Goal: Information Seeking & Learning: Learn about a topic

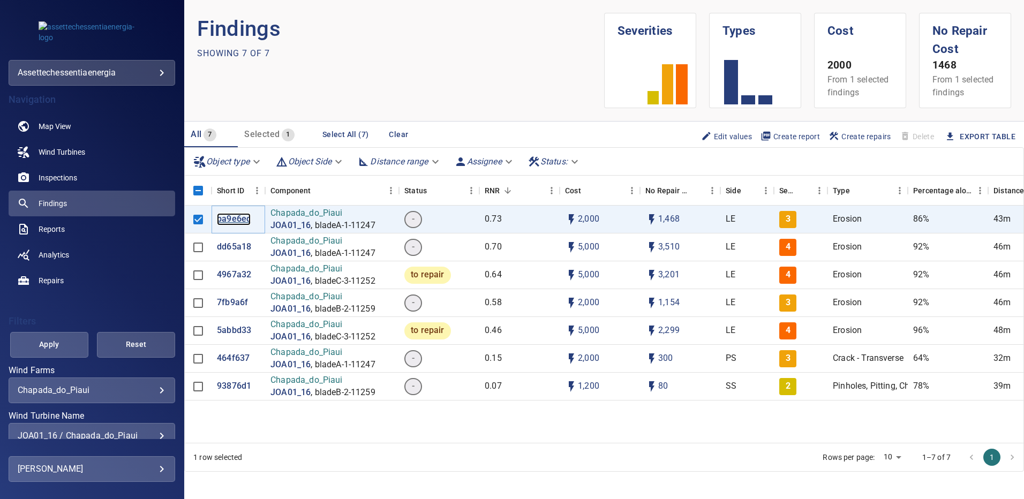
click at [239, 222] on p "ba9e6ec" at bounding box center [234, 219] width 34 height 12
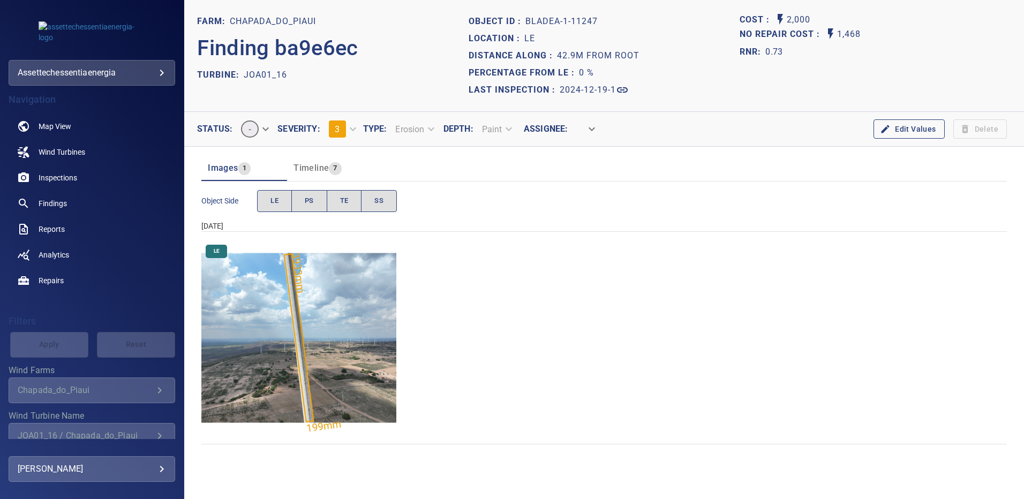
click at [332, 306] on img "Chapada_do_Piaui/JOA01_16/2024-12-19-1/2024-12-19-1/image16wp16.jpg" at bounding box center [298, 337] width 195 height 195
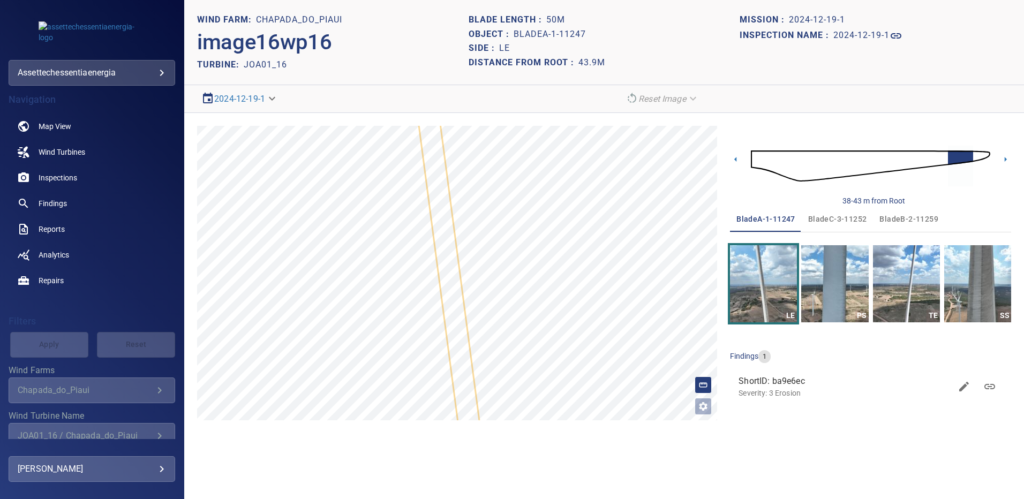
click at [987, 159] on img at bounding box center [870, 166] width 239 height 58
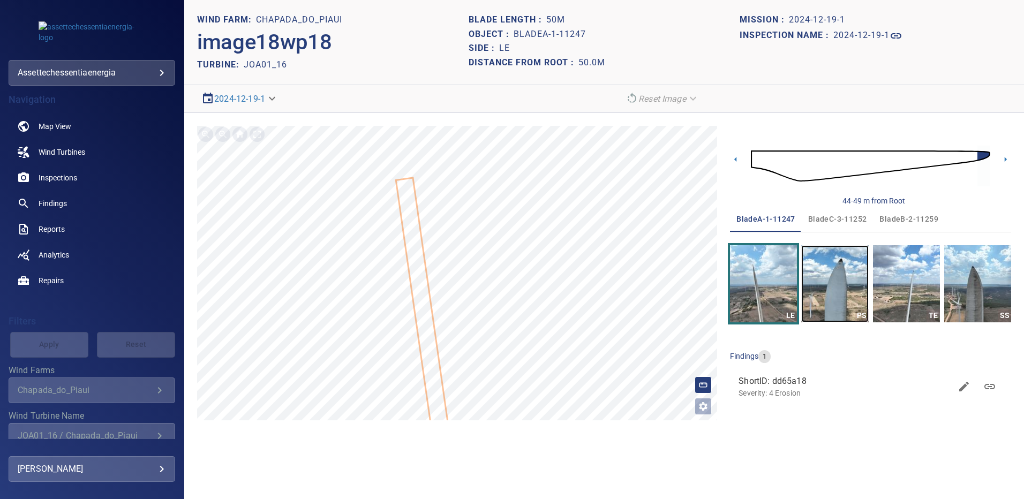
click at [833, 287] on img "button" at bounding box center [834, 283] width 67 height 77
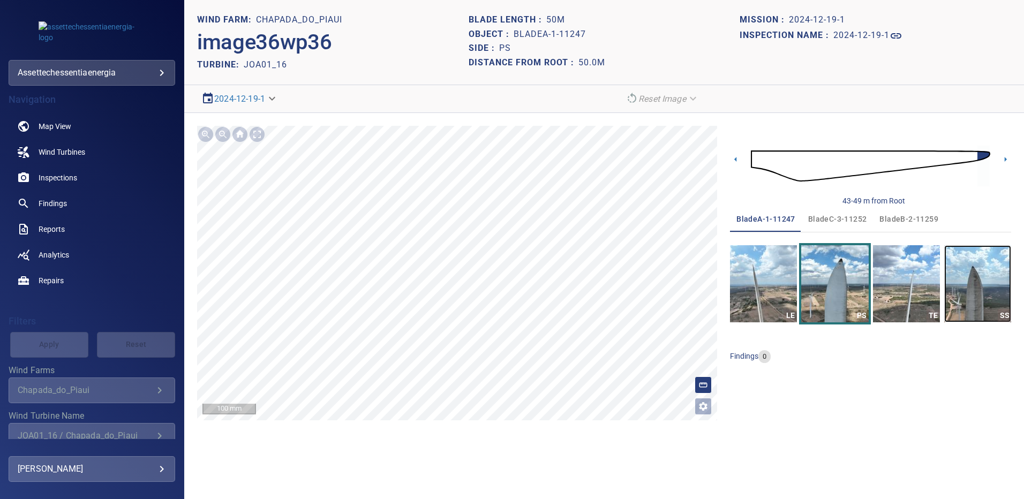
click at [971, 284] on img "button" at bounding box center [977, 283] width 67 height 77
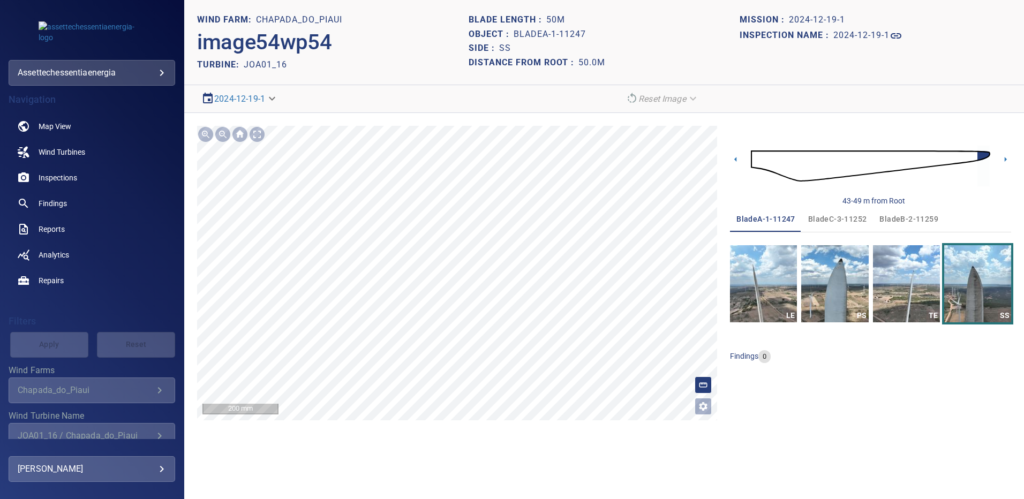
click at [911, 217] on span "bladeB-2-11259" at bounding box center [908, 219] width 59 height 13
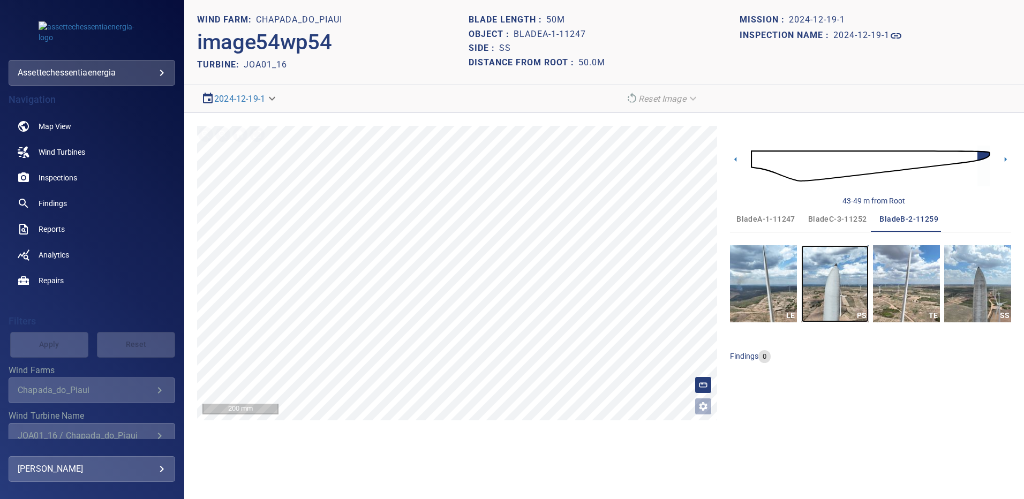
click at [846, 273] on img "button" at bounding box center [834, 283] width 67 height 77
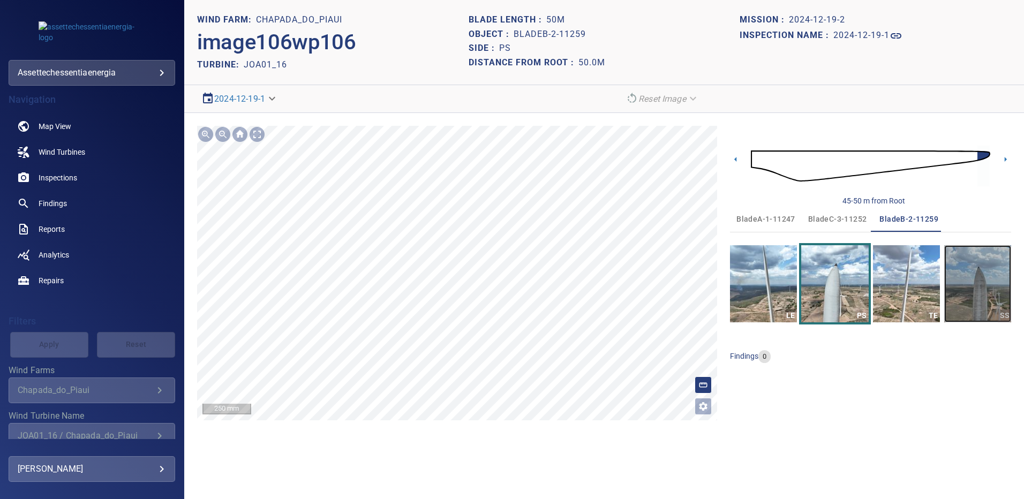
click at [975, 291] on img "button" at bounding box center [977, 283] width 67 height 77
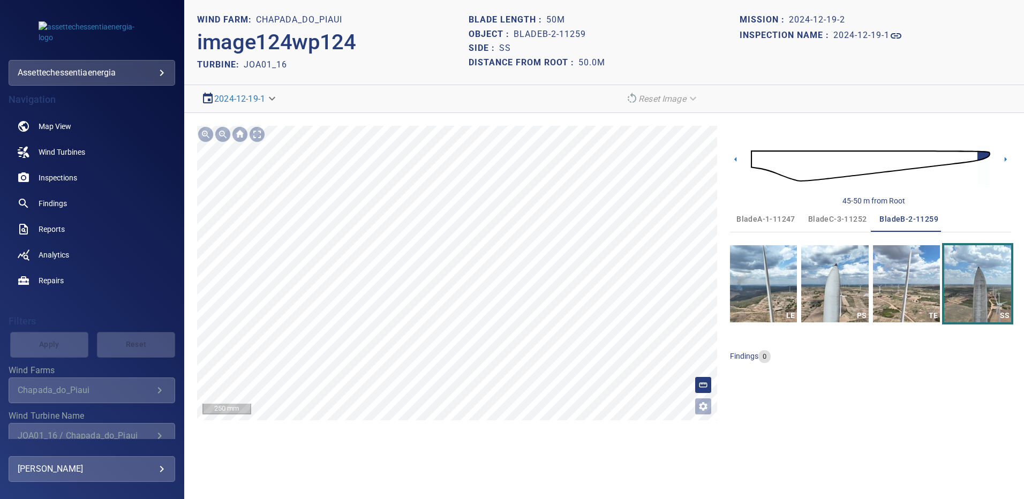
click at [821, 217] on span "bladeC-3-11252" at bounding box center [837, 219] width 59 height 13
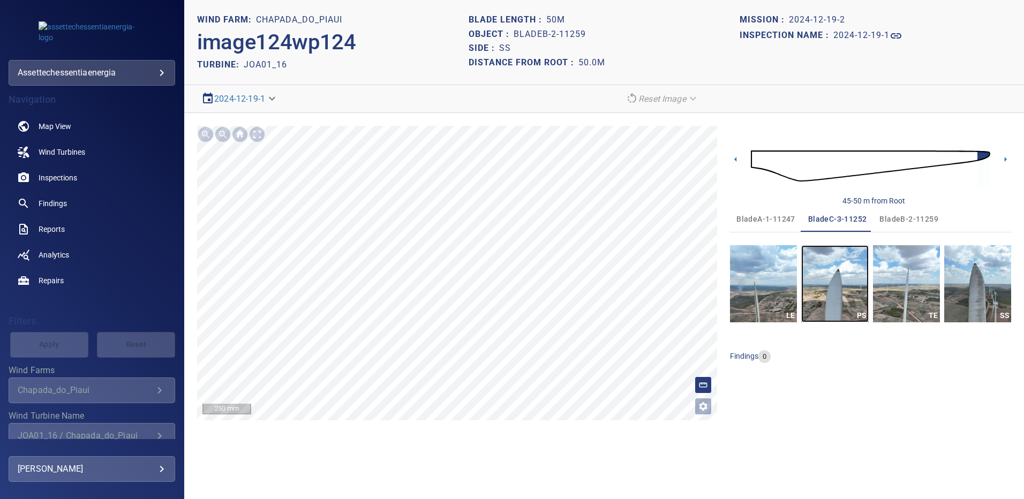
click at [846, 274] on img "button" at bounding box center [834, 283] width 67 height 77
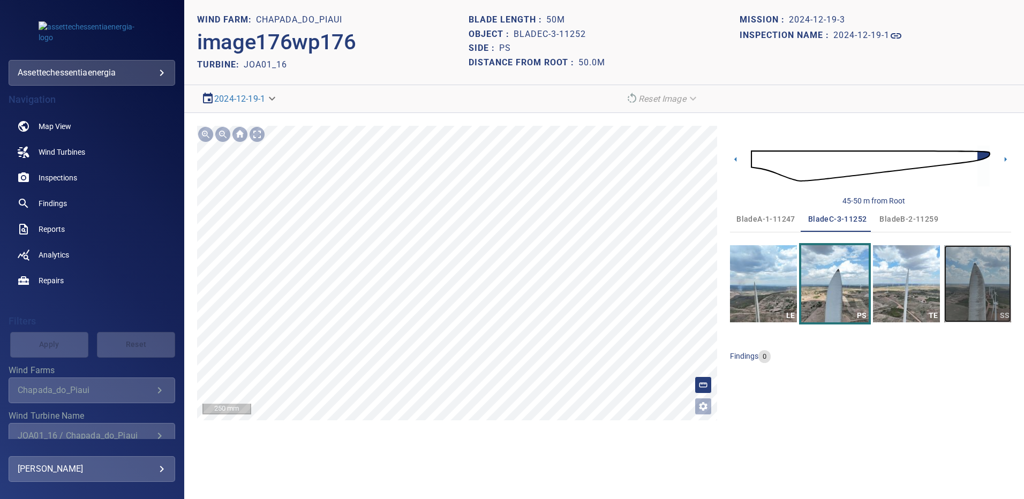
click at [983, 283] on img "button" at bounding box center [977, 283] width 67 height 77
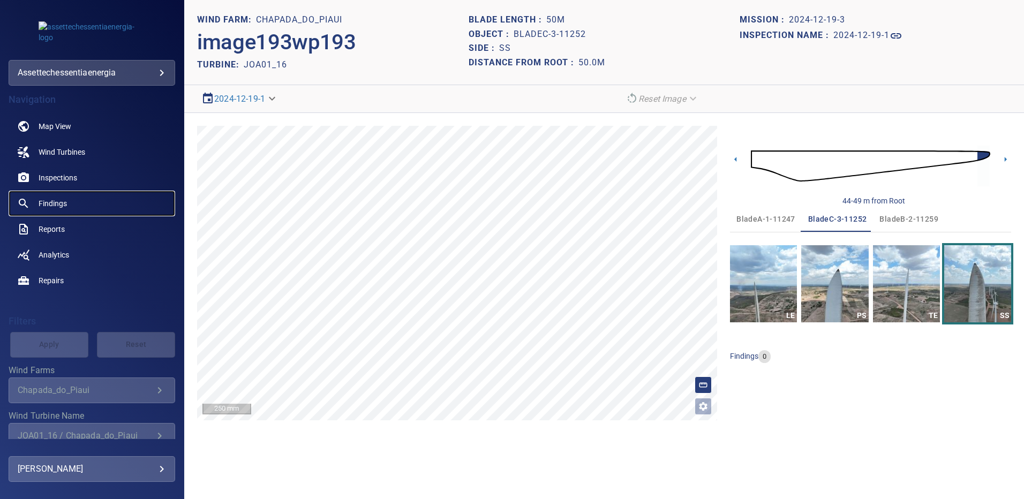
click at [64, 201] on span "Findings" at bounding box center [53, 203] width 28 height 11
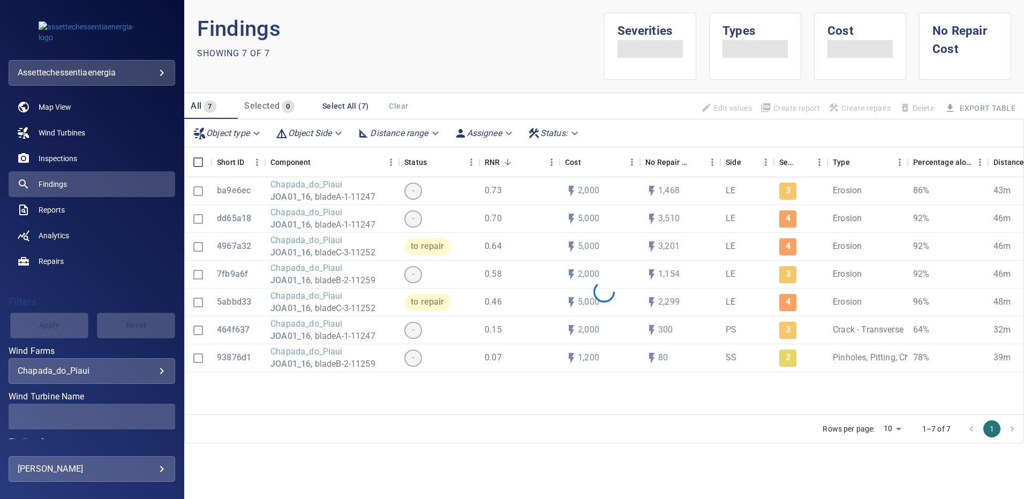
scroll to position [54, 0]
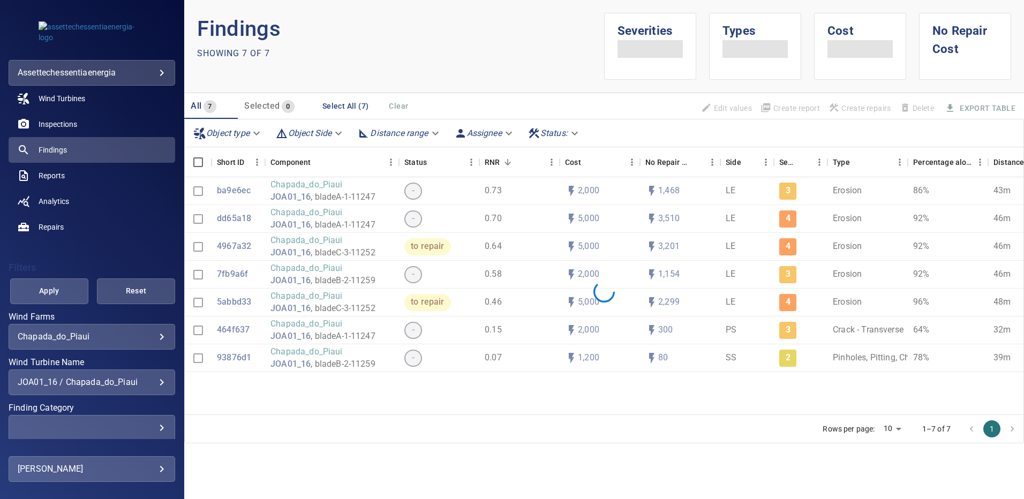
click at [156, 381] on div "JOA01_16 / Chapada_do_Piaui" at bounding box center [92, 382] width 148 height 10
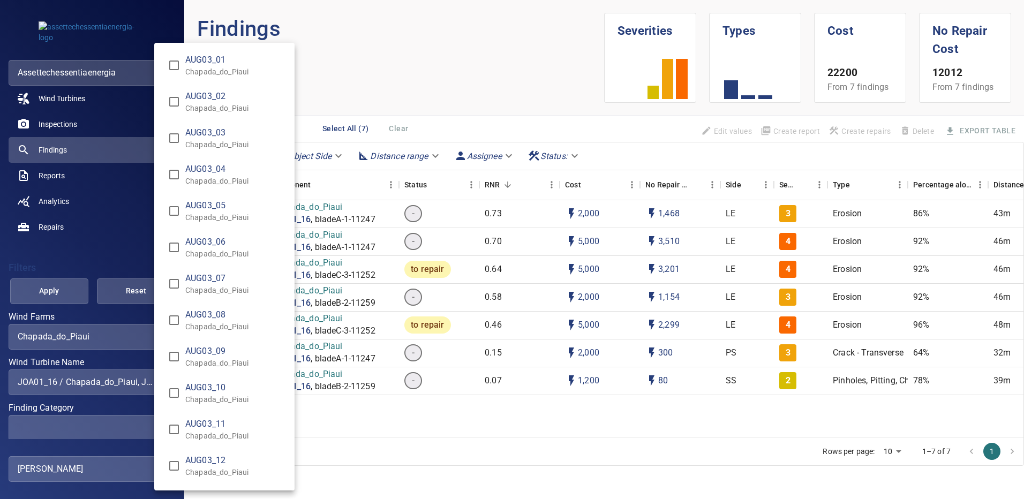
scroll to position [2129, 0]
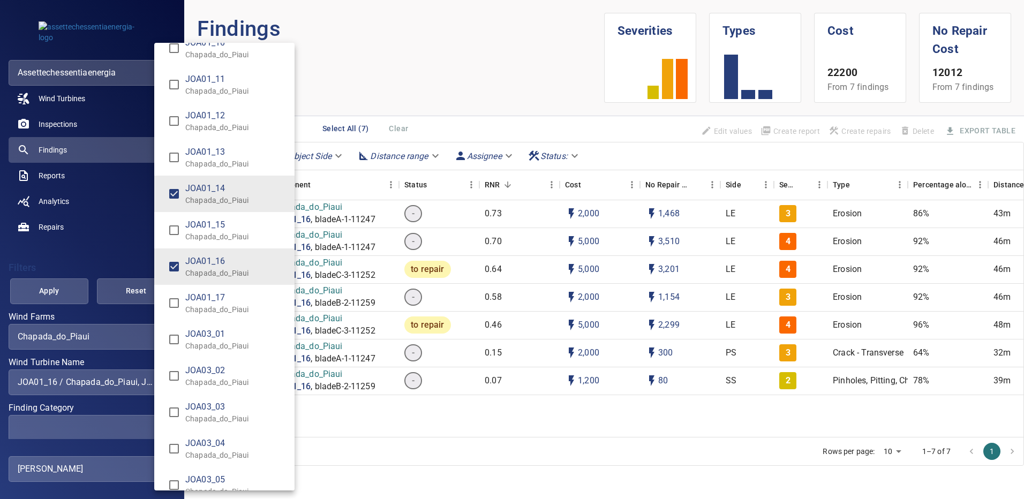
type input "**********"
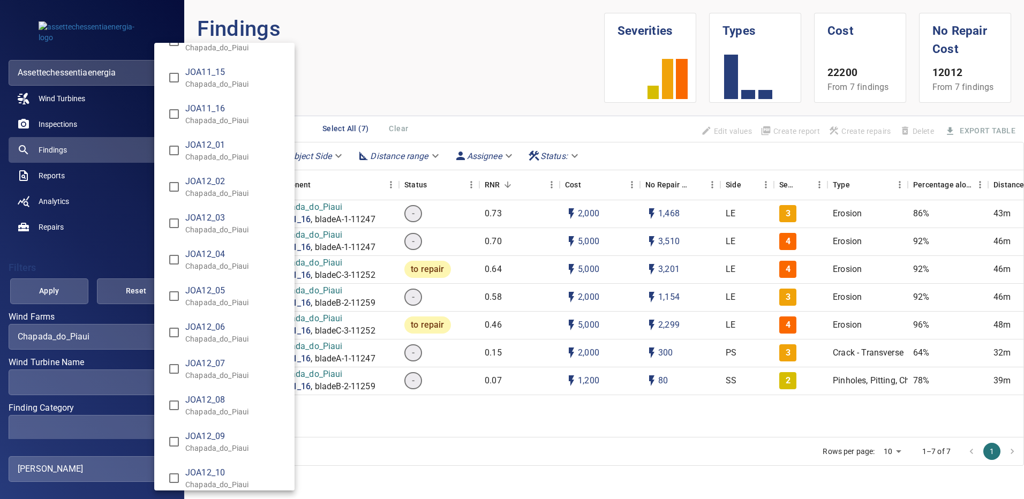
scroll to position [6458, 0]
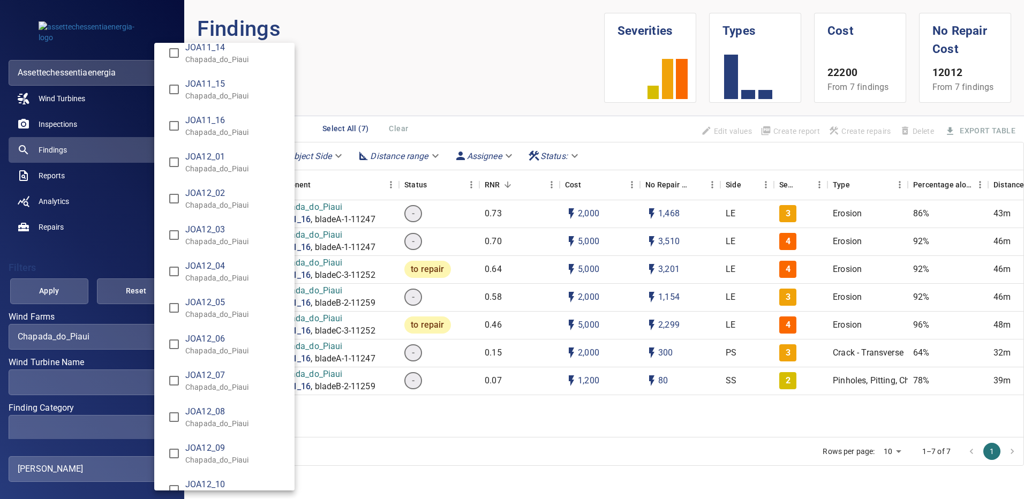
type input "**********"
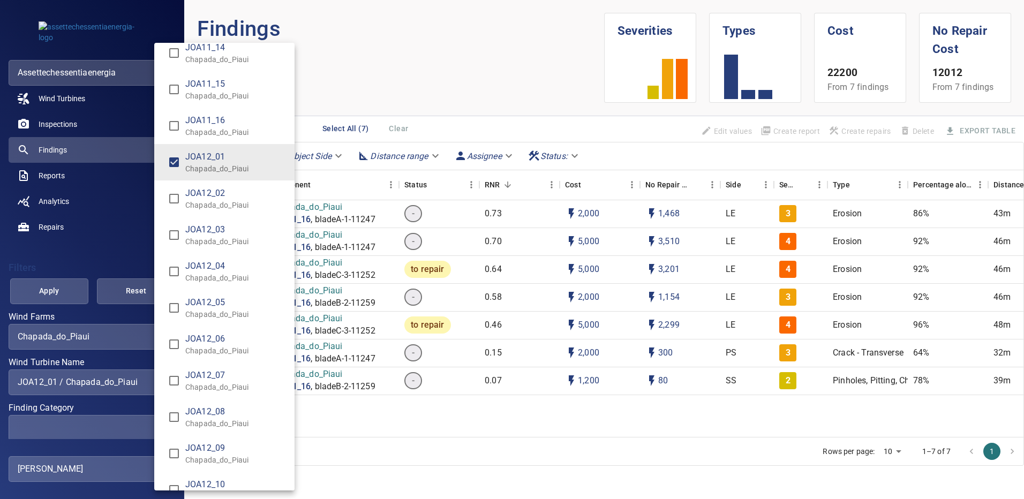
click at [74, 294] on div "Wind Turbine Name" at bounding box center [512, 249] width 1024 height 499
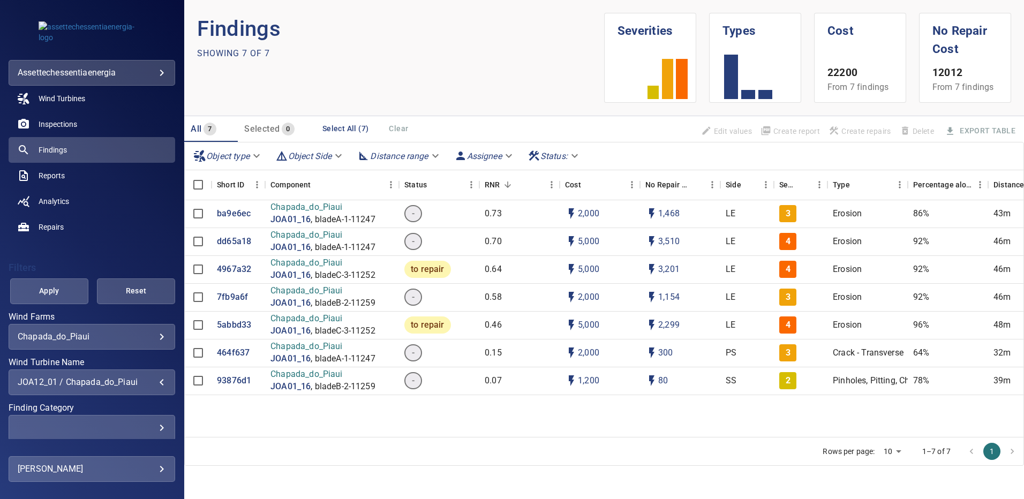
click at [56, 294] on span "Apply" at bounding box center [49, 290] width 51 height 13
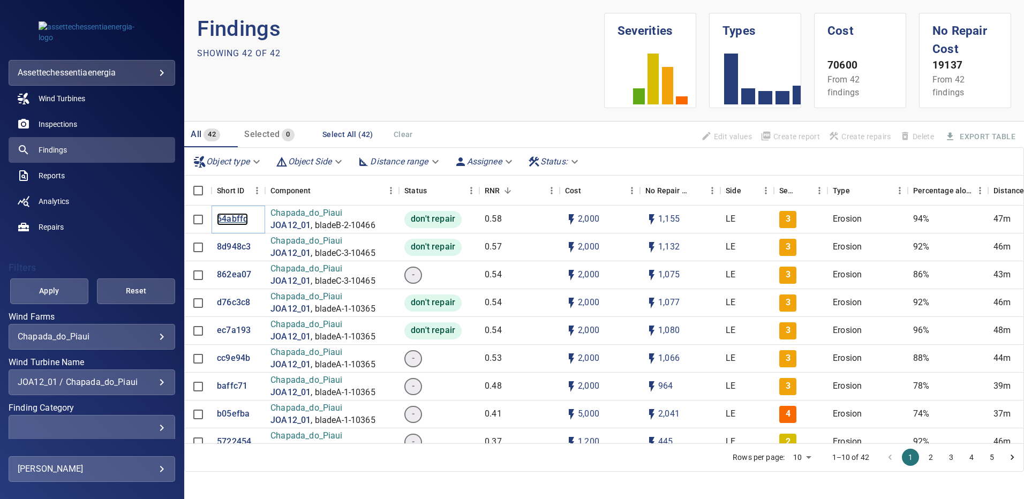
click at [233, 220] on p "64abffd" at bounding box center [232, 219] width 31 height 12
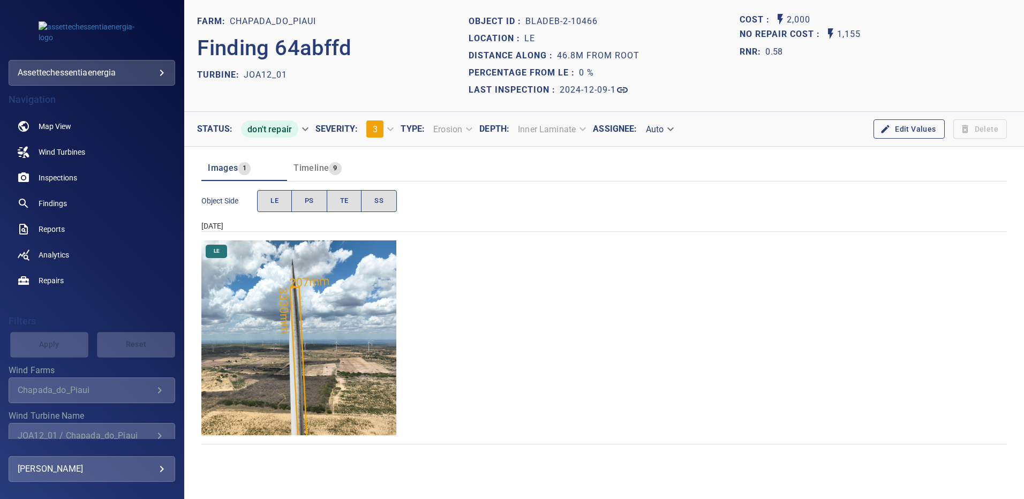
click at [353, 292] on img "Chapada_do_Piaui/JOA12_01/2024-12-09-1/2024-12-09-2/image115wp115.jpg" at bounding box center [298, 337] width 195 height 195
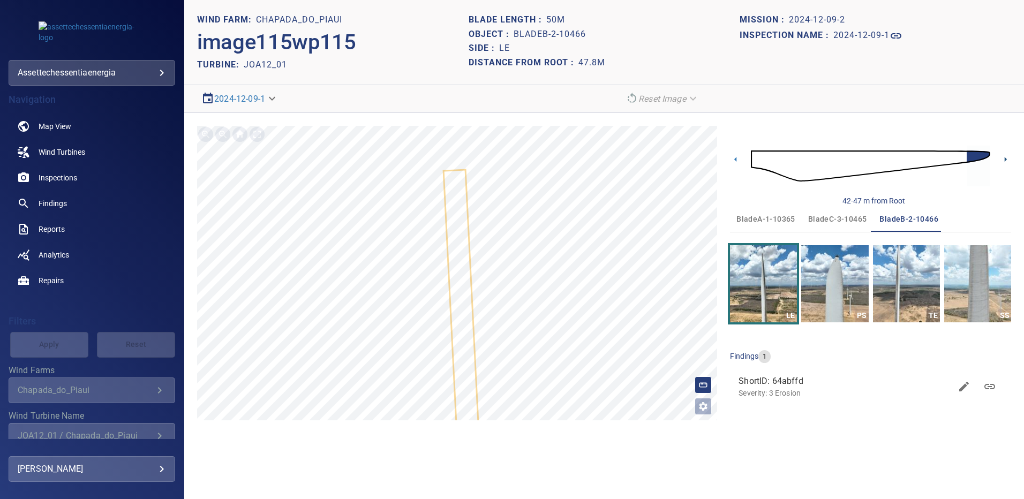
click at [1005, 158] on icon at bounding box center [1005, 159] width 11 height 11
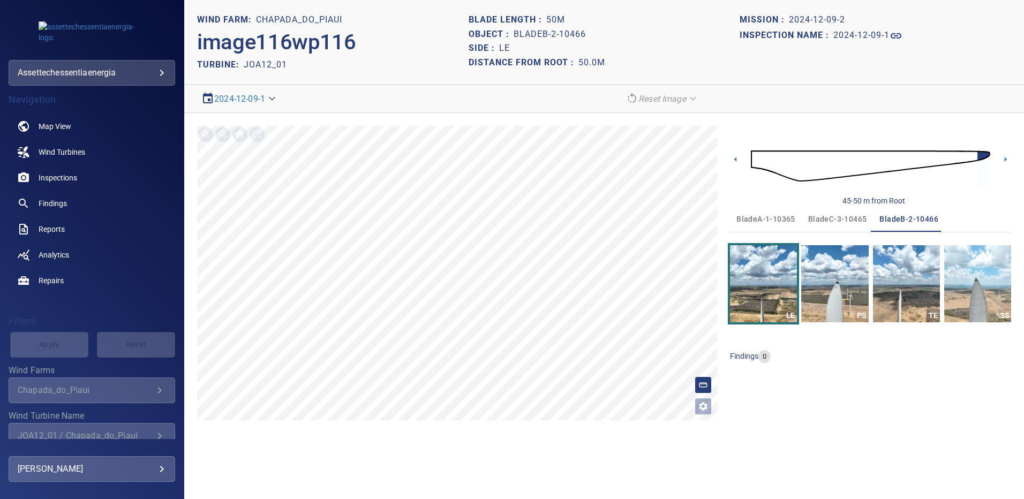
click at [773, 216] on span "bladeA-1-10365" at bounding box center [765, 219] width 59 height 13
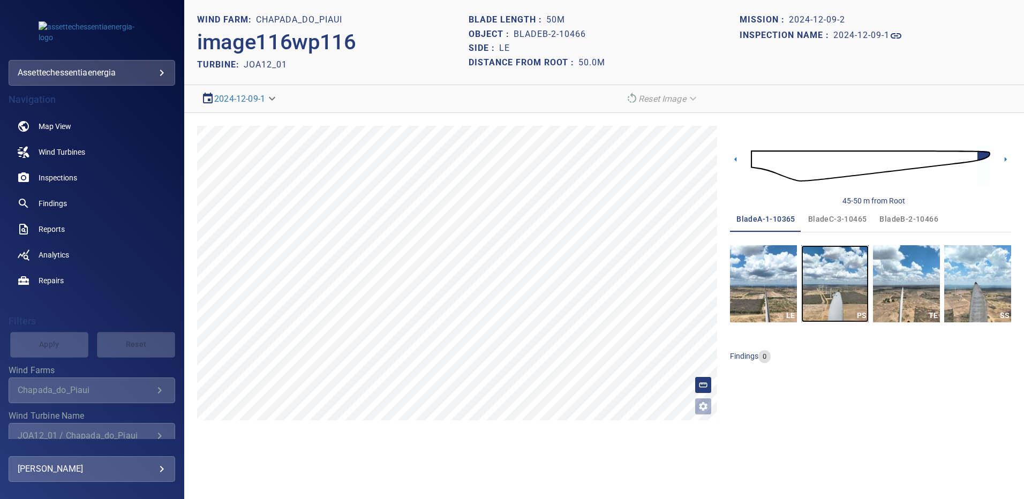
click at [834, 294] on img "button" at bounding box center [834, 283] width 67 height 77
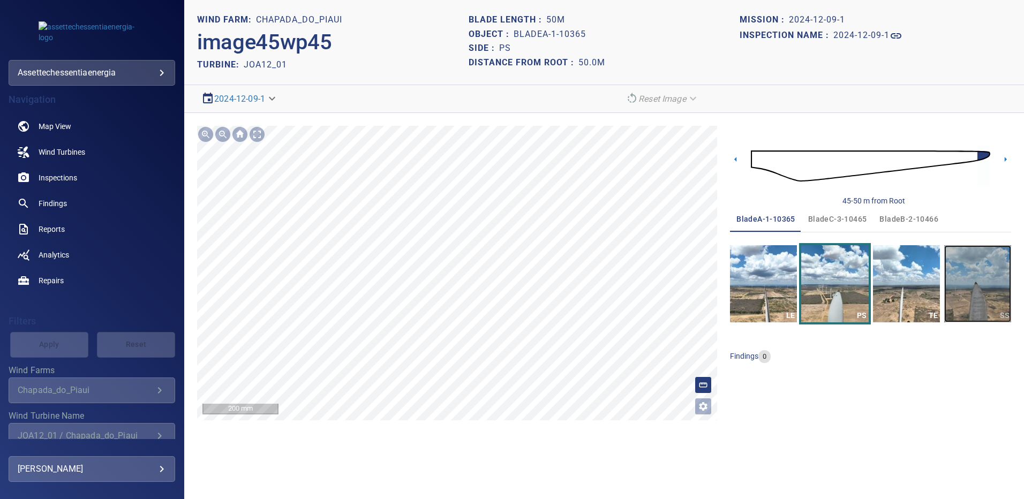
click at [961, 292] on img "button" at bounding box center [977, 283] width 67 height 77
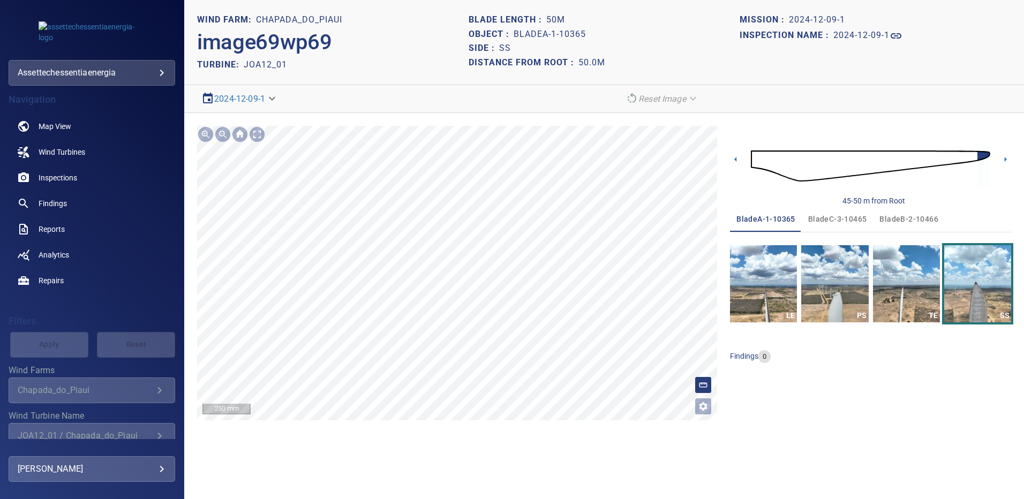
click at [888, 214] on span "bladeB-2-10466" at bounding box center [908, 219] width 59 height 13
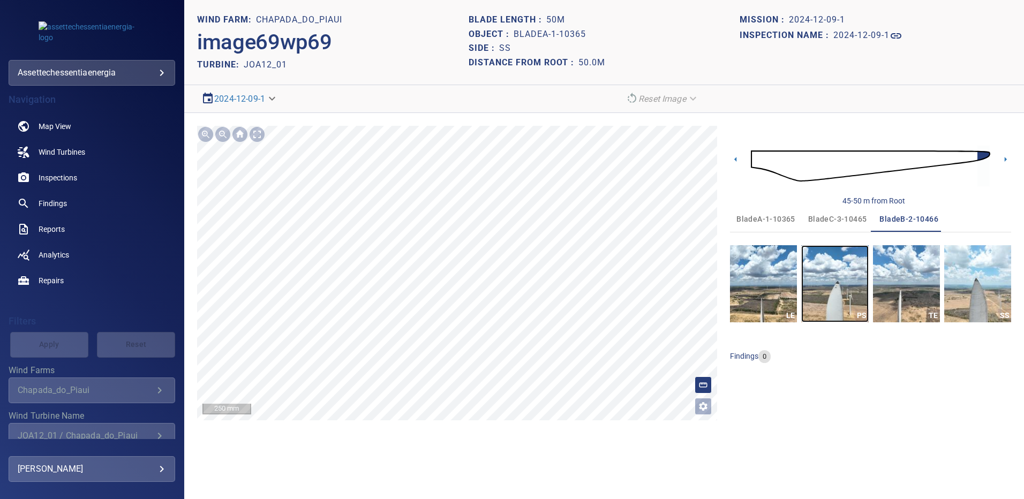
click at [836, 281] on img "button" at bounding box center [834, 283] width 67 height 77
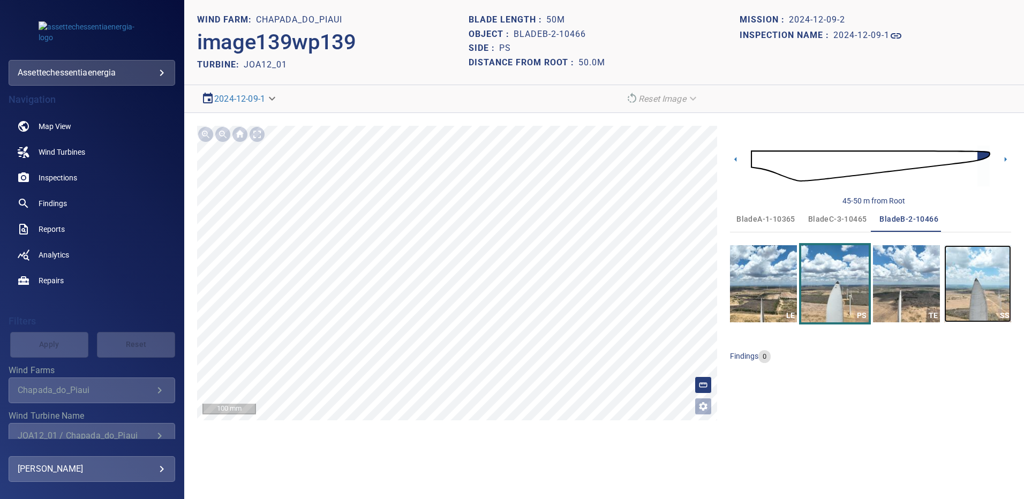
click at [979, 290] on img "button" at bounding box center [977, 283] width 67 height 77
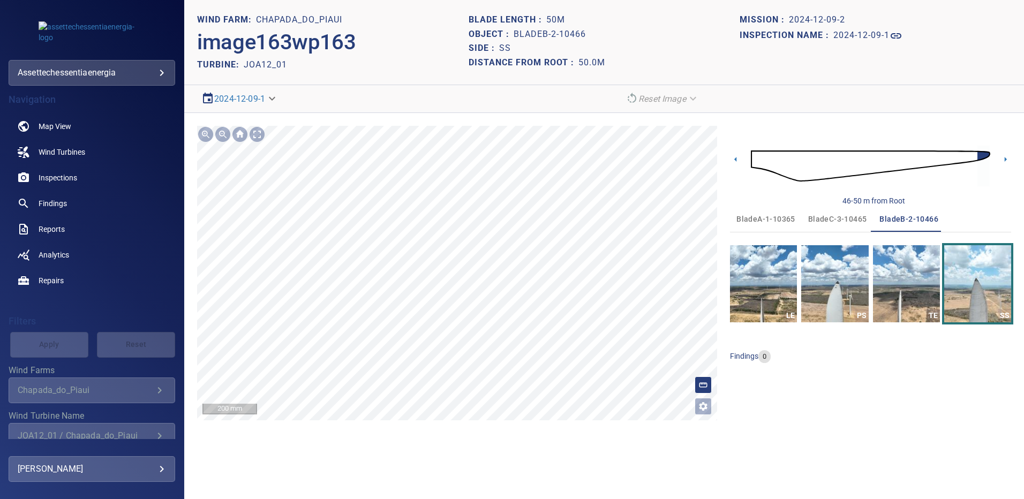
click at [821, 220] on span "bladeC-3-10465" at bounding box center [837, 219] width 59 height 13
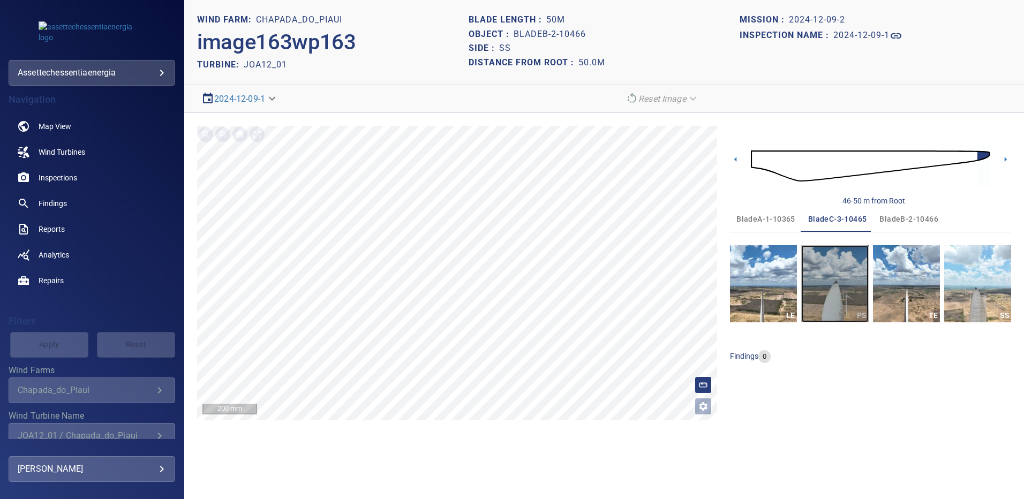
click at [830, 276] on img "button" at bounding box center [834, 283] width 67 height 77
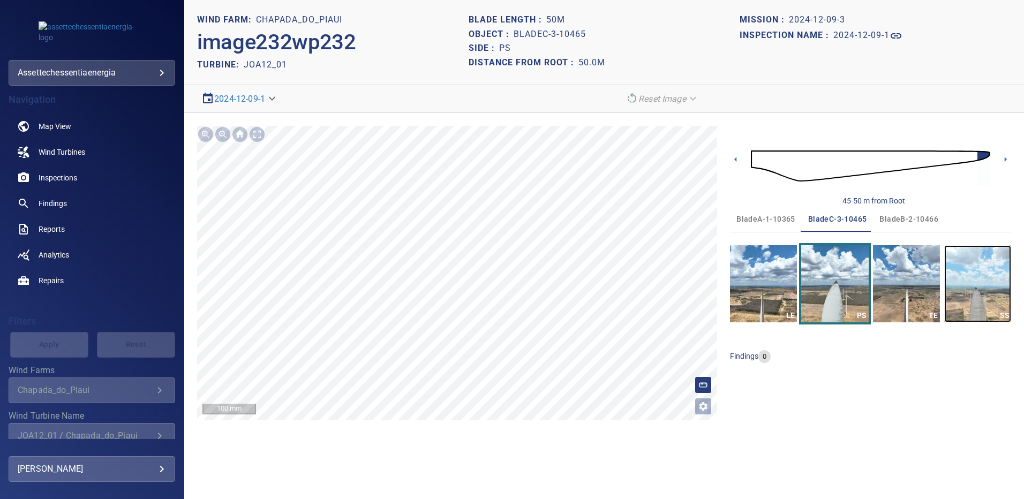
click at [974, 270] on img "button" at bounding box center [977, 283] width 67 height 77
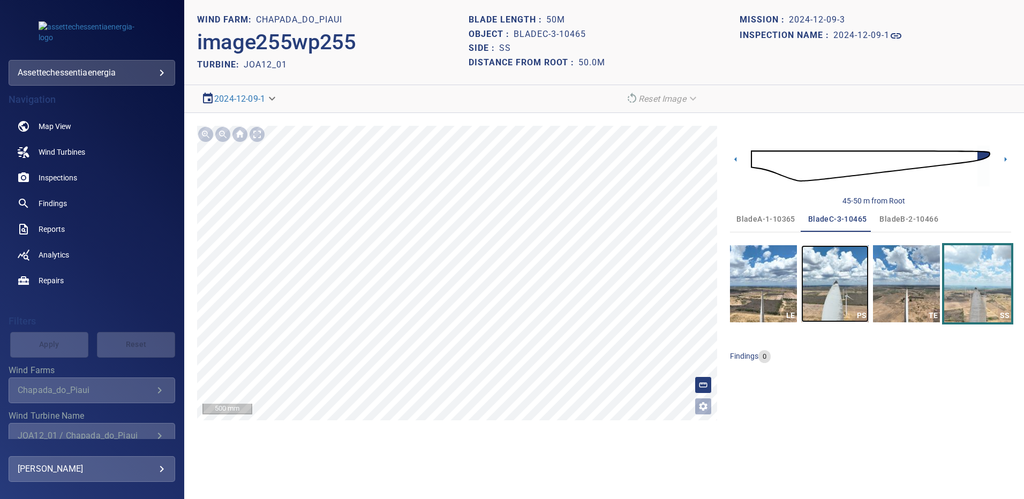
click at [845, 302] on img "button" at bounding box center [834, 283] width 67 height 77
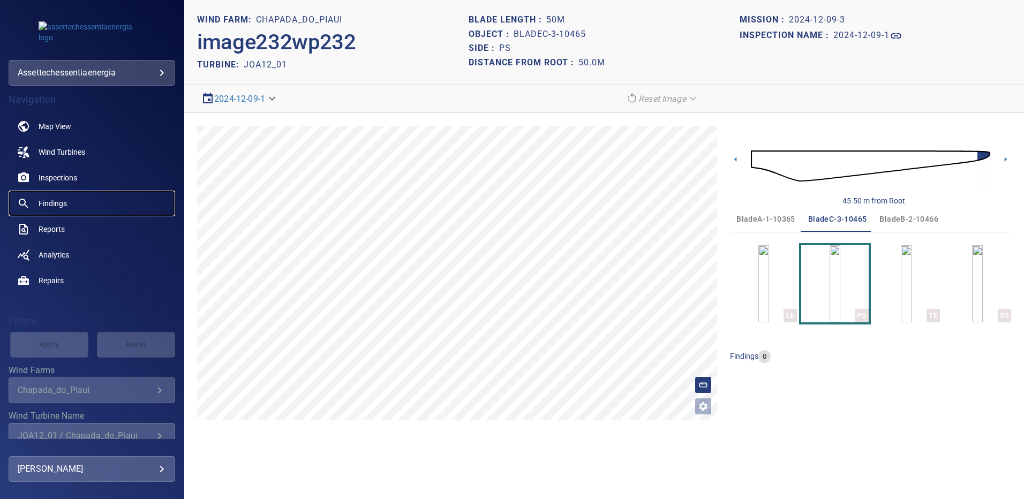
click at [66, 206] on span "Findings" at bounding box center [53, 203] width 28 height 11
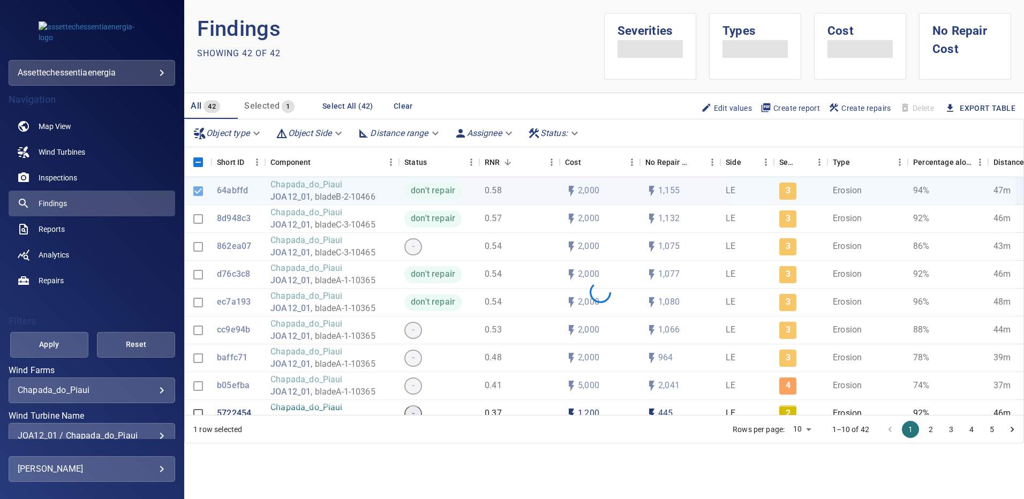
click at [157, 429] on div "**********" at bounding box center [92, 436] width 167 height 26
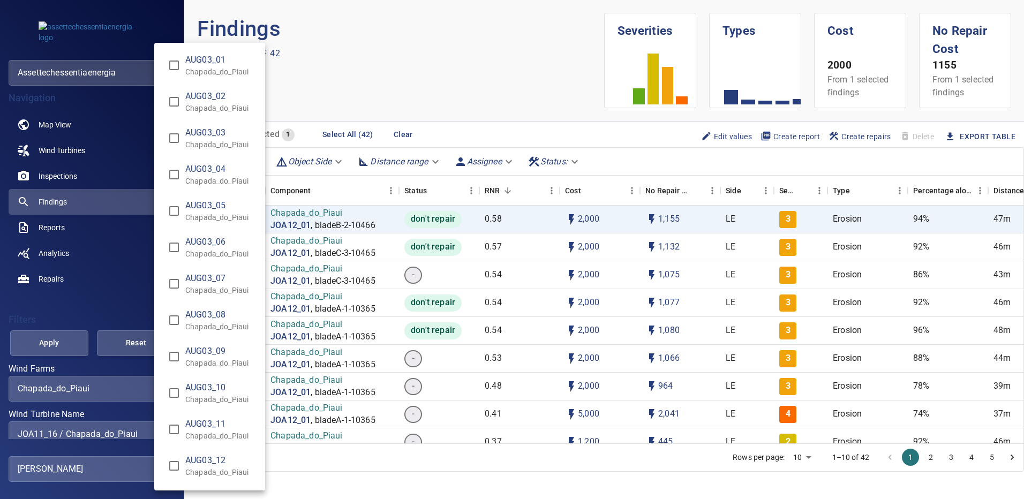
scroll to position [6353, 0]
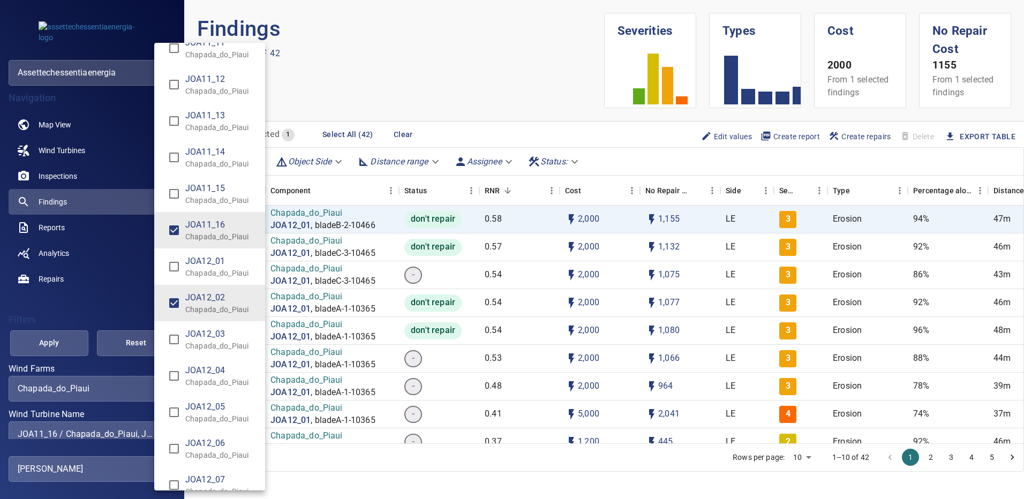
type input "**********"
click at [62, 338] on div "Wind Turbine Name" at bounding box center [512, 249] width 1024 height 499
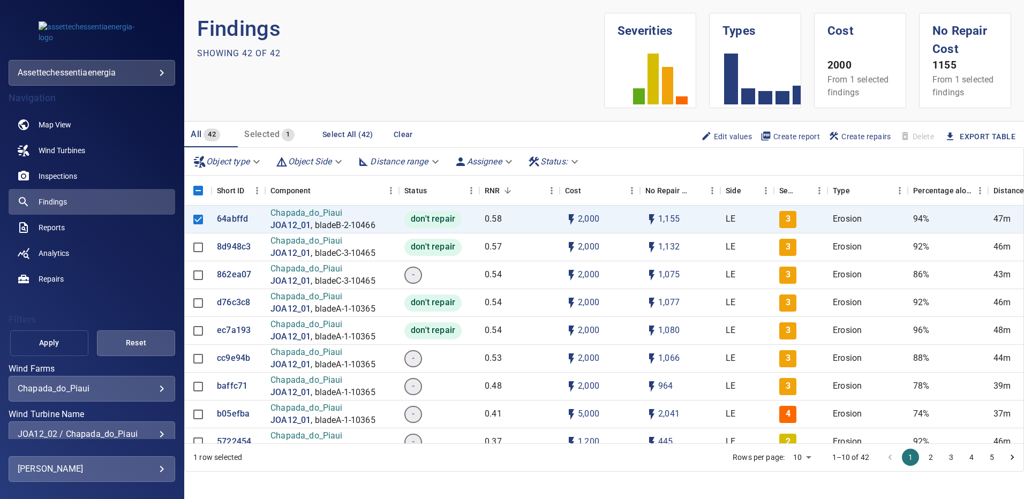
click at [59, 339] on span "Apply" at bounding box center [49, 342] width 51 height 13
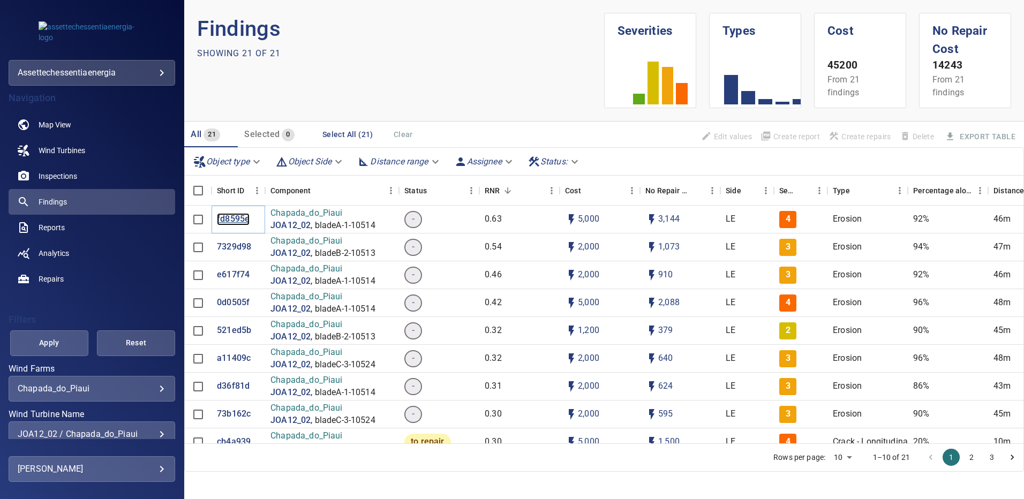
click at [238, 215] on p "fd8595e" at bounding box center [233, 219] width 33 height 12
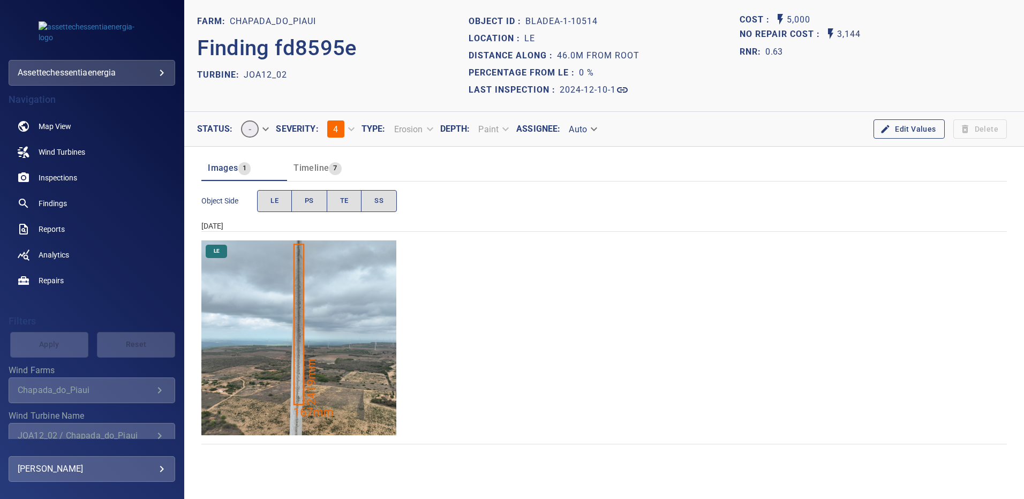
click at [353, 291] on img "Chapada_do_Piaui/JOA12_02/2024-12-10-1/2024-12-10-1/image17wp17.jpg" at bounding box center [298, 337] width 195 height 195
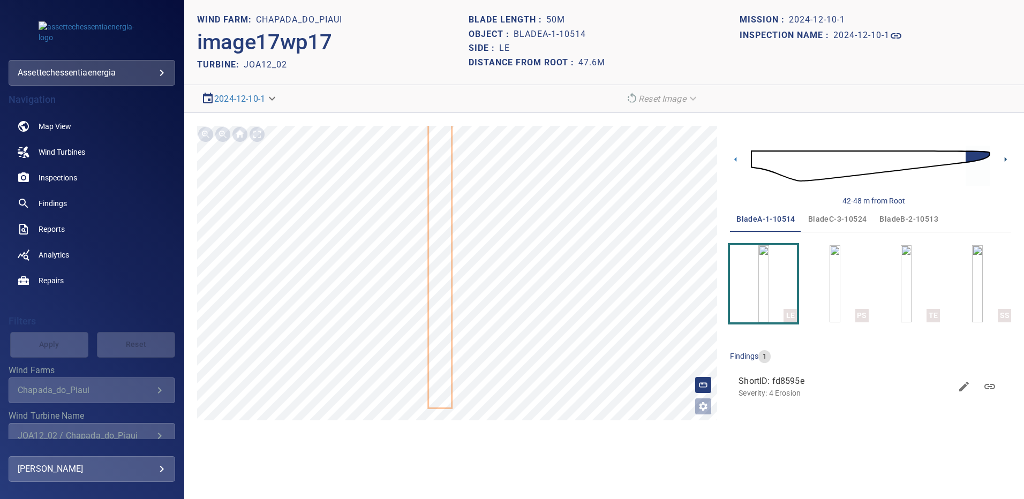
click at [1004, 156] on icon at bounding box center [1005, 159] width 11 height 11
click at [840, 279] on img "button" at bounding box center [834, 283] width 11 height 77
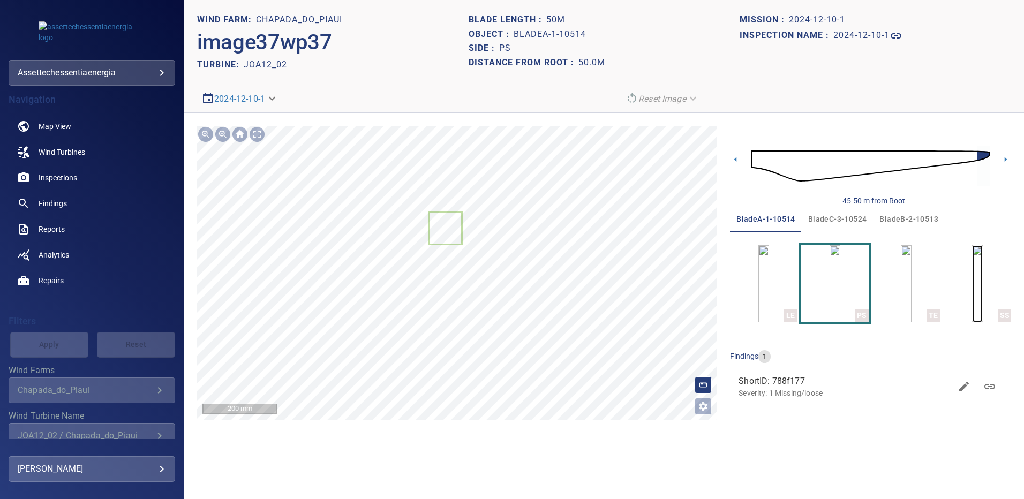
click at [972, 292] on img "button" at bounding box center [977, 283] width 11 height 77
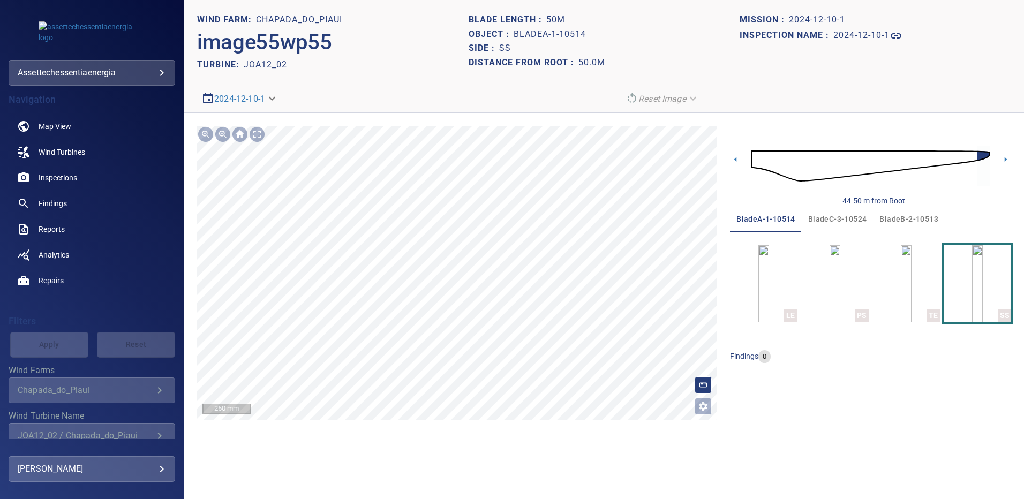
click at [887, 216] on span "bladeB-2-10513" at bounding box center [908, 219] width 59 height 13
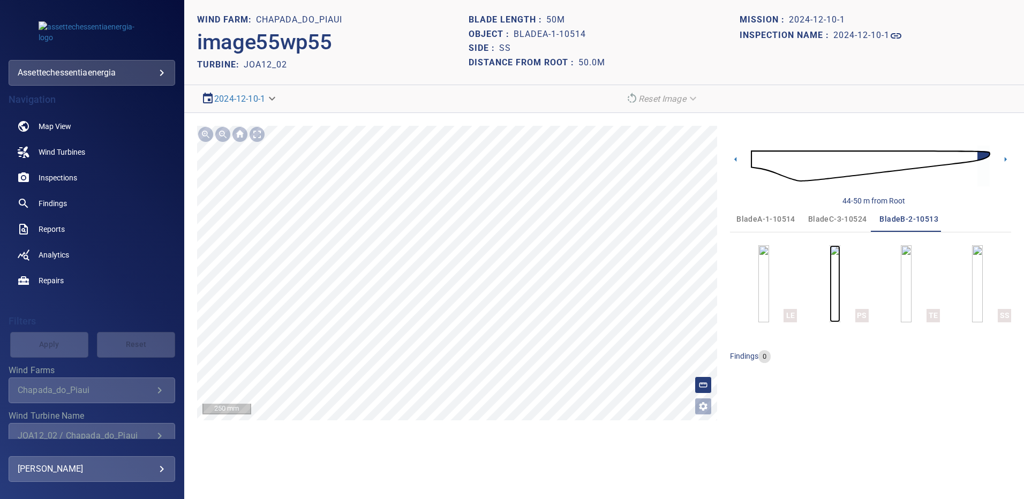
drag, startPoint x: 828, startPoint y: 261, endPoint x: 830, endPoint y: 280, distance: 18.8
click at [829, 262] on img "button" at bounding box center [834, 283] width 11 height 77
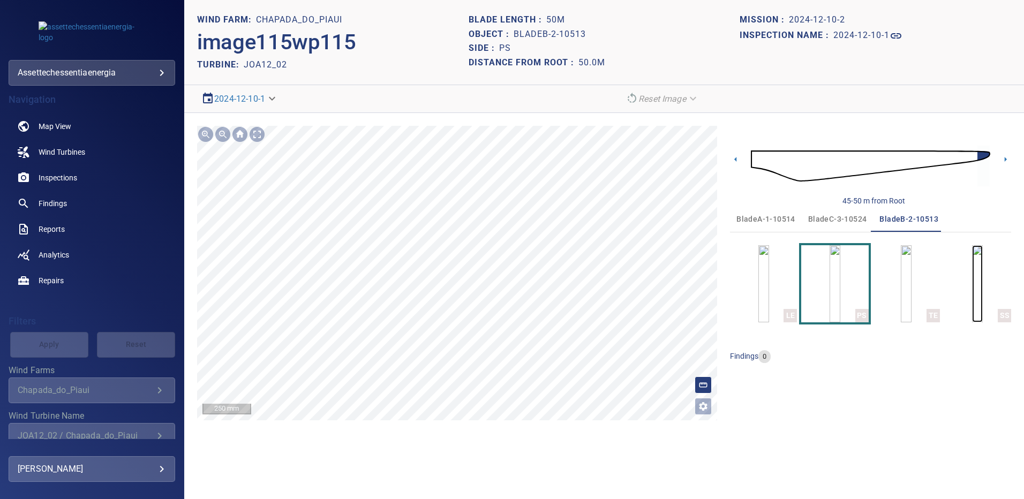
click at [982, 274] on img "button" at bounding box center [977, 283] width 11 height 77
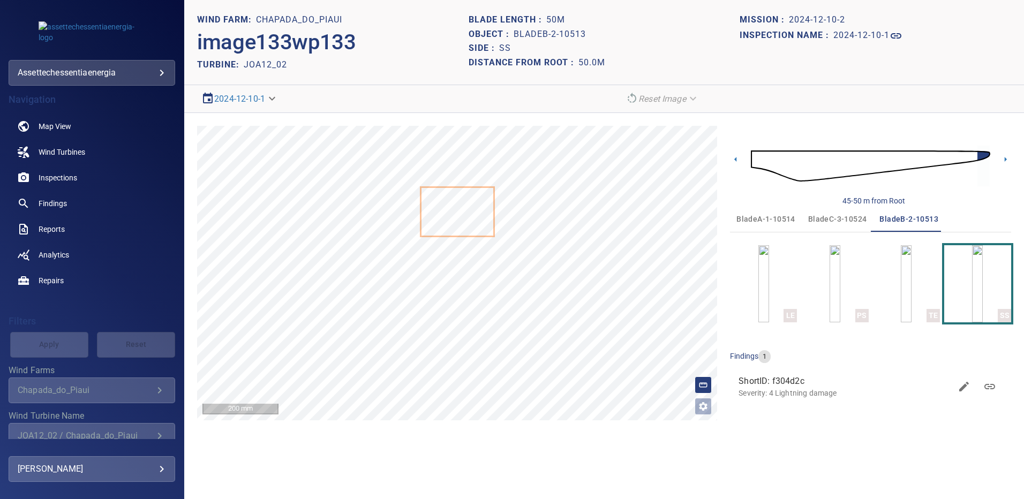
click at [836, 220] on span "bladeC-3-10524" at bounding box center [837, 219] width 59 height 13
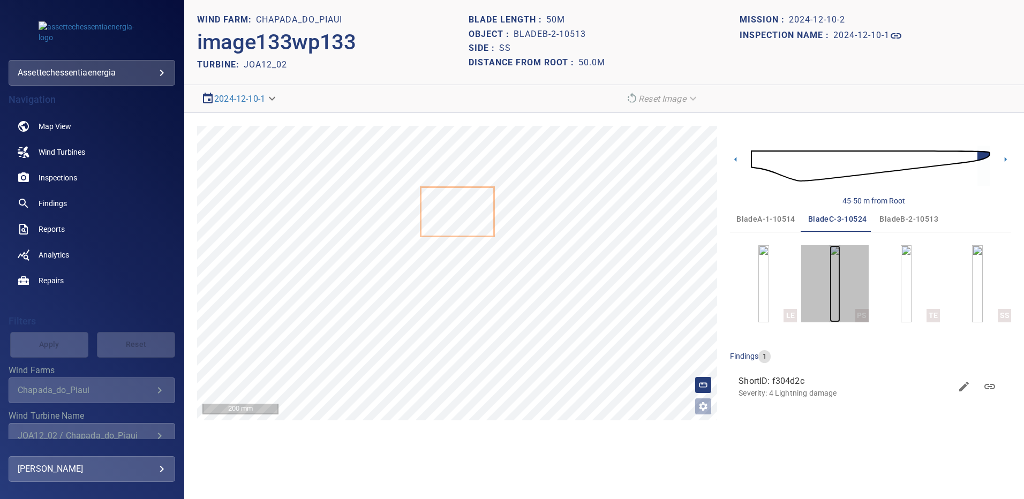
click at [840, 282] on img "button" at bounding box center [834, 283] width 11 height 77
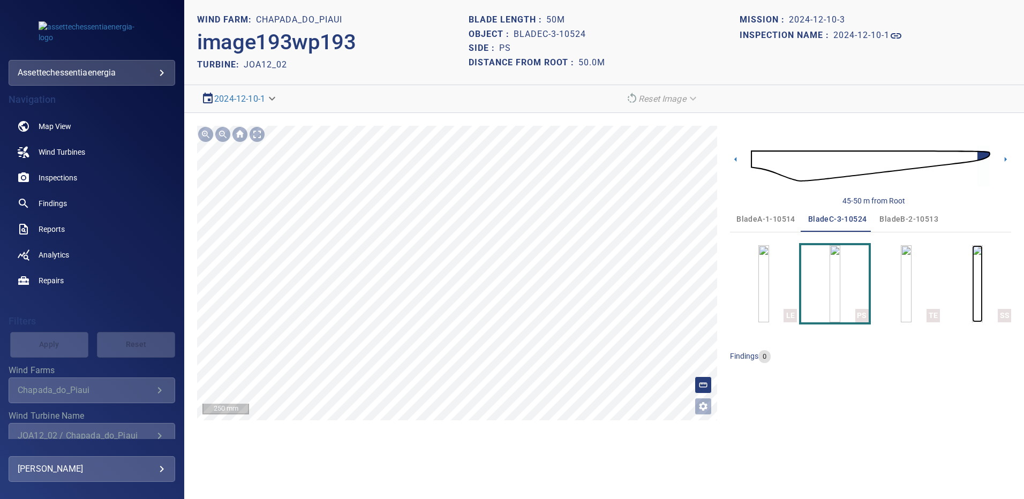
click at [972, 262] on img "button" at bounding box center [977, 283] width 11 height 77
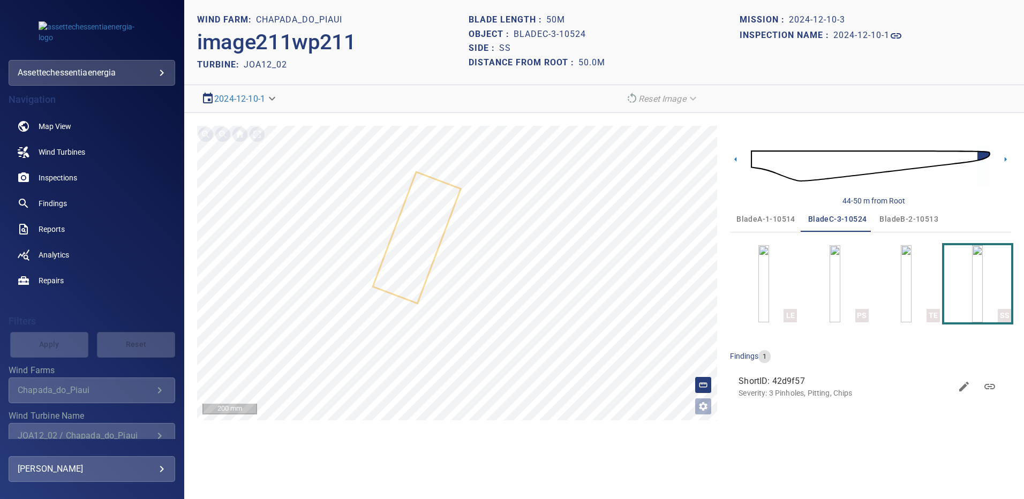
drag, startPoint x: 919, startPoint y: 217, endPoint x: 860, endPoint y: 247, distance: 65.9
click at [918, 217] on span "bladeB-2-10513" at bounding box center [908, 219] width 59 height 13
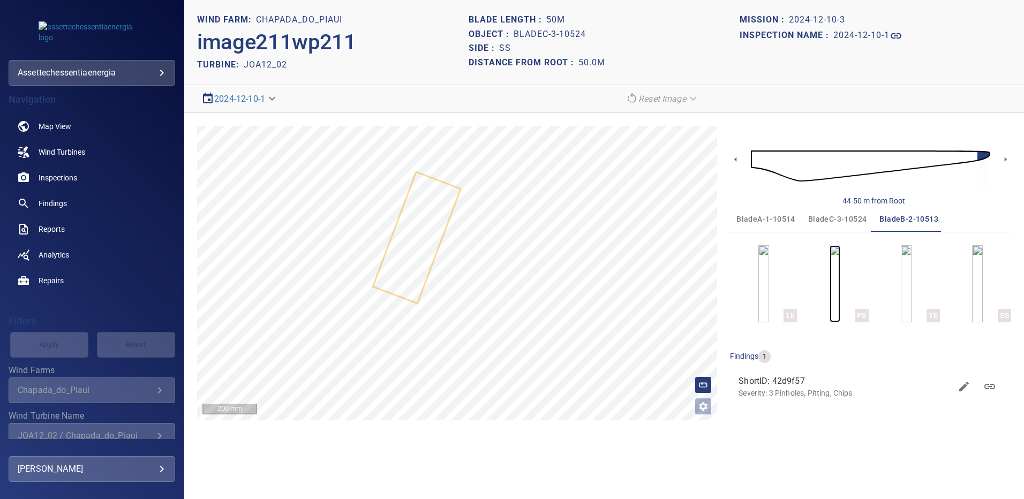
click at [840, 270] on img "button" at bounding box center [834, 283] width 11 height 77
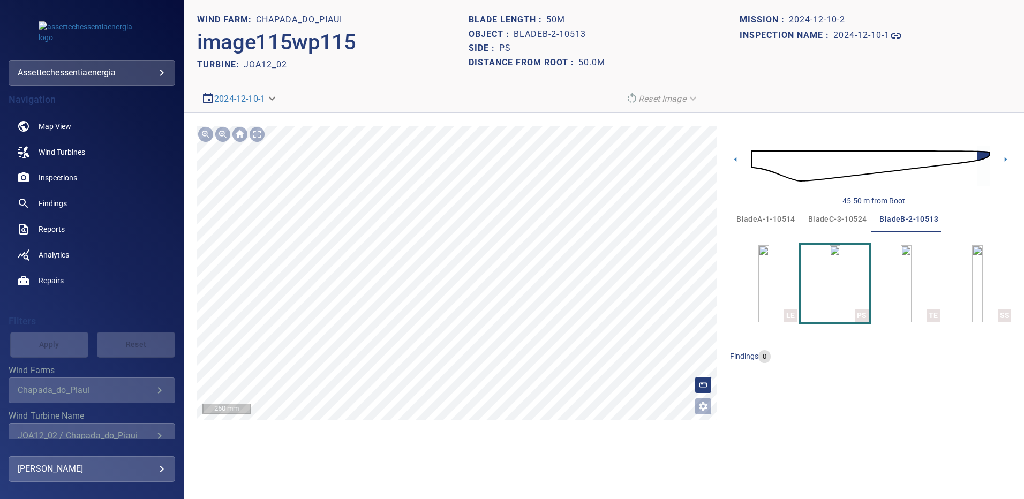
click at [943, 279] on div "LE PS TE SS" at bounding box center [870, 283] width 281 height 77
click at [972, 279] on img "button" at bounding box center [977, 283] width 11 height 77
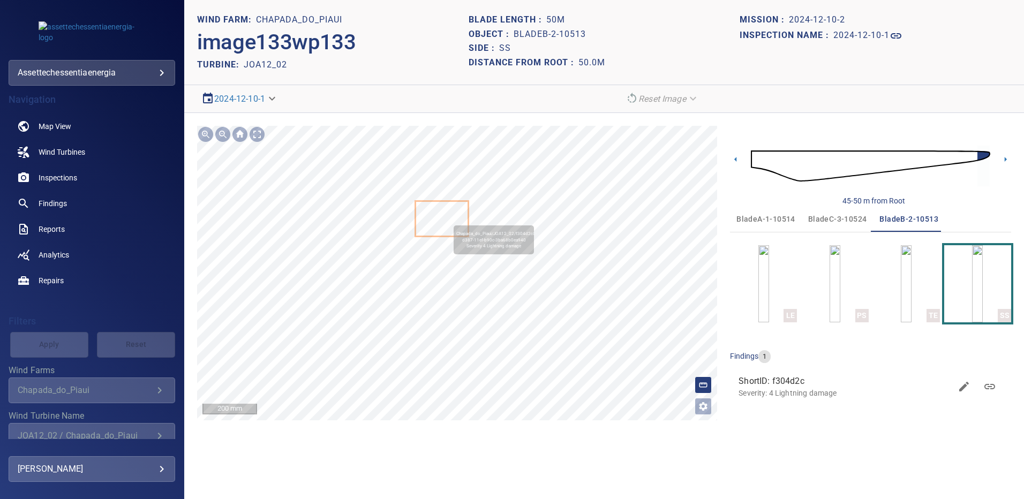
click at [449, 221] on icon at bounding box center [441, 219] width 51 height 34
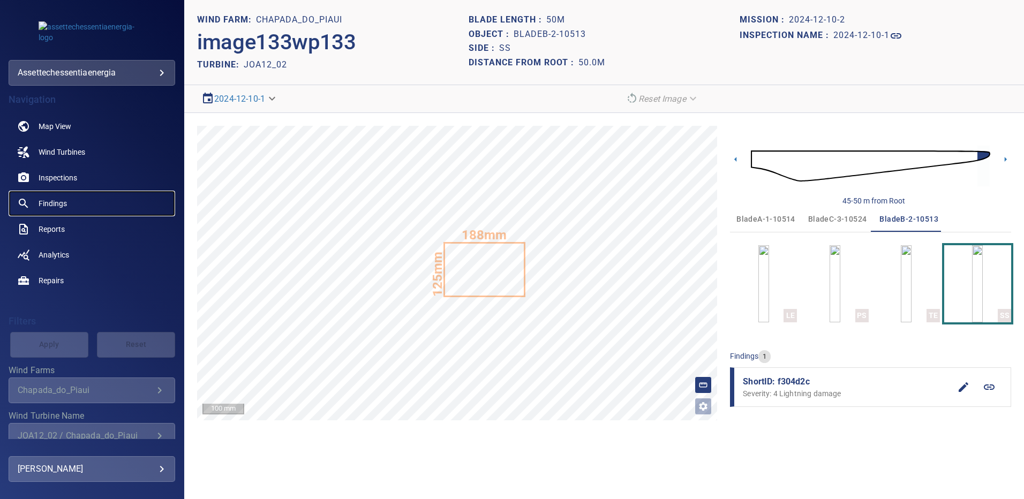
click at [52, 198] on span "Findings" at bounding box center [53, 203] width 28 height 11
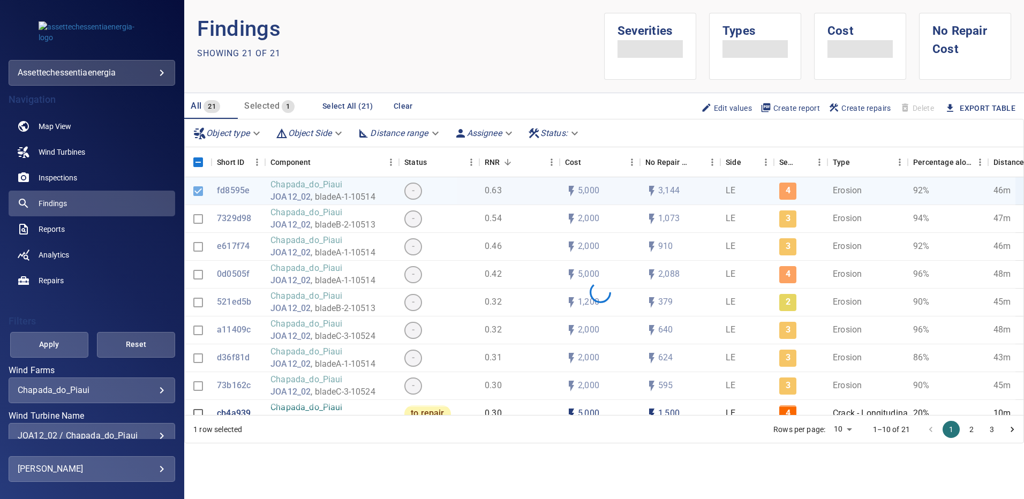
click at [154, 432] on div "JOA12_02 / Chapada_do_Piaui" at bounding box center [92, 435] width 148 height 10
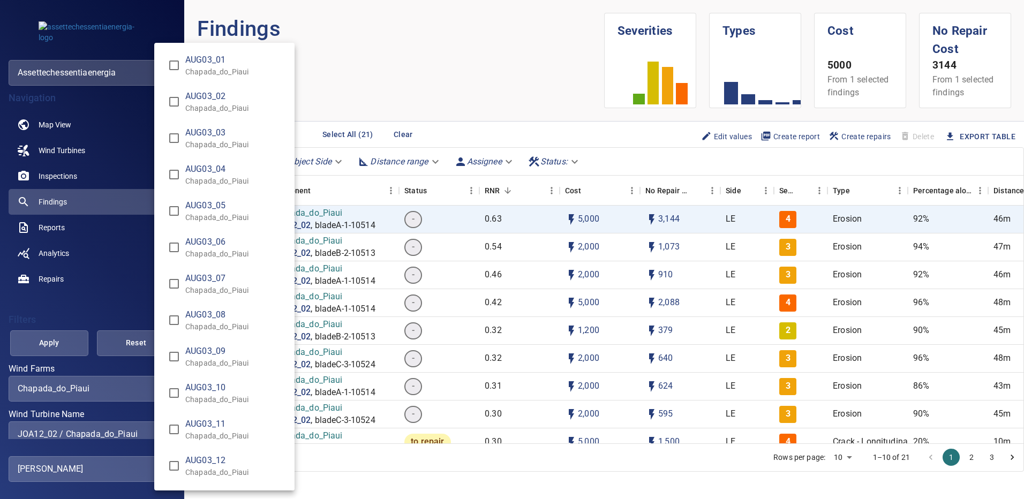
scroll to position [6390, 0]
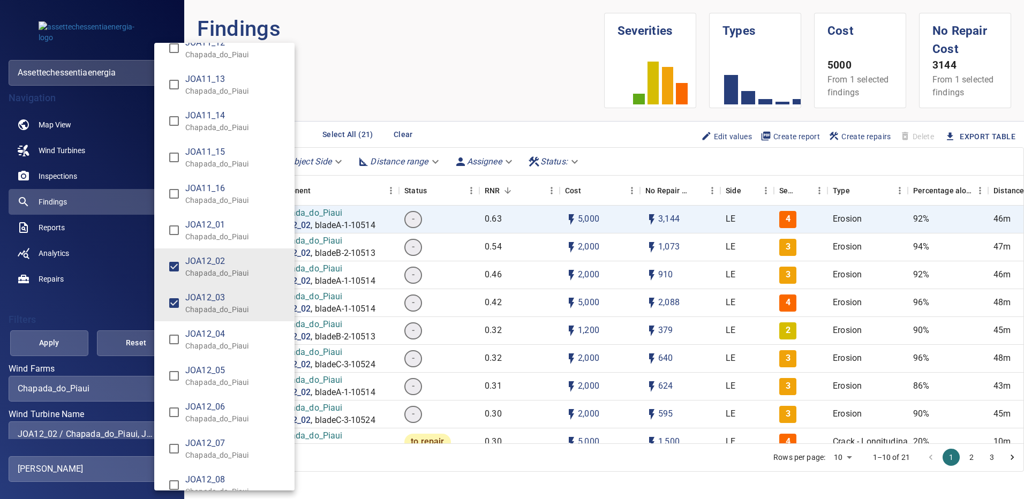
type input "**********"
click at [41, 345] on div "Wind Turbine Name" at bounding box center [512, 249] width 1024 height 499
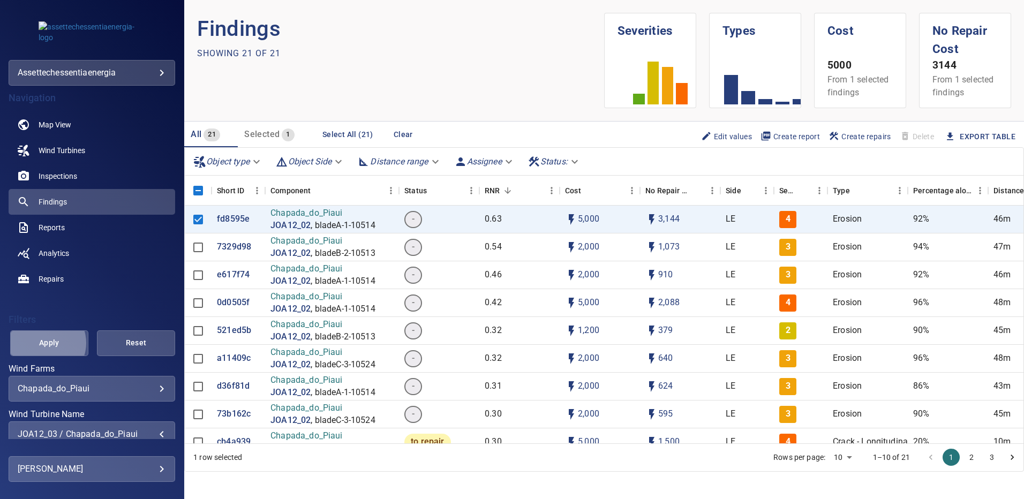
click at [44, 343] on span "Apply" at bounding box center [49, 342] width 51 height 13
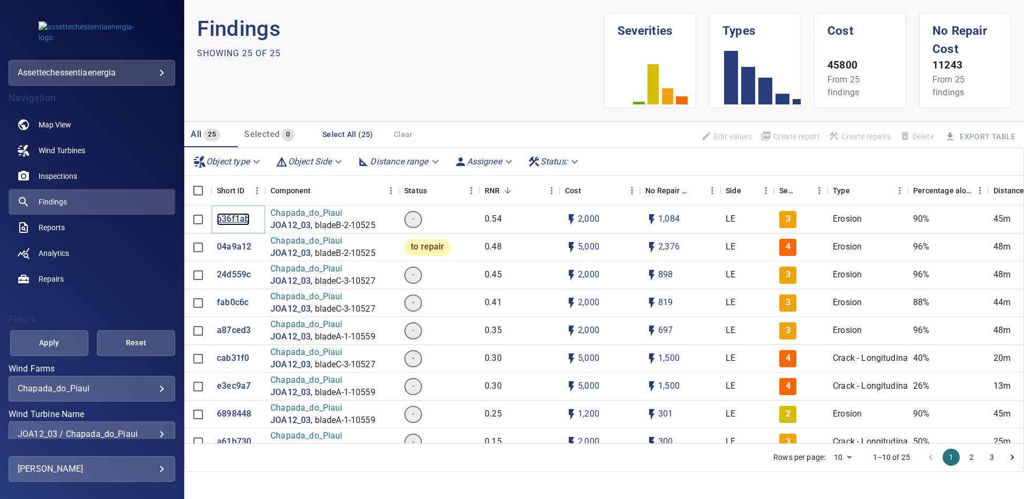
click at [225, 218] on p "b36f1ab" at bounding box center [233, 219] width 33 height 12
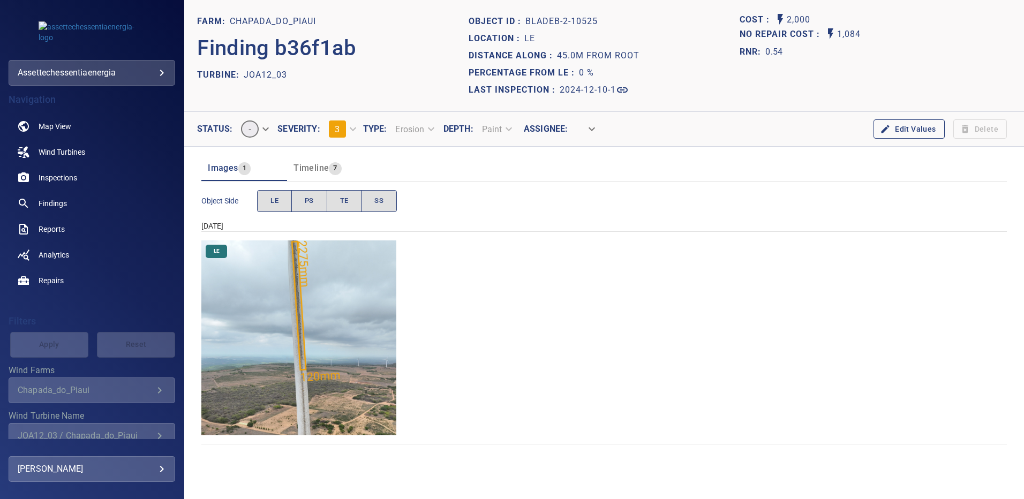
click at [326, 277] on img "Chapada_do_Piaui/JOA12_03/2024-12-10-1/2024-12-10-2/image88wp88.jpg" at bounding box center [298, 337] width 195 height 195
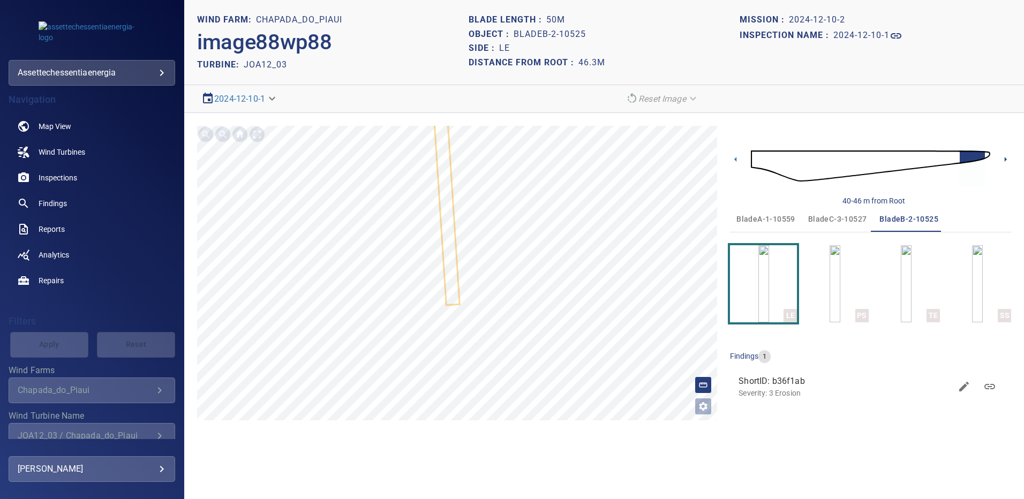
click at [1001, 158] on icon at bounding box center [1005, 159] width 11 height 11
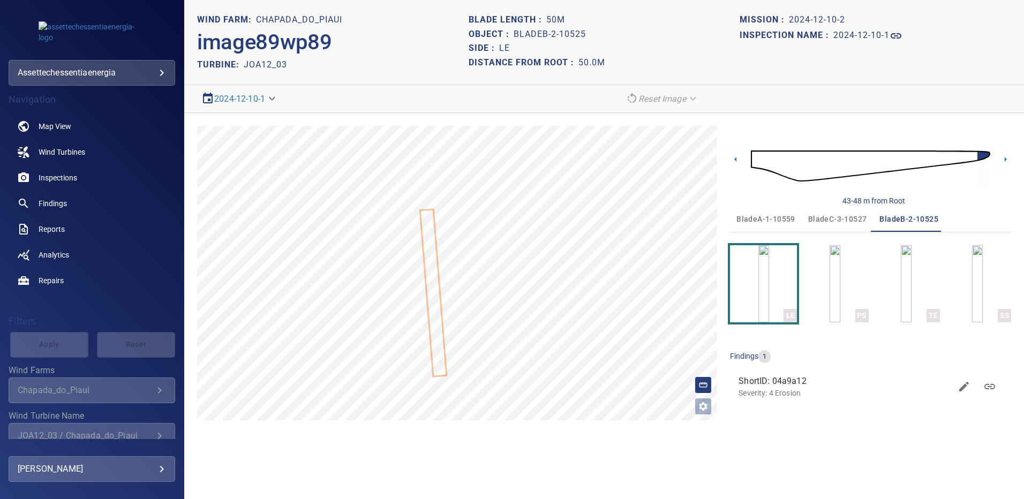
click at [782, 221] on span "bladeA-1-10559" at bounding box center [765, 219] width 59 height 13
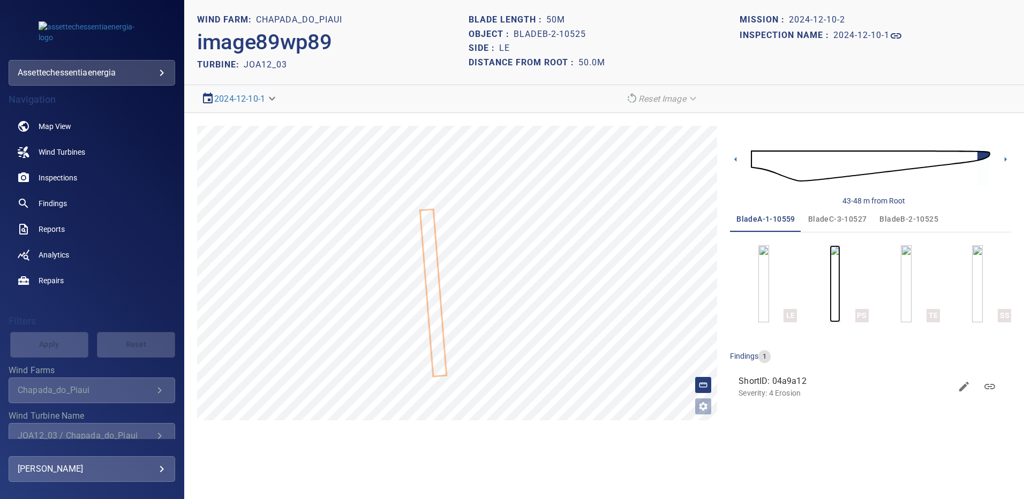
click at [829, 289] on img "button" at bounding box center [834, 283] width 11 height 77
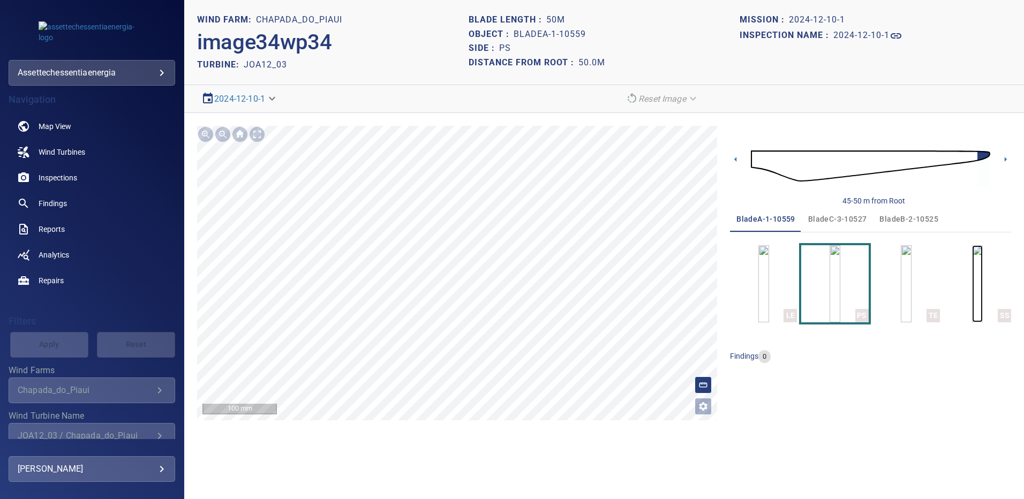
click at [982, 284] on img "button" at bounding box center [977, 283] width 11 height 77
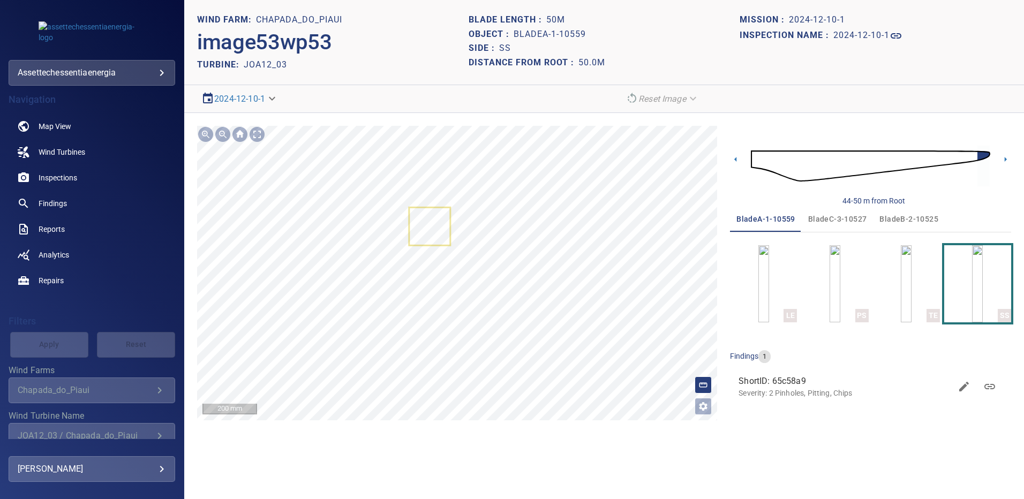
click at [882, 221] on span "bladeB-2-10525" at bounding box center [908, 219] width 59 height 13
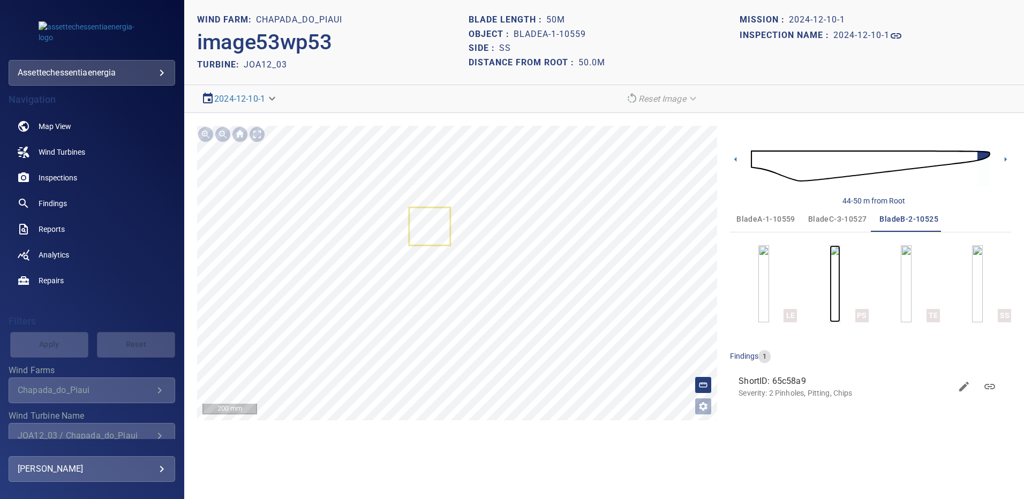
click at [840, 264] on img "button" at bounding box center [834, 283] width 11 height 77
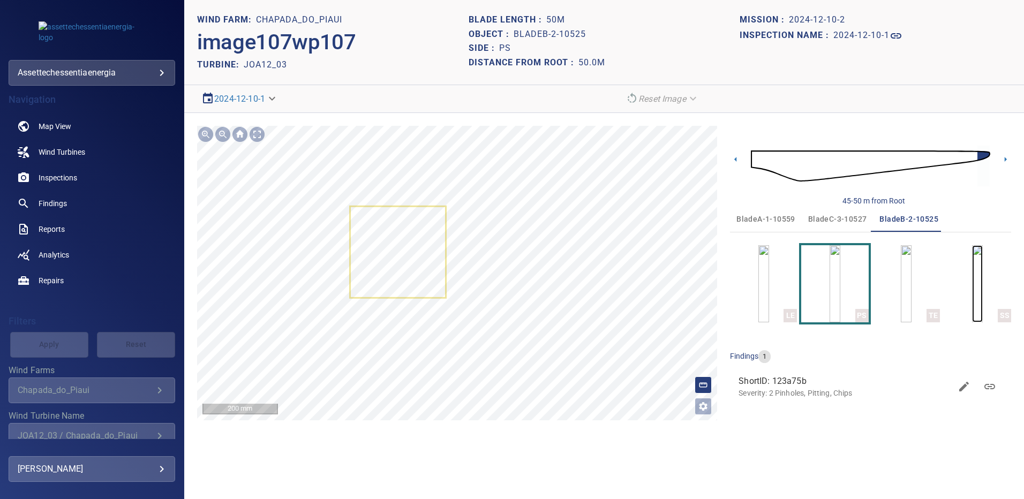
click at [972, 274] on img "button" at bounding box center [977, 283] width 11 height 77
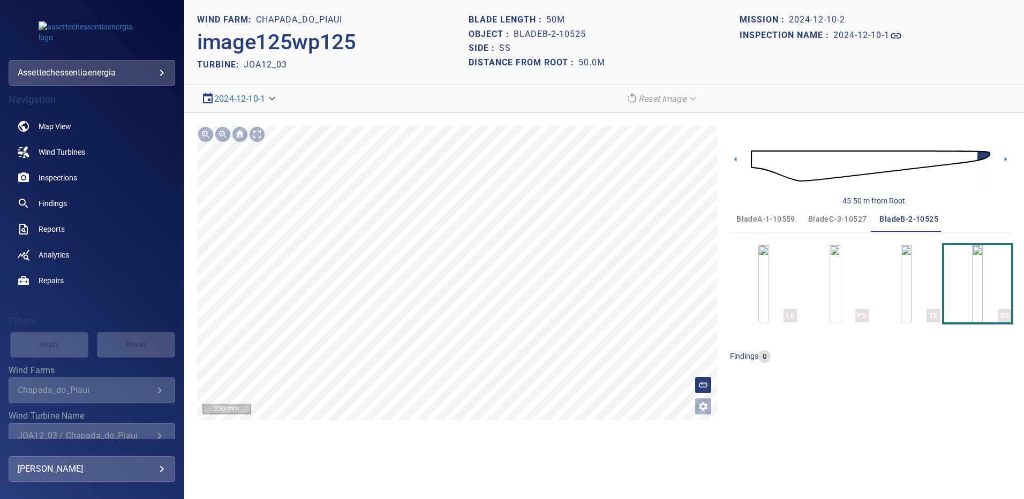
click at [830, 221] on span "bladeC-3-10527" at bounding box center [837, 219] width 59 height 13
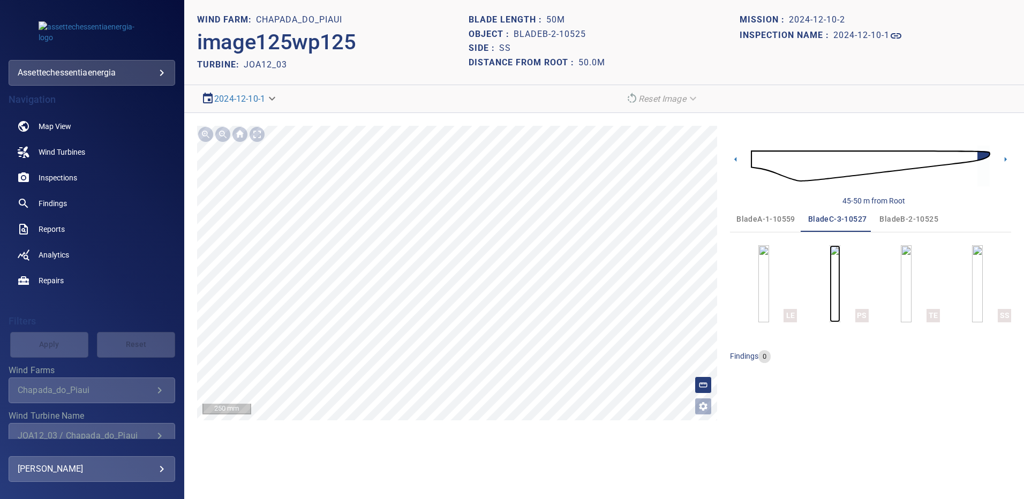
click at [833, 263] on img "button" at bounding box center [834, 283] width 11 height 77
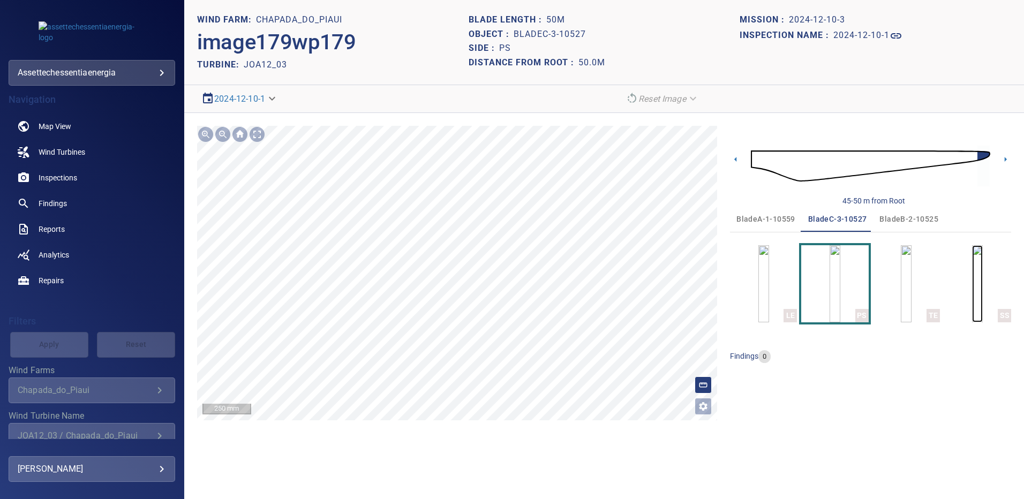
click at [982, 282] on img "button" at bounding box center [977, 283] width 11 height 77
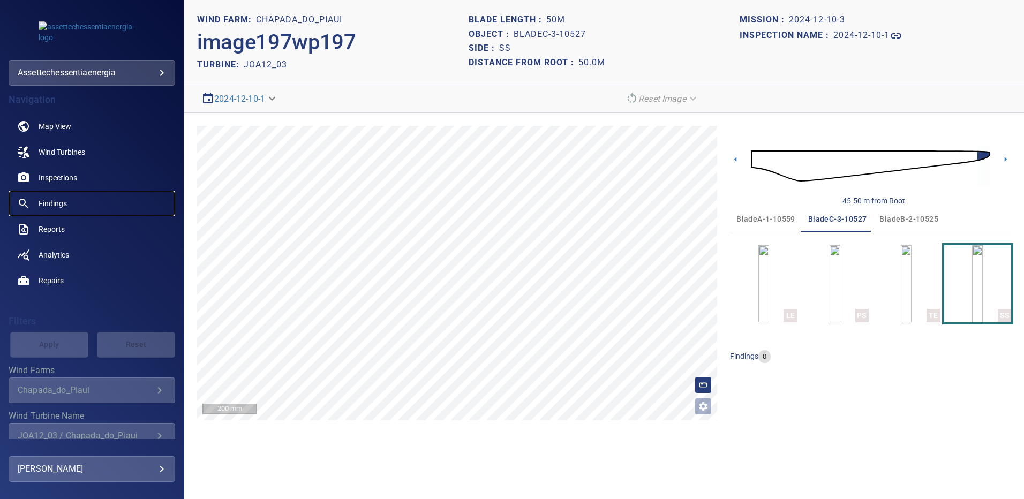
click at [55, 202] on span "Findings" at bounding box center [53, 203] width 28 height 11
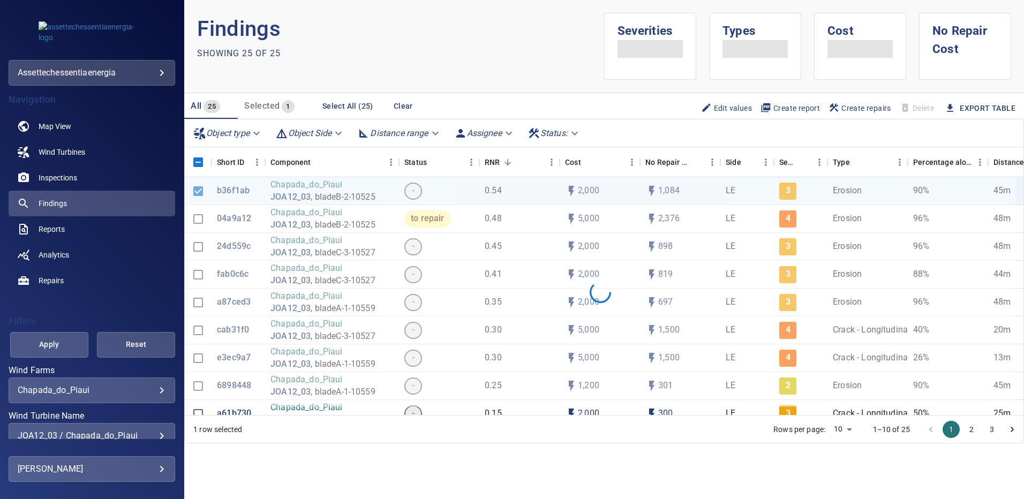
drag, startPoint x: 175, startPoint y: 329, endPoint x: 176, endPoint y: 344, distance: 15.0
click at [176, 344] on div "**********" at bounding box center [92, 262] width 184 height 353
click at [152, 435] on div "JOA12_03 / Chapada_do_Piaui" at bounding box center [92, 435] width 148 height 10
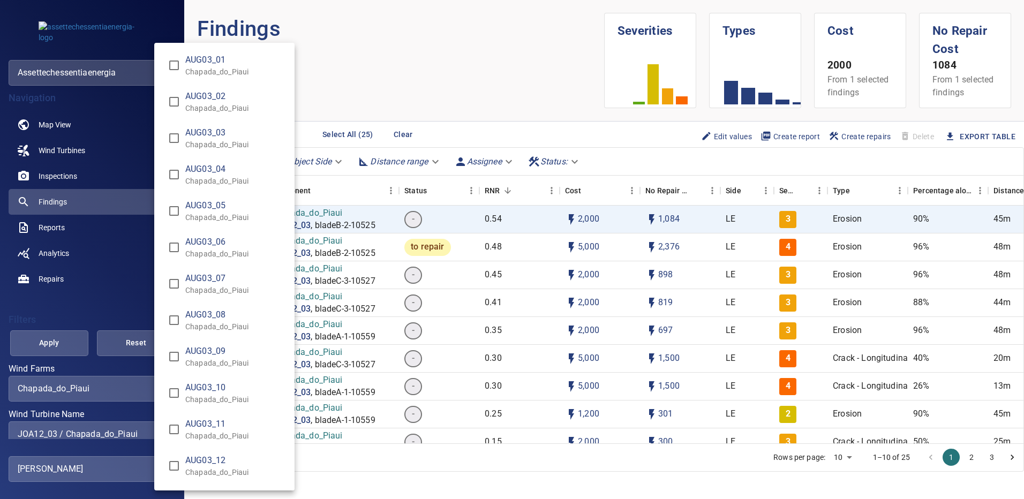
scroll to position [6426, 0]
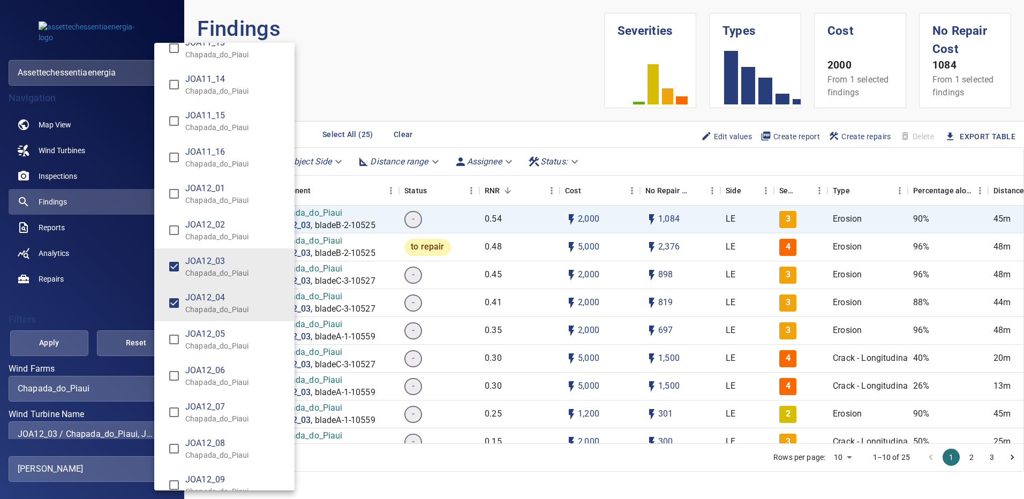
type input "**********"
click at [65, 341] on div "Wind Turbine Name" at bounding box center [512, 249] width 1024 height 499
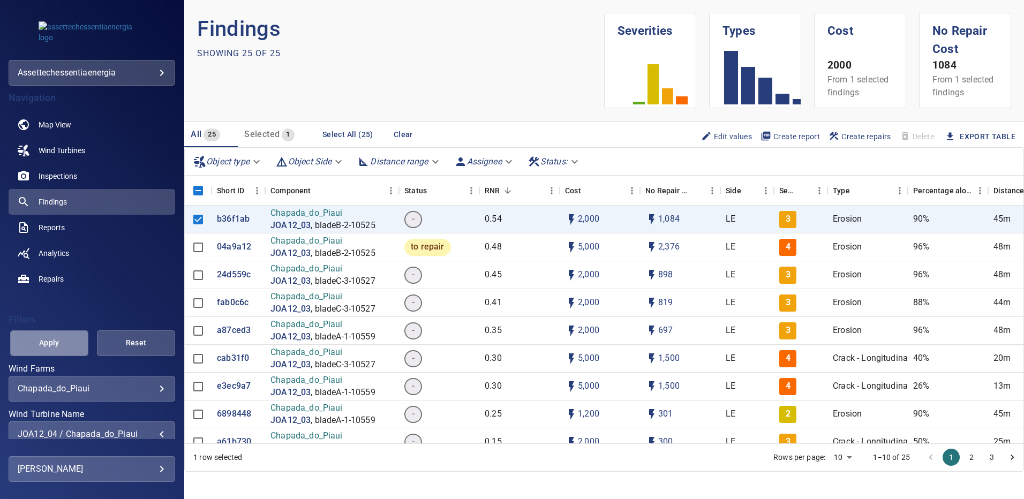
click at [65, 341] on span "Apply" at bounding box center [49, 342] width 51 height 13
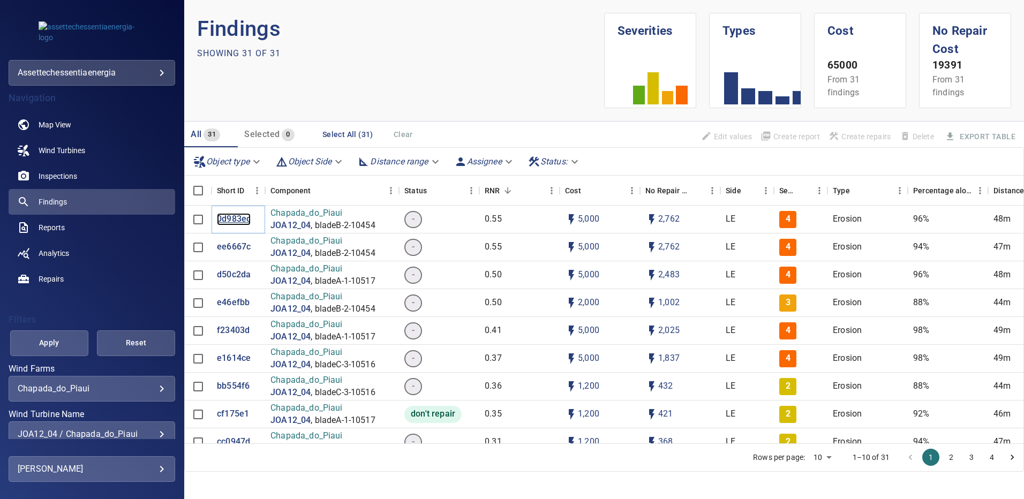
click at [231, 220] on p "0d983ec" at bounding box center [234, 219] width 34 height 12
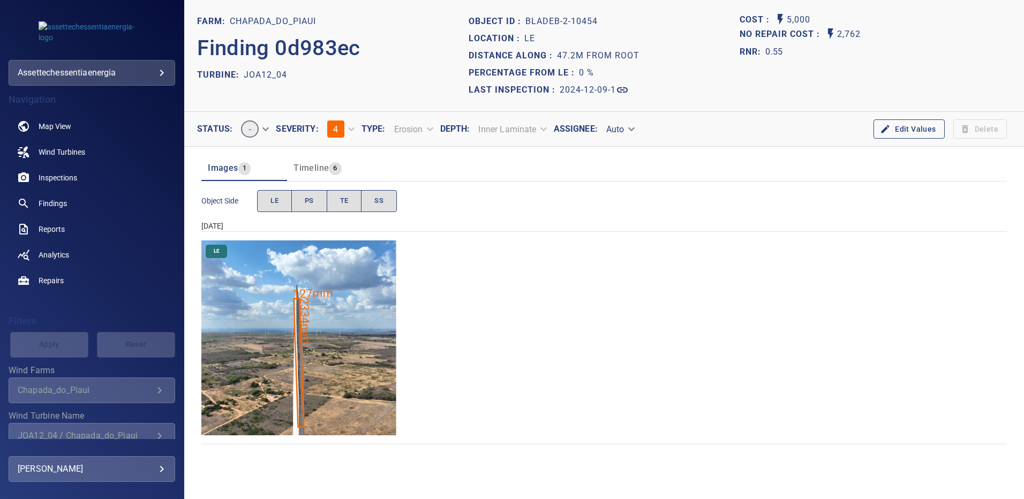
click at [355, 315] on img "Chapada_do_Piaui/JOA12_04/2024-12-09-1/2024-12-09-2/image94wp94.jpg" at bounding box center [298, 337] width 195 height 195
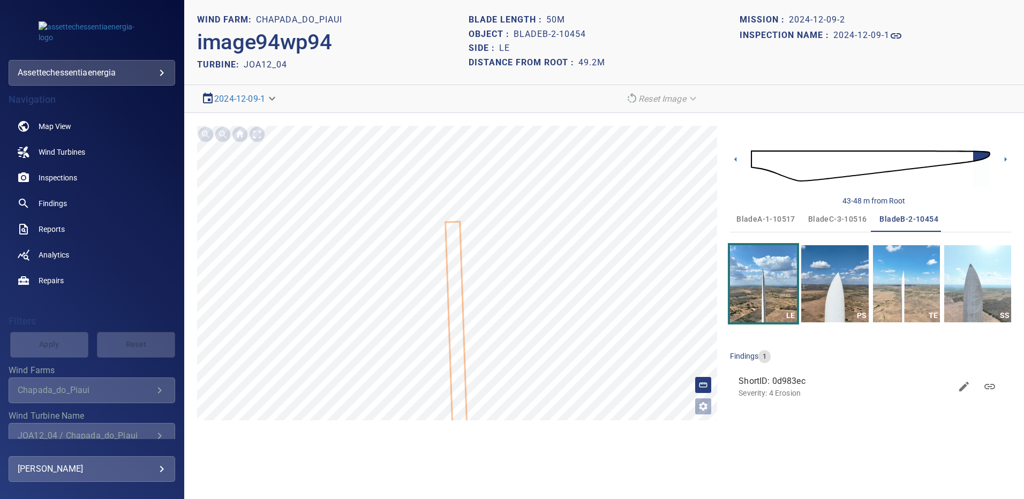
click at [768, 216] on span "bladeA-1-10517" at bounding box center [765, 219] width 59 height 13
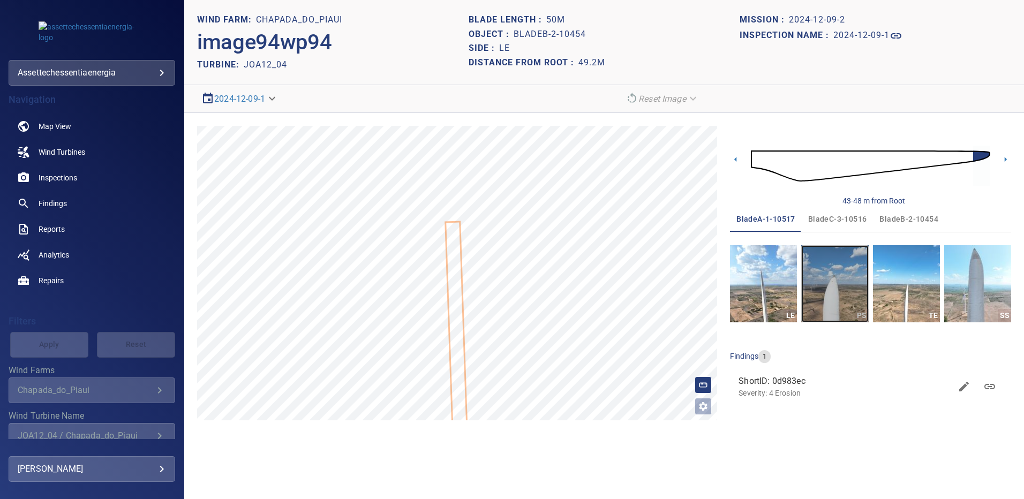
click at [836, 299] on img "button" at bounding box center [834, 283] width 67 height 77
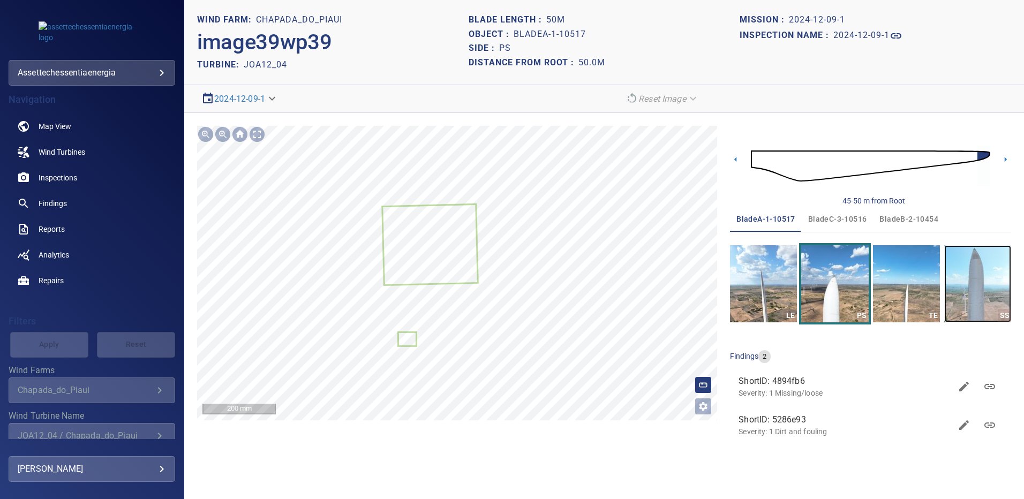
click at [974, 274] on img "button" at bounding box center [977, 283] width 67 height 77
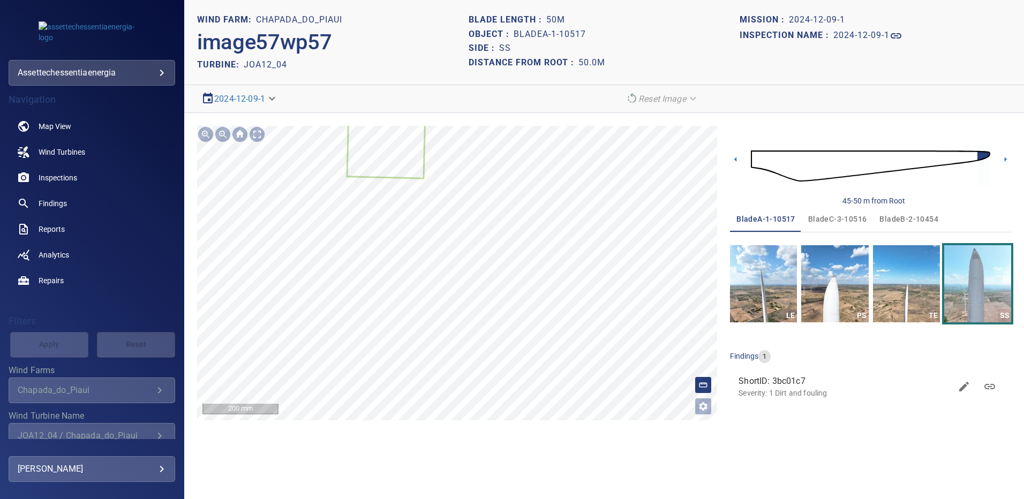
click at [898, 219] on span "bladeB-2-10454" at bounding box center [908, 219] width 59 height 13
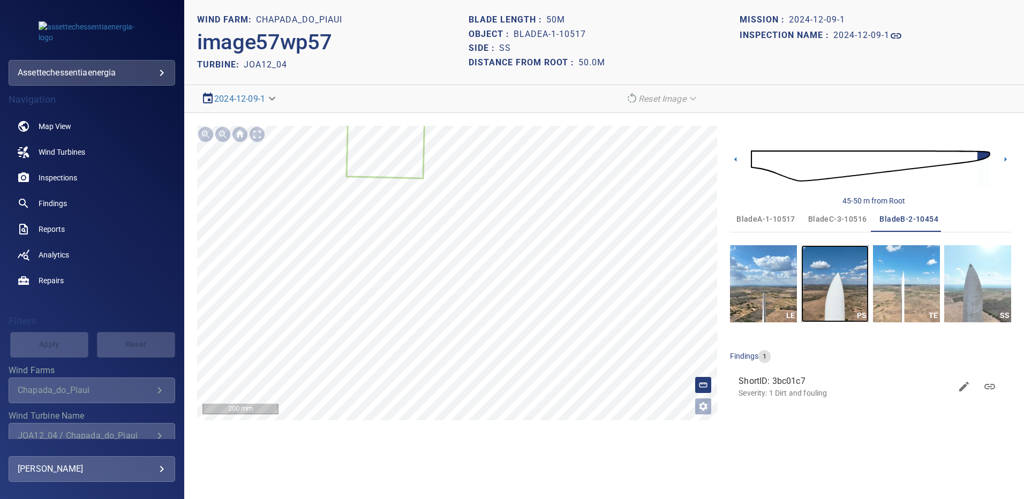
click at [839, 280] on img "button" at bounding box center [834, 283] width 67 height 77
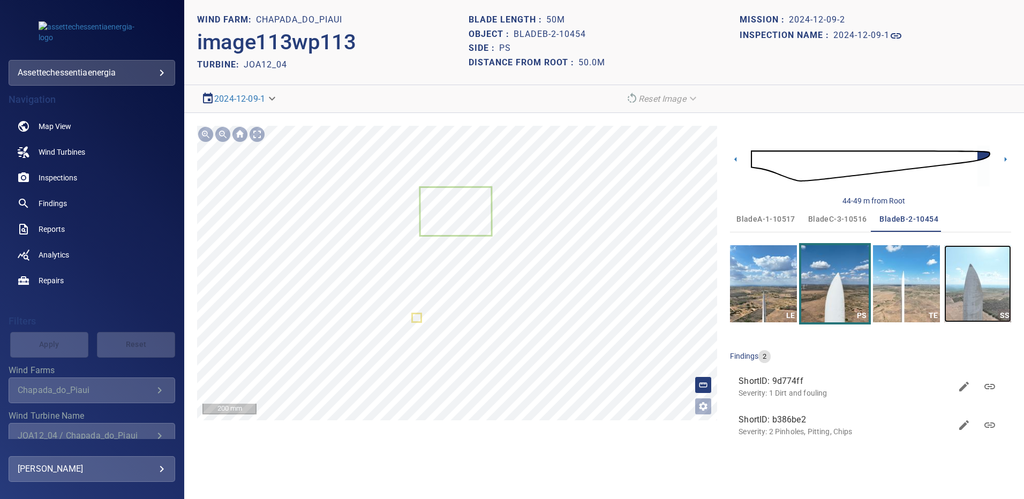
click at [960, 280] on img "button" at bounding box center [977, 283] width 67 height 77
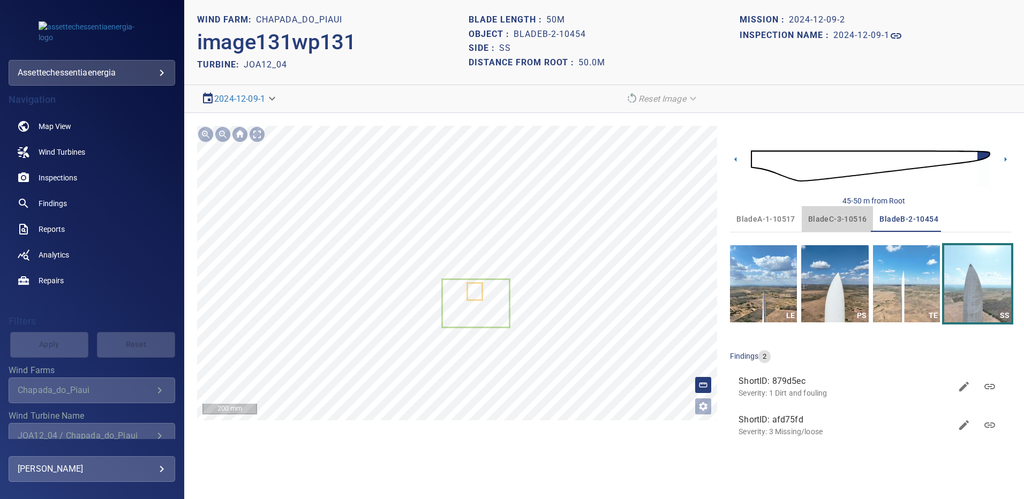
click at [829, 219] on span "bladeC-3-10516" at bounding box center [837, 219] width 59 height 13
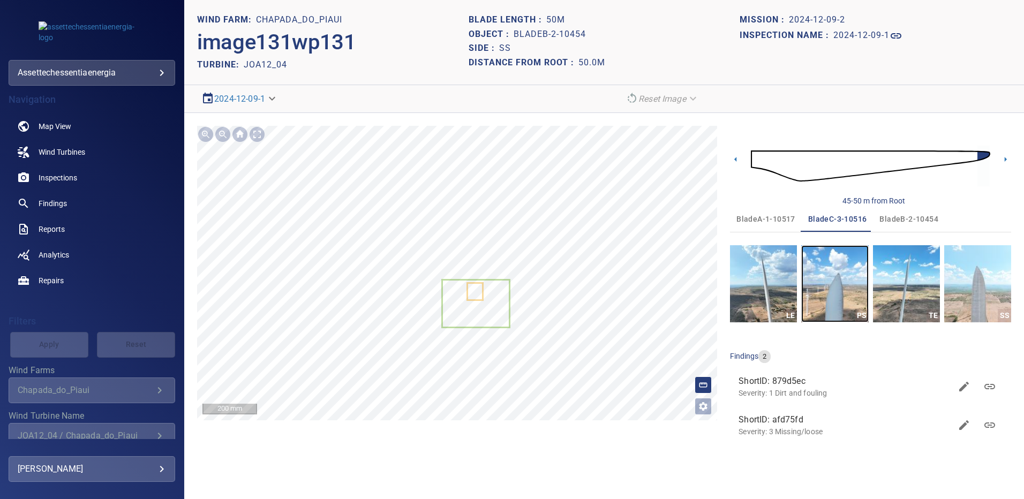
click at [842, 276] on img "button" at bounding box center [834, 283] width 67 height 77
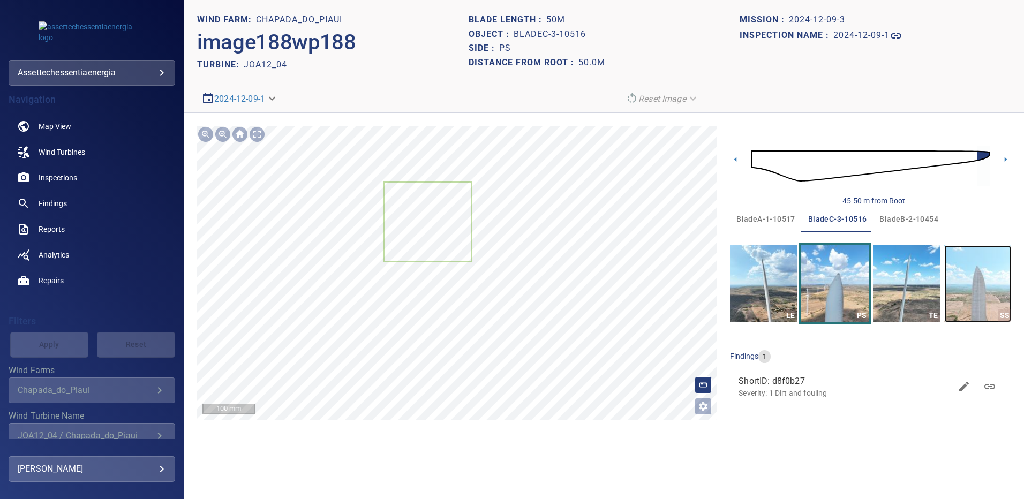
click at [975, 281] on img "button" at bounding box center [977, 283] width 67 height 77
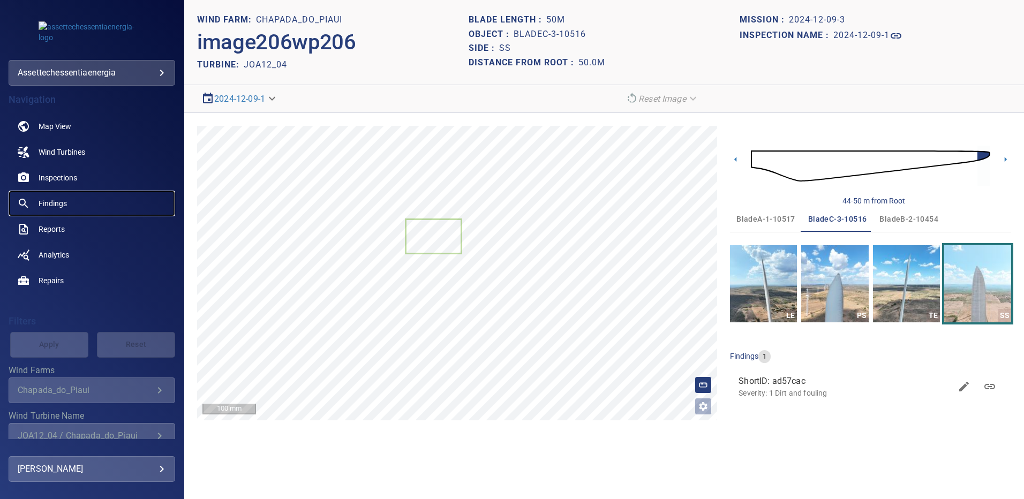
click at [64, 194] on link "Findings" at bounding box center [92, 204] width 167 height 26
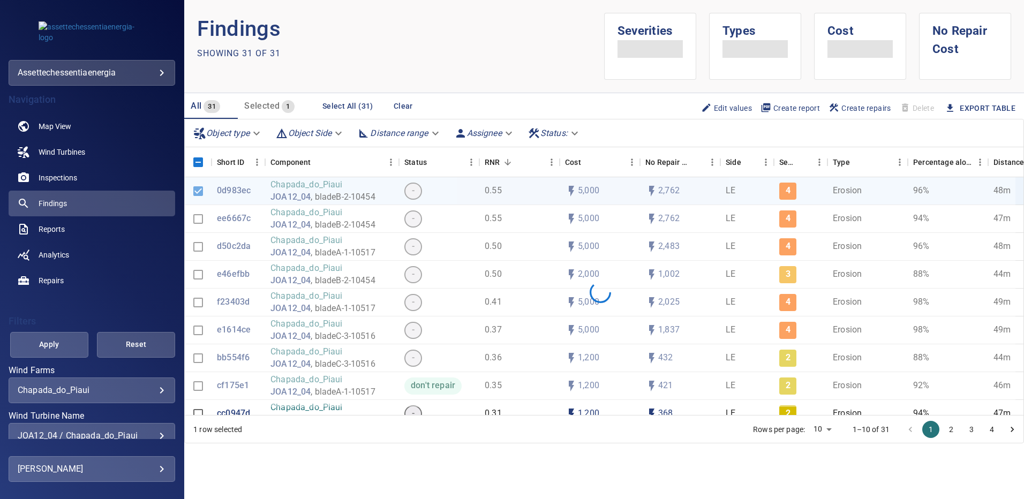
click at [153, 433] on div "JOA12_04 / Chapada_do_Piaui" at bounding box center [92, 435] width 148 height 10
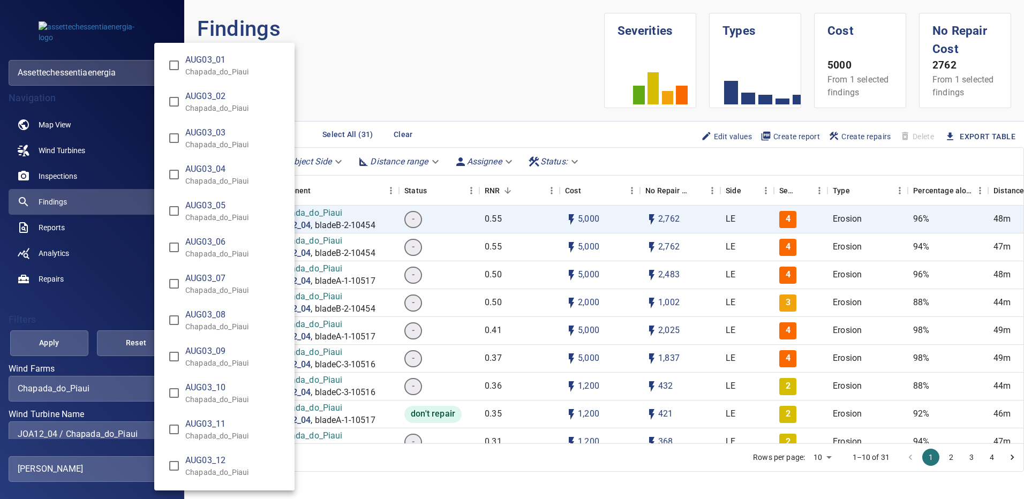
scroll to position [6463, 0]
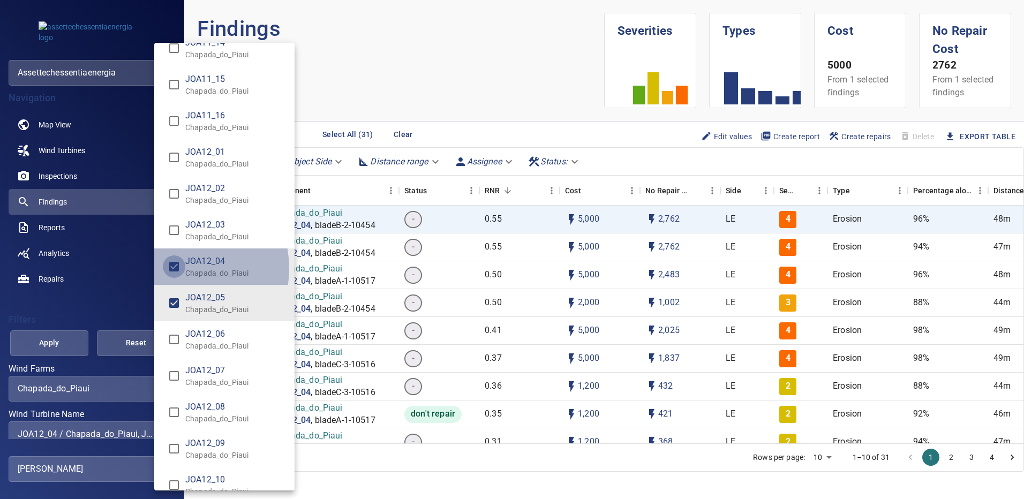
type input "**********"
click at [68, 343] on div "Wind Turbine Name" at bounding box center [512, 249] width 1024 height 499
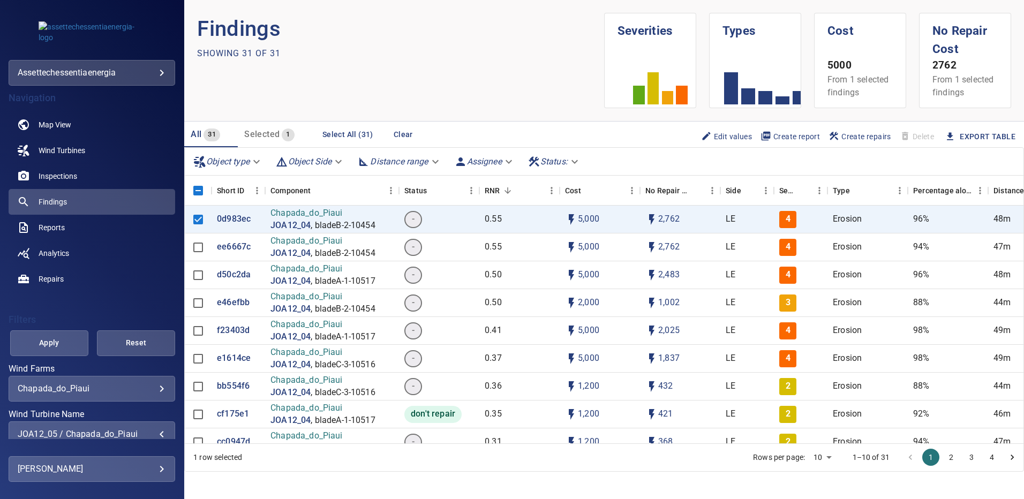
click at [68, 343] on span "Apply" at bounding box center [49, 342] width 51 height 13
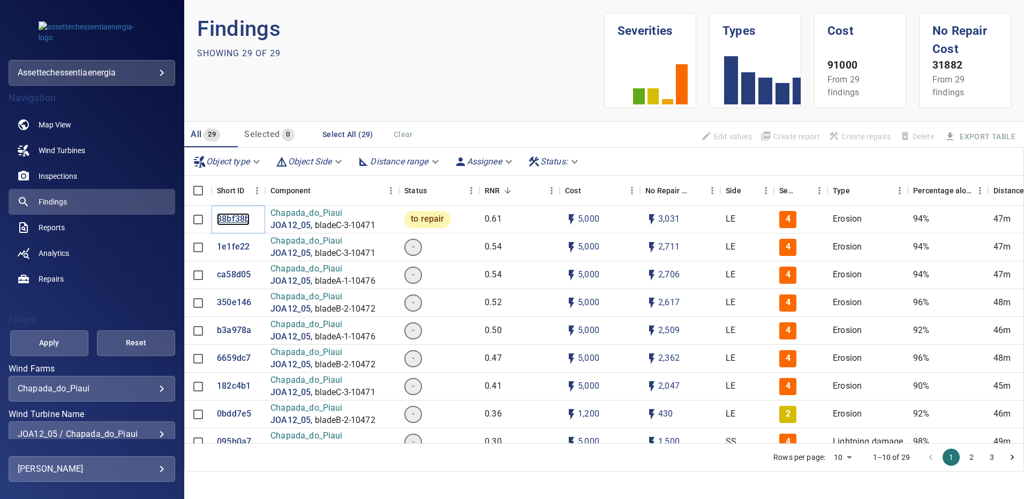
click at [236, 218] on p "38bf38b" at bounding box center [233, 219] width 33 height 12
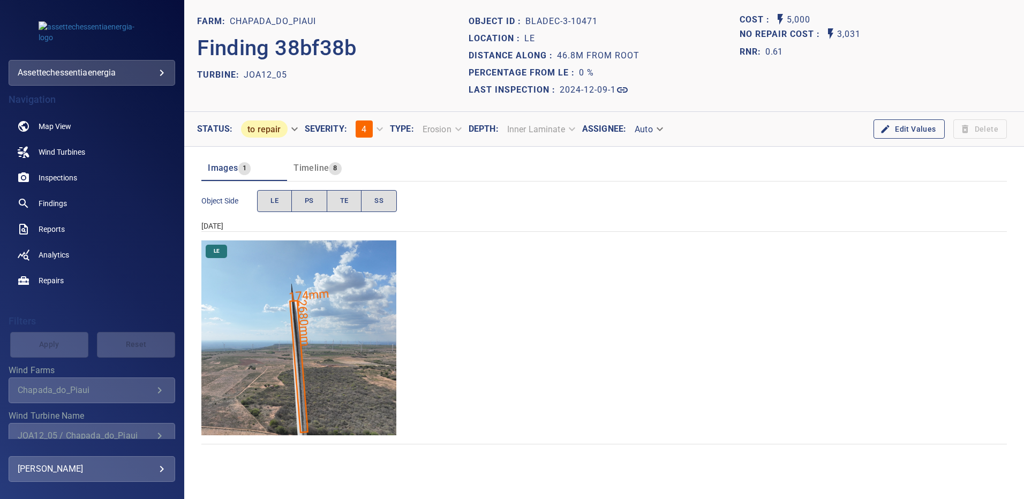
click at [350, 299] on img "Chapada_do_Piaui/JOA12_05/2024-12-09-1/2024-12-09-3/image202wp202.jpg" at bounding box center [298, 337] width 195 height 195
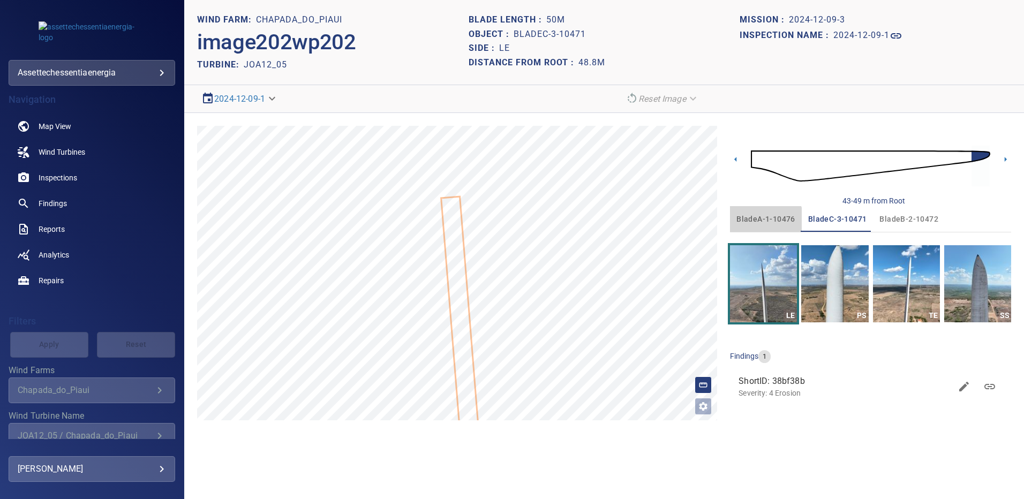
click at [765, 221] on span "bladeA-1-10476" at bounding box center [765, 219] width 59 height 13
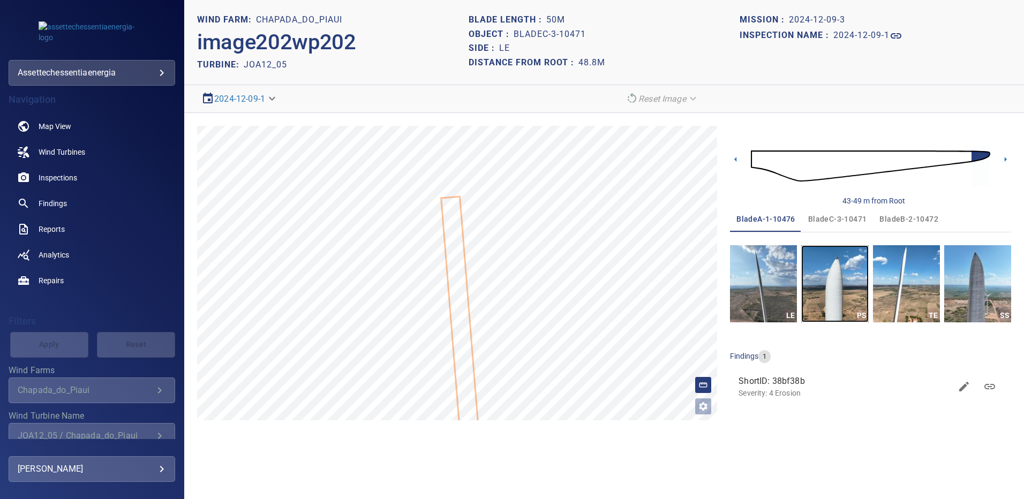
click at [829, 283] on img "button" at bounding box center [834, 283] width 67 height 77
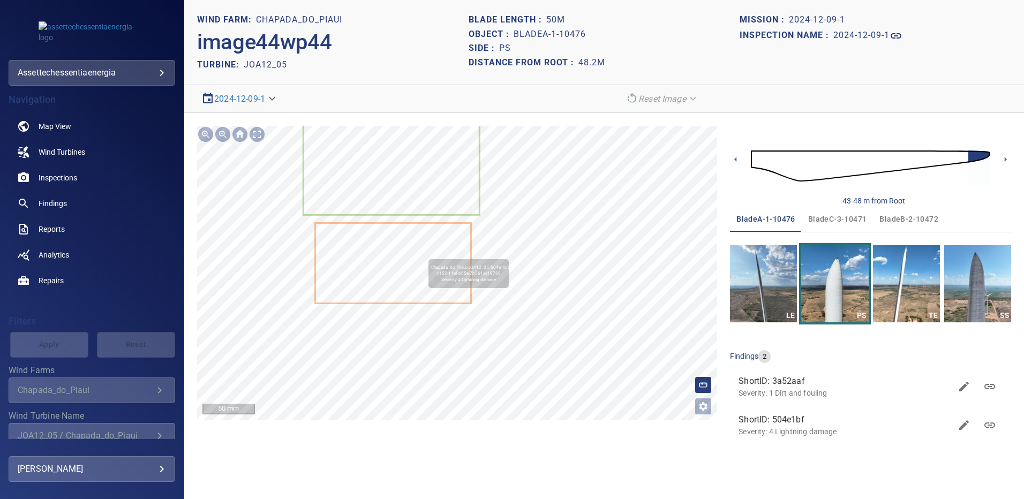
click at [422, 253] on icon at bounding box center [393, 263] width 155 height 79
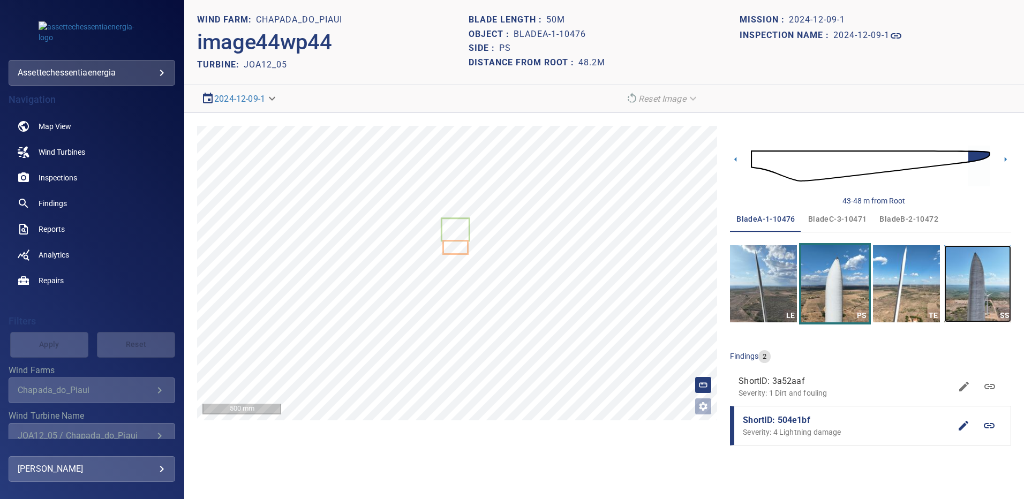
click at [978, 272] on img "button" at bounding box center [977, 283] width 67 height 77
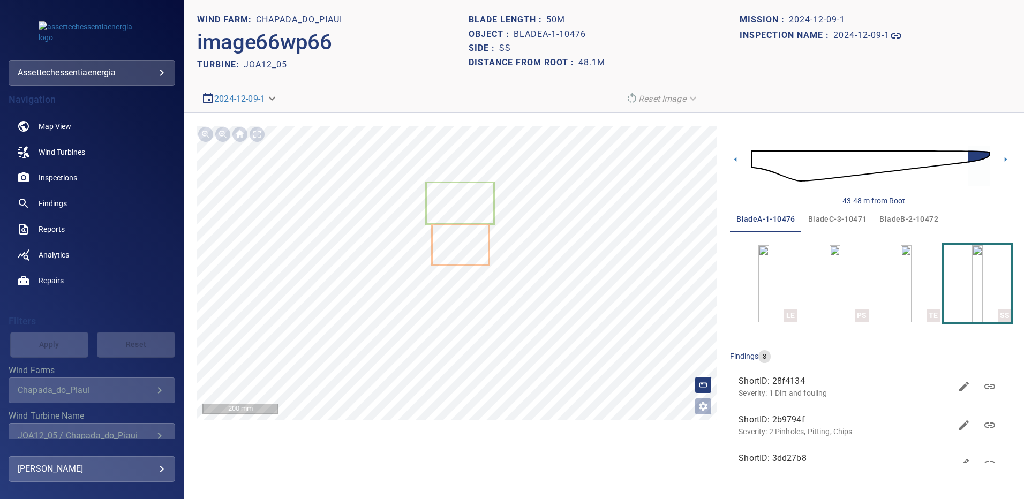
click at [902, 219] on span "bladeB-2-10472" at bounding box center [908, 219] width 59 height 13
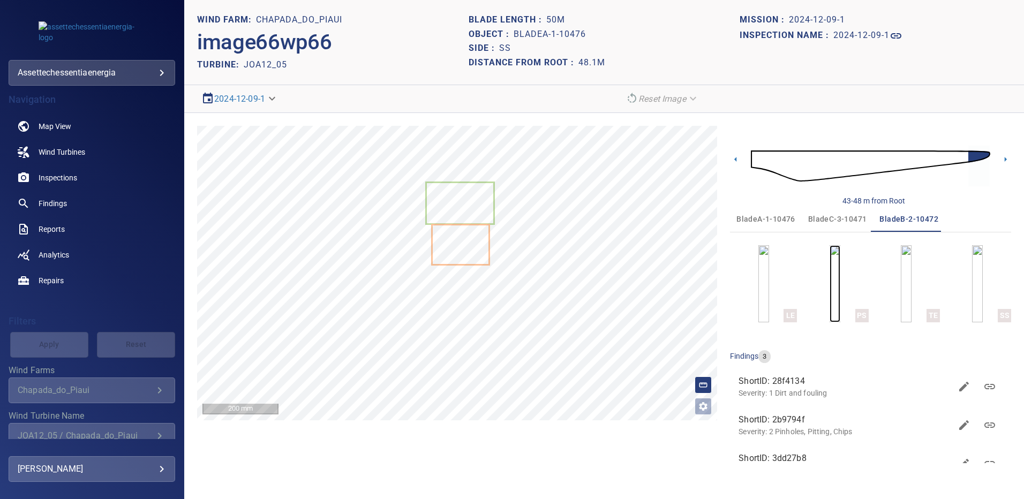
click at [829, 293] on img "button" at bounding box center [834, 283] width 11 height 77
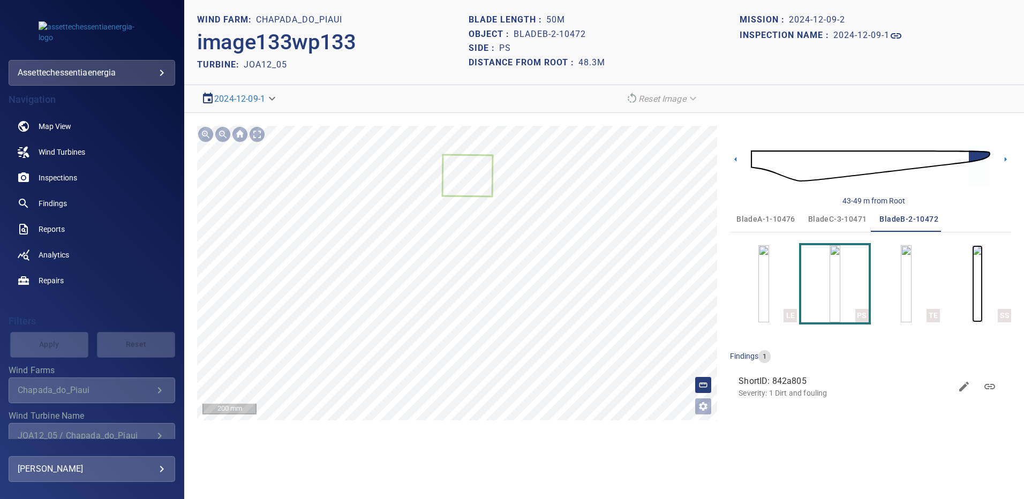
click at [974, 274] on img "button" at bounding box center [977, 283] width 11 height 77
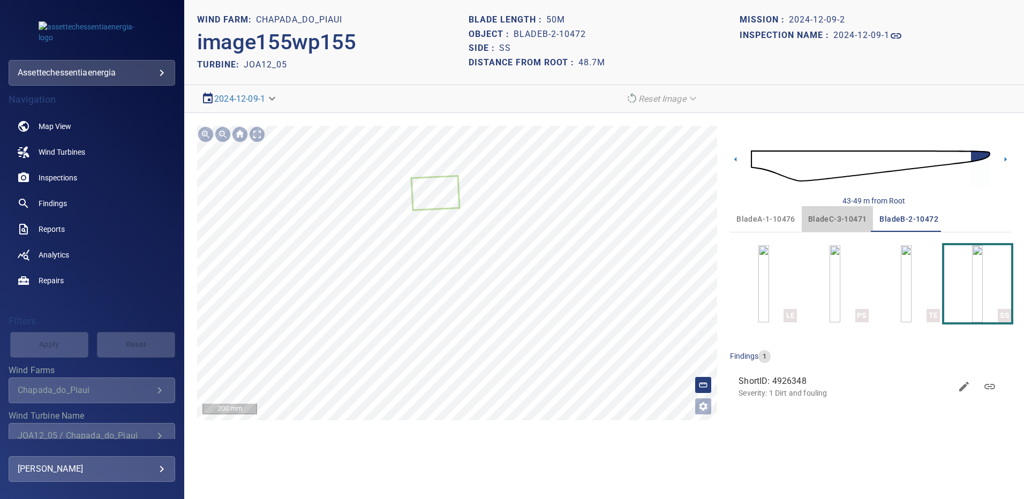
click at [826, 216] on span "bladeC-3-10471" at bounding box center [837, 219] width 59 height 13
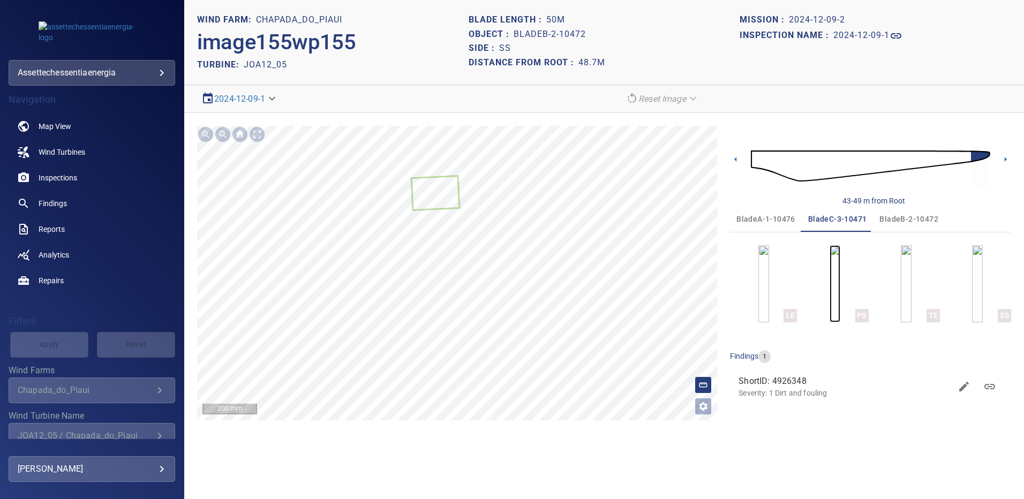
click at [840, 291] on img "button" at bounding box center [834, 283] width 11 height 77
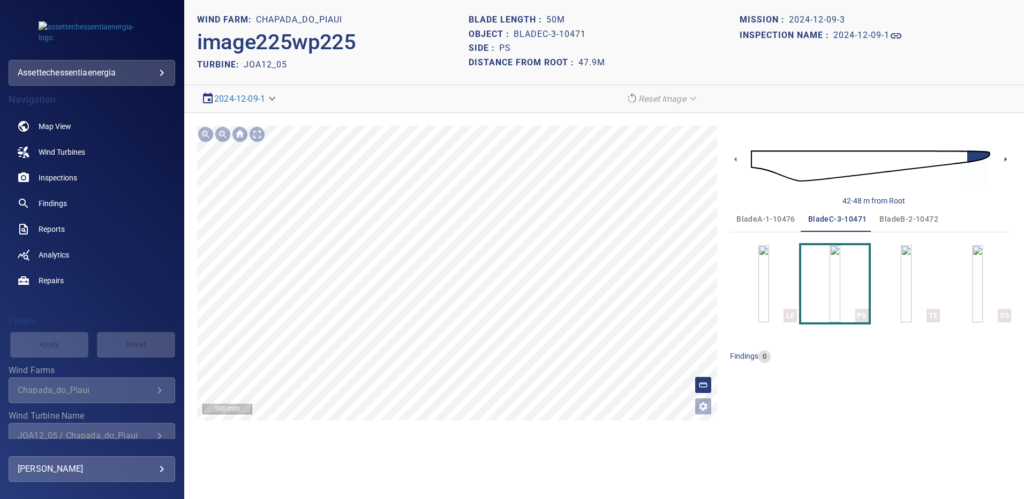
click at [1002, 157] on icon at bounding box center [1005, 159] width 11 height 11
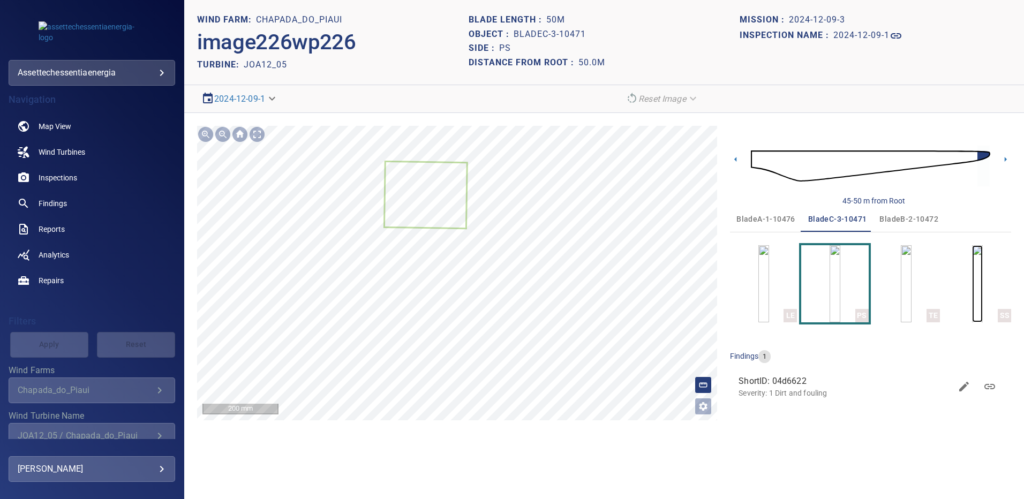
click at [972, 272] on img "button" at bounding box center [977, 283] width 11 height 77
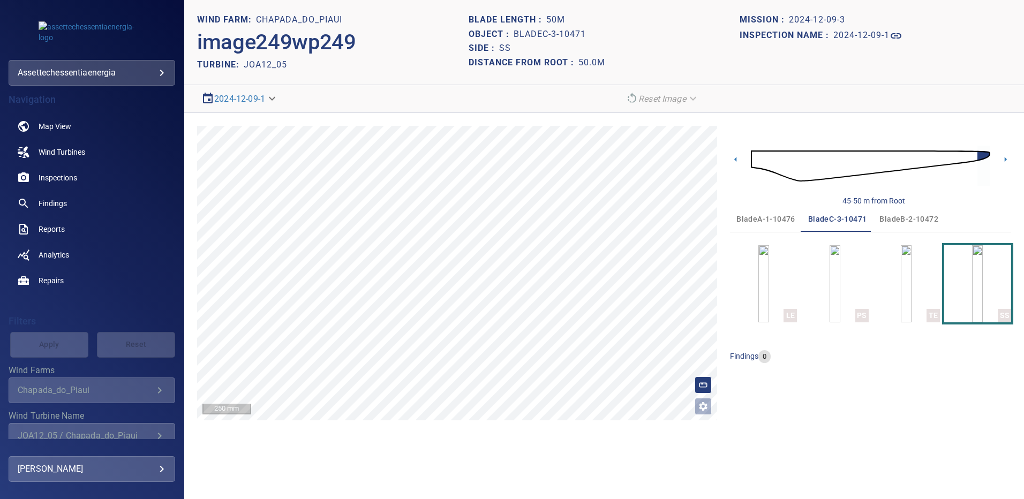
click at [767, 215] on span "bladeA-1-10476" at bounding box center [765, 219] width 59 height 13
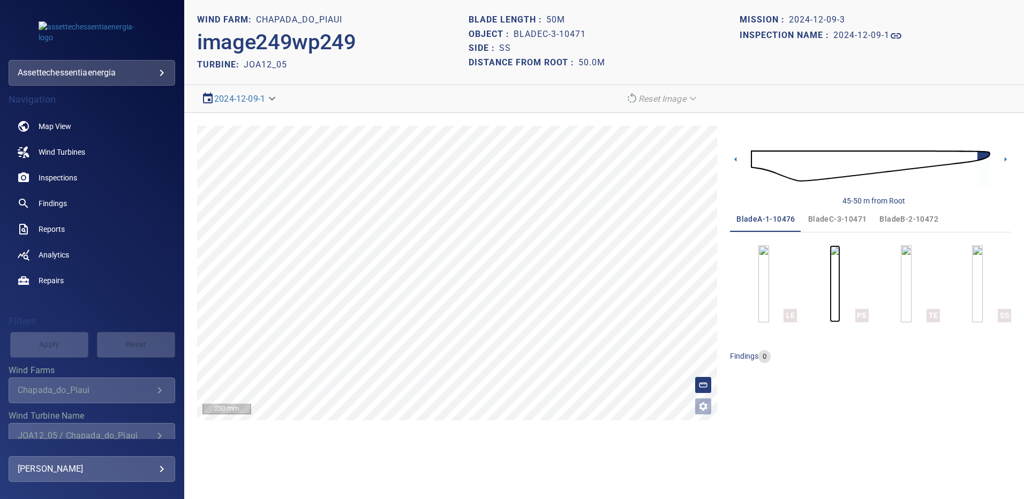
click at [840, 290] on img "button" at bounding box center [834, 283] width 11 height 77
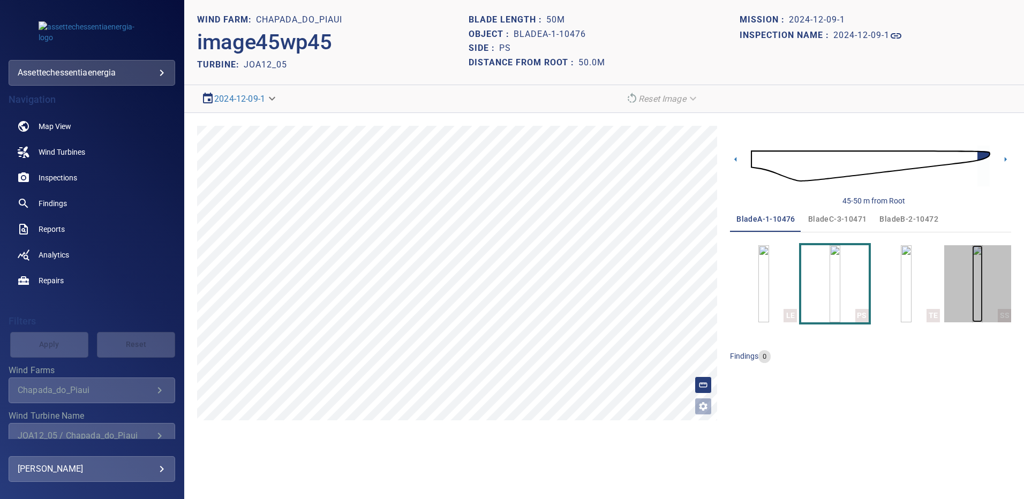
click at [982, 284] on img "button" at bounding box center [977, 283] width 11 height 77
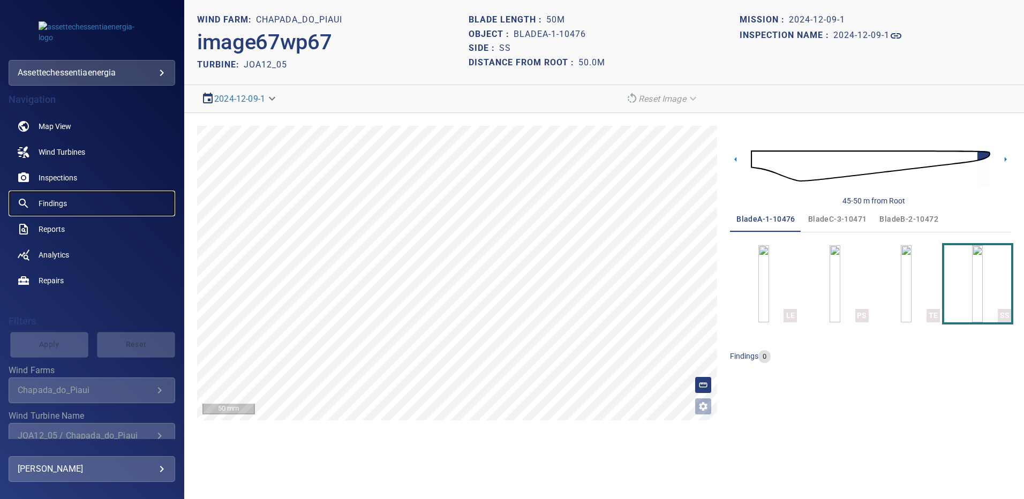
click at [59, 203] on span "Findings" at bounding box center [53, 203] width 28 height 11
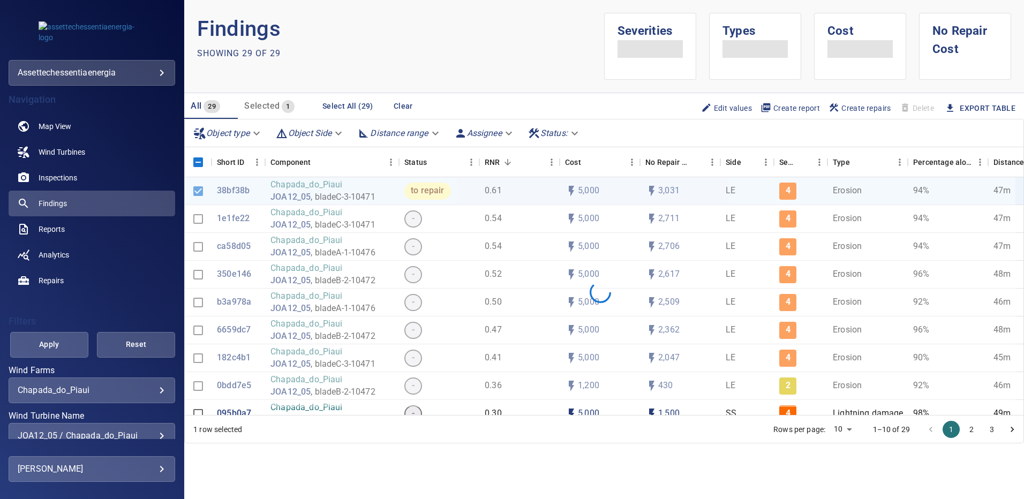
click at [153, 437] on div "JOA12_05 / Chapada_do_Piaui" at bounding box center [92, 435] width 148 height 10
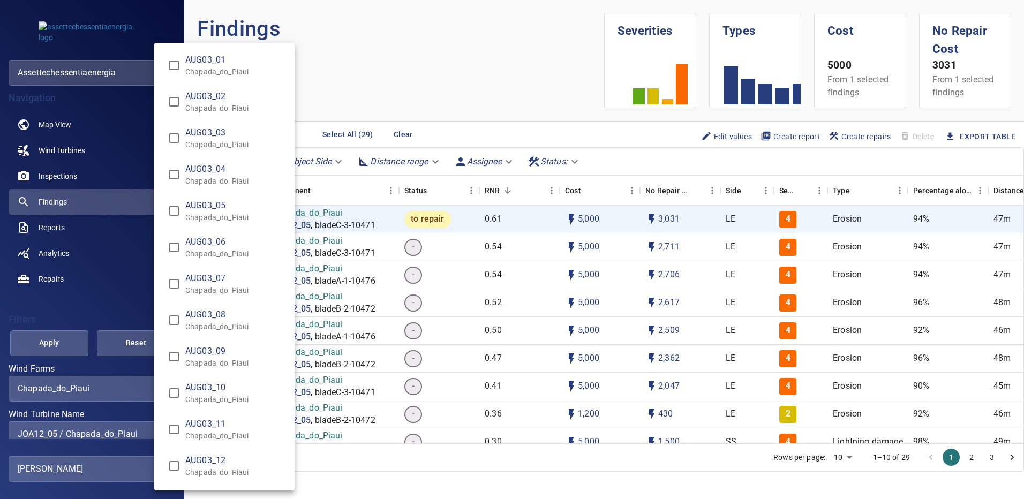
scroll to position [6499, 0]
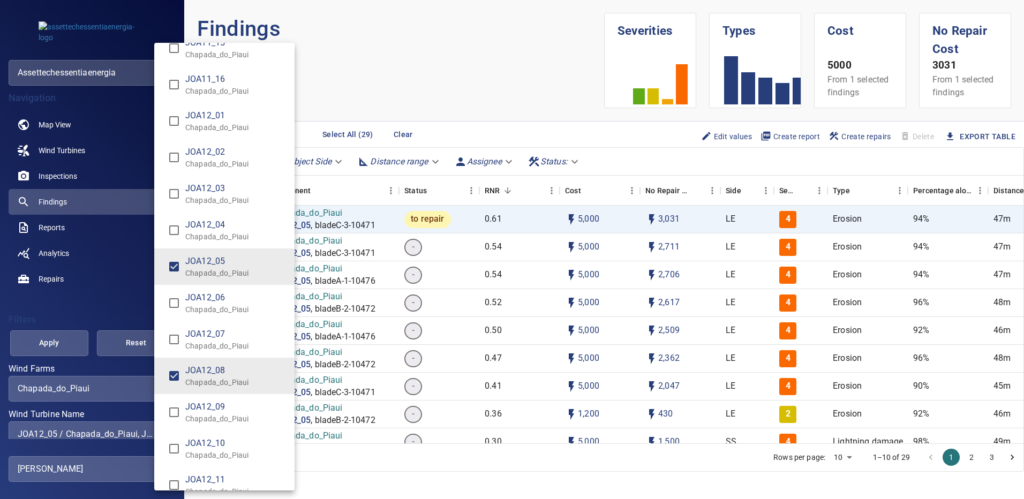
type input "**********"
click at [63, 345] on div "Wind Turbine Name" at bounding box center [512, 249] width 1024 height 499
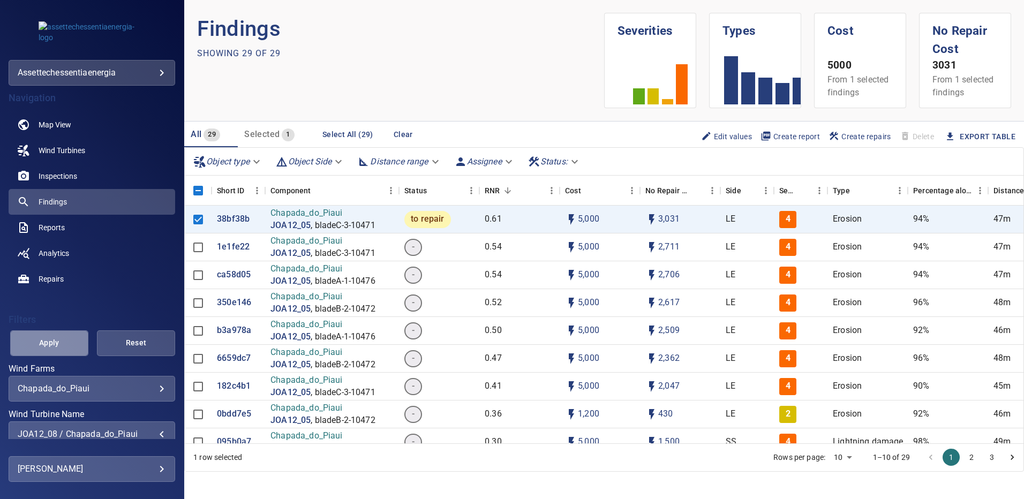
click at [63, 345] on span "Apply" at bounding box center [49, 342] width 51 height 13
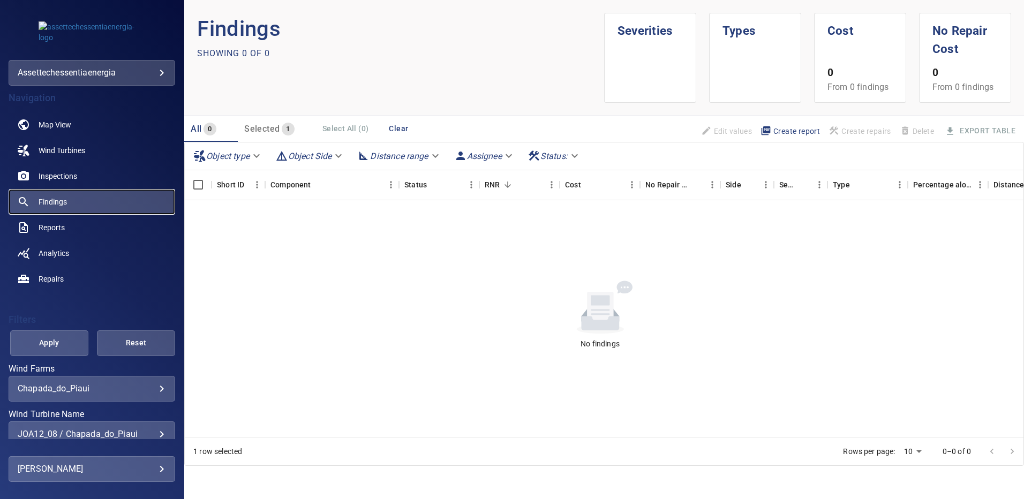
click at [62, 198] on span "Findings" at bounding box center [53, 201] width 28 height 11
click at [154, 428] on div "**********" at bounding box center [92, 434] width 167 height 26
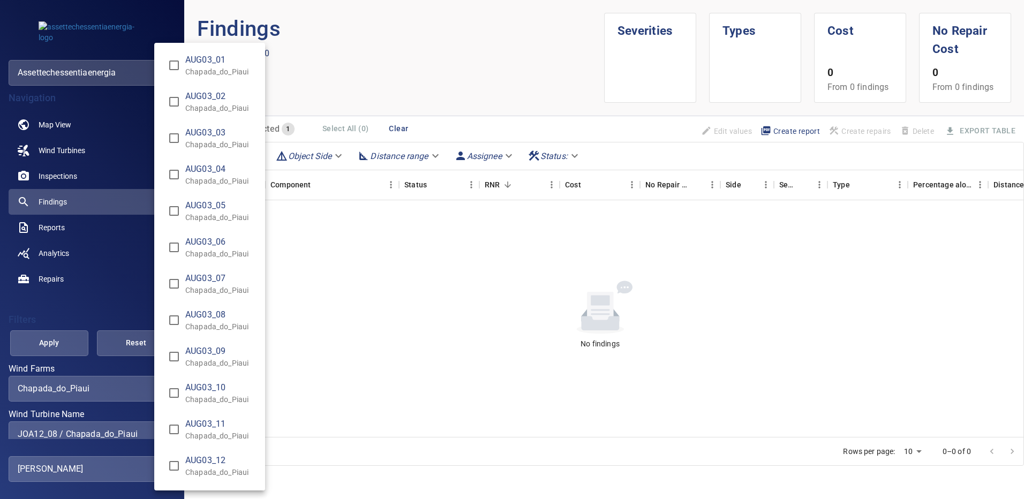
scroll to position [6608, 0]
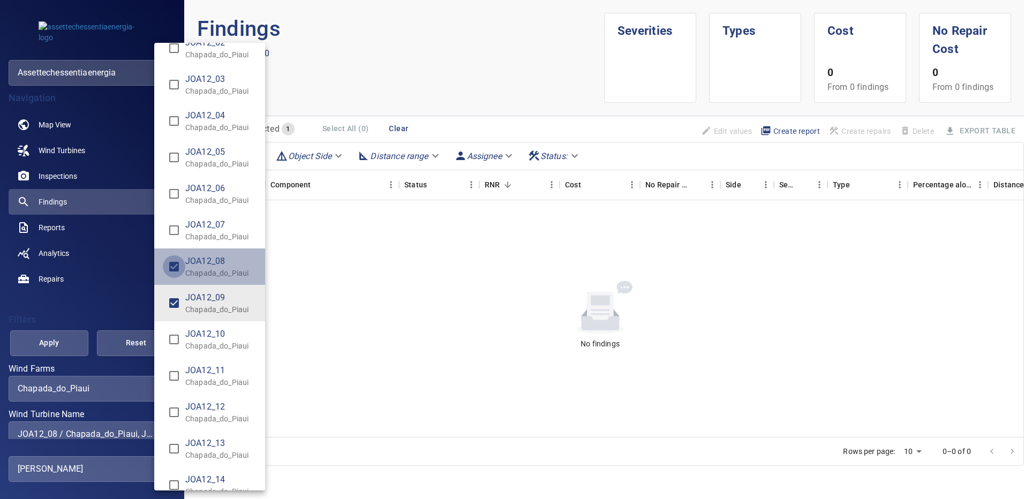
type input "**********"
click at [64, 338] on div "Wind Turbine Name" at bounding box center [512, 249] width 1024 height 499
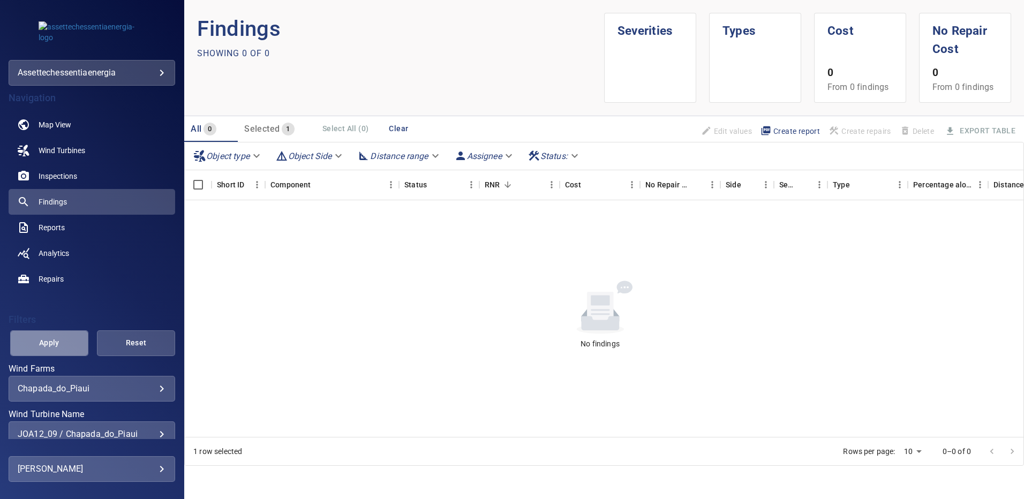
click at [64, 338] on span "Apply" at bounding box center [49, 342] width 51 height 13
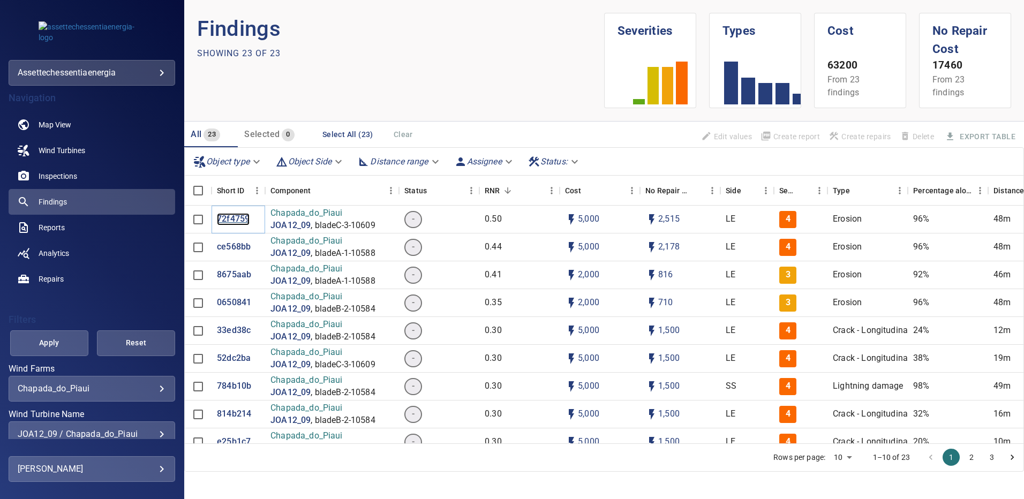
click at [239, 218] on p "72f4759" at bounding box center [233, 219] width 33 height 12
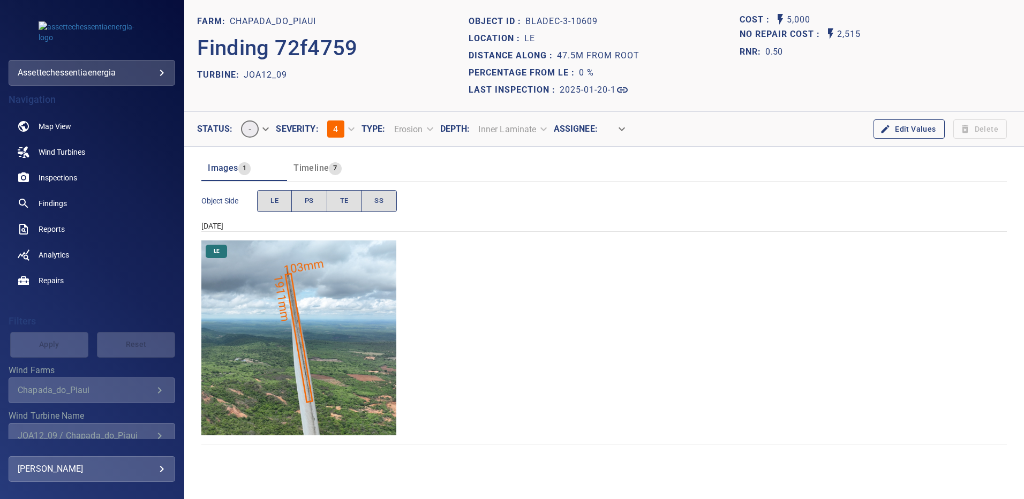
click at [357, 289] on img "Chapada_do_Piaui/JOA12_09/2025-01-20-1/2025-01-20-3/image159wp159.jpg" at bounding box center [298, 337] width 195 height 195
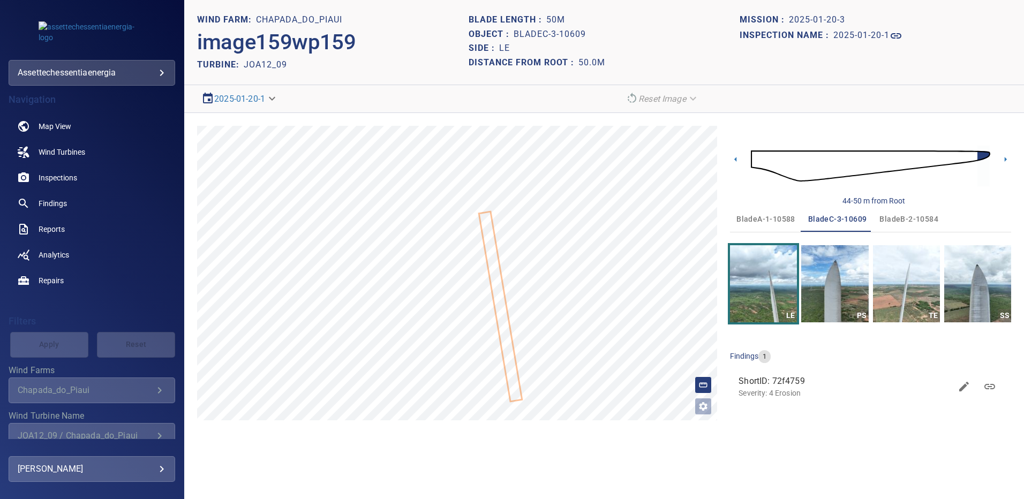
click at [758, 221] on span "bladeA-1-10588" at bounding box center [765, 219] width 59 height 13
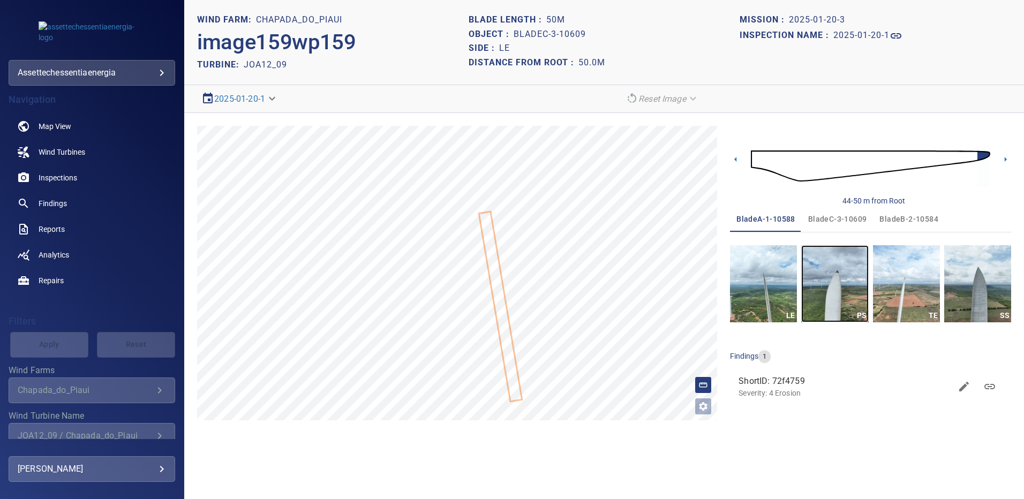
click at [826, 276] on img "button" at bounding box center [834, 283] width 67 height 77
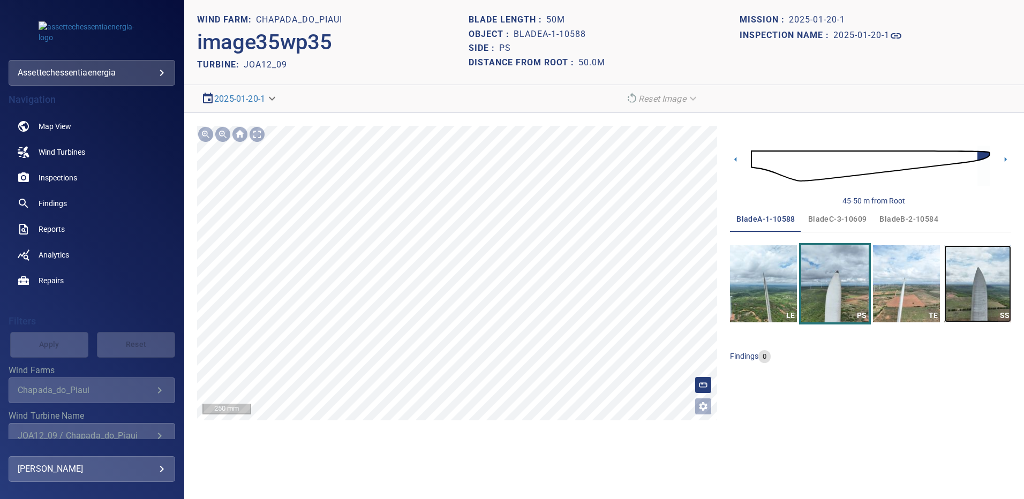
click at [992, 273] on img "button" at bounding box center [977, 283] width 67 height 77
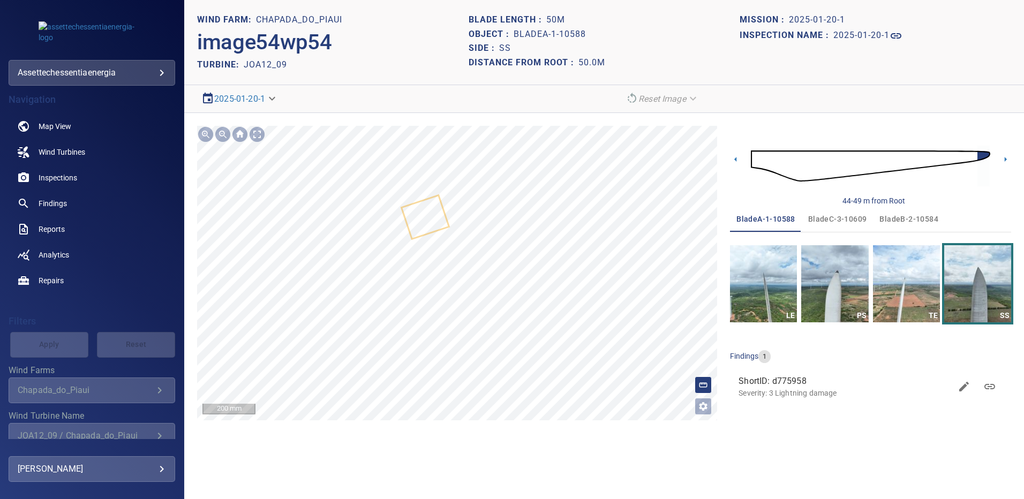
click at [904, 219] on span "bladeB-2-10584" at bounding box center [908, 219] width 59 height 13
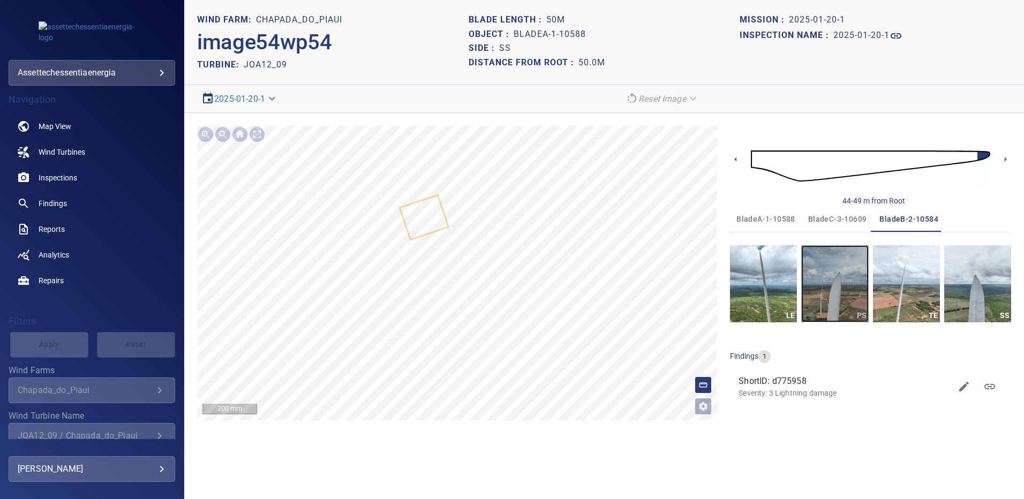
click at [835, 276] on img "button" at bounding box center [834, 283] width 67 height 77
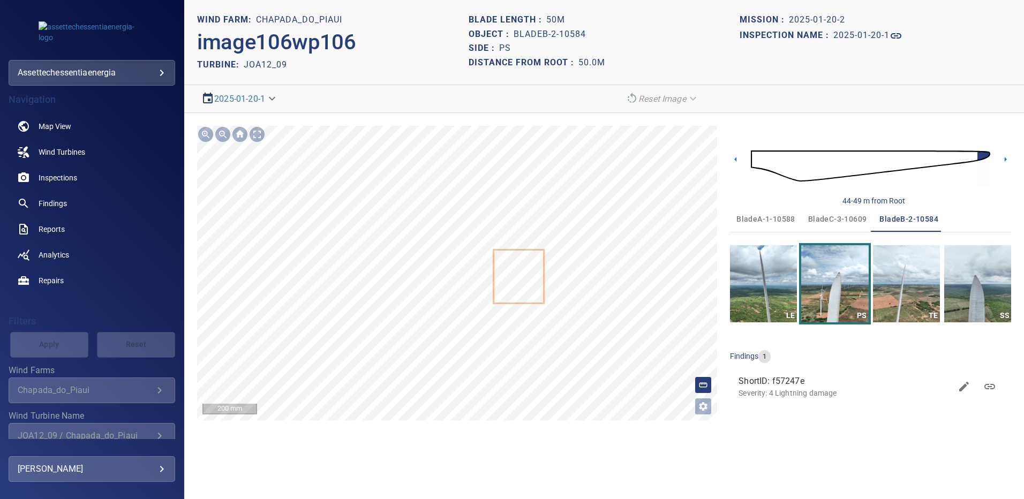
click at [542, 274] on div at bounding box center [457, 273] width 520 height 294
click at [985, 276] on img "button" at bounding box center [977, 283] width 67 height 77
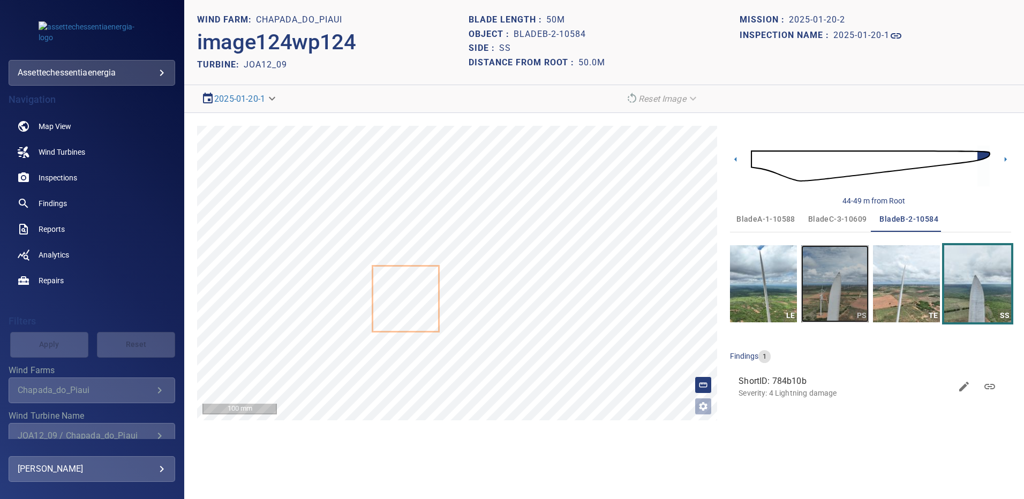
click at [843, 292] on img "button" at bounding box center [834, 283] width 67 height 77
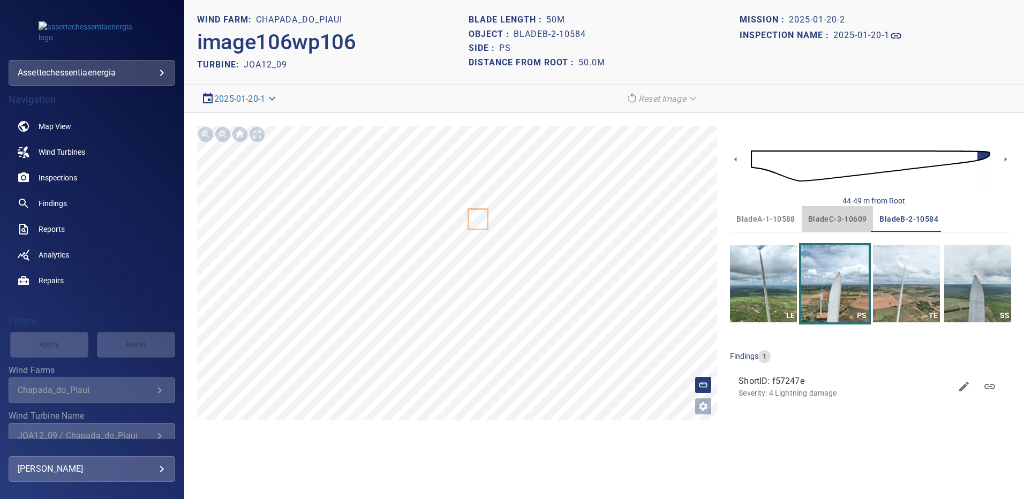
click at [819, 213] on span "bladeC-3-10609" at bounding box center [837, 219] width 59 height 13
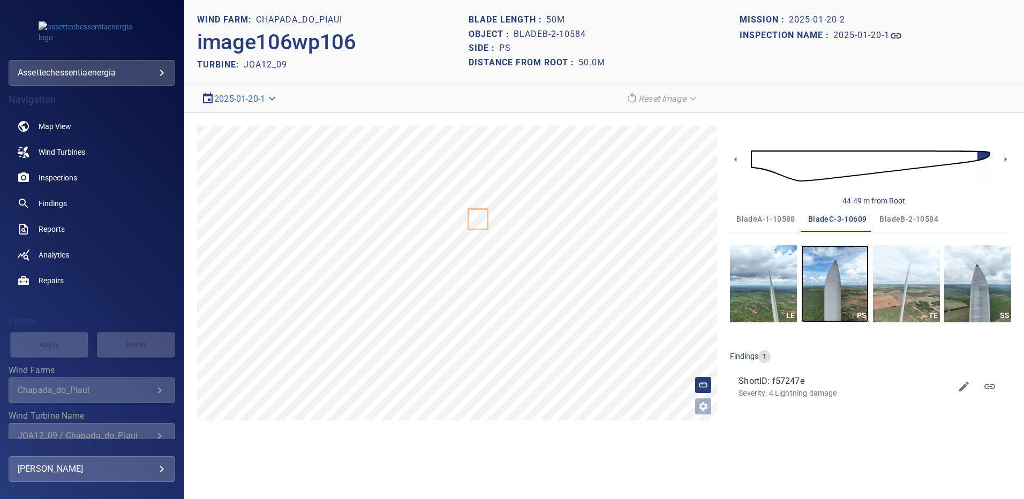
click at [828, 281] on img "button" at bounding box center [834, 283] width 67 height 77
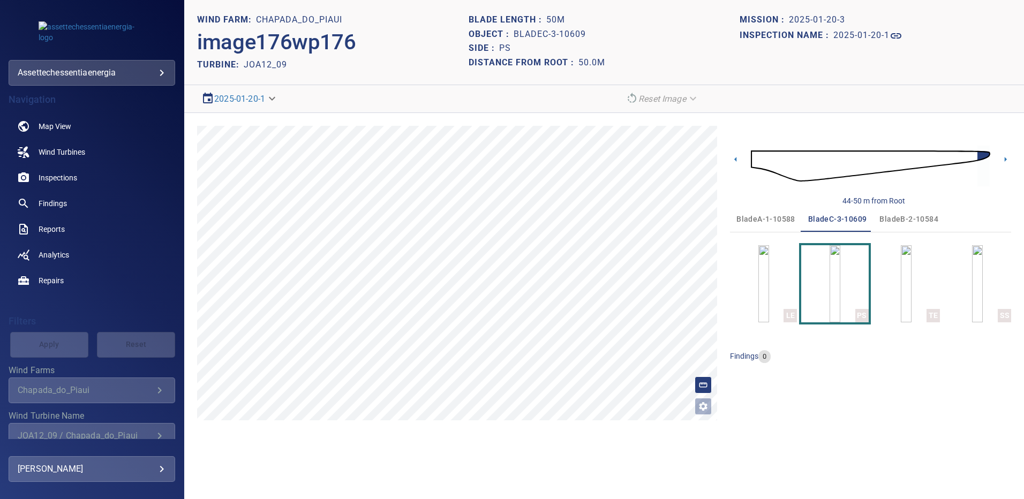
click at [903, 220] on span "bladeB-2-10584" at bounding box center [908, 219] width 59 height 13
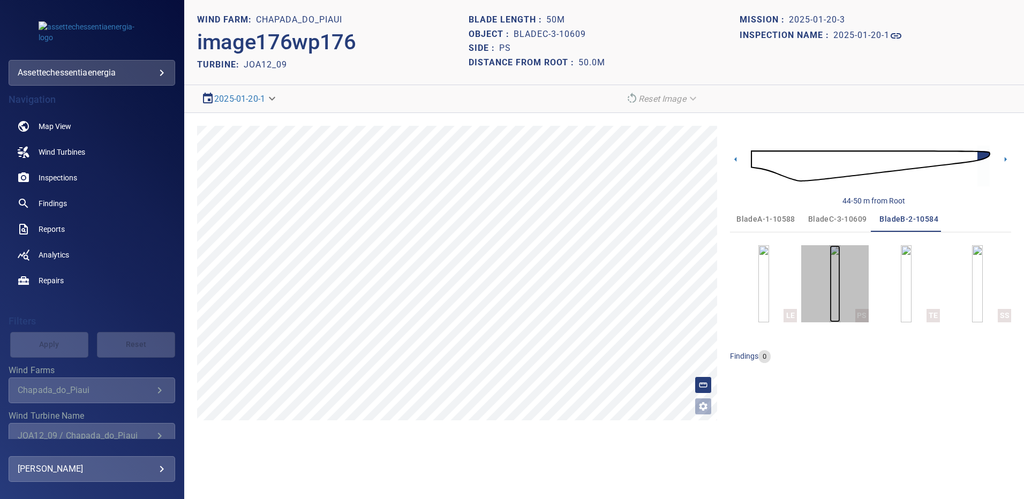
click at [840, 282] on img "button" at bounding box center [834, 283] width 11 height 77
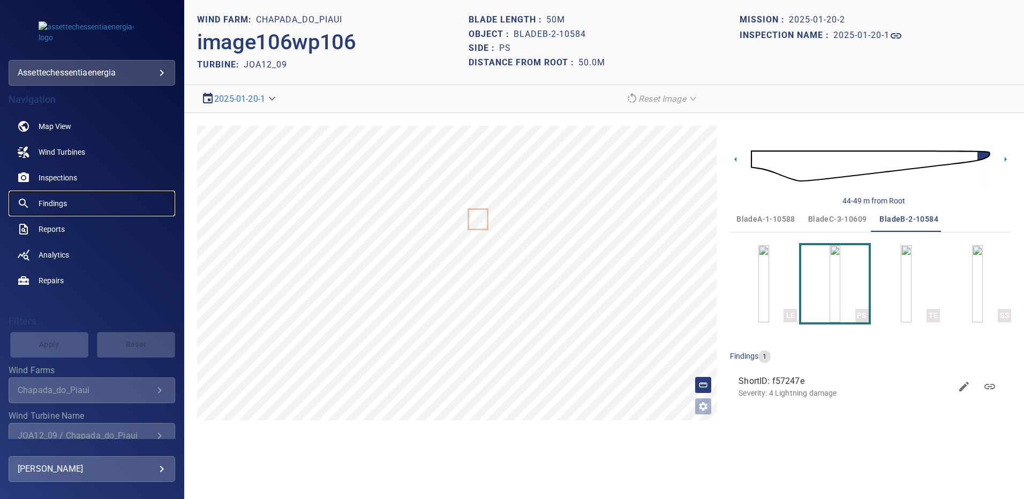
click at [58, 203] on span "Findings" at bounding box center [53, 203] width 28 height 11
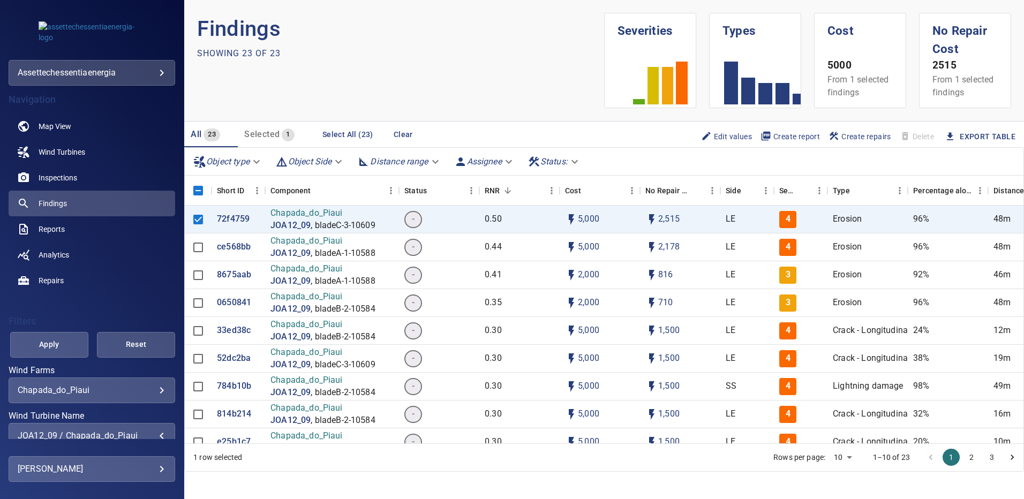
scroll to position [2, 0]
click at [153, 435] on div "JOA12_09 / Chapada_do_Piaui" at bounding box center [92, 434] width 148 height 10
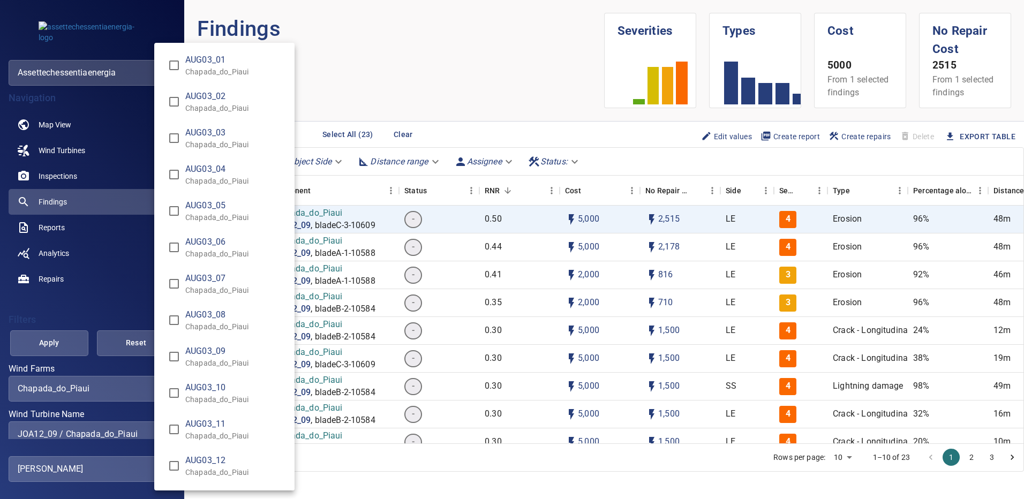
scroll to position [6645, 0]
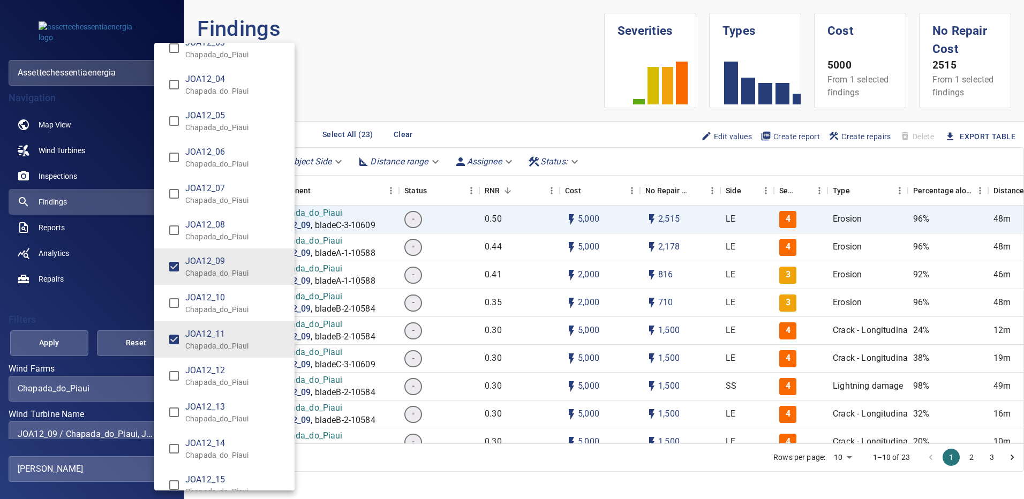
type input "**********"
click at [64, 338] on div "Wind Turbine Name" at bounding box center [512, 249] width 1024 height 499
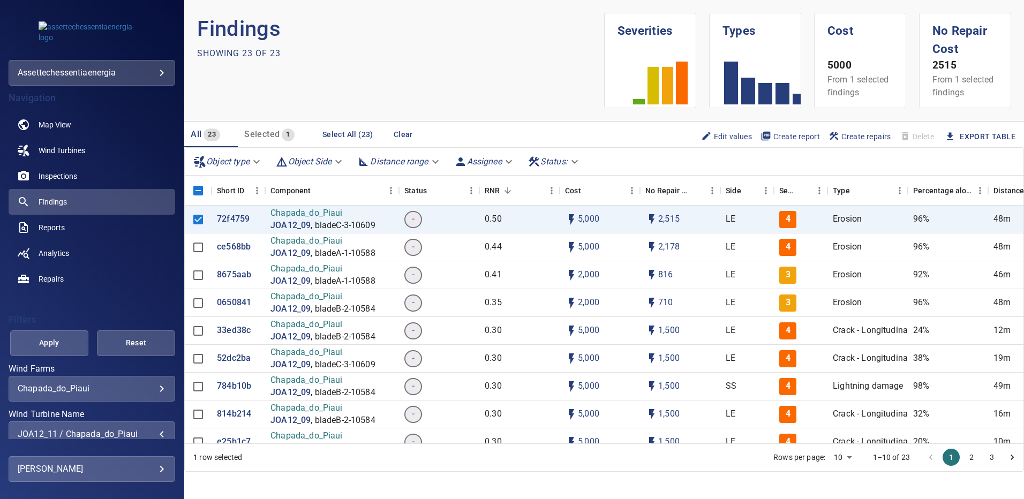
click at [64, 338] on span "Apply" at bounding box center [49, 342] width 51 height 13
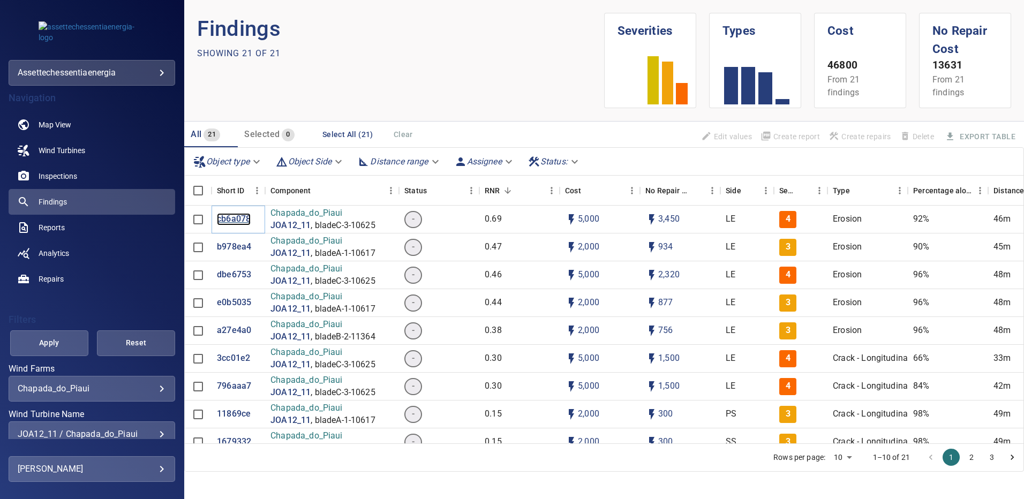
click at [240, 215] on p "cb6a078" at bounding box center [234, 219] width 34 height 12
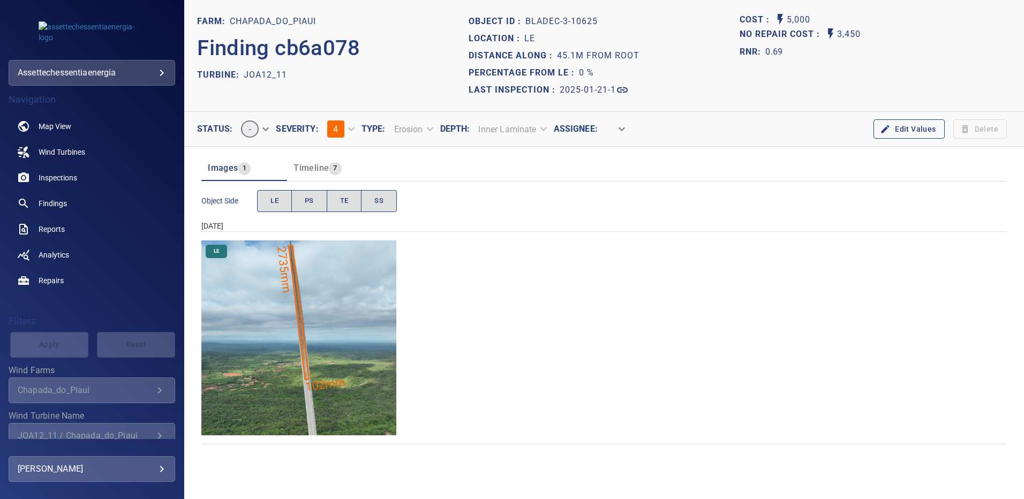
click at [352, 308] on img "Chapada_do_Piaui/JOA12_11/2025-01-21-1/2025-01-21-3/image154wp154.jpg" at bounding box center [298, 337] width 195 height 195
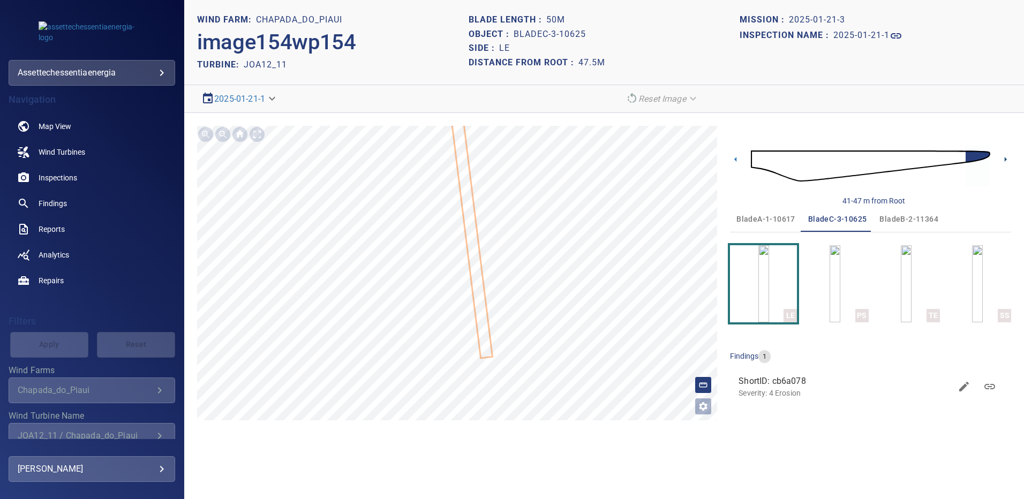
click at [1006, 161] on icon at bounding box center [1005, 159] width 11 height 11
click at [778, 215] on span "bladeA-1-10617" at bounding box center [765, 219] width 59 height 13
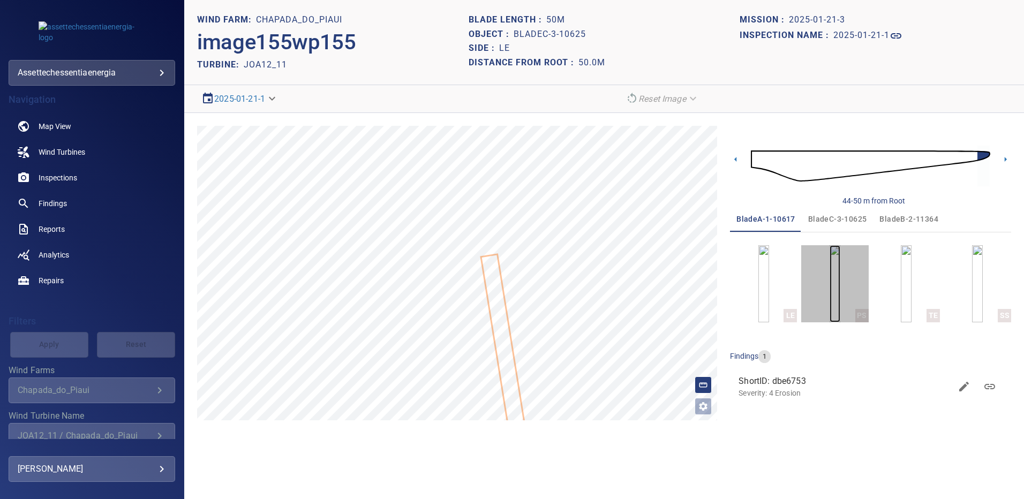
click at [829, 275] on img "button" at bounding box center [834, 283] width 11 height 77
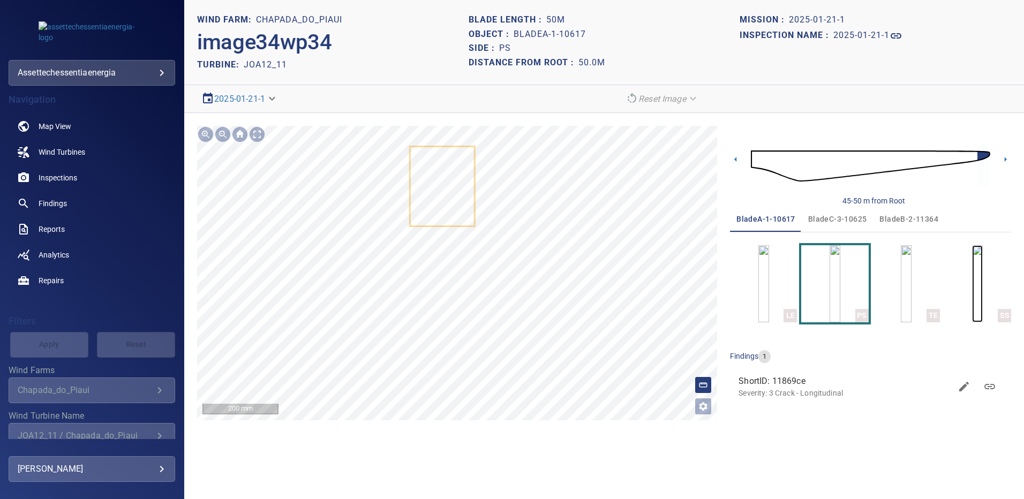
click at [972, 268] on img "button" at bounding box center [977, 283] width 11 height 77
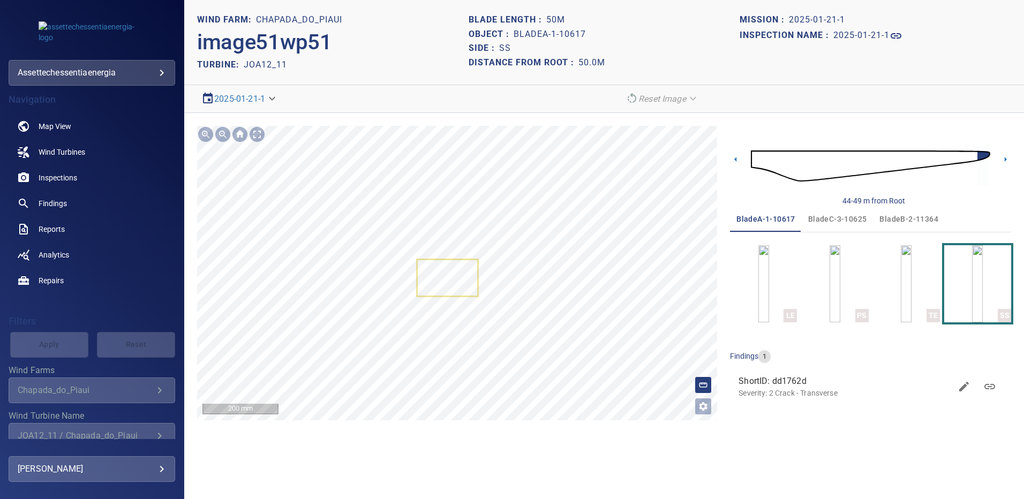
click at [894, 219] on span "bladeB-2-11364" at bounding box center [908, 219] width 59 height 13
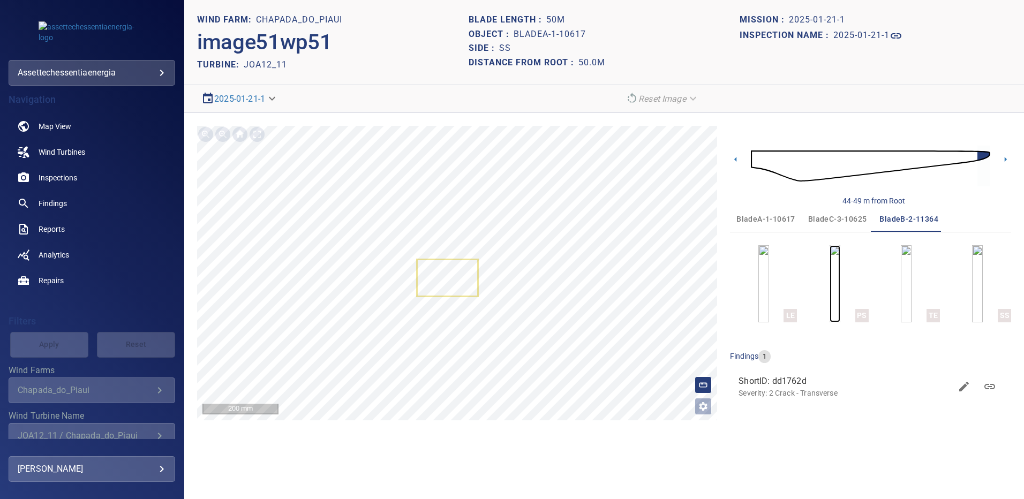
click at [839, 281] on img "button" at bounding box center [834, 283] width 11 height 77
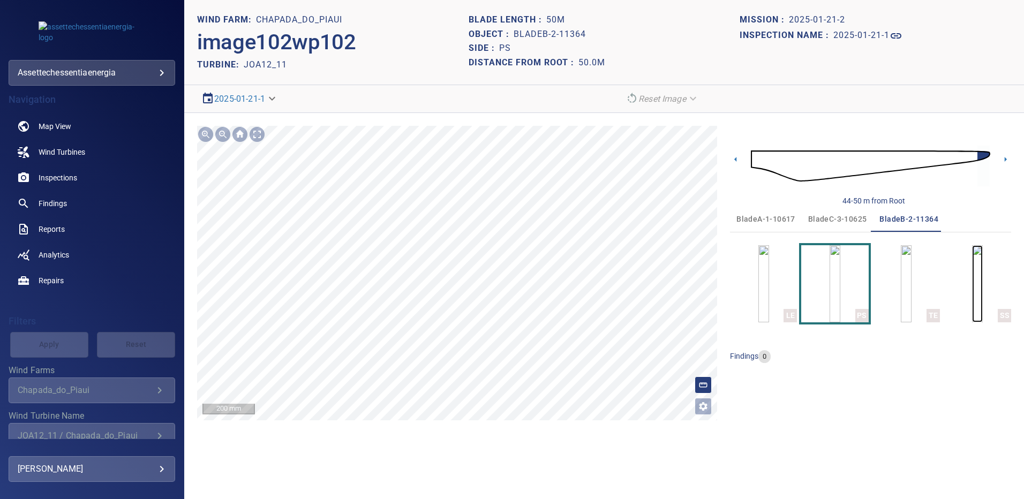
click at [979, 272] on img "button" at bounding box center [977, 283] width 11 height 77
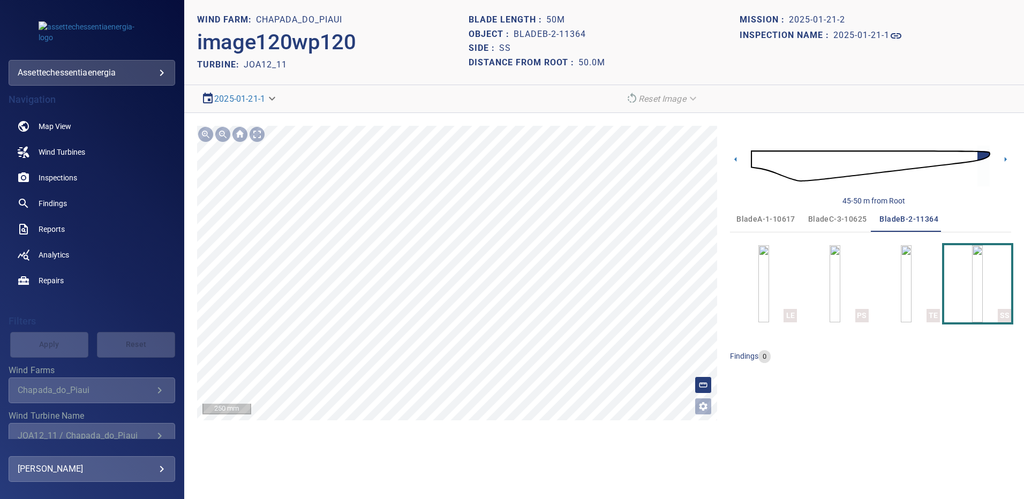
click at [822, 217] on span "bladeC-3-10625" at bounding box center [837, 219] width 59 height 13
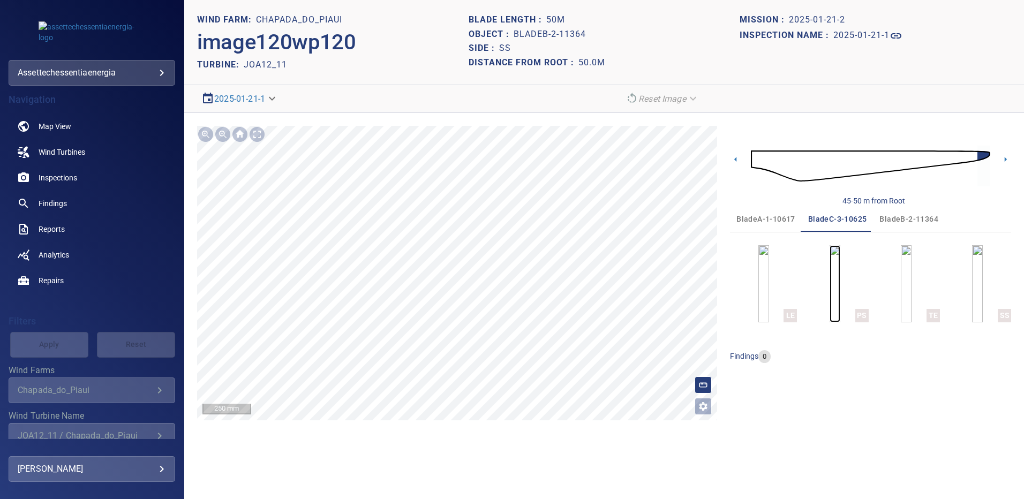
click at [830, 294] on img "button" at bounding box center [834, 283] width 11 height 77
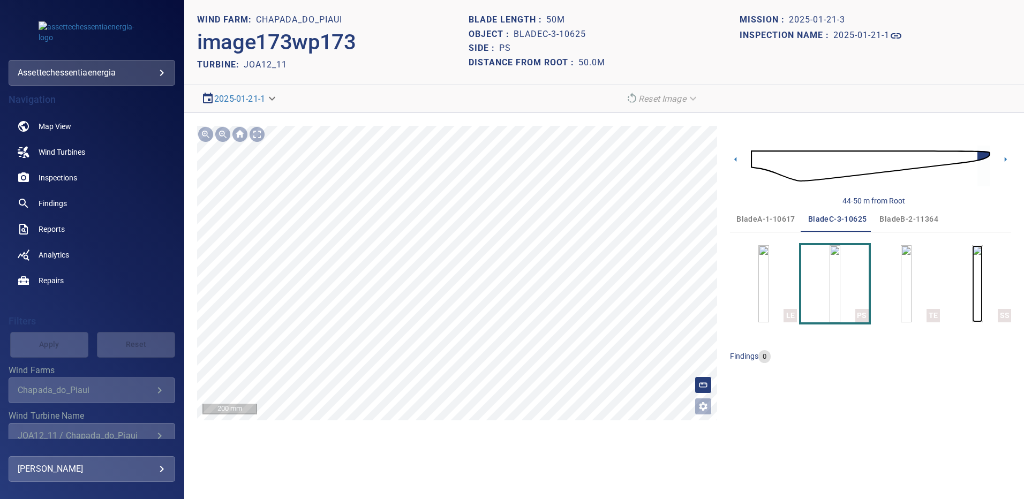
click at [982, 288] on img "button" at bounding box center [977, 283] width 11 height 77
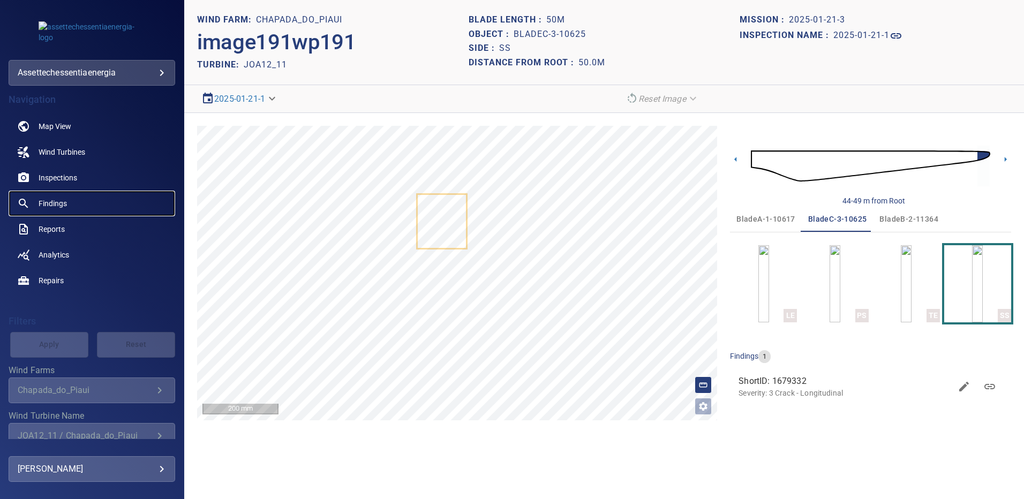
click at [62, 202] on span "Findings" at bounding box center [53, 203] width 28 height 11
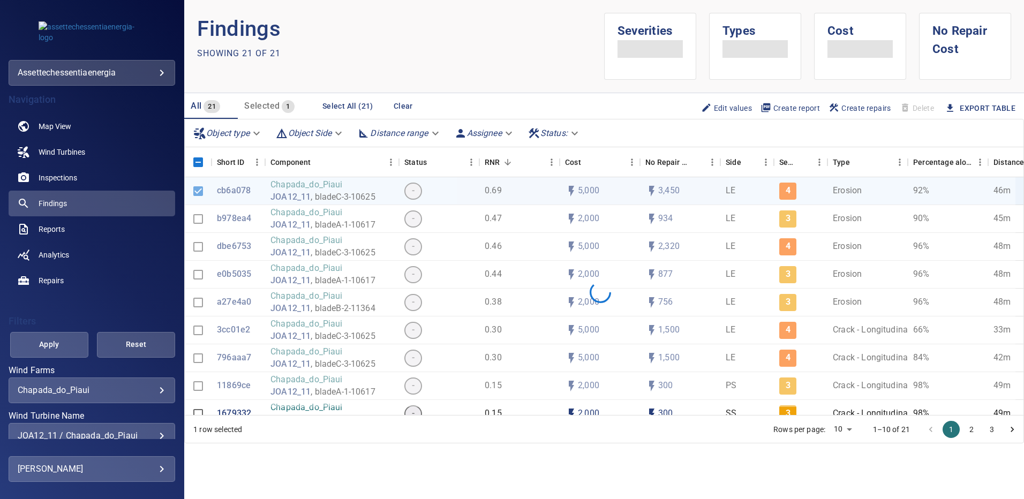
click at [155, 376] on div "**********" at bounding box center [92, 384] width 167 height 37
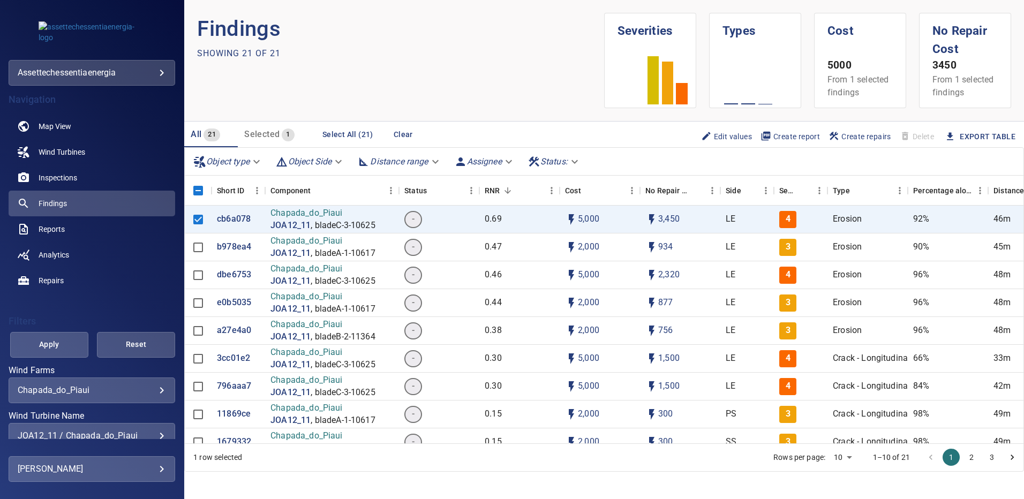
scroll to position [52, 0]
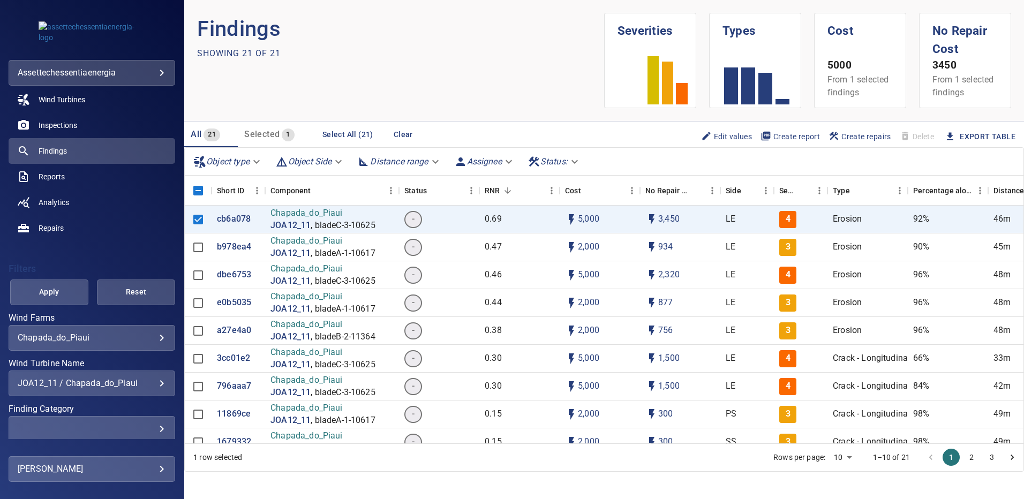
click at [151, 383] on div "JOA12_11 / Chapada_do_Piaui" at bounding box center [92, 383] width 148 height 10
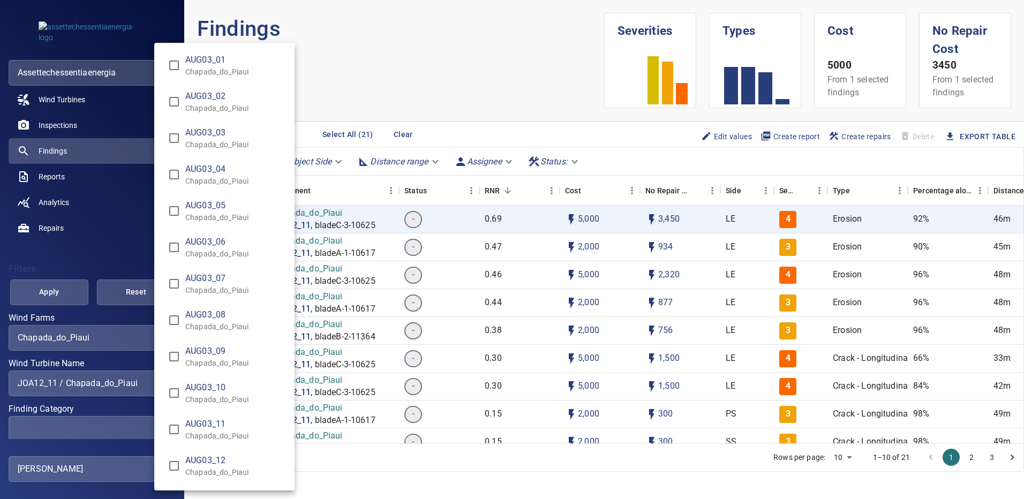
scroll to position [6717, 0]
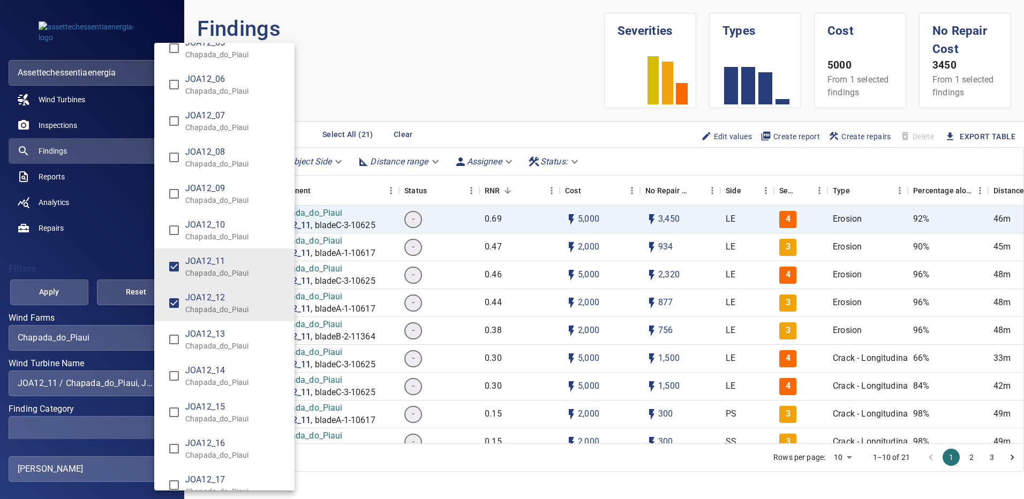
type input "**********"
click at [58, 286] on div "Wind Turbine Name" at bounding box center [512, 249] width 1024 height 499
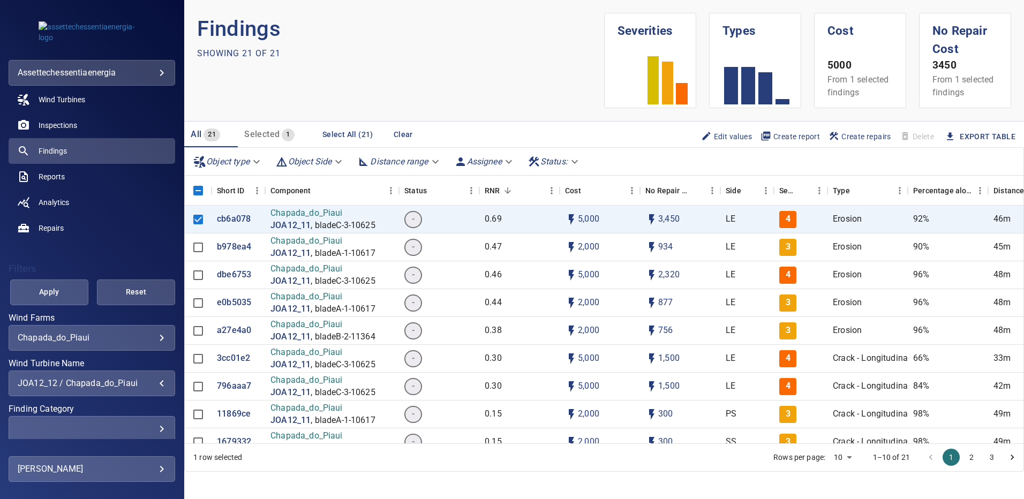
click at [58, 289] on span "Apply" at bounding box center [49, 291] width 51 height 13
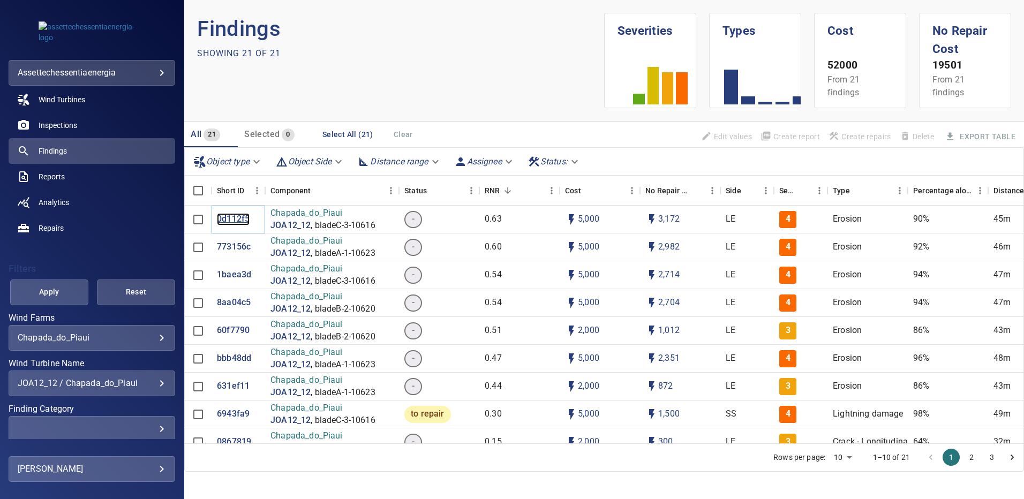
click at [230, 214] on p "0d112f5" at bounding box center [233, 219] width 33 height 12
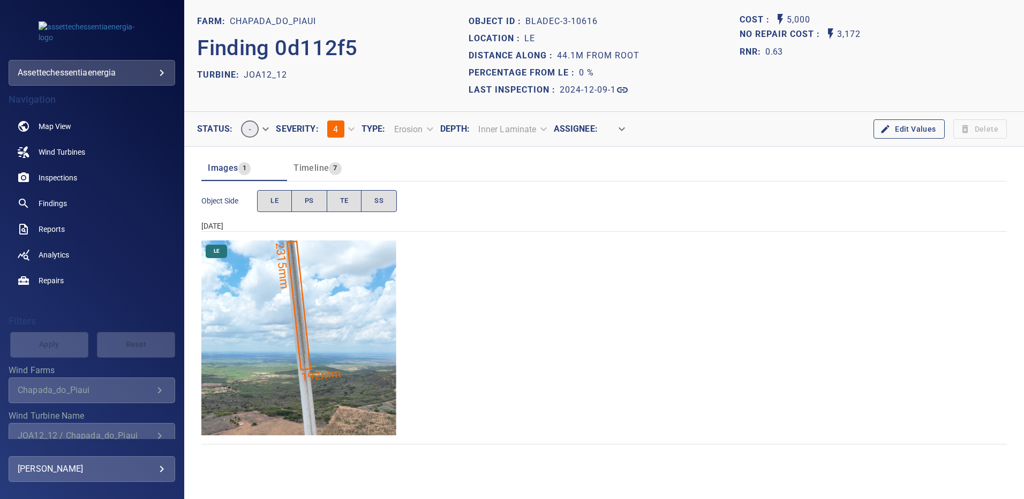
click at [358, 287] on img "Chapada_do_Piaui/JOA12_12/2024-12-09-1/2024-12-09-3/image169wp169.jpg" at bounding box center [298, 337] width 195 height 195
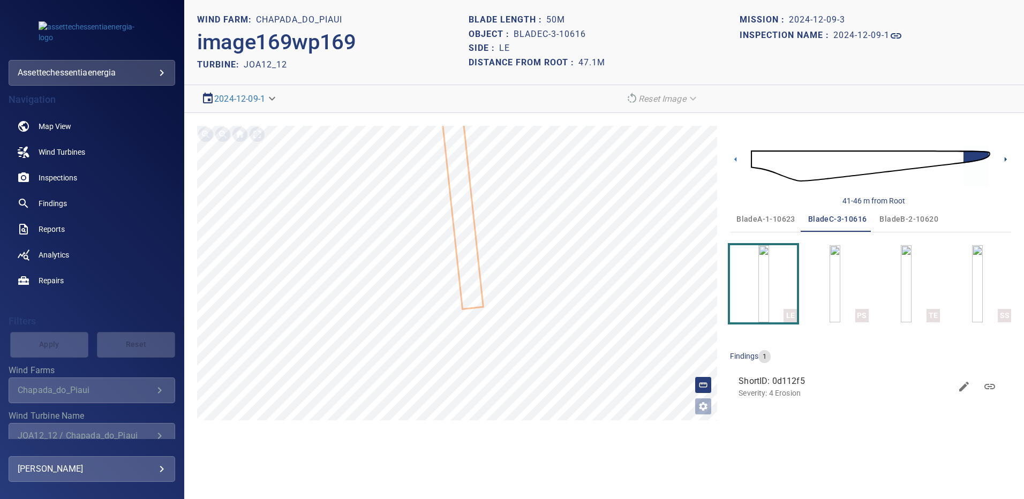
click at [1003, 157] on icon at bounding box center [1005, 159] width 11 height 11
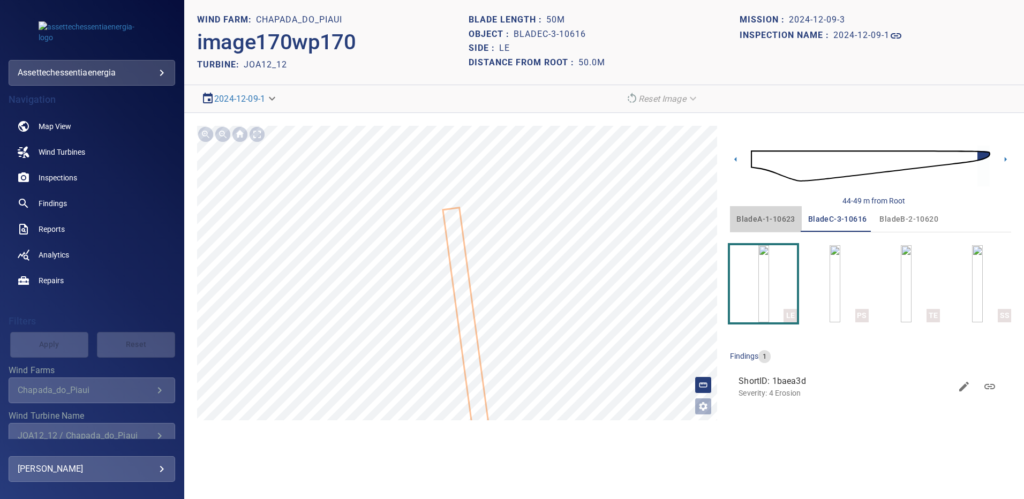
click at [762, 218] on span "bladeA-1-10623" at bounding box center [765, 219] width 59 height 13
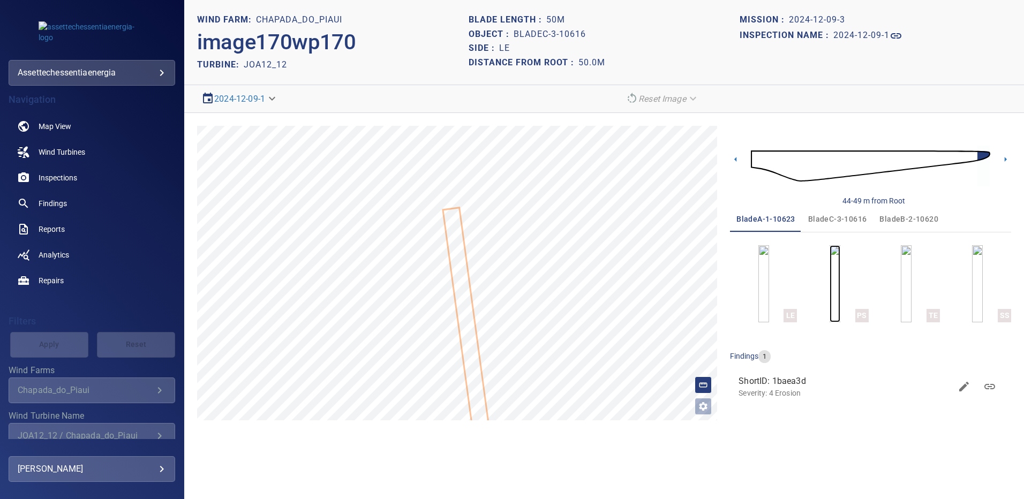
click at [836, 285] on img "button" at bounding box center [834, 283] width 11 height 77
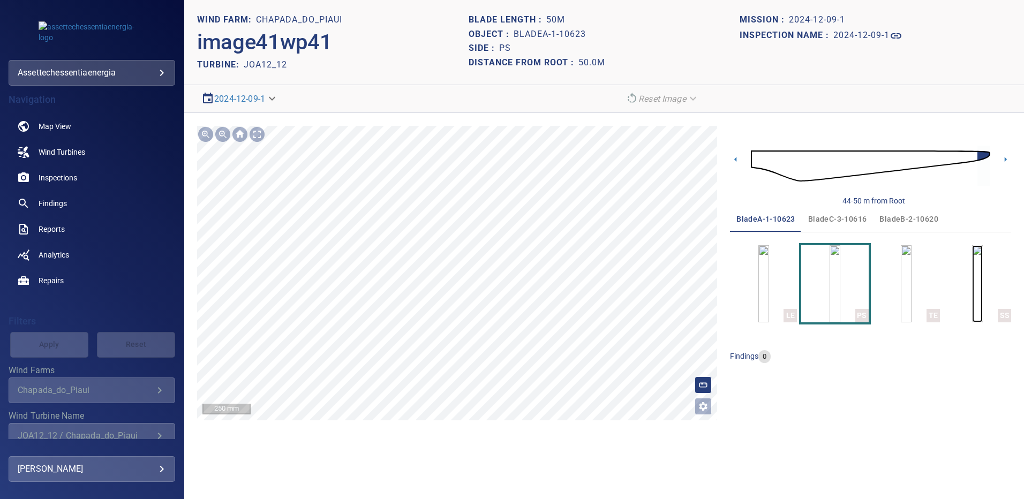
click at [972, 275] on img "button" at bounding box center [977, 283] width 11 height 77
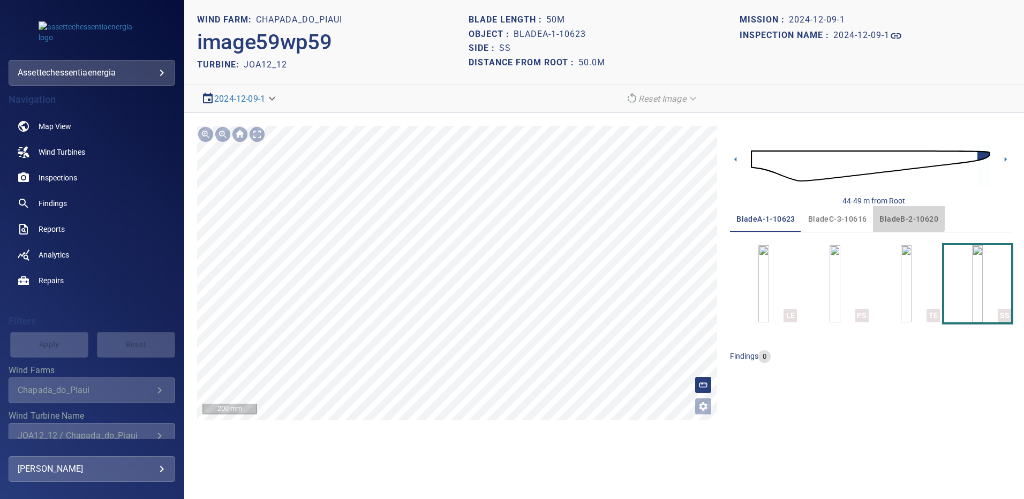
click at [903, 215] on span "bladeB-2-10620" at bounding box center [908, 219] width 59 height 13
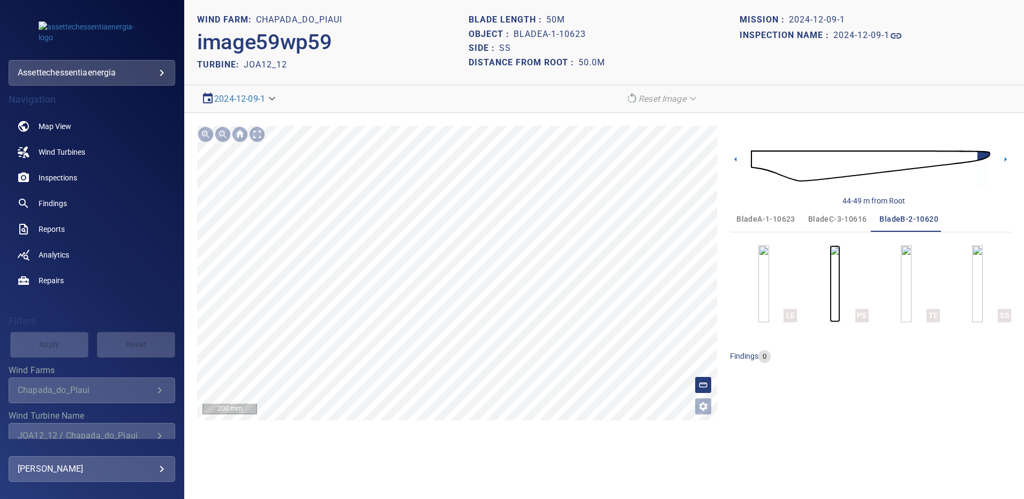
click at [840, 283] on img "button" at bounding box center [834, 283] width 11 height 77
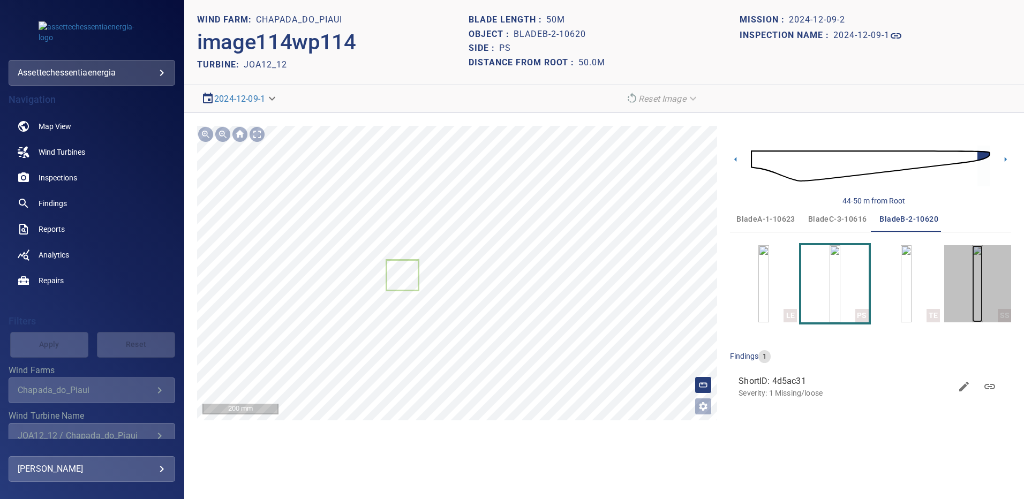
click at [982, 274] on img "button" at bounding box center [977, 283] width 11 height 77
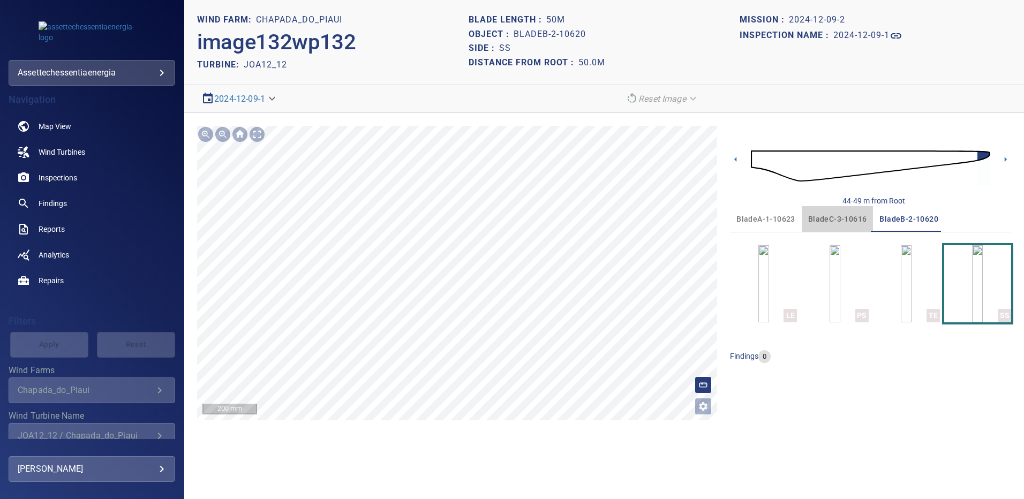
click at [838, 218] on span "bladeC-3-10616" at bounding box center [837, 219] width 59 height 13
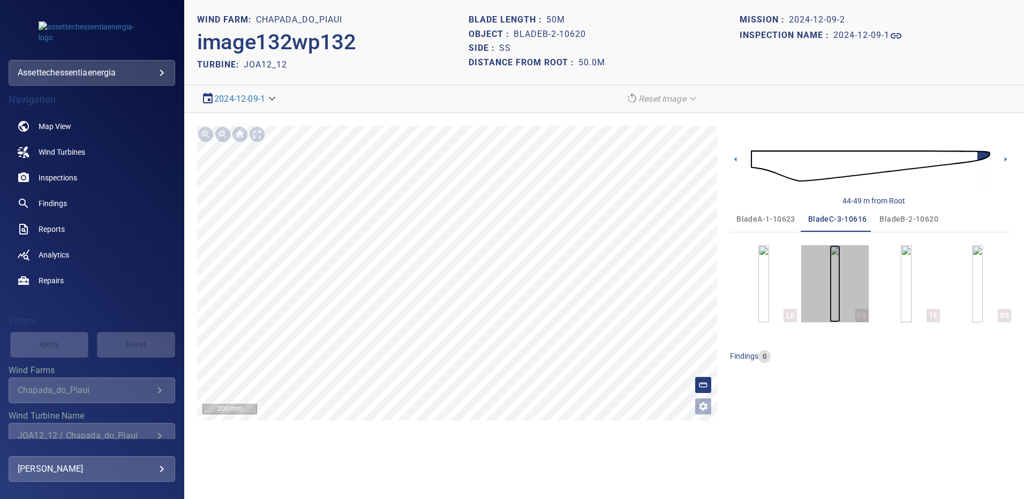
click at [829, 292] on img "button" at bounding box center [834, 283] width 11 height 77
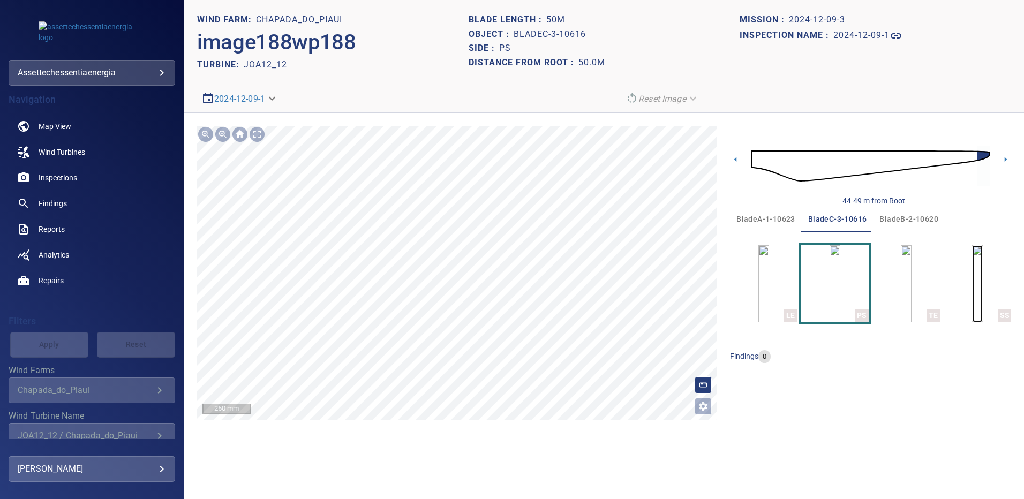
click at [972, 275] on img "button" at bounding box center [977, 283] width 11 height 77
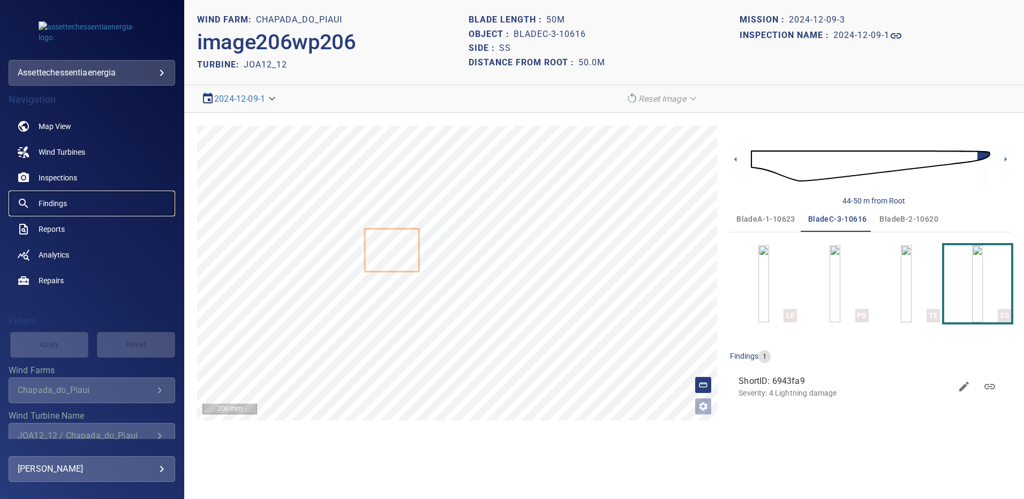
click at [64, 199] on span "Findings" at bounding box center [53, 203] width 28 height 11
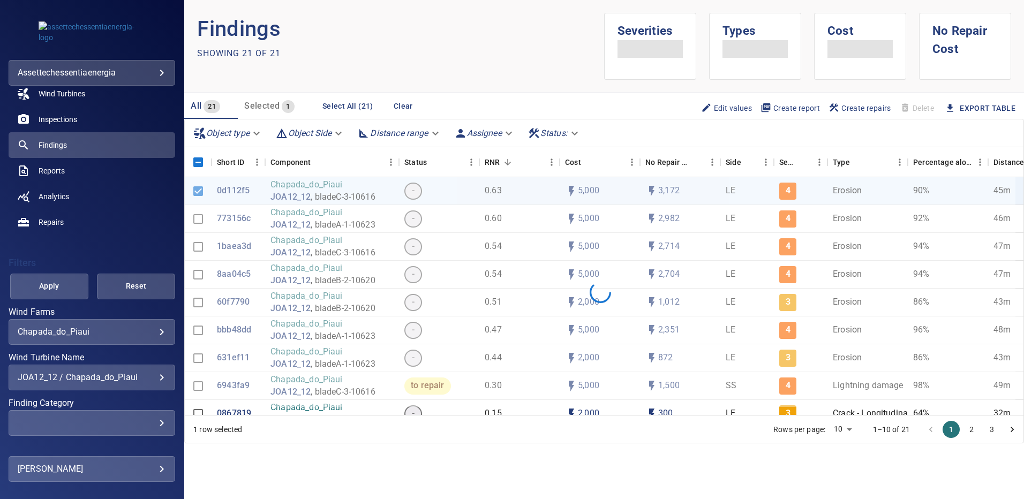
scroll to position [60, 0]
click at [154, 376] on div "JOA12_12 / Chapada_do_Piaui" at bounding box center [92, 375] width 148 height 10
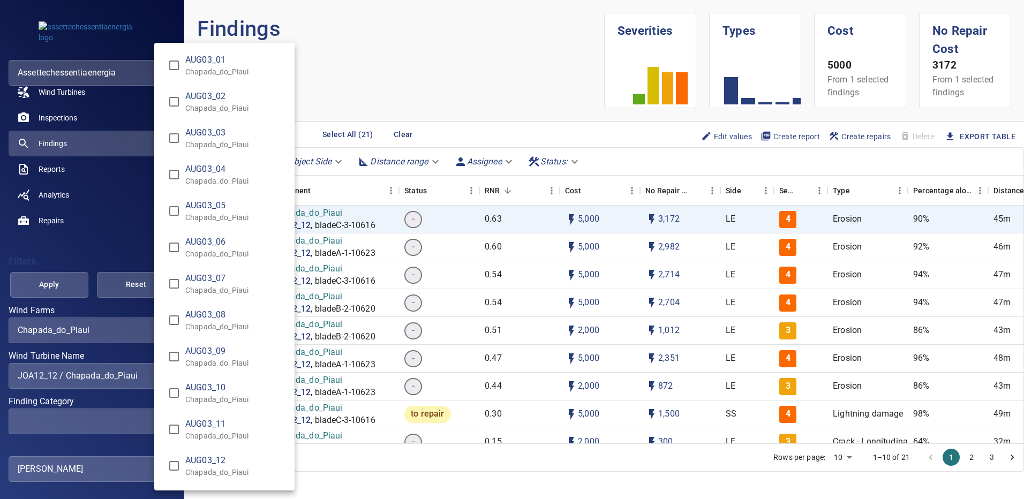
scroll to position [6754, 0]
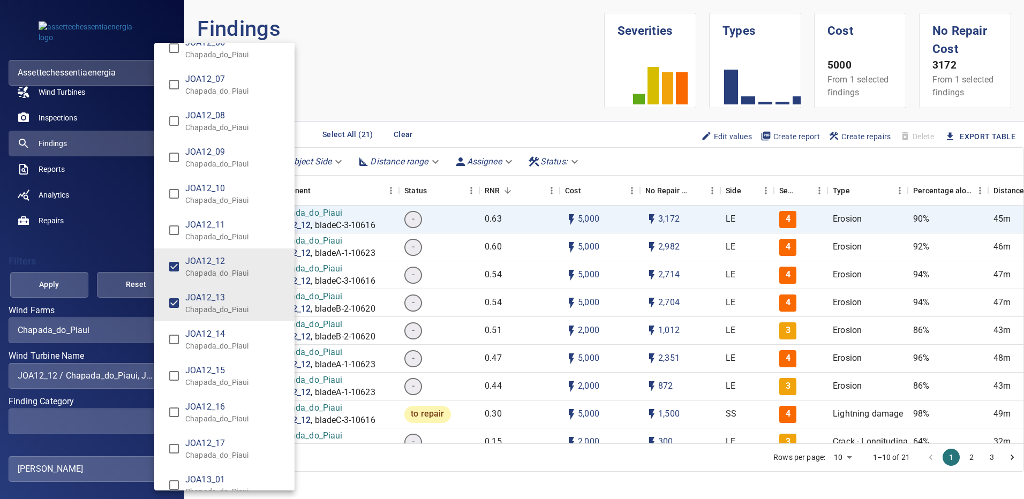
type input "**********"
click at [75, 283] on div "Wind Turbine Name" at bounding box center [512, 249] width 1024 height 499
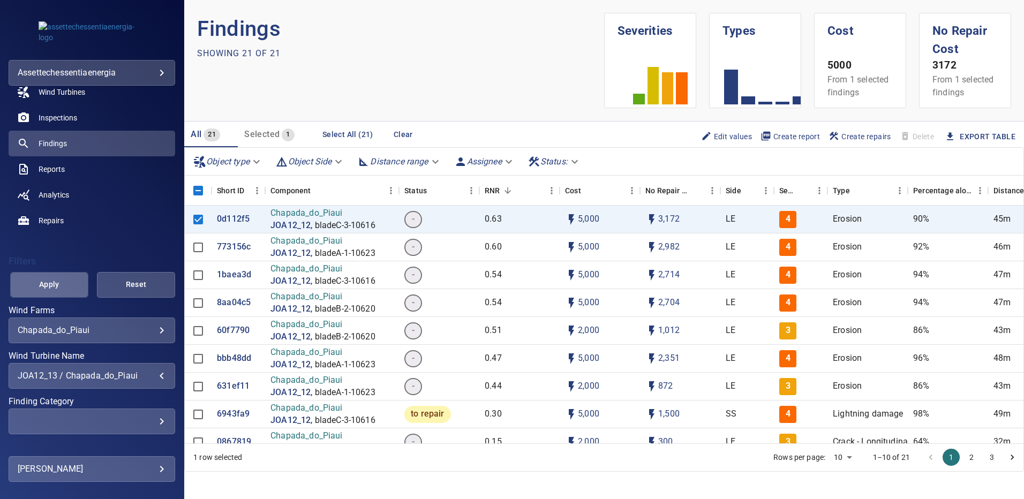
click at [62, 281] on span "Apply" at bounding box center [49, 284] width 51 height 13
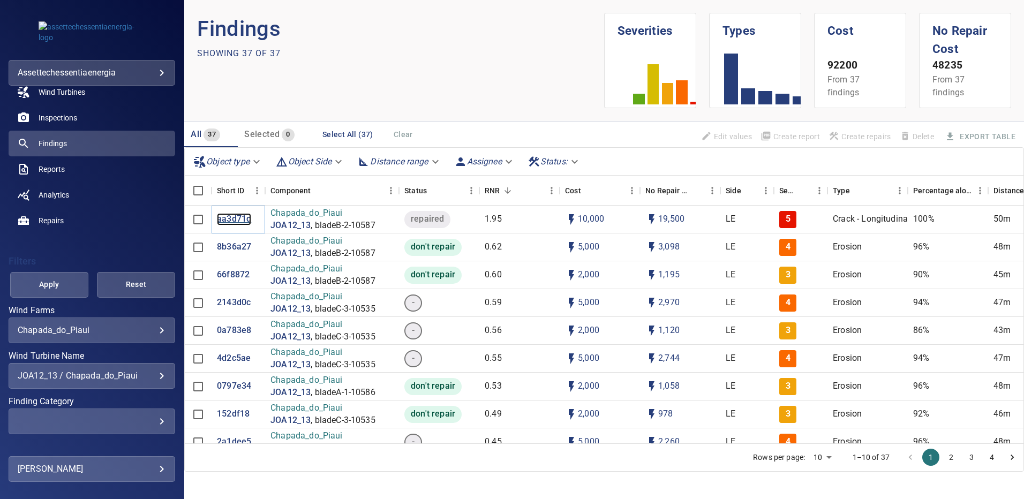
click at [237, 219] on p "aa3d71d" at bounding box center [234, 219] width 34 height 12
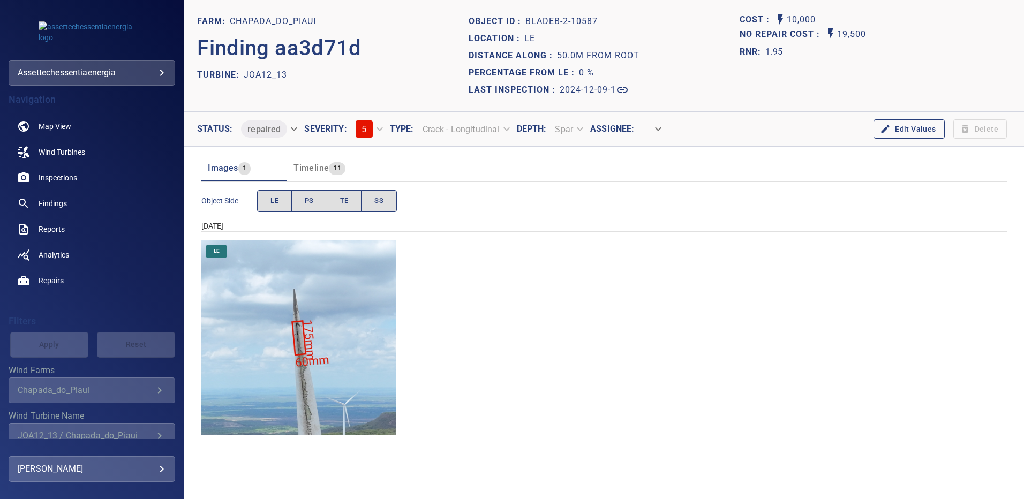
click at [365, 339] on img "Chapada_do_Piaui/JOA12_13/2024-12-09-1/2024-12-09-2/image97wp97.jpg" at bounding box center [298, 337] width 195 height 195
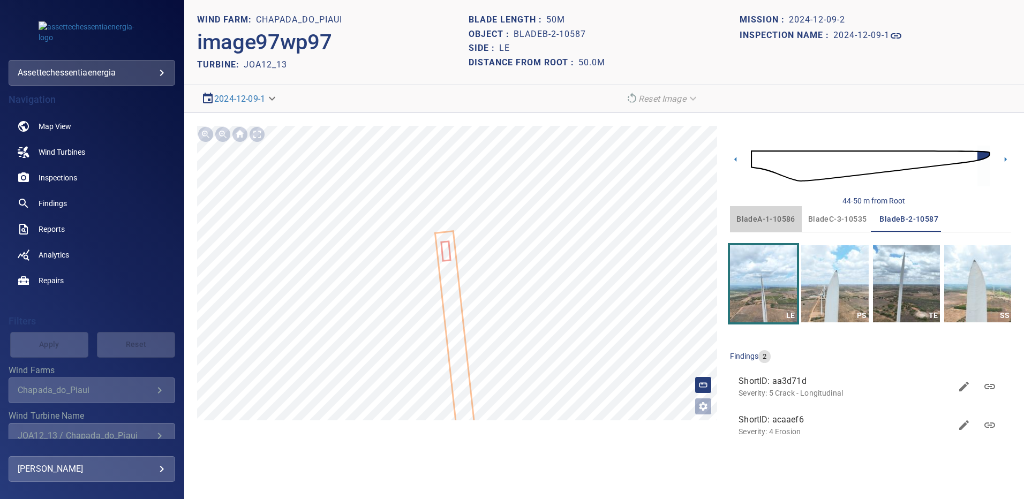
click at [769, 218] on span "bladeA-1-10586" at bounding box center [765, 219] width 59 height 13
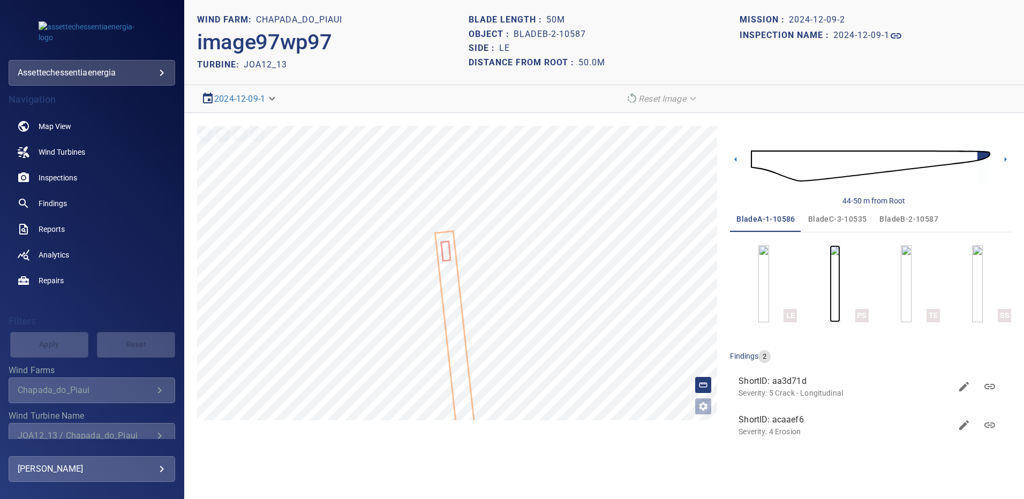
click at [829, 295] on img "button" at bounding box center [834, 283] width 11 height 77
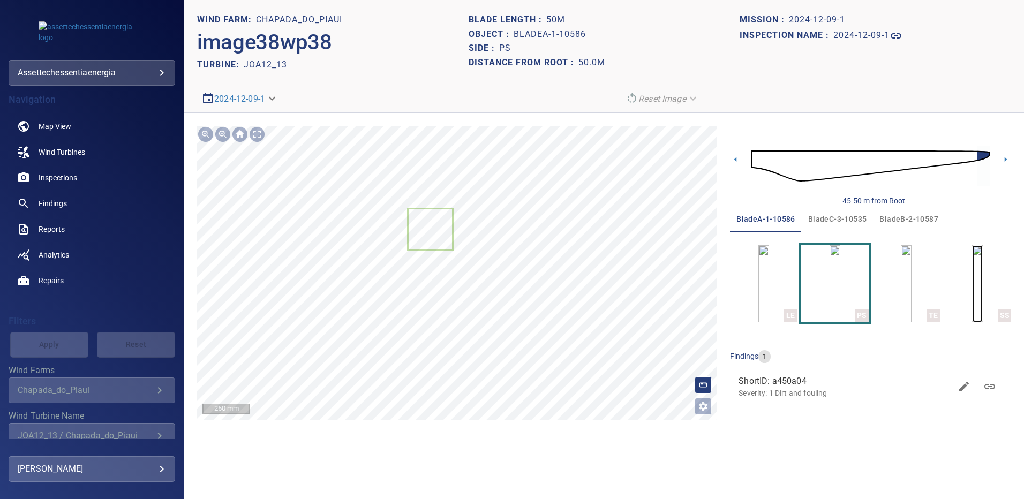
click at [982, 282] on img "button" at bounding box center [977, 283] width 11 height 77
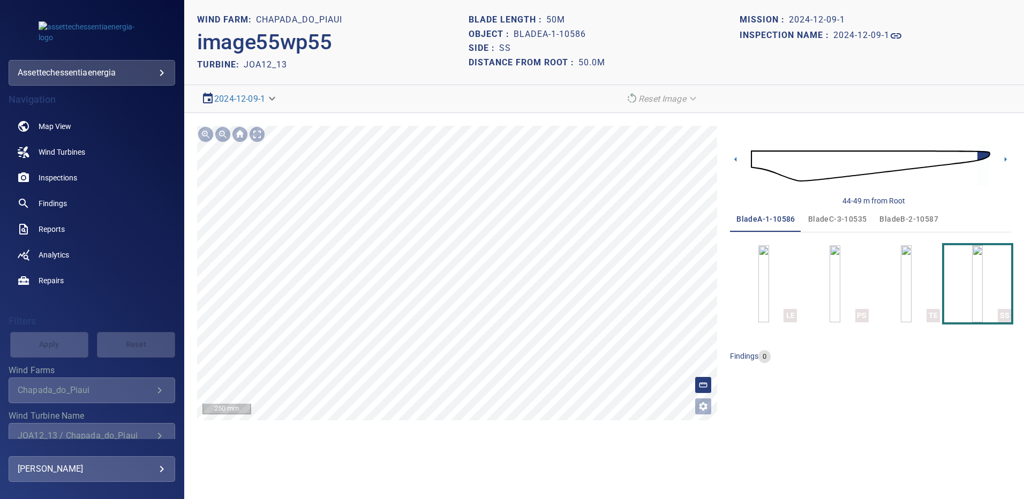
click at [915, 216] on span "bladeB-2-10587" at bounding box center [908, 219] width 59 height 13
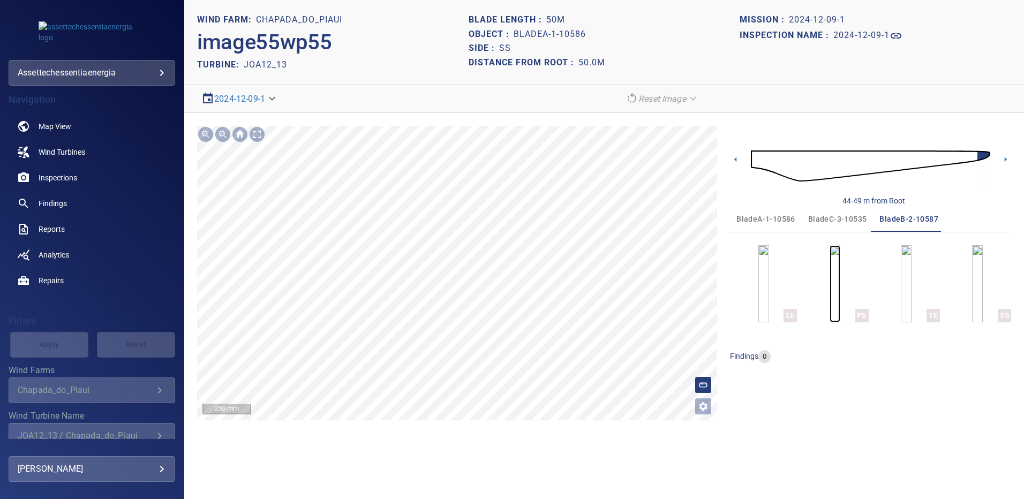
click at [840, 272] on img "button" at bounding box center [834, 283] width 11 height 77
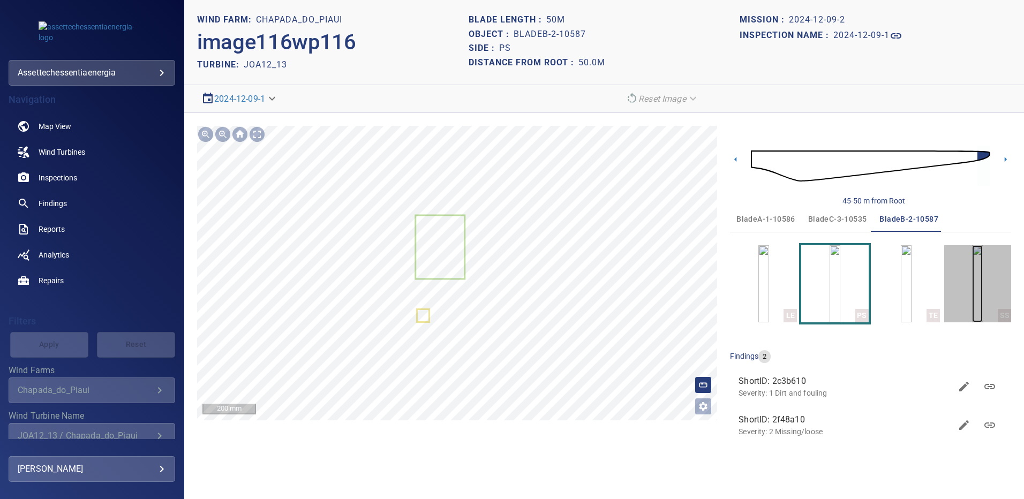
click at [973, 271] on img "button" at bounding box center [977, 283] width 11 height 77
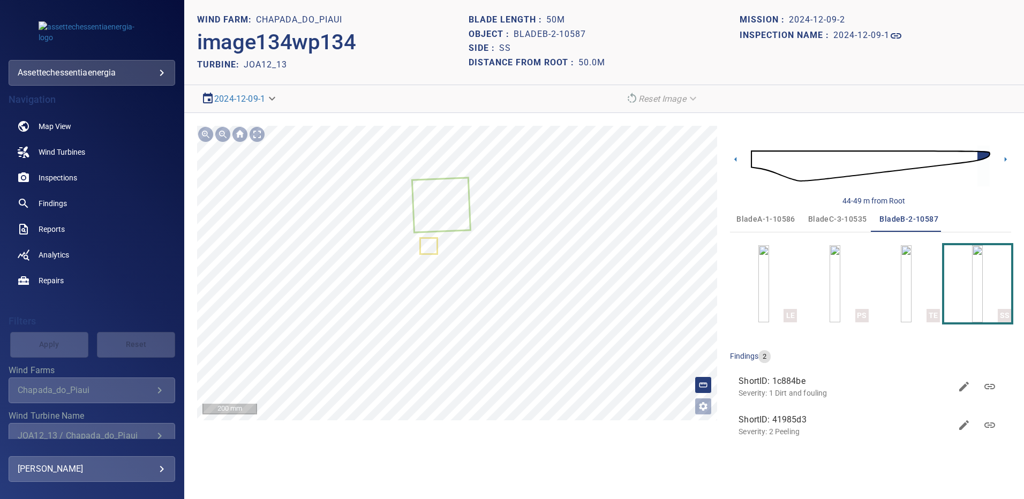
click at [824, 221] on span "bladeC-3-10535" at bounding box center [837, 219] width 59 height 13
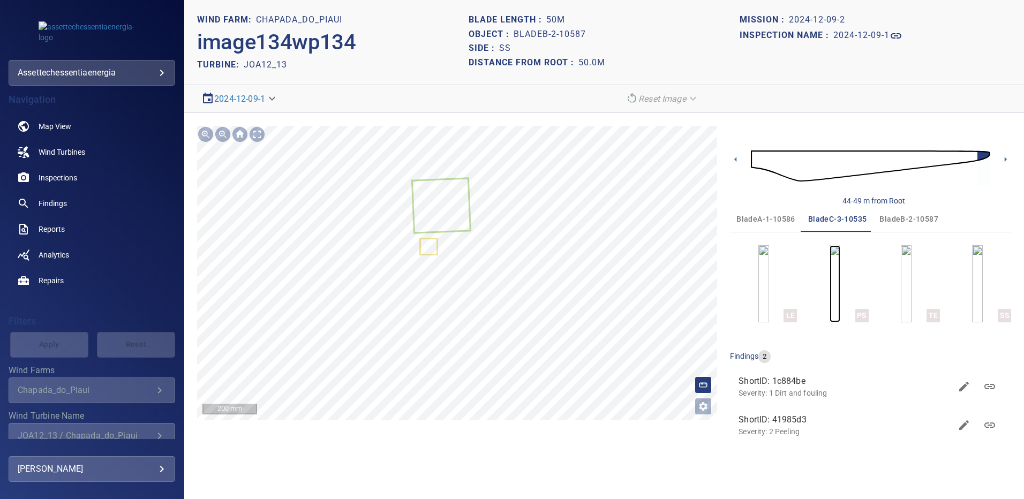
click at [840, 270] on img "button" at bounding box center [834, 283] width 11 height 77
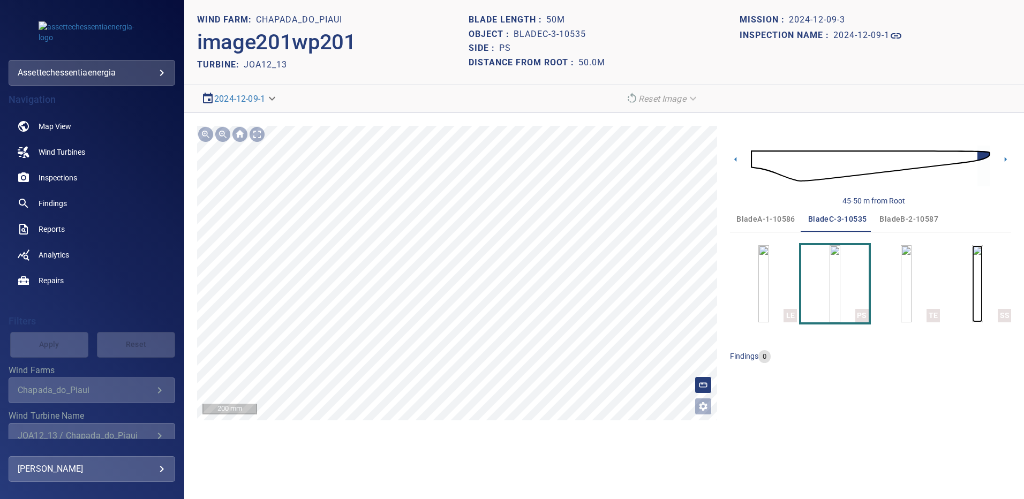
click at [982, 305] on img "button" at bounding box center [977, 283] width 11 height 77
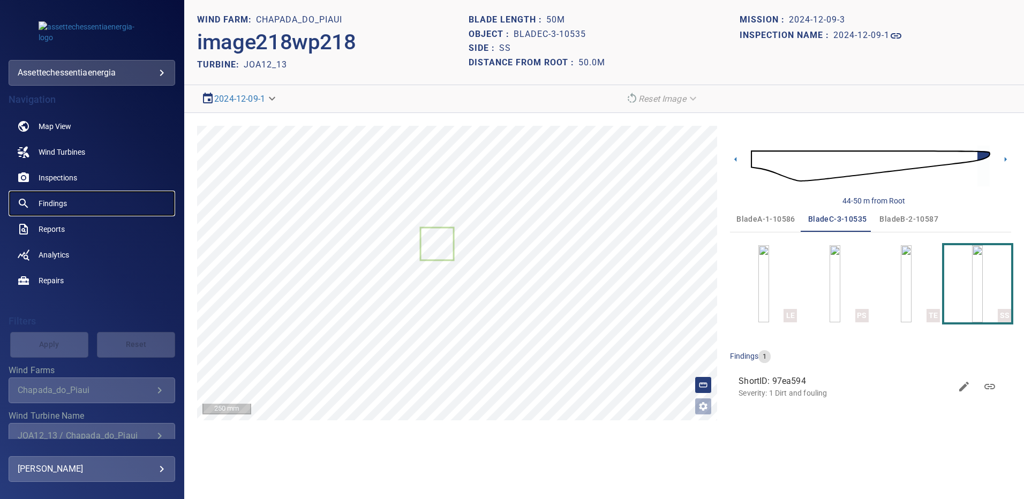
click at [62, 203] on span "Findings" at bounding box center [53, 203] width 28 height 11
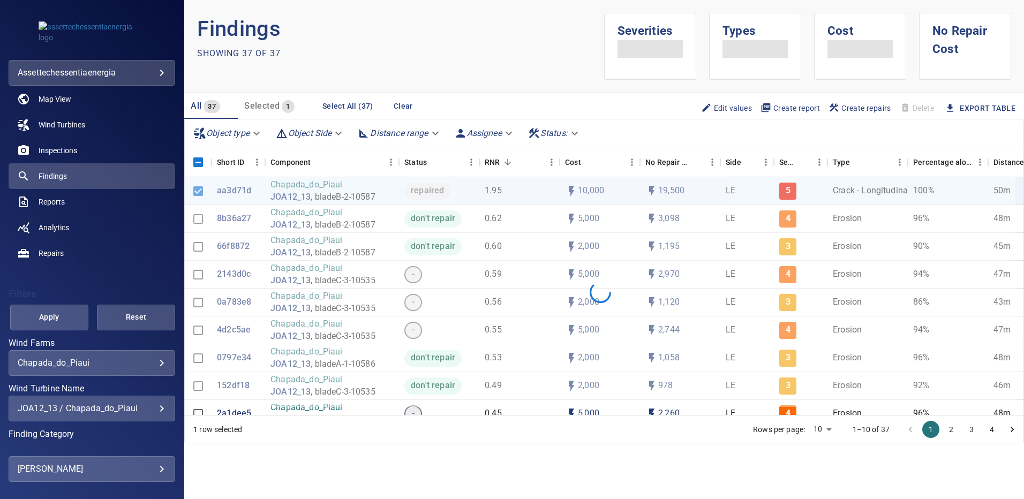
scroll to position [32, 0]
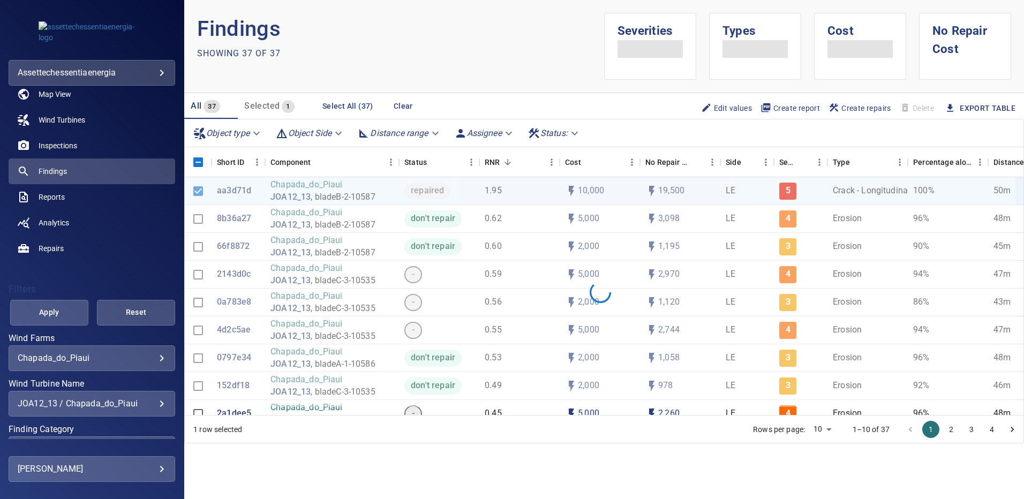
click at [152, 402] on div "JOA12_13 / Chapada_do_Piaui" at bounding box center [92, 403] width 148 height 10
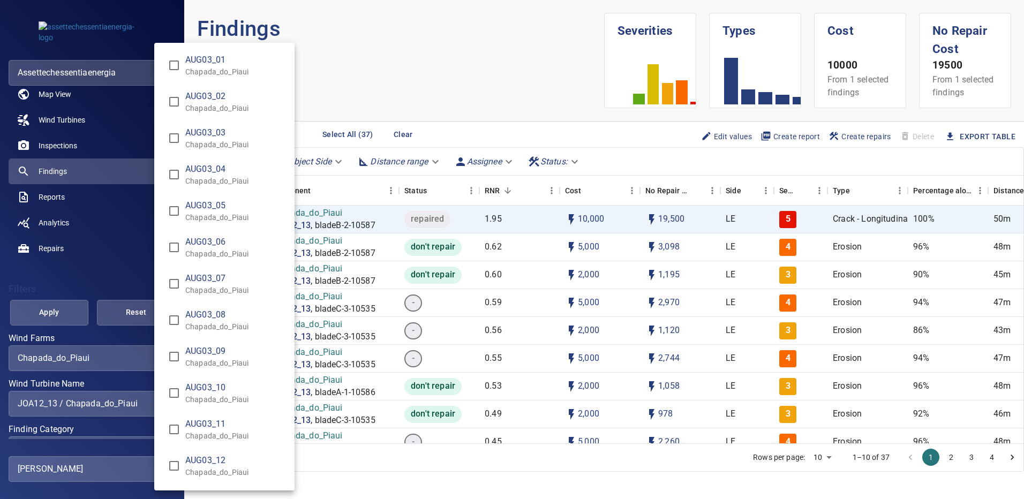
scroll to position [6790, 0]
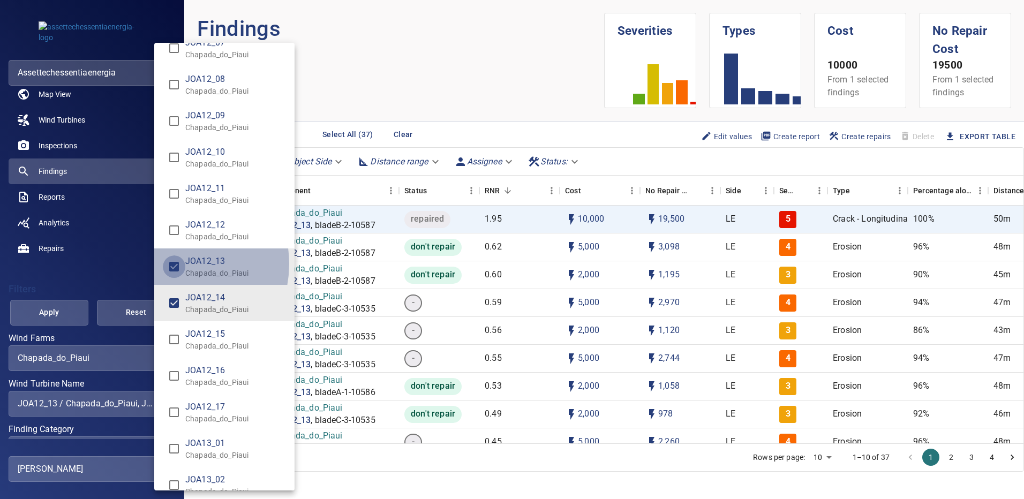
type input "**********"
click at [66, 311] on div "Wind Turbine Name" at bounding box center [512, 249] width 1024 height 499
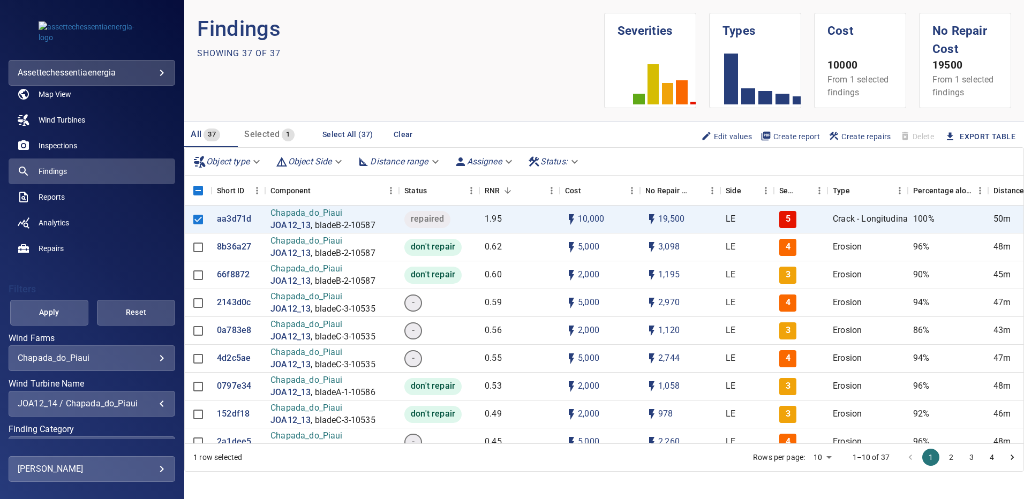
click at [66, 311] on span "Apply" at bounding box center [49, 312] width 51 height 13
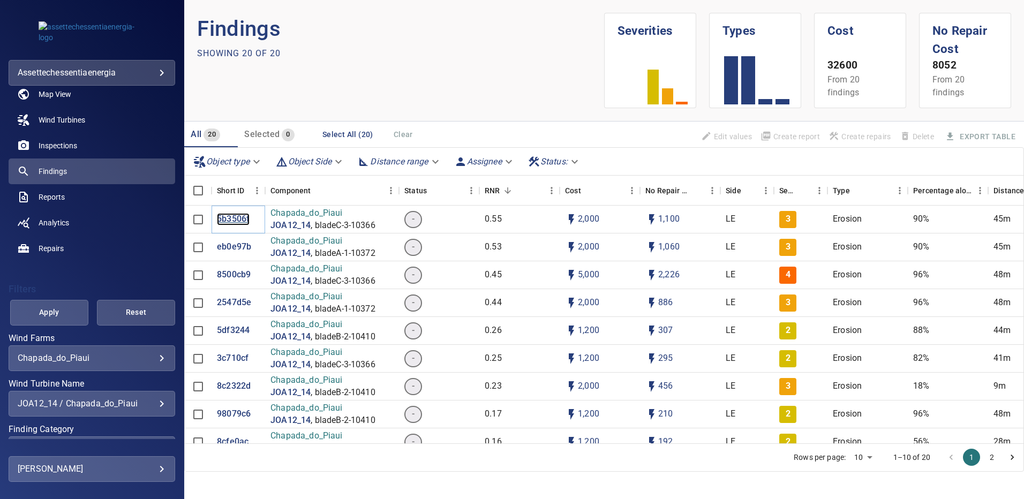
click at [231, 218] on p "5b3506f" at bounding box center [233, 219] width 33 height 12
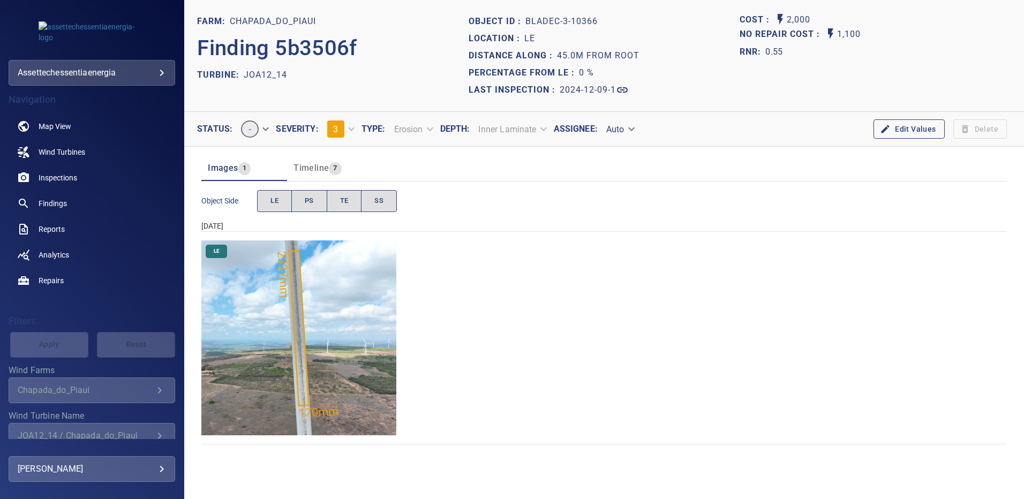
click at [335, 303] on img "Chapada_do_Piaui/JOA12_14/2024-12-09-1/2024-12-09-3/image169wp169.jpg" at bounding box center [298, 337] width 195 height 195
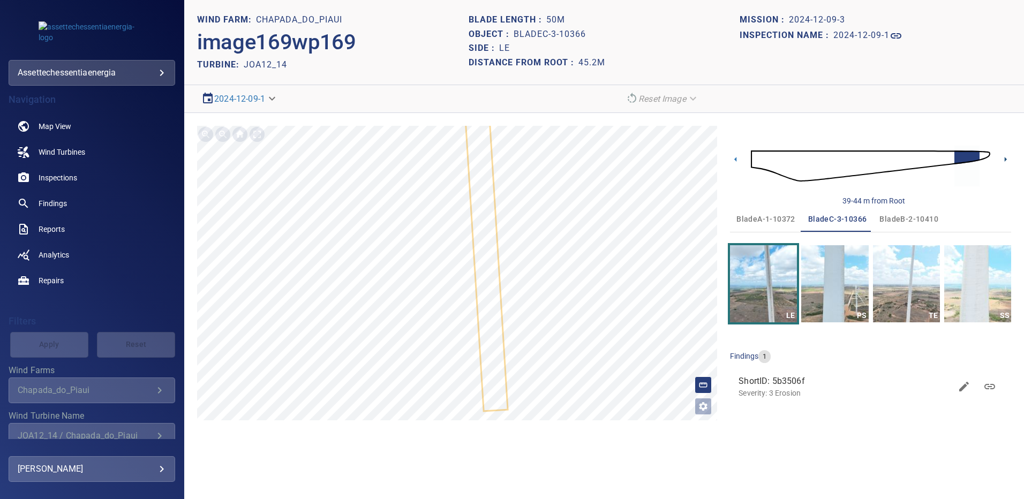
click at [1006, 160] on icon at bounding box center [1005, 159] width 2 height 5
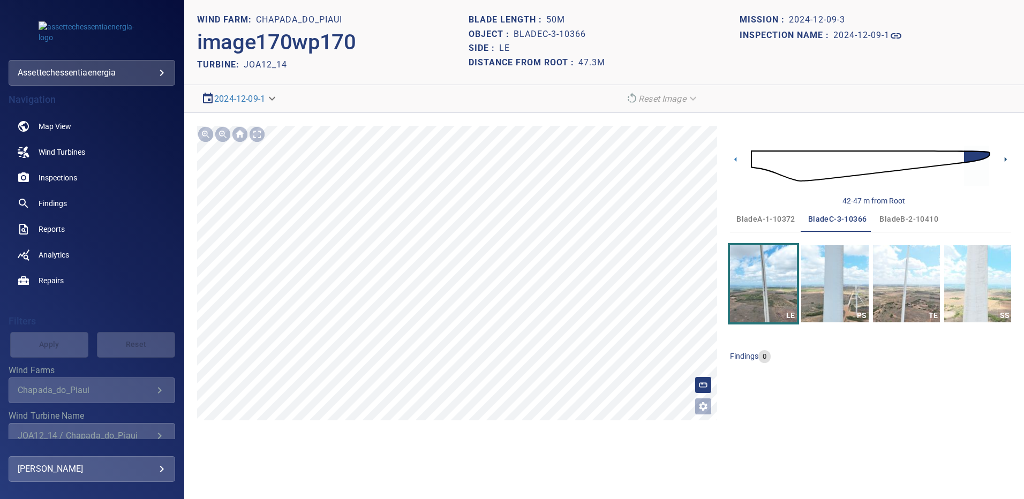
click at [1003, 159] on icon at bounding box center [1005, 159] width 11 height 11
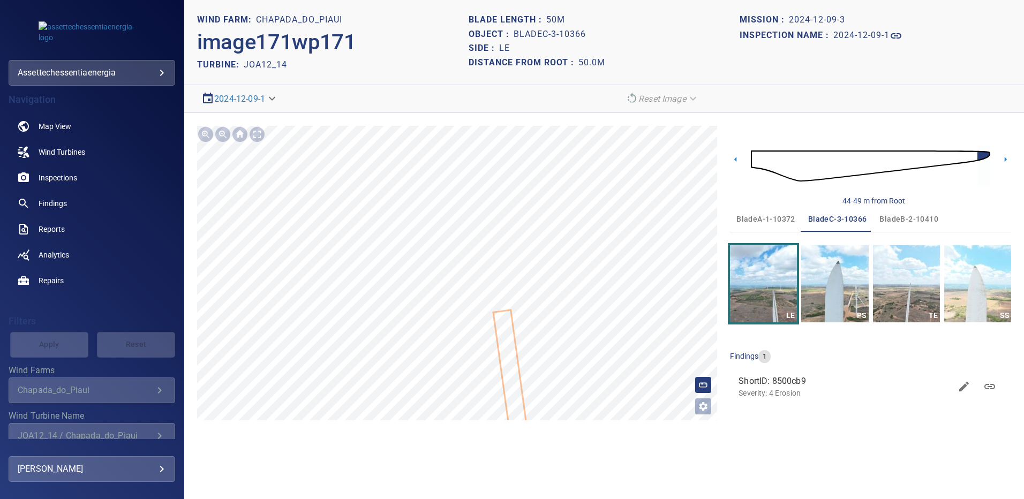
click at [744, 218] on span "bladeA-1-10372" at bounding box center [765, 219] width 59 height 13
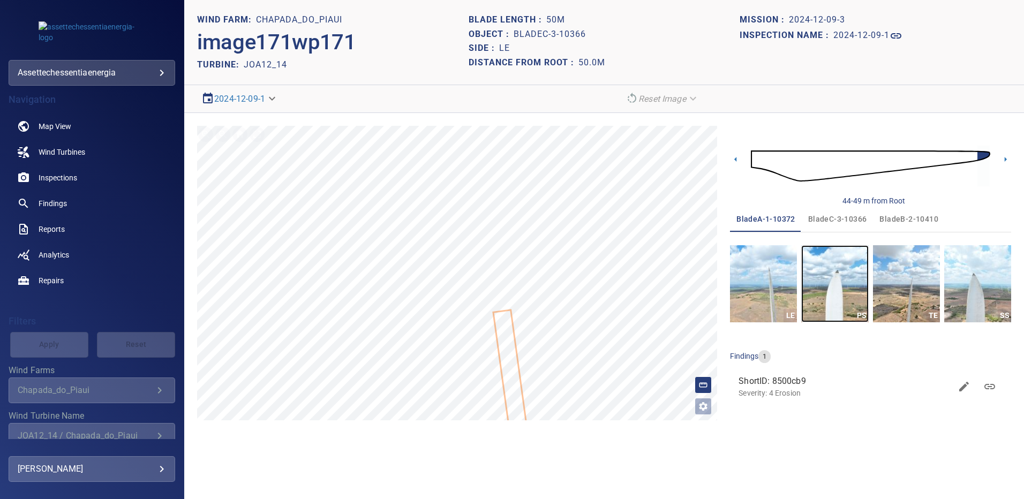
click at [834, 280] on img "button" at bounding box center [834, 283] width 67 height 77
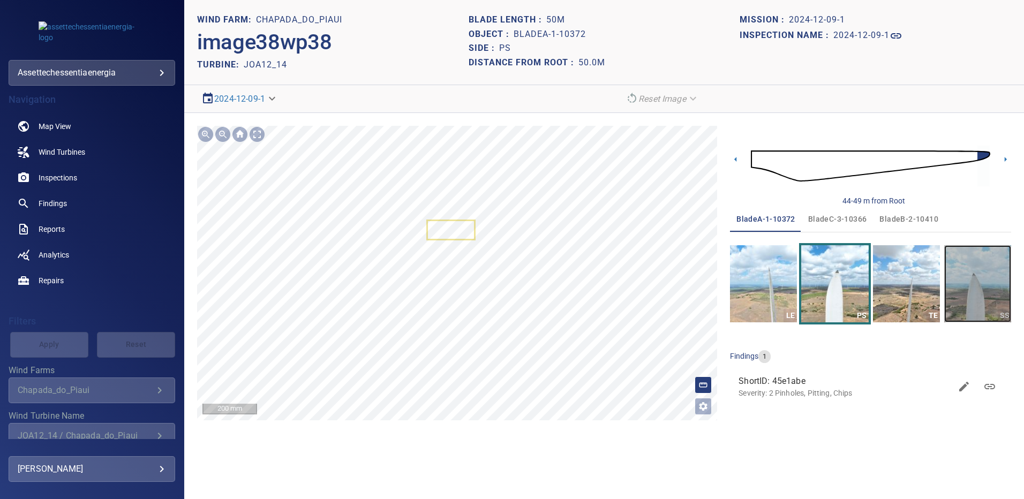
click at [993, 282] on img "button" at bounding box center [977, 283] width 67 height 77
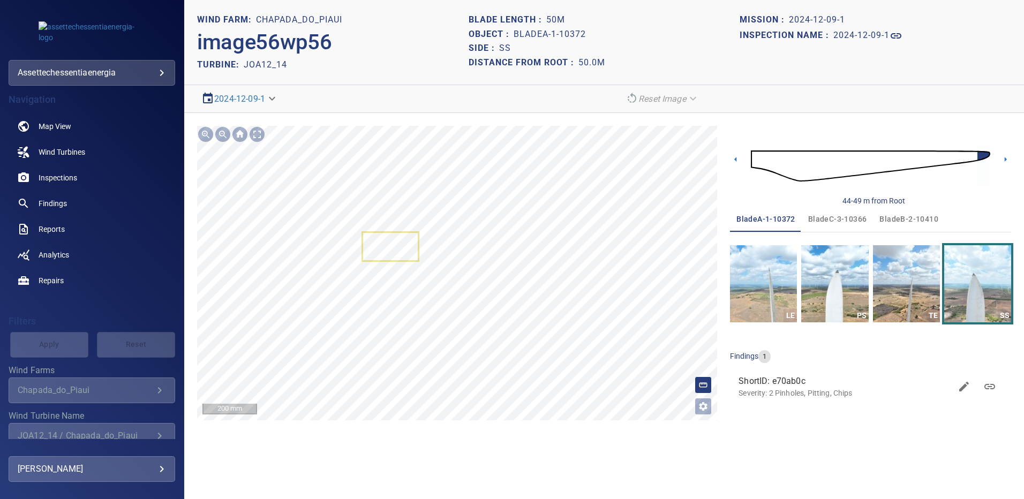
click at [892, 216] on span "bladeB-2-10410" at bounding box center [908, 219] width 59 height 13
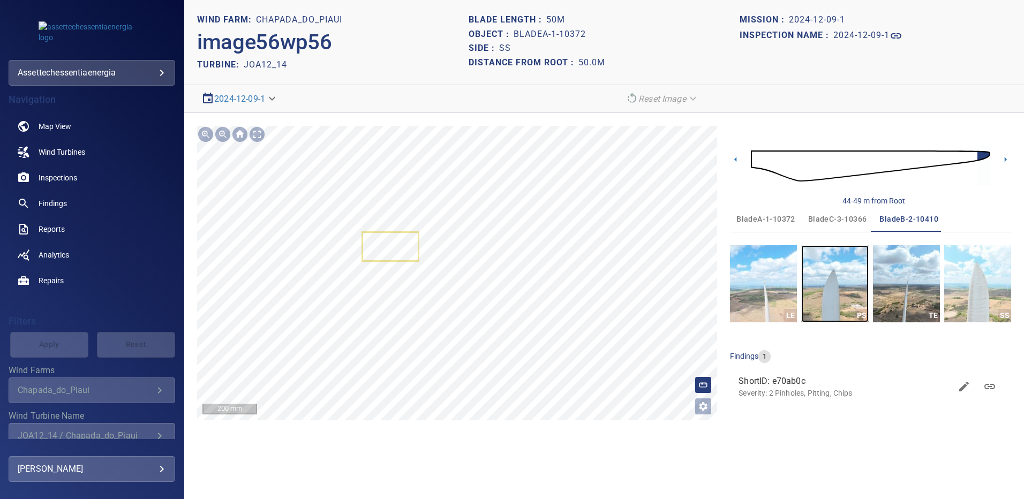
click at [836, 281] on img "button" at bounding box center [834, 283] width 67 height 77
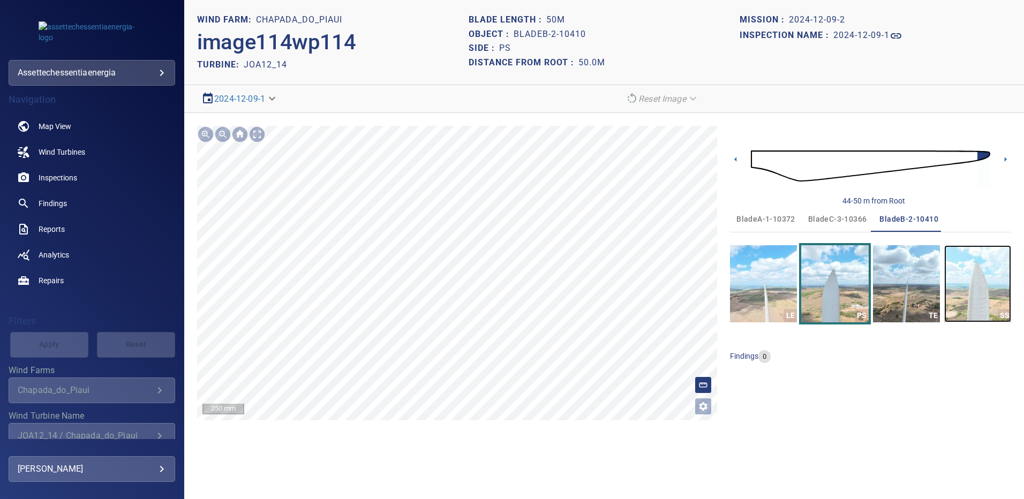
click at [1000, 268] on img "button" at bounding box center [977, 283] width 67 height 77
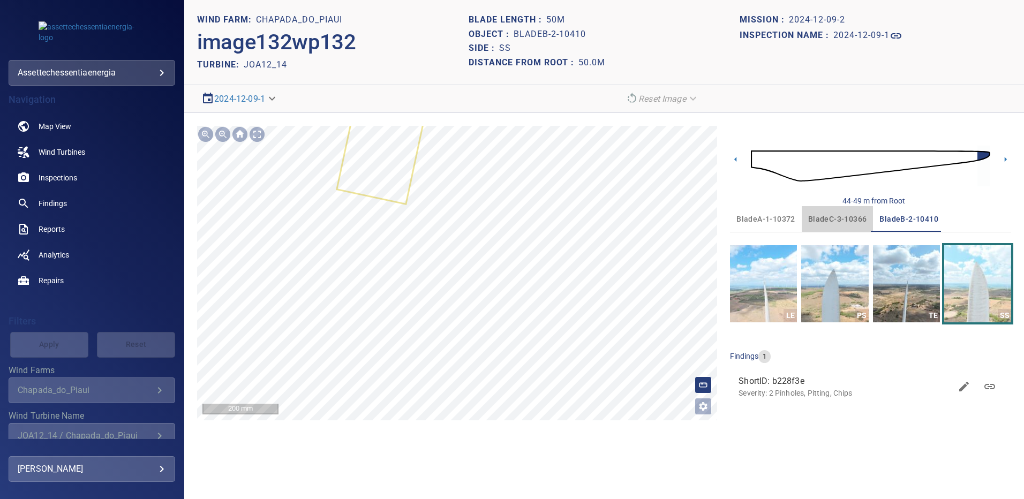
click at [843, 215] on span "bladeC-3-10366" at bounding box center [837, 219] width 59 height 13
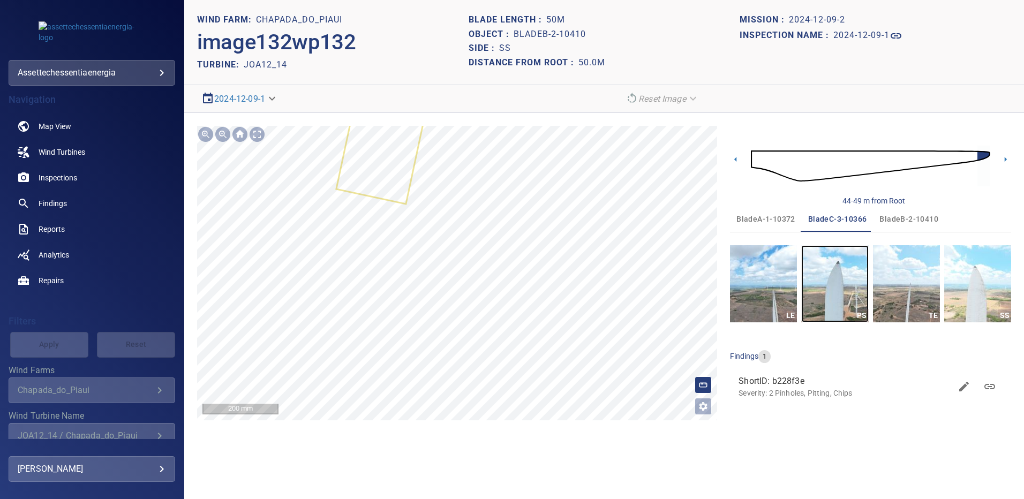
click at [853, 275] on img "button" at bounding box center [834, 283] width 67 height 77
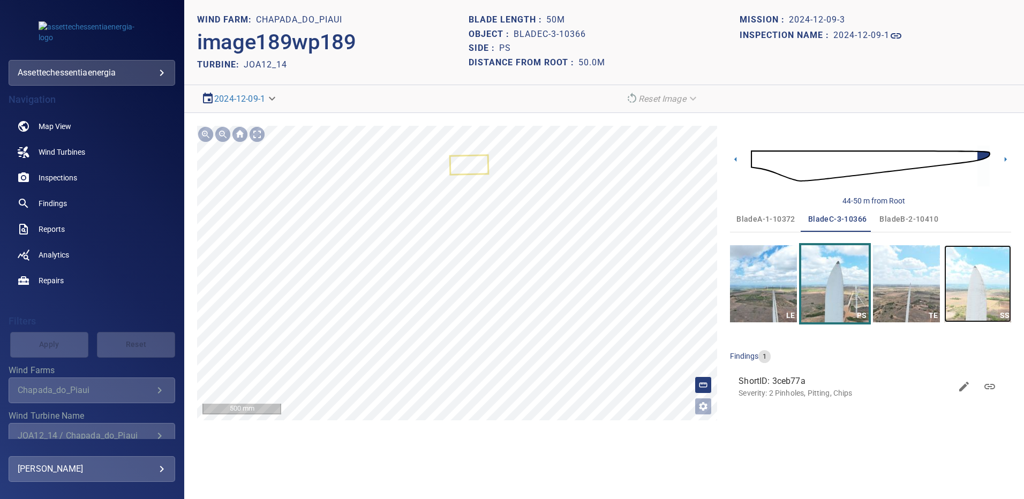
click at [962, 271] on img "button" at bounding box center [977, 283] width 67 height 77
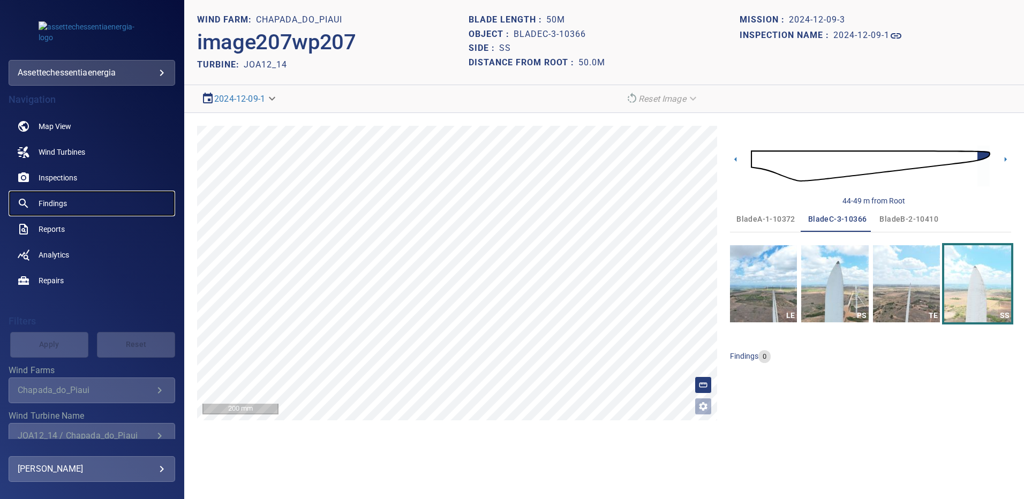
click at [56, 202] on span "Findings" at bounding box center [53, 203] width 28 height 11
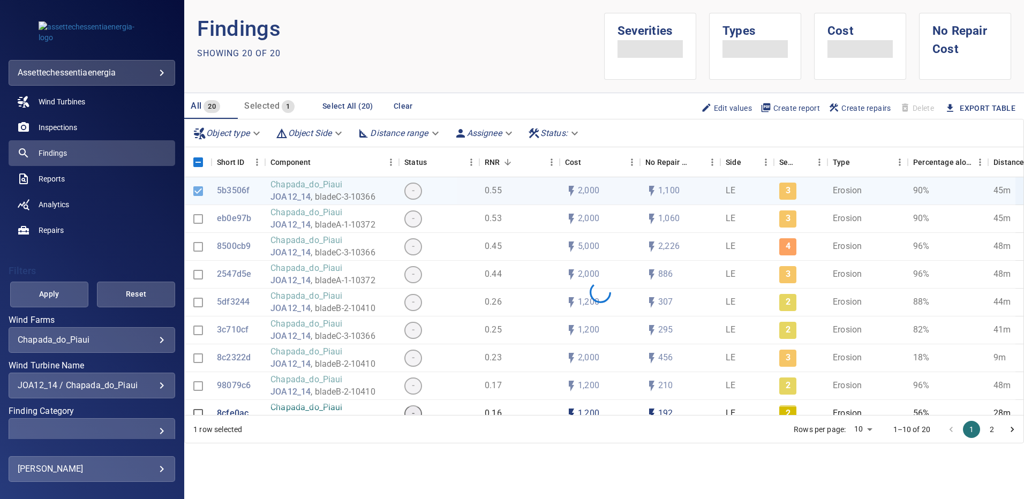
scroll to position [55, 0]
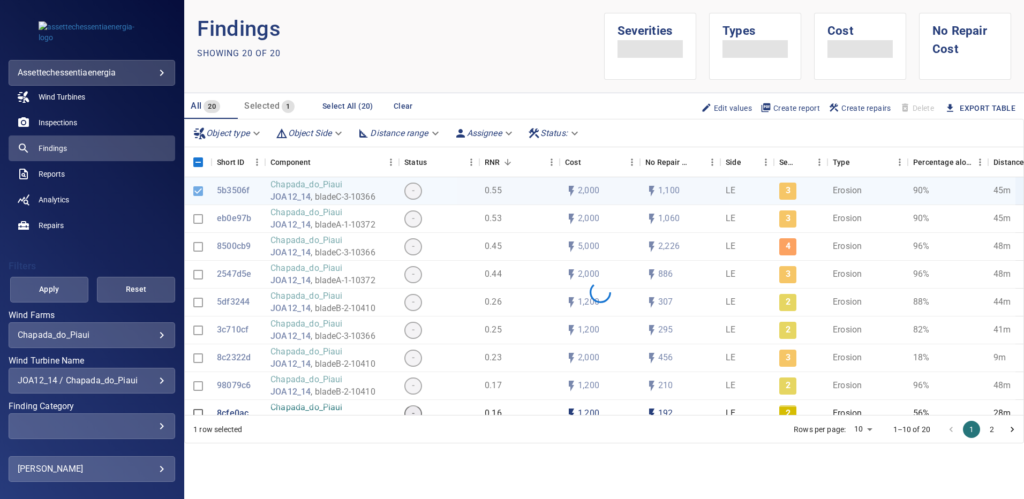
click at [151, 375] on div "JOA12_14 / Chapada_do_Piaui" at bounding box center [92, 380] width 148 height 10
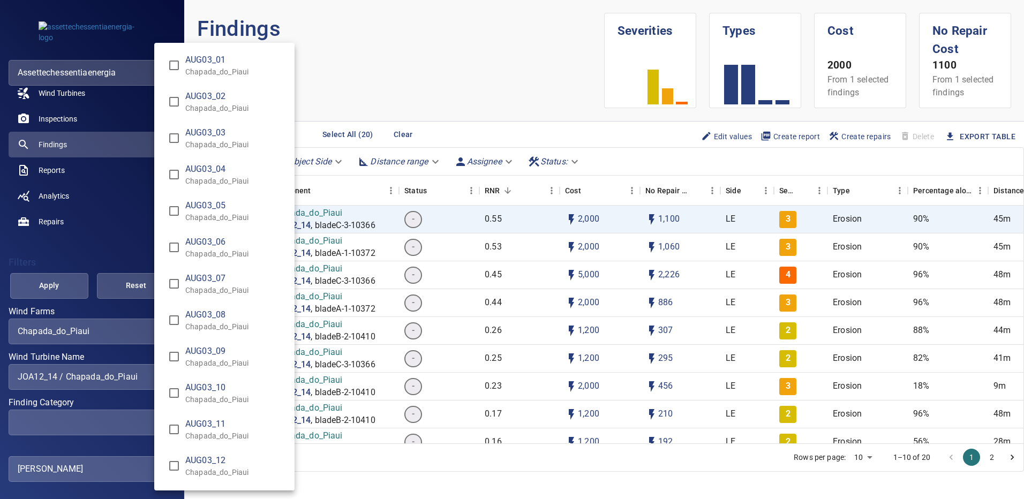
scroll to position [6827, 0]
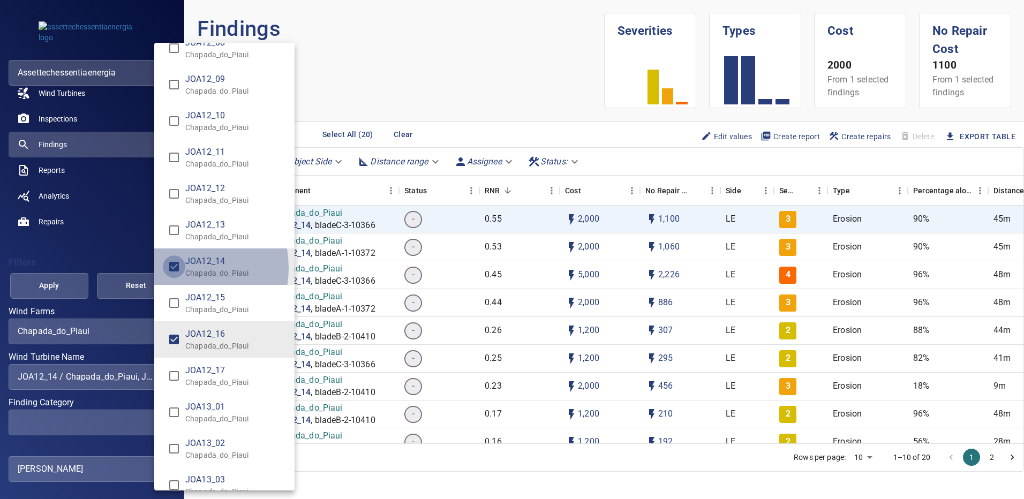
type input "**********"
click at [56, 277] on div "Wind Turbine Name" at bounding box center [512, 249] width 1024 height 499
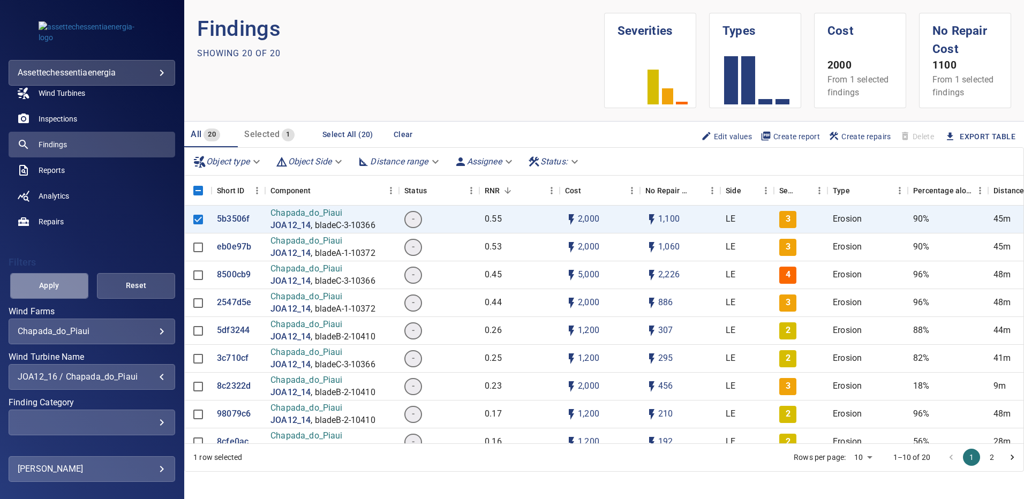
click at [54, 284] on span "Apply" at bounding box center [49, 285] width 51 height 13
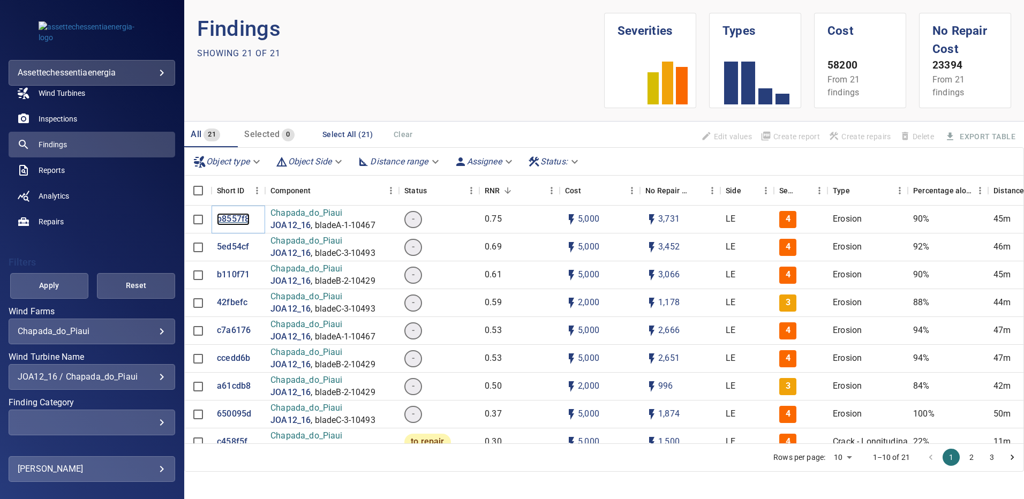
click at [232, 217] on p "b8557f8" at bounding box center [233, 219] width 33 height 12
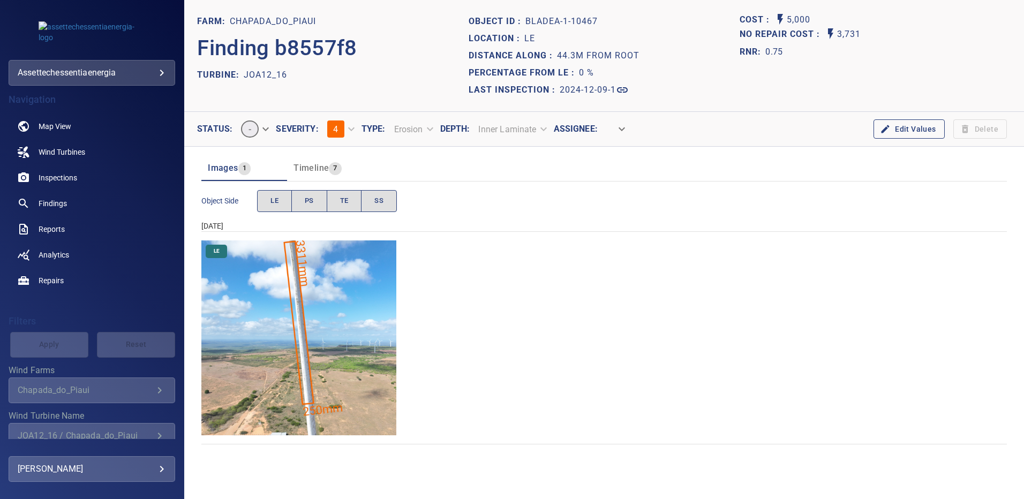
click at [345, 297] on img "Chapada_do_Piaui/JOA12_16/2024-12-09-1/2024-12-09-1/image17wp17.jpg" at bounding box center [298, 337] width 195 height 195
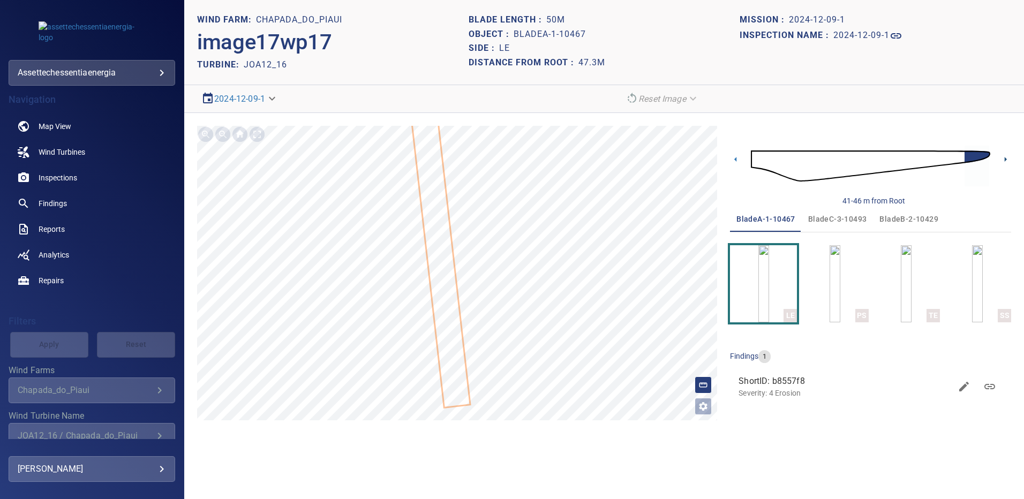
click at [1005, 158] on icon at bounding box center [1005, 159] width 2 height 5
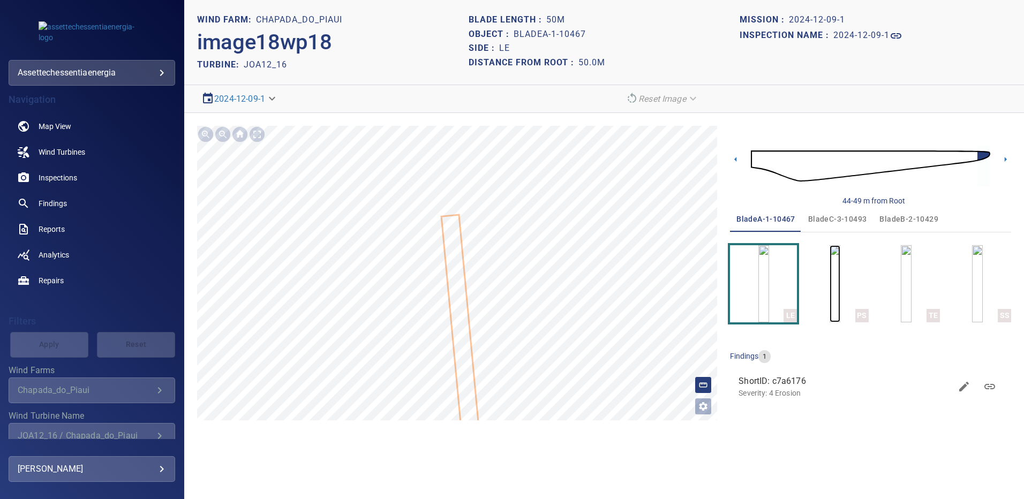
click at [829, 267] on img "button" at bounding box center [834, 283] width 11 height 77
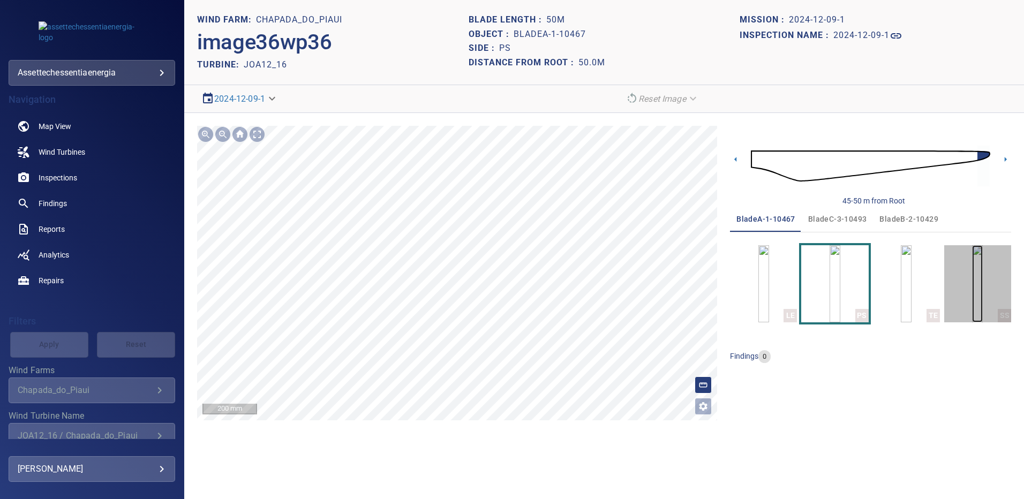
click at [972, 267] on img "button" at bounding box center [977, 283] width 11 height 77
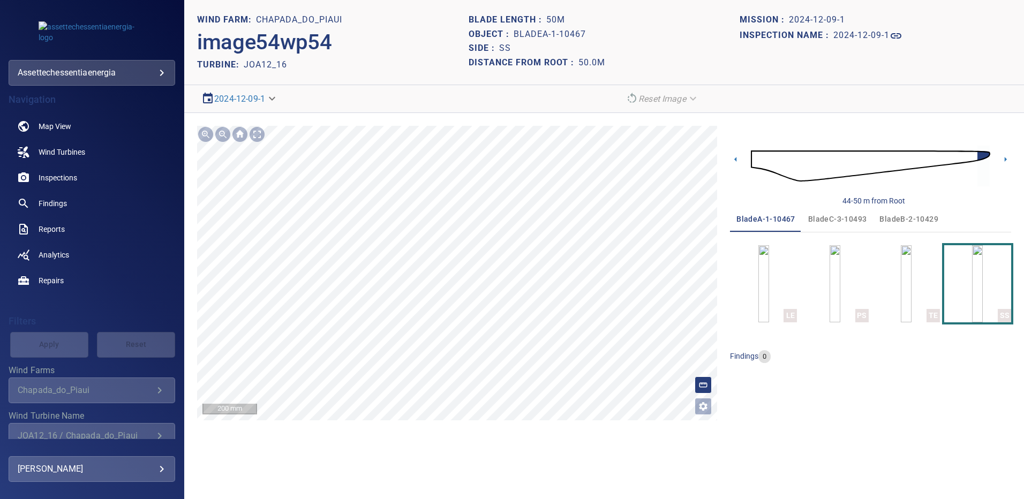
click at [907, 222] on span "bladeB-2-10429" at bounding box center [908, 219] width 59 height 13
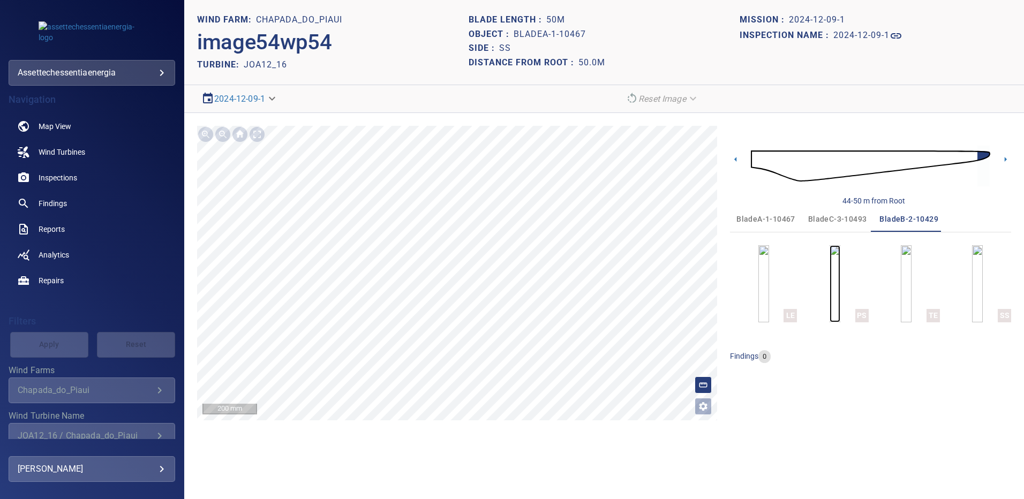
click at [840, 277] on img "button" at bounding box center [834, 283] width 11 height 77
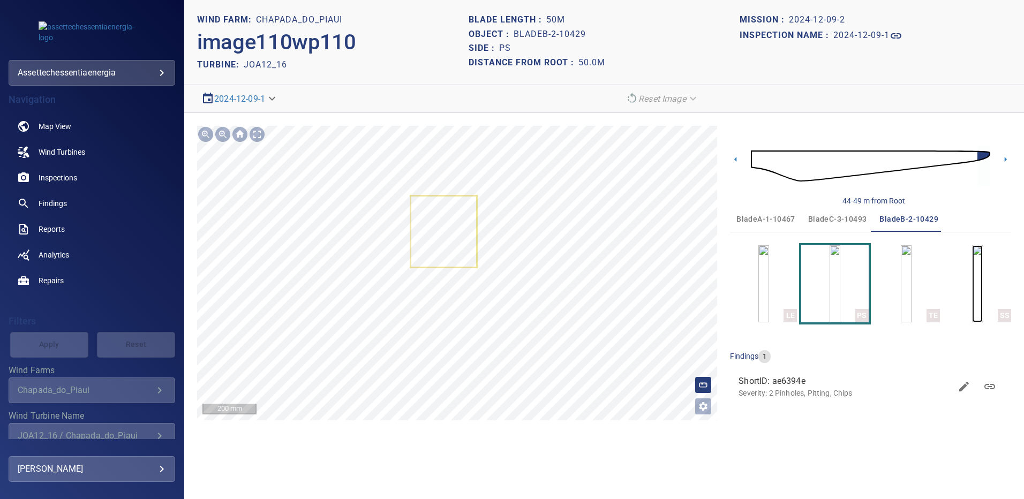
click at [972, 274] on img "button" at bounding box center [977, 283] width 11 height 77
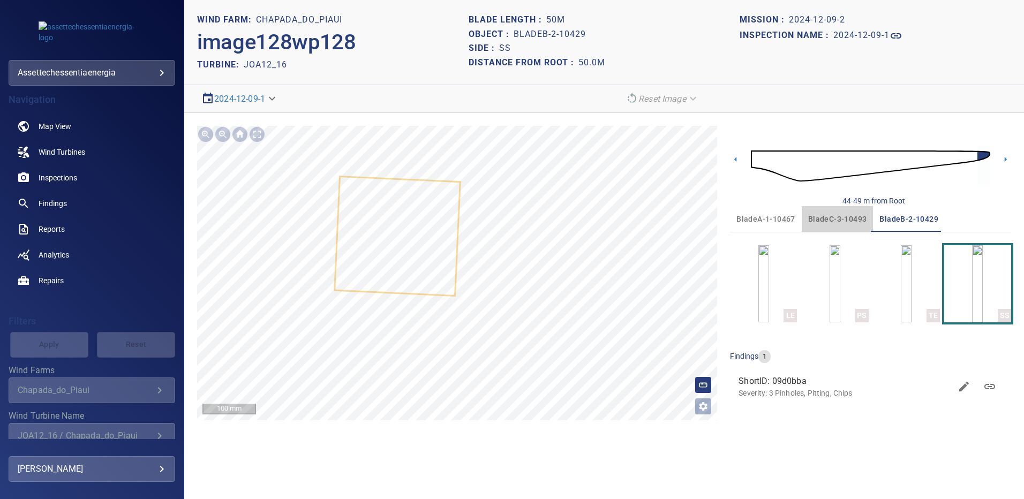
click at [837, 219] on span "bladeC-3-10493" at bounding box center [837, 219] width 59 height 13
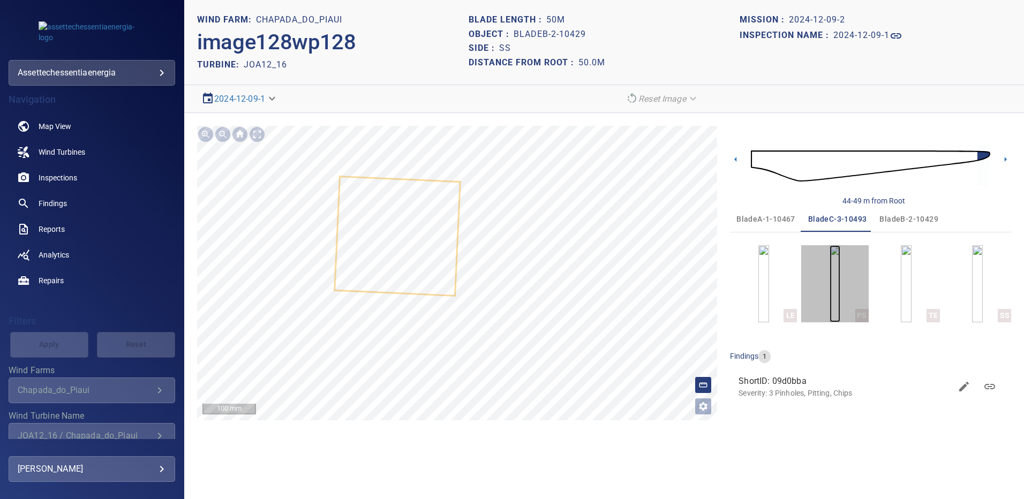
click at [829, 279] on img "button" at bounding box center [834, 283] width 11 height 77
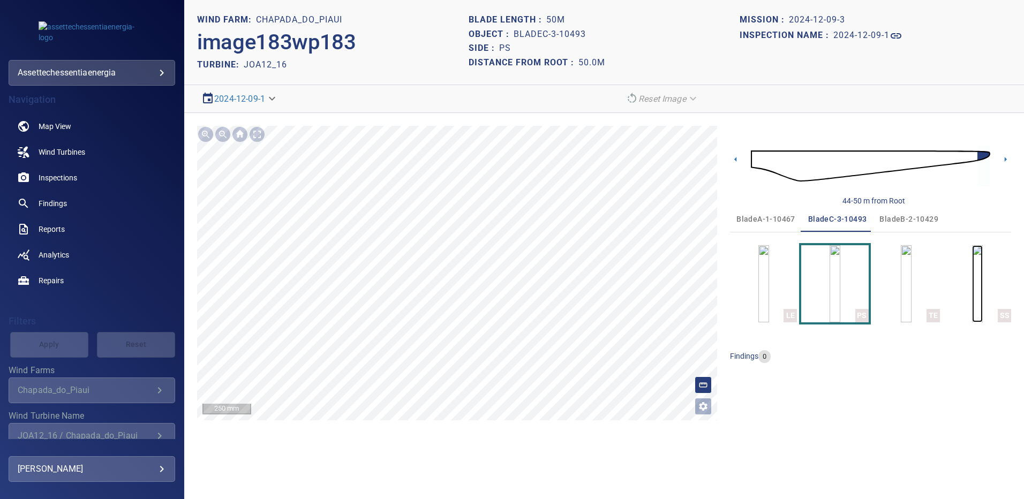
click at [982, 266] on img "button" at bounding box center [977, 283] width 11 height 77
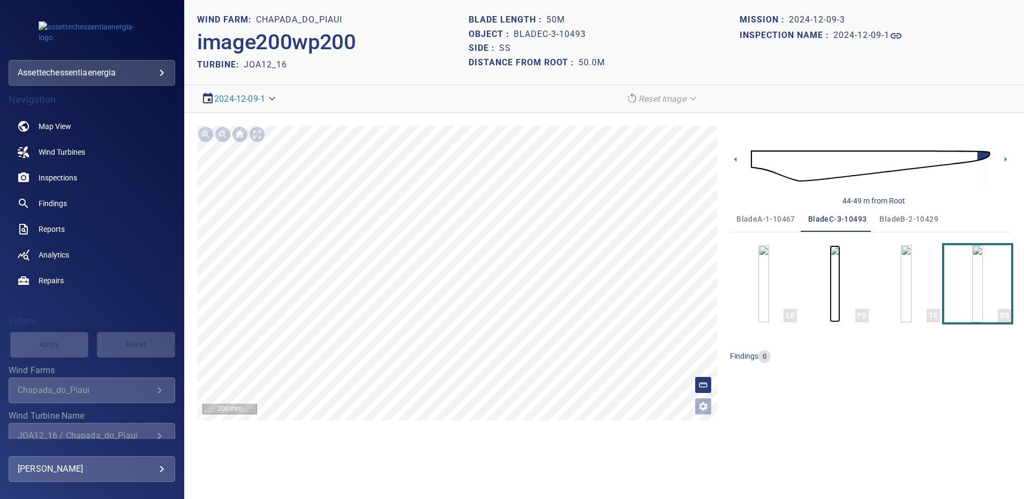
click at [829, 276] on img "button" at bounding box center [834, 283] width 11 height 77
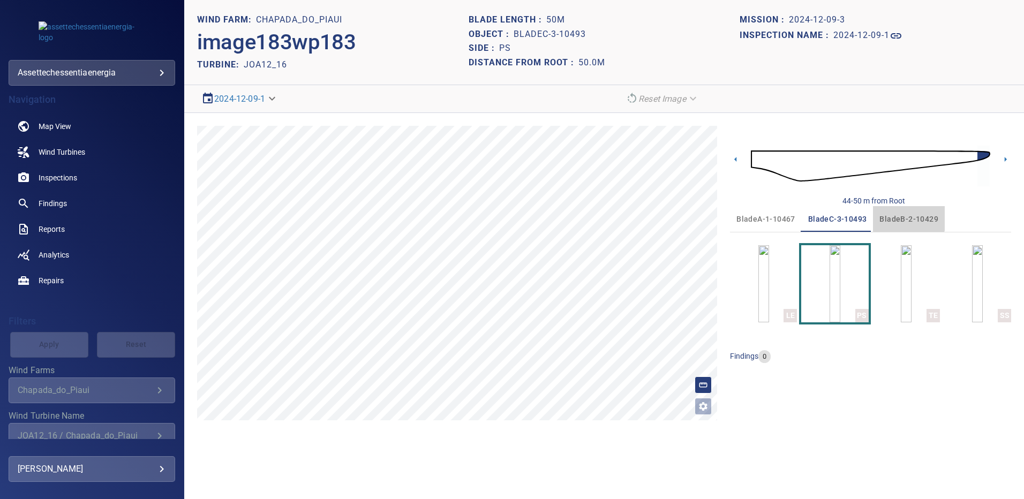
drag, startPoint x: 903, startPoint y: 215, endPoint x: 903, endPoint y: 222, distance: 7.0
click at [903, 215] on span "bladeB-2-10429" at bounding box center [908, 219] width 59 height 13
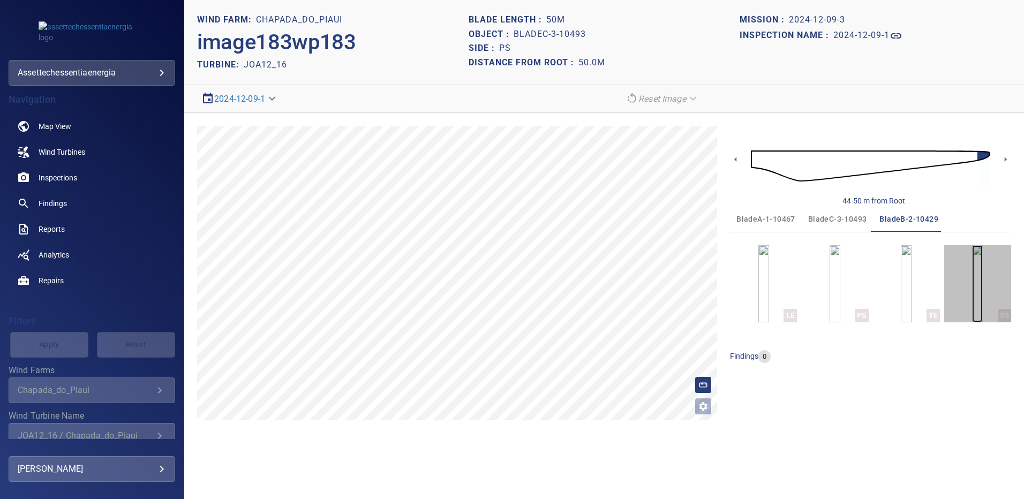
click at [972, 282] on img "button" at bounding box center [977, 283] width 11 height 77
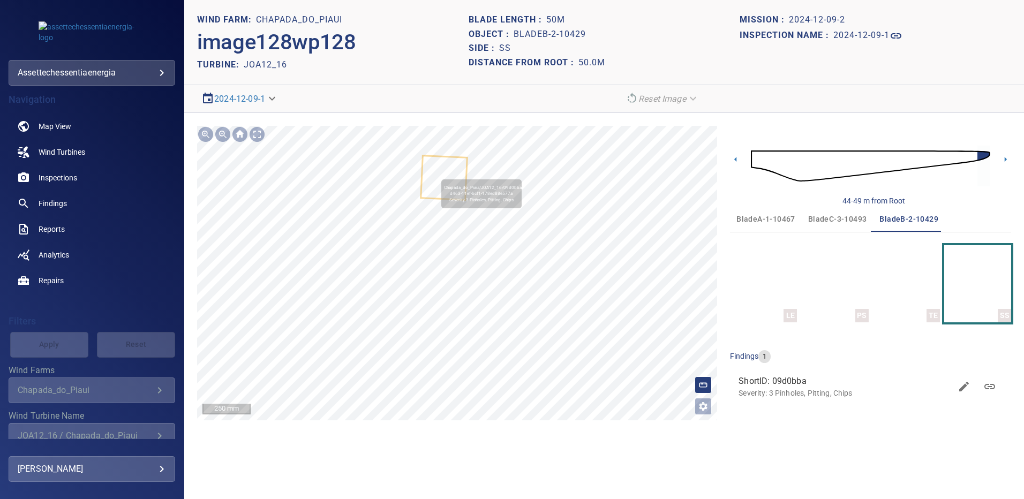
click at [437, 173] on icon at bounding box center [444, 177] width 45 height 43
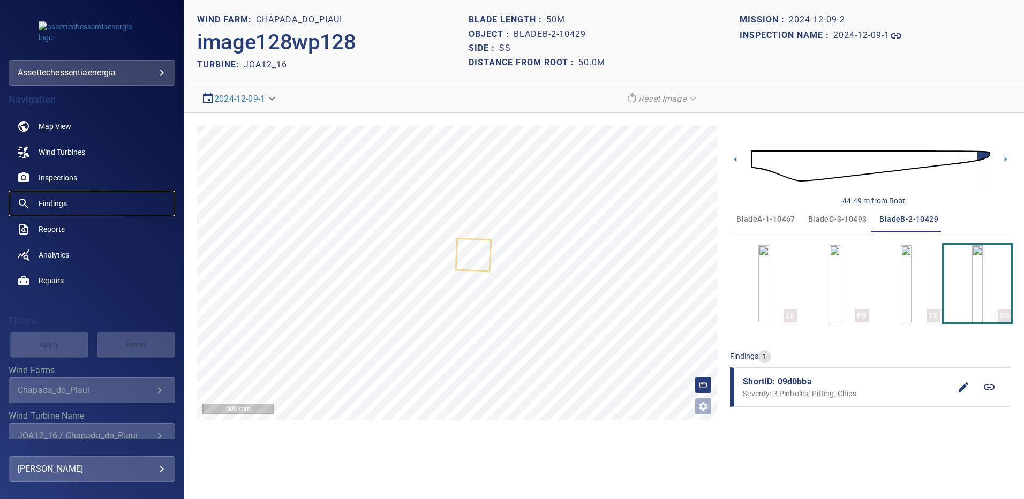
click at [56, 199] on span "Findings" at bounding box center [53, 203] width 28 height 11
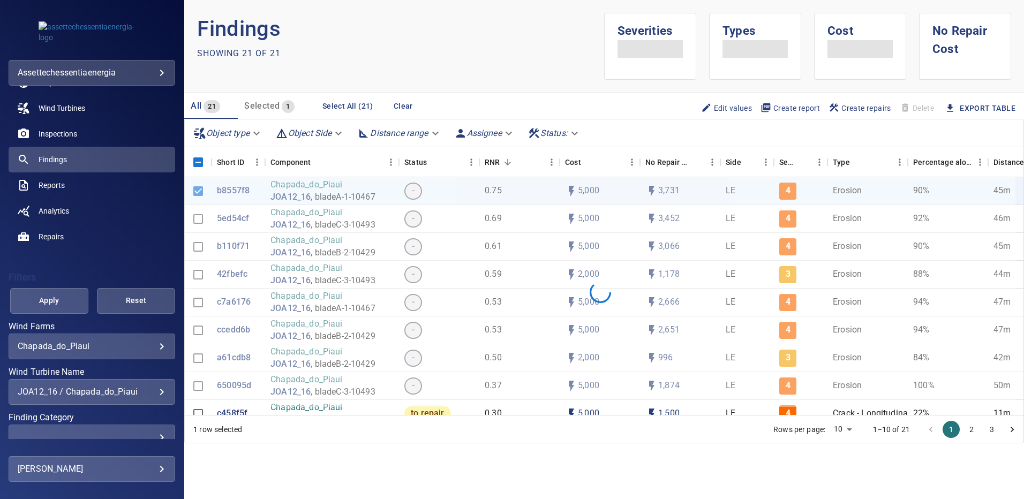
scroll to position [62, 0]
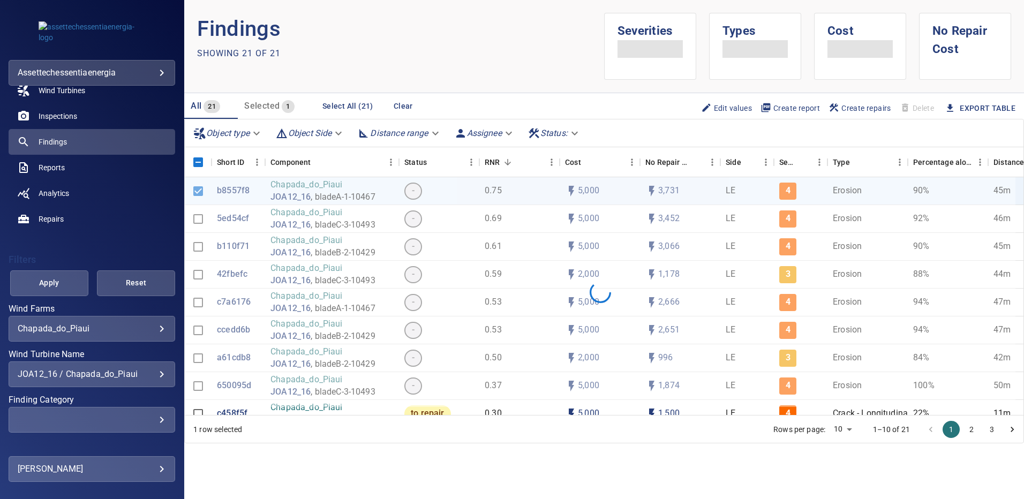
click at [150, 373] on div "JOA12_16 / Chapada_do_Piaui" at bounding box center [92, 374] width 148 height 10
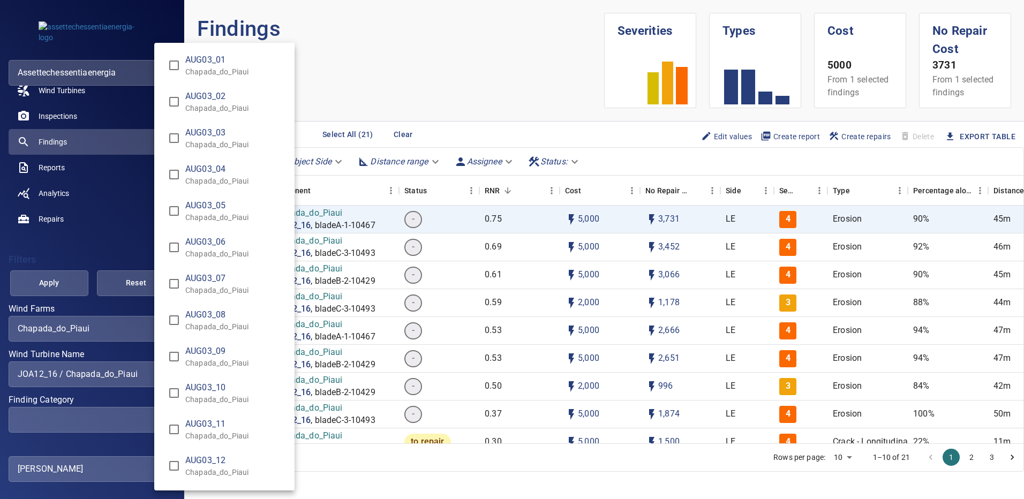
scroll to position [6899, 0]
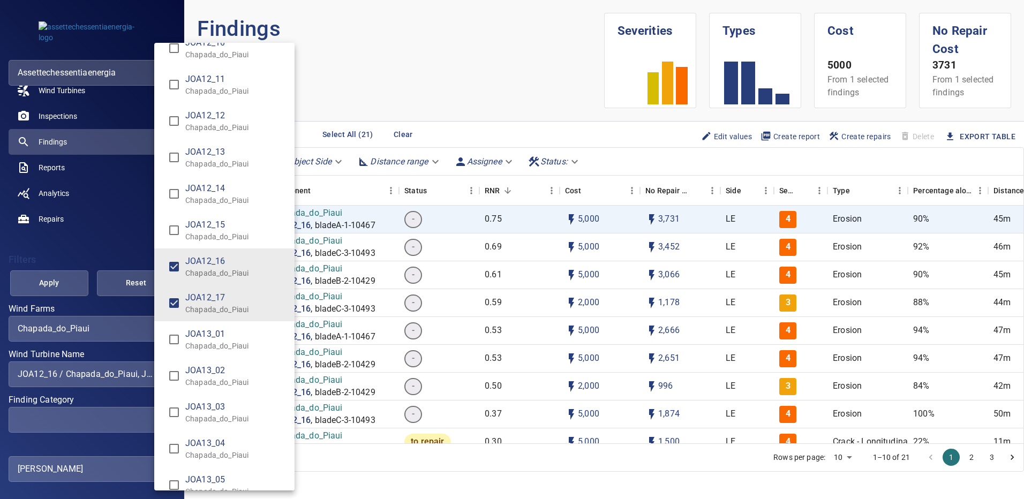
type input "**********"
click at [69, 285] on div "Wind Turbine Name" at bounding box center [512, 249] width 1024 height 499
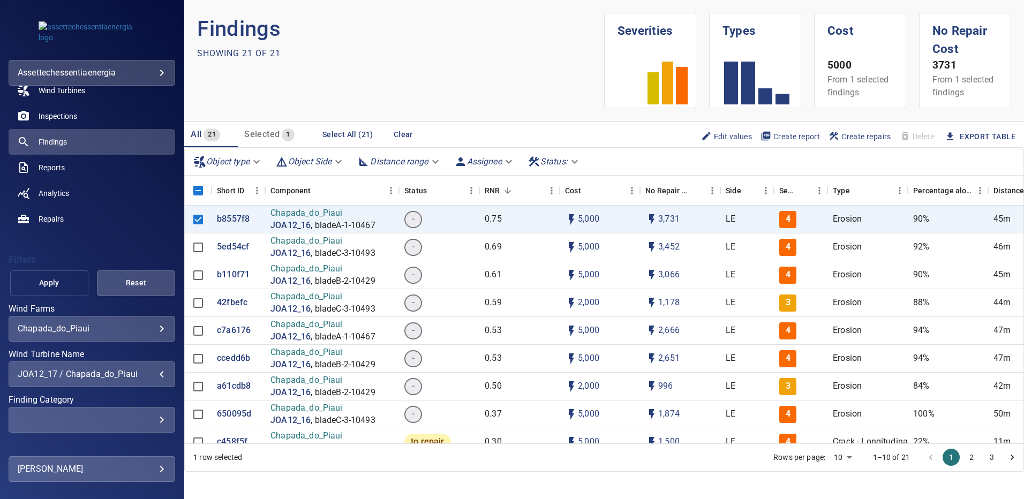
click at [64, 284] on span "Apply" at bounding box center [49, 282] width 51 height 13
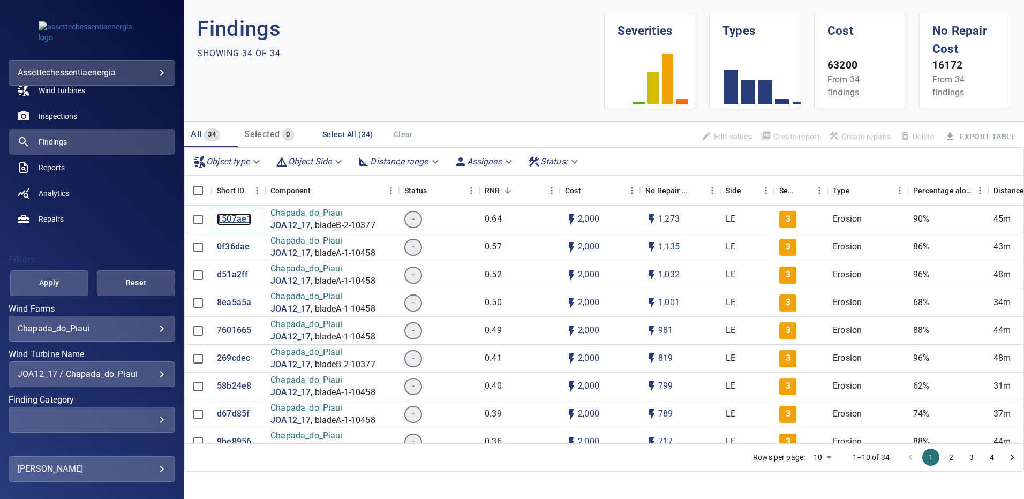
click at [239, 220] on p "1507ae1" at bounding box center [234, 219] width 34 height 12
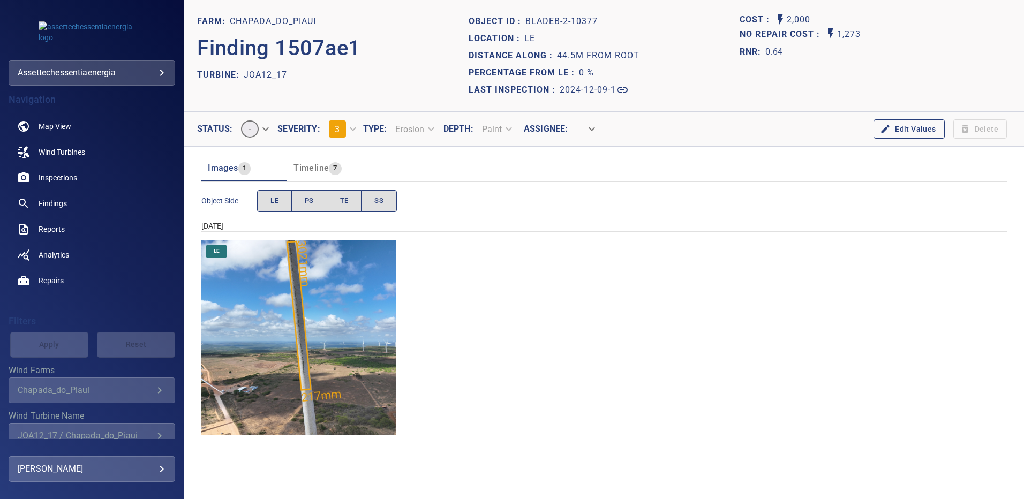
click at [343, 280] on img "Chapada_do_Piaui/JOA12_17/2024-12-09-1/2024-12-09-2/image112wp112.jpg" at bounding box center [298, 337] width 195 height 195
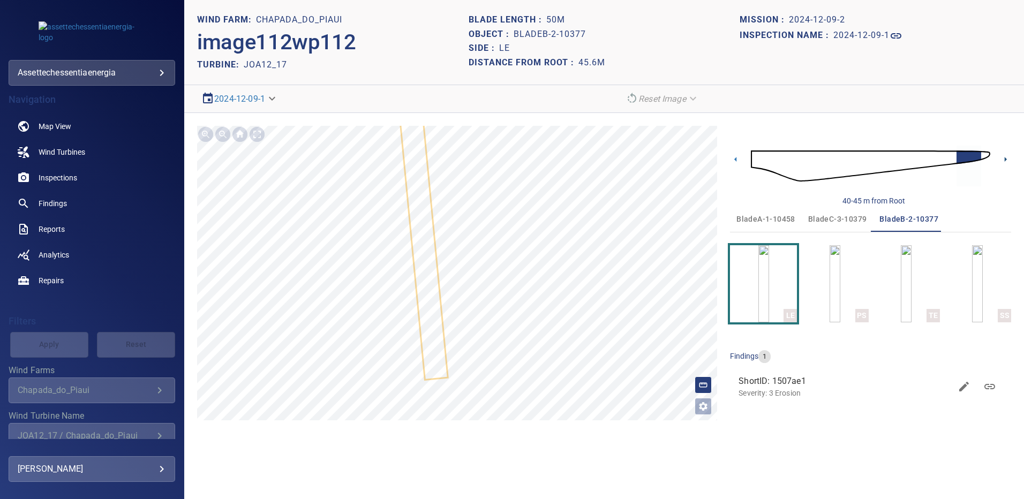
click at [1007, 158] on icon at bounding box center [1005, 159] width 11 height 11
click at [1005, 160] on icon at bounding box center [1005, 159] width 2 height 5
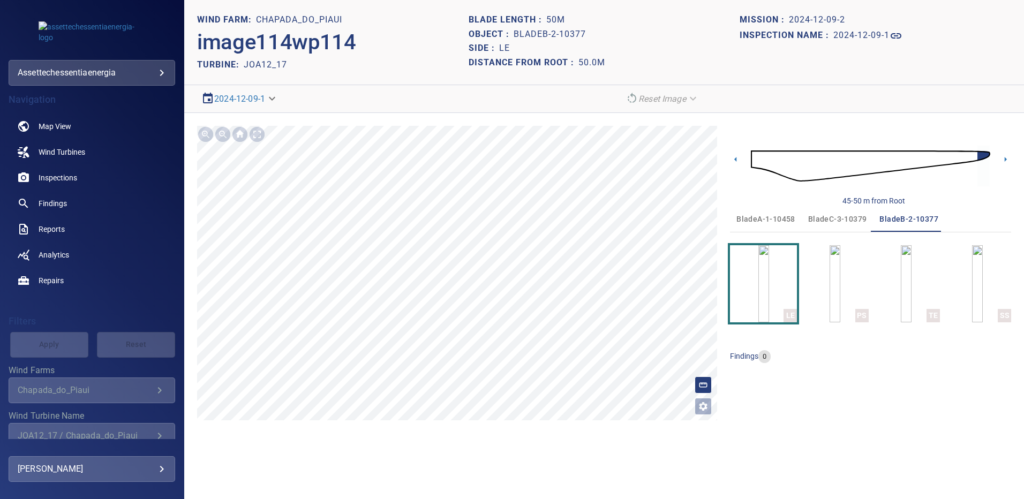
click at [765, 218] on span "bladeA-1-10458" at bounding box center [765, 219] width 59 height 13
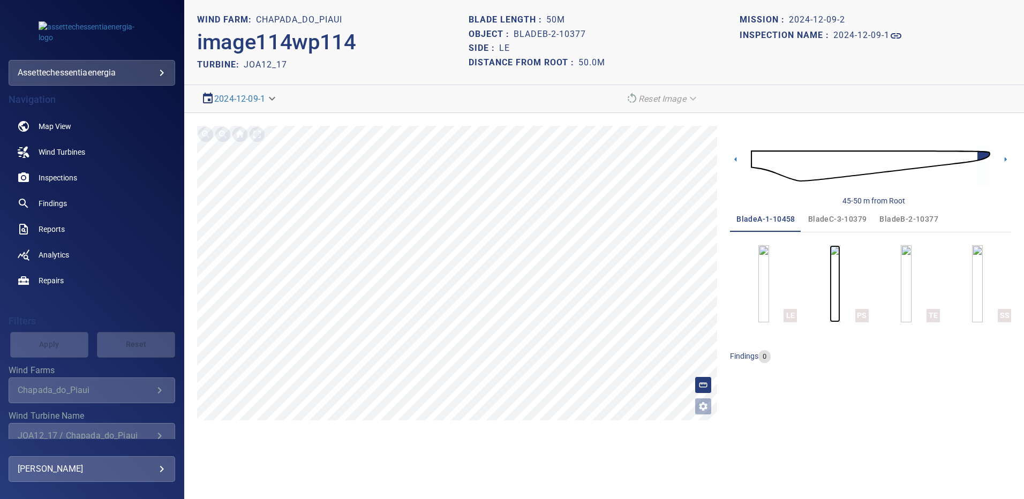
click at [840, 290] on img "button" at bounding box center [834, 283] width 11 height 77
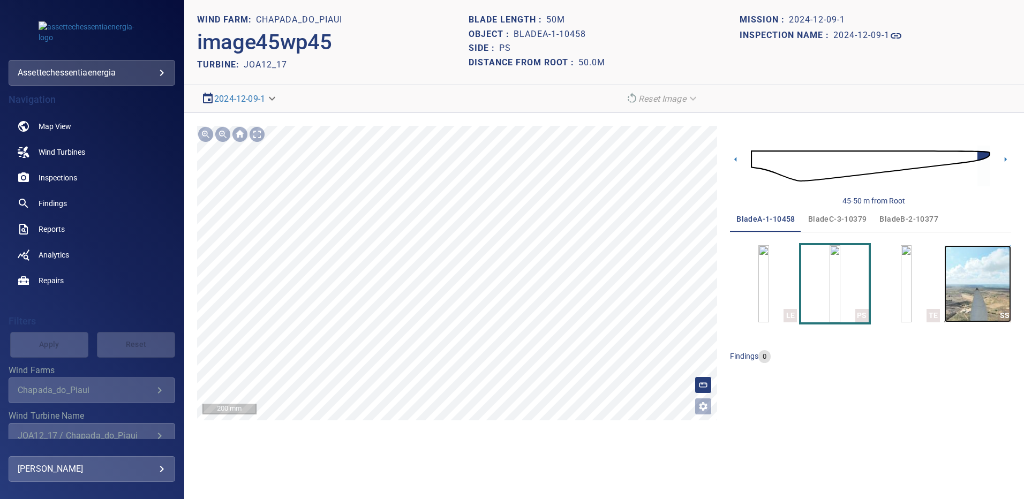
click at [1004, 289] on img "button" at bounding box center [977, 283] width 67 height 77
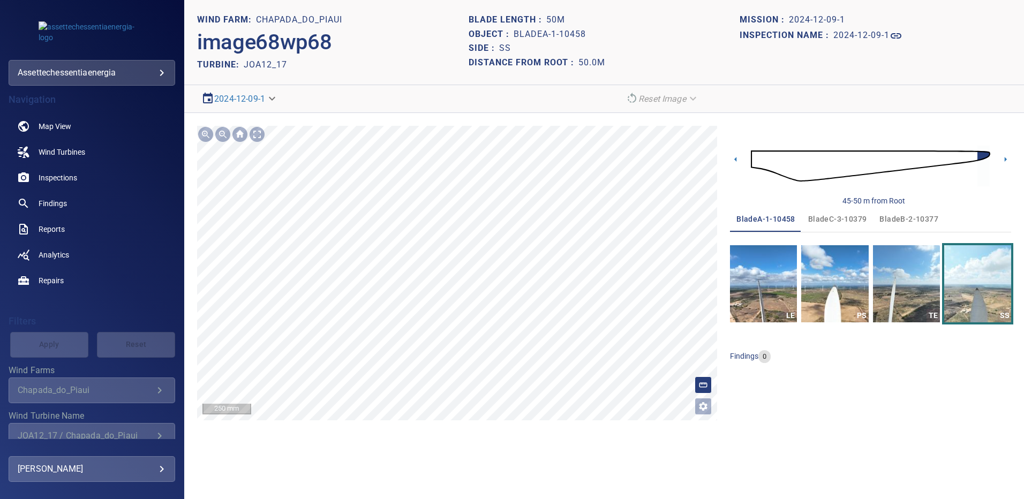
click at [889, 219] on span "bladeB-2-10377" at bounding box center [908, 219] width 59 height 13
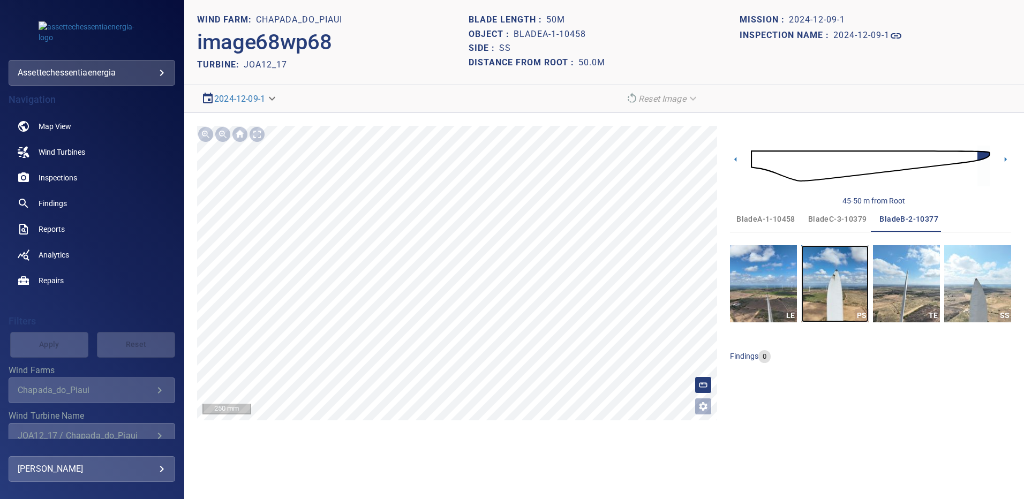
click at [841, 288] on img "button" at bounding box center [834, 283] width 67 height 77
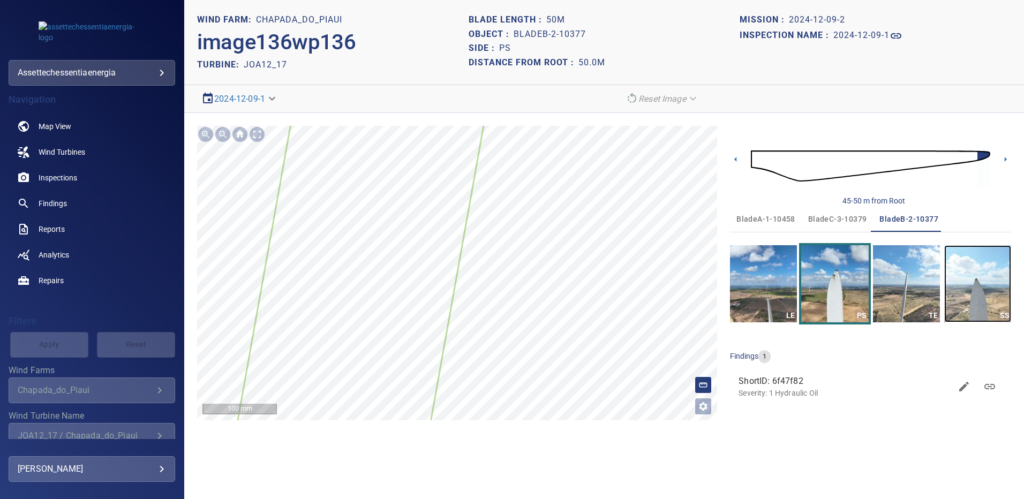
click at [1005, 277] on img "button" at bounding box center [977, 283] width 67 height 77
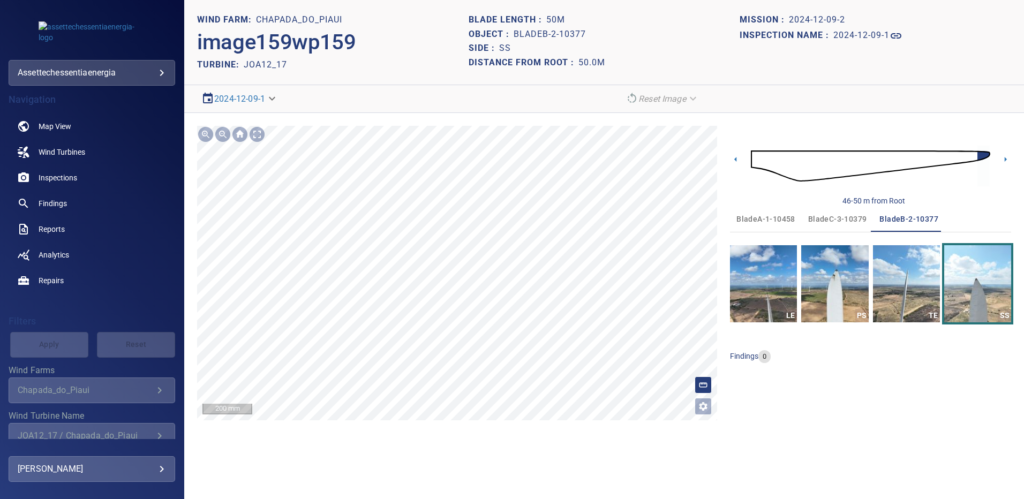
click at [829, 221] on span "bladeC-3-10379" at bounding box center [837, 219] width 59 height 13
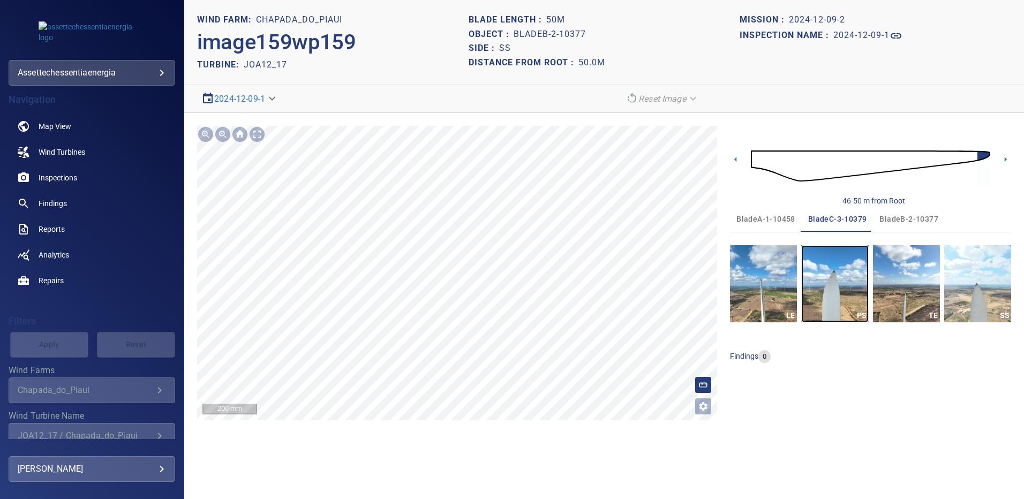
click at [841, 277] on img "button" at bounding box center [834, 283] width 67 height 77
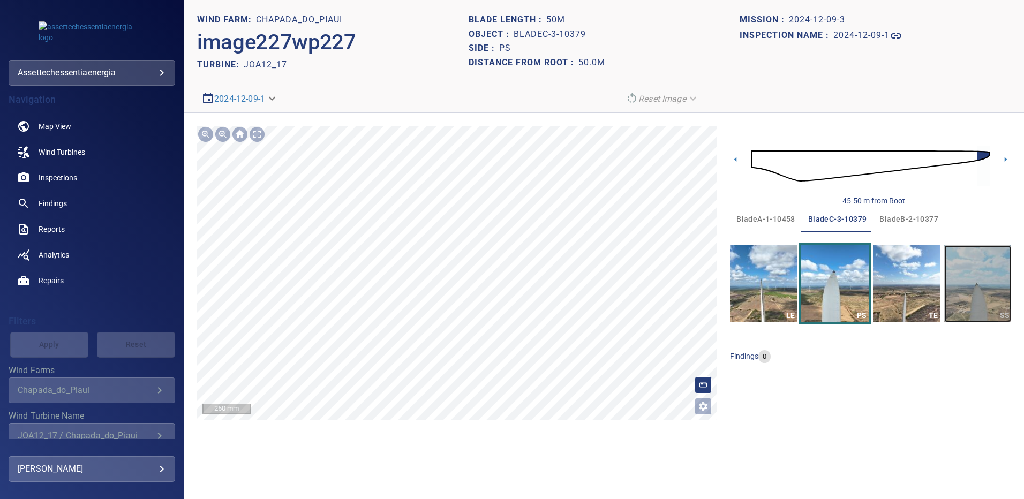
click at [985, 287] on img "button" at bounding box center [977, 283] width 67 height 77
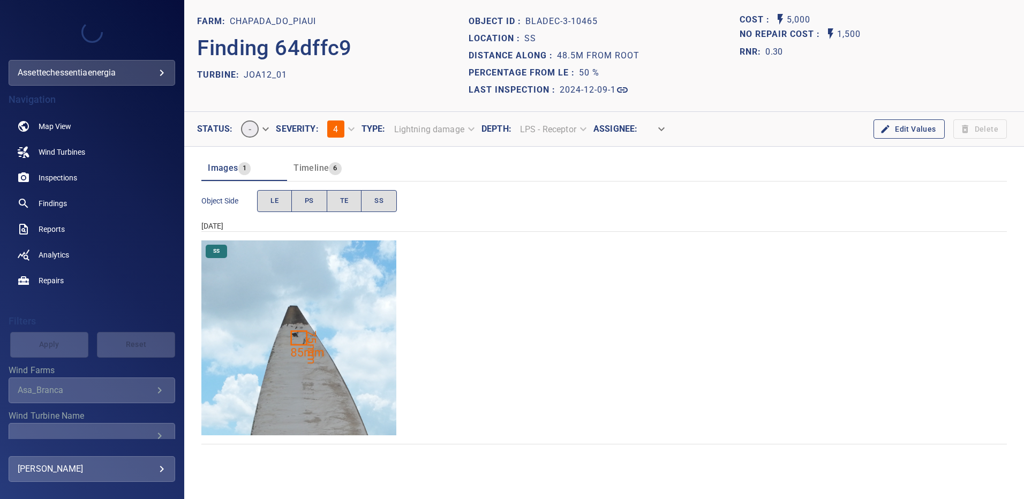
click at [302, 336] on img "Chapada_do_Piaui/JOA12_01/2024-12-09-1/2024-12-09-3/image254wp254.jpg" at bounding box center [298, 337] width 195 height 195
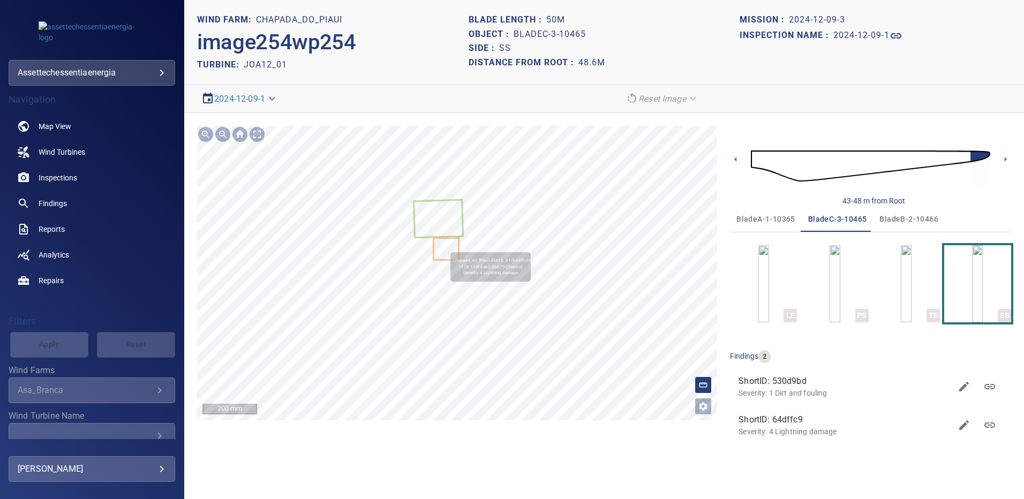
click at [445, 247] on icon at bounding box center [445, 249] width 23 height 20
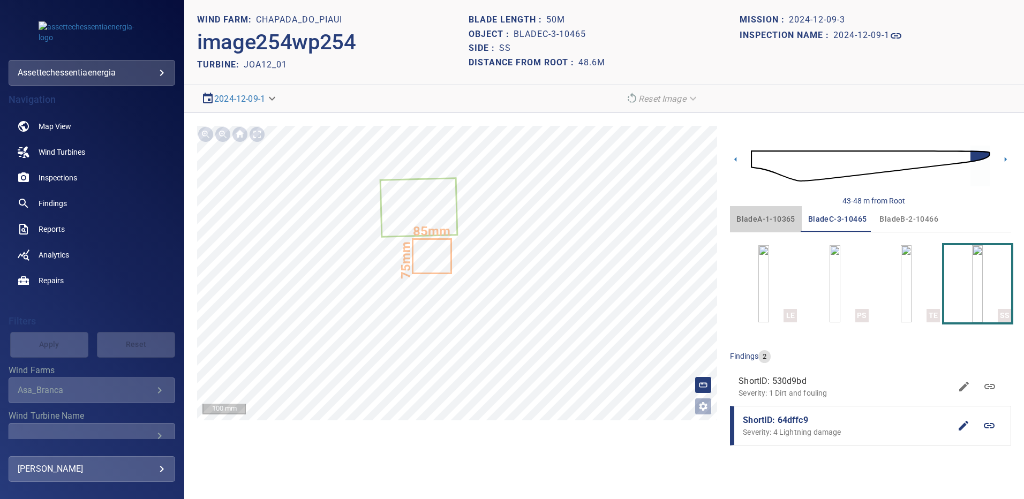
click at [777, 219] on span "bladeA-1-10365" at bounding box center [765, 219] width 59 height 13
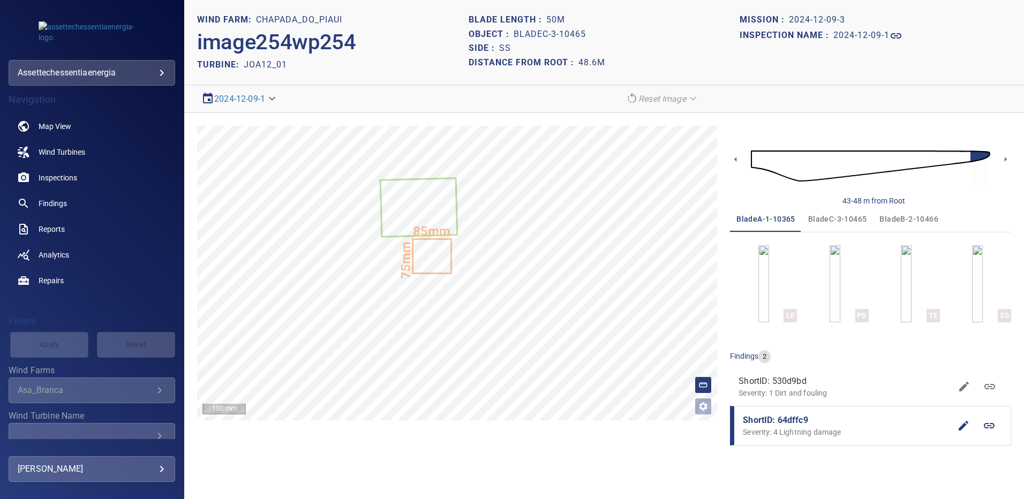
click at [824, 221] on span "bladeC-3-10465" at bounding box center [837, 219] width 59 height 13
click at [920, 216] on span "bladeB-2-10466" at bounding box center [908, 219] width 59 height 13
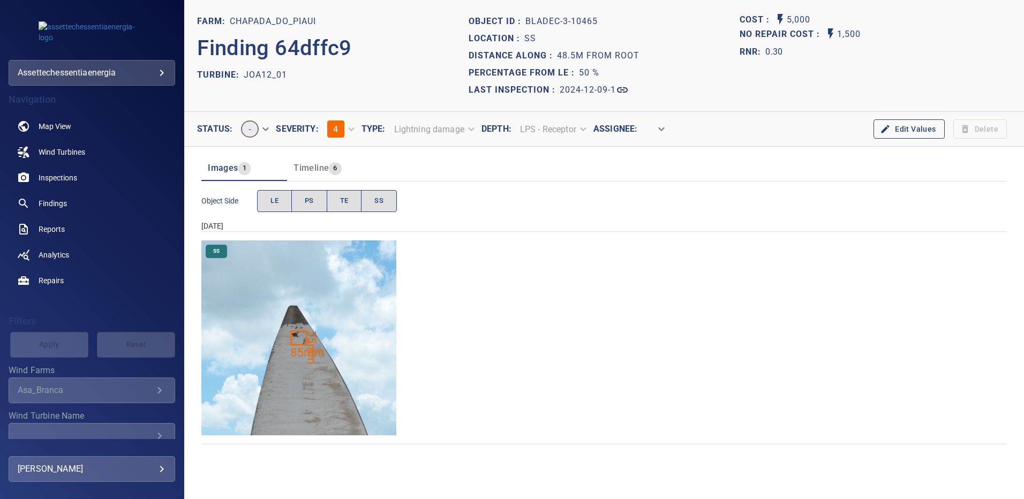
click at [328, 312] on img "Chapada_do_Piaui/JOA12_01/2024-12-09-1/2024-12-09-3/image254wp254.jpg" at bounding box center [298, 337] width 195 height 195
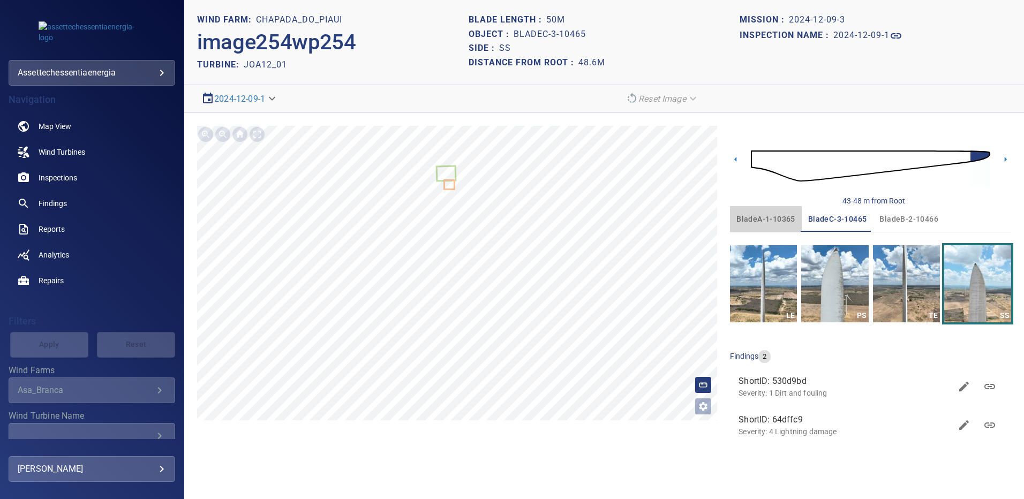
click at [773, 218] on span "bladeA-1-10365" at bounding box center [765, 219] width 59 height 13
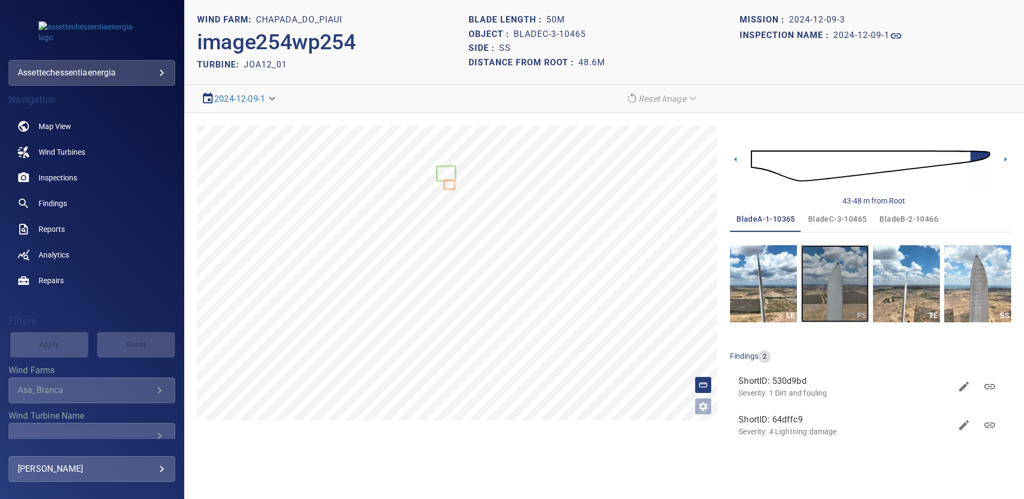
click at [819, 286] on img "button" at bounding box center [834, 283] width 67 height 77
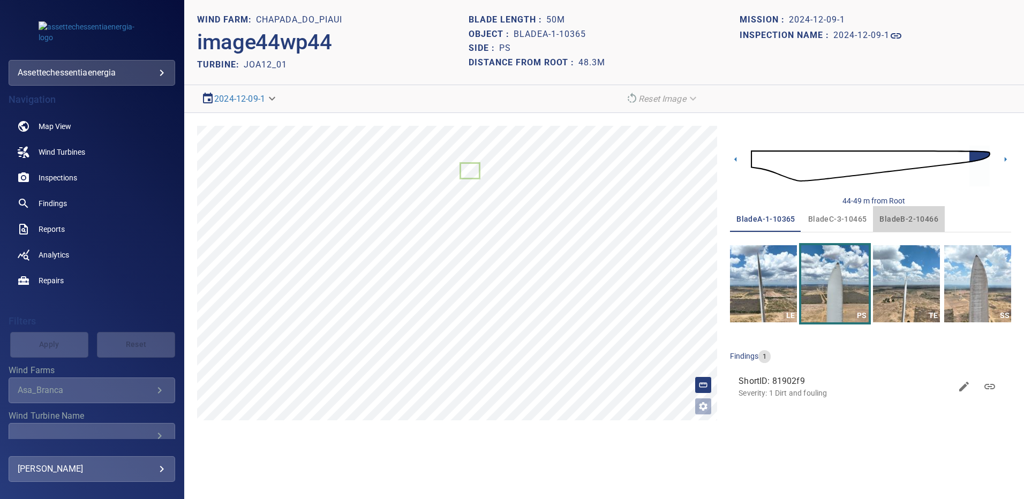
click at [906, 216] on span "bladeB-2-10466" at bounding box center [908, 219] width 59 height 13
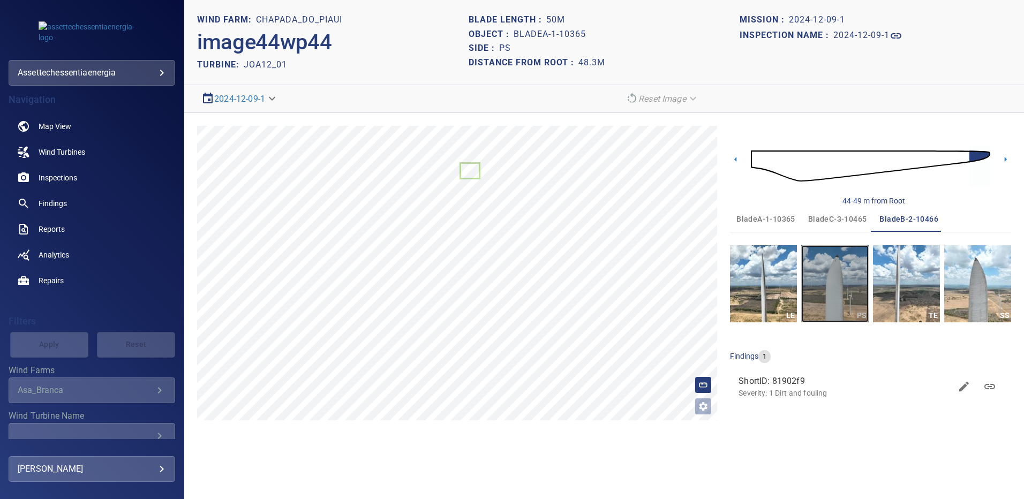
click at [844, 281] on img "button" at bounding box center [834, 283] width 67 height 77
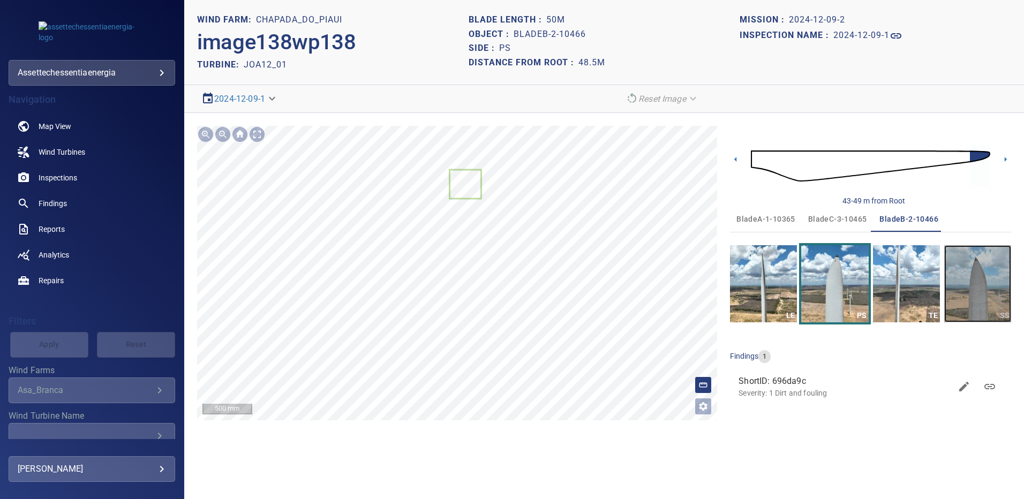
click at [984, 280] on img "button" at bounding box center [977, 283] width 67 height 77
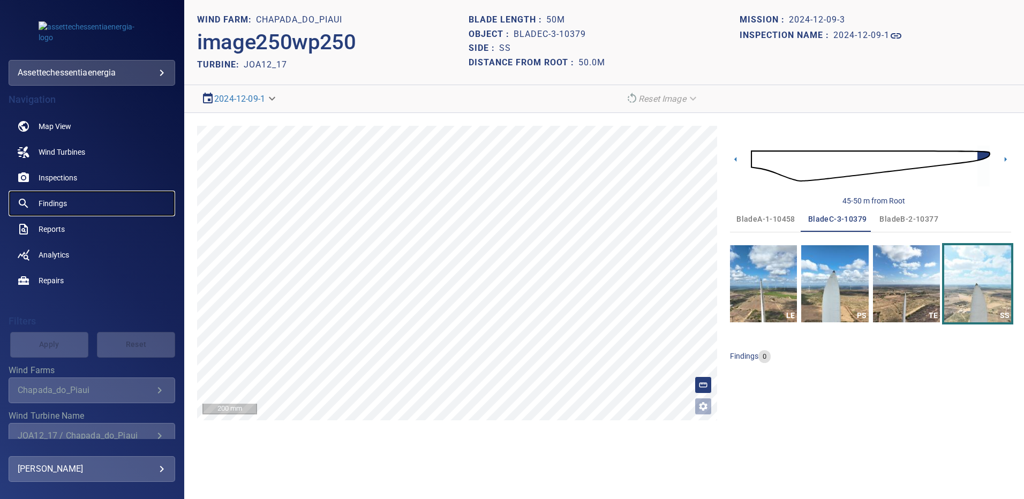
click at [69, 199] on link "Findings" at bounding box center [92, 204] width 167 height 26
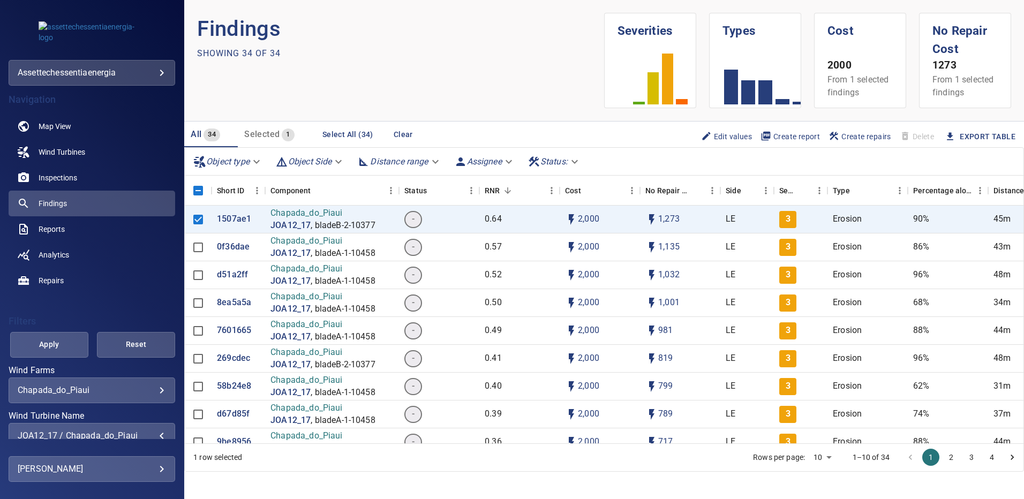
click at [156, 430] on div "JOA12_17 / Chapada_do_Piaui" at bounding box center [92, 435] width 148 height 10
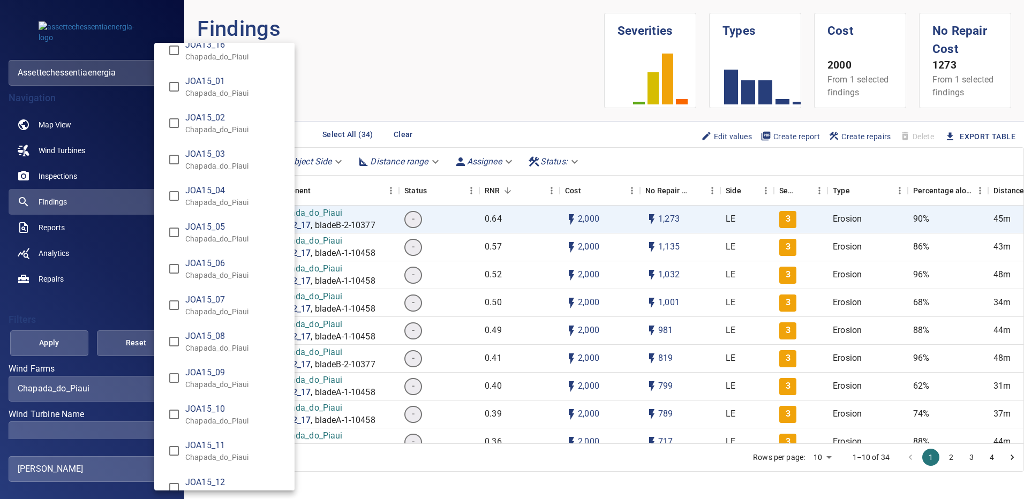
scroll to position [7716, 0]
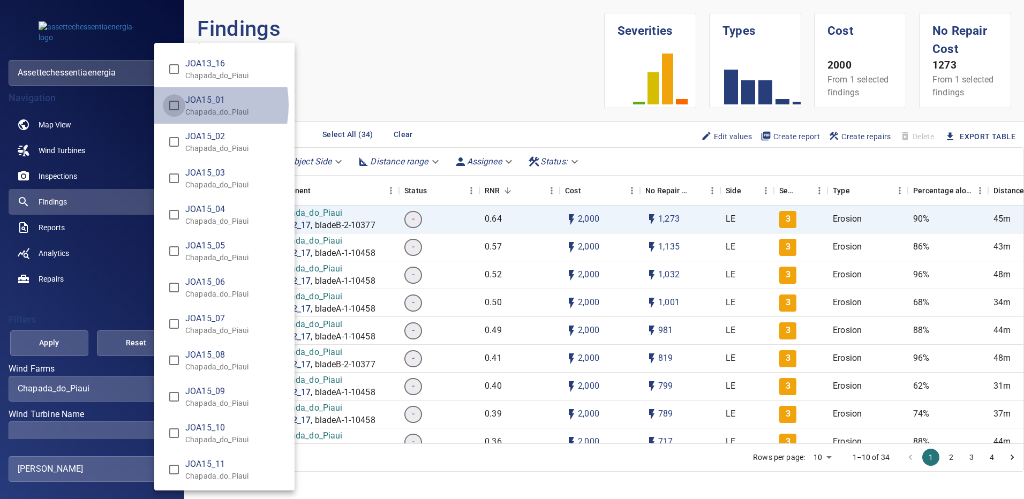
type input "**********"
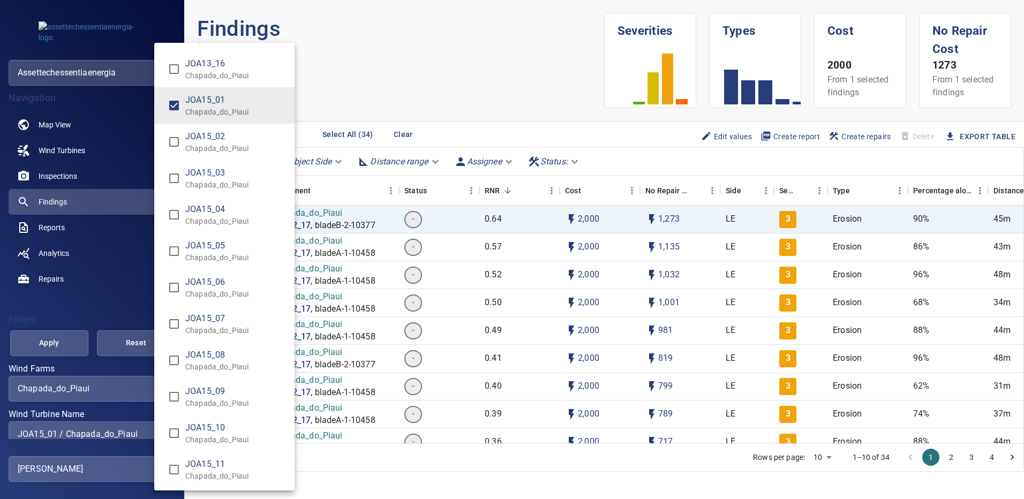
click at [60, 349] on div "Wind Turbine Name" at bounding box center [512, 249] width 1024 height 499
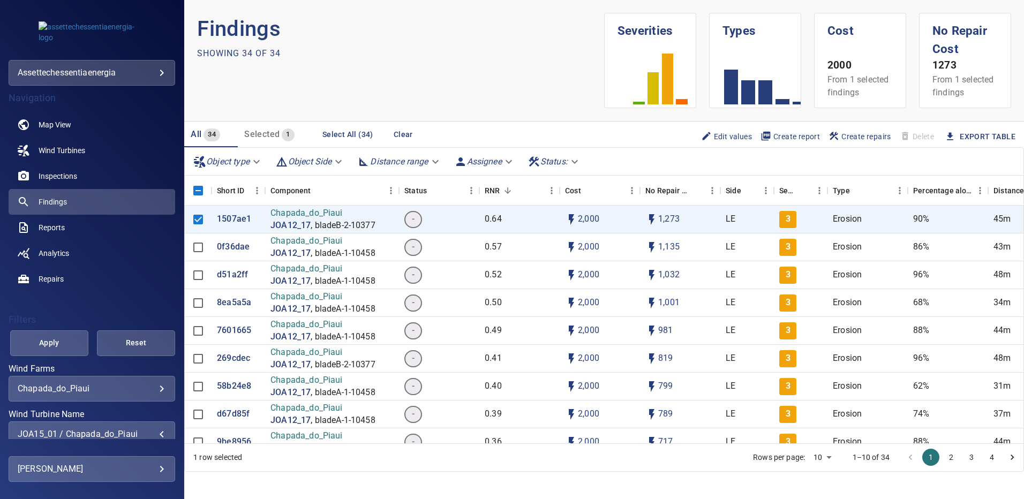
click at [60, 347] on span "Apply" at bounding box center [49, 342] width 51 height 13
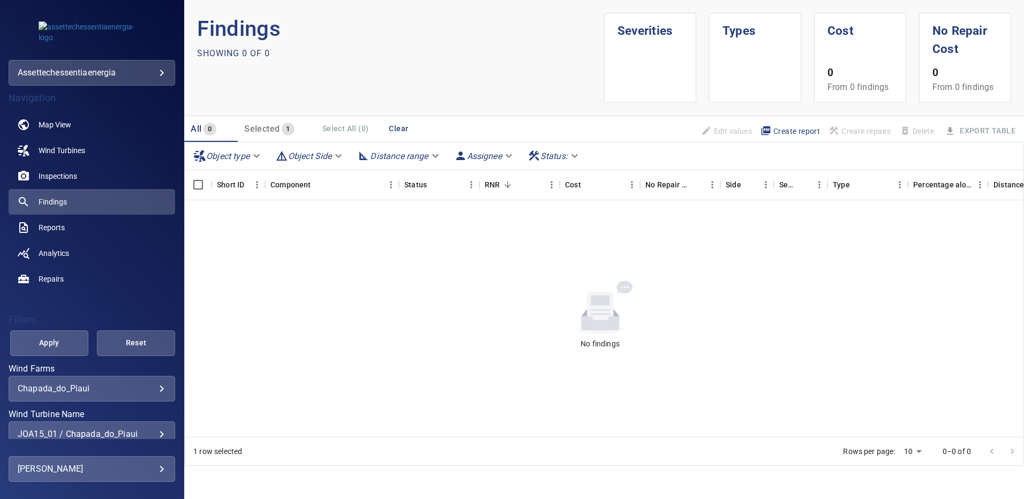
click at [154, 430] on div "JOA15_01 / Chapada_do_Piaui" at bounding box center [92, 434] width 148 height 10
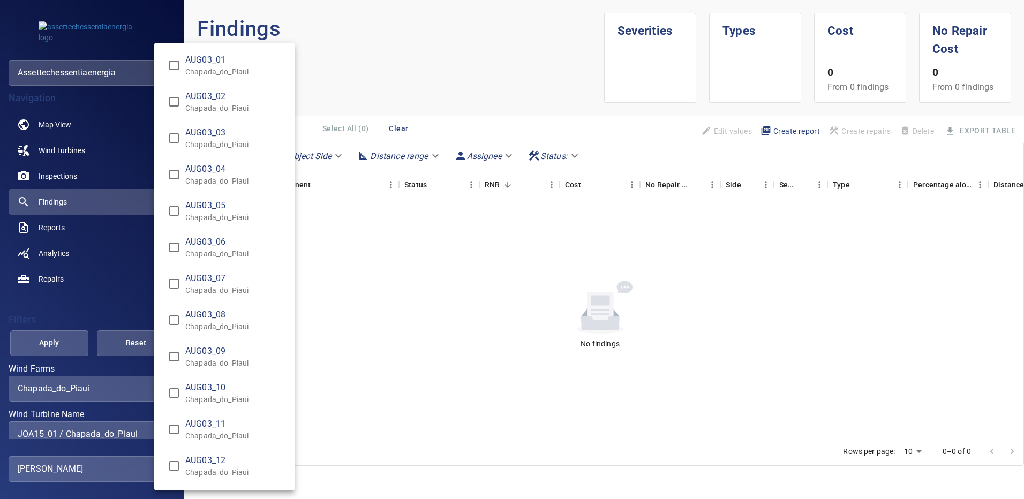
scroll to position [7555, 0]
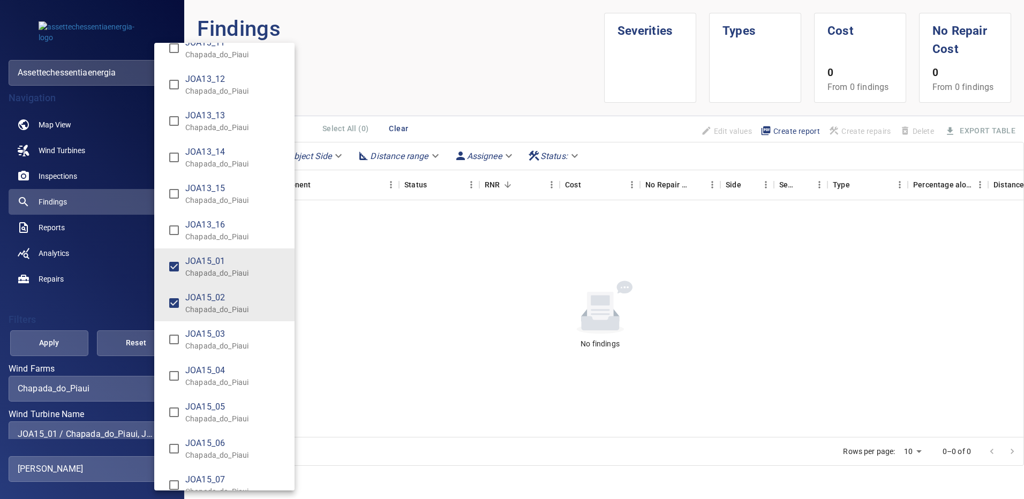
type input "**********"
click at [71, 341] on div "Wind Turbine Name" at bounding box center [512, 249] width 1024 height 499
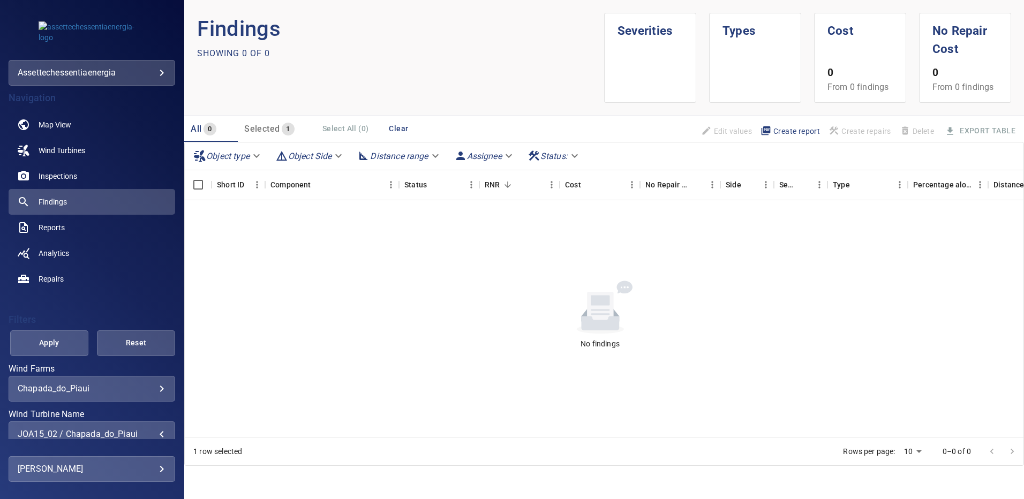
click at [71, 341] on button "Apply" at bounding box center [49, 343] width 78 height 26
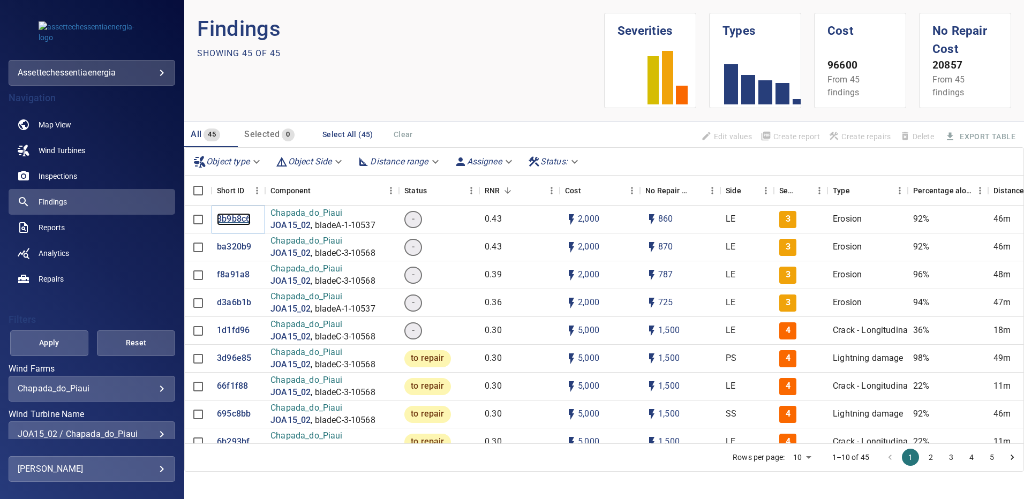
click at [233, 221] on p "8b9b8c6" at bounding box center [234, 219] width 34 height 12
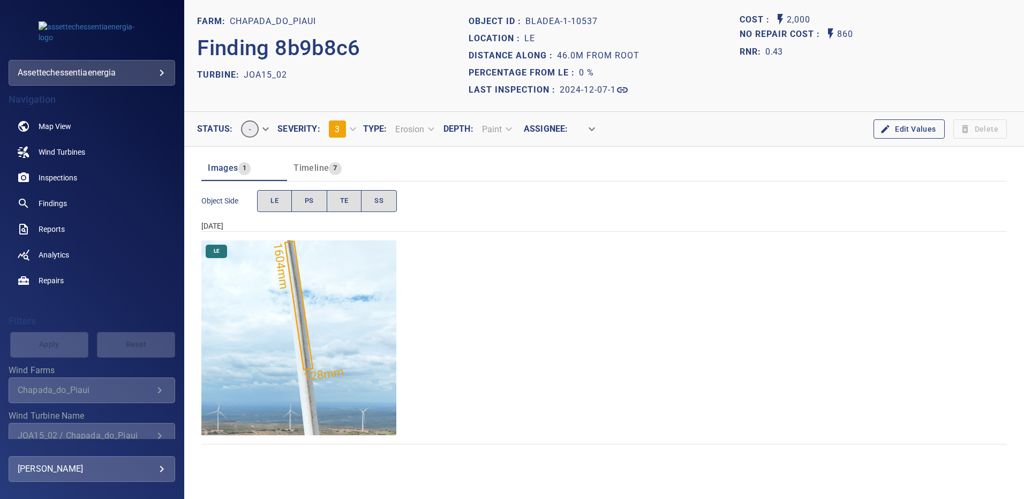
click at [305, 336] on img "Chapada_do_Piaui/JOA15_02/2024-12-07-1/2024-12-07-1/image21wp21.jpg" at bounding box center [298, 337] width 195 height 195
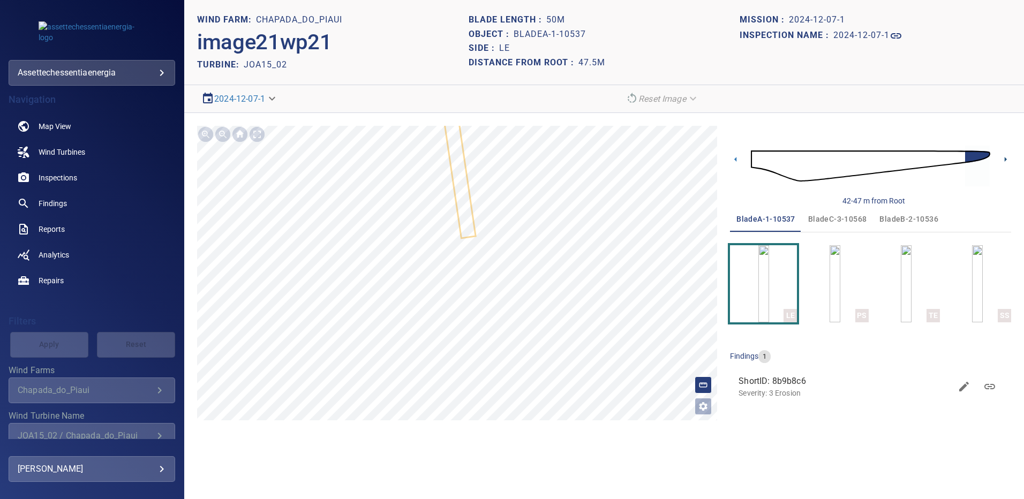
click at [1003, 157] on icon at bounding box center [1005, 159] width 11 height 11
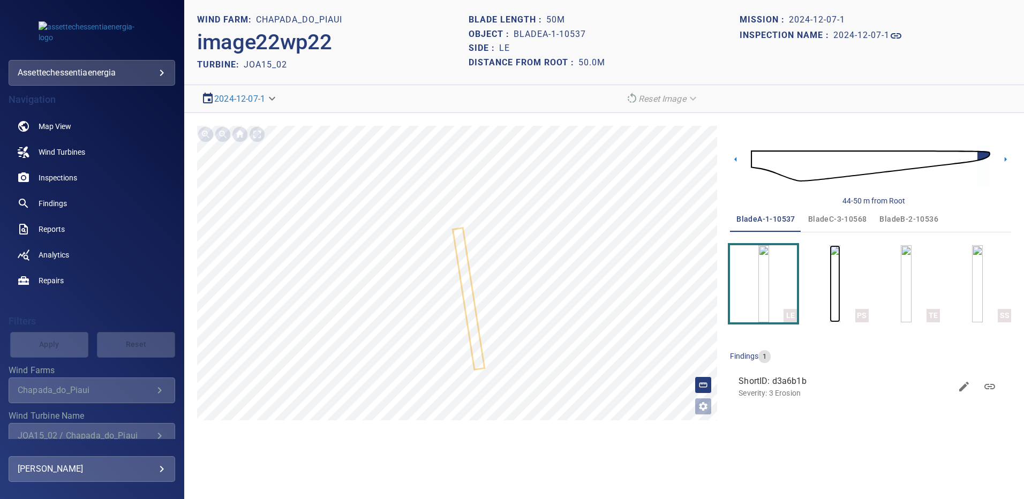
click at [829, 271] on img "button" at bounding box center [834, 283] width 11 height 77
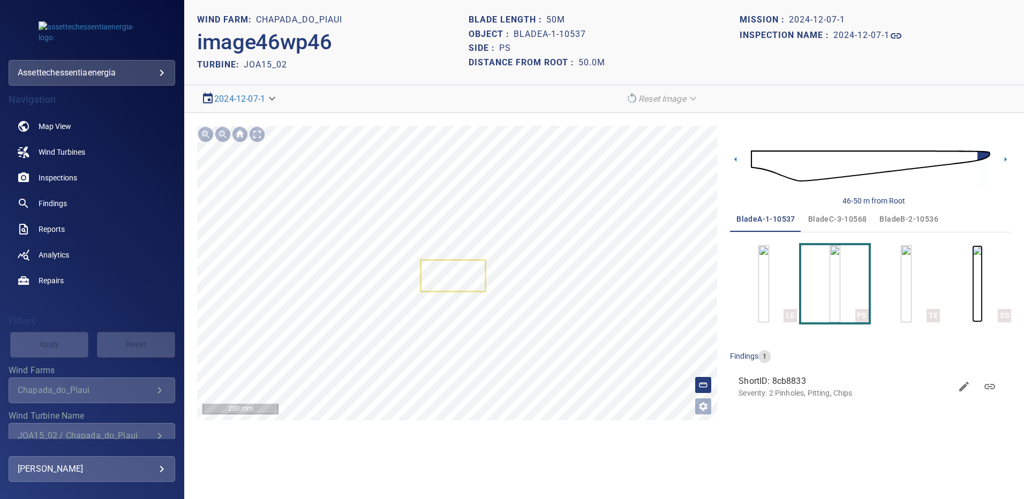
click at [982, 277] on img "button" at bounding box center [977, 283] width 11 height 77
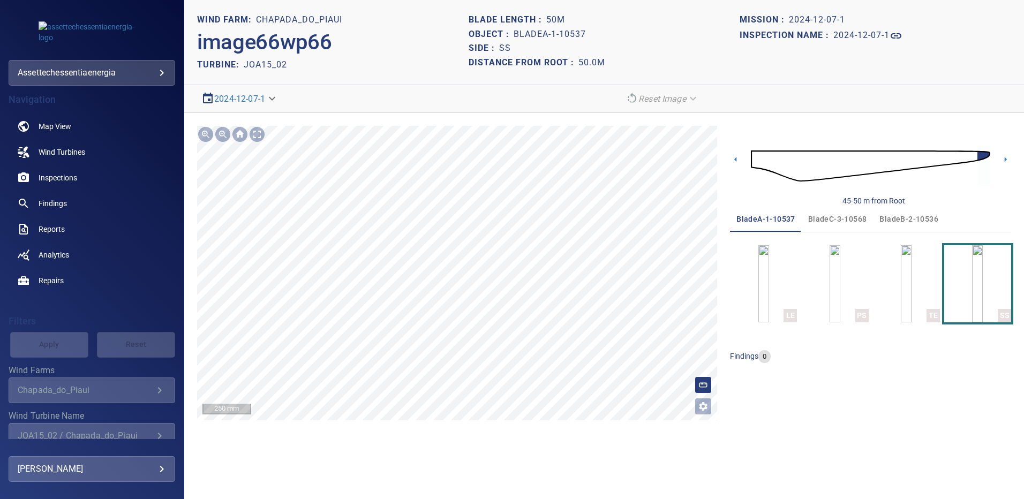
drag, startPoint x: 897, startPoint y: 215, endPoint x: 872, endPoint y: 256, distance: 48.8
click at [897, 215] on span "bladeB-2-10536" at bounding box center [908, 219] width 59 height 13
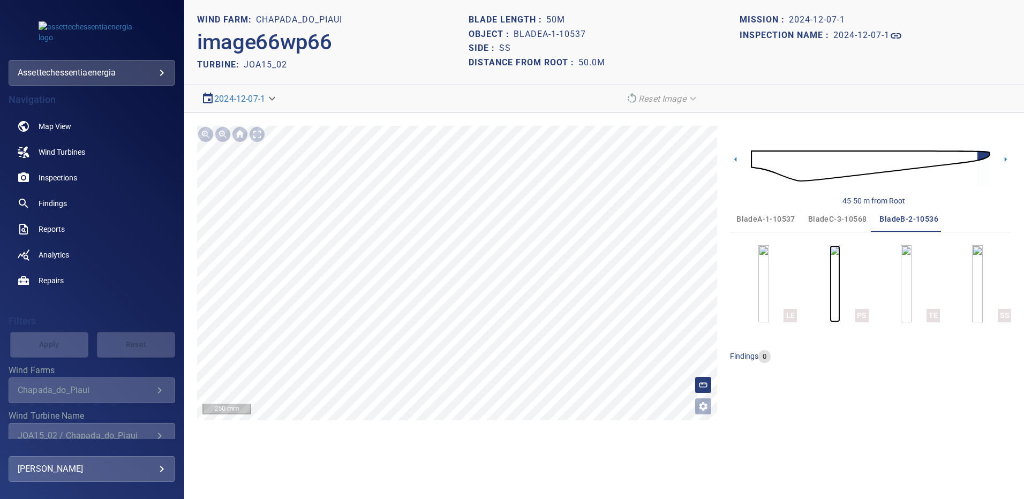
click at [840, 281] on img "button" at bounding box center [834, 283] width 11 height 77
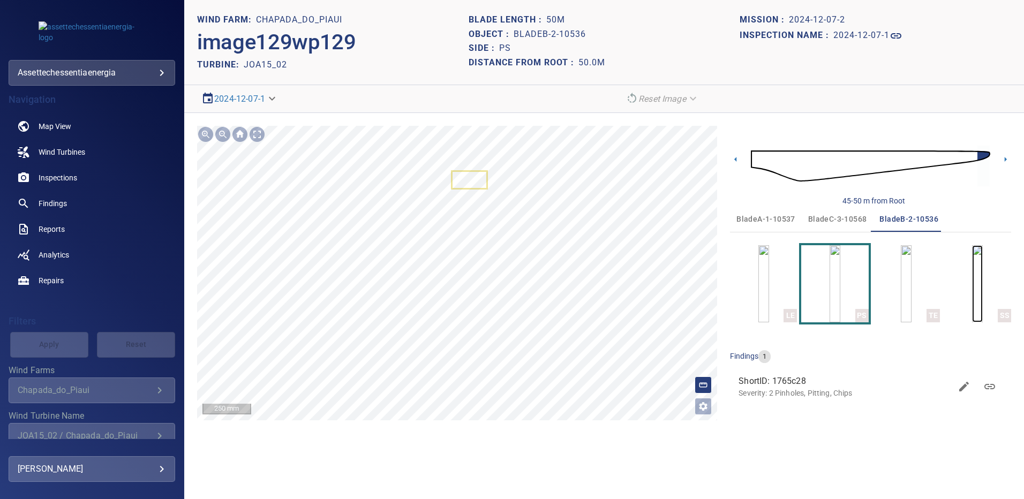
click at [980, 292] on img "button" at bounding box center [977, 283] width 11 height 77
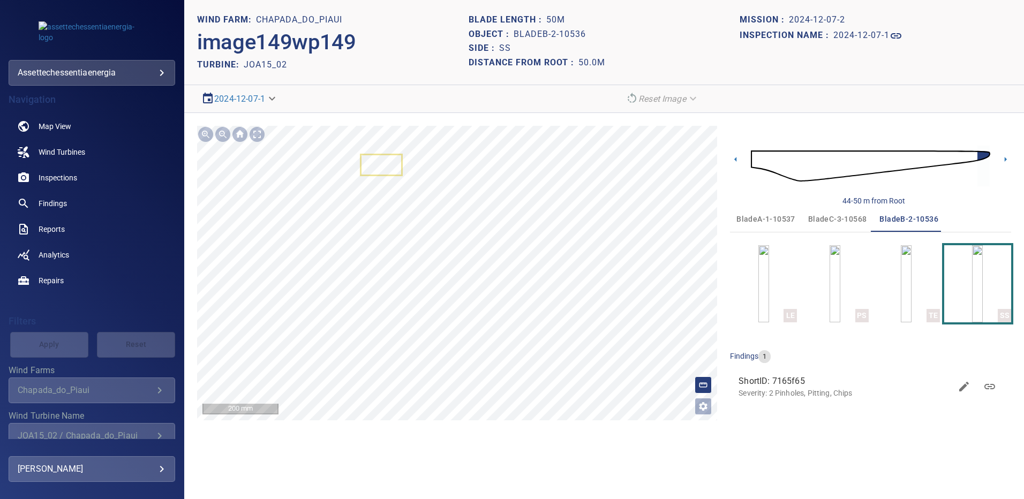
click at [848, 216] on span "bladeC-3-10568" at bounding box center [837, 219] width 59 height 13
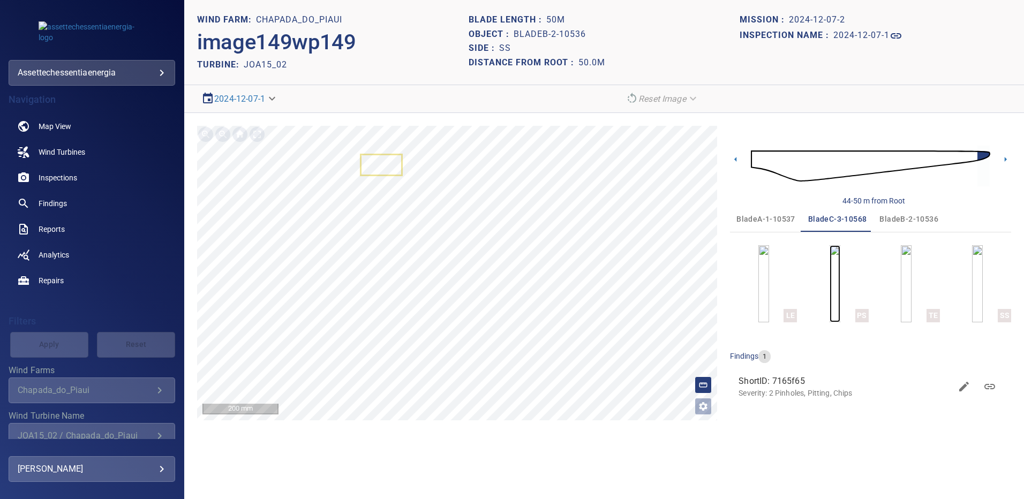
click at [840, 277] on img "button" at bounding box center [834, 283] width 11 height 77
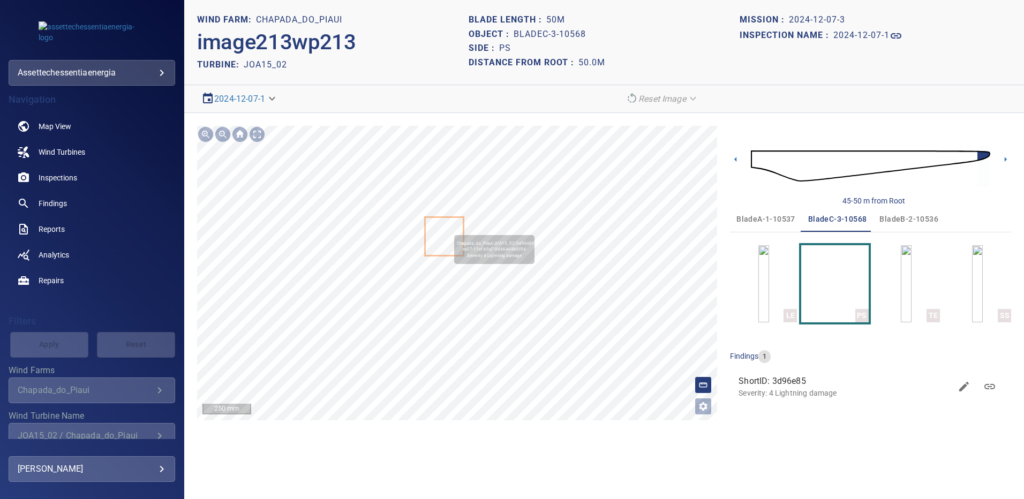
click at [449, 230] on icon at bounding box center [444, 236] width 37 height 37
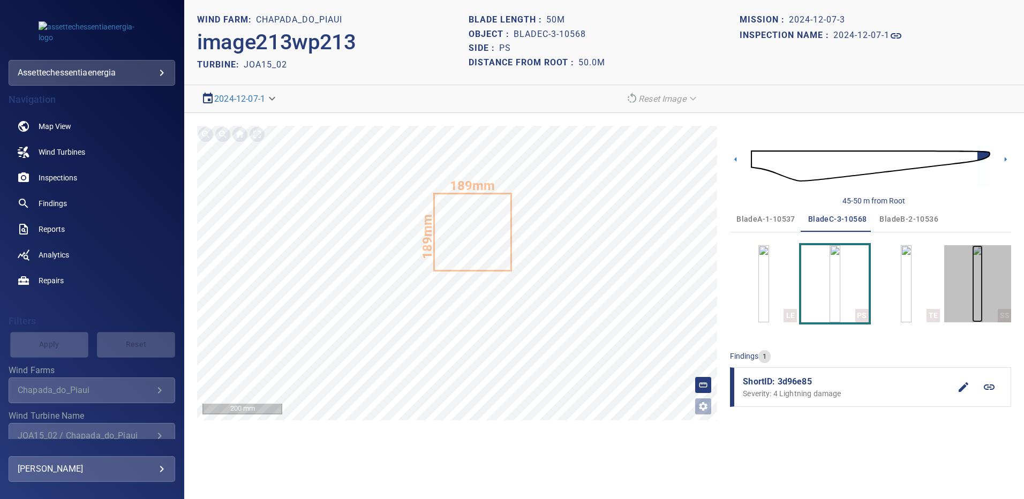
click at [972, 262] on img "button" at bounding box center [977, 283] width 11 height 77
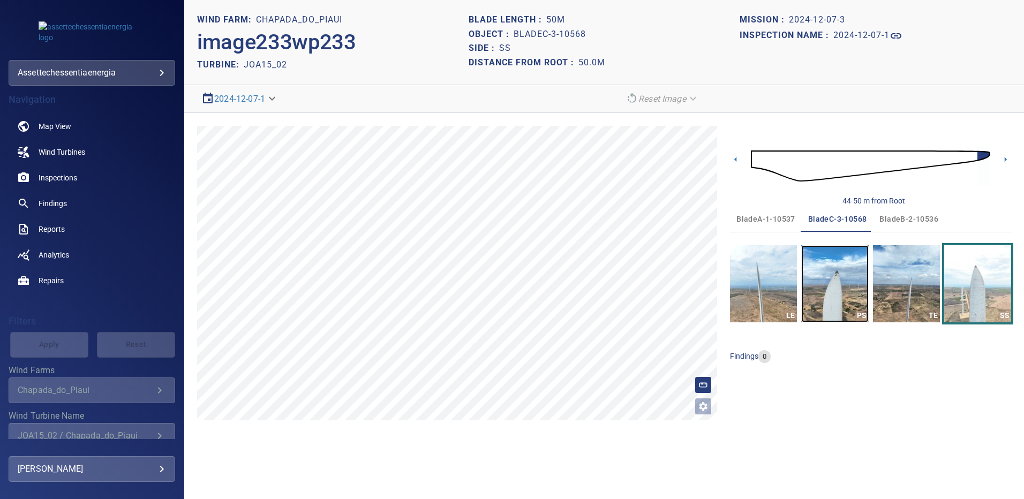
click at [831, 283] on img "button" at bounding box center [834, 283] width 67 height 77
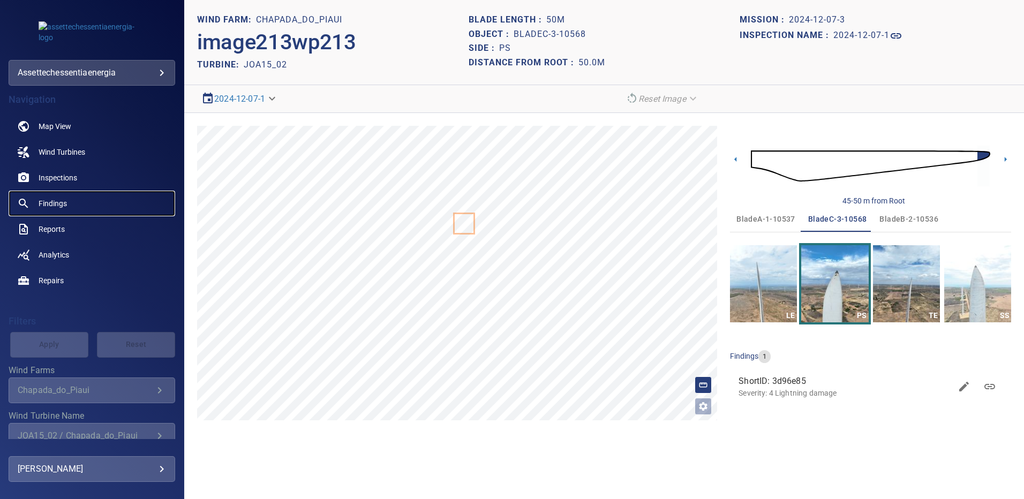
click at [54, 205] on span "Findings" at bounding box center [53, 203] width 28 height 11
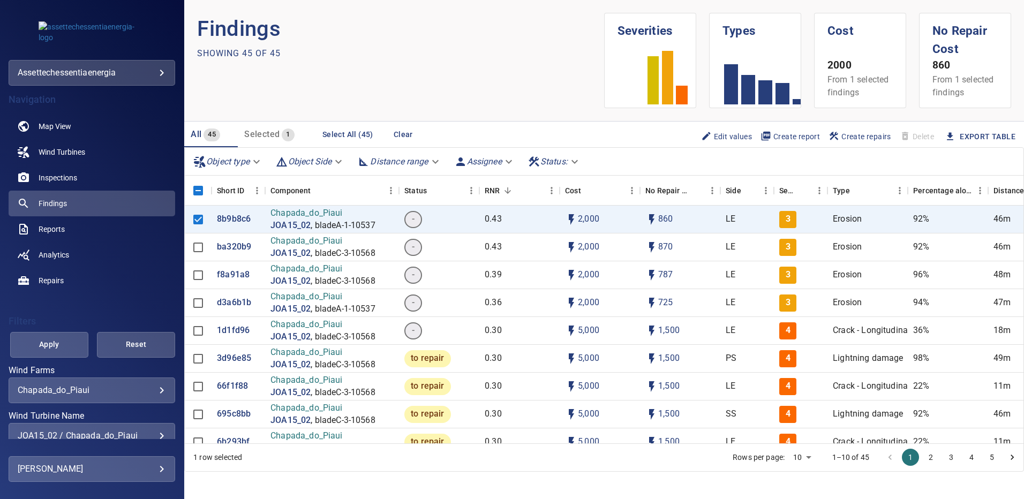
click at [156, 434] on div "JOA15_02 / Chapada_do_Piaui" at bounding box center [92, 435] width 148 height 10
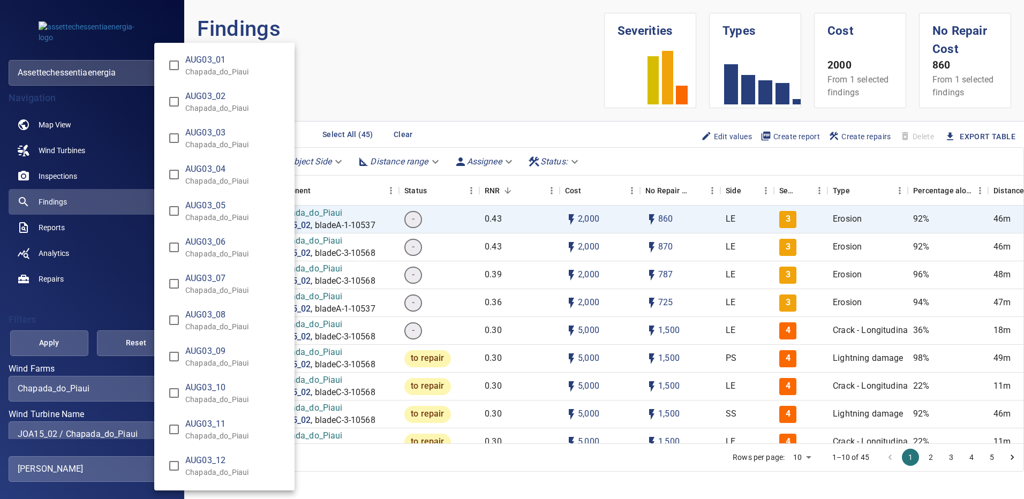
scroll to position [7591, 0]
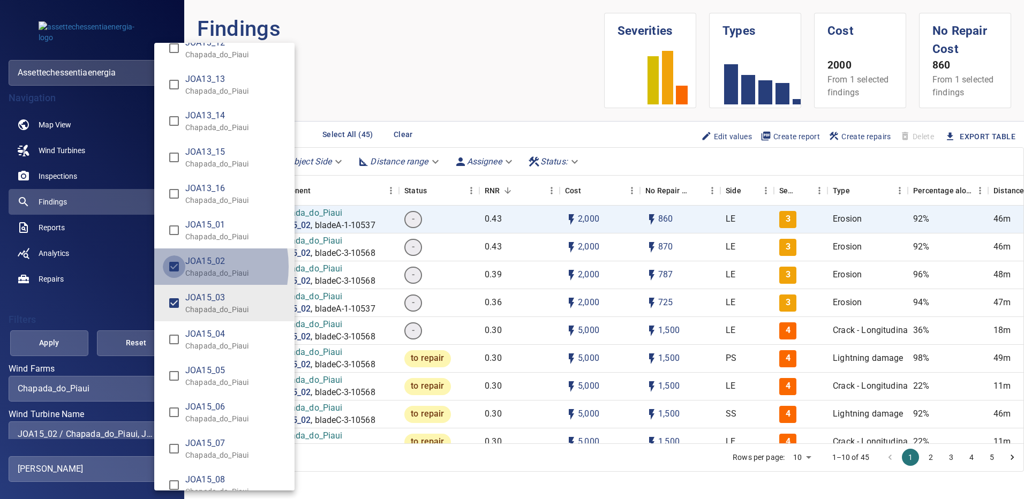
type input "**********"
click at [66, 336] on div "Wind Turbine Name" at bounding box center [512, 249] width 1024 height 499
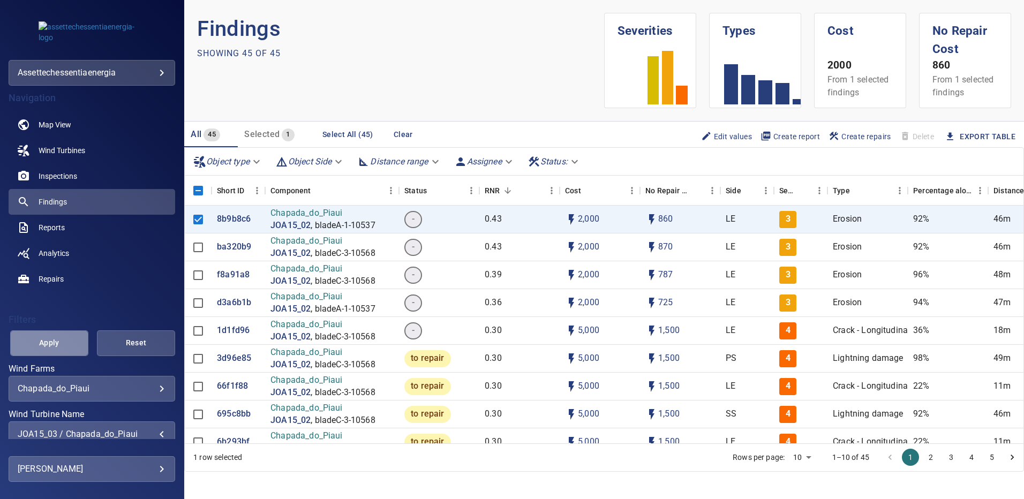
click at [66, 336] on span "Apply" at bounding box center [49, 342] width 51 height 13
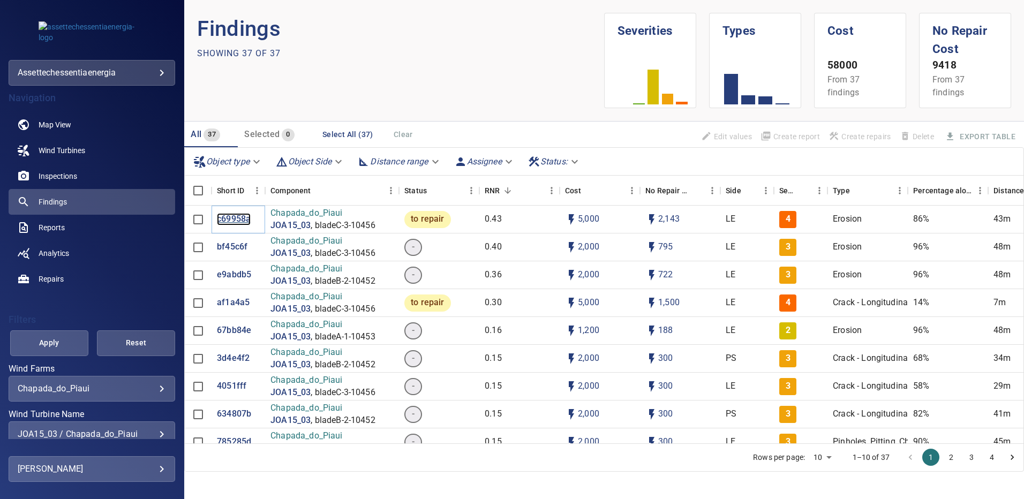
click at [231, 214] on p "c69958a" at bounding box center [234, 219] width 34 height 12
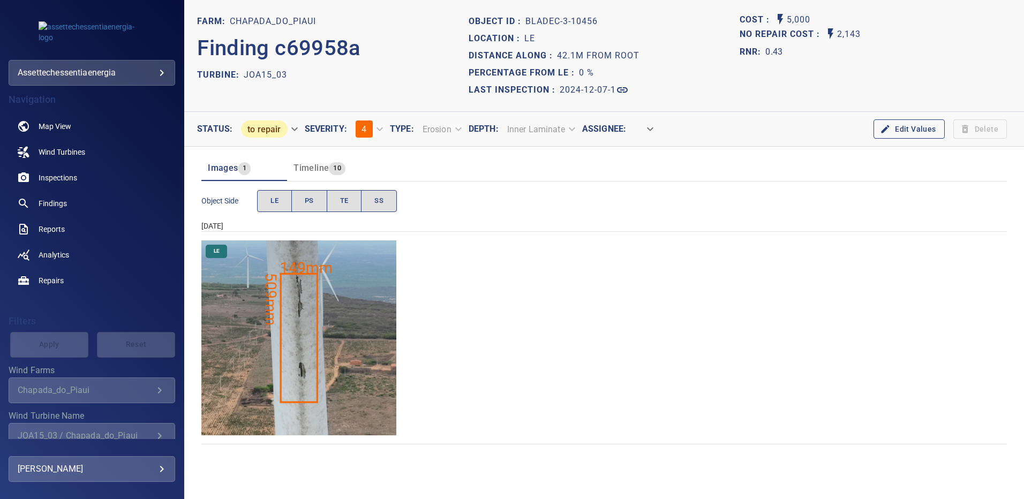
click at [313, 297] on img "Chapada_do_Piaui/JOA15_03/2024-12-07-1/2024-12-07-3/image199wp199.jpg" at bounding box center [298, 337] width 195 height 195
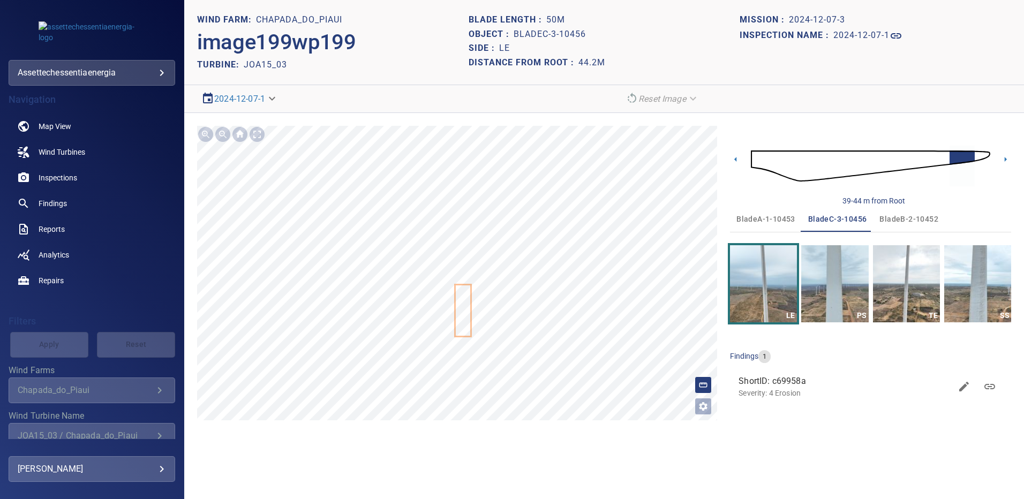
click at [981, 158] on img at bounding box center [870, 166] width 239 height 58
click at [1001, 158] on icon at bounding box center [1005, 159] width 11 height 11
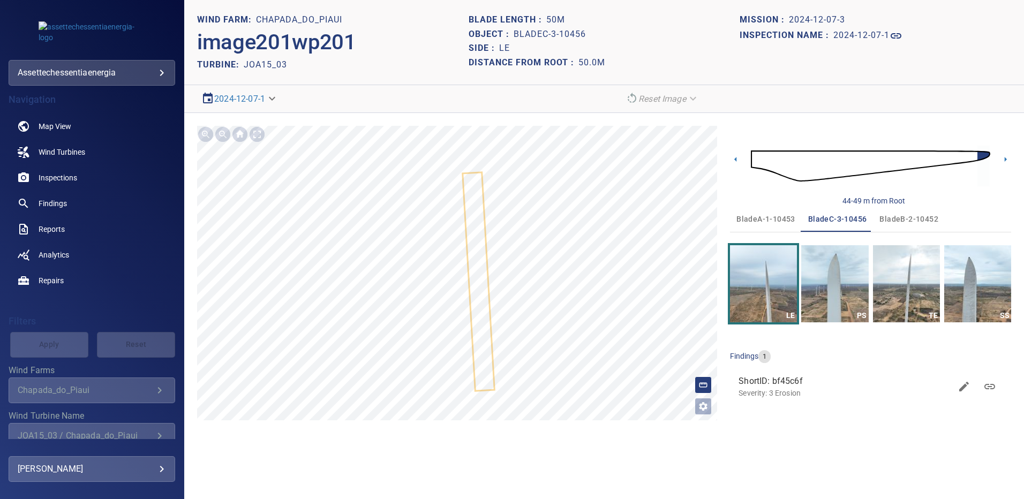
click at [774, 213] on span "bladeA-1-10453" at bounding box center [765, 219] width 59 height 13
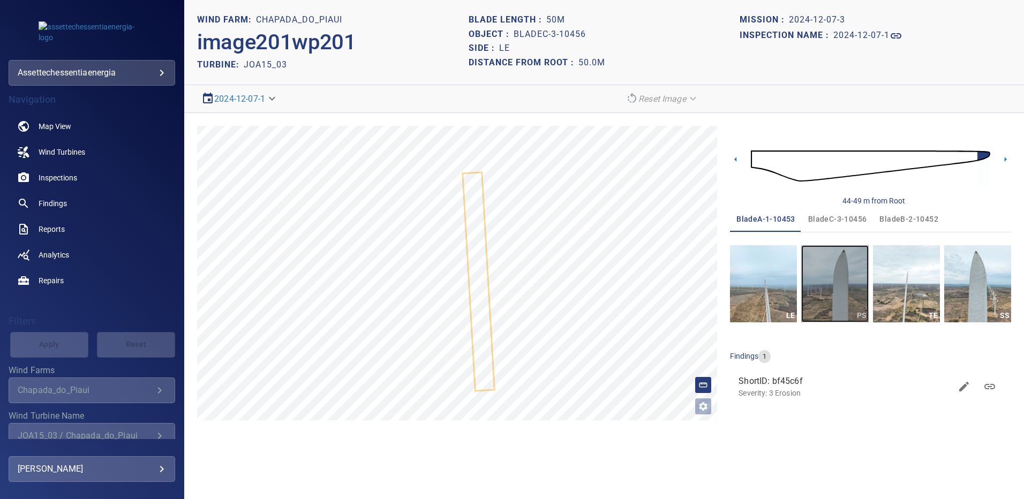
click at [818, 262] on img "button" at bounding box center [834, 283] width 67 height 77
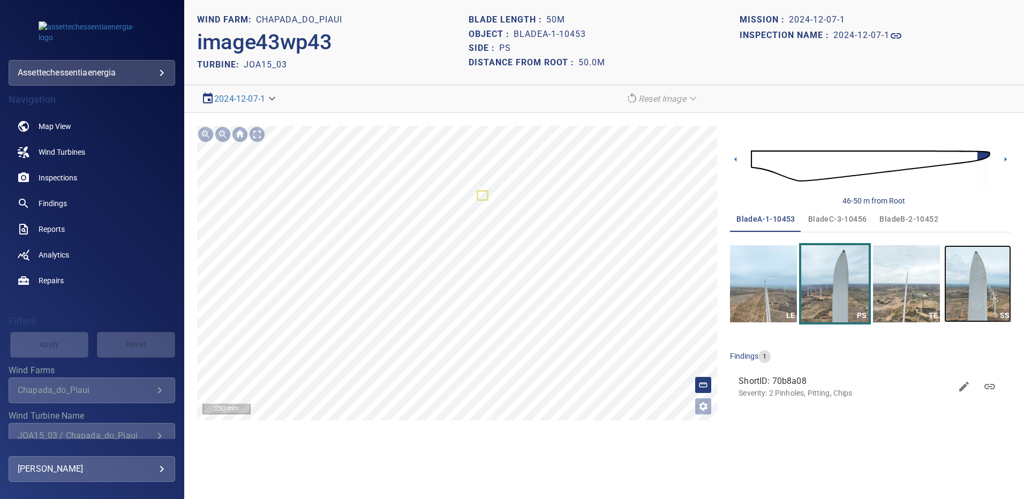
click at [975, 272] on img "button" at bounding box center [977, 283] width 67 height 77
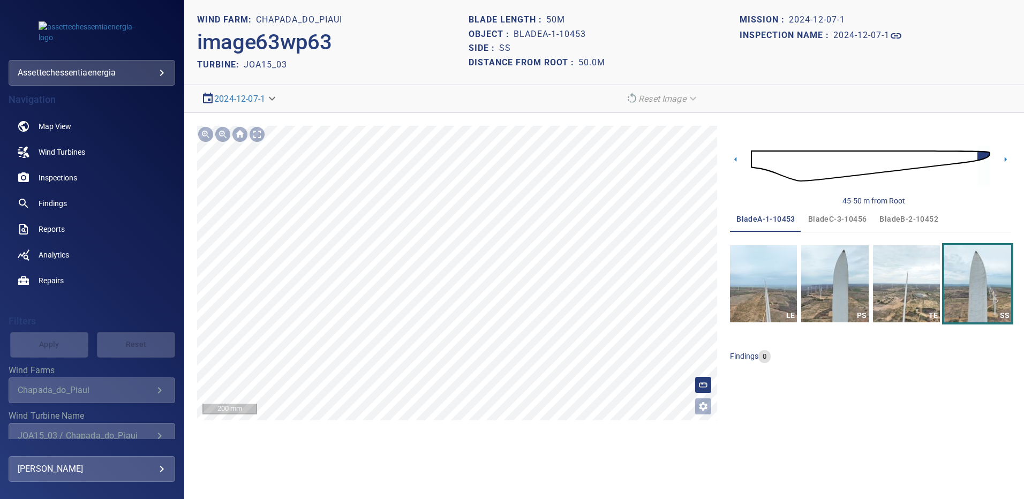
click at [909, 220] on span "bladeB-2-10452" at bounding box center [908, 219] width 59 height 13
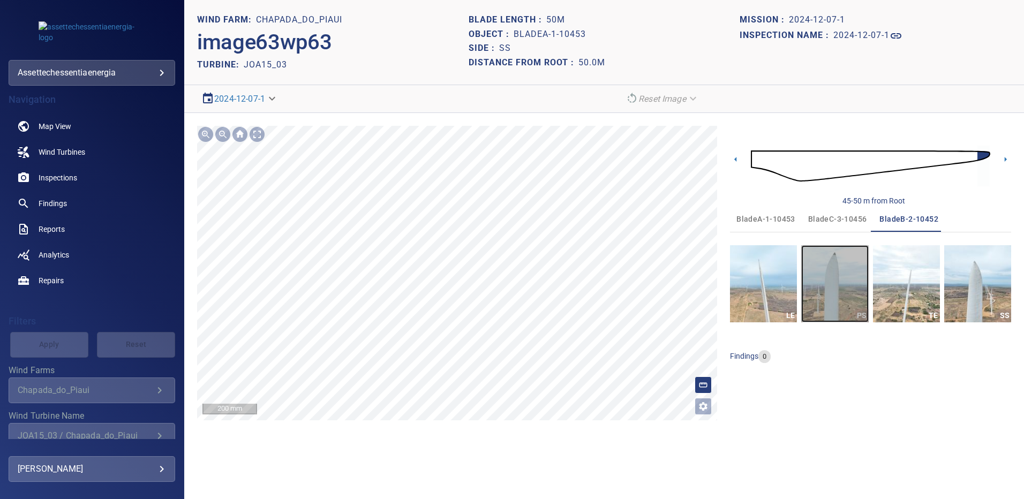
click at [850, 286] on img "button" at bounding box center [834, 283] width 67 height 77
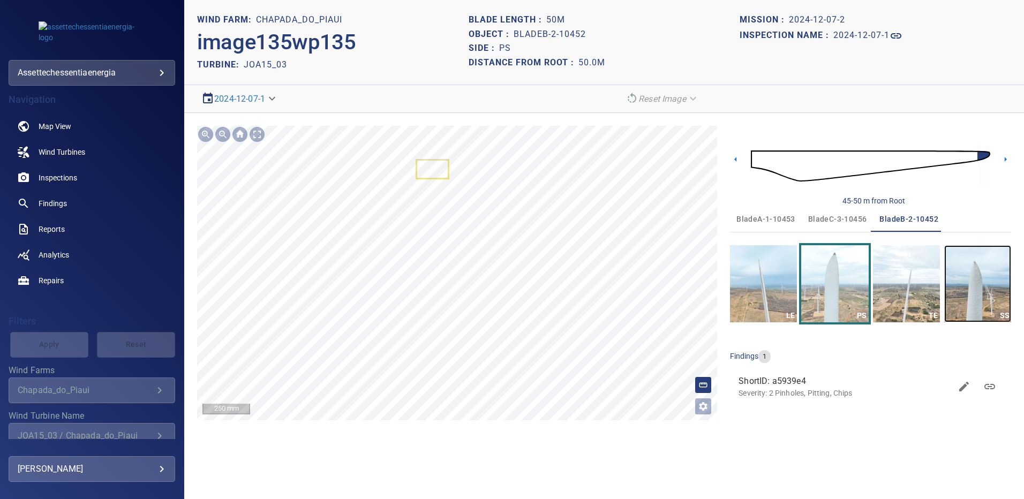
click at [1006, 282] on img "button" at bounding box center [977, 283] width 67 height 77
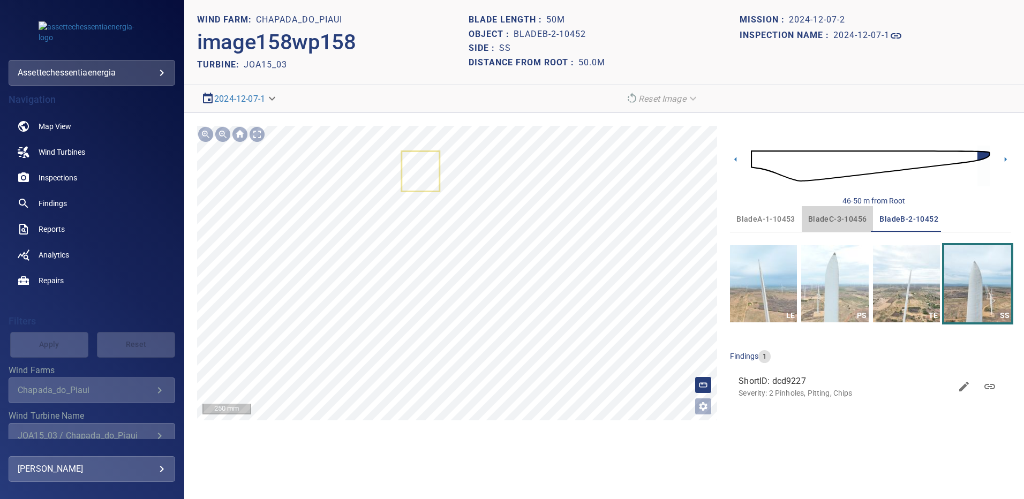
click at [824, 218] on span "bladeC-3-10456" at bounding box center [837, 219] width 59 height 13
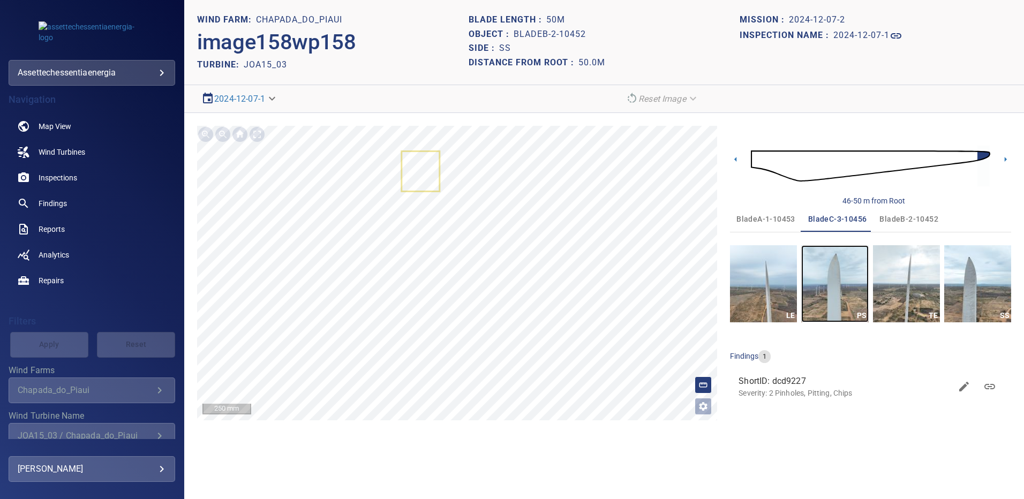
click at [837, 283] on img "button" at bounding box center [834, 283] width 67 height 77
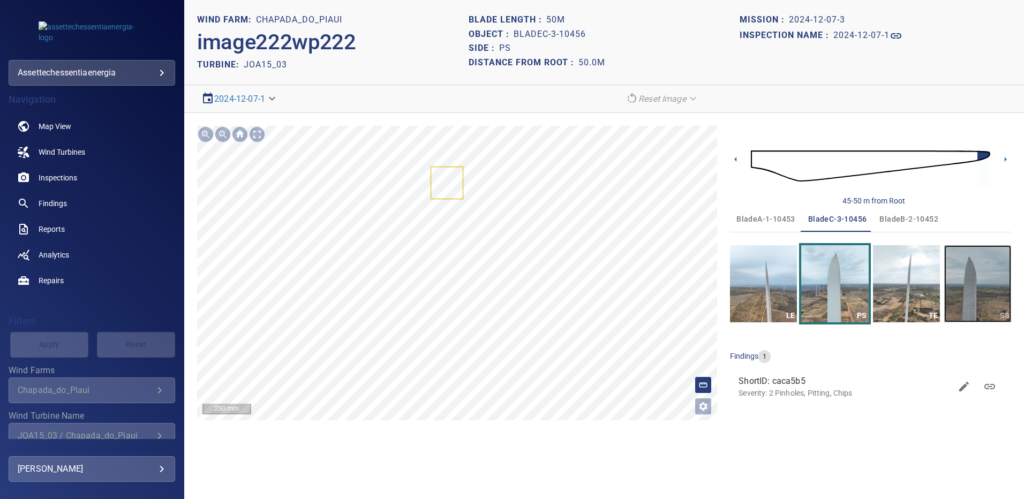
click at [986, 274] on img "button" at bounding box center [977, 283] width 67 height 77
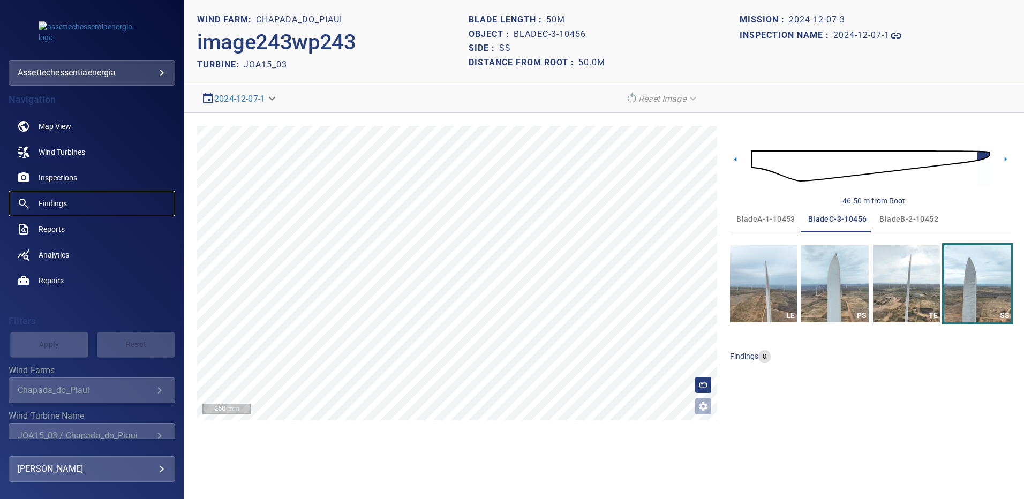
click at [48, 205] on span "Findings" at bounding box center [53, 203] width 28 height 11
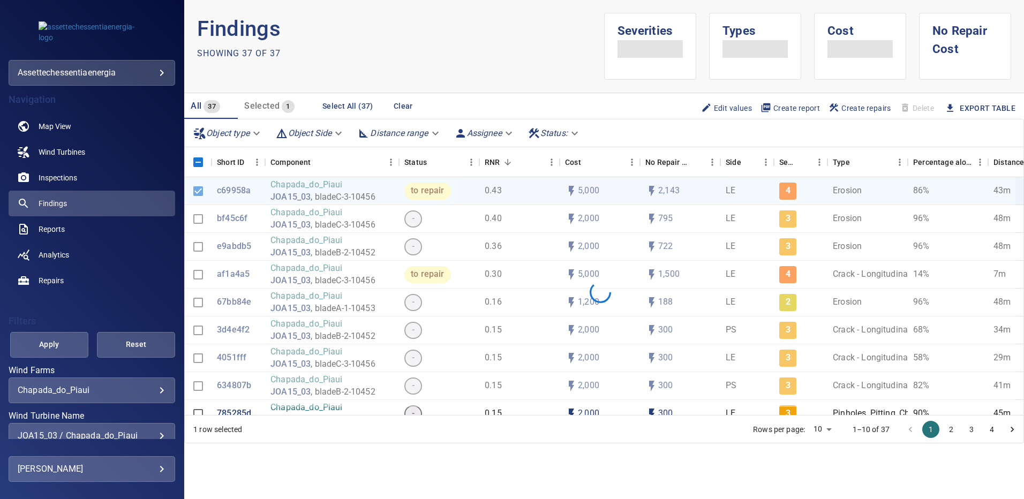
click at [157, 430] on div "**********" at bounding box center [92, 436] width 167 height 26
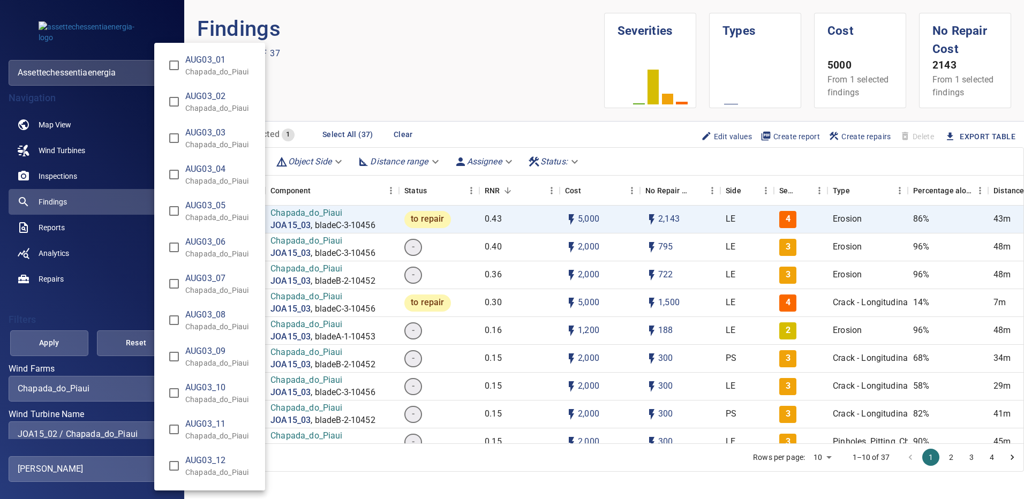
scroll to position [7628, 0]
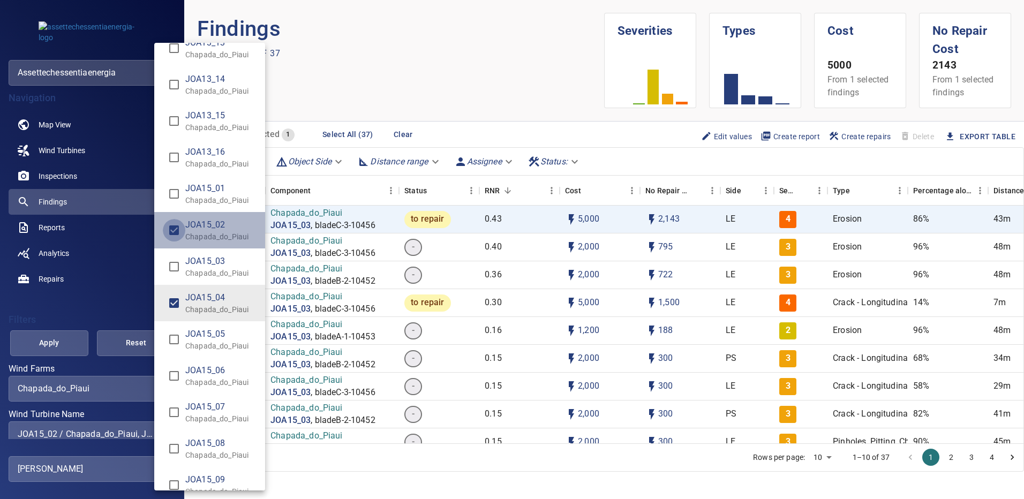
type input "**********"
click at [72, 339] on div "Wind Turbine Name" at bounding box center [512, 249] width 1024 height 499
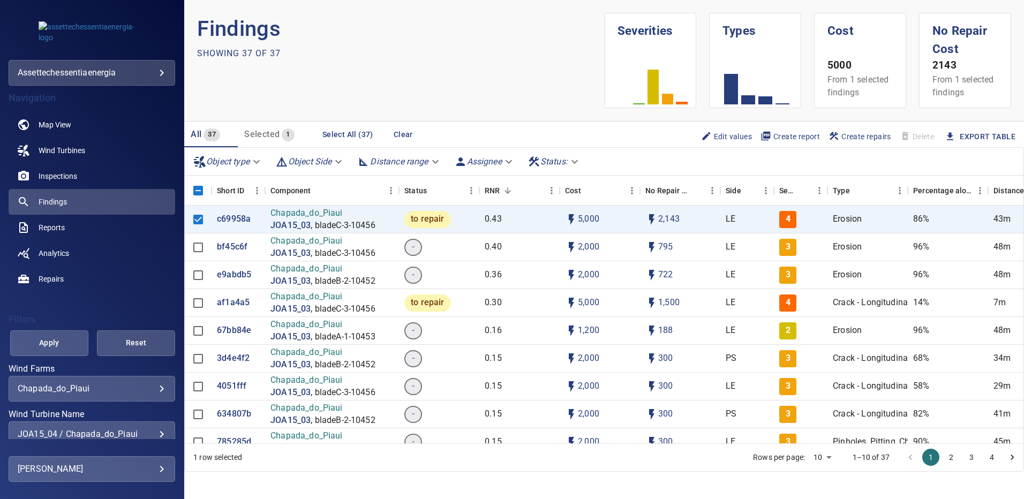
click at [56, 344] on span "Apply" at bounding box center [49, 342] width 51 height 13
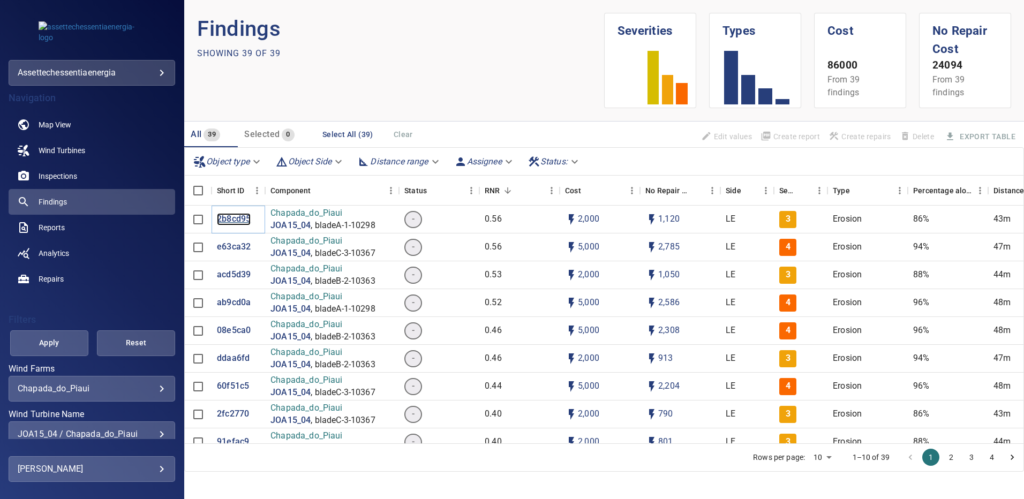
click at [236, 222] on p "2b8cd95" at bounding box center [234, 219] width 34 height 12
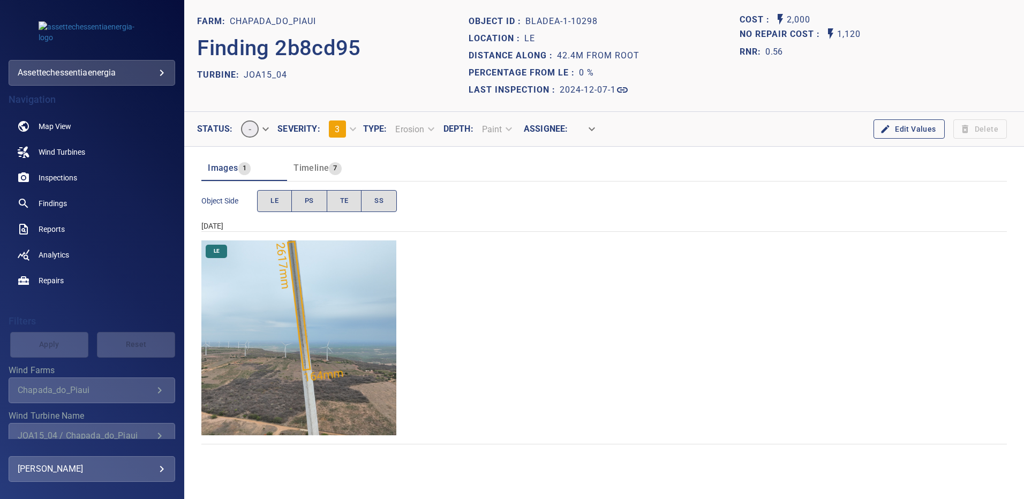
click at [327, 324] on img "Chapada_do_Piaui/JOA15_04/2024-12-07-1/2024-12-07-1/image19wp19.jpg" at bounding box center [298, 337] width 195 height 195
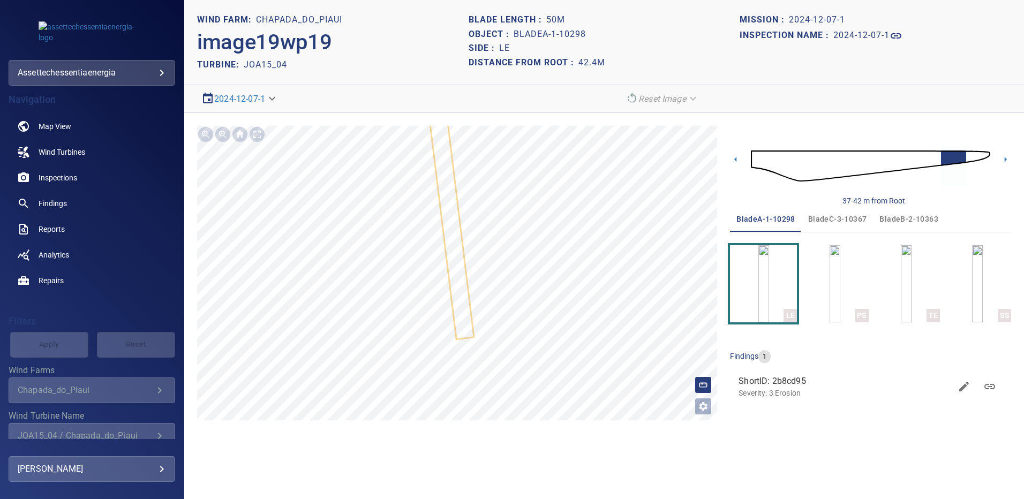
click at [982, 159] on img at bounding box center [870, 166] width 239 height 58
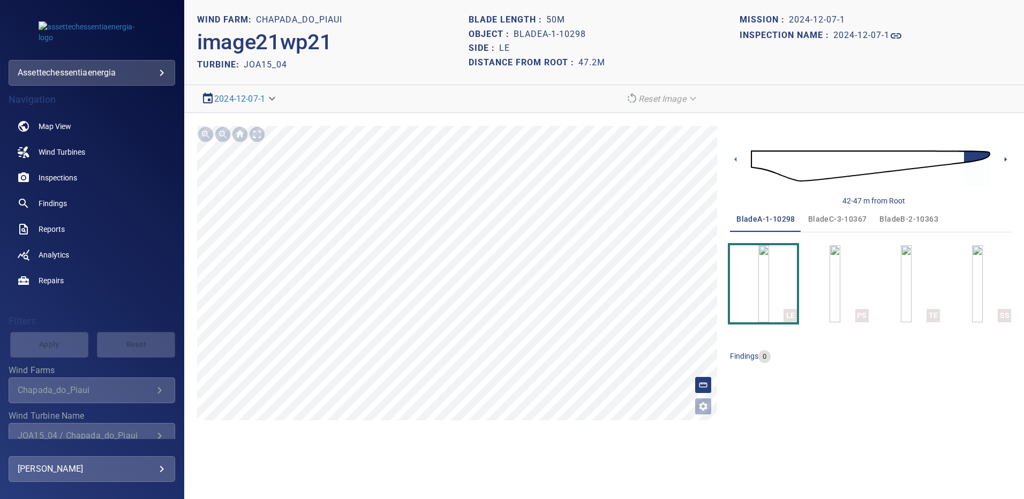
click at [1002, 161] on icon at bounding box center [1005, 159] width 11 height 11
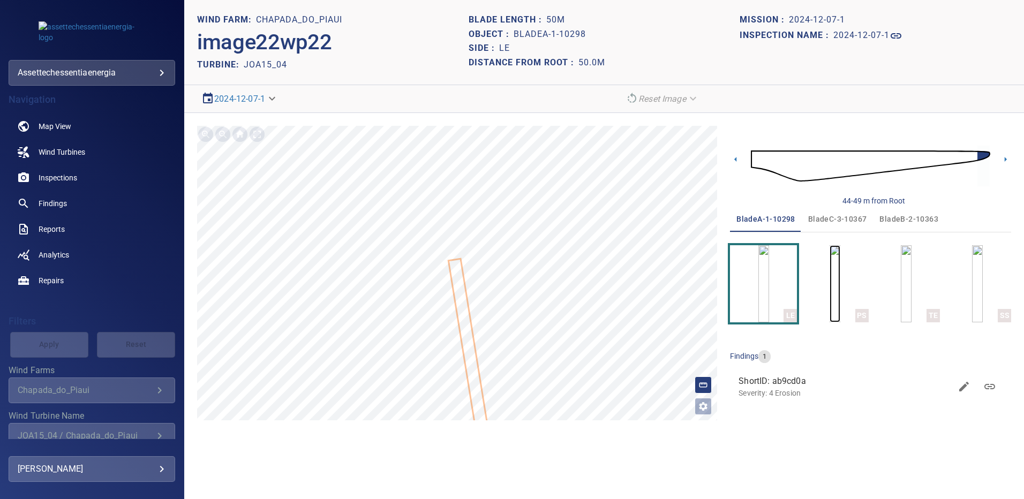
click at [833, 280] on img "button" at bounding box center [834, 283] width 11 height 77
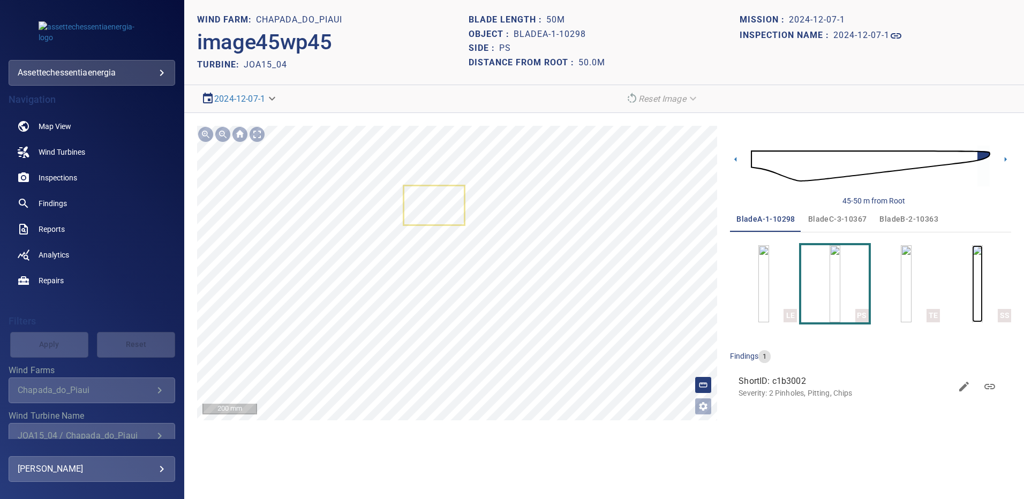
click at [982, 276] on img "button" at bounding box center [977, 283] width 11 height 77
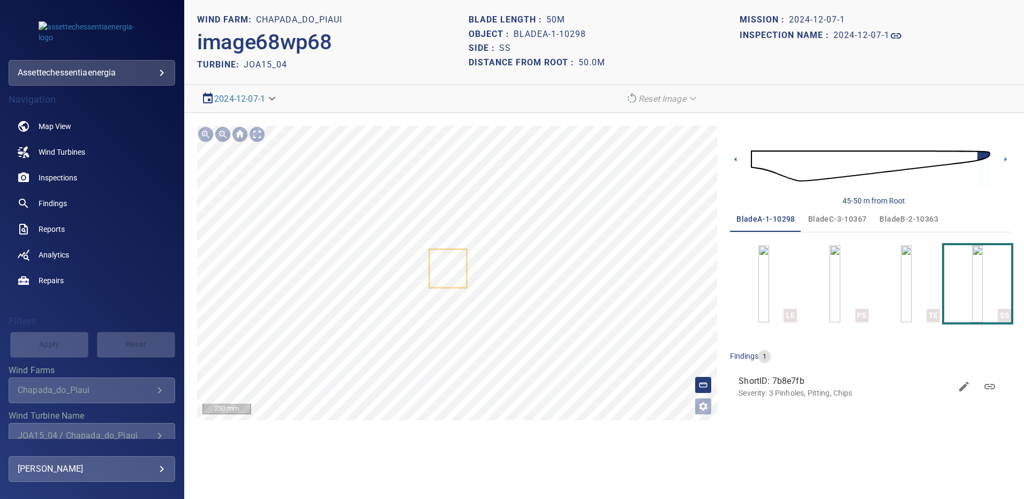
click at [912, 218] on span "bladeB-2-10363" at bounding box center [908, 219] width 59 height 13
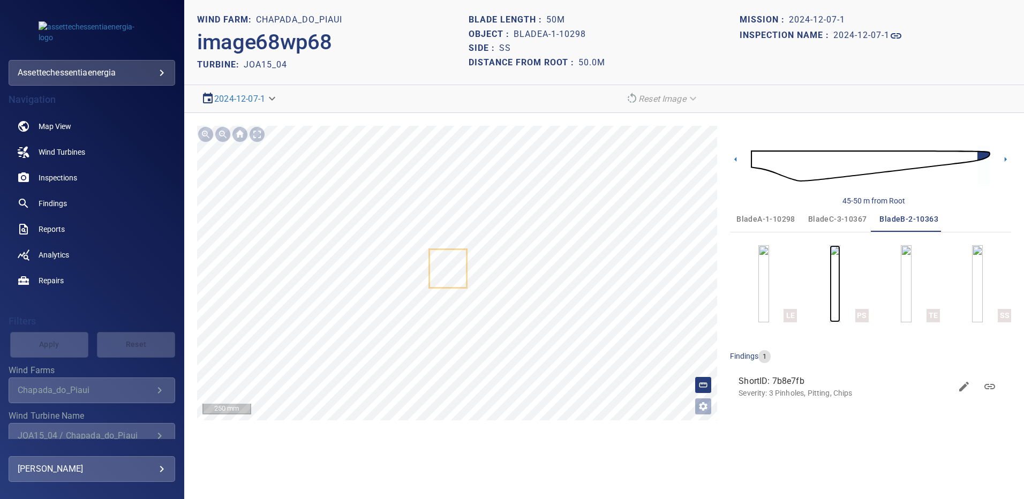
click at [838, 282] on img "button" at bounding box center [834, 283] width 11 height 77
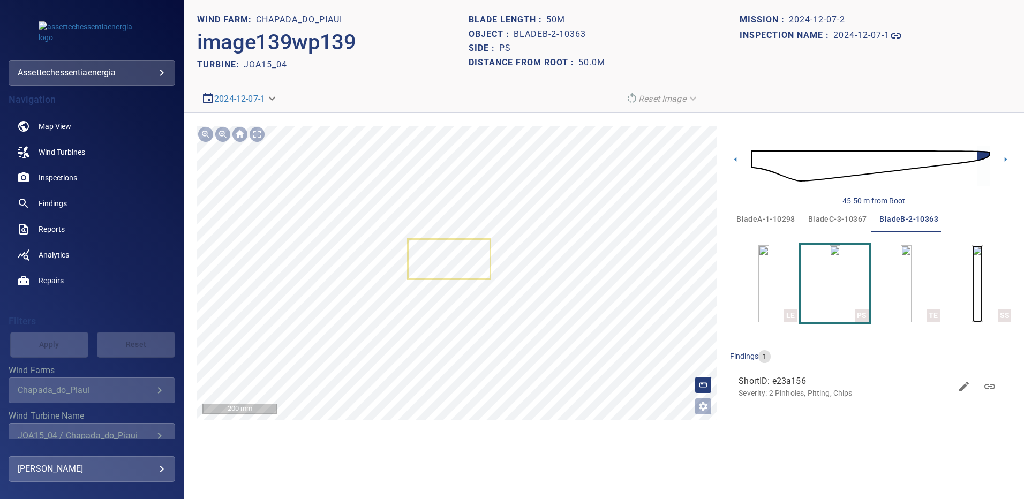
click at [982, 267] on img "button" at bounding box center [977, 283] width 11 height 77
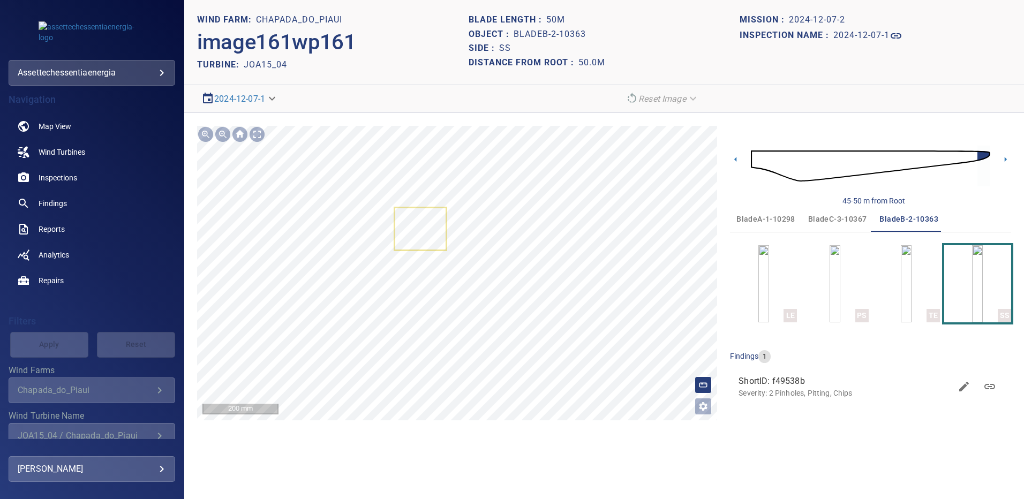
click at [829, 218] on span "bladeC-3-10367" at bounding box center [837, 219] width 59 height 13
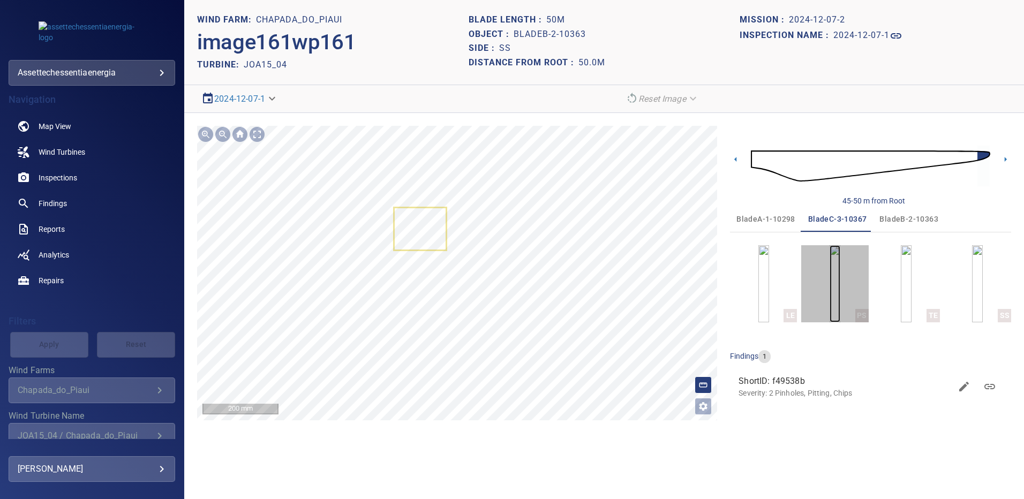
click at [839, 283] on img "button" at bounding box center [834, 283] width 11 height 77
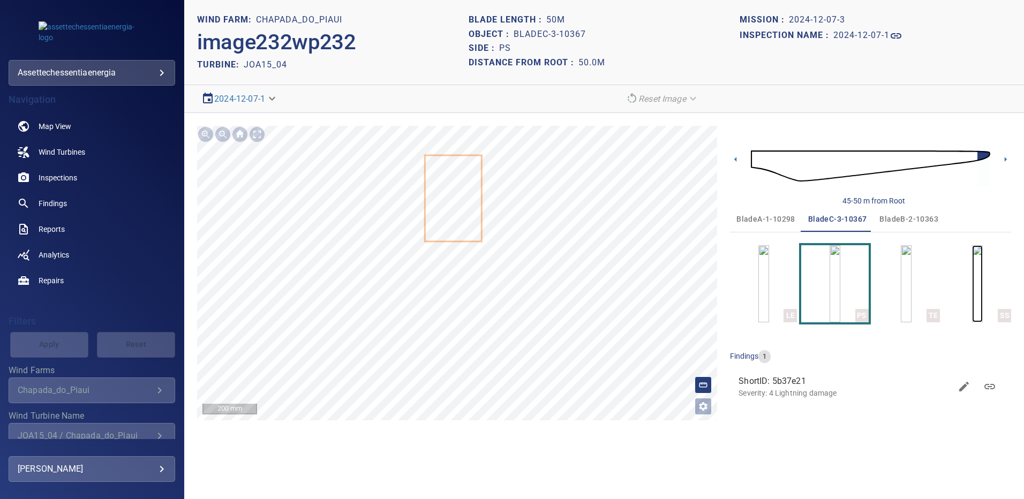
click at [982, 283] on img "button" at bounding box center [977, 283] width 11 height 77
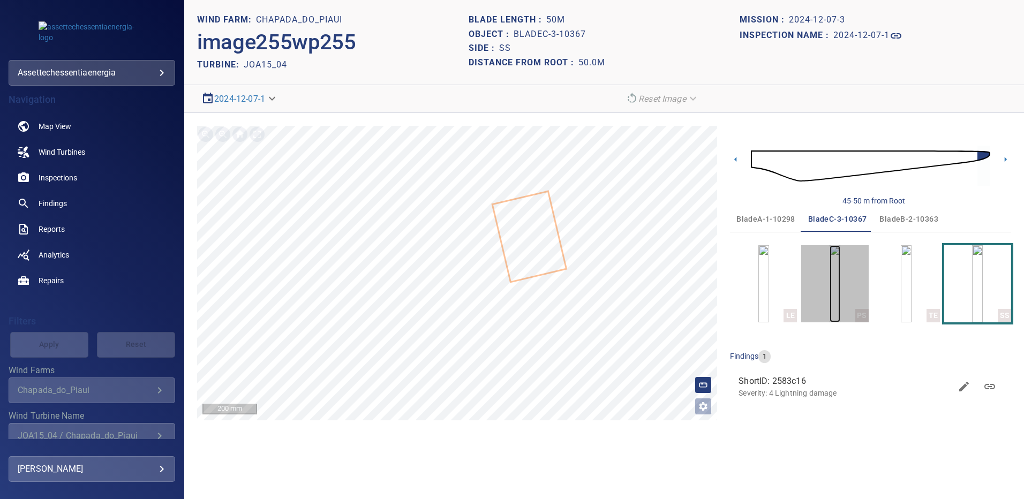
click at [840, 286] on img "button" at bounding box center [834, 283] width 11 height 77
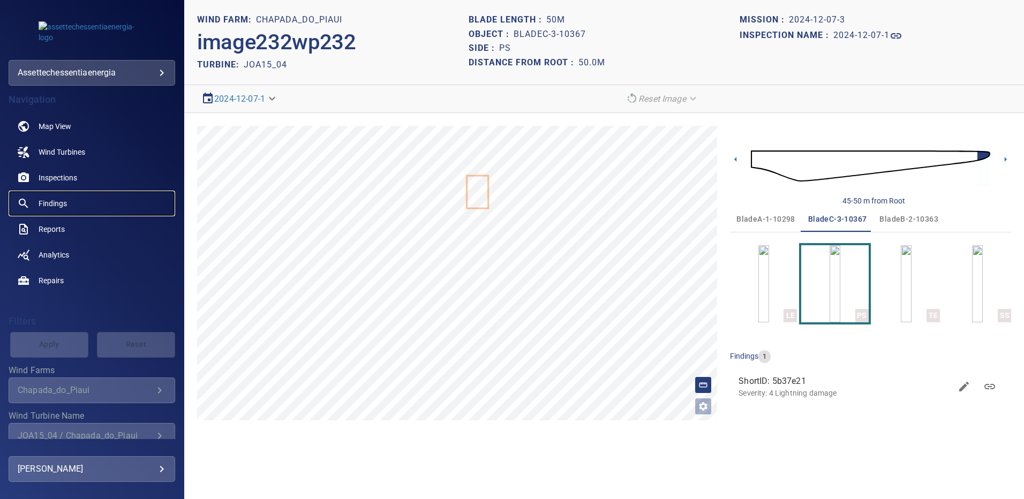
click at [54, 199] on span "Findings" at bounding box center [53, 203] width 28 height 11
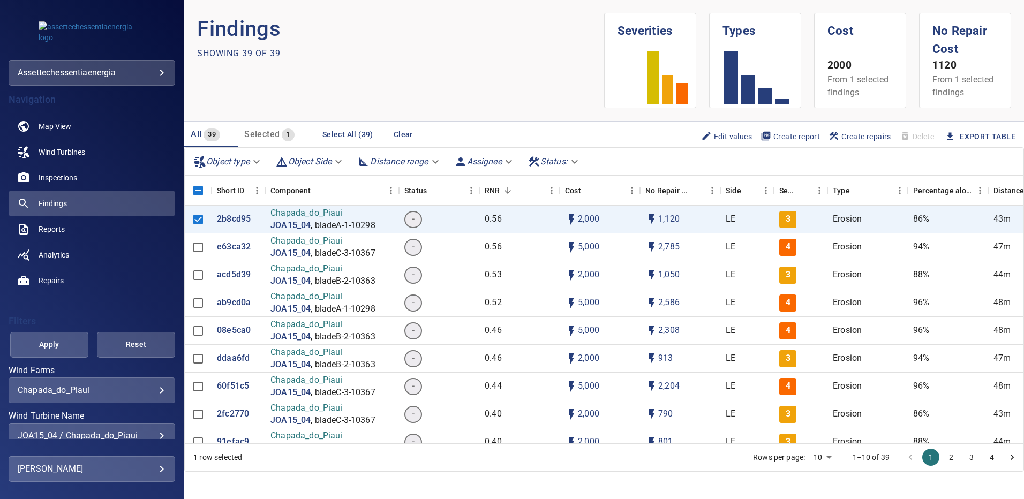
click at [152, 434] on div "JOA15_04 / Chapada_do_Piaui" at bounding box center [92, 435] width 148 height 10
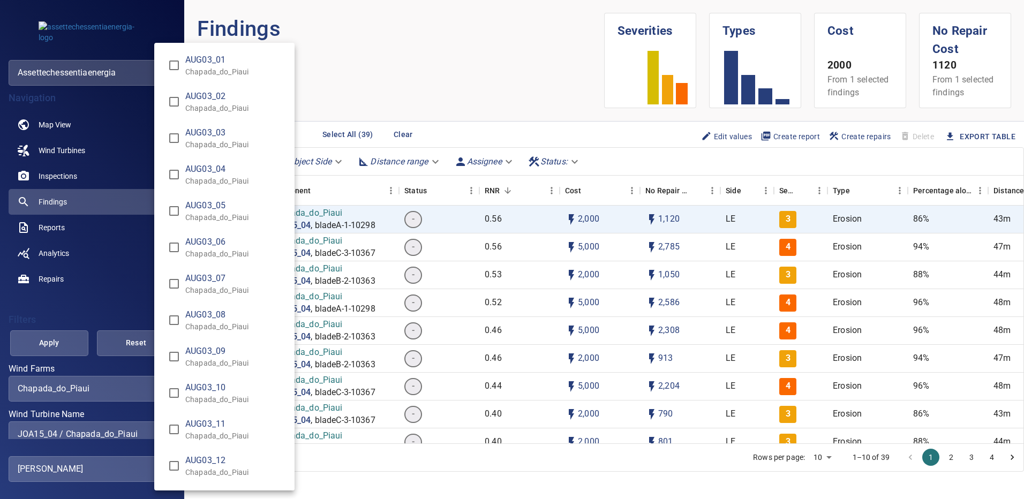
scroll to position [7664, 0]
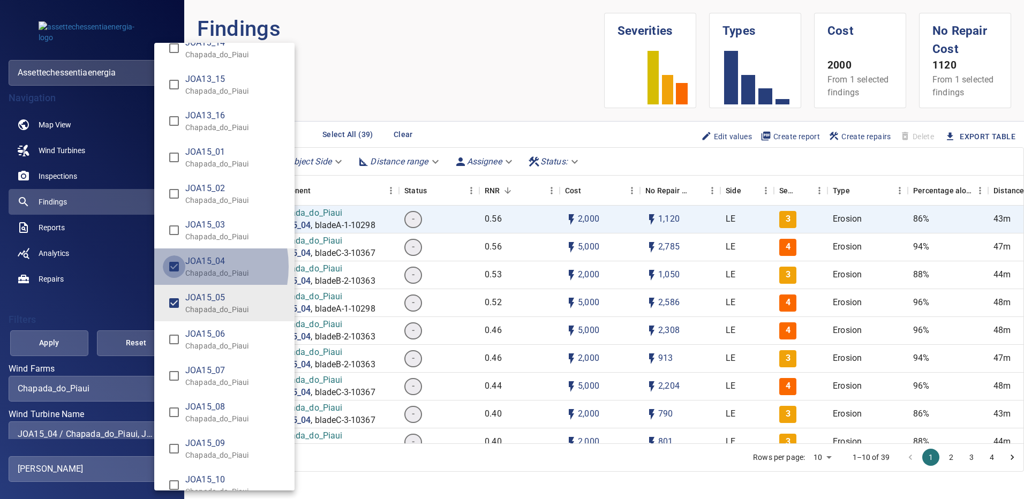
type input "**********"
click at [63, 336] on div "Wind Turbine Name" at bounding box center [512, 249] width 1024 height 499
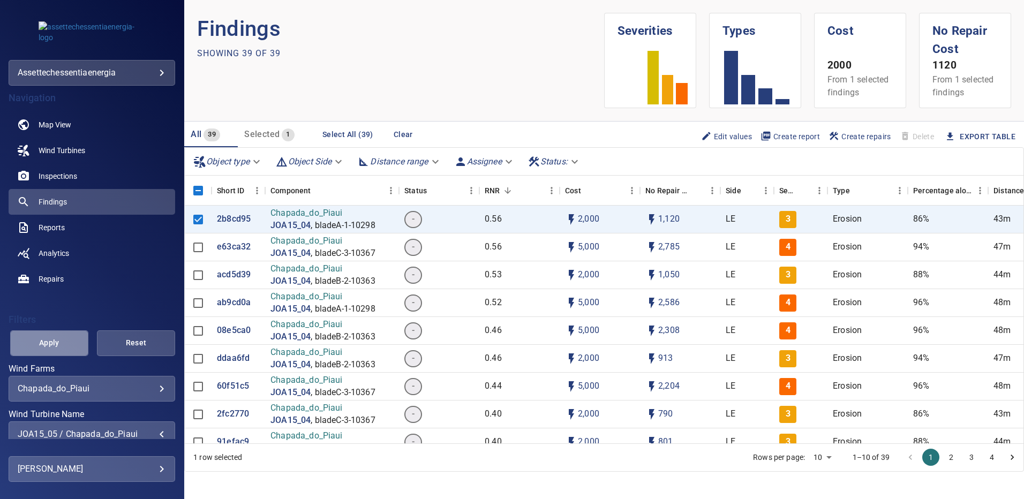
click at [59, 341] on span "Apply" at bounding box center [49, 342] width 51 height 13
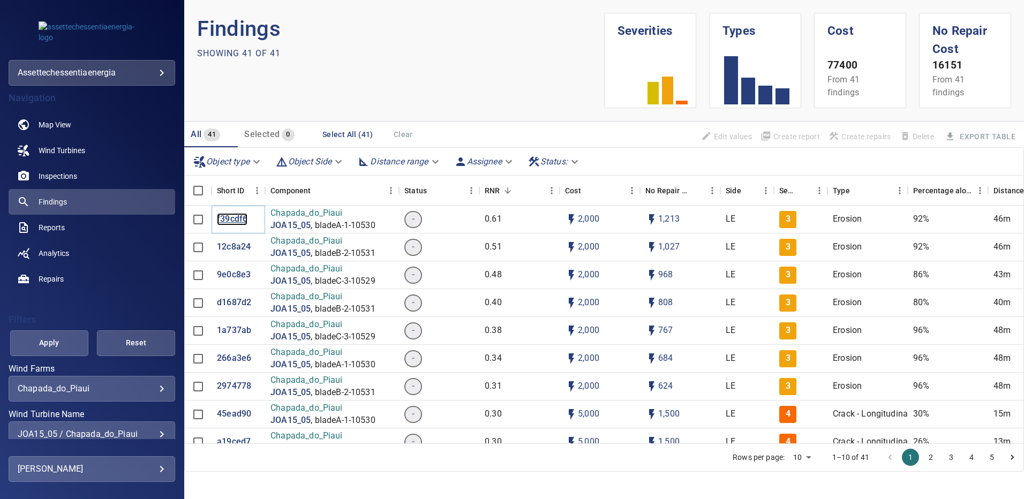
click at [225, 221] on p "f39cdf6" at bounding box center [232, 219] width 31 height 12
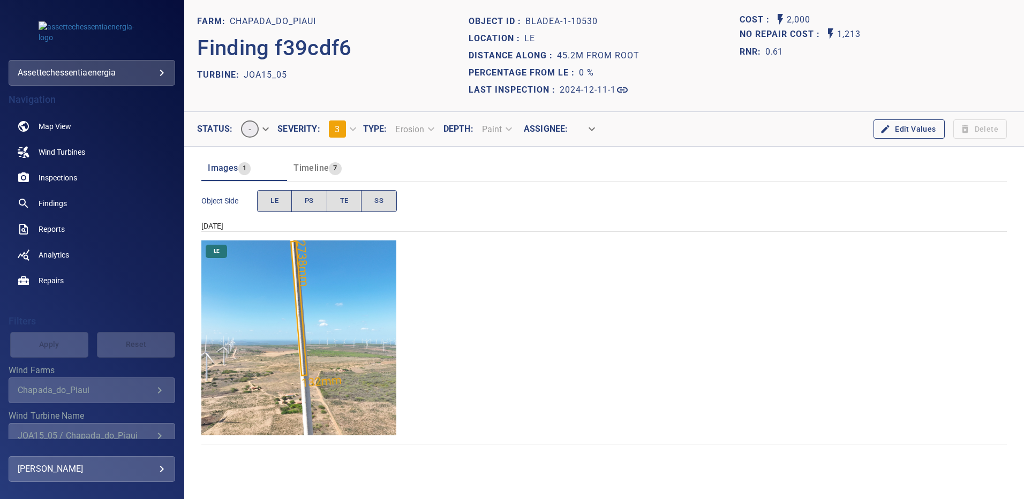
click at [317, 291] on img "Chapada_do_Piaui/JOA15_05/2024-12-11-1/2024-12-11-1/image17wp17.jpg" at bounding box center [298, 337] width 195 height 195
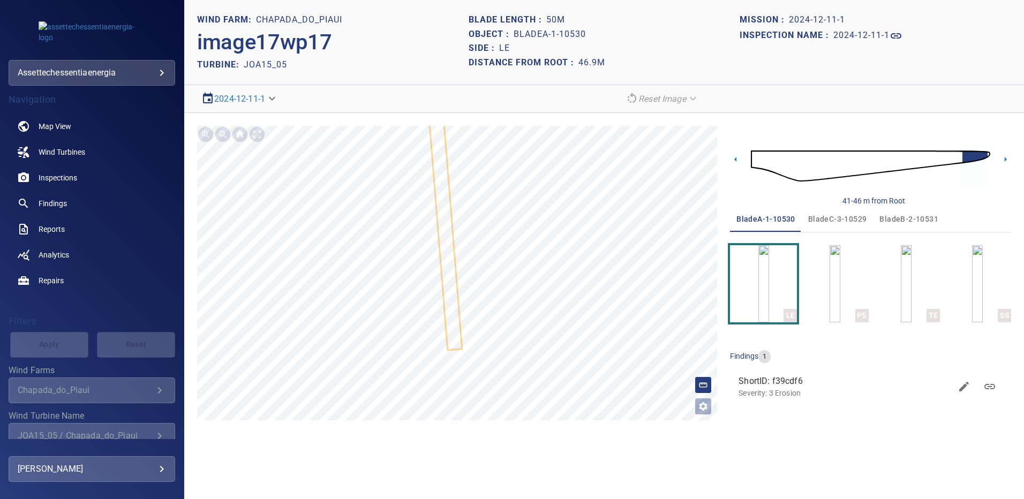
click at [1008, 159] on icon at bounding box center [1005, 159] width 11 height 11
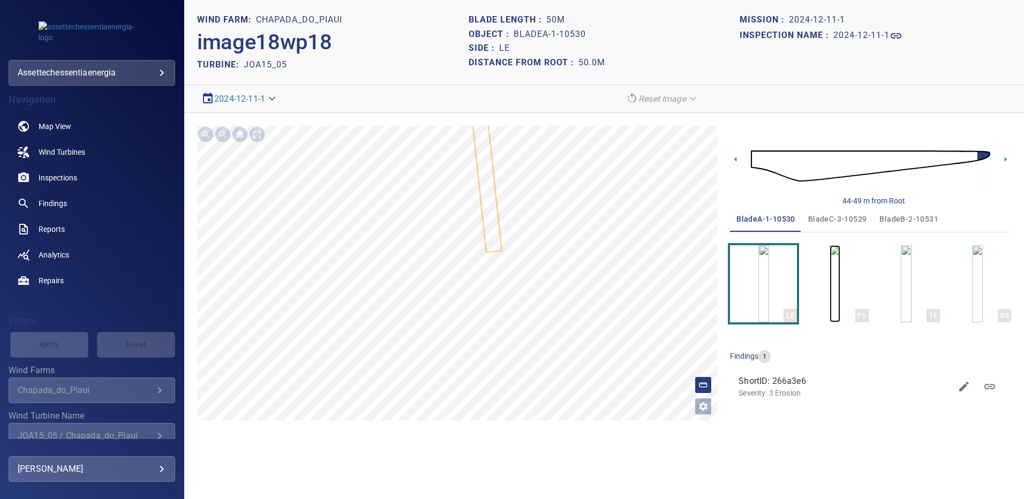
click at [829, 273] on img "button" at bounding box center [834, 283] width 11 height 77
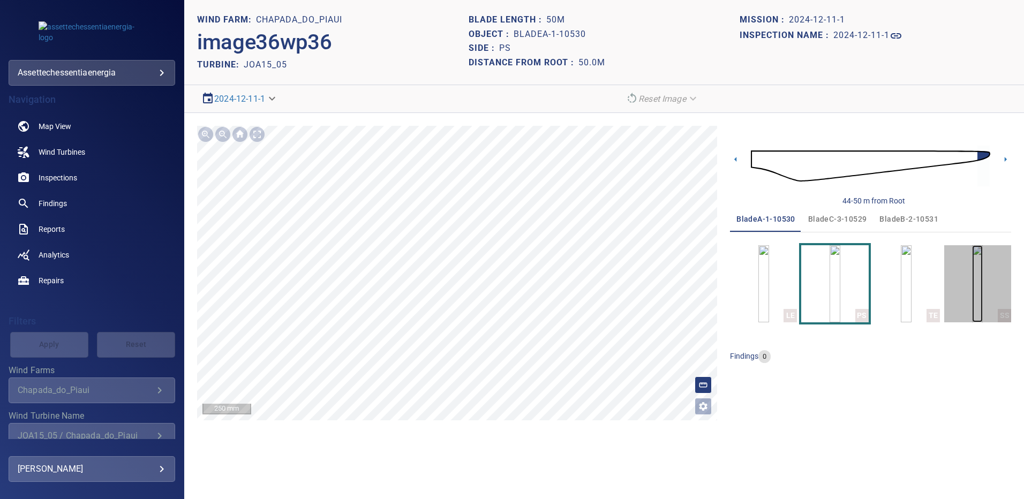
click at [980, 292] on img "button" at bounding box center [977, 283] width 11 height 77
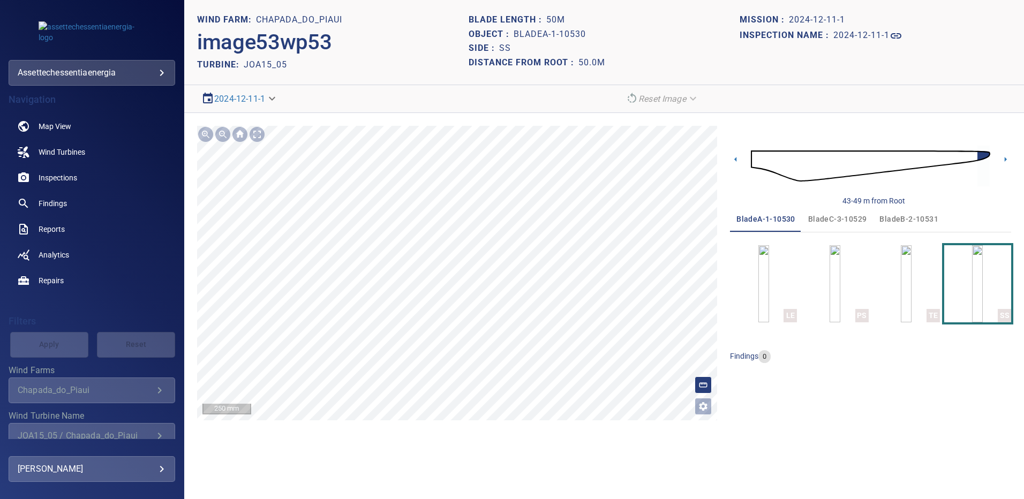
click at [890, 218] on span "bladeB-2-10531" at bounding box center [908, 219] width 59 height 13
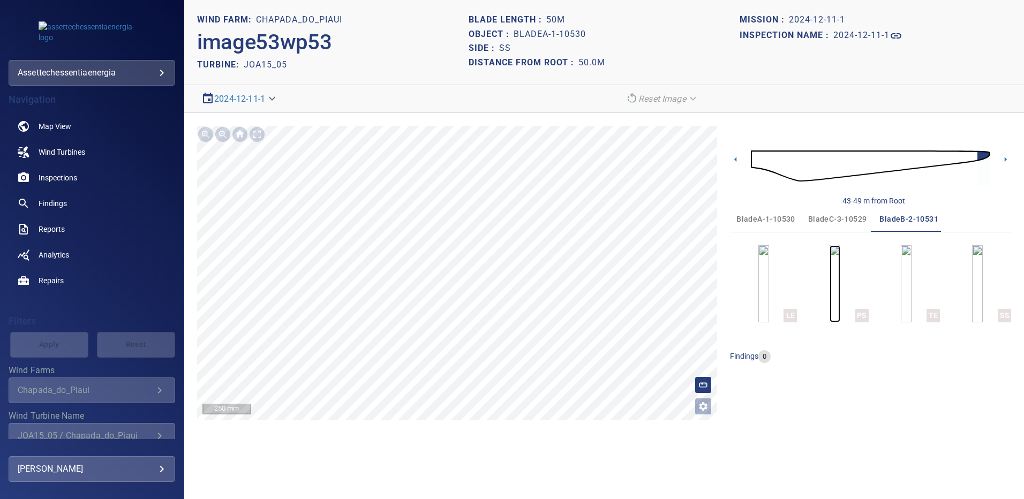
click at [840, 278] on img "button" at bounding box center [834, 283] width 11 height 77
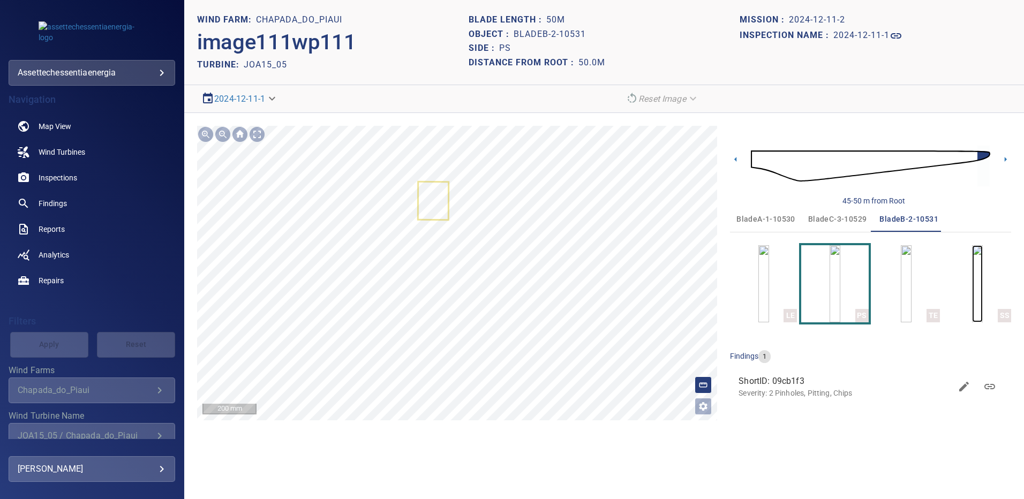
click at [982, 272] on img "button" at bounding box center [977, 283] width 11 height 77
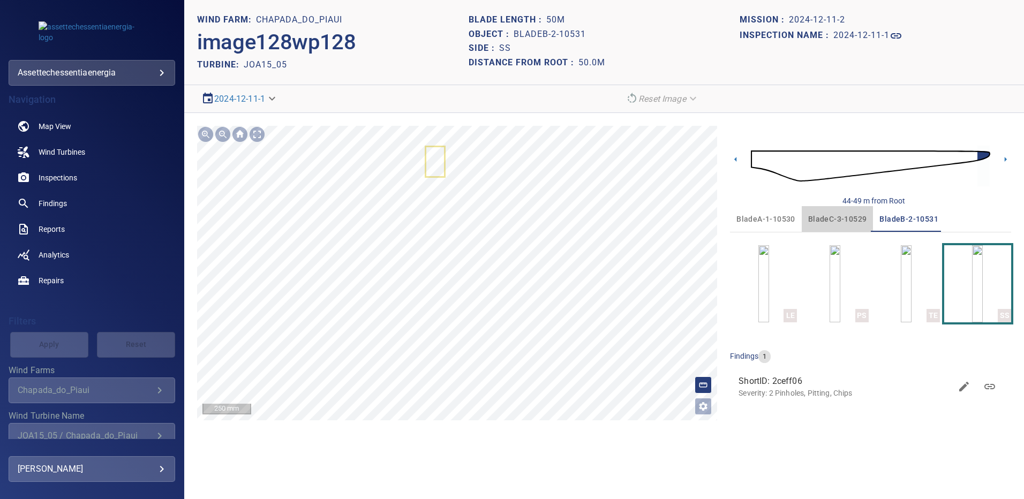
click at [835, 213] on span "bladeC-3-10529" at bounding box center [837, 219] width 59 height 13
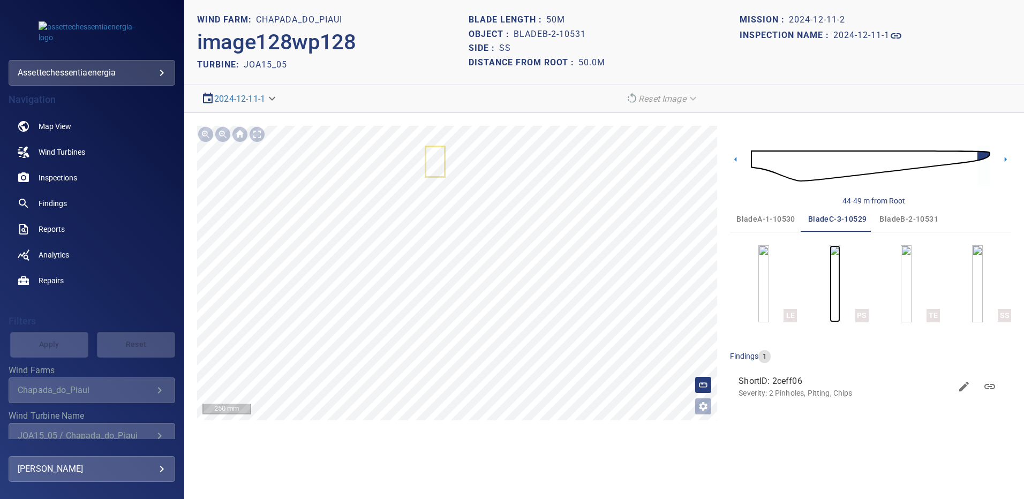
click at [838, 258] on img "button" at bounding box center [834, 283] width 11 height 77
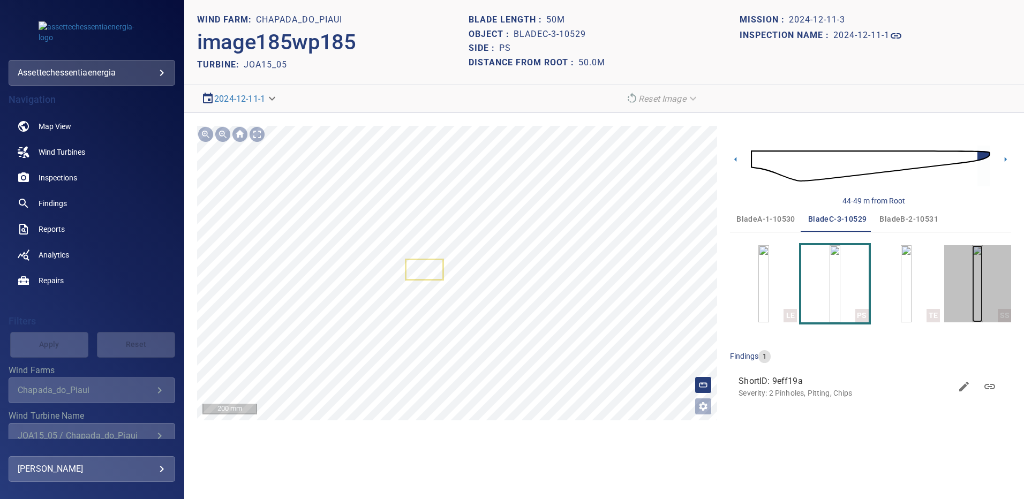
click at [982, 278] on img "button" at bounding box center [977, 283] width 11 height 77
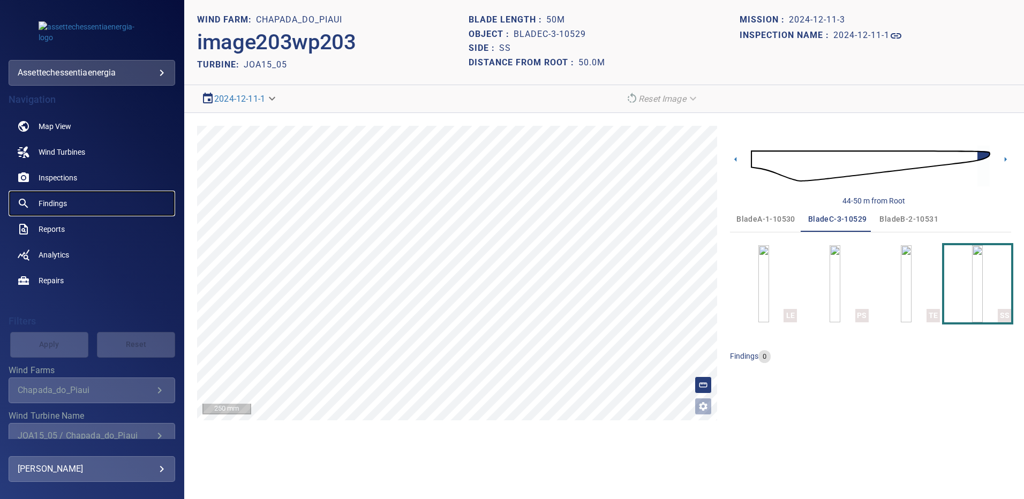
click at [55, 201] on span "Findings" at bounding box center [53, 203] width 28 height 11
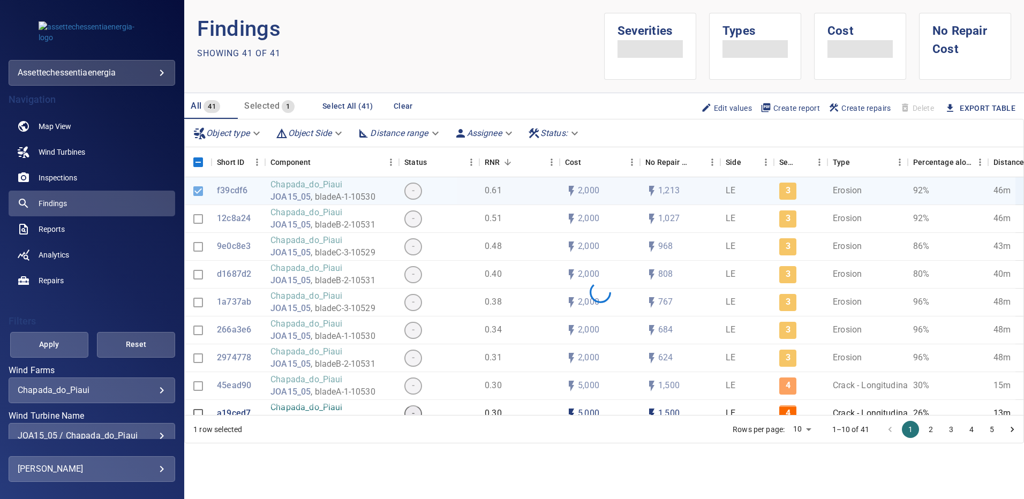
click at [157, 430] on div "**********" at bounding box center [92, 436] width 167 height 26
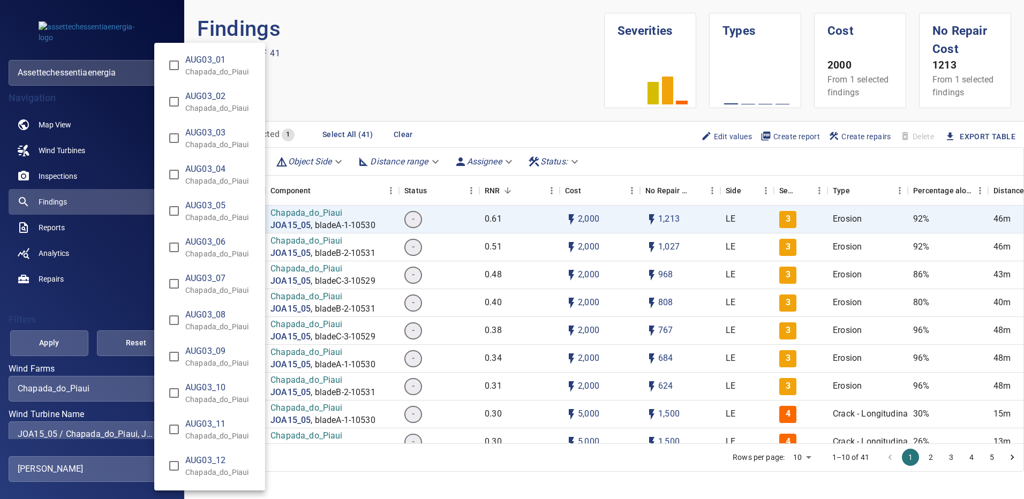
scroll to position [7700, 0]
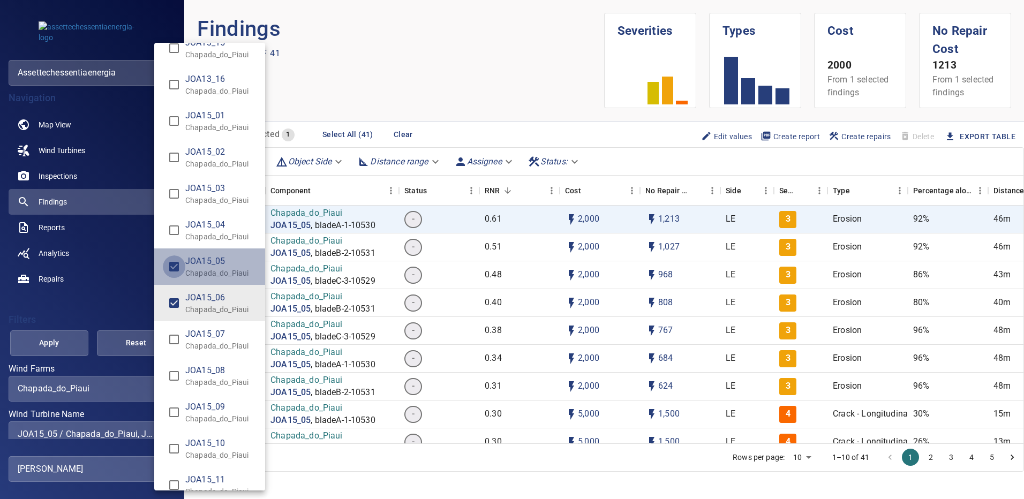
type input "**********"
click at [69, 336] on div "Wind Turbine Name" at bounding box center [512, 249] width 1024 height 499
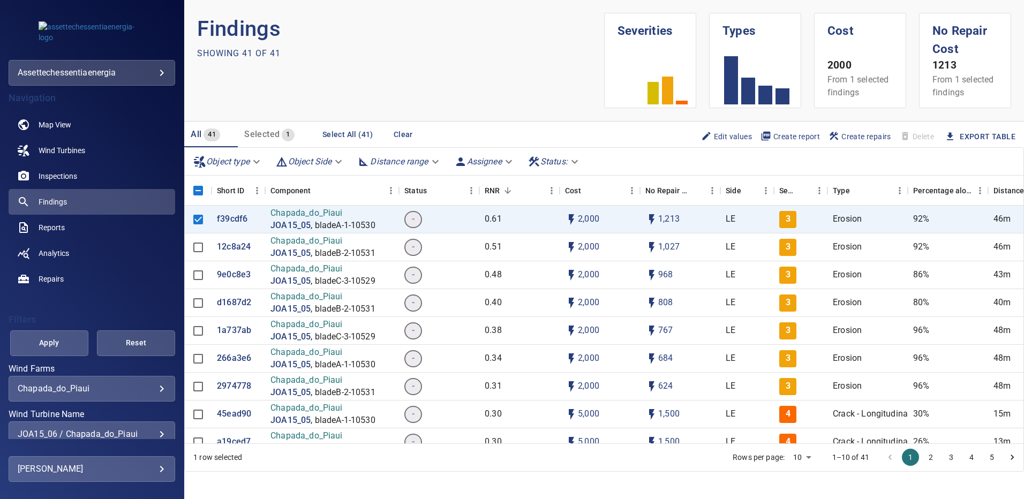
click at [66, 337] on span "Apply" at bounding box center [49, 342] width 51 height 13
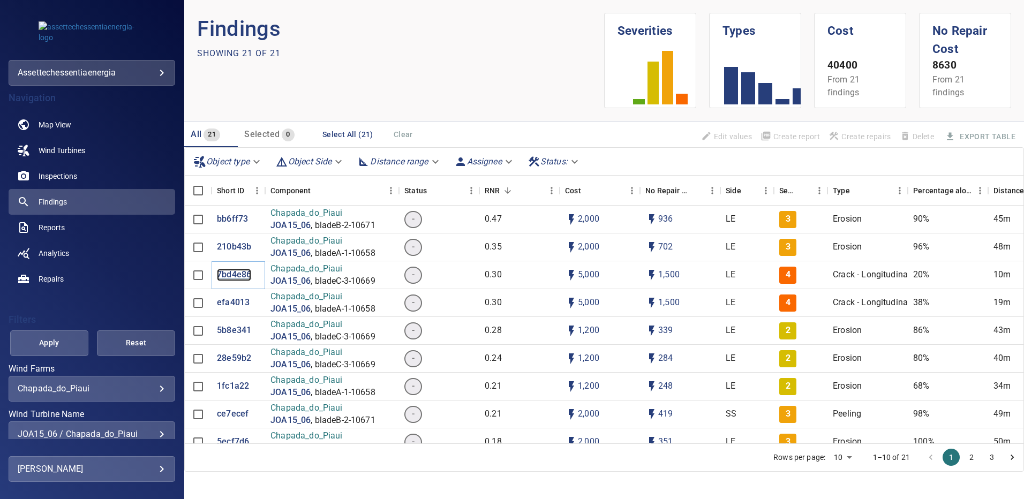
click at [230, 274] on p "7bd4e86" at bounding box center [234, 275] width 34 height 12
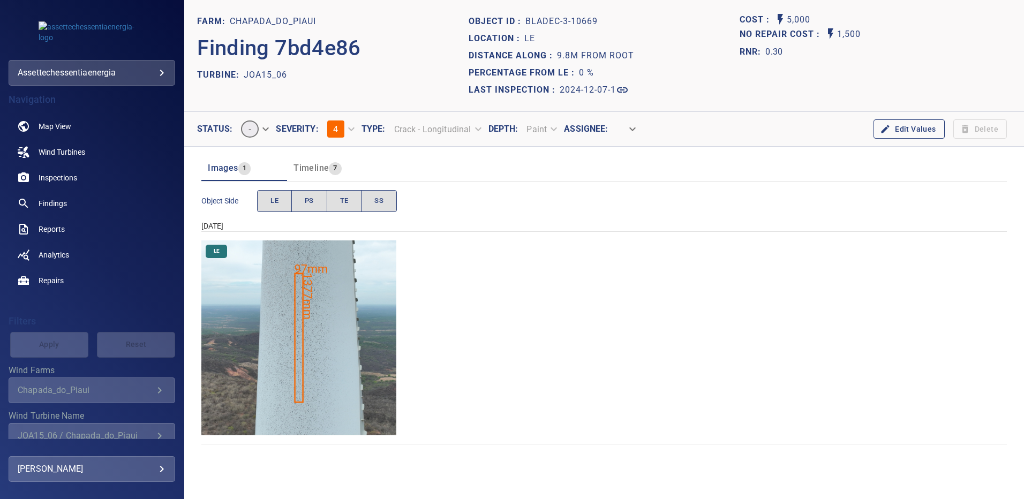
click at [304, 291] on img "Chapada_do_Piaui/JOA15_06/2024-12-07-1/2024-12-07-3/image182wp182.jpg" at bounding box center [298, 337] width 195 height 195
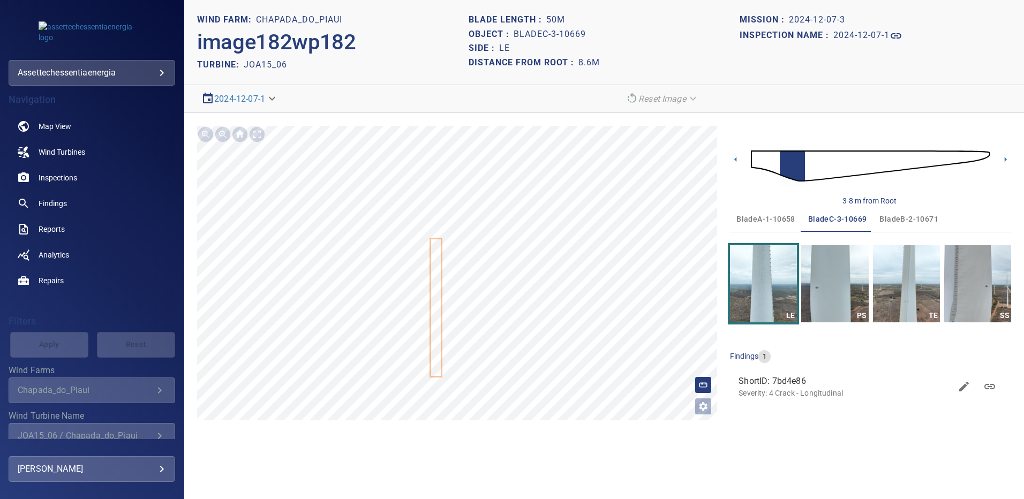
click at [974, 160] on img at bounding box center [870, 166] width 239 height 58
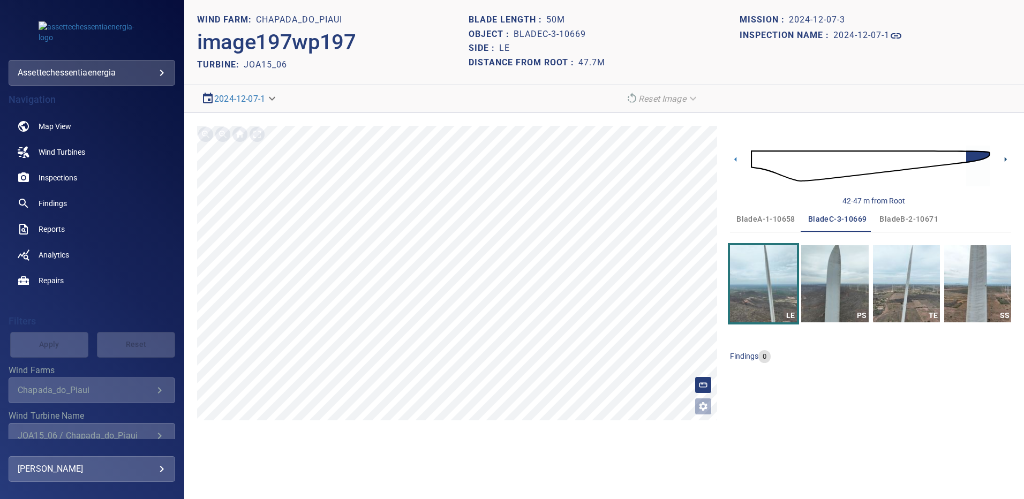
click at [1005, 158] on icon at bounding box center [1005, 159] width 2 height 5
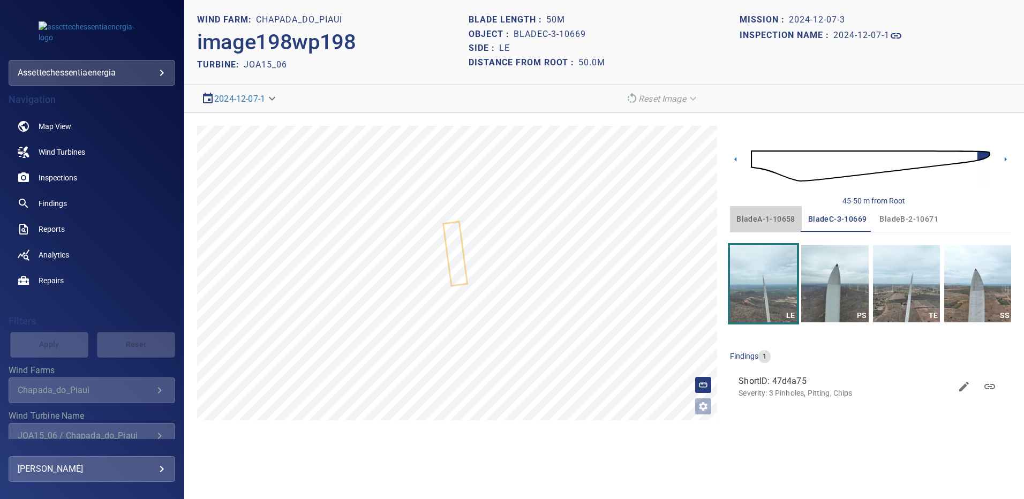
click at [771, 219] on span "bladeA-1-10658" at bounding box center [765, 219] width 59 height 13
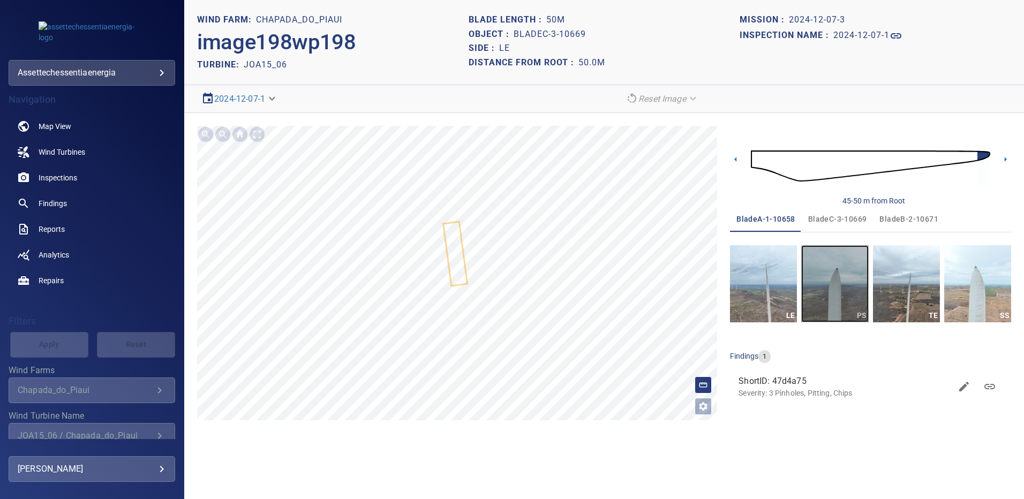
click at [830, 271] on img "button" at bounding box center [834, 283] width 67 height 77
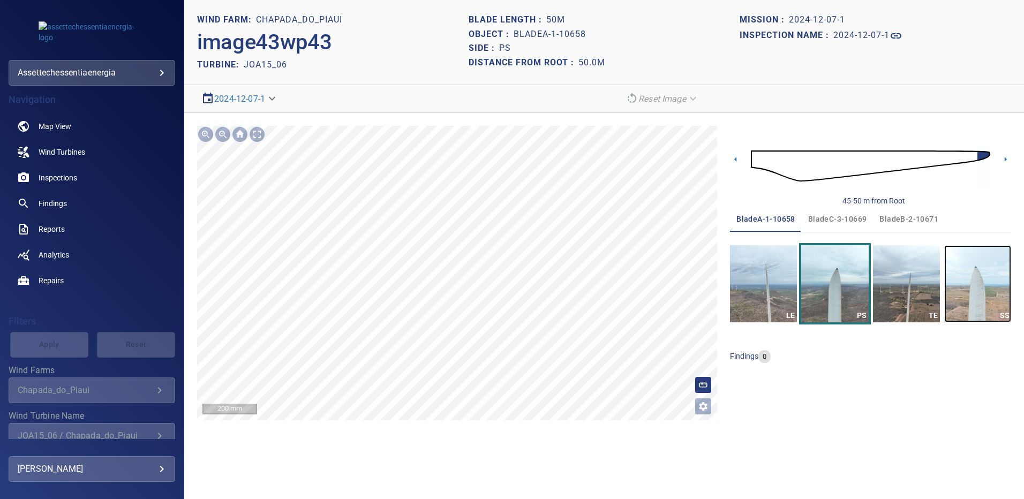
click at [978, 275] on img "button" at bounding box center [977, 283] width 67 height 77
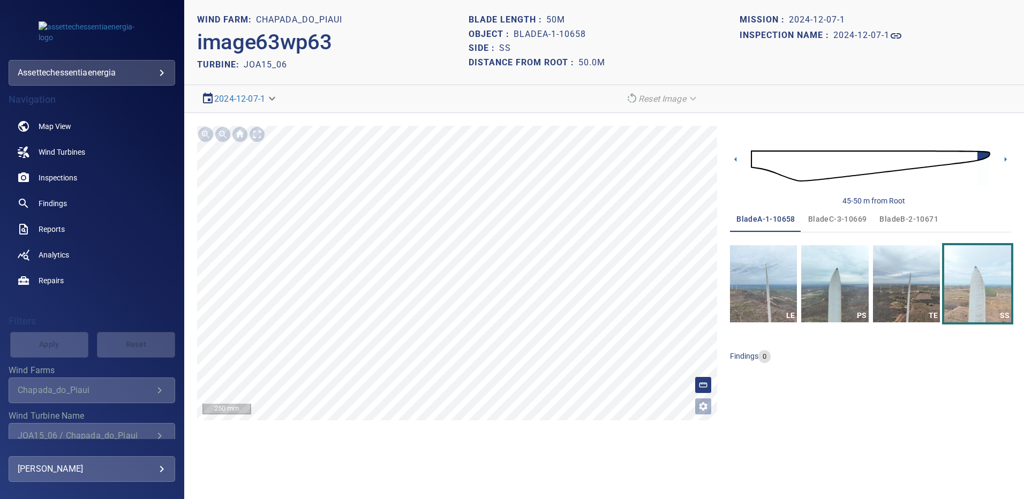
click at [905, 215] on span "bladeB-2-10671" at bounding box center [908, 219] width 59 height 13
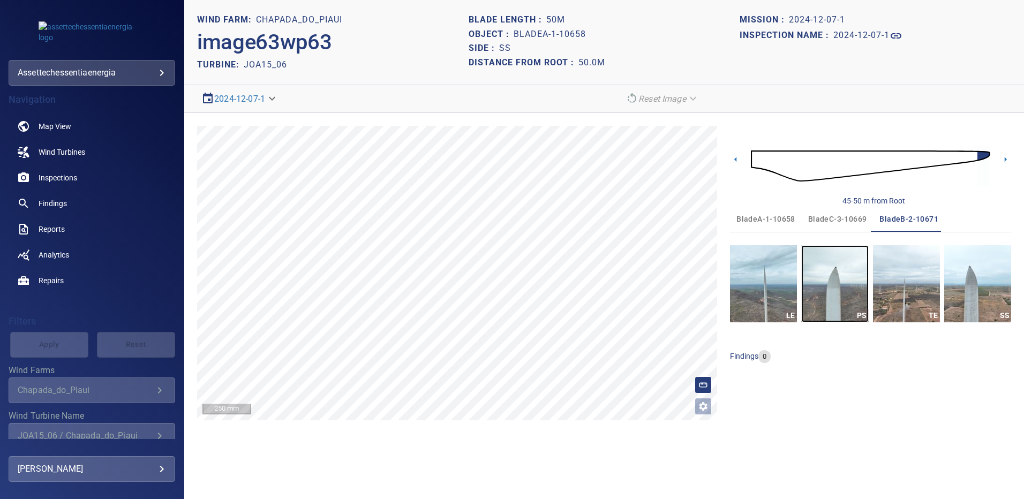
click at [840, 287] on img "button" at bounding box center [834, 283] width 67 height 77
drag, startPoint x: 943, startPoint y: 286, endPoint x: 962, endPoint y: 286, distance: 18.7
click at [943, 286] on div "LE PS TE SS" at bounding box center [870, 283] width 281 height 77
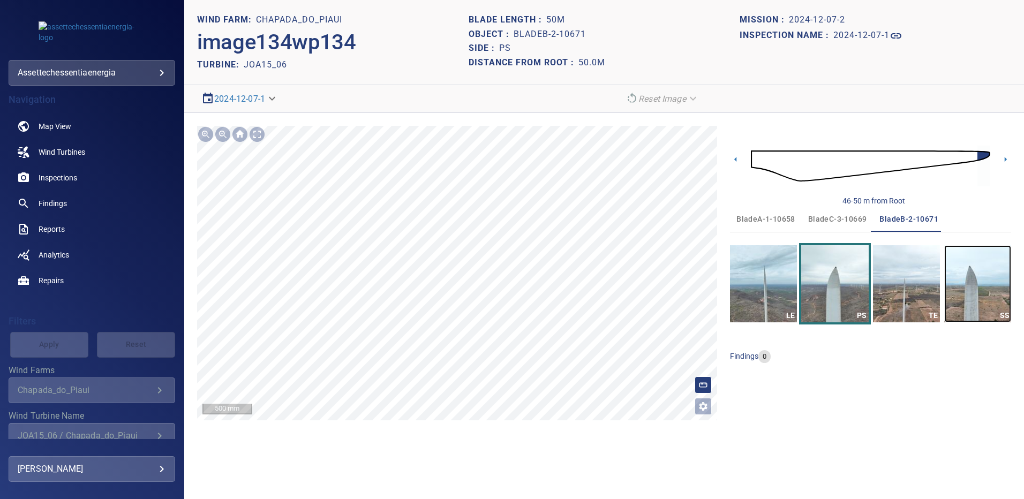
click at [964, 286] on img "button" at bounding box center [977, 283] width 67 height 77
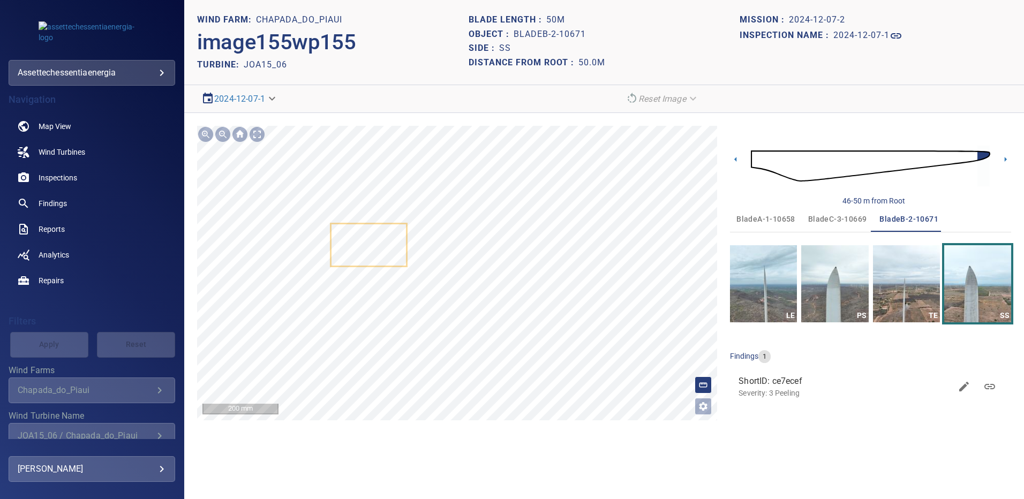
click at [829, 216] on span "bladeC-3-10669" at bounding box center [837, 219] width 59 height 13
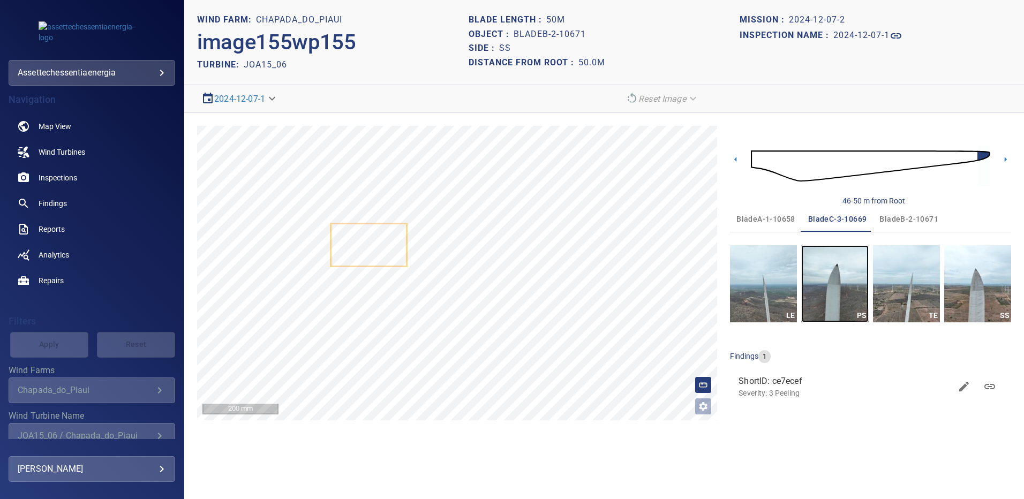
click at [846, 285] on img "button" at bounding box center [834, 283] width 67 height 77
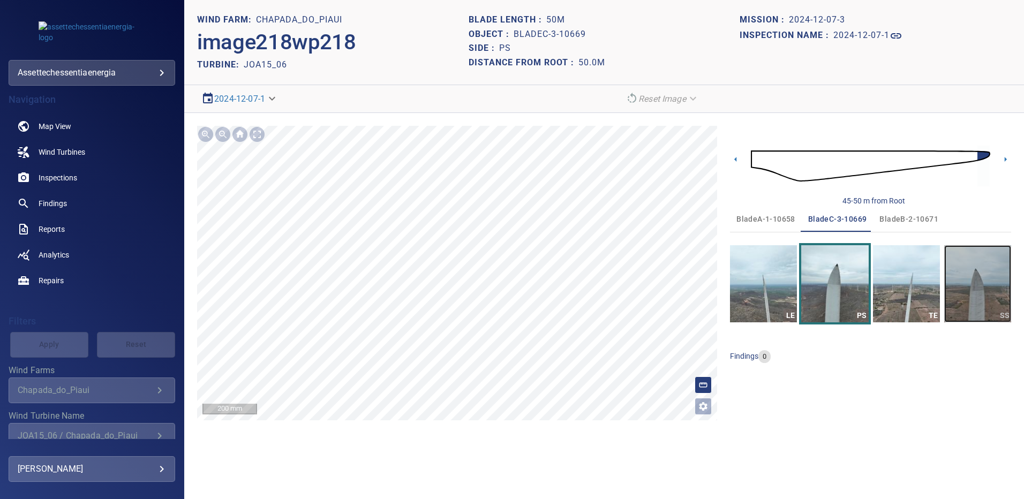
click at [997, 287] on img "button" at bounding box center [977, 283] width 67 height 77
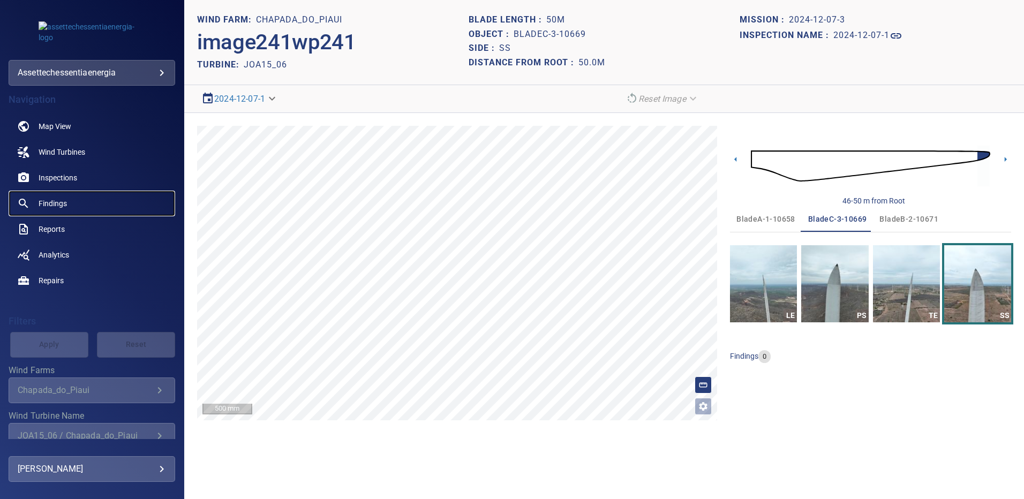
click at [48, 204] on span "Findings" at bounding box center [53, 203] width 28 height 11
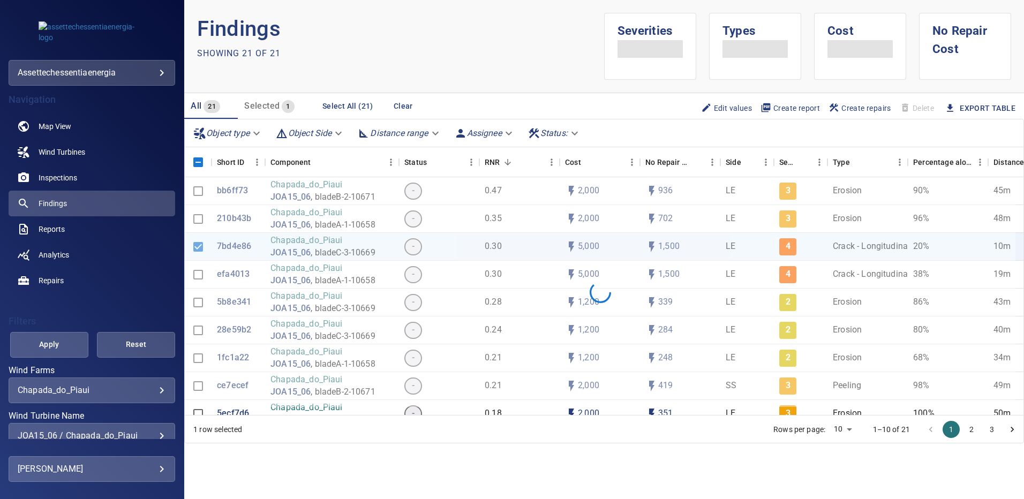
click at [157, 432] on div "JOA15_06 / Chapada_do_Piaui" at bounding box center [92, 435] width 148 height 10
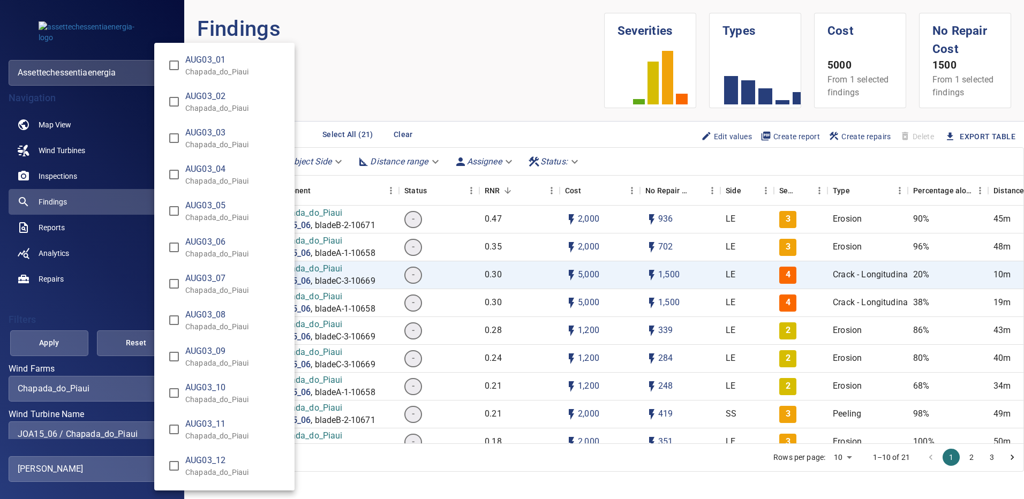
scroll to position [7737, 0]
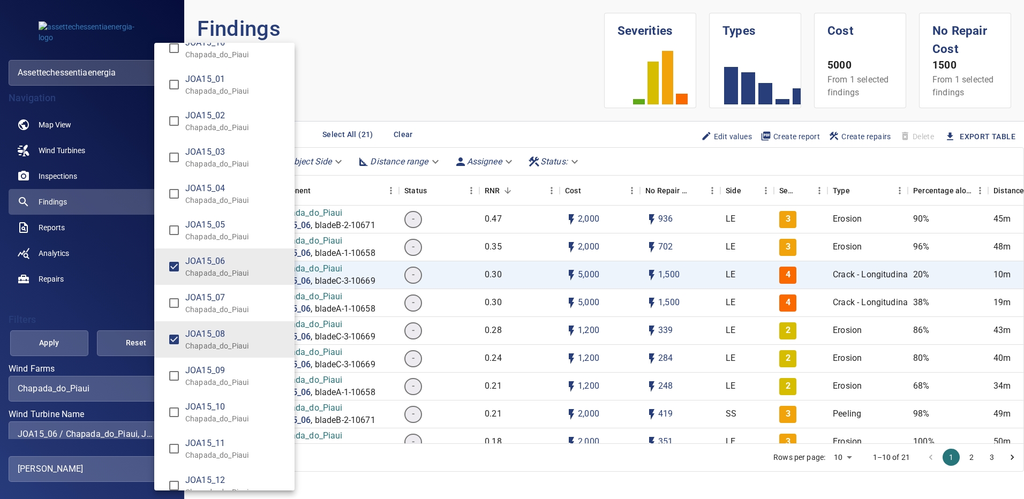
type input "**********"
click at [67, 339] on div "Wind Turbine Name" at bounding box center [512, 249] width 1024 height 499
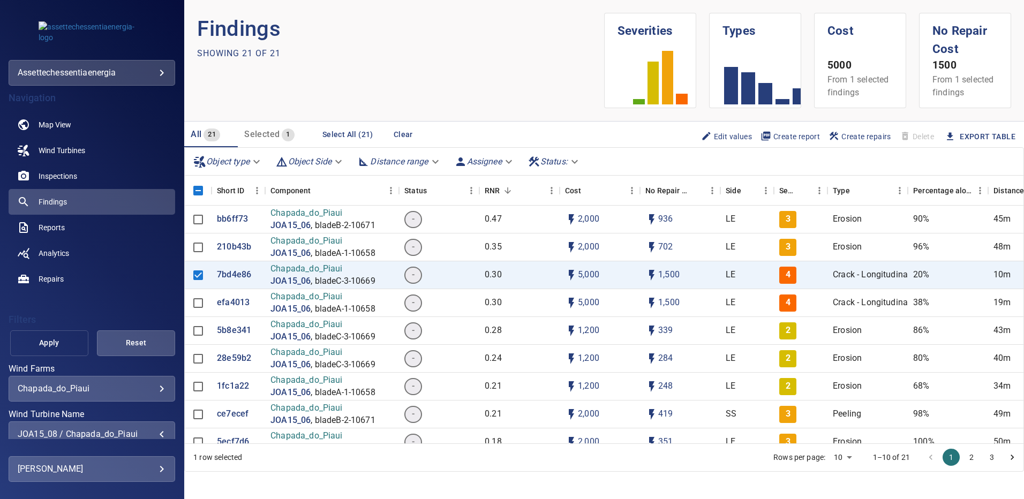
click at [62, 344] on span "Apply" at bounding box center [49, 342] width 51 height 13
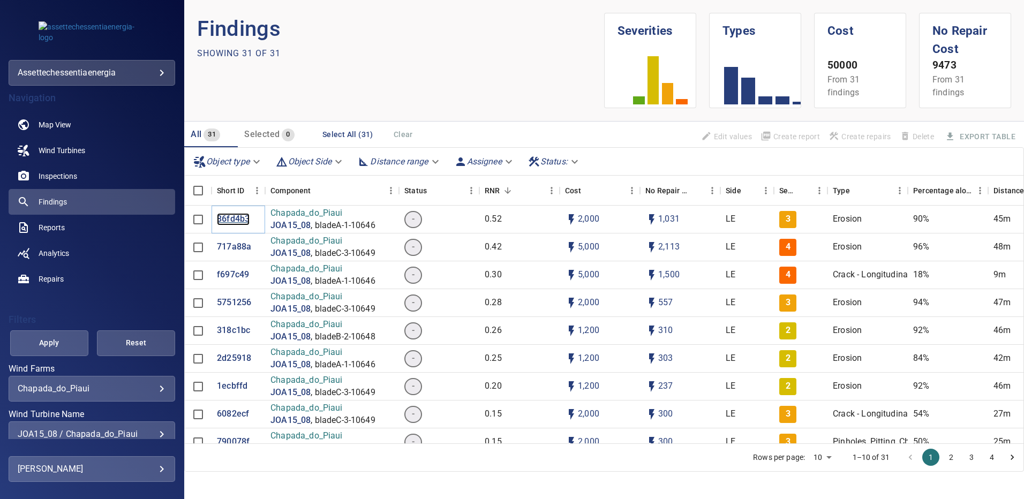
click at [234, 218] on p "86fd4b3" at bounding box center [233, 219] width 33 height 12
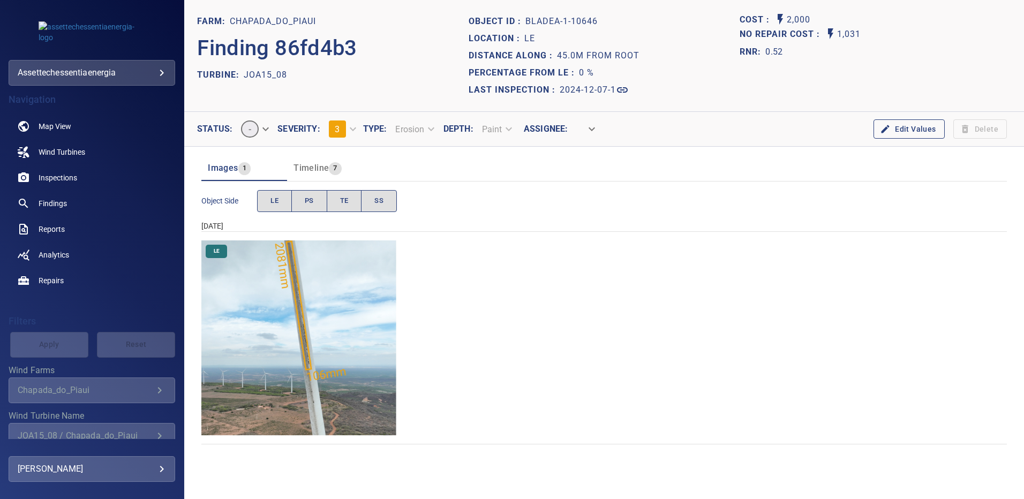
click at [360, 321] on img "Chapada_do_Piaui/JOA15_08/2024-12-07-1/2024-12-07-1/image20wp20.jpg" at bounding box center [298, 337] width 195 height 195
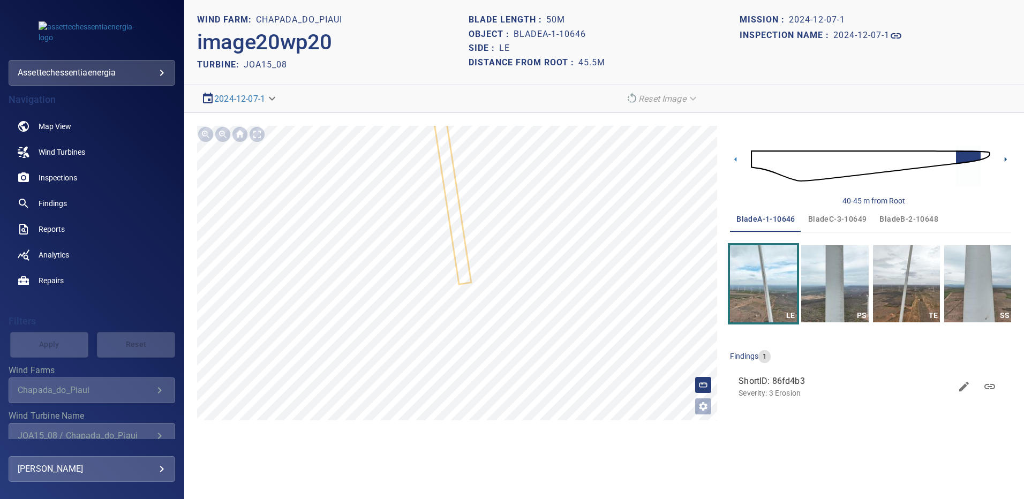
click at [1003, 161] on icon at bounding box center [1005, 159] width 11 height 11
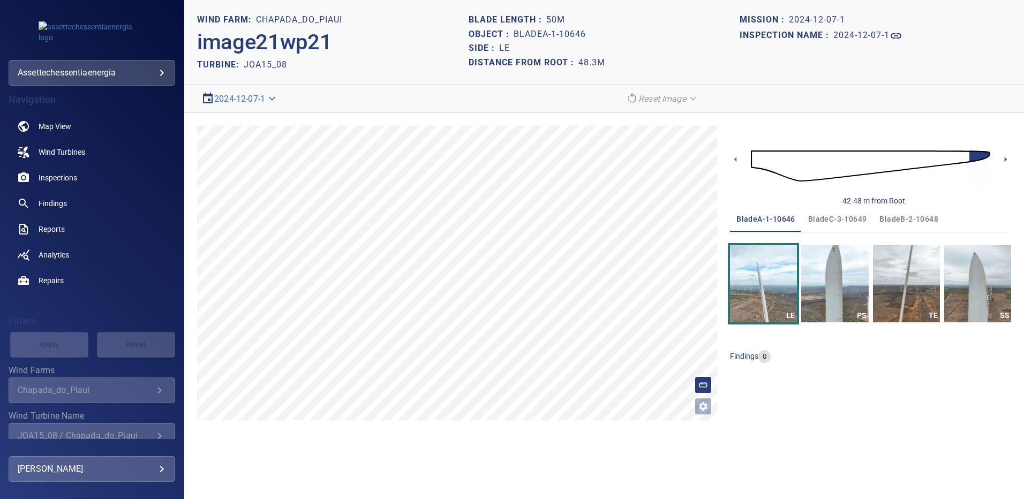
click at [1002, 157] on icon at bounding box center [1005, 159] width 11 height 11
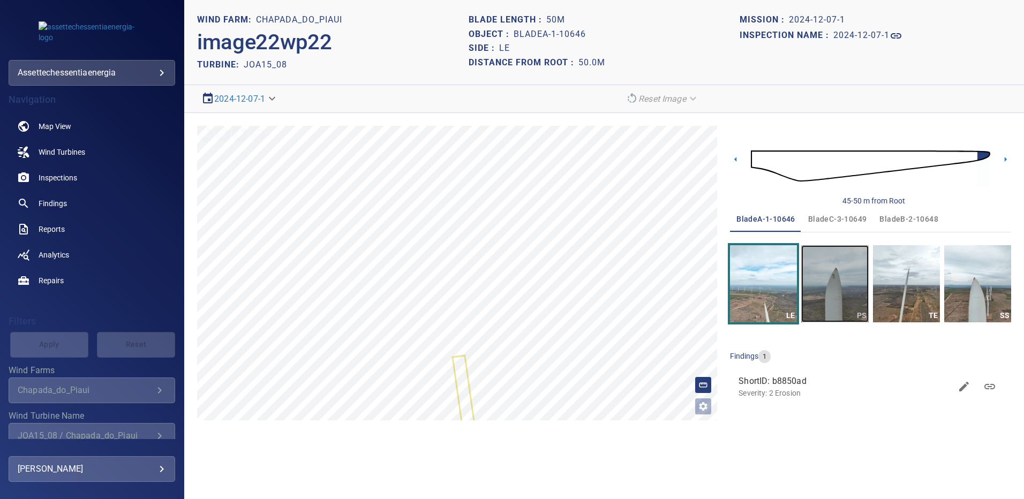
click at [826, 265] on img "button" at bounding box center [834, 283] width 67 height 77
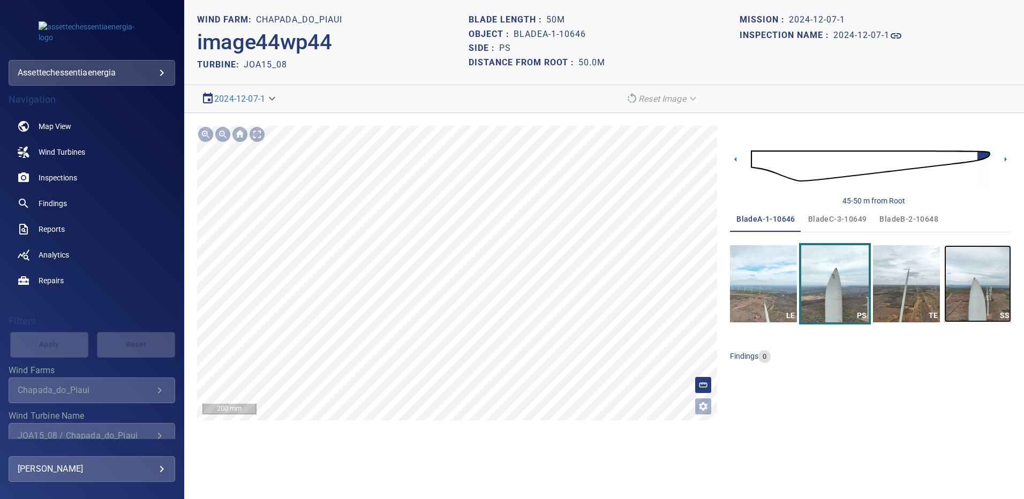
click at [951, 284] on img "button" at bounding box center [977, 283] width 67 height 77
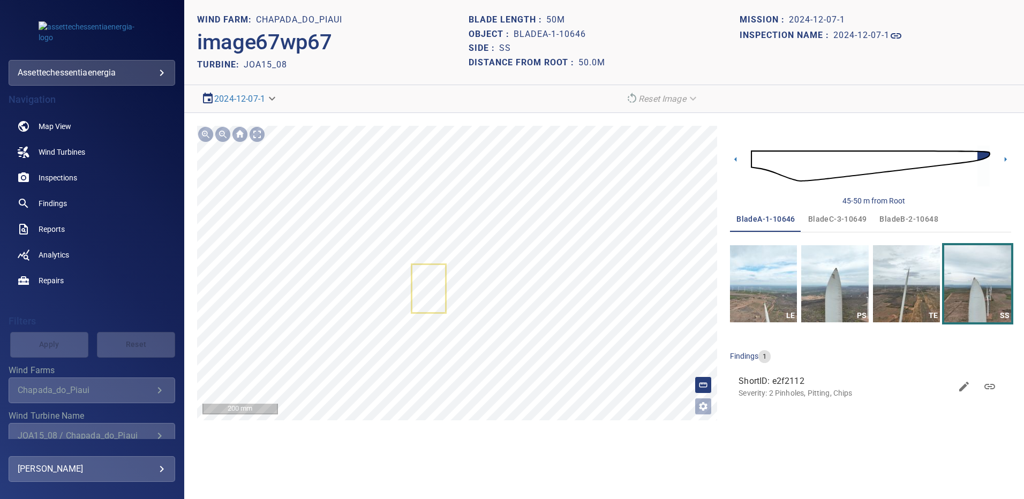
click at [909, 216] on span "bladeB-2-10648" at bounding box center [908, 219] width 59 height 13
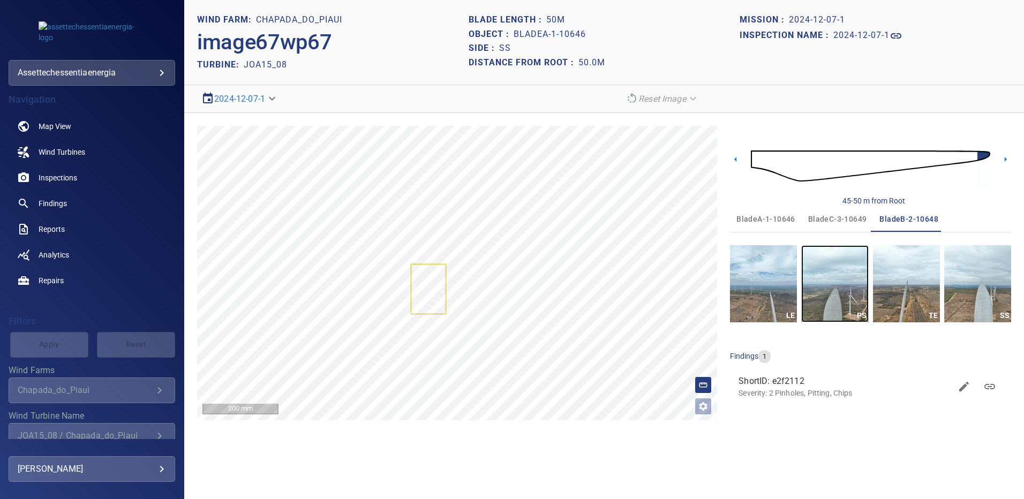
click at [839, 289] on img "button" at bounding box center [834, 283] width 67 height 77
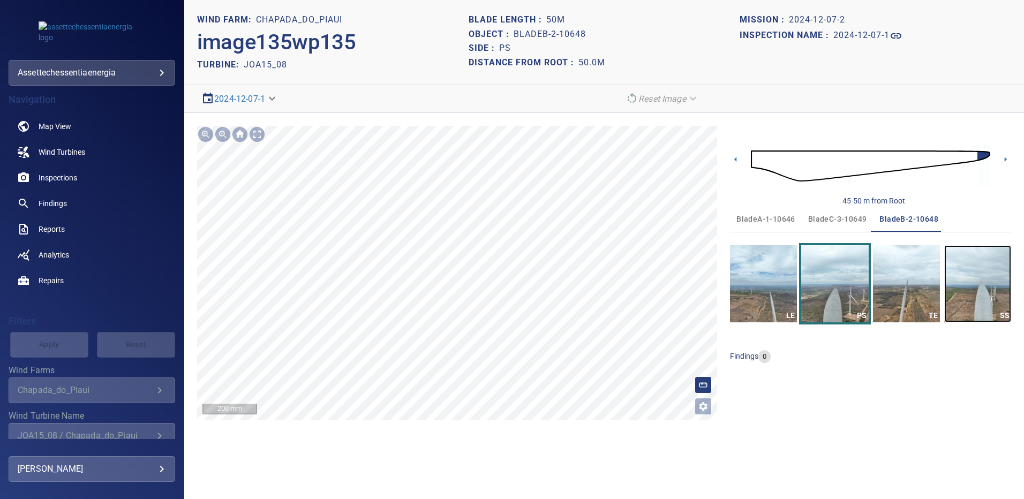
click at [966, 260] on img "button" at bounding box center [977, 283] width 67 height 77
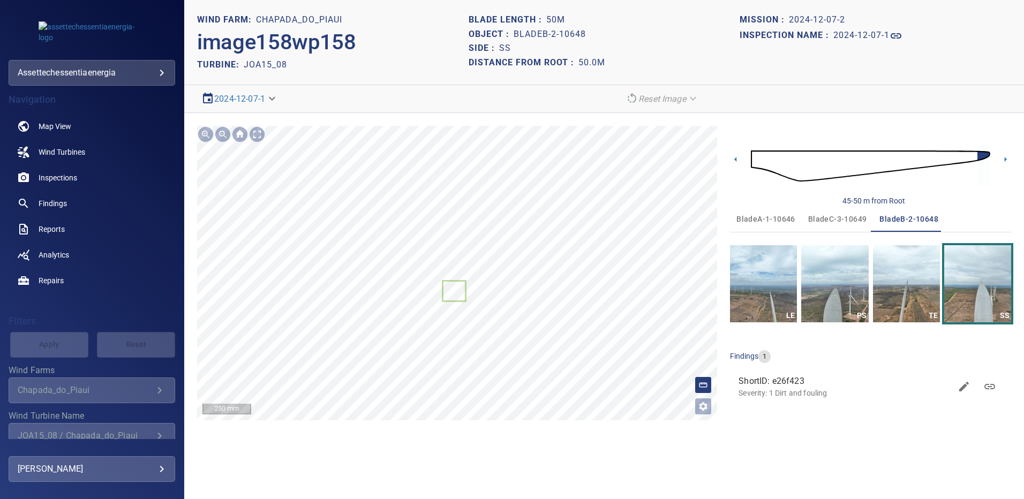
click at [815, 218] on span "bladeC-3-10649" at bounding box center [837, 219] width 59 height 13
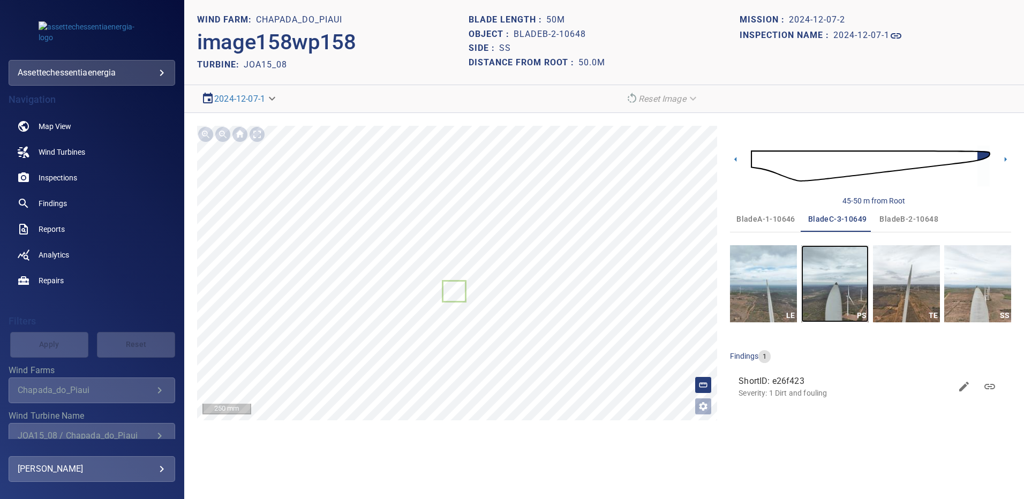
click at [826, 286] on img "button" at bounding box center [834, 283] width 67 height 77
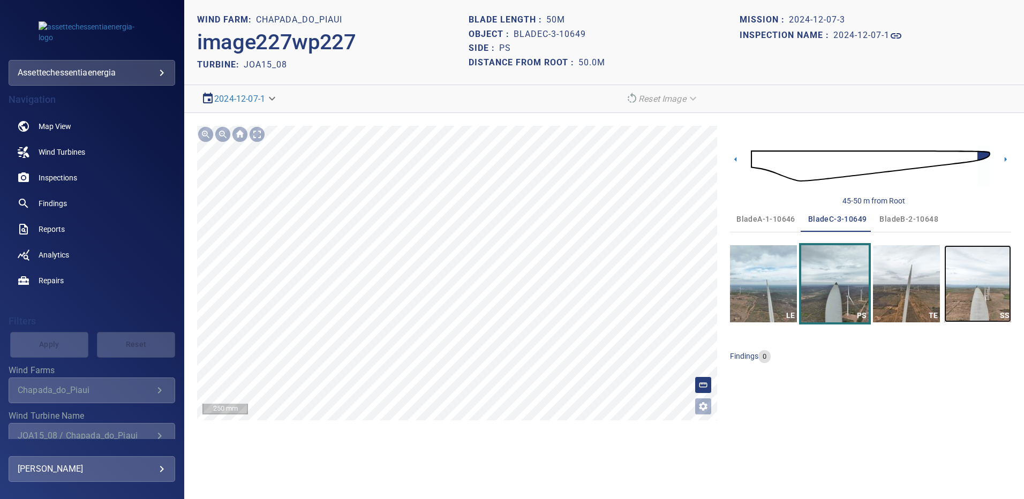
click at [959, 277] on img "button" at bounding box center [977, 283] width 67 height 77
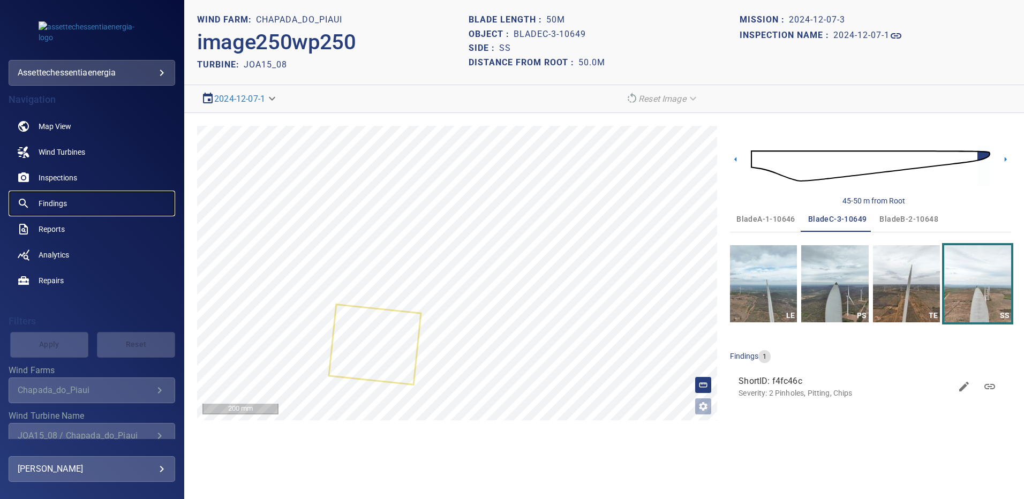
click at [59, 201] on span "Findings" at bounding box center [53, 203] width 28 height 11
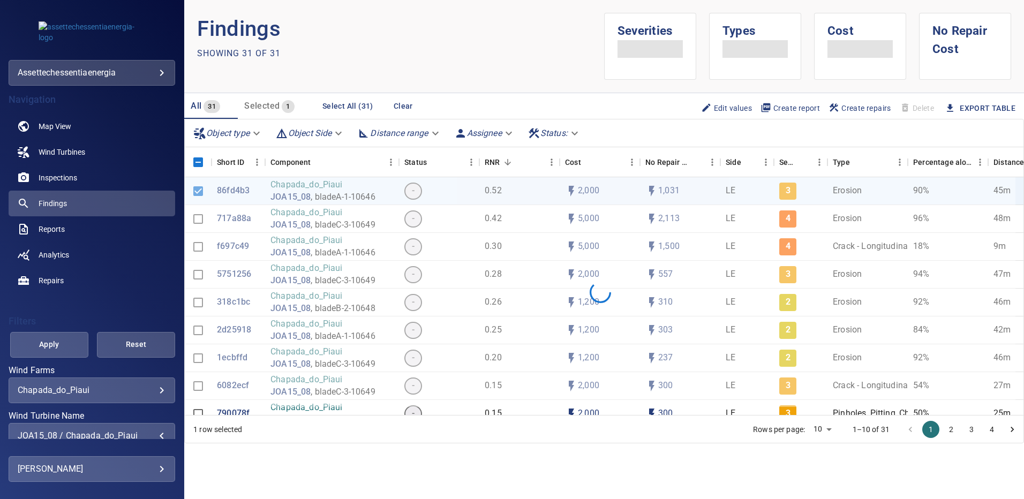
click at [155, 431] on div "JOA15_08 / Chapada_do_Piaui" at bounding box center [92, 435] width 148 height 10
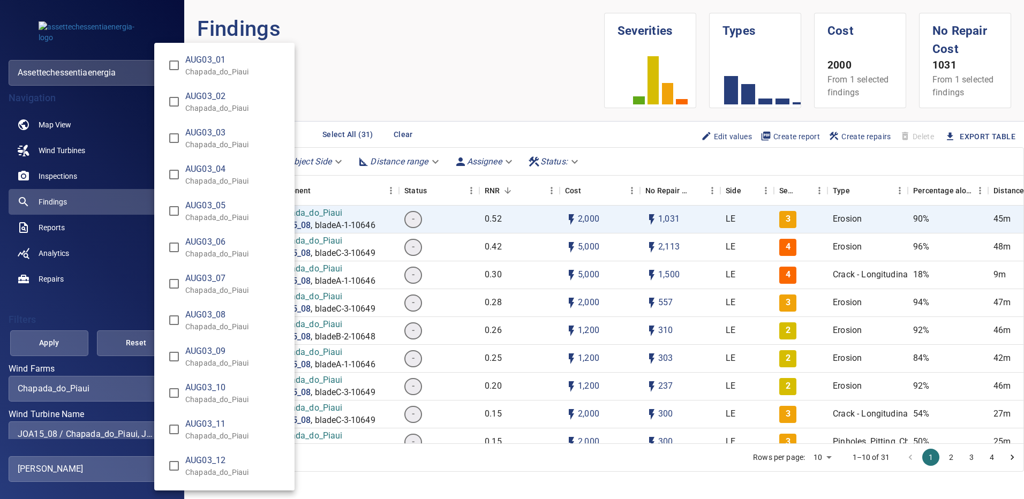
scroll to position [7810, 0]
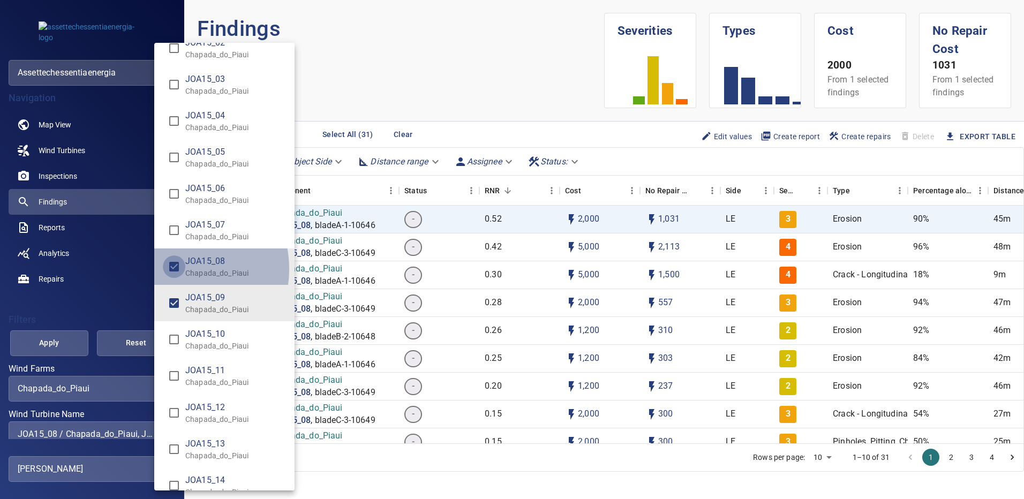
type input "**********"
click at [67, 339] on div "Wind Turbine Name" at bounding box center [512, 249] width 1024 height 499
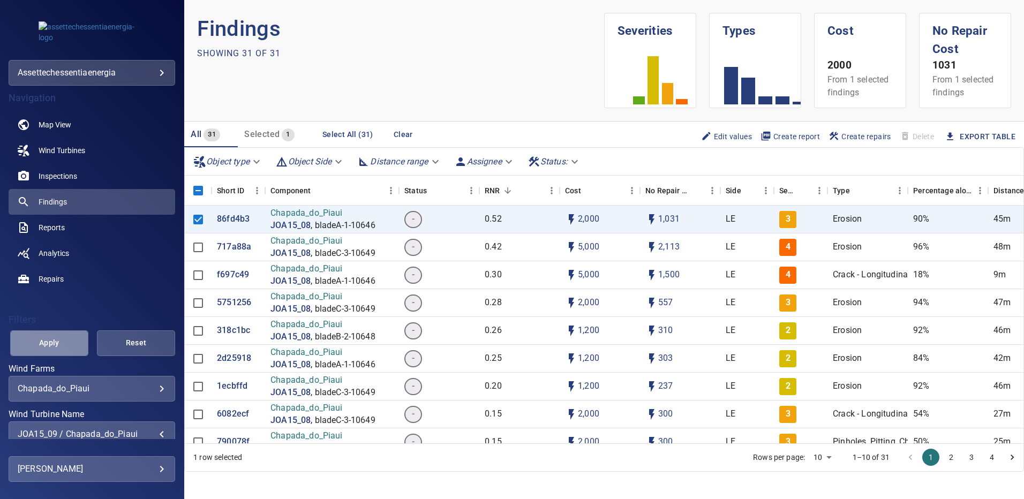
click at [63, 342] on span "Apply" at bounding box center [49, 342] width 51 height 13
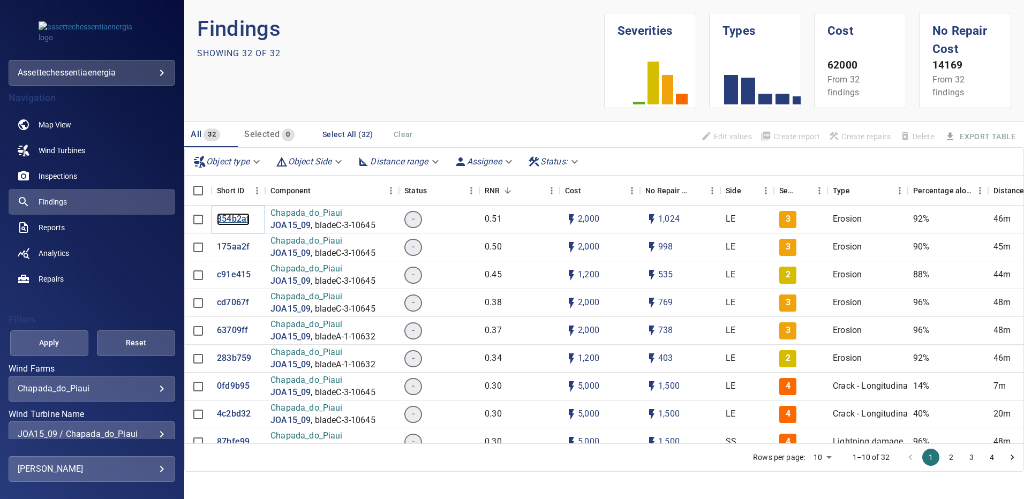
click at [237, 218] on p "854b2af" at bounding box center [233, 219] width 33 height 12
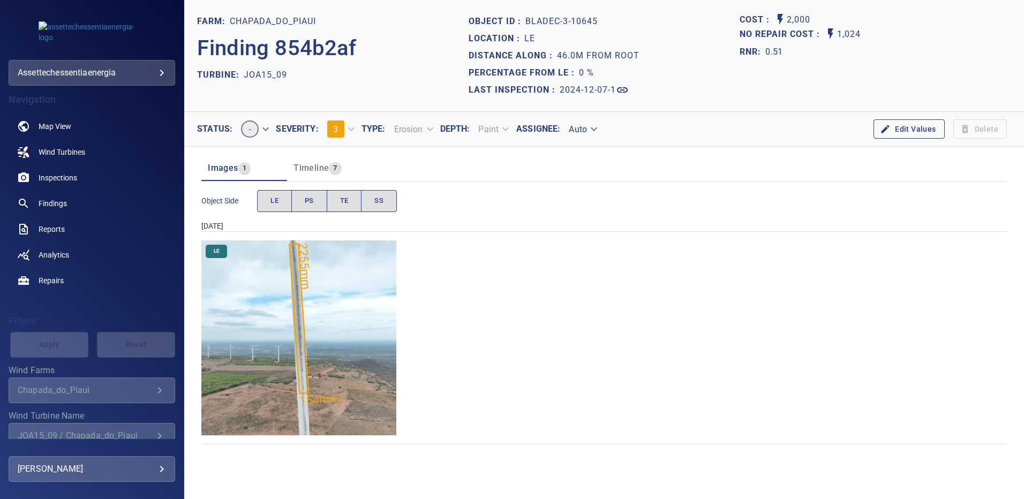
click at [332, 271] on img "Chapada_do_Piaui/JOA15_09/2024-12-07-1/2024-12-07-3/image177wp177.jpg" at bounding box center [298, 337] width 195 height 195
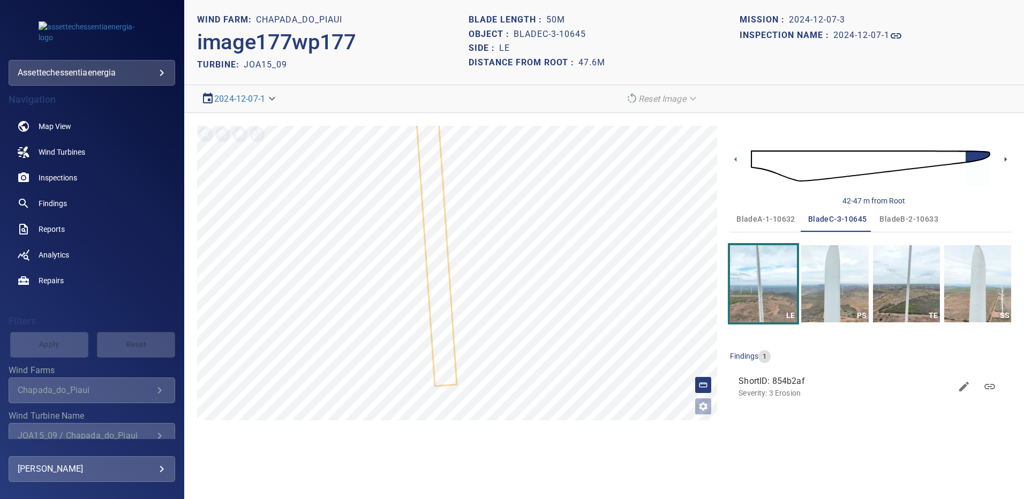
click at [1001, 160] on icon at bounding box center [1005, 159] width 11 height 11
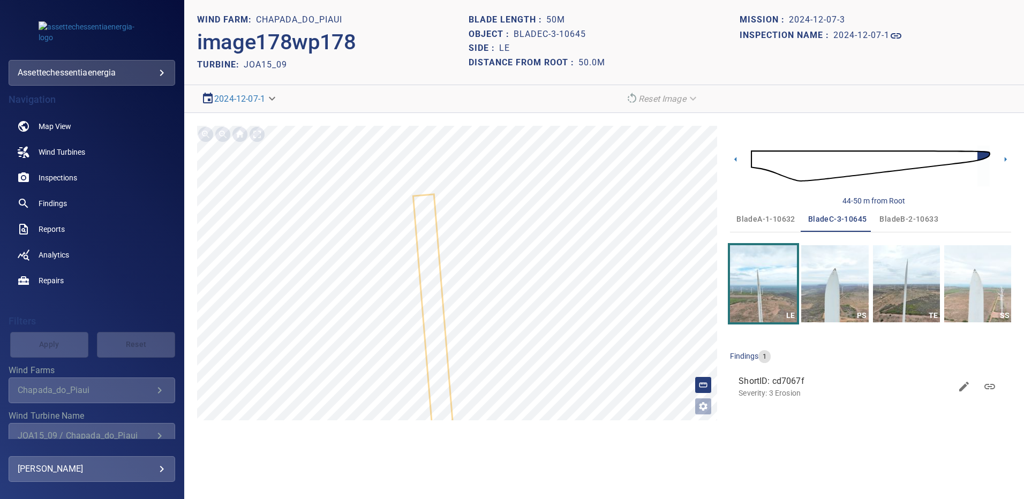
click at [755, 218] on span "bladeA-1-10632" at bounding box center [765, 219] width 59 height 13
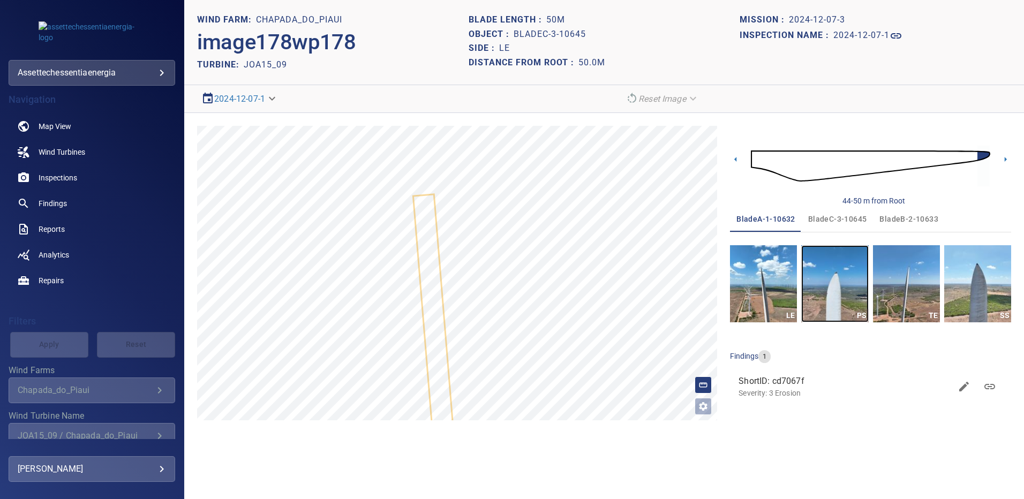
click at [841, 278] on img "button" at bounding box center [834, 283] width 67 height 77
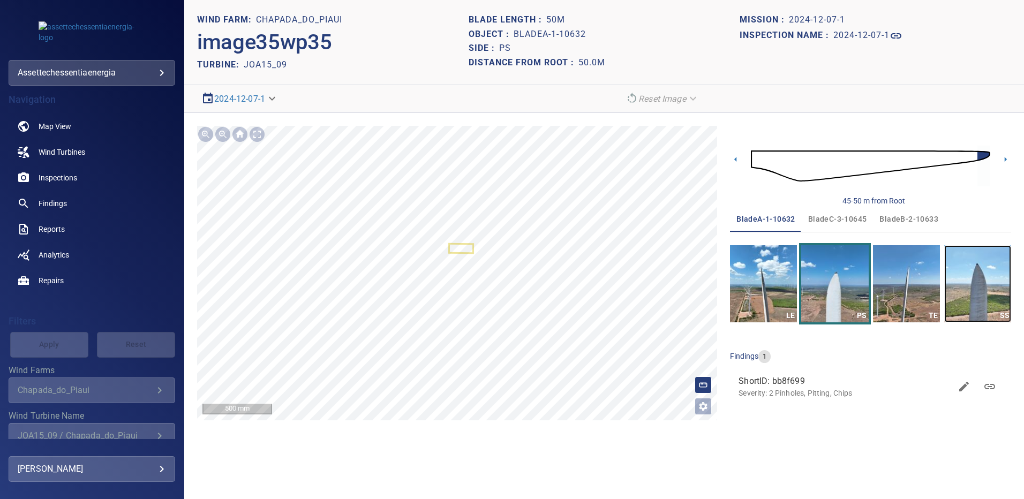
click at [977, 273] on img "button" at bounding box center [977, 283] width 67 height 77
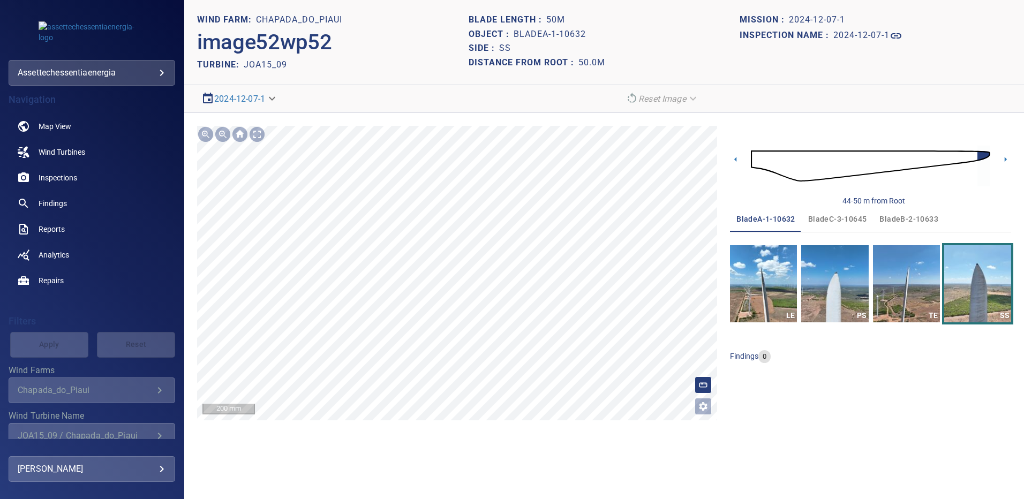
click at [884, 218] on span "bladeB-2-10633" at bounding box center [908, 219] width 59 height 13
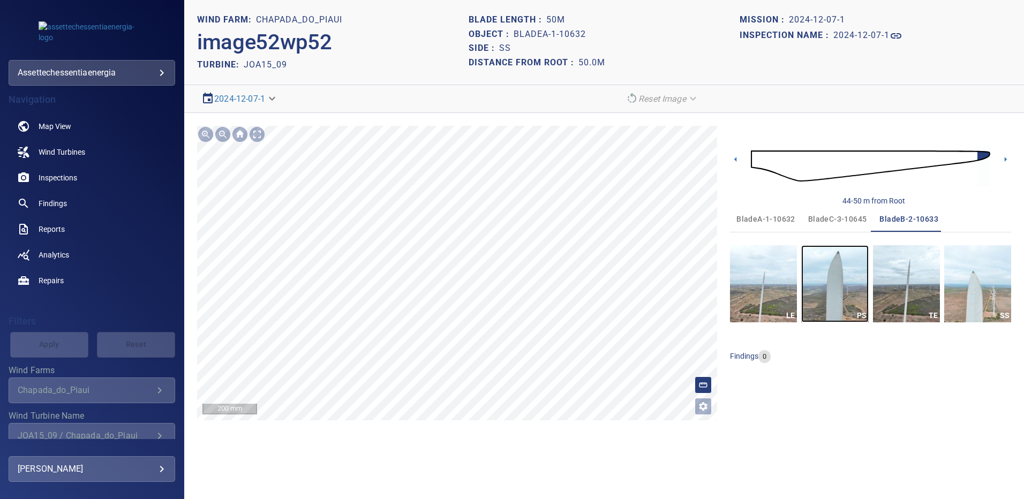
click at [820, 280] on img "button" at bounding box center [834, 283] width 67 height 77
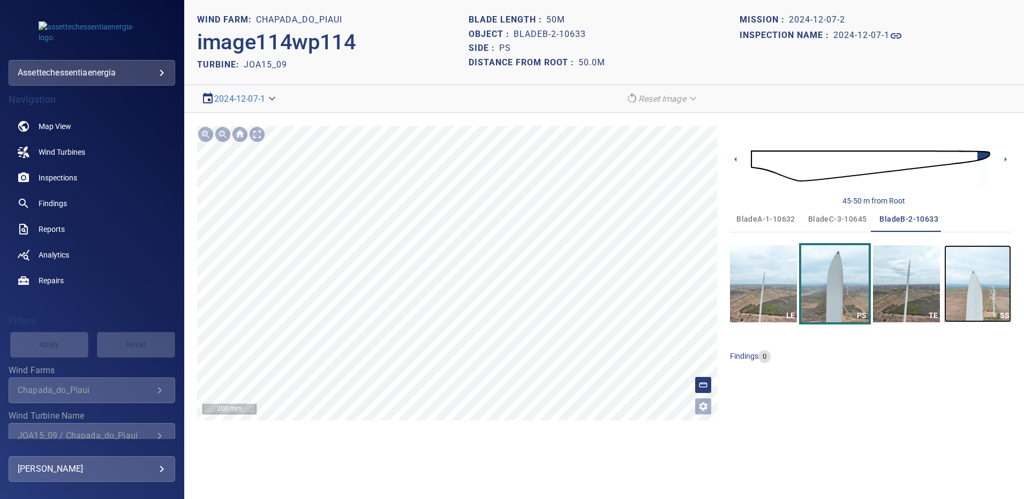
click at [976, 286] on img "button" at bounding box center [977, 283] width 67 height 77
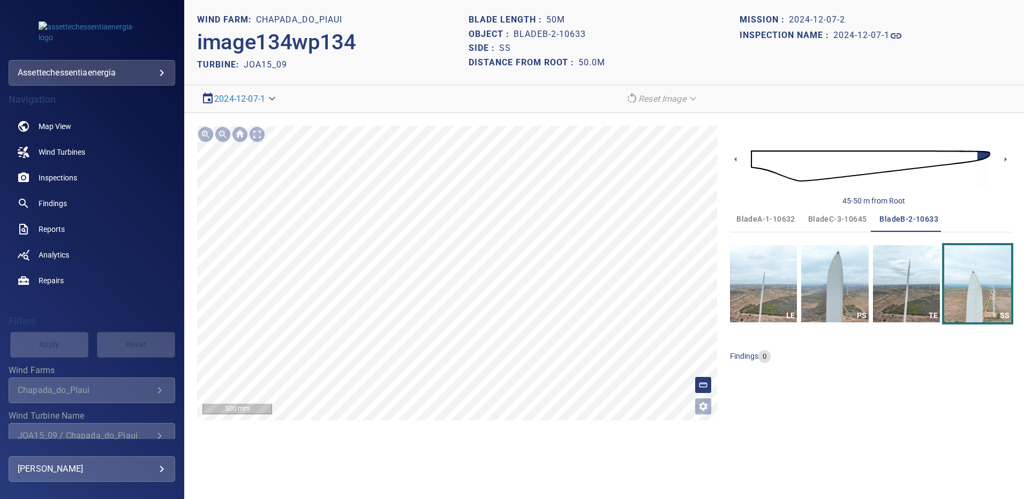
click at [827, 221] on span "bladeC-3-10645" at bounding box center [837, 219] width 59 height 13
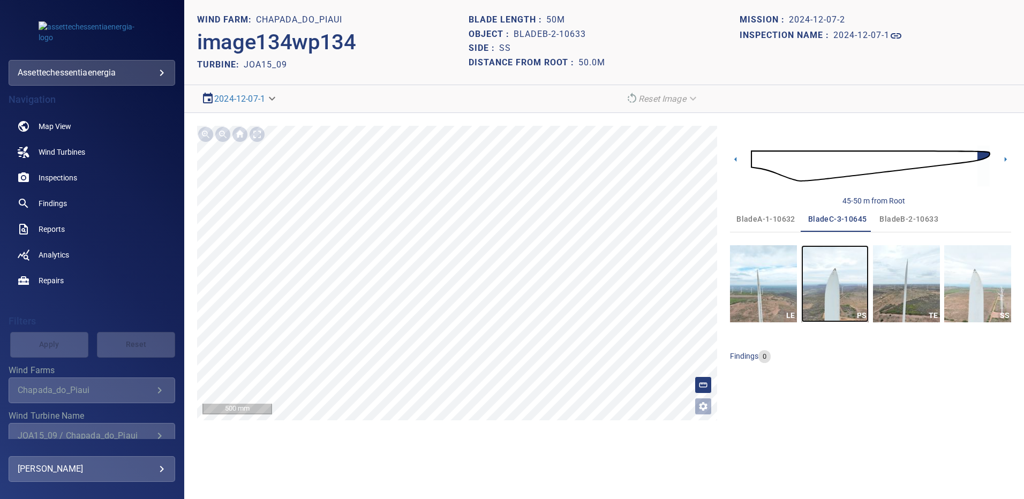
click at [837, 276] on img "button" at bounding box center [834, 283] width 67 height 77
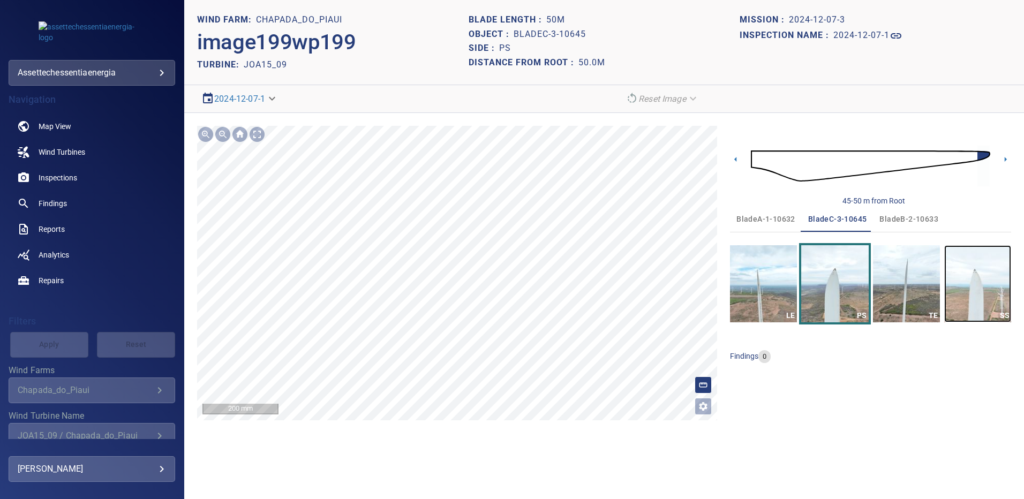
click at [995, 278] on img "button" at bounding box center [977, 283] width 67 height 77
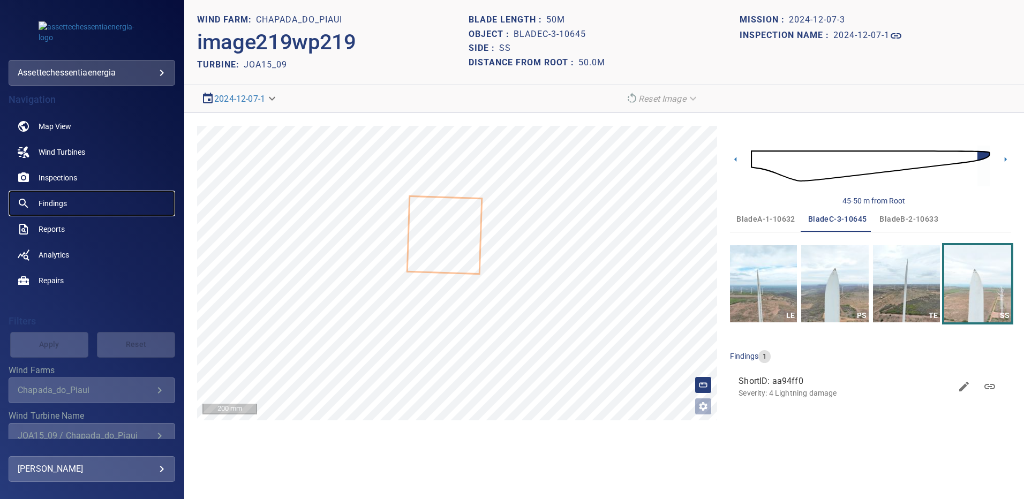
click at [62, 205] on span "Findings" at bounding box center [53, 203] width 28 height 11
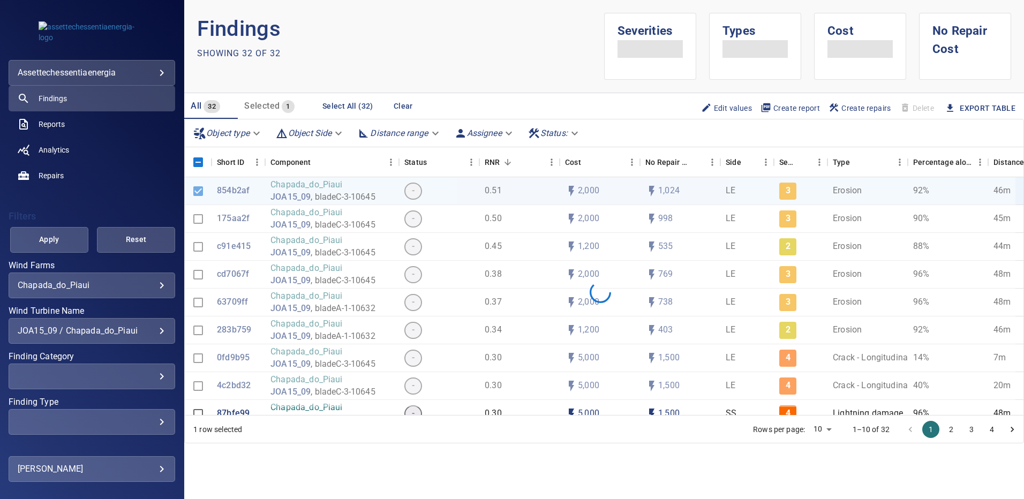
scroll to position [107, 0]
click at [154, 327] on div "JOA15_09 / Chapada_do_Piaui" at bounding box center [92, 328] width 148 height 10
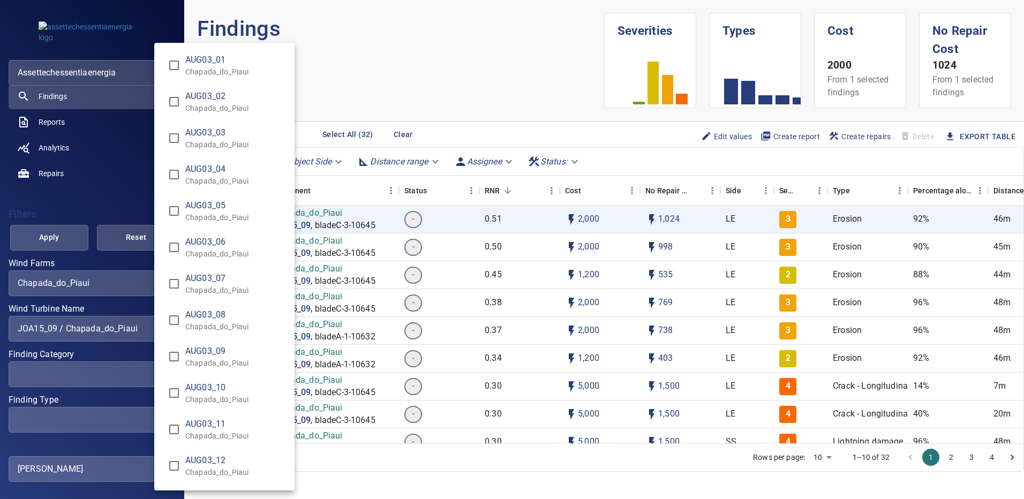
scroll to position [7846, 0]
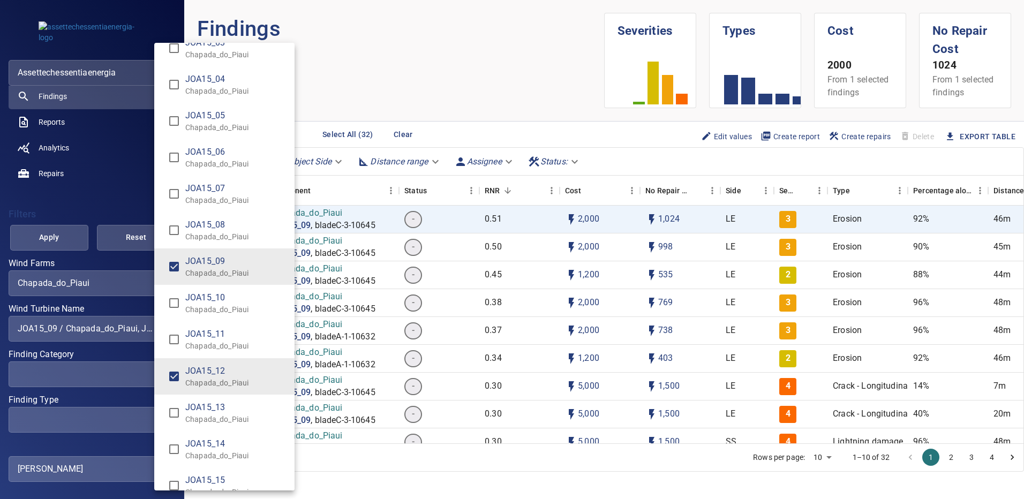
type input "**********"
click at [66, 240] on div "Wind Turbine Name" at bounding box center [512, 249] width 1024 height 499
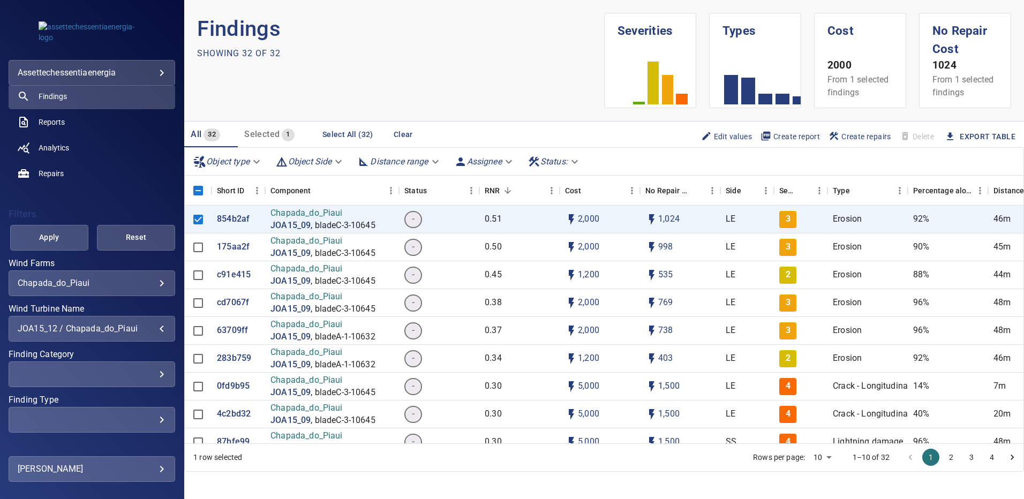
click at [63, 240] on span "Apply" at bounding box center [49, 237] width 51 height 13
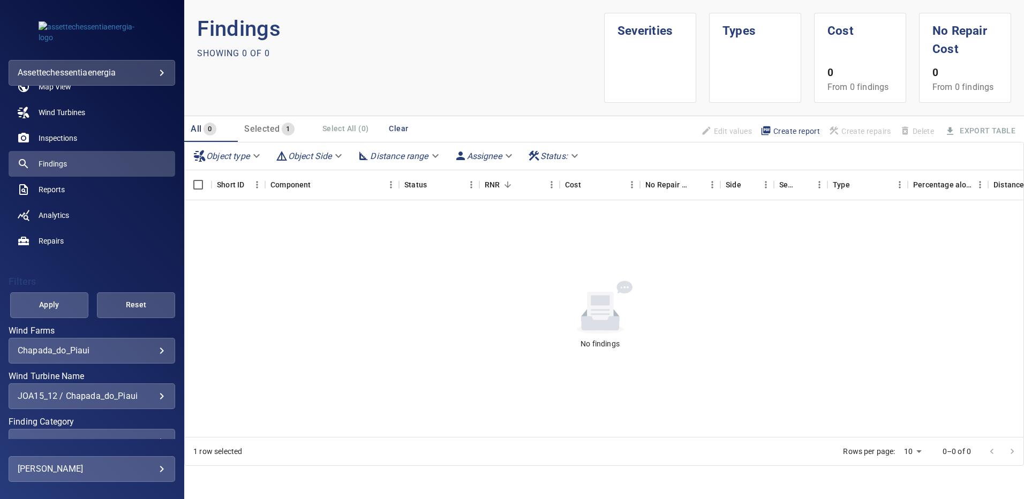
scroll to position [0, 0]
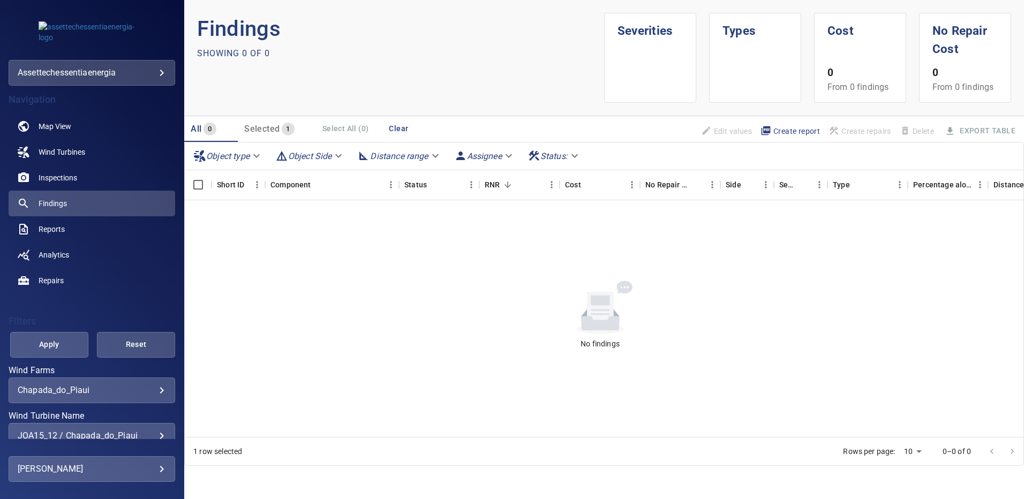
click at [153, 430] on div "JOA15_12 / Chapada_do_Piaui" at bounding box center [92, 435] width 148 height 10
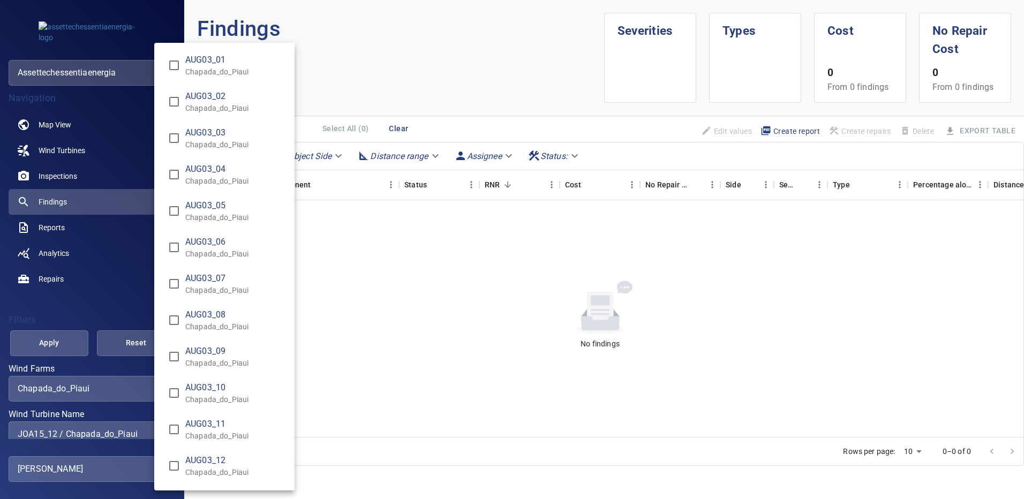
scroll to position [7956, 0]
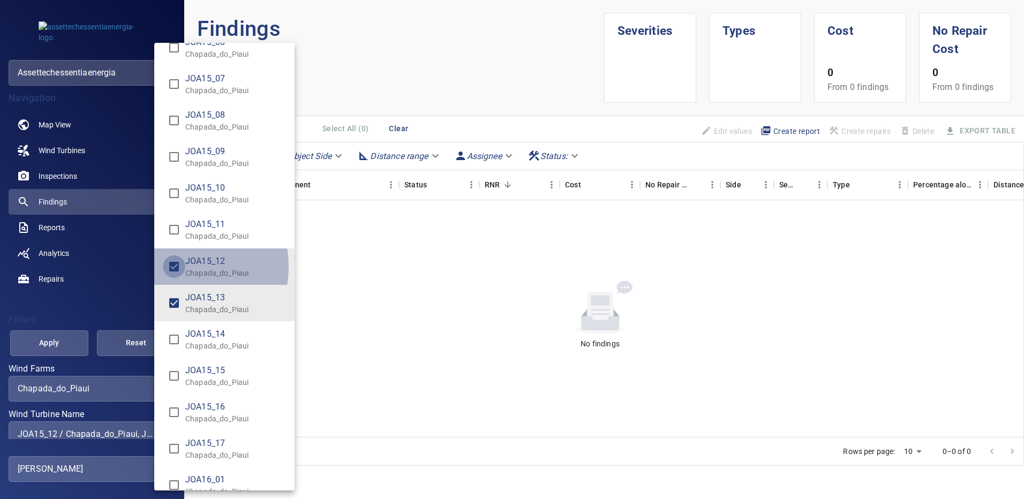
type input "**********"
click at [57, 342] on div "Wind Turbine Name" at bounding box center [512, 249] width 1024 height 499
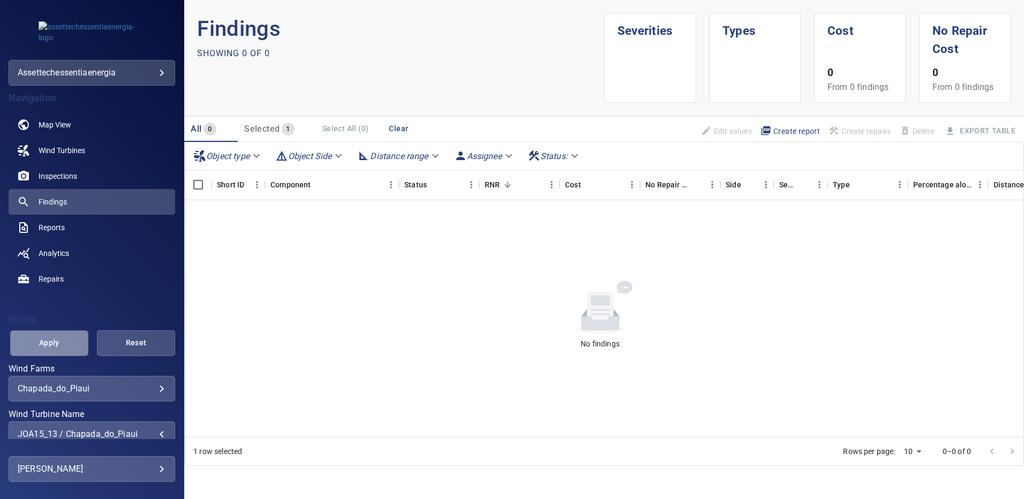
click at [57, 342] on span "Apply" at bounding box center [49, 342] width 51 height 13
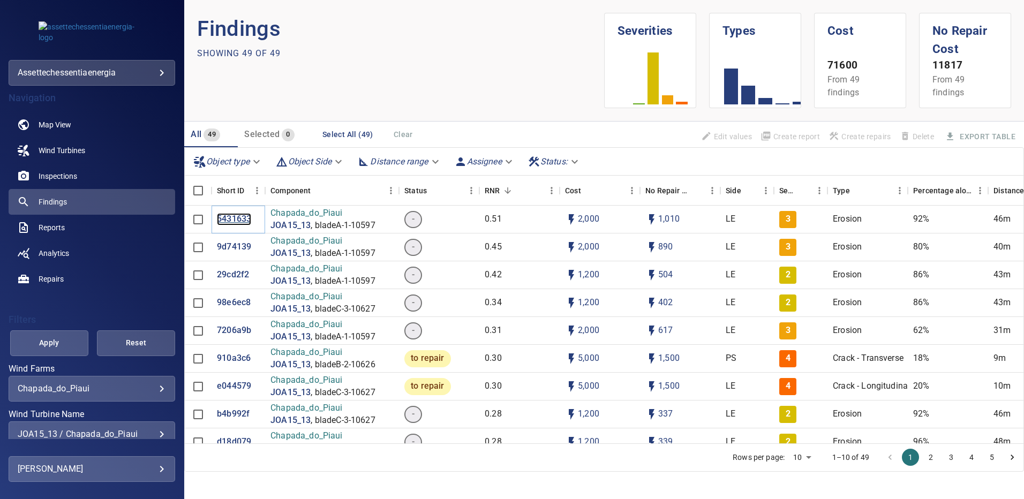
click at [242, 218] on p "5431633" at bounding box center [234, 219] width 34 height 12
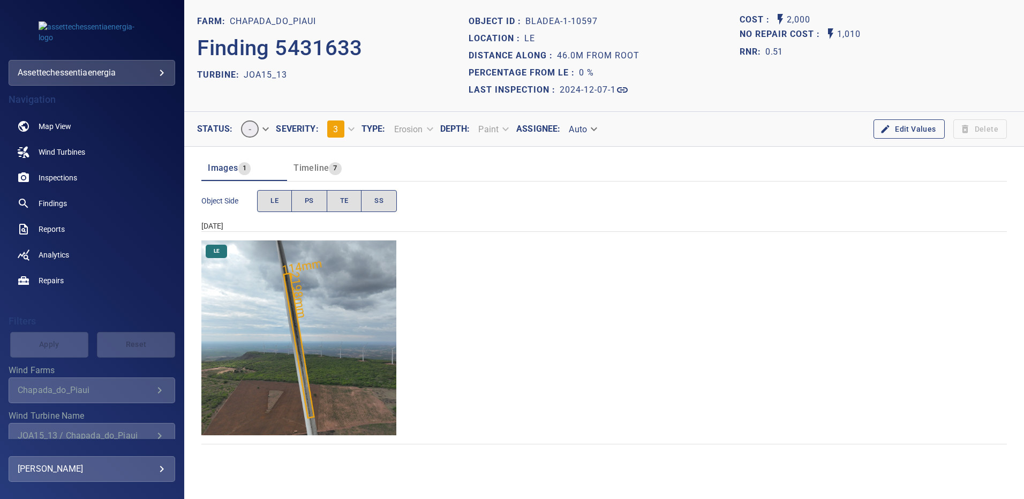
click at [318, 287] on img "Chapada_do_Piaui/JOA15_13/2024-12-07-1/2024-12-07-1/image22wp22.jpg" at bounding box center [298, 337] width 195 height 195
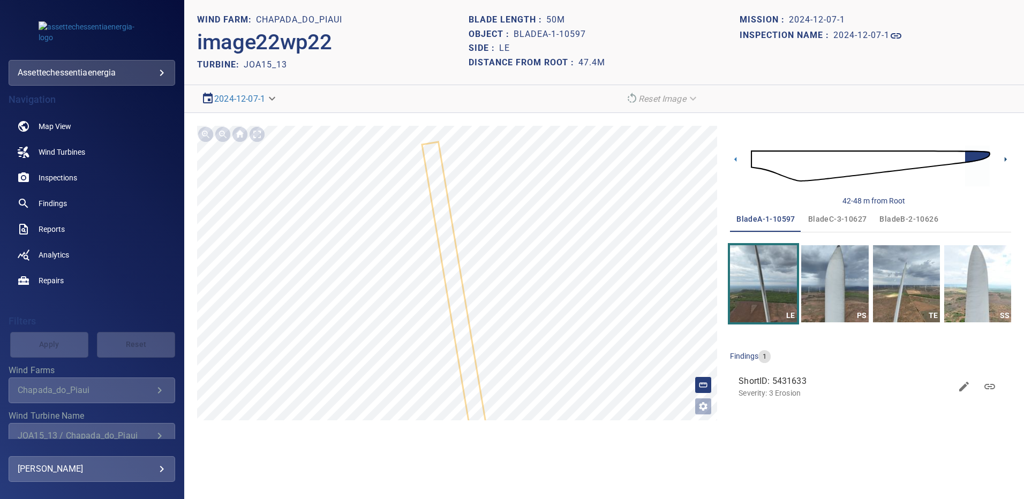
click at [1005, 159] on icon at bounding box center [1005, 159] width 2 height 5
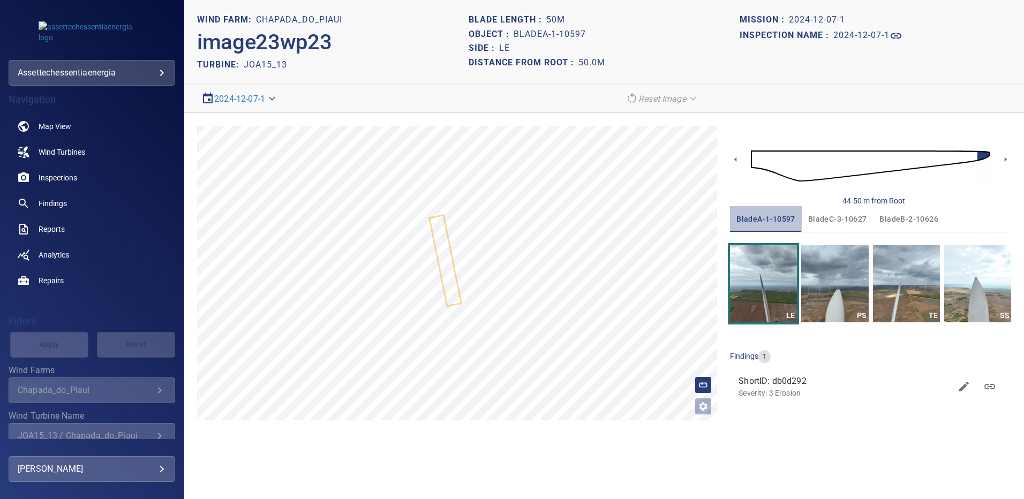
click at [776, 220] on span "bladeA-1-10597" at bounding box center [765, 219] width 59 height 13
click at [820, 284] on img "button" at bounding box center [834, 283] width 67 height 77
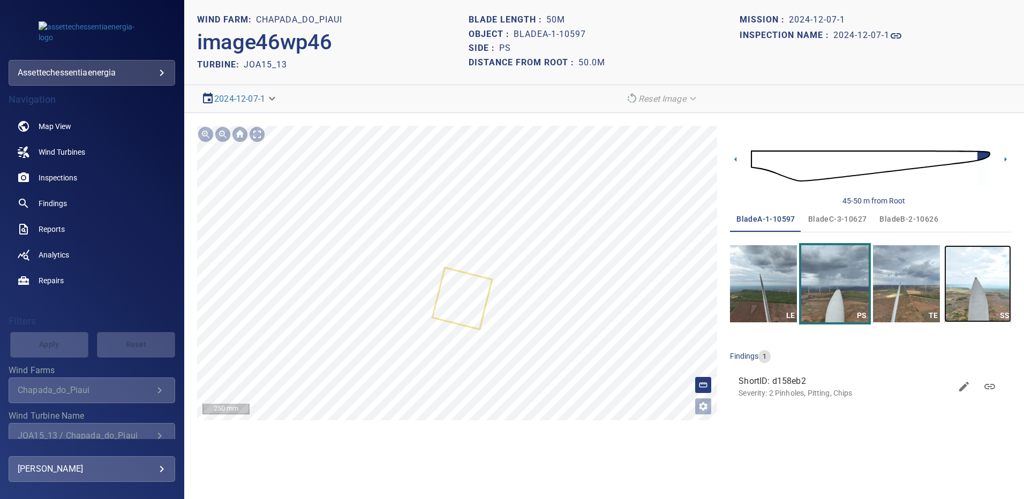
click at [985, 292] on img "button" at bounding box center [977, 283] width 67 height 77
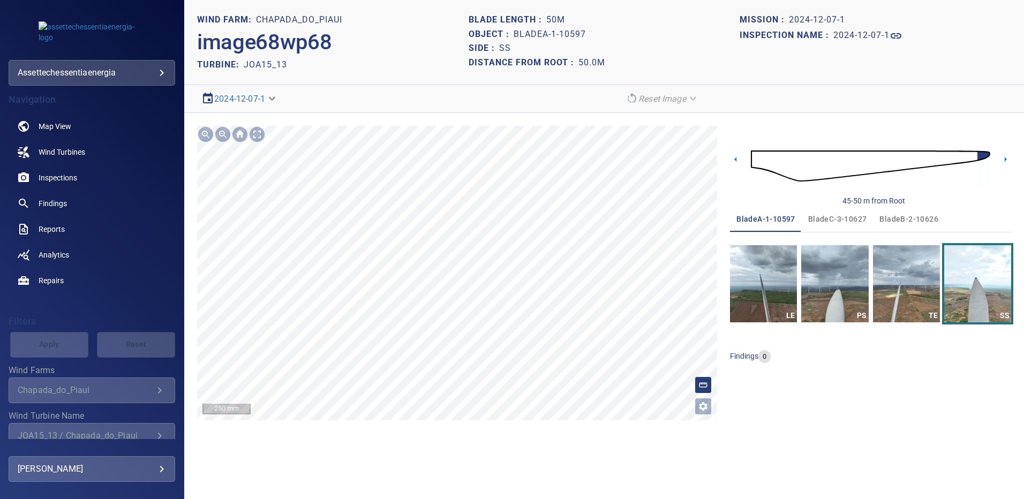
click at [891, 220] on span "bladeB-2-10626" at bounding box center [908, 219] width 59 height 13
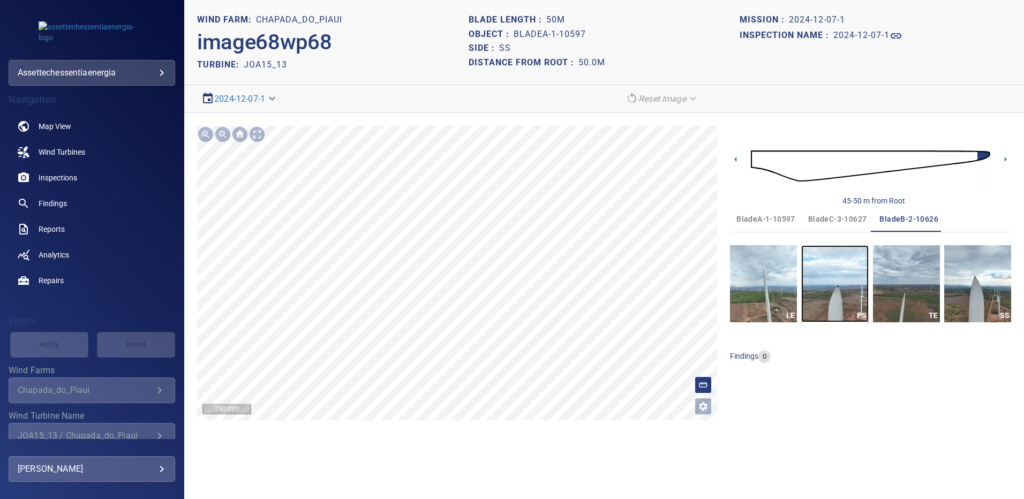
click at [833, 289] on img "button" at bounding box center [834, 283] width 67 height 77
click at [977, 286] on img "button" at bounding box center [977, 283] width 67 height 77
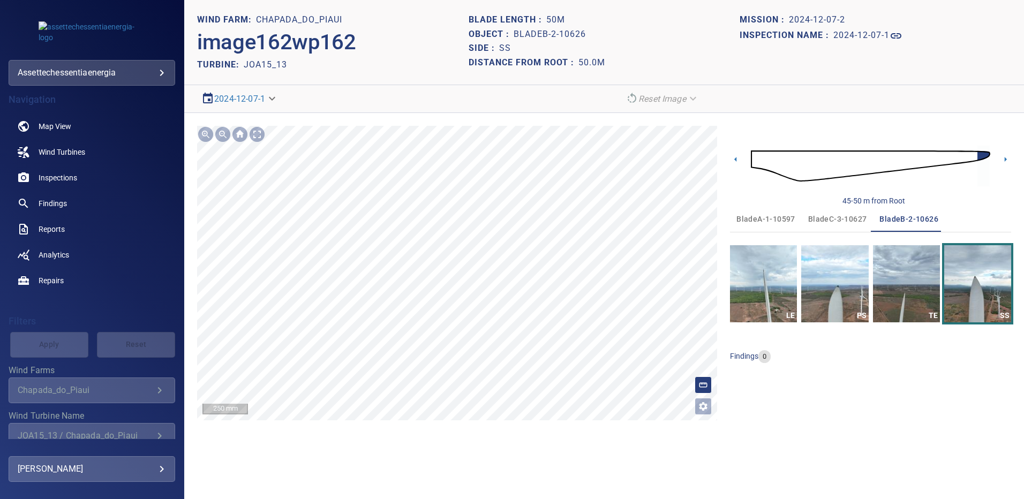
click at [850, 218] on span "bladeC-3-10627" at bounding box center [837, 219] width 59 height 13
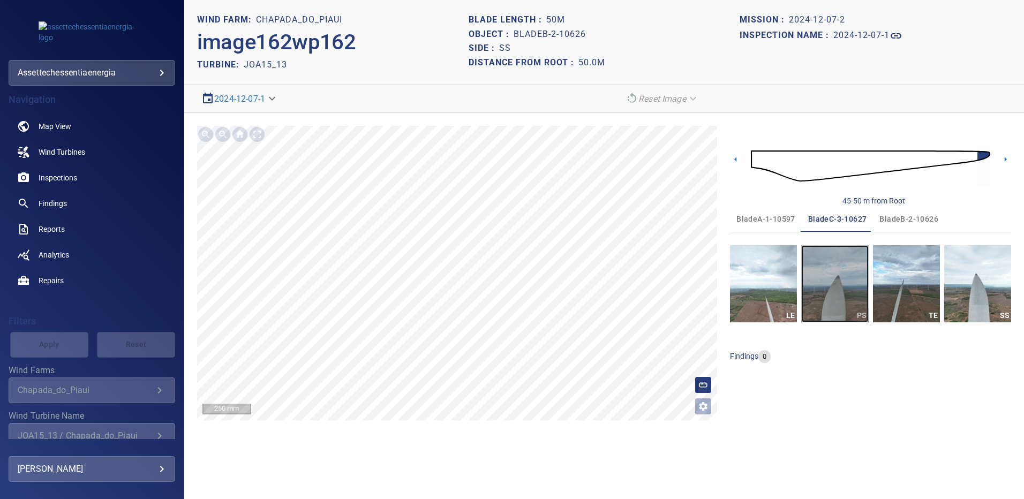
click at [841, 285] on img "button" at bounding box center [834, 283] width 67 height 77
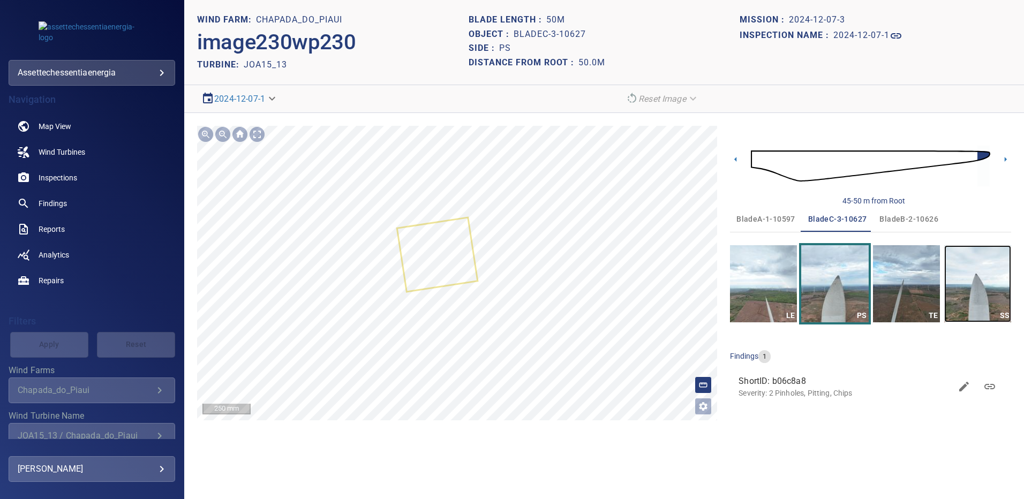
click at [961, 276] on img "button" at bounding box center [977, 283] width 67 height 77
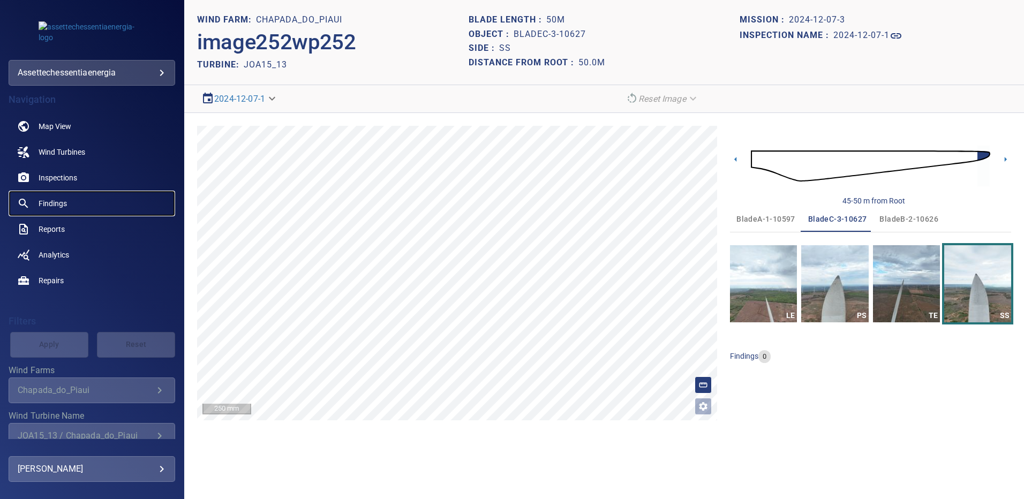
click at [58, 199] on span "Findings" at bounding box center [53, 203] width 28 height 11
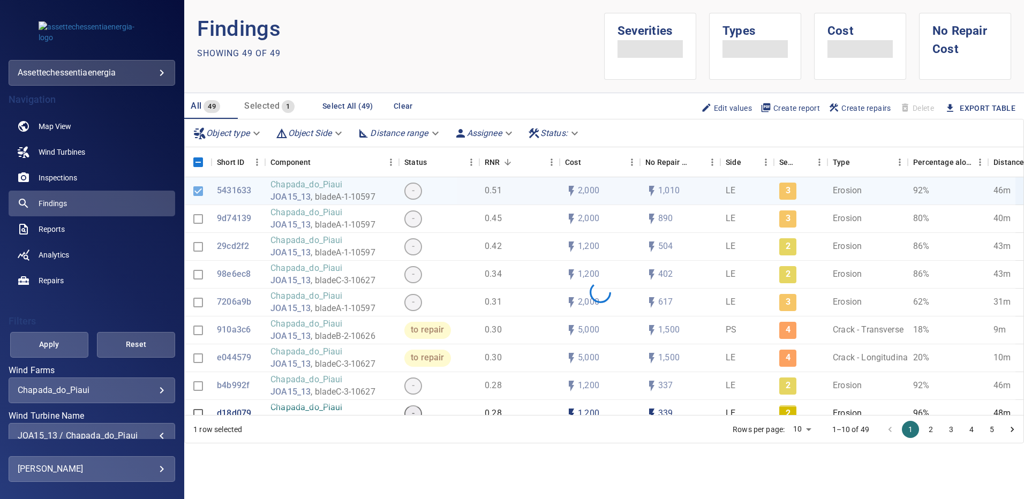
click at [156, 433] on div "JOA15_13 / Chapada_do_Piaui" at bounding box center [92, 435] width 148 height 10
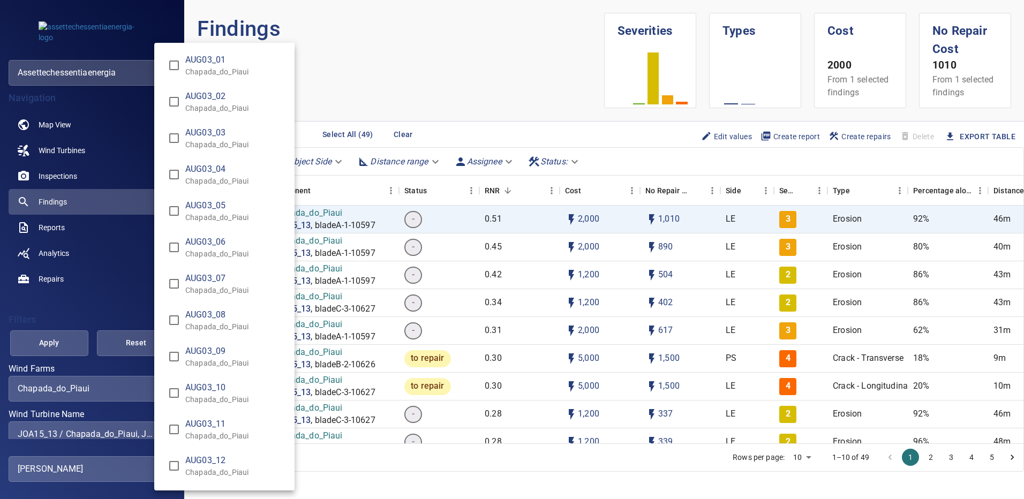
scroll to position [7992, 0]
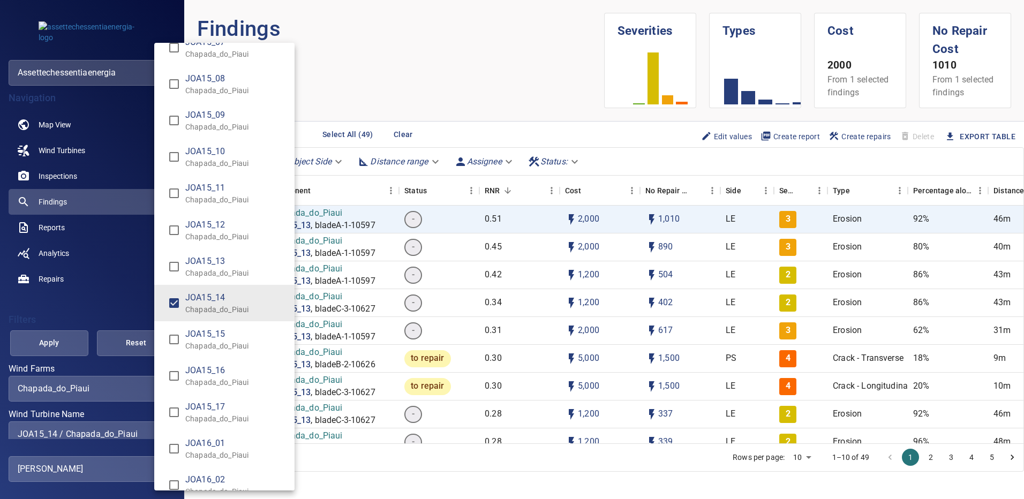
type input "**********"
click at [69, 344] on div "Wind Turbine Name" at bounding box center [512, 249] width 1024 height 499
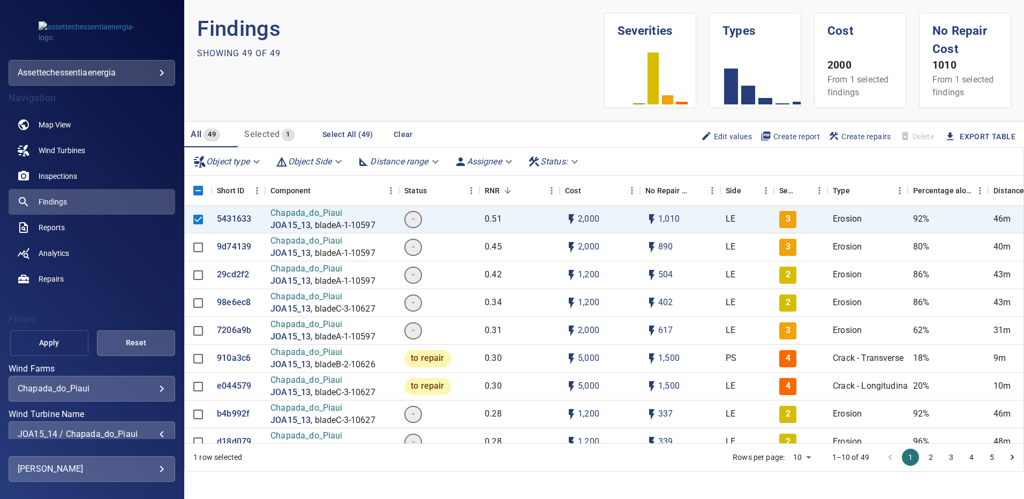
click at [61, 343] on span "Apply" at bounding box center [49, 342] width 51 height 13
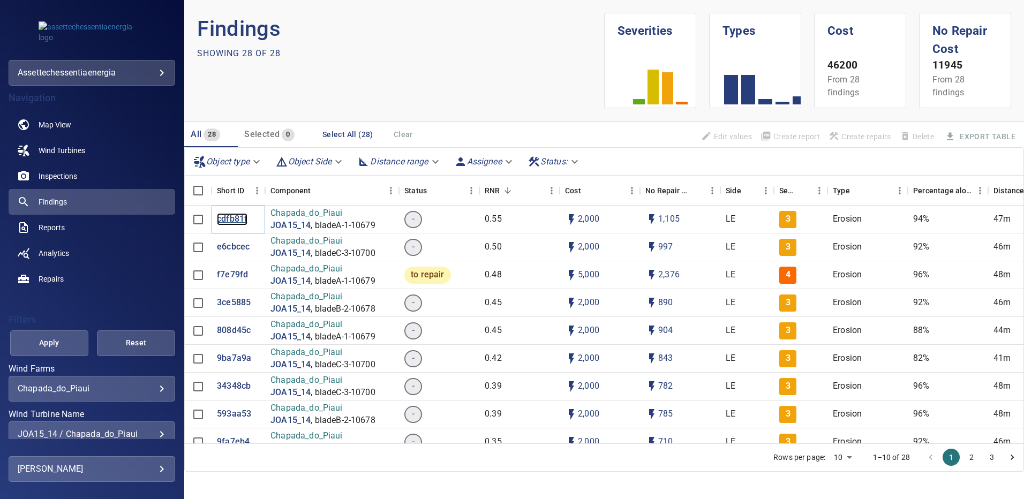
click at [233, 218] on p "cdfb81f" at bounding box center [232, 219] width 31 height 12
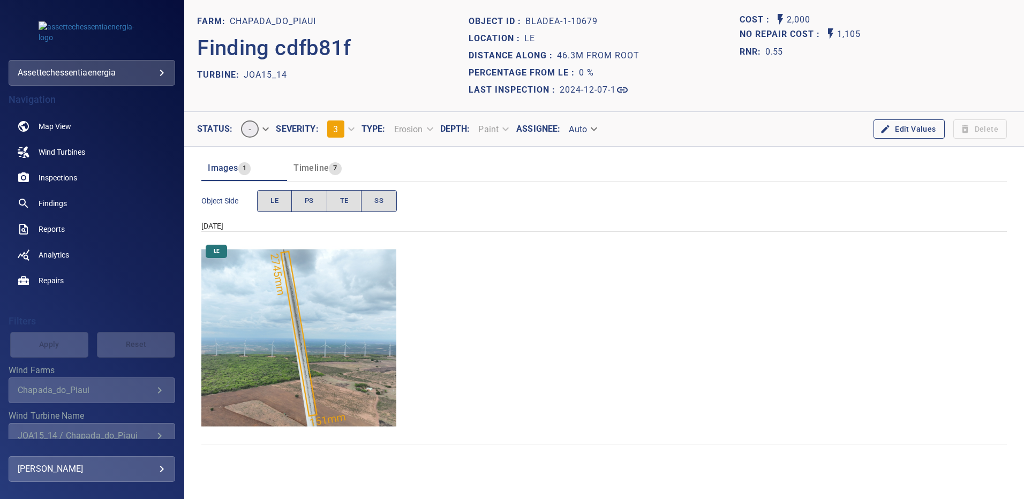
click at [323, 319] on img "Chapada_do_Piaui/JOA15_14/2024-12-07-1/2024-12-07-1/image19wp19.jpg" at bounding box center [298, 337] width 195 height 195
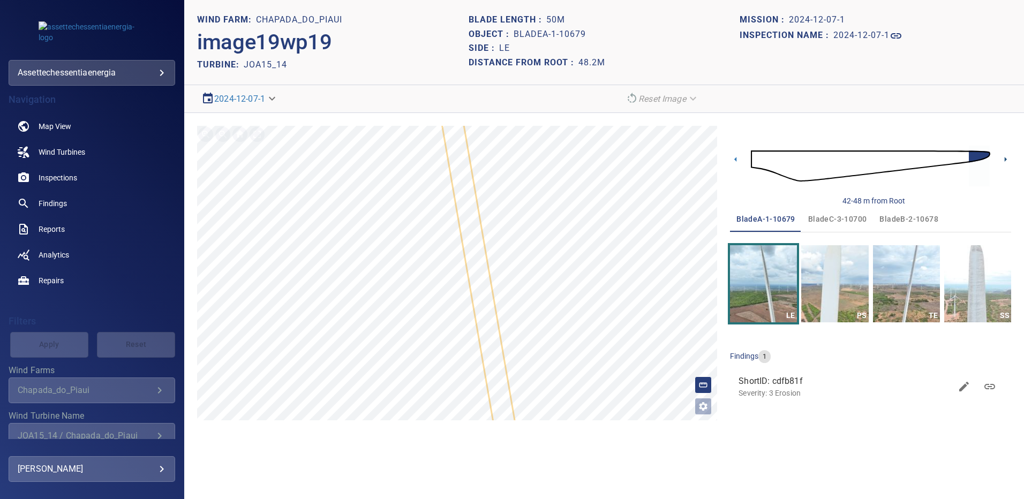
click at [1001, 160] on icon at bounding box center [1005, 159] width 11 height 11
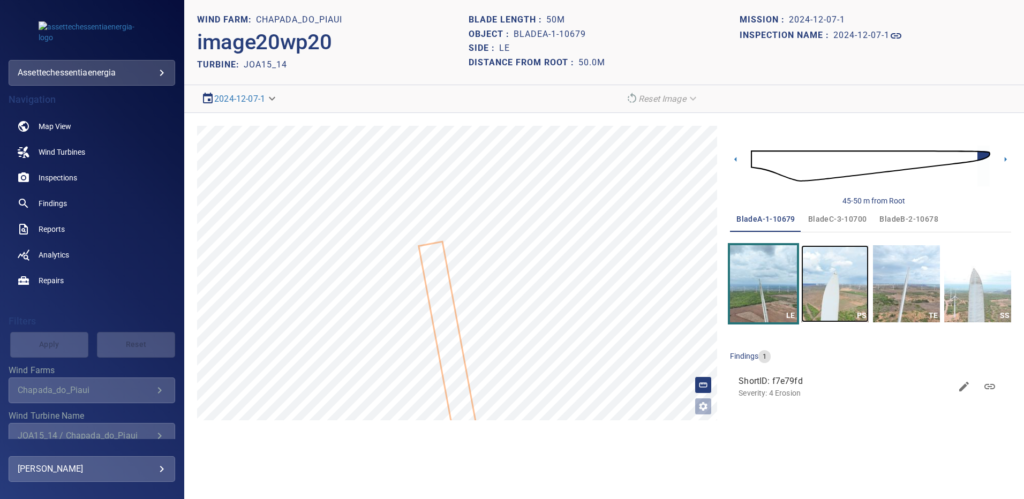
click at [824, 272] on img "button" at bounding box center [834, 283] width 67 height 77
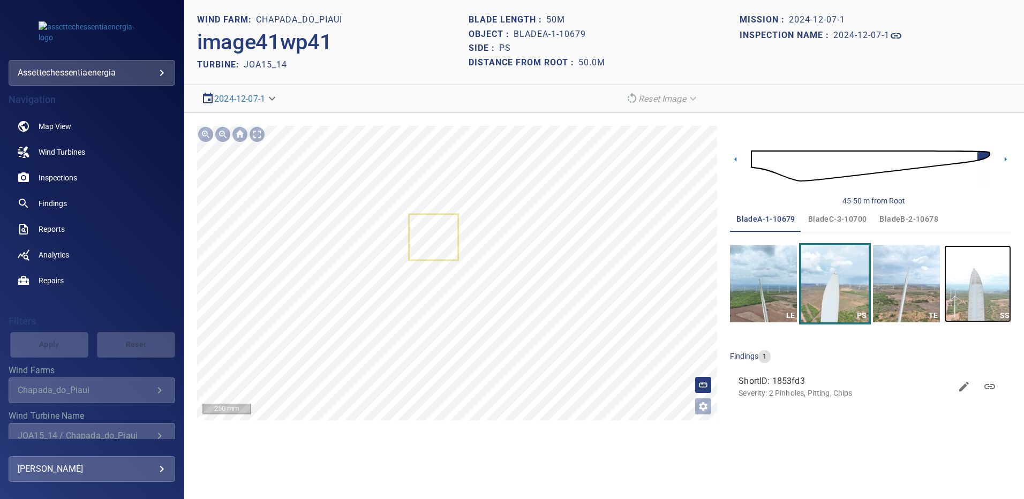
click at [981, 277] on img "button" at bounding box center [977, 283] width 67 height 77
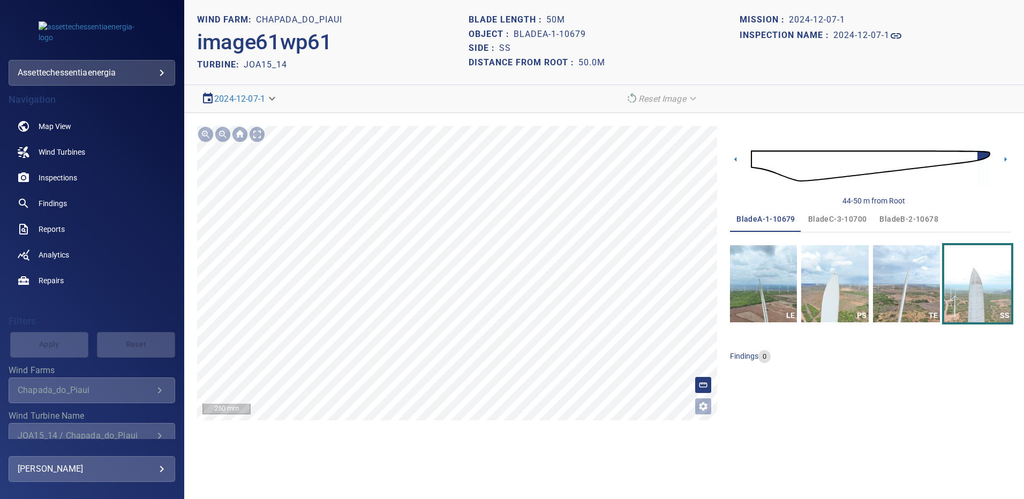
click at [893, 218] on span "bladeB-2-10678" at bounding box center [908, 219] width 59 height 13
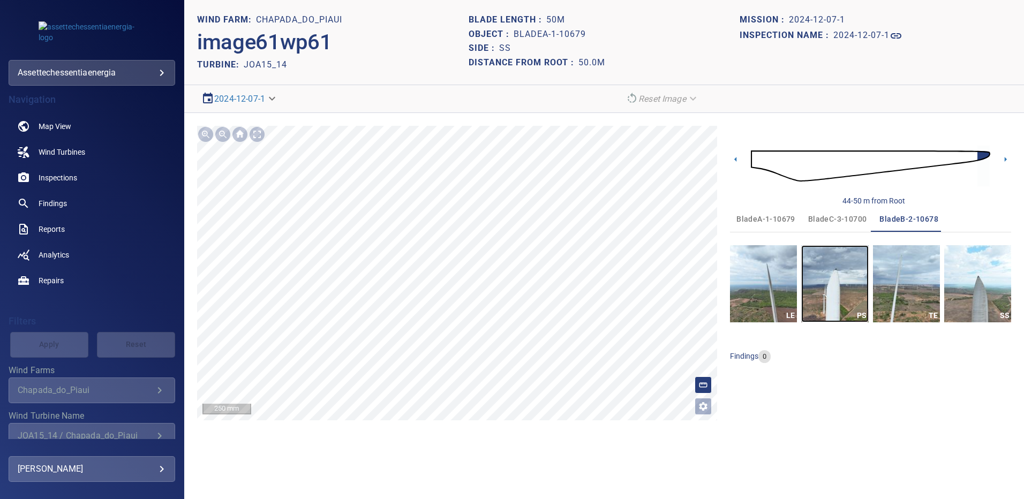
click at [835, 270] on img "button" at bounding box center [834, 283] width 67 height 77
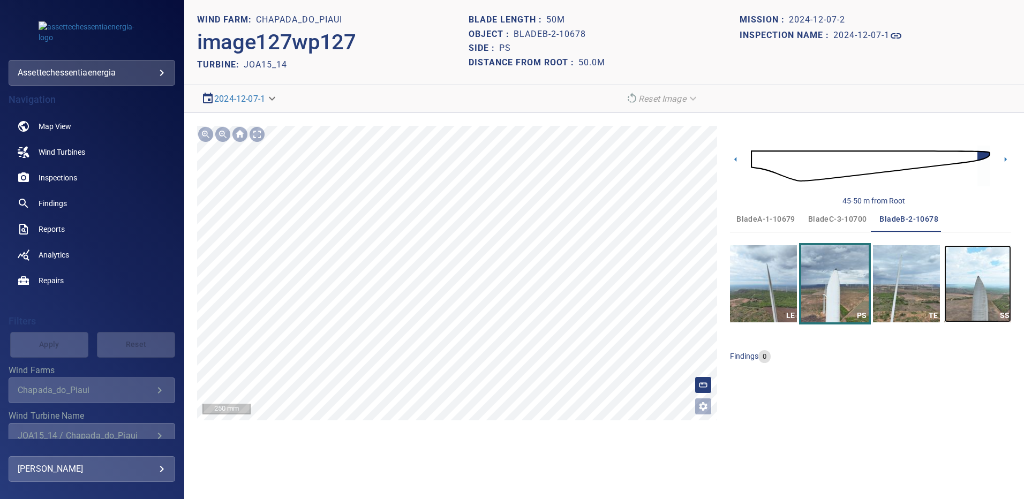
click at [991, 269] on img "button" at bounding box center [977, 283] width 67 height 77
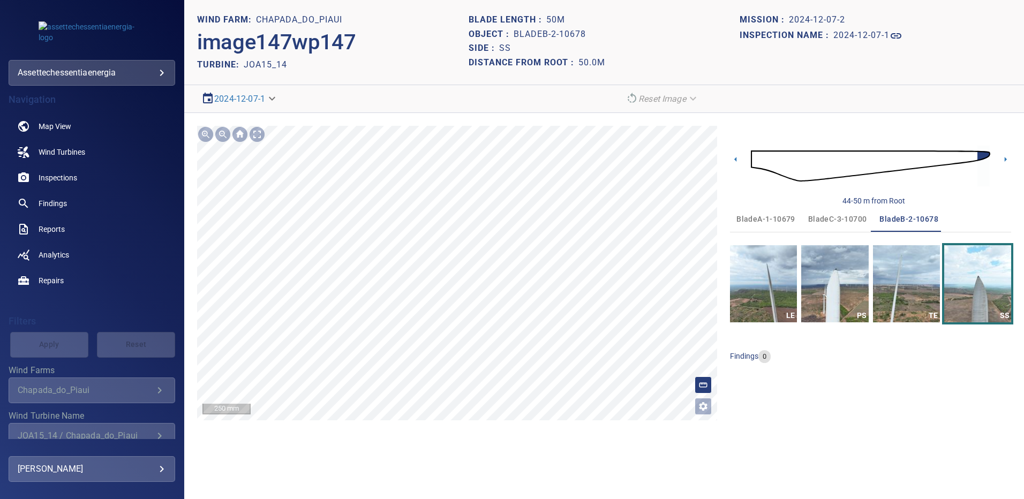
click at [815, 216] on span "bladeC-3-10700" at bounding box center [837, 219] width 59 height 13
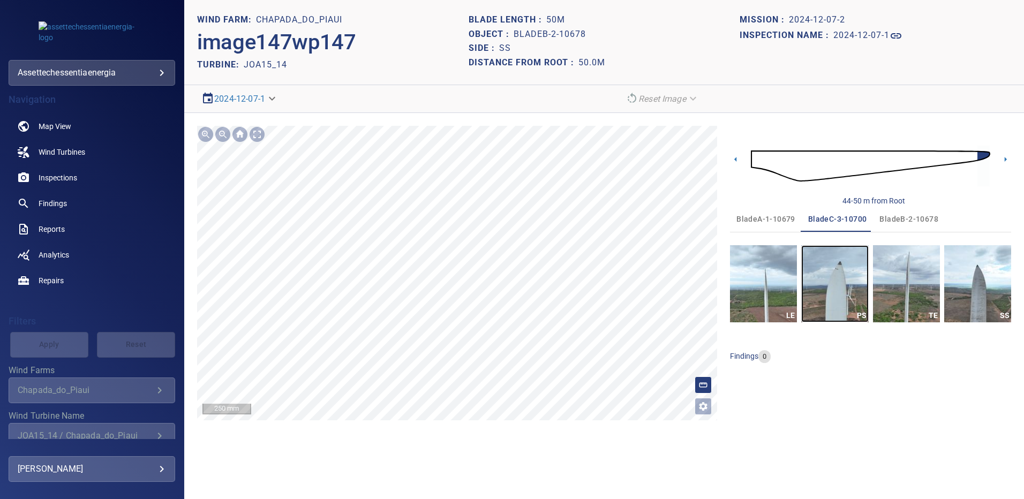
click at [844, 268] on img "button" at bounding box center [834, 283] width 67 height 77
click at [968, 267] on img "button" at bounding box center [977, 283] width 67 height 77
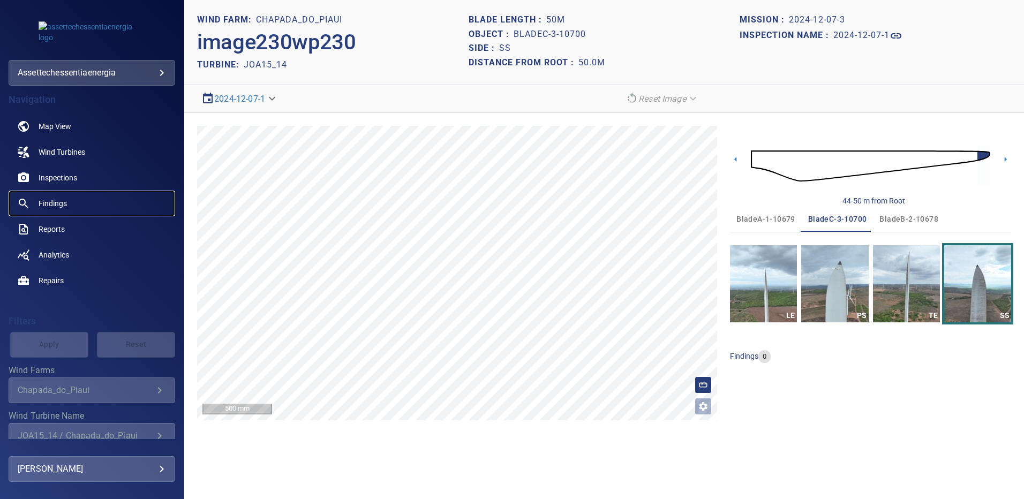
click at [57, 200] on span "Findings" at bounding box center [53, 203] width 28 height 11
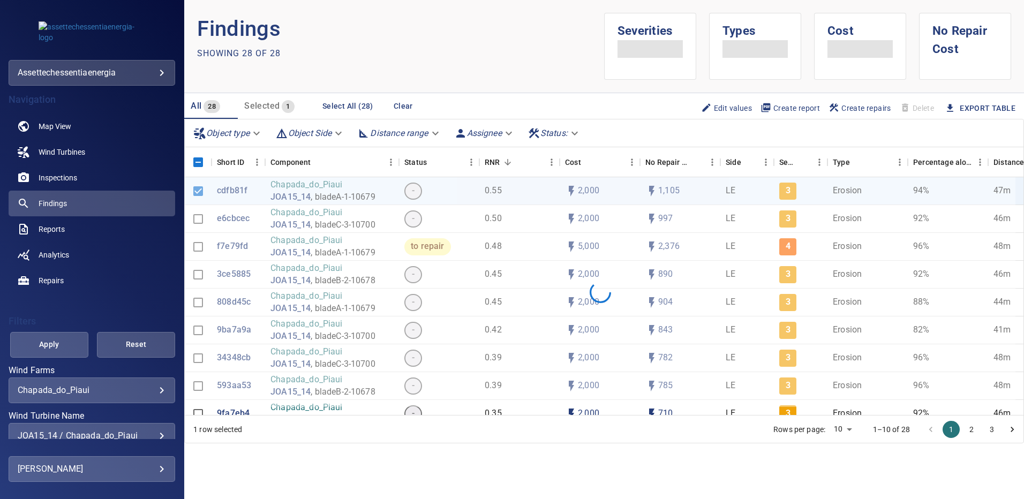
click at [154, 394] on div "**********" at bounding box center [92, 457] width 167 height 182
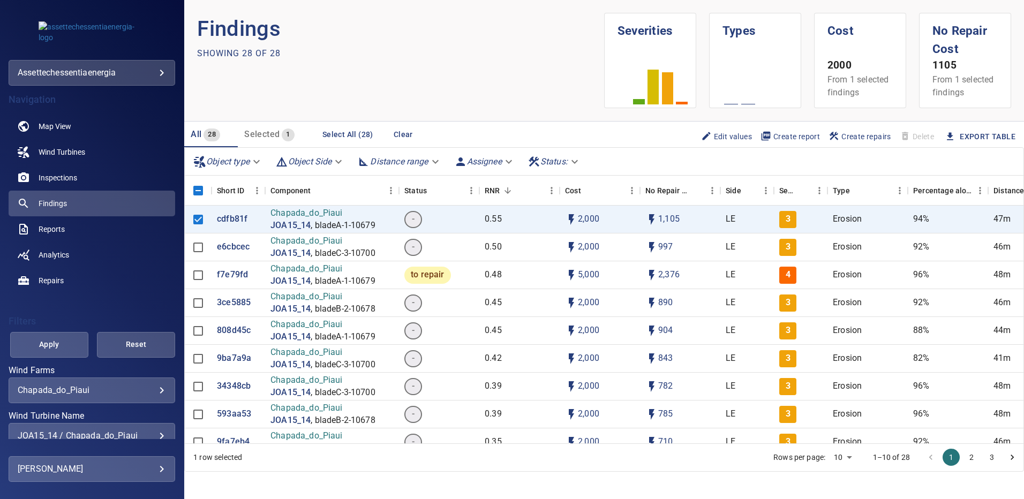
scroll to position [39, 0]
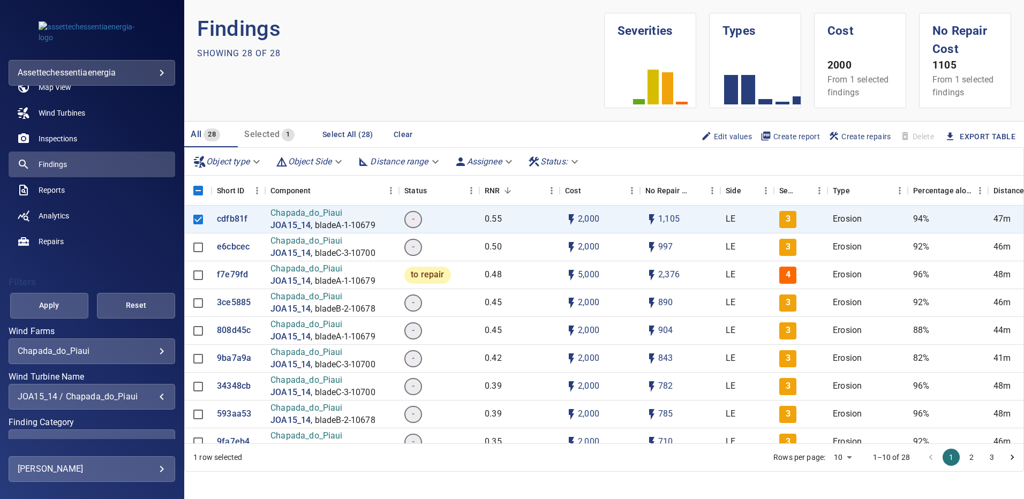
click at [153, 398] on div "JOA15_14 / Chapada_do_Piaui" at bounding box center [92, 396] width 148 height 10
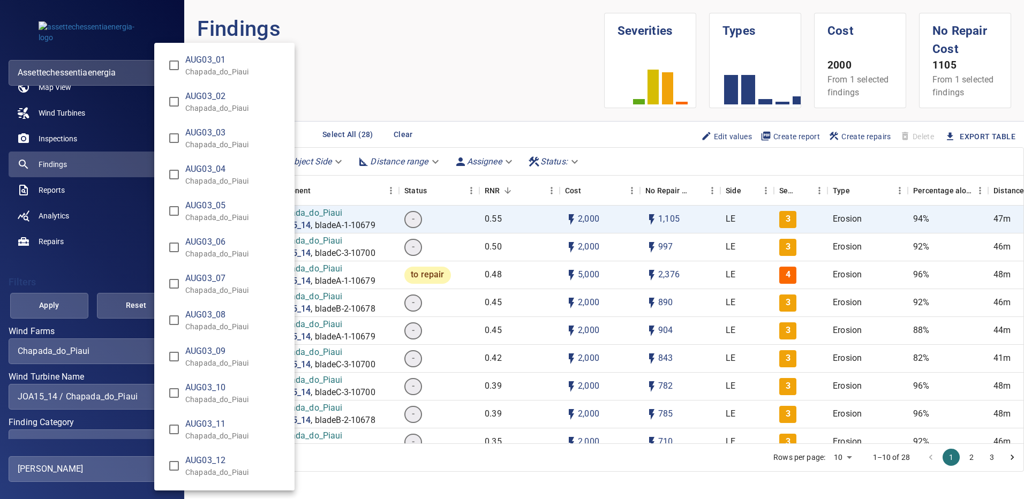
scroll to position [8029, 0]
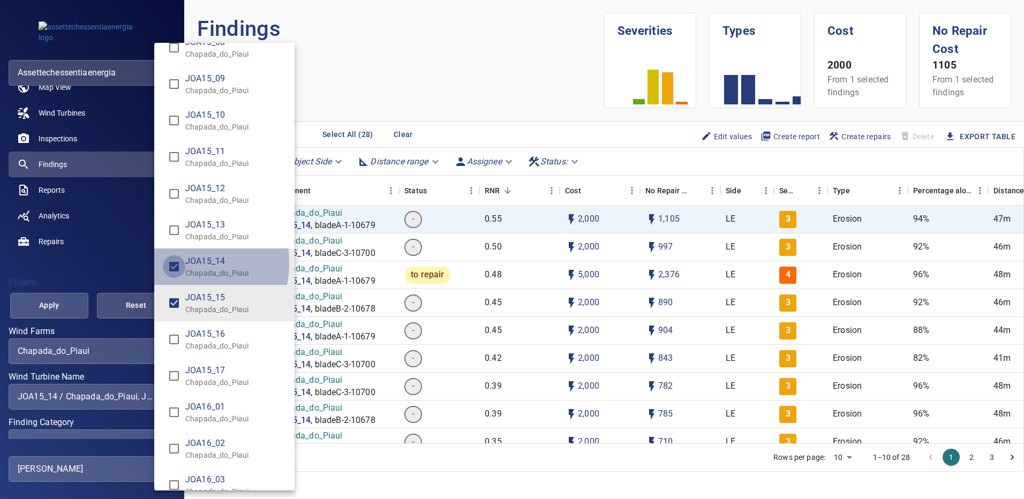
type input "**********"
click at [65, 298] on div "Wind Turbine Name" at bounding box center [512, 249] width 1024 height 499
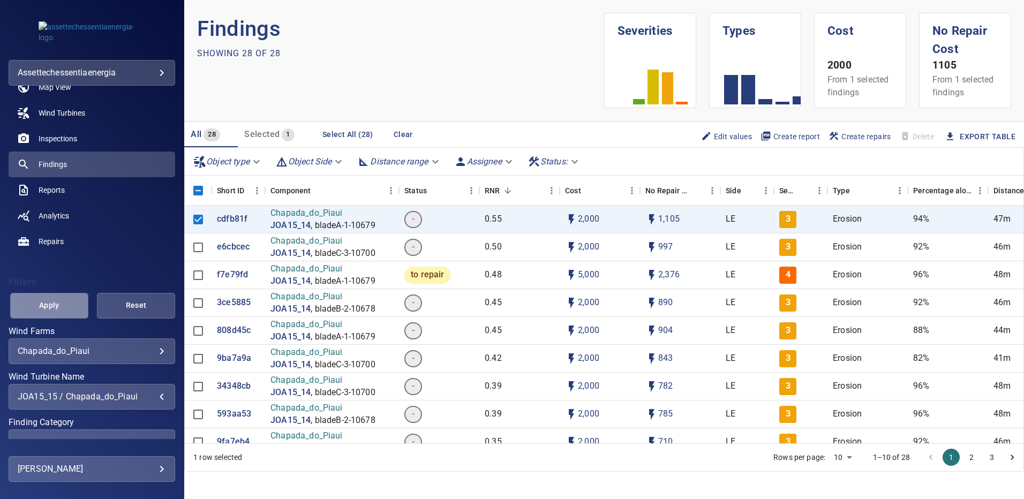
click at [65, 298] on button "Apply" at bounding box center [49, 306] width 78 height 26
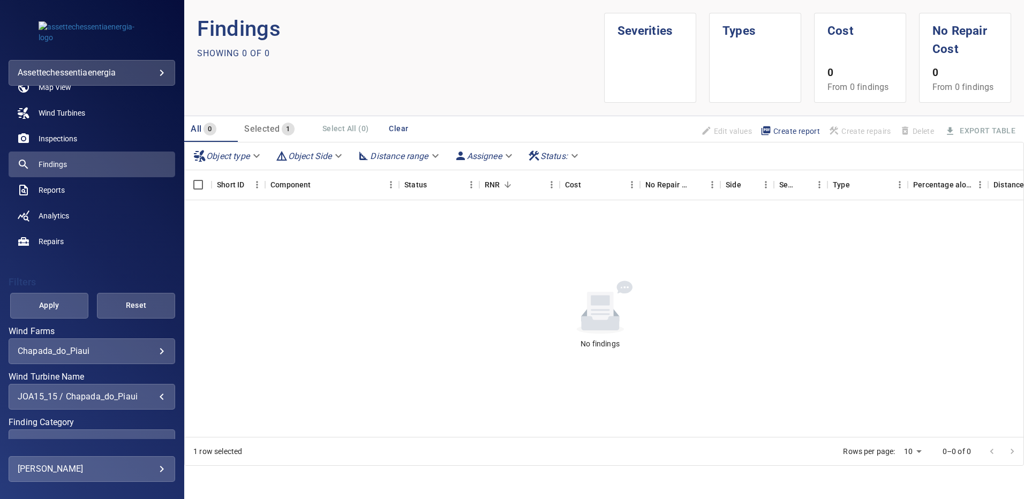
click at [154, 397] on div "JOA15_15 / Chapada_do_Piaui" at bounding box center [92, 396] width 148 height 10
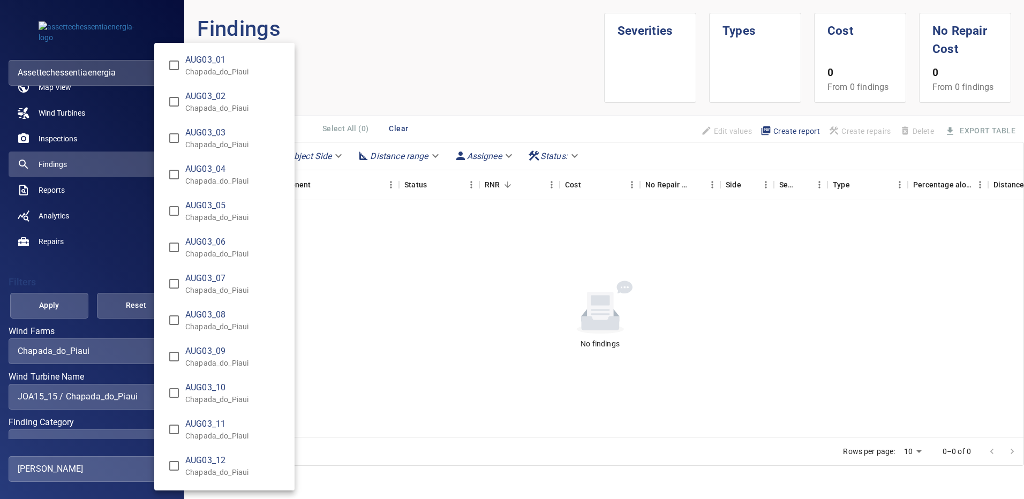
scroll to position [8065, 0]
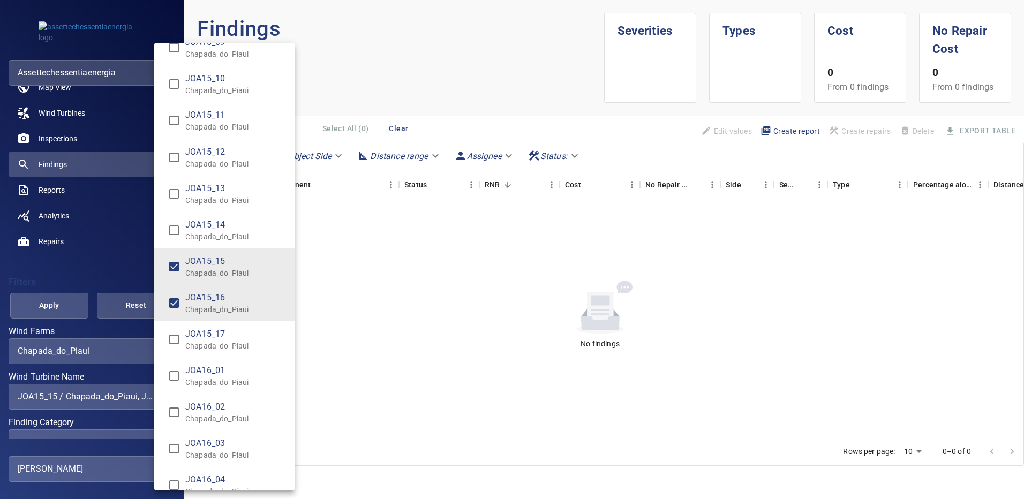
type input "**********"
click at [62, 301] on div "Wind Turbine Name" at bounding box center [512, 249] width 1024 height 499
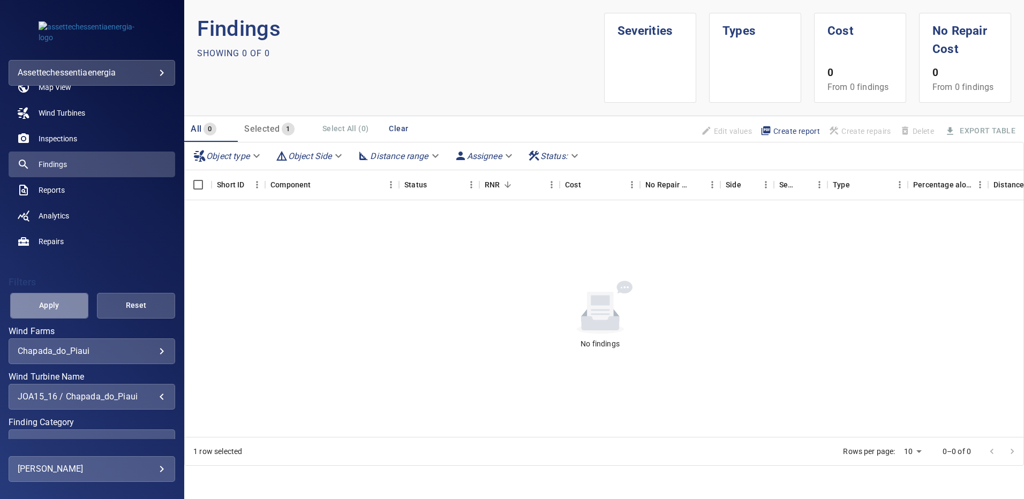
click at [62, 301] on span "Apply" at bounding box center [49, 305] width 51 height 13
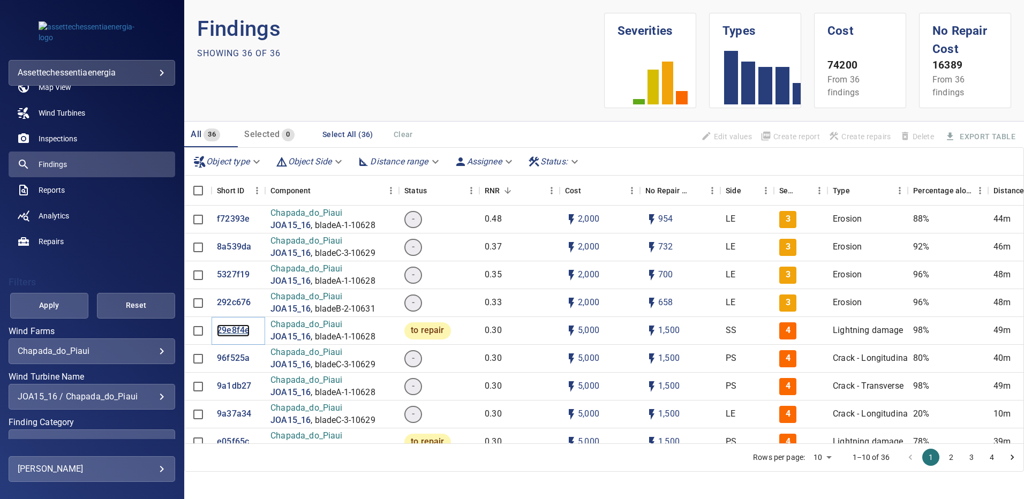
click at [234, 330] on p "29e8f4e" at bounding box center [233, 330] width 33 height 12
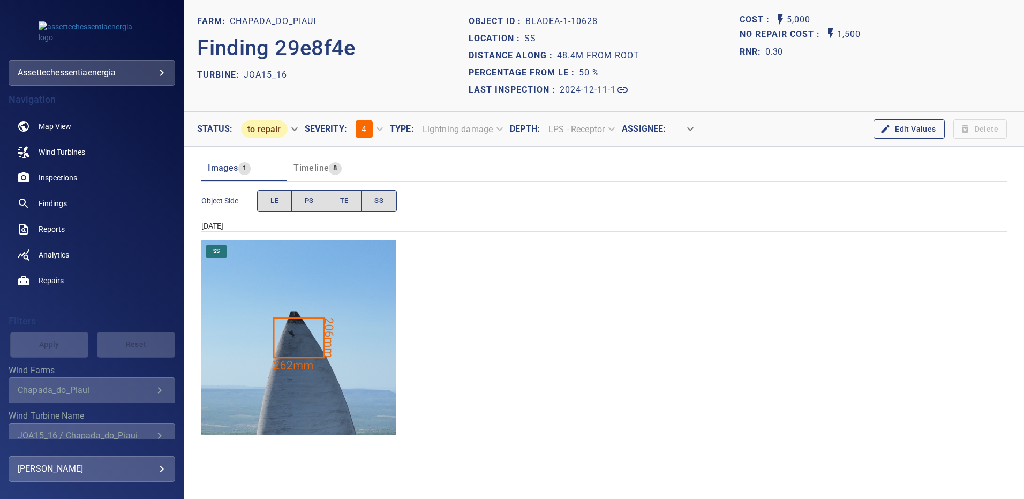
click at [339, 292] on img "Chapada_do_Piaui/JOA15_16/2024-12-11-1/2024-12-11-1/image50wp50.jpg" at bounding box center [298, 337] width 195 height 195
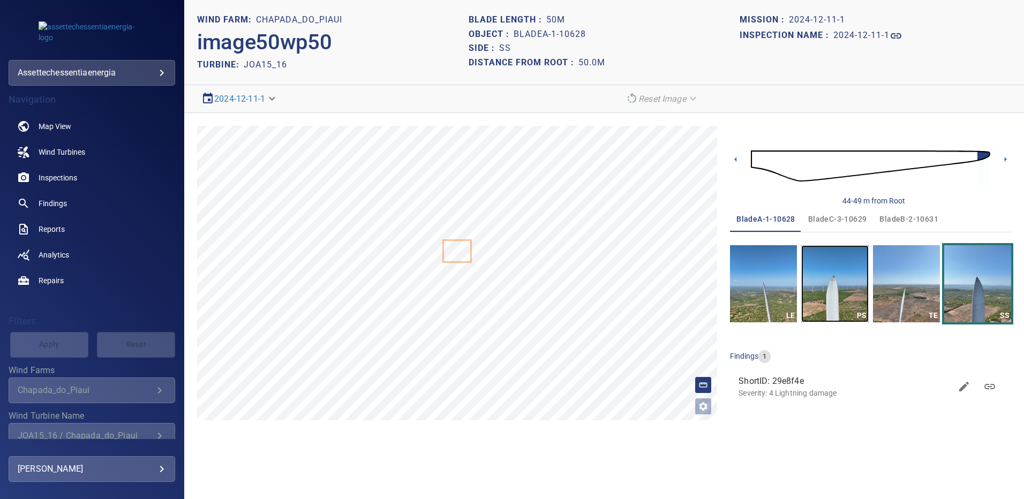
click at [819, 277] on img "button" at bounding box center [834, 283] width 67 height 77
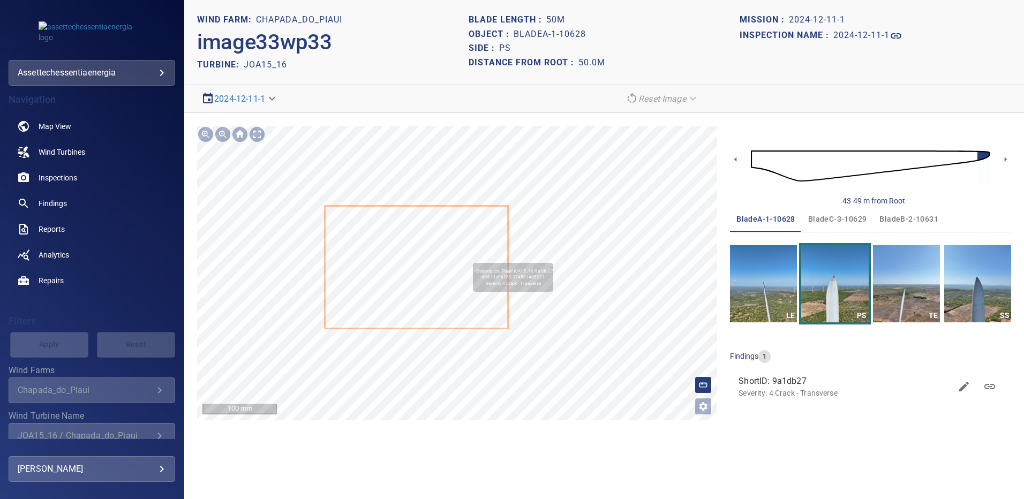
click at [440, 254] on icon at bounding box center [416, 267] width 181 height 121
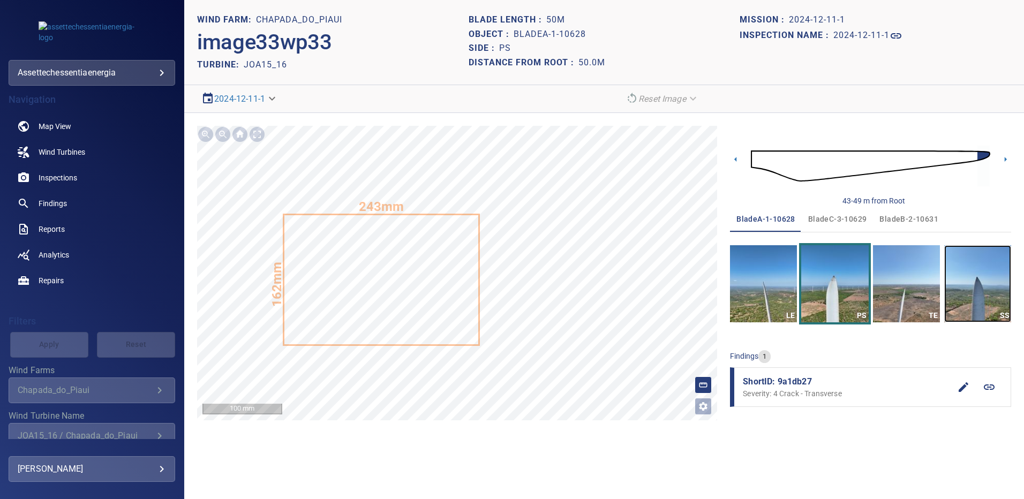
click at [976, 279] on img "button" at bounding box center [977, 283] width 67 height 77
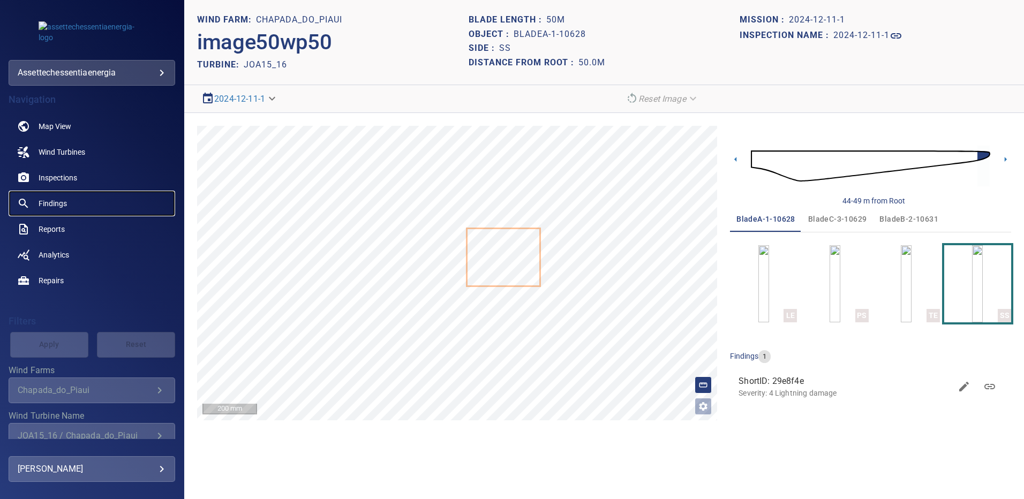
click at [56, 204] on span "Findings" at bounding box center [53, 203] width 28 height 11
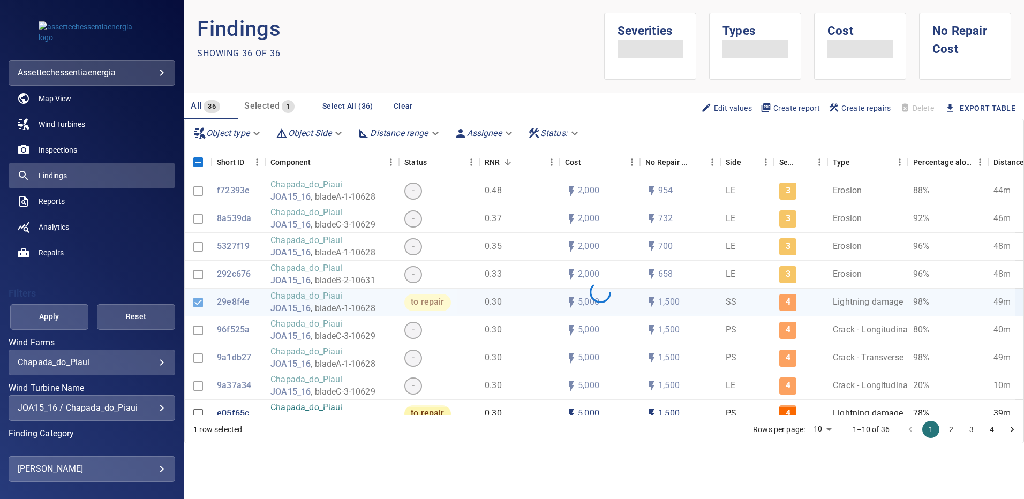
scroll to position [42, 0]
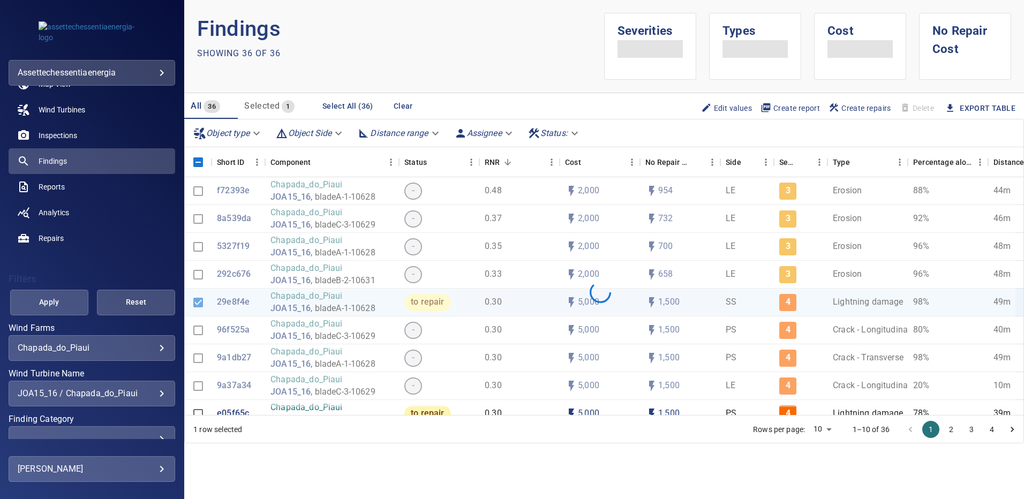
click at [150, 390] on div "JOA15_16 / Chapada_do_Piaui" at bounding box center [92, 393] width 148 height 10
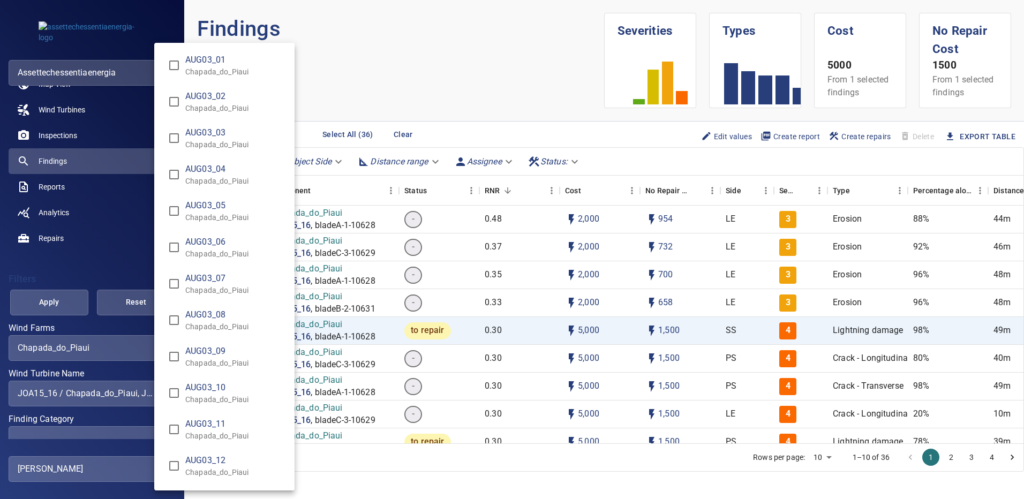
scroll to position [8101, 0]
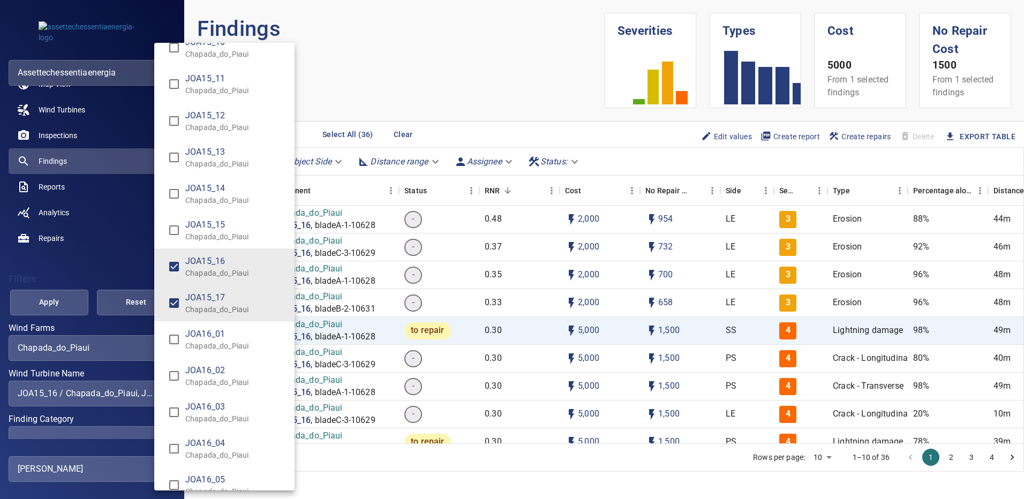
type input "**********"
click at [63, 301] on div "Wind Turbine Name" at bounding box center [512, 249] width 1024 height 499
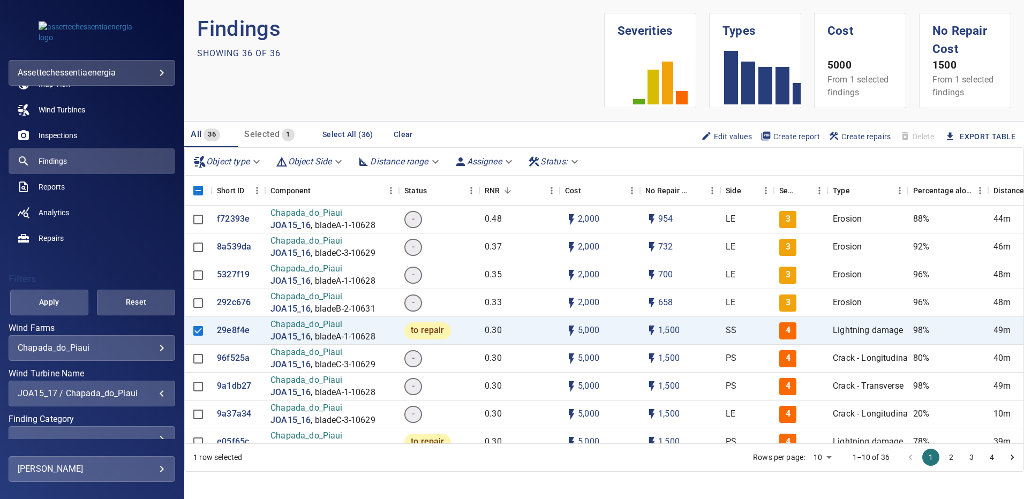
click at [63, 301] on span "Apply" at bounding box center [49, 302] width 51 height 13
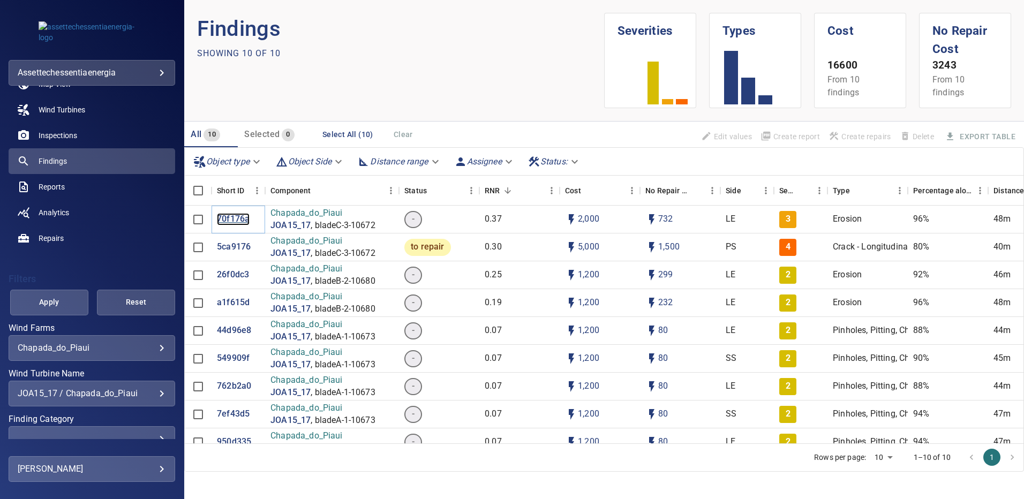
click at [225, 216] on p "70f176a" at bounding box center [233, 219] width 33 height 12
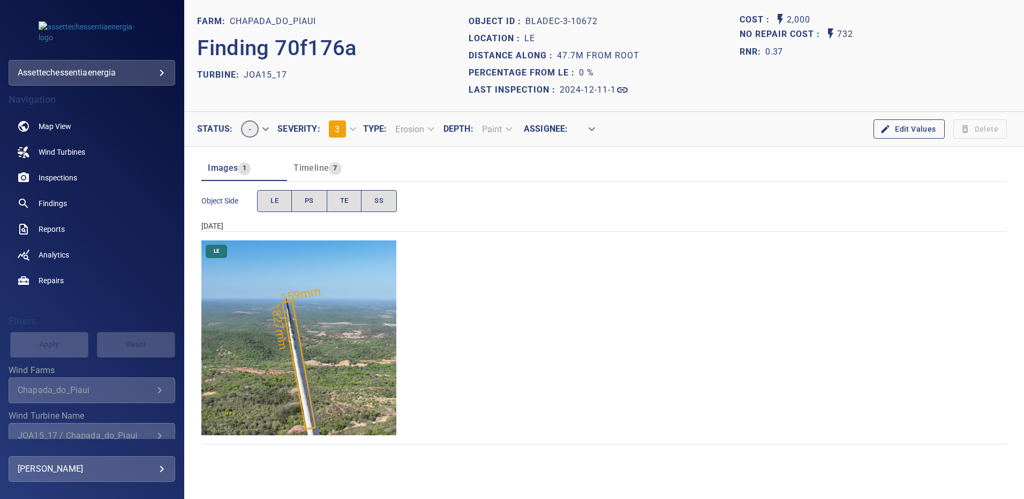
click at [293, 314] on img "Chapada_do_Piaui/JOA15_17/2024-12-11-1/2024-12-11-3/image167wp167.jpg" at bounding box center [298, 337] width 195 height 195
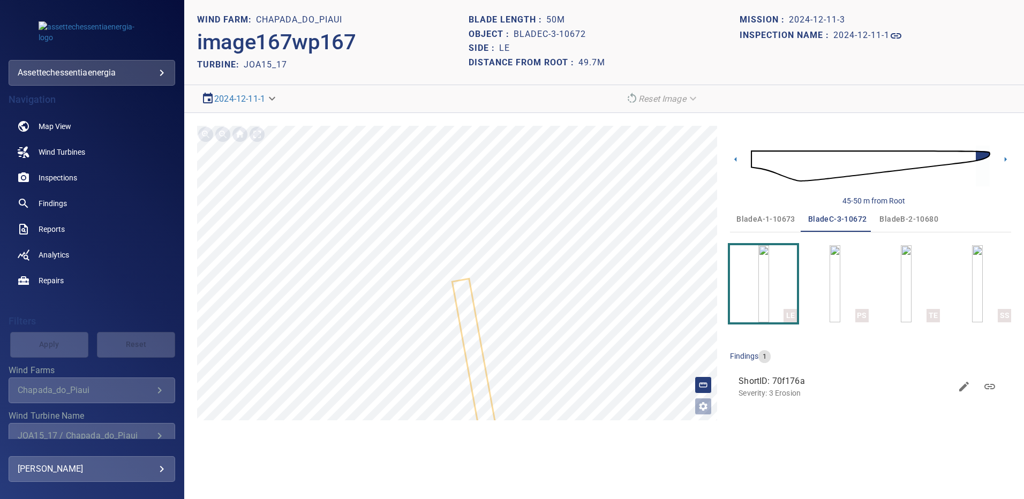
click at [767, 222] on span "bladeA-1-10673" at bounding box center [765, 219] width 59 height 13
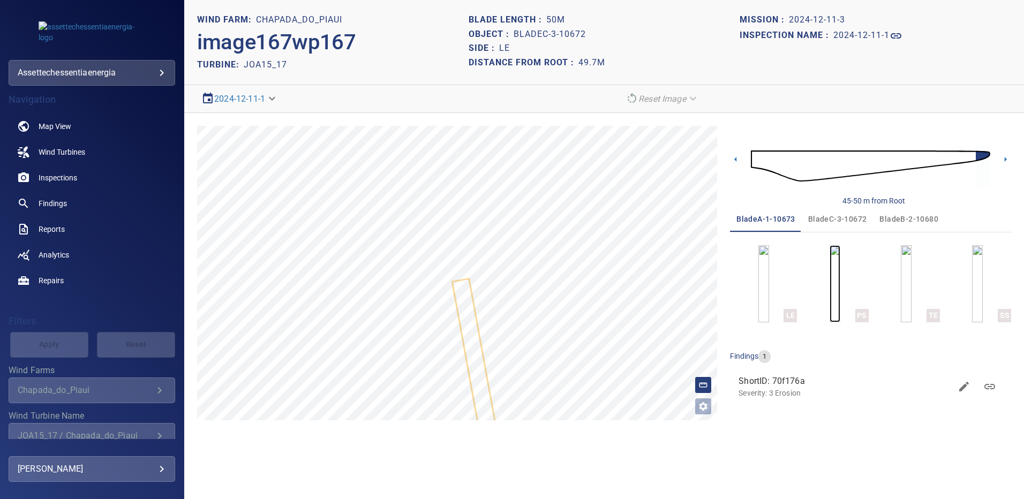
click at [833, 283] on img "button" at bounding box center [834, 283] width 11 height 77
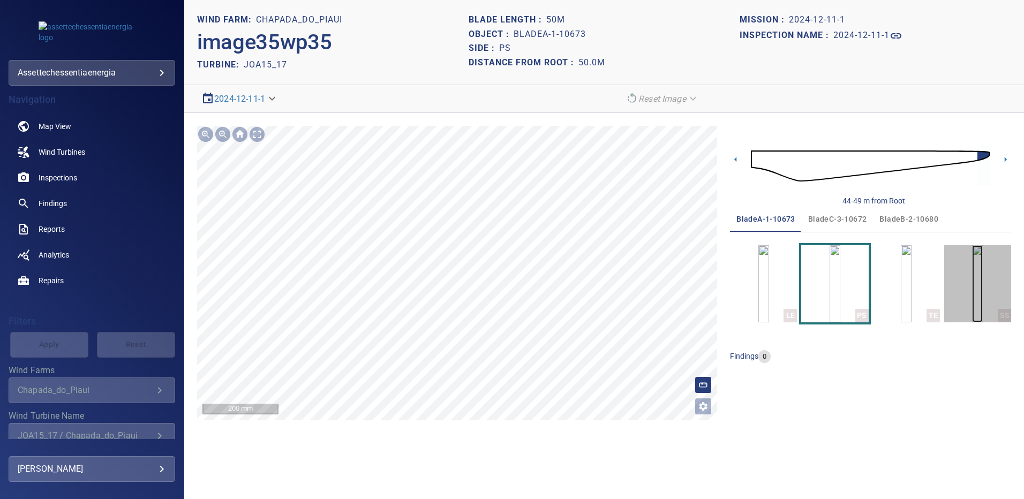
click at [982, 288] on img "button" at bounding box center [977, 283] width 11 height 77
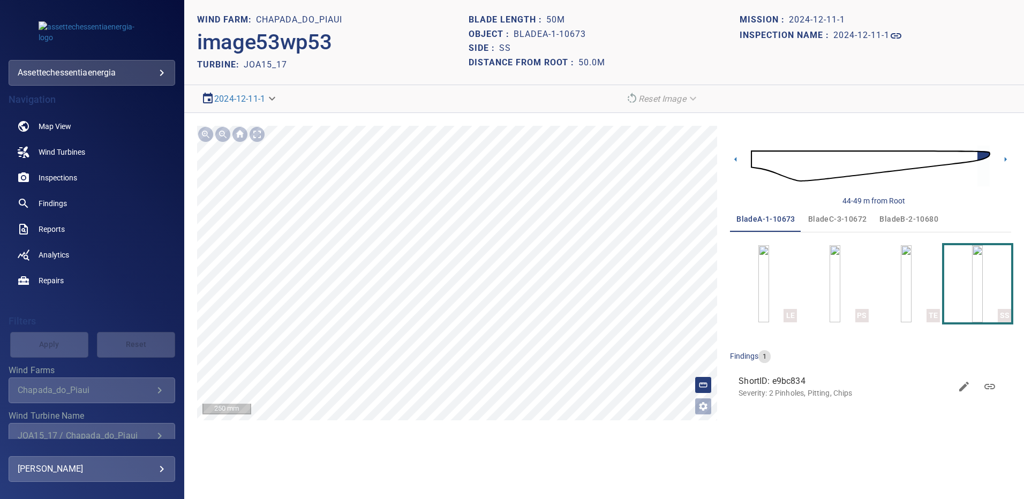
click at [896, 218] on span "bladeB-2-10680" at bounding box center [908, 219] width 59 height 13
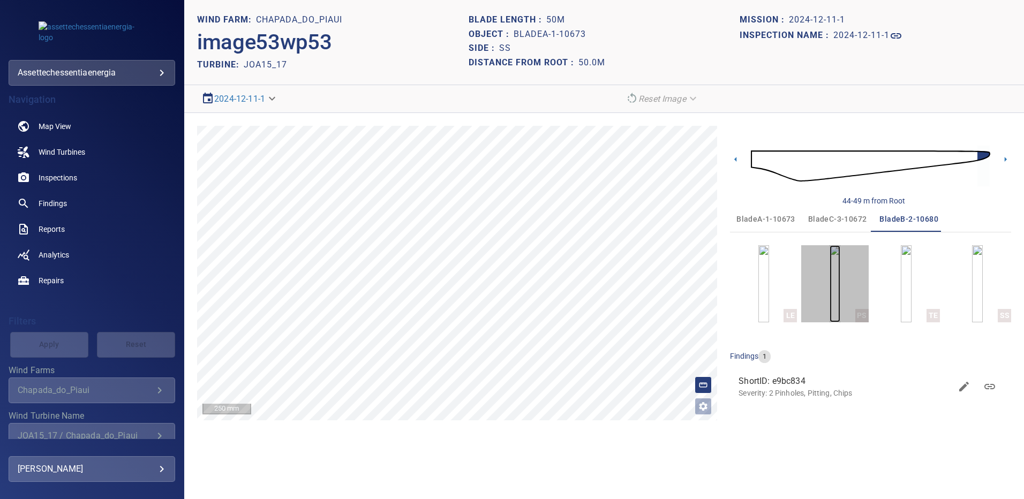
click at [831, 276] on img "button" at bounding box center [834, 283] width 11 height 77
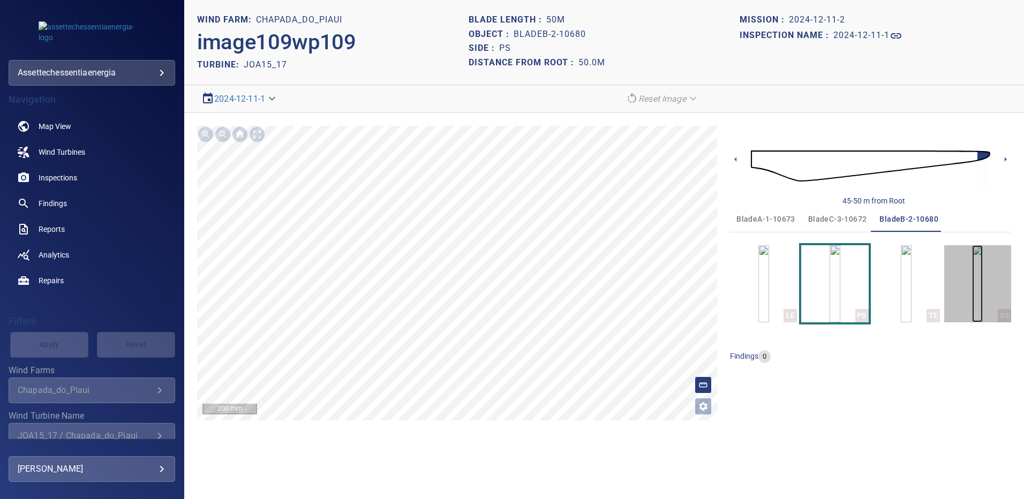
click at [972, 287] on img "button" at bounding box center [977, 283] width 11 height 77
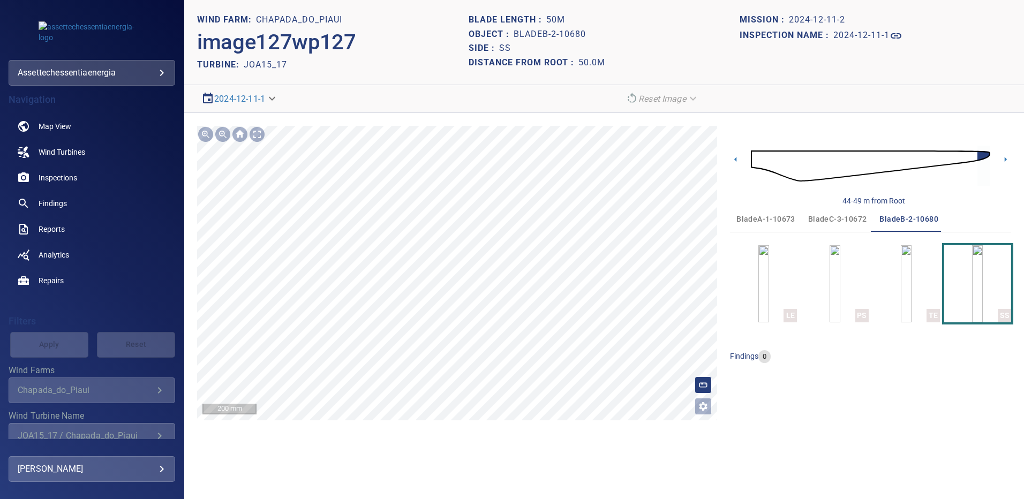
click at [830, 219] on span "bladeC-3-10672" at bounding box center [837, 219] width 59 height 13
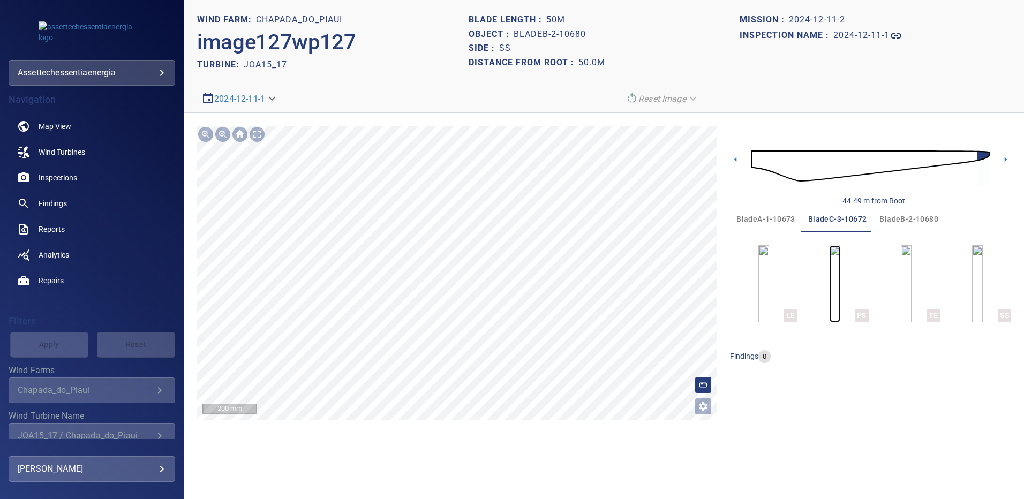
click at [829, 280] on img "button" at bounding box center [834, 283] width 11 height 77
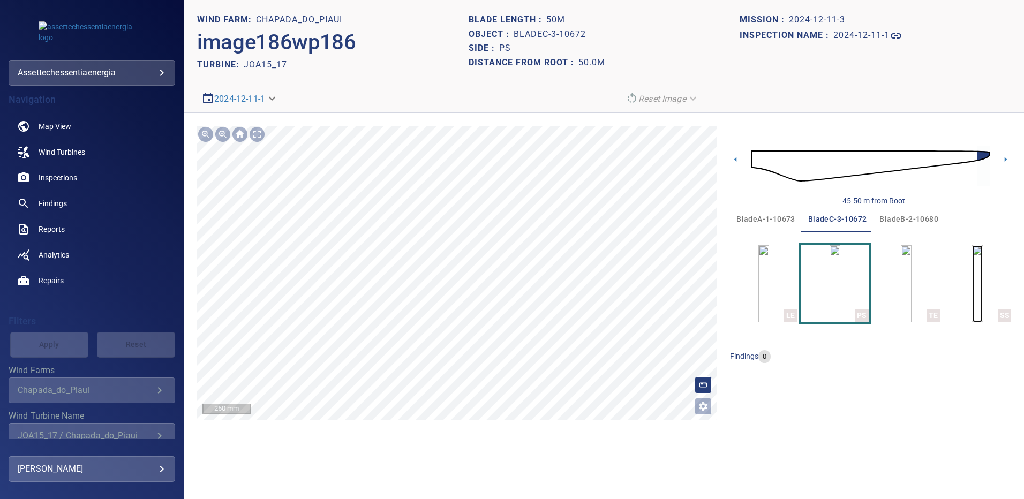
click at [982, 272] on img "button" at bounding box center [977, 283] width 11 height 77
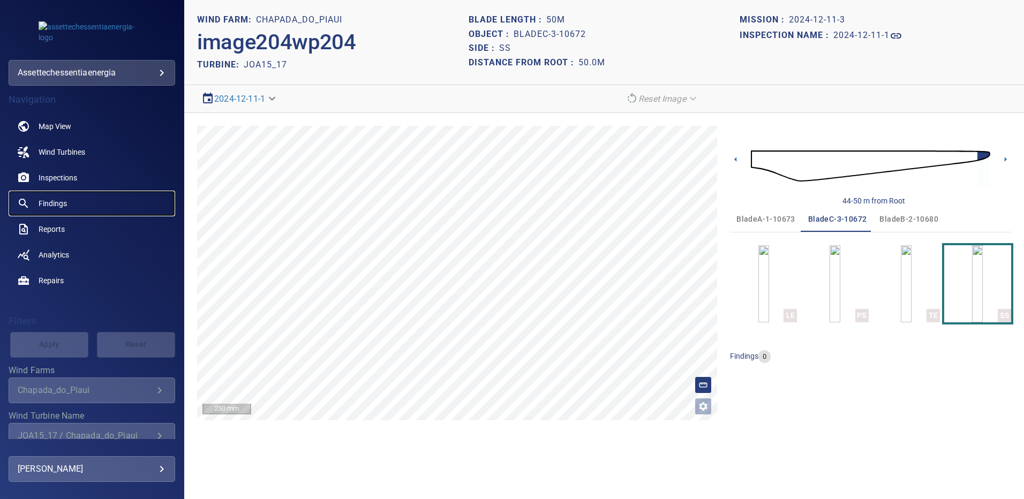
click at [74, 201] on link "Findings" at bounding box center [92, 204] width 167 height 26
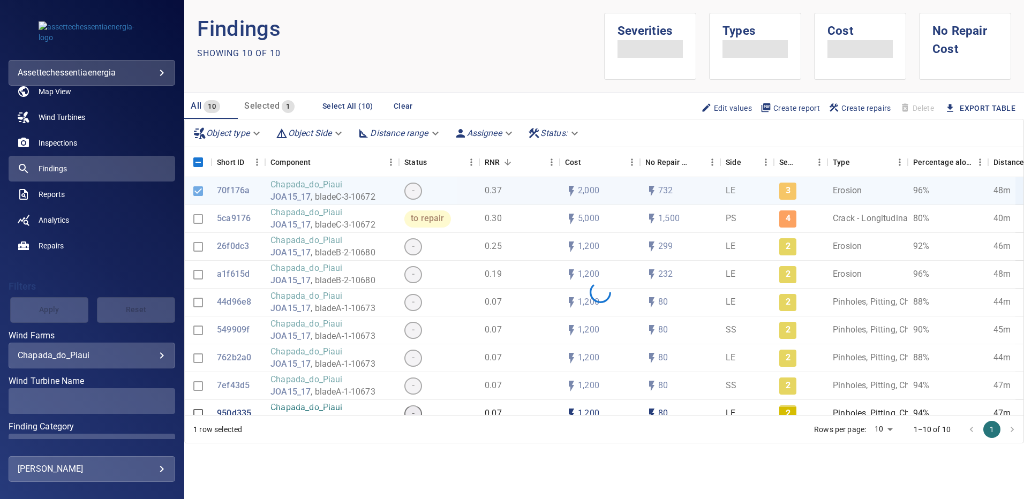
scroll to position [54, 0]
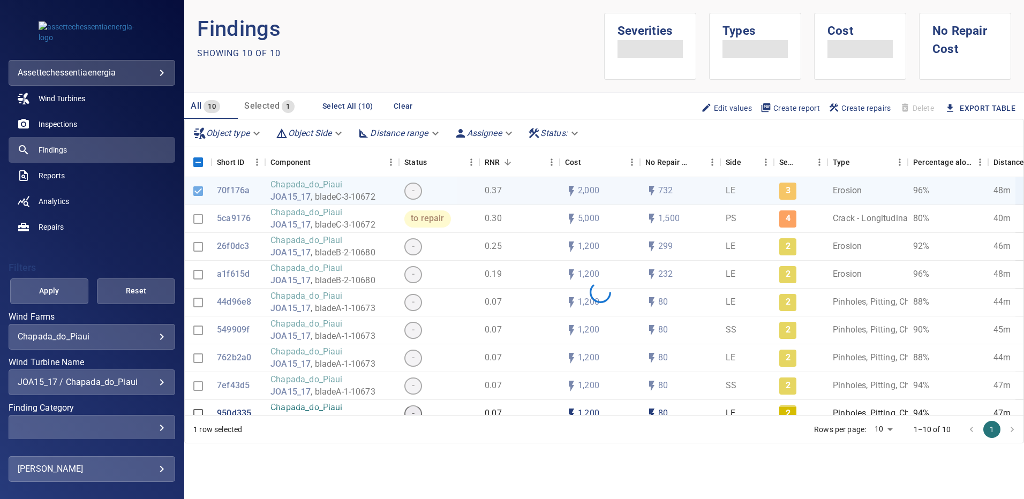
click at [154, 383] on div "JOA15_17 / Chapada_do_Piaui" at bounding box center [92, 382] width 148 height 10
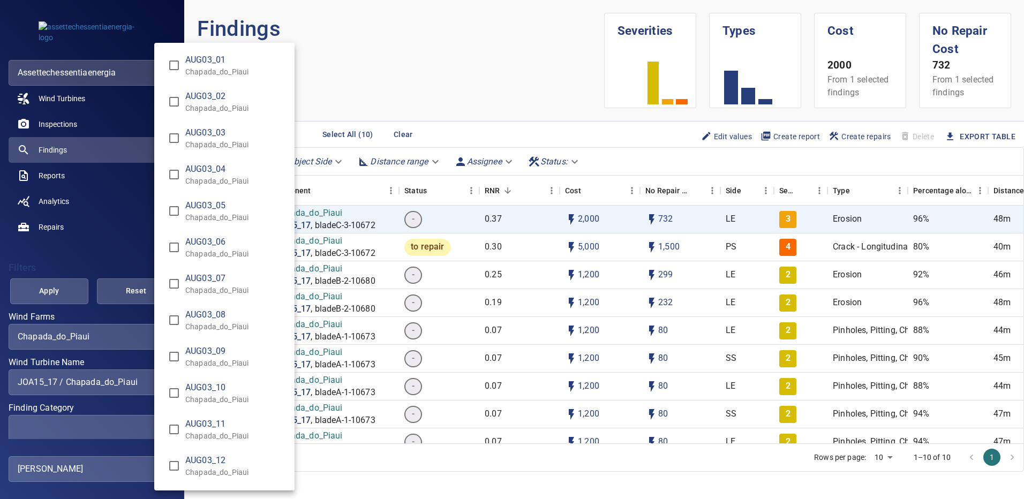
scroll to position [8138, 0]
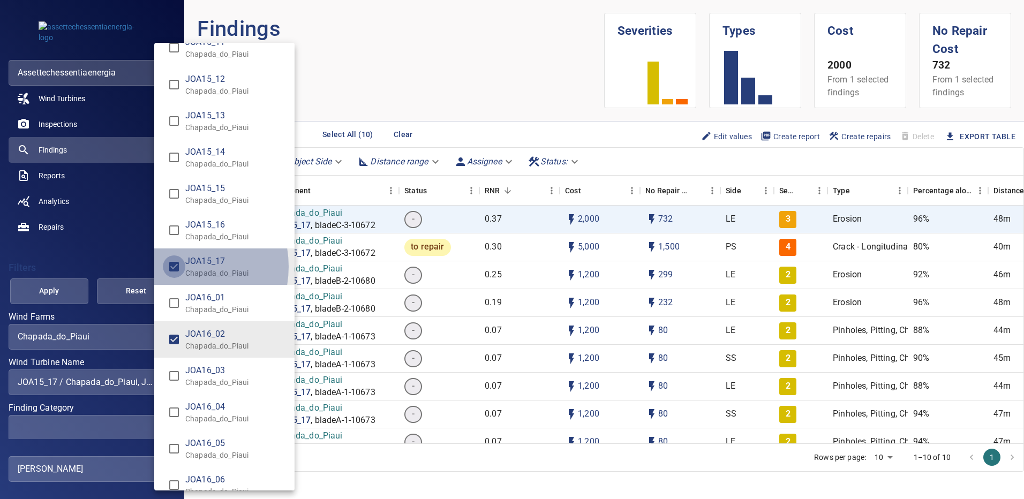
type input "**********"
click at [72, 290] on div "Wind Turbine Name" at bounding box center [512, 249] width 1024 height 499
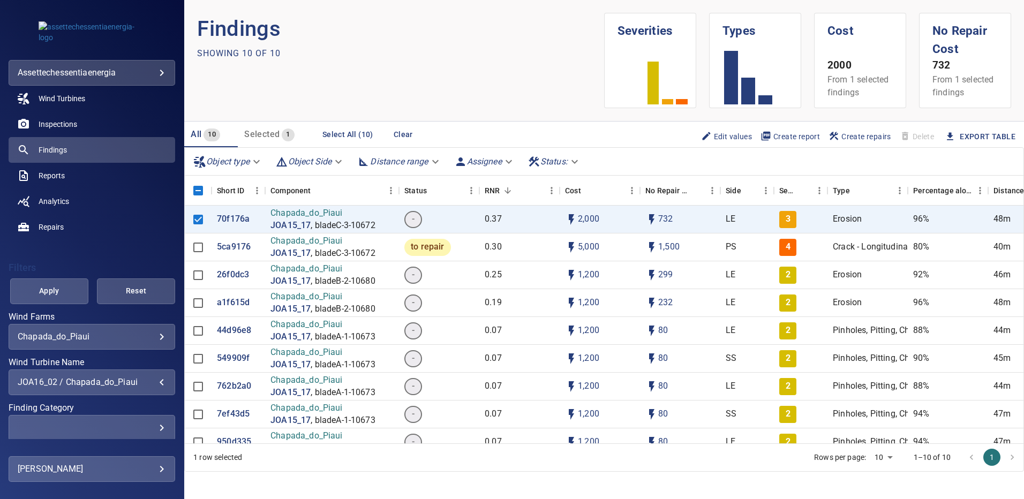
click at [72, 290] on button "Apply" at bounding box center [49, 291] width 78 height 26
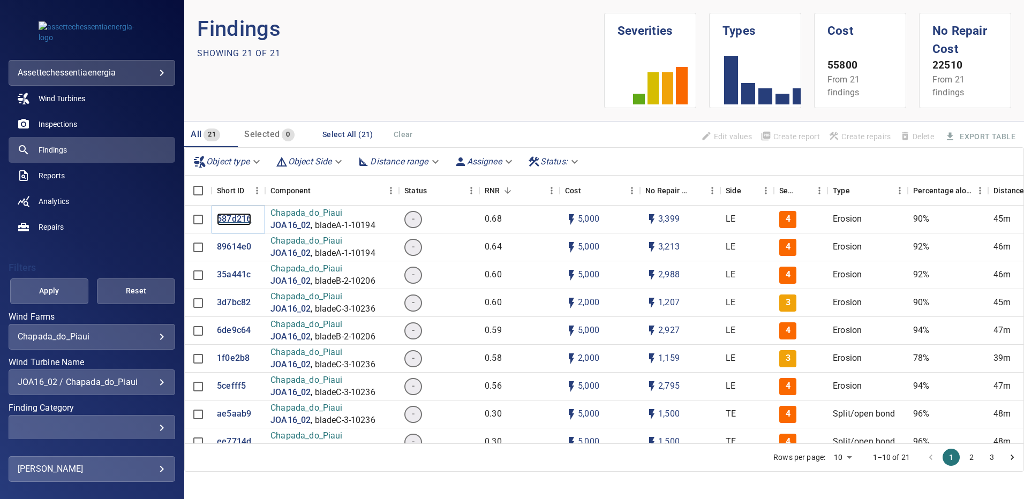
click at [234, 217] on p "587d216" at bounding box center [234, 219] width 34 height 12
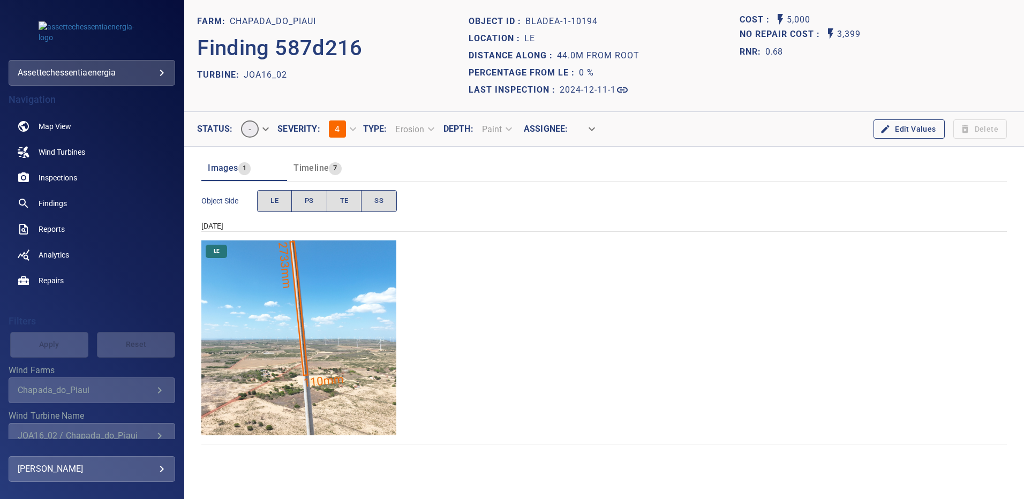
click at [302, 342] on img "Chapada_do_Piaui/JOA16_02/2024-12-11-1/2024-12-11-1/image16wp16.jpg" at bounding box center [298, 337] width 195 height 195
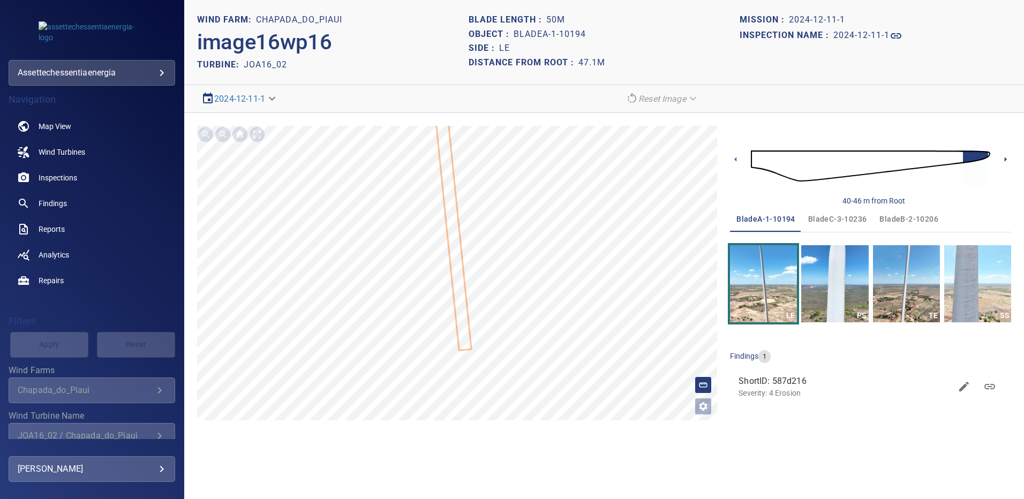
click at [1005, 159] on icon at bounding box center [1005, 159] width 2 height 5
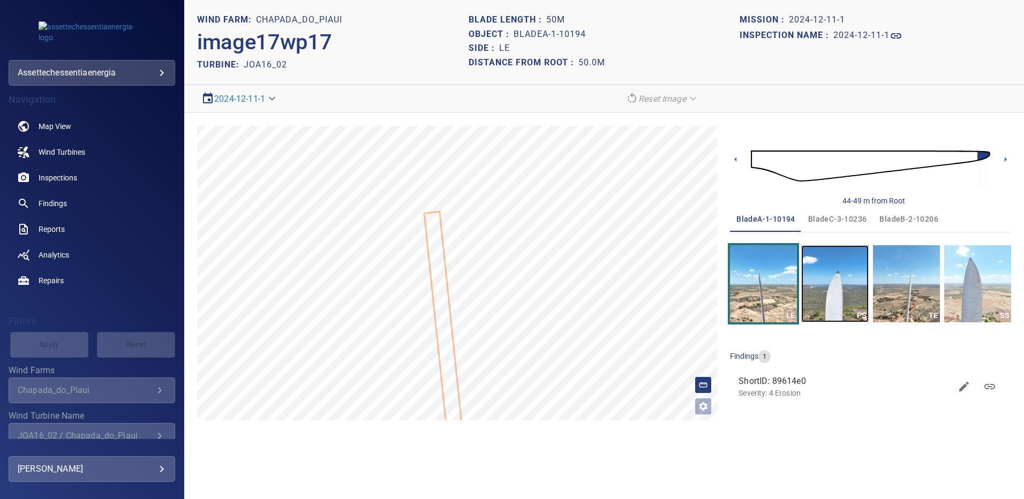
click at [826, 265] on img "button" at bounding box center [834, 283] width 67 height 77
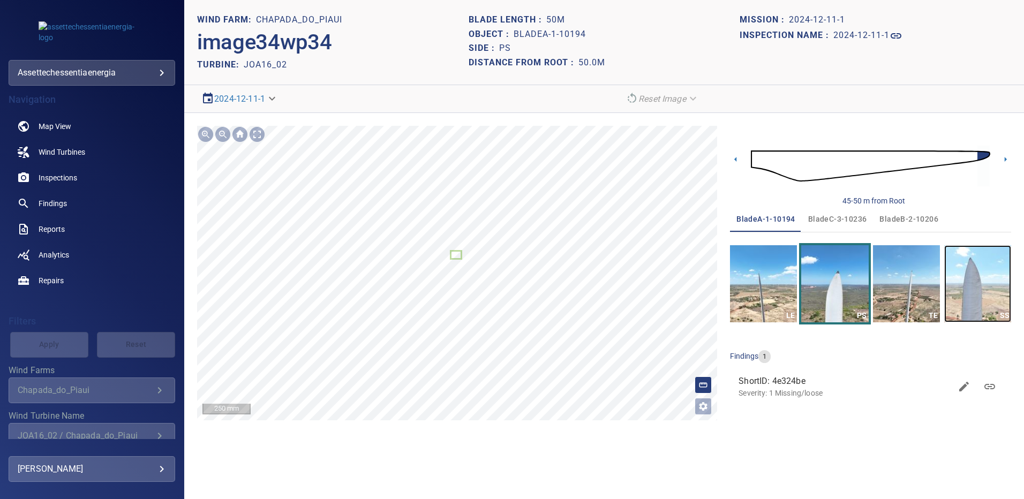
click at [981, 276] on img "button" at bounding box center [977, 283] width 67 height 77
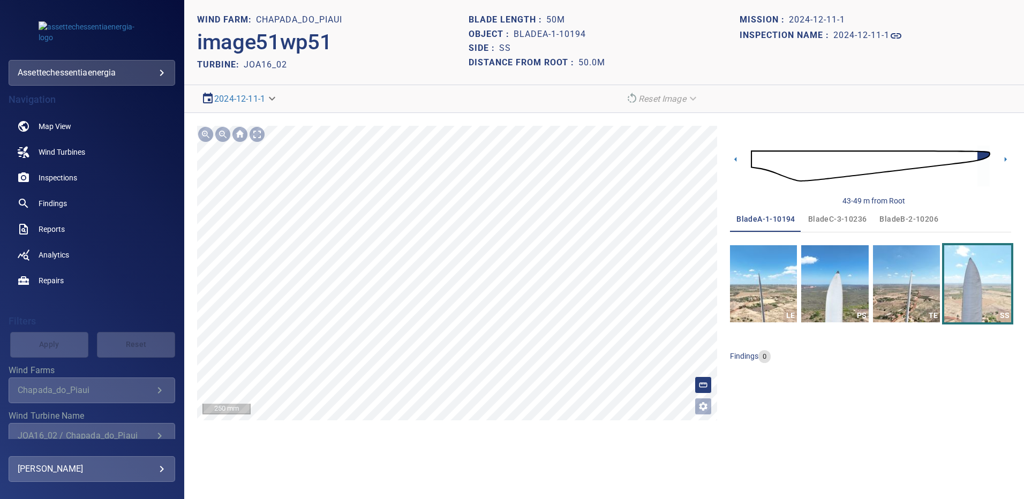
click at [898, 216] on span "bladeB-2-10206" at bounding box center [908, 219] width 59 height 13
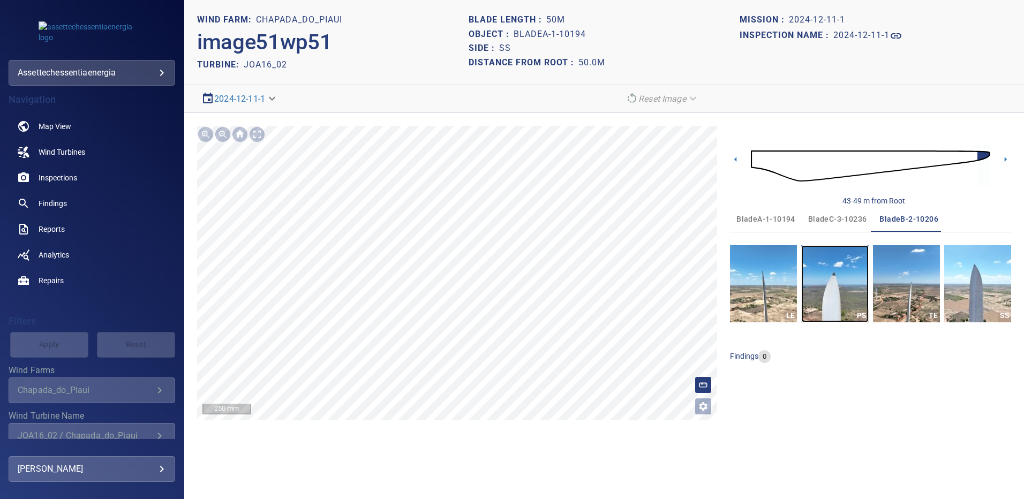
click at [846, 281] on img "button" at bounding box center [834, 283] width 67 height 77
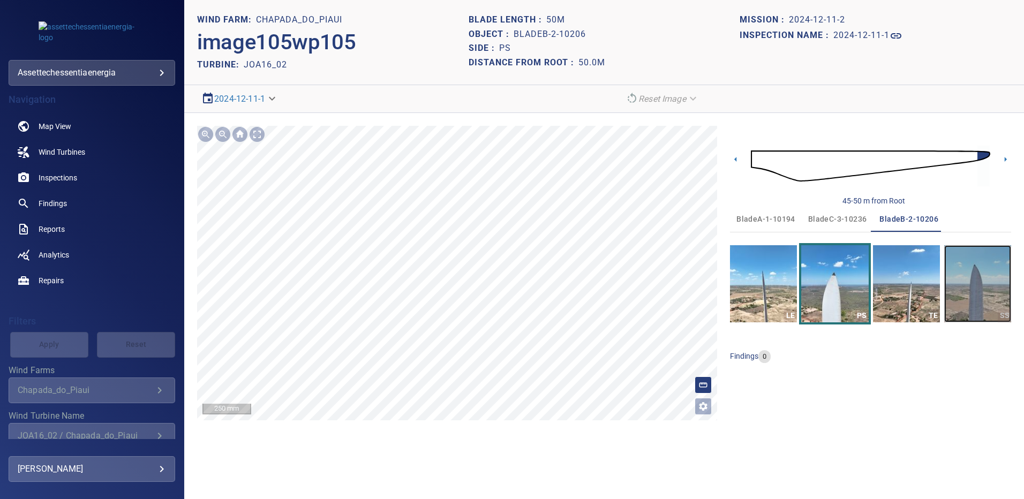
click at [989, 278] on img "button" at bounding box center [977, 283] width 67 height 77
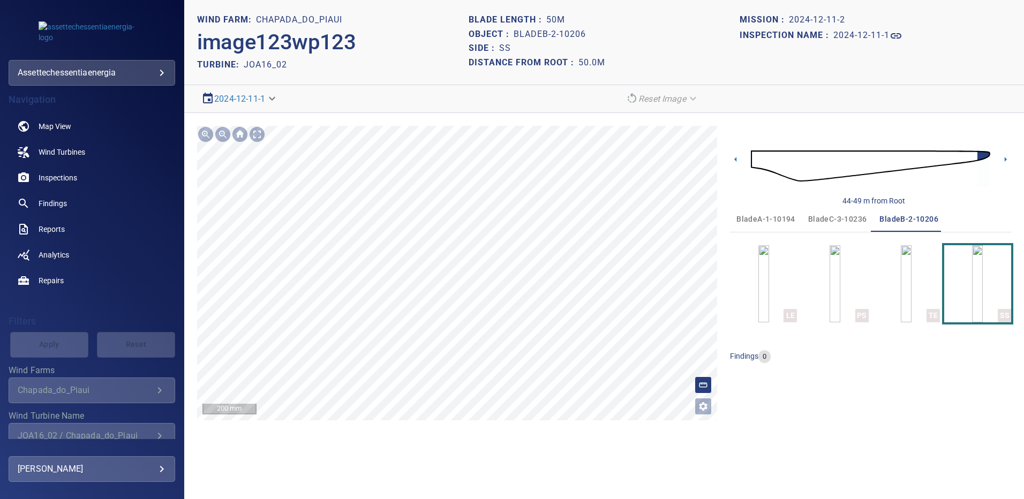
click at [850, 219] on span "bladeC-3-10236" at bounding box center [837, 219] width 59 height 13
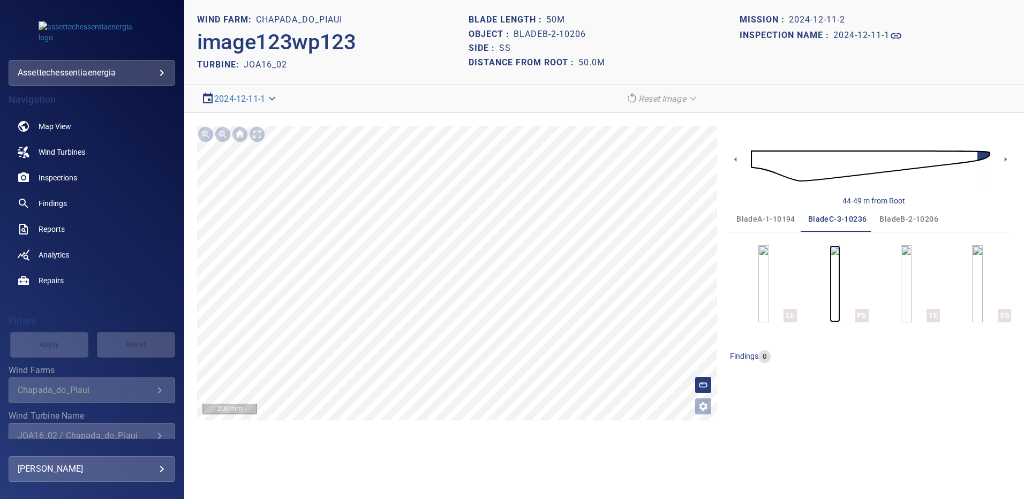
click at [840, 296] on img "button" at bounding box center [834, 283] width 11 height 77
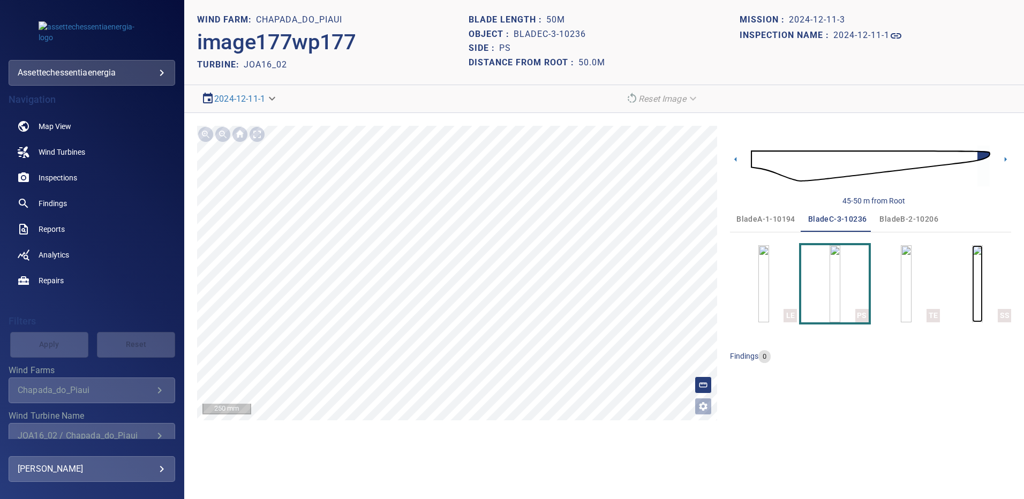
click at [982, 284] on img "button" at bounding box center [977, 283] width 11 height 77
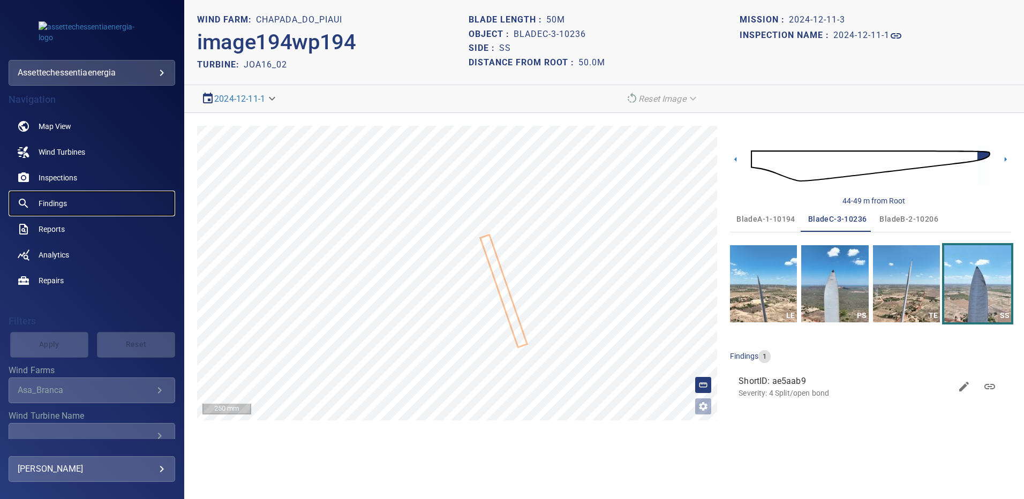
click at [59, 199] on span "Findings" at bounding box center [53, 203] width 28 height 11
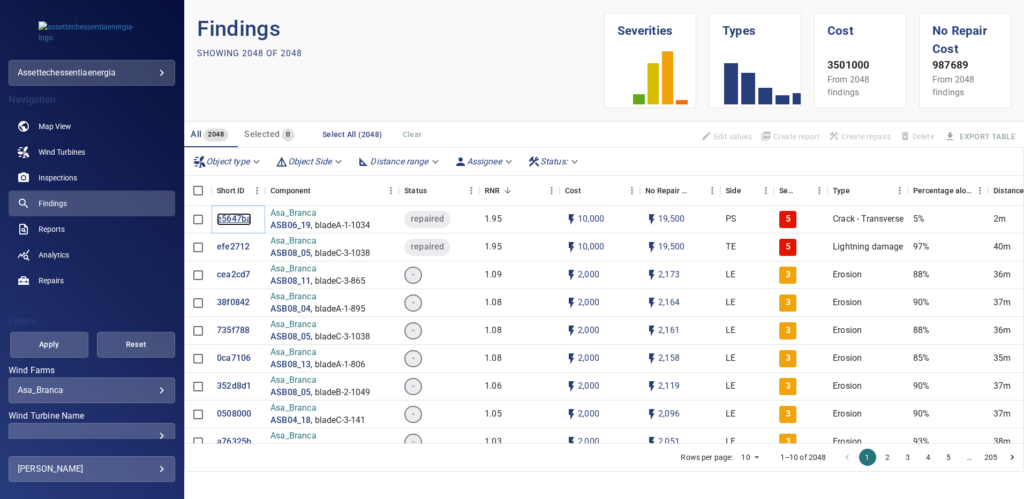
click at [239, 219] on p "e5647ba" at bounding box center [234, 219] width 34 height 12
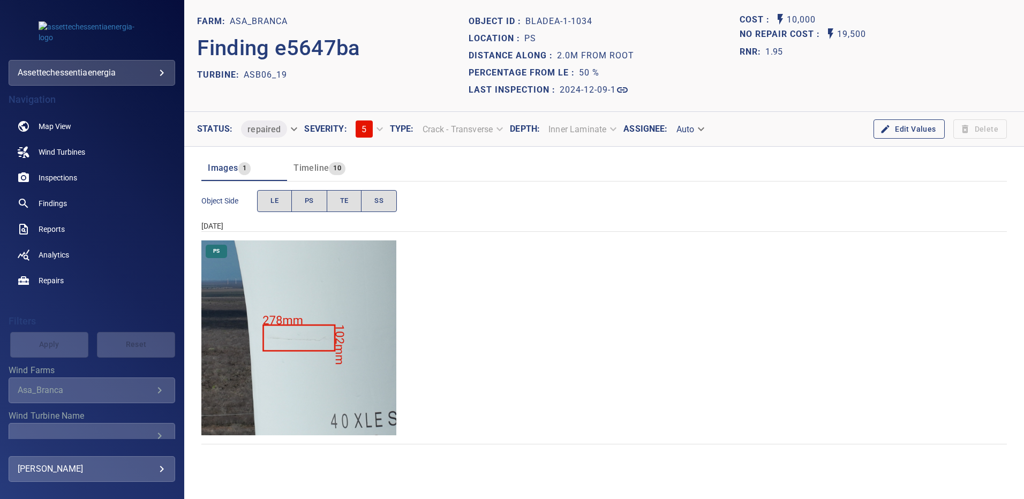
click at [153, 395] on icon "Wind Farms" at bounding box center [159, 390] width 13 height 13
click at [67, 203] on link "Findings" at bounding box center [92, 204] width 167 height 26
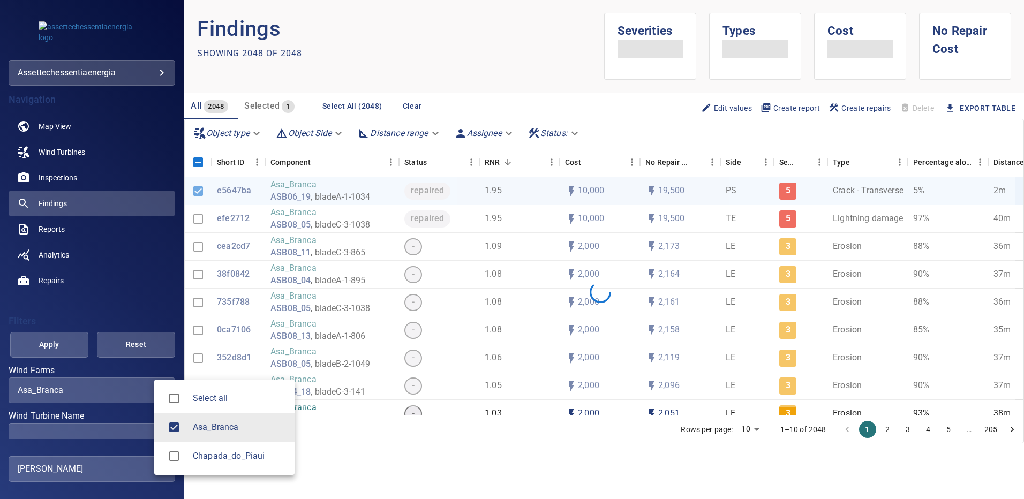
click at [149, 391] on body "**********" at bounding box center [512, 249] width 1024 height 499
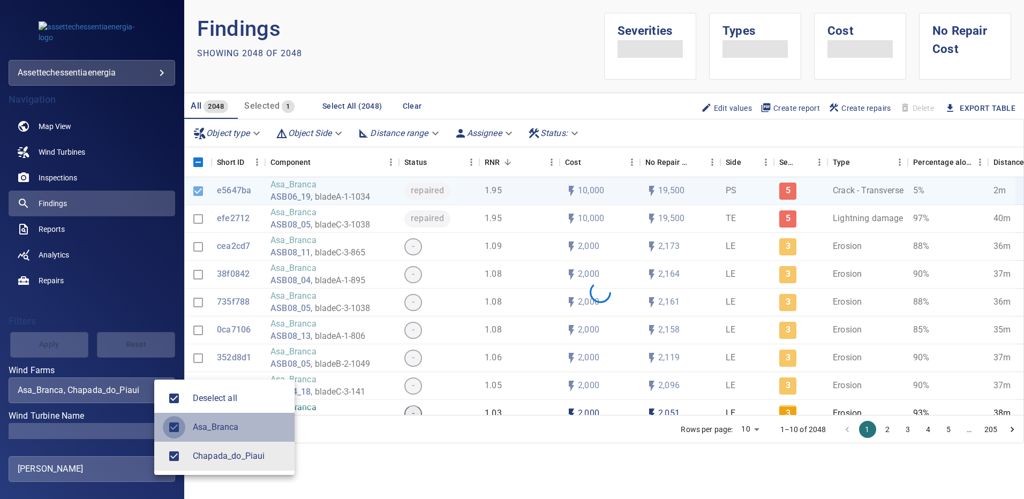
type input "**********"
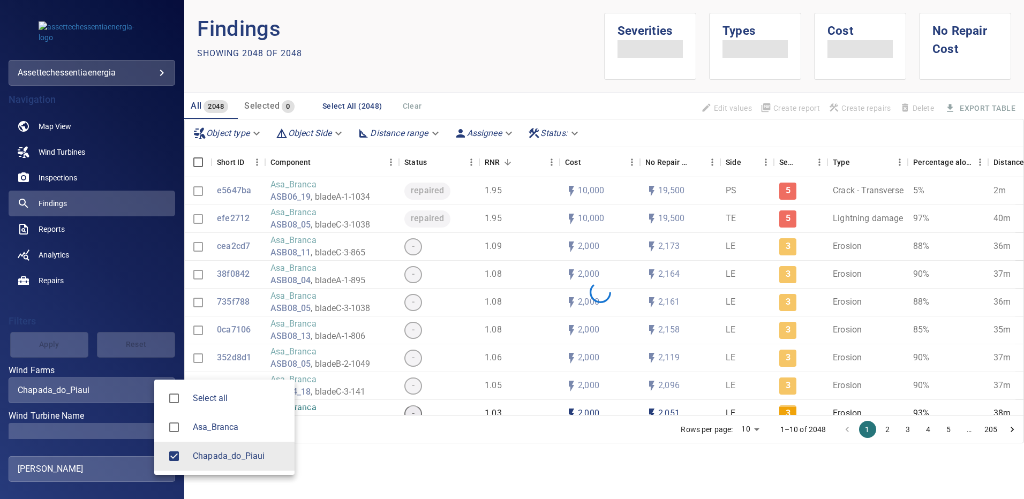
click at [135, 411] on div at bounding box center [512, 249] width 1024 height 499
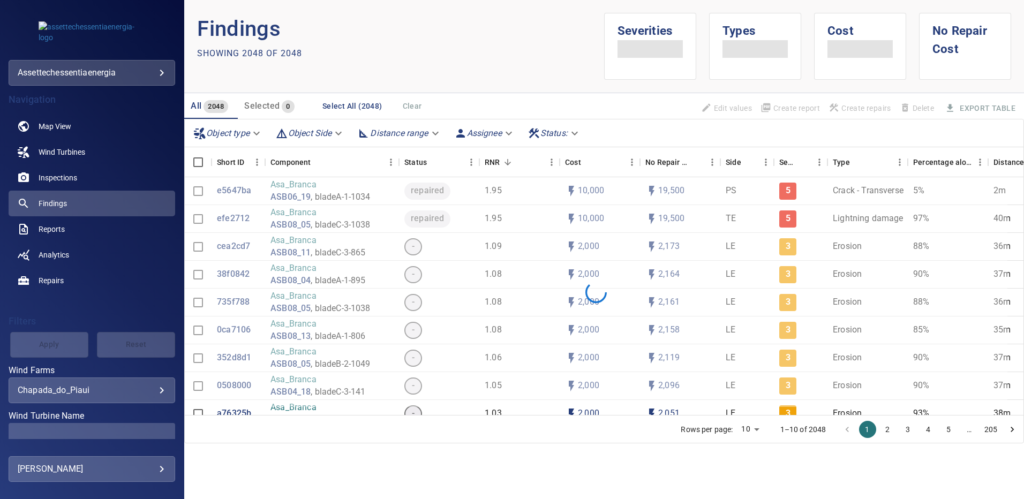
scroll to position [56, 0]
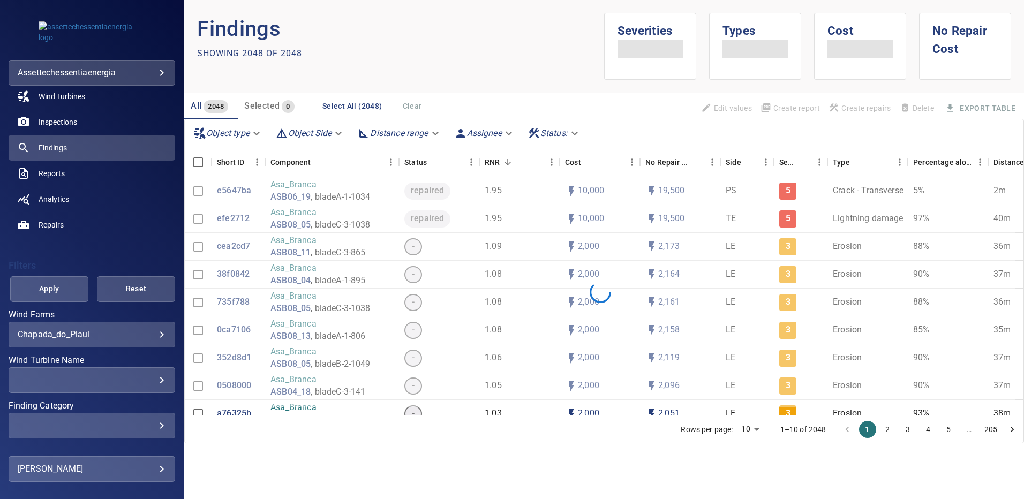
click at [154, 380] on div "​" at bounding box center [92, 380] width 148 height 10
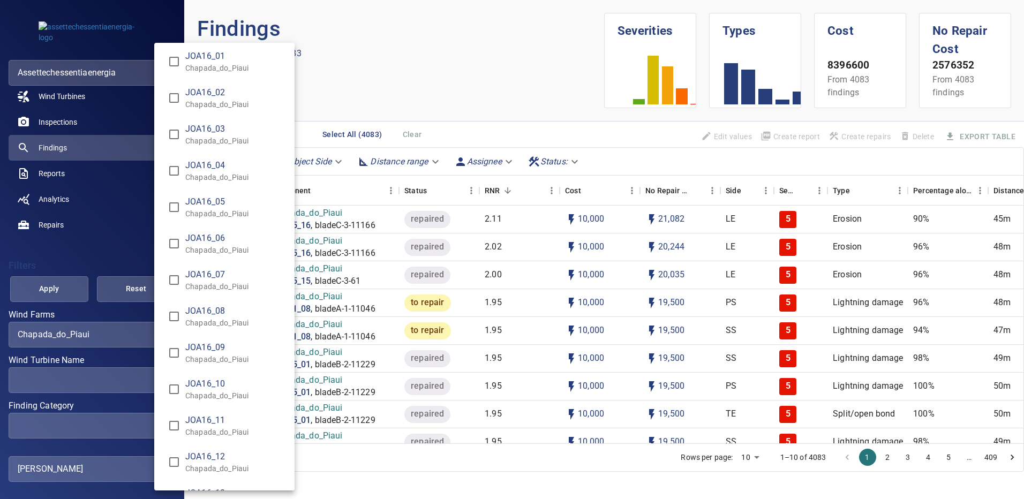
scroll to position [8360, 0]
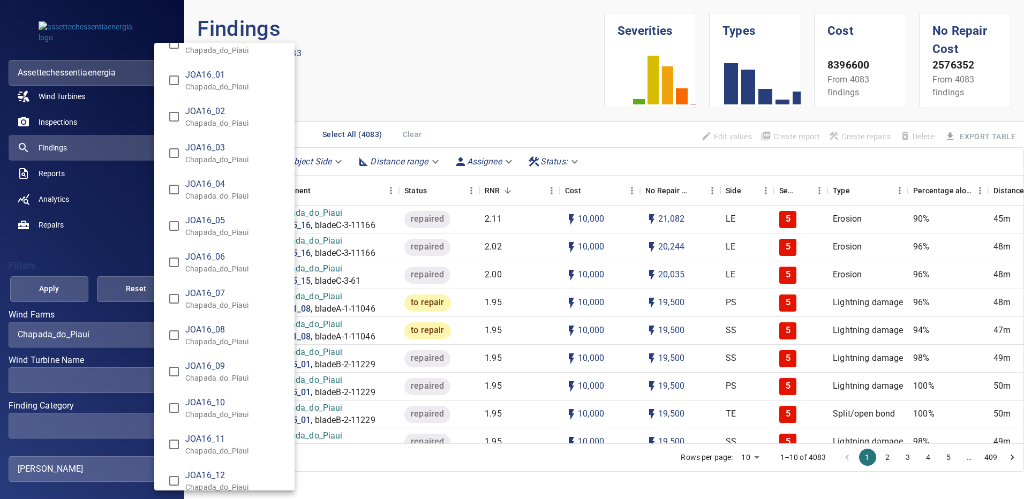
click at [68, 282] on div "Wind Turbine Name" at bounding box center [512, 249] width 1024 height 499
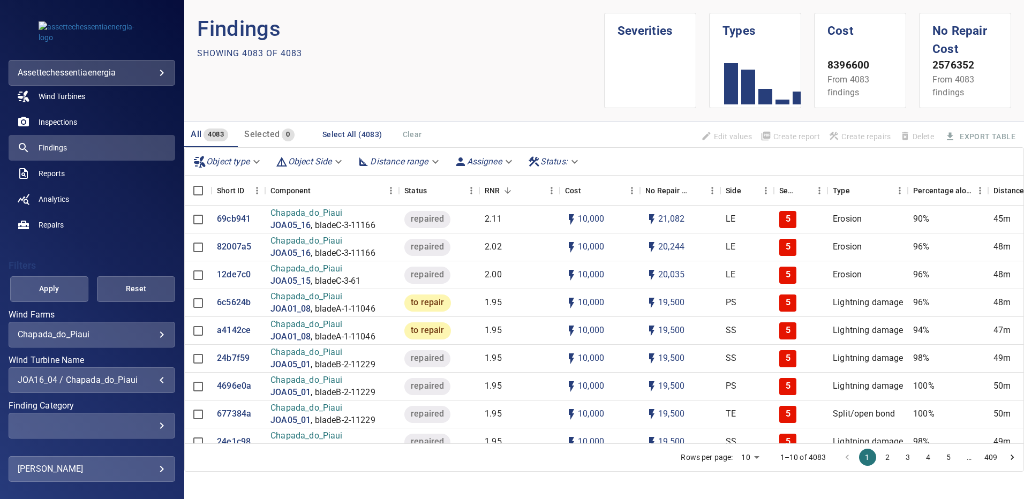
type input "**********"
click at [67, 283] on span "Apply" at bounding box center [49, 288] width 51 height 13
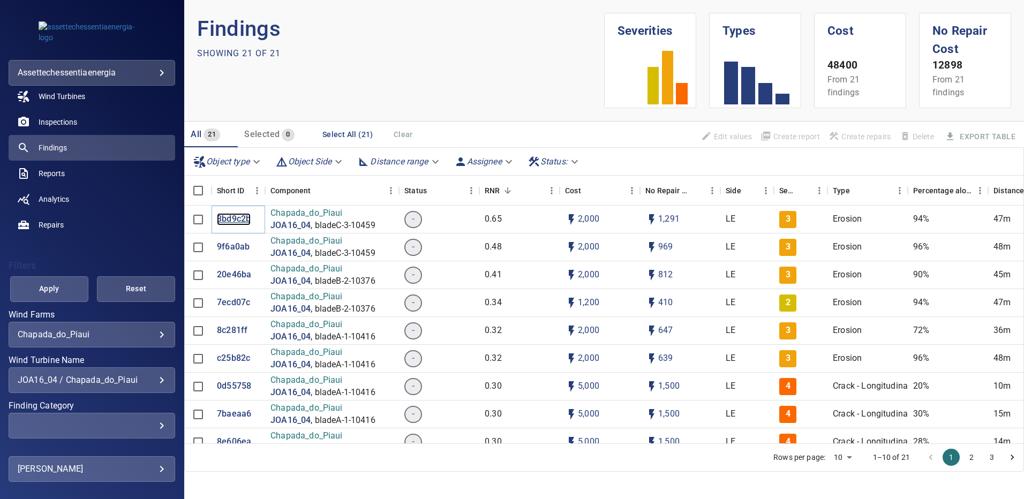
click at [235, 223] on p "3bd9c2b" at bounding box center [234, 219] width 34 height 12
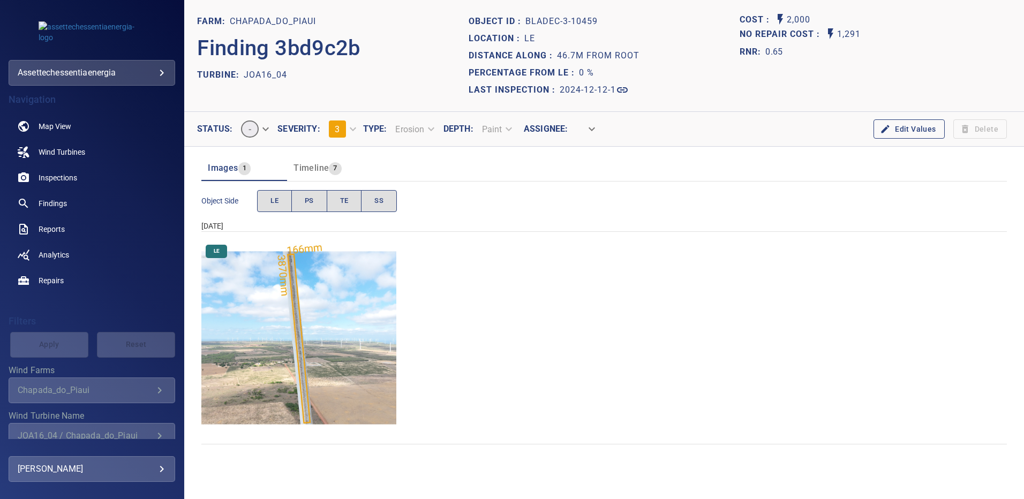
click at [349, 291] on img "Chapada_do_Piaui/JOA16_04/2024-12-12-1/2024-12-12-3/image163wp163.jpg" at bounding box center [298, 337] width 195 height 195
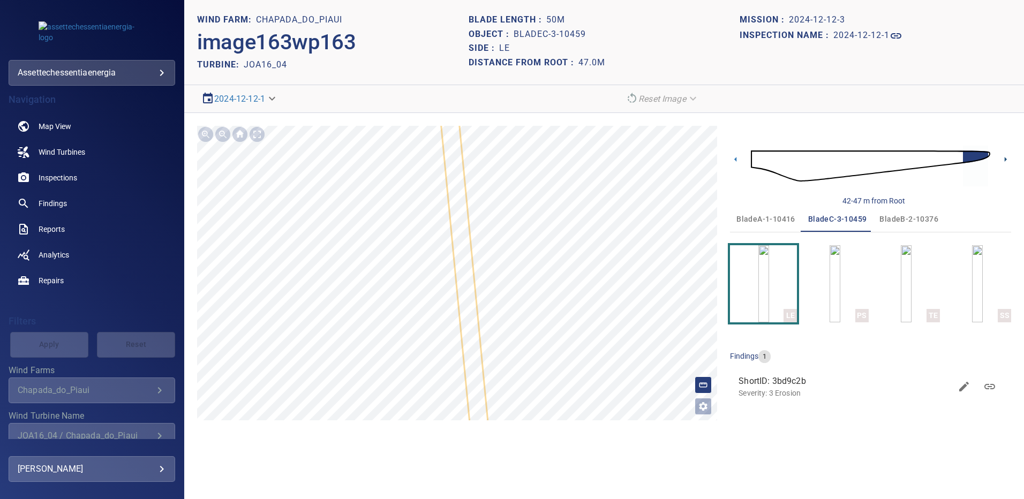
click at [1005, 160] on icon at bounding box center [1005, 159] width 2 height 5
click at [763, 216] on span "bladeA-1-10416" at bounding box center [765, 219] width 59 height 13
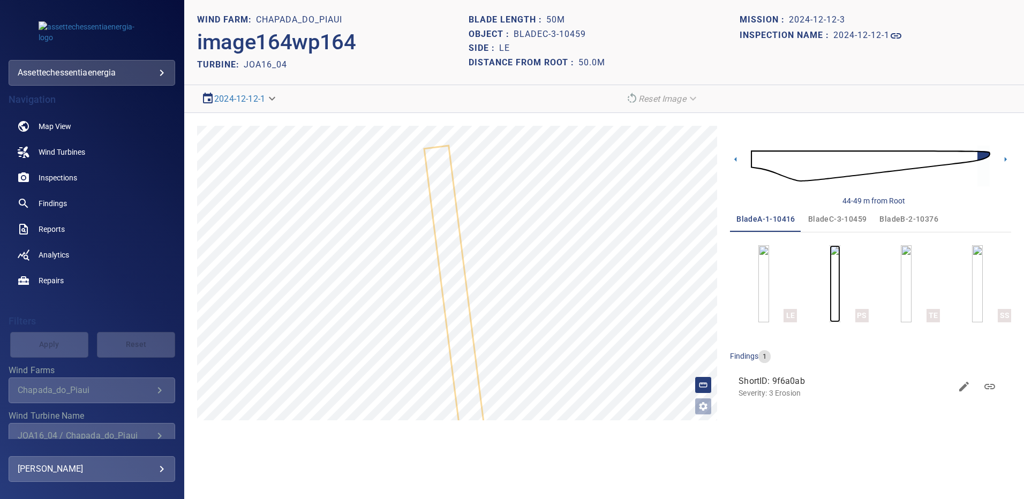
click at [829, 279] on img "button" at bounding box center [834, 283] width 11 height 77
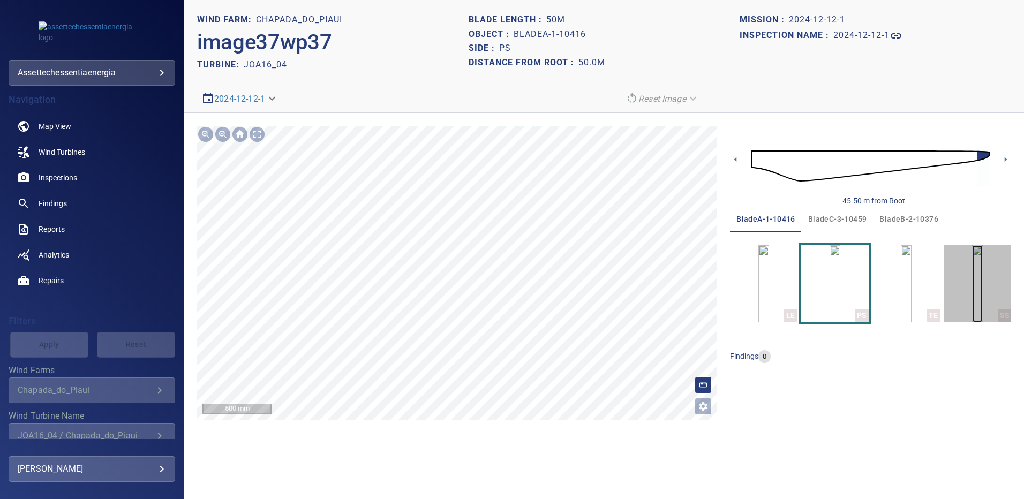
click at [977, 281] on img "button" at bounding box center [977, 283] width 11 height 77
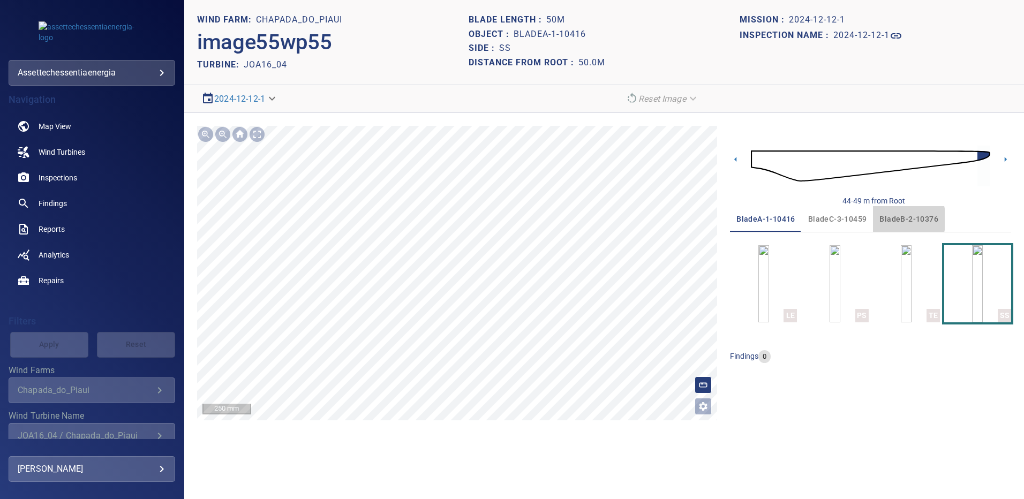
click at [889, 220] on span "bladeB-2-10376" at bounding box center [908, 219] width 59 height 13
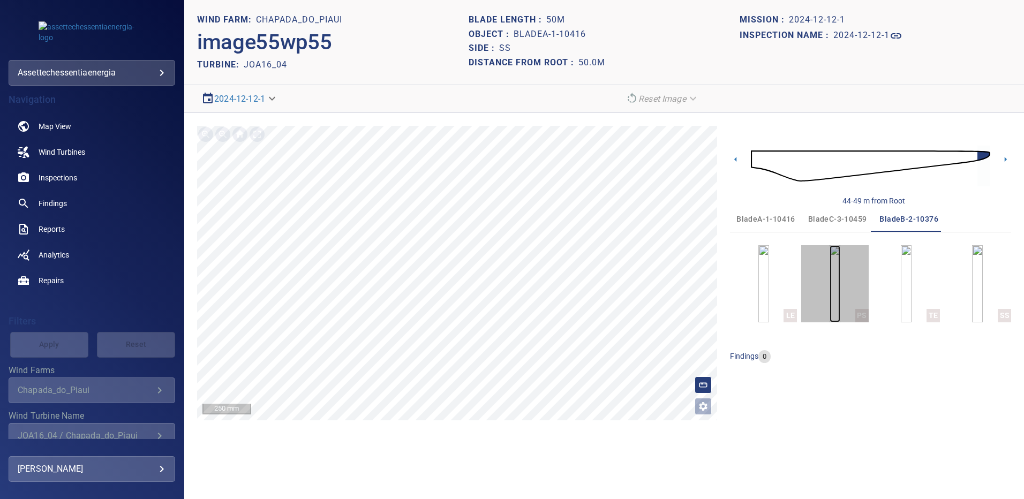
click at [835, 279] on img "button" at bounding box center [834, 283] width 11 height 77
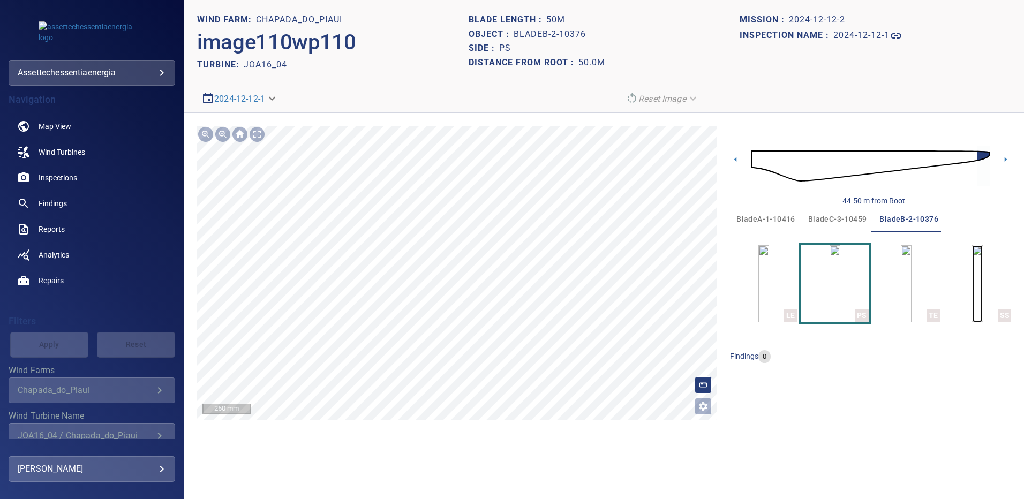
click at [972, 271] on img "button" at bounding box center [977, 283] width 11 height 77
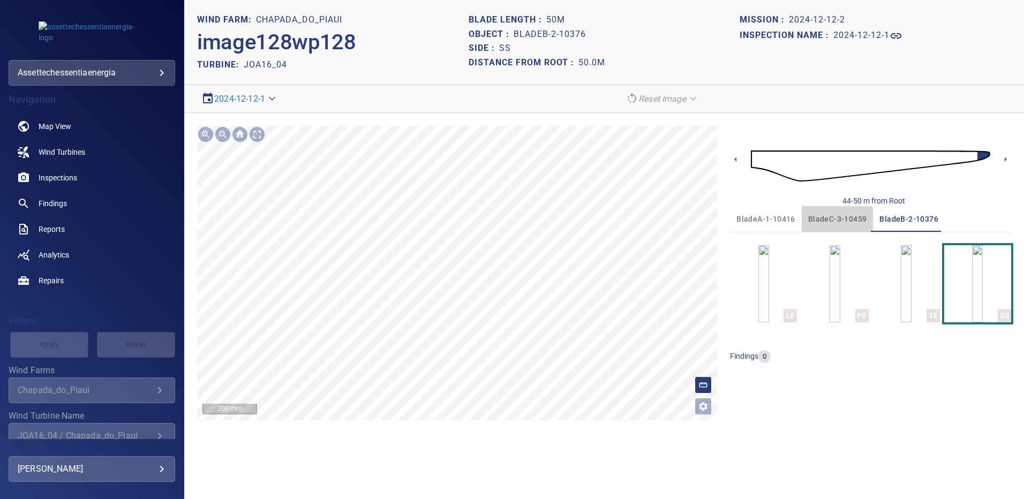
click at [822, 219] on span "bladeC-3-10459" at bounding box center [837, 219] width 59 height 13
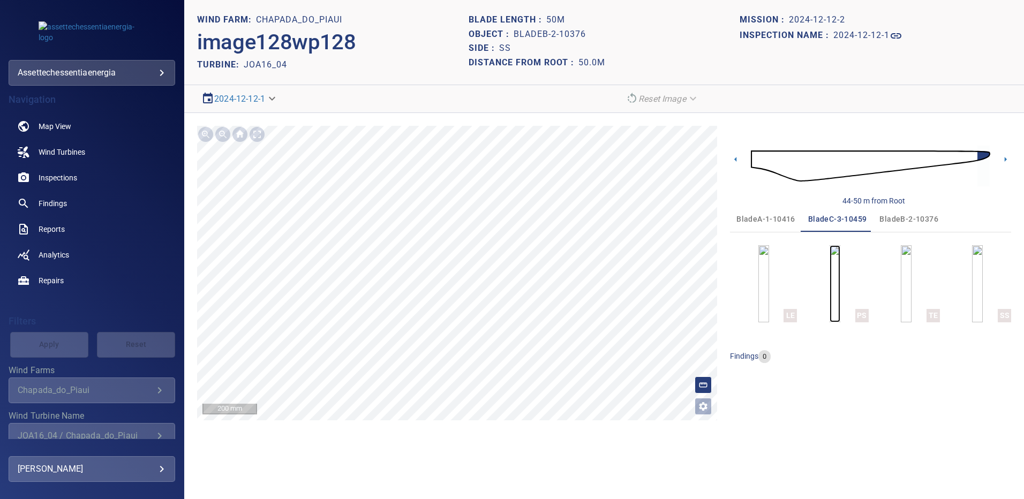
click at [840, 287] on img "button" at bounding box center [834, 283] width 11 height 77
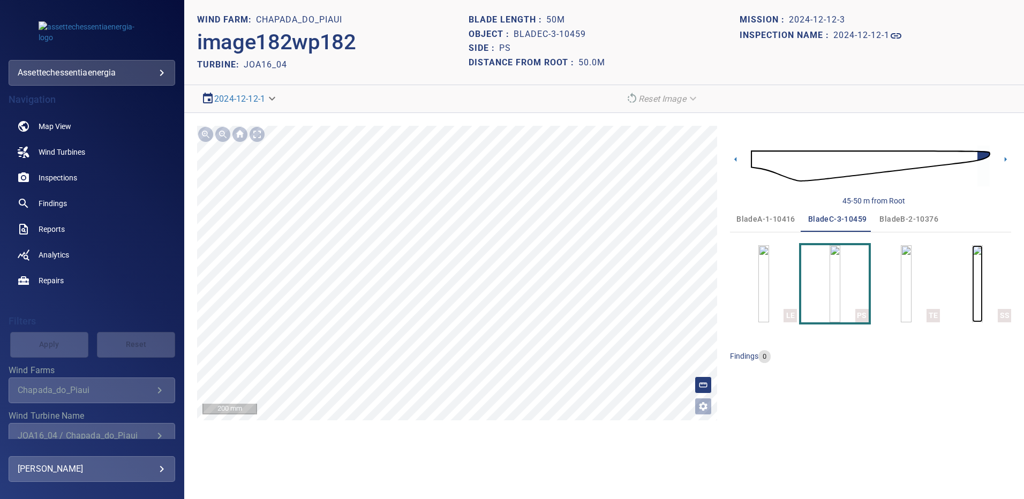
click at [972, 281] on img "button" at bounding box center [977, 283] width 11 height 77
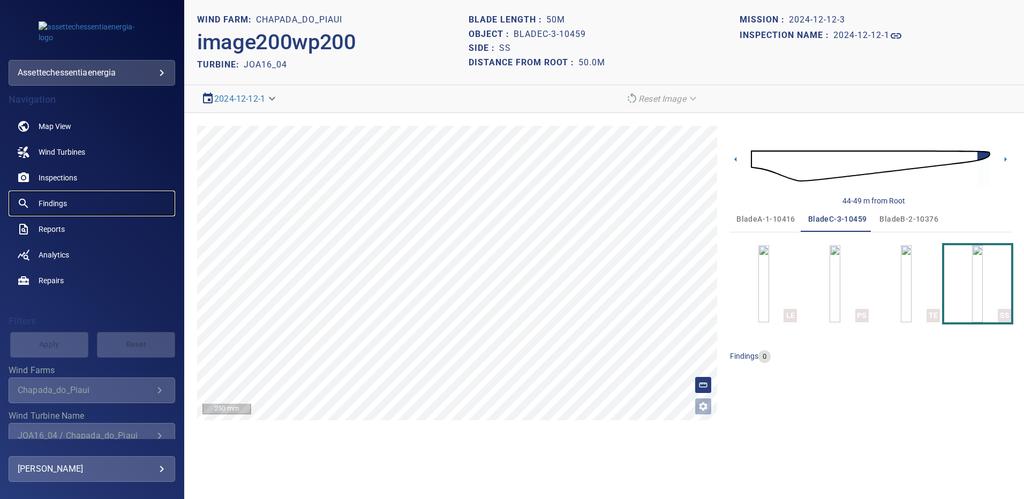
click at [64, 201] on span "Findings" at bounding box center [53, 203] width 28 height 11
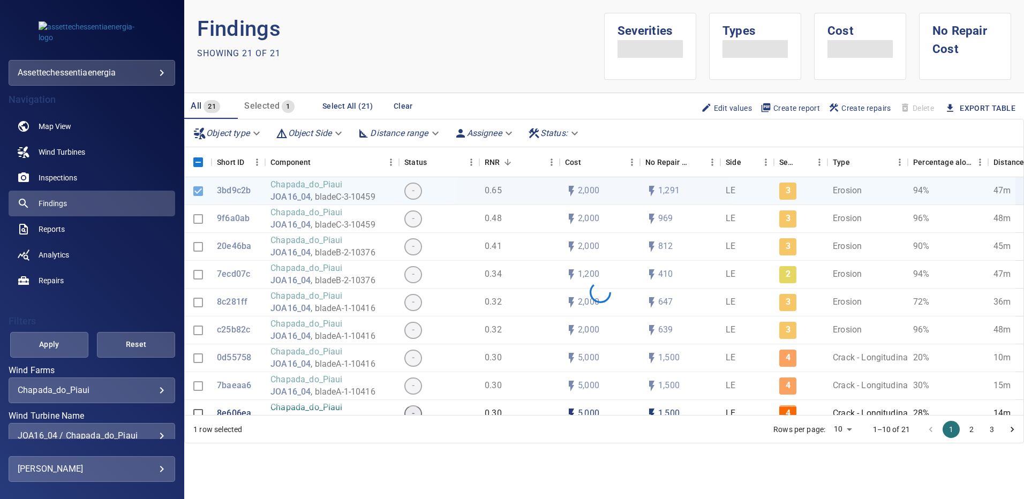
click at [156, 429] on div "**********" at bounding box center [92, 436] width 167 height 26
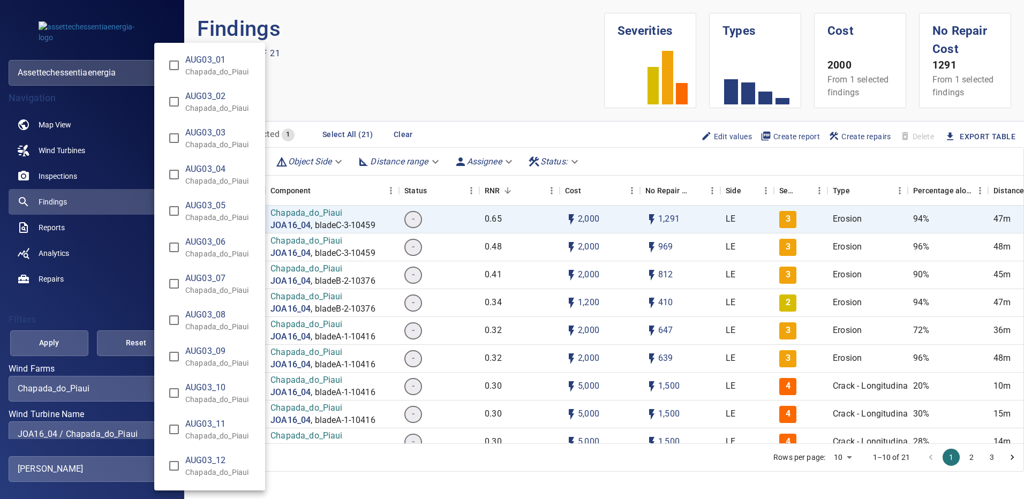
scroll to position [8283, 0]
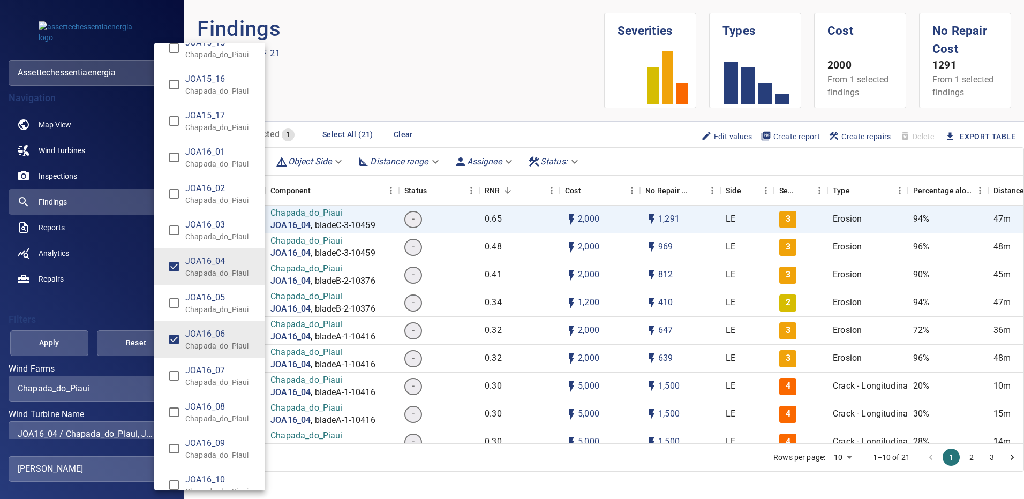
type input "**********"
click at [66, 343] on div "Wind Turbine Name" at bounding box center [512, 249] width 1024 height 499
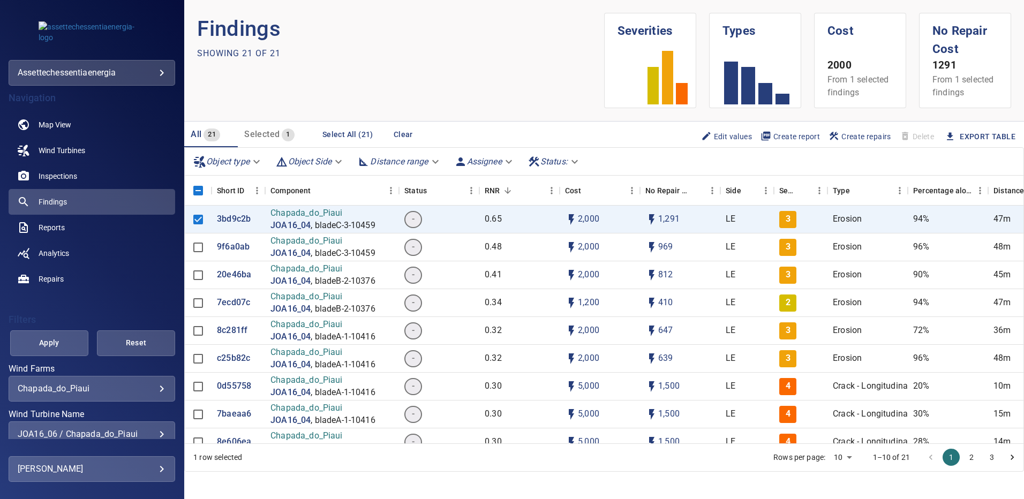
click at [66, 343] on span "Apply" at bounding box center [49, 342] width 51 height 13
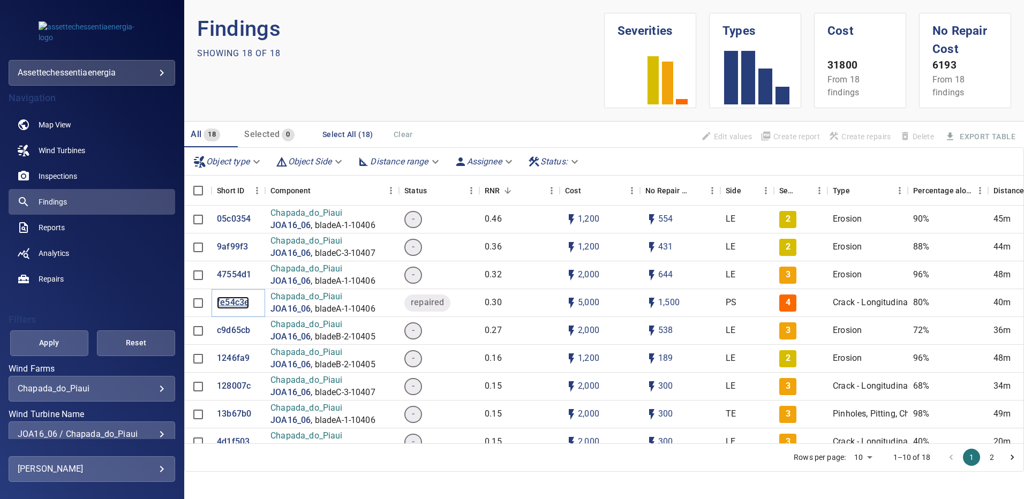
click at [229, 299] on p "fe54c3e" at bounding box center [233, 303] width 32 height 12
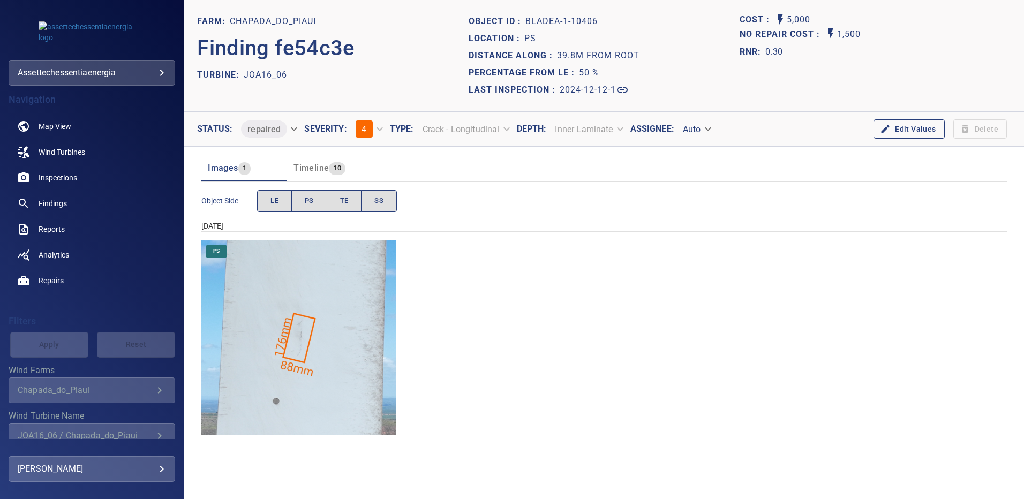
click at [345, 285] on img "Chapada_do_Piaui/JOA16_06/2024-12-12-1/2024-12-12-1/image35wp35.jpg" at bounding box center [298, 337] width 195 height 195
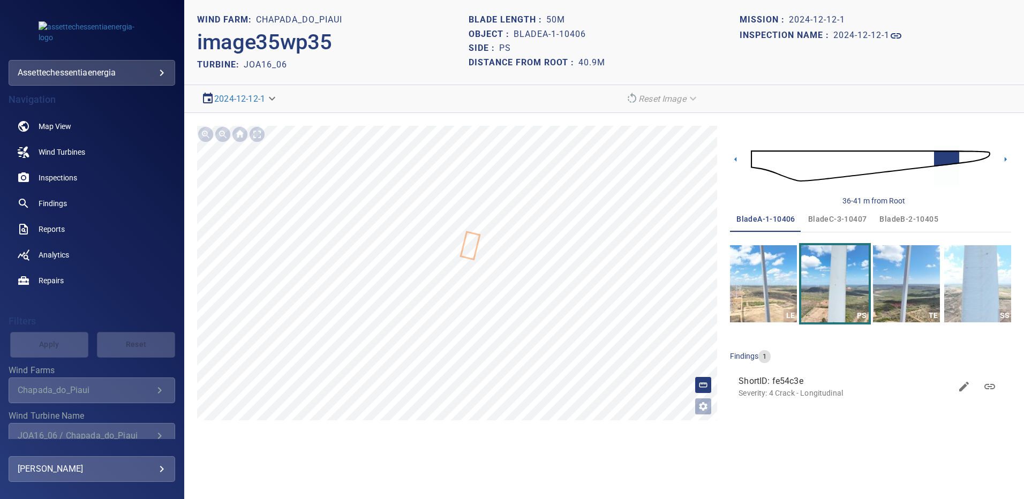
click at [980, 158] on img at bounding box center [870, 166] width 239 height 58
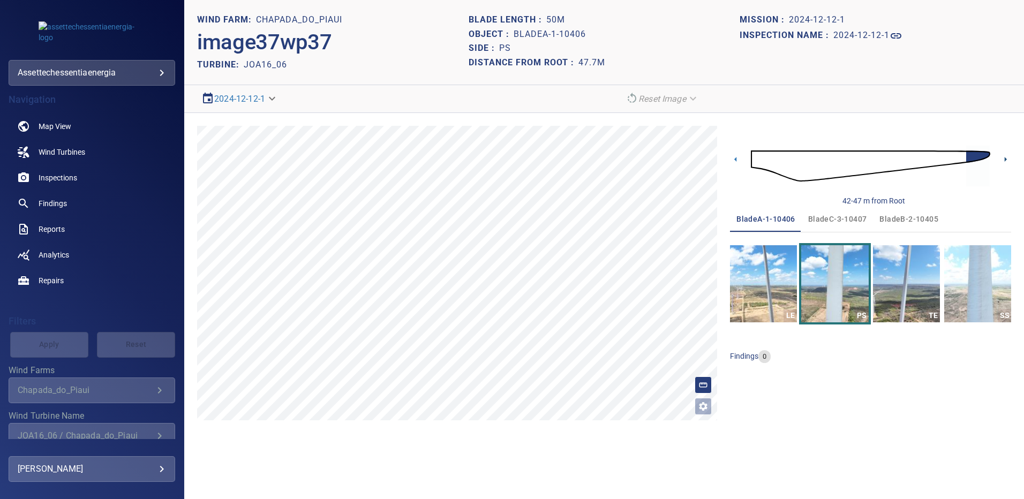
click at [1009, 161] on icon at bounding box center [1005, 159] width 11 height 11
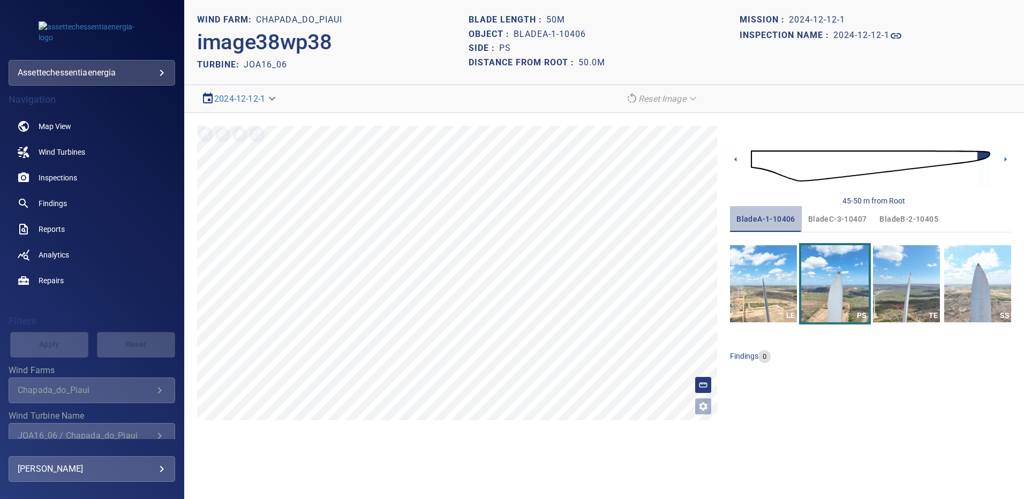
click at [769, 224] on span "bladeA-1-10406" at bounding box center [765, 219] width 59 height 13
click at [830, 275] on img "button" at bounding box center [834, 283] width 67 height 77
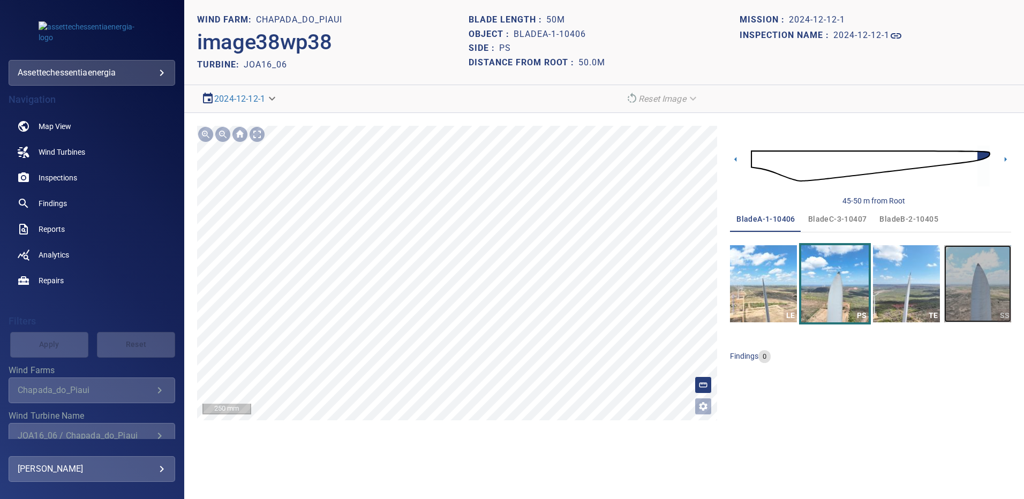
click at [969, 281] on img "button" at bounding box center [977, 283] width 67 height 77
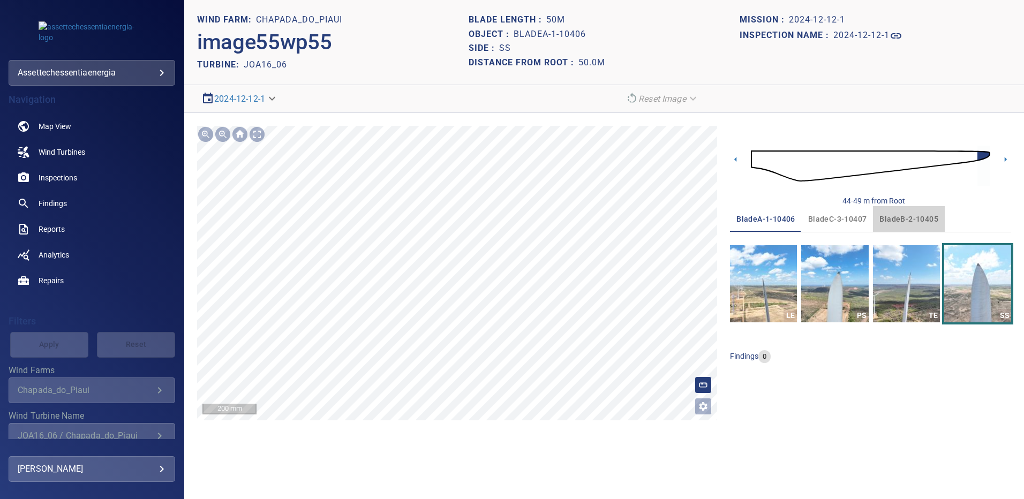
click at [911, 217] on span "bladeB-2-10405" at bounding box center [908, 219] width 59 height 13
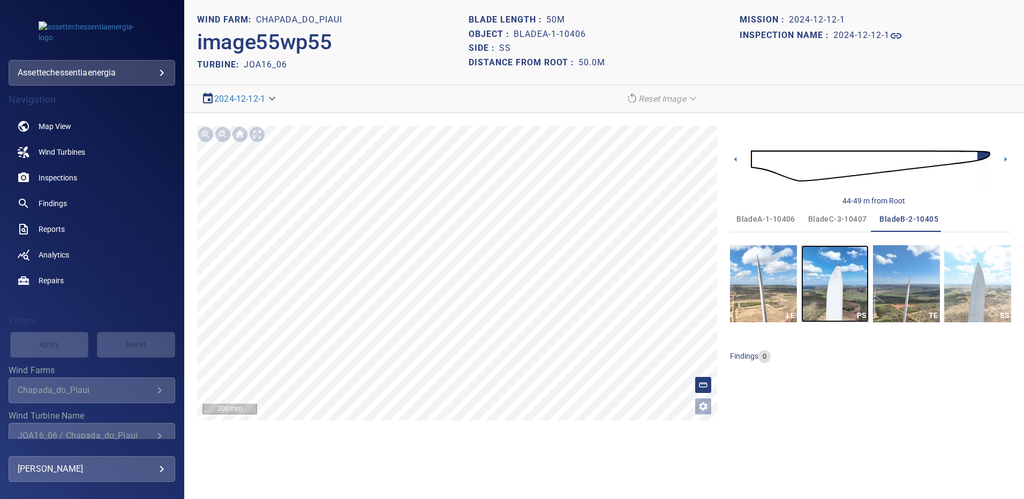
click at [840, 271] on img "button" at bounding box center [834, 283] width 67 height 77
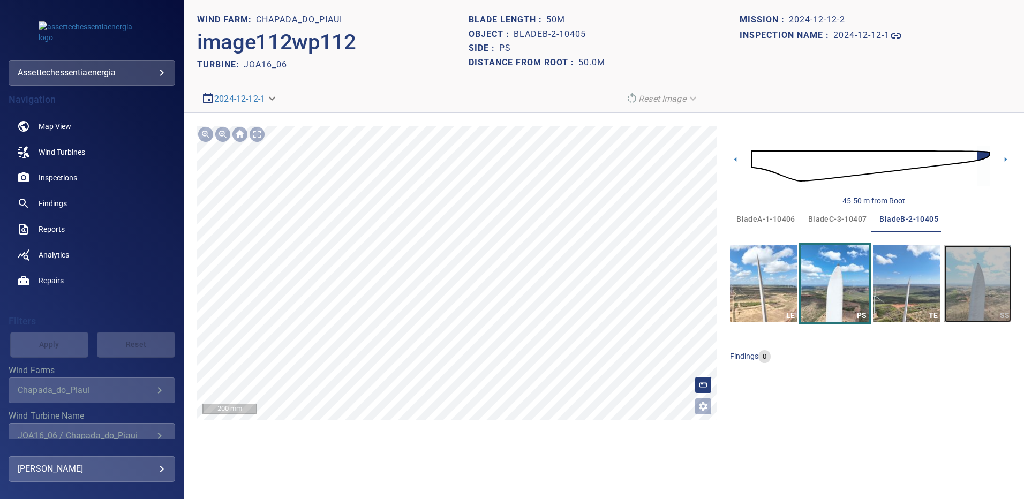
click at [977, 273] on img "button" at bounding box center [977, 283] width 67 height 77
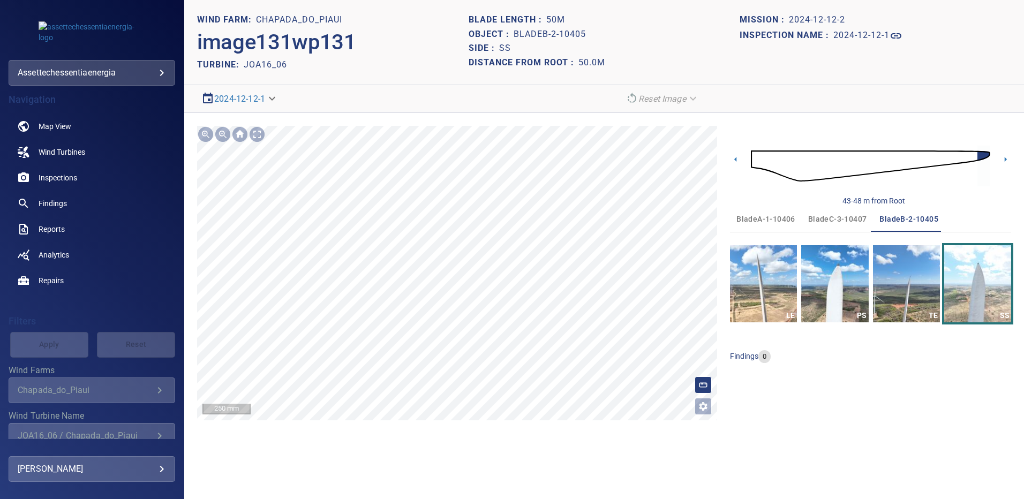
click at [844, 214] on span "bladeC-3-10407" at bounding box center [837, 219] width 59 height 13
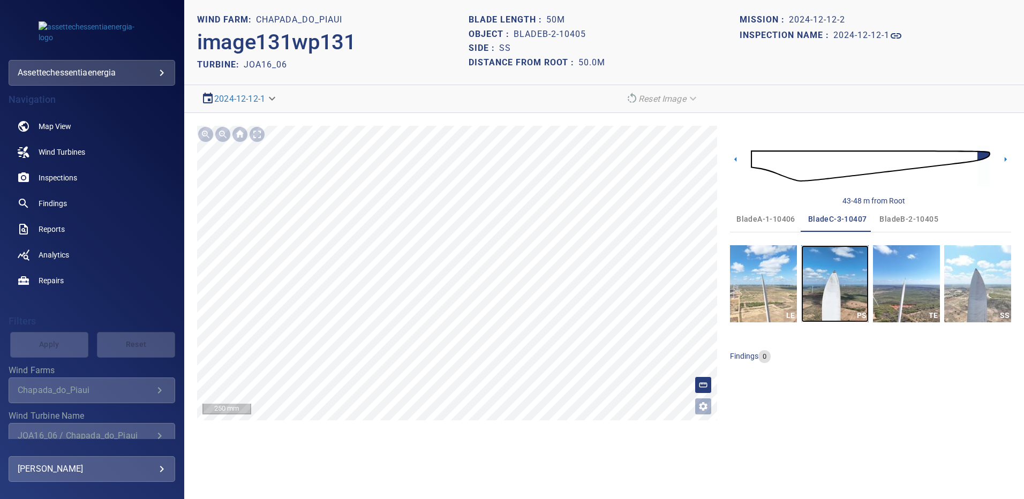
click at [846, 294] on img "button" at bounding box center [834, 283] width 67 height 77
click at [978, 274] on img "button" at bounding box center [977, 283] width 67 height 77
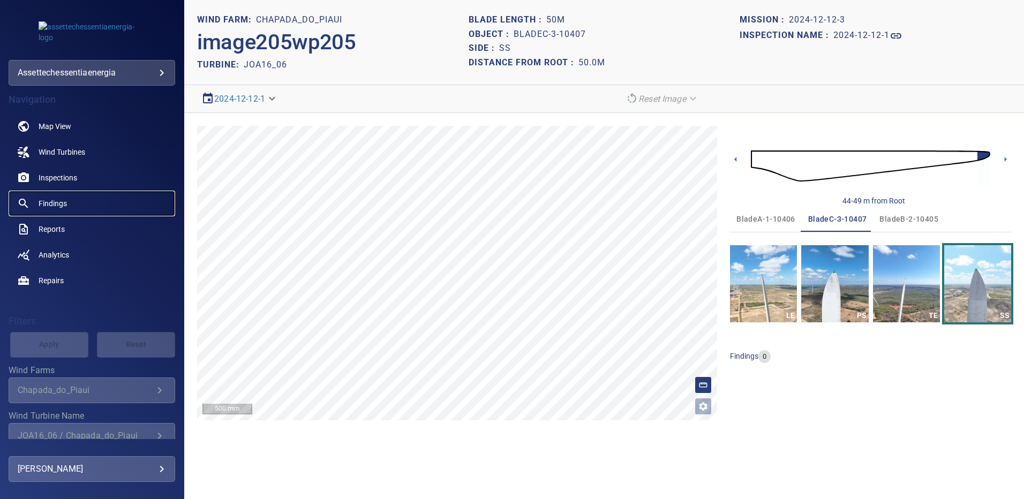
click at [51, 206] on span "Findings" at bounding box center [53, 203] width 28 height 11
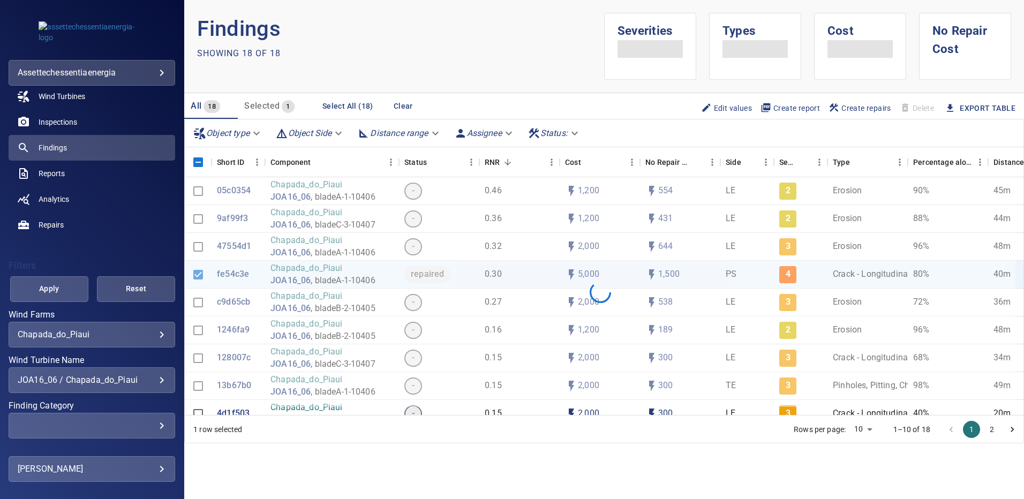
scroll to position [69, 0]
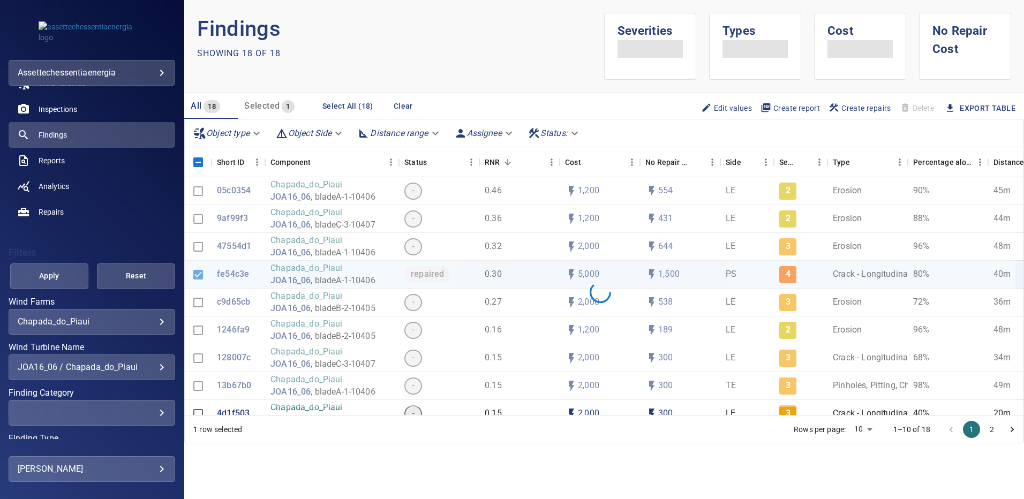
click at [152, 365] on div "JOA16_06 / Chapada_do_Piaui" at bounding box center [92, 367] width 148 height 10
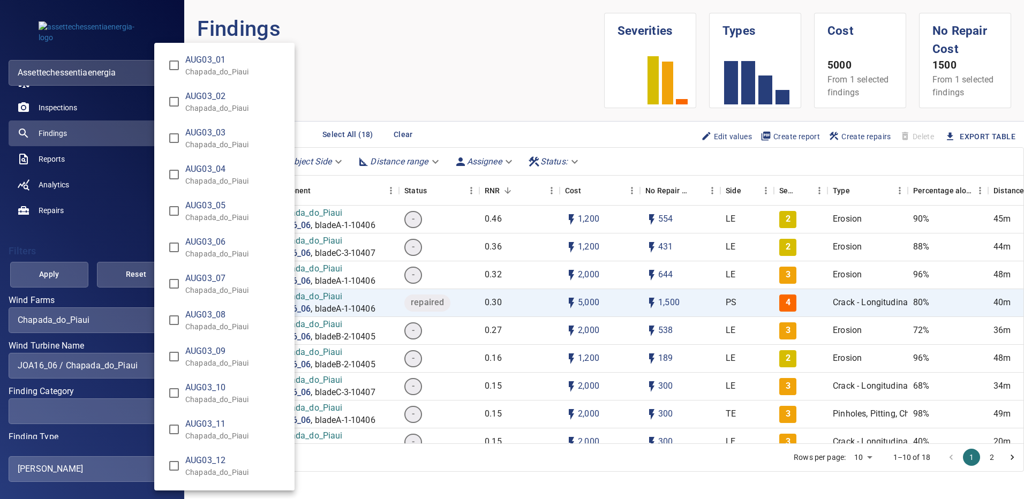
scroll to position [8356, 0]
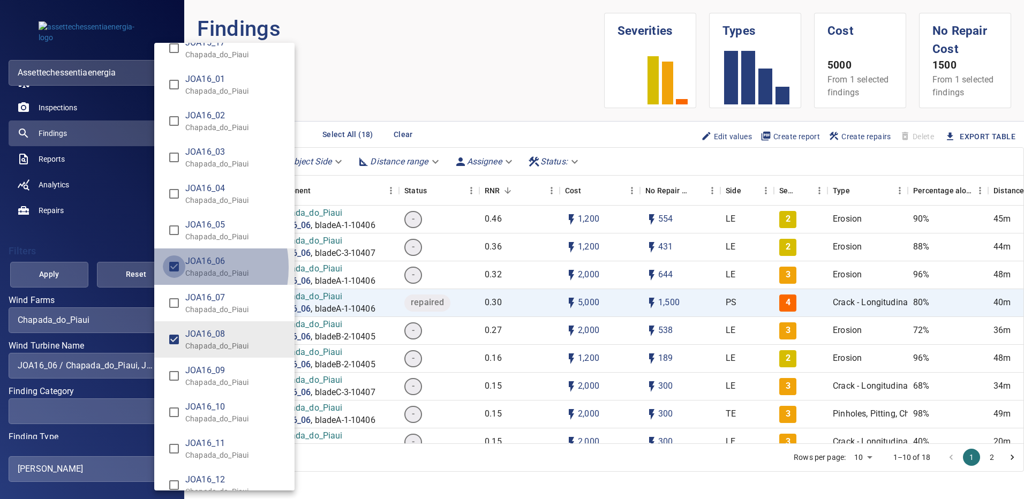
type input "**********"
click at [65, 274] on div "Wind Turbine Name" at bounding box center [512, 249] width 1024 height 499
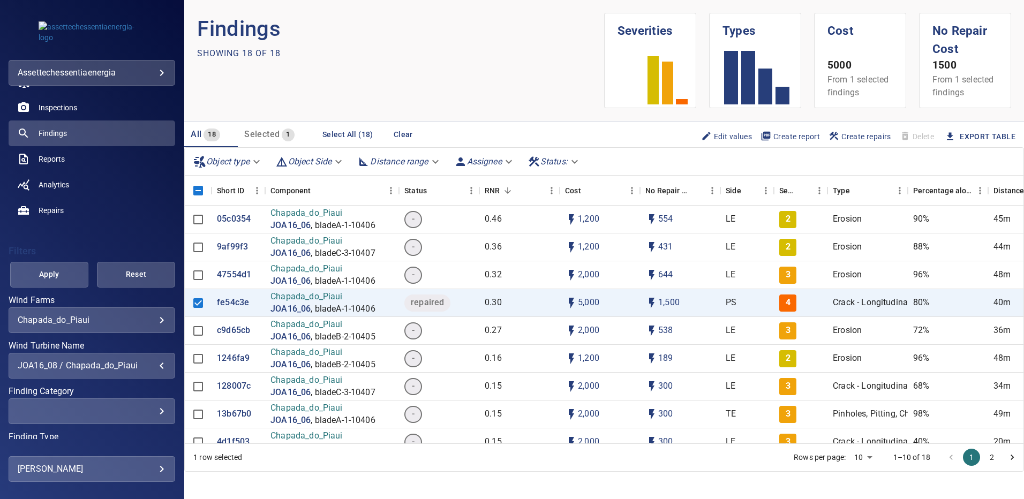
click at [65, 274] on span "Apply" at bounding box center [49, 274] width 51 height 13
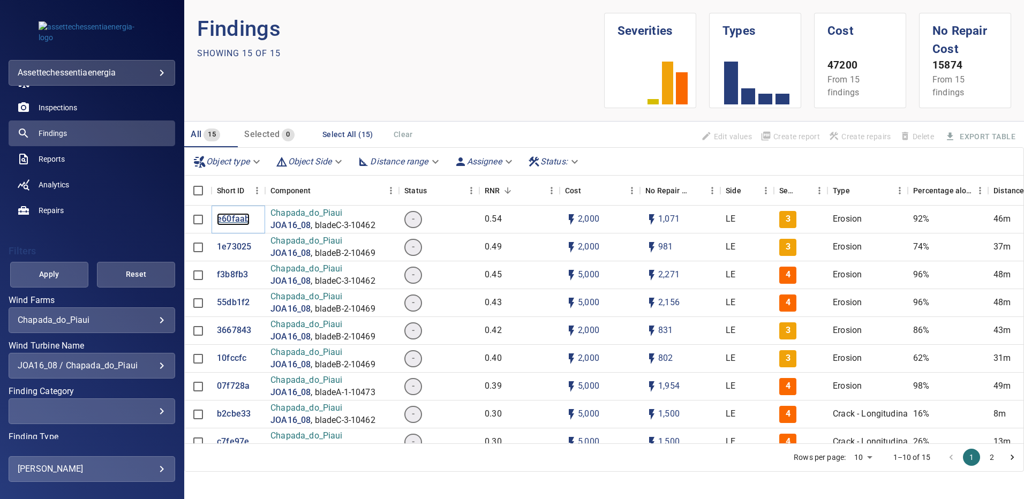
click at [242, 218] on p "e60faab" at bounding box center [233, 219] width 33 height 12
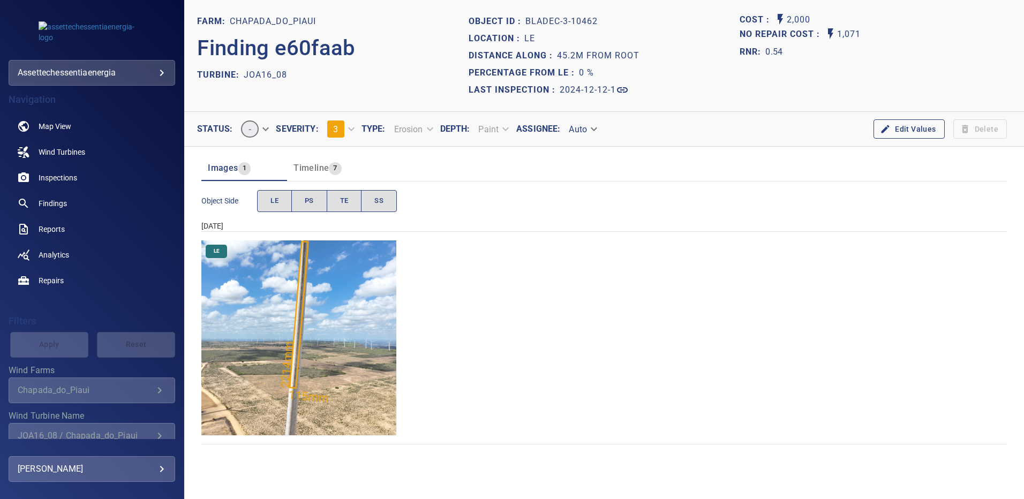
click at [366, 268] on img "Chapada_do_Piaui/JOA16_08/2024-12-12-1/2024-12-12-3/image161wp161.jpg" at bounding box center [298, 337] width 195 height 195
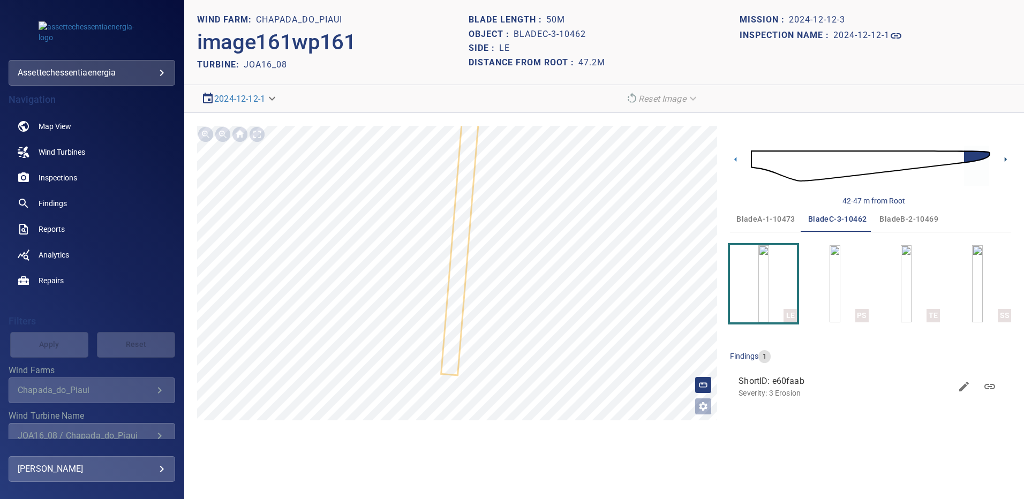
click at [1001, 161] on icon at bounding box center [1005, 159] width 11 height 11
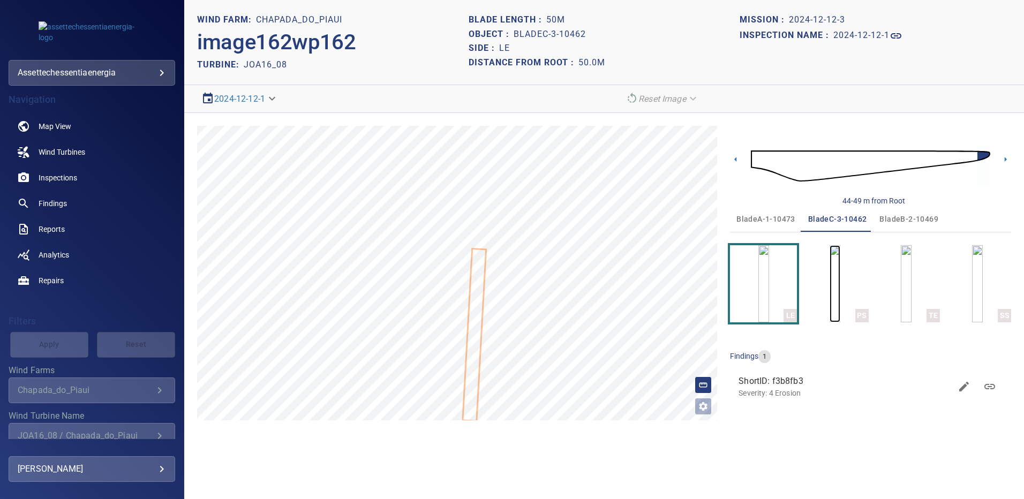
click at [829, 276] on img "button" at bounding box center [834, 283] width 11 height 77
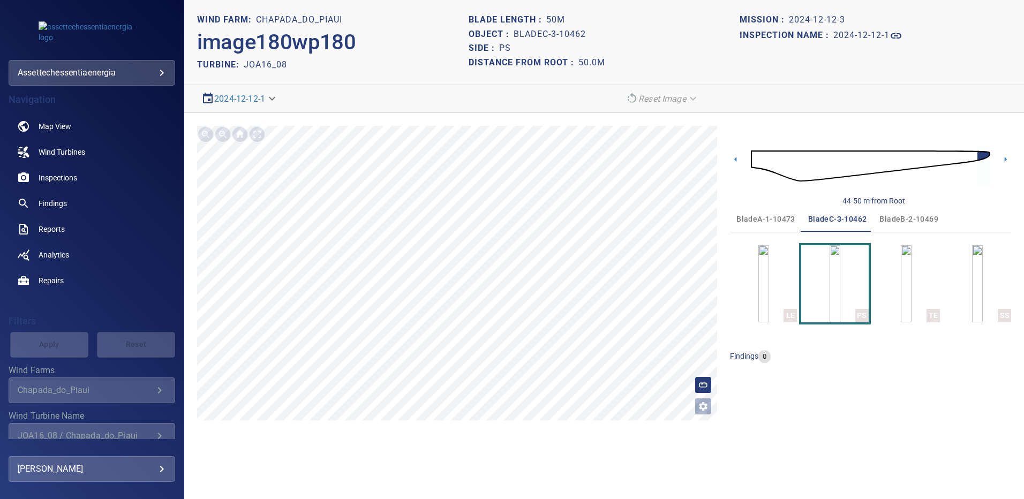
click at [774, 218] on span "bladeA-1-10473" at bounding box center [765, 219] width 59 height 13
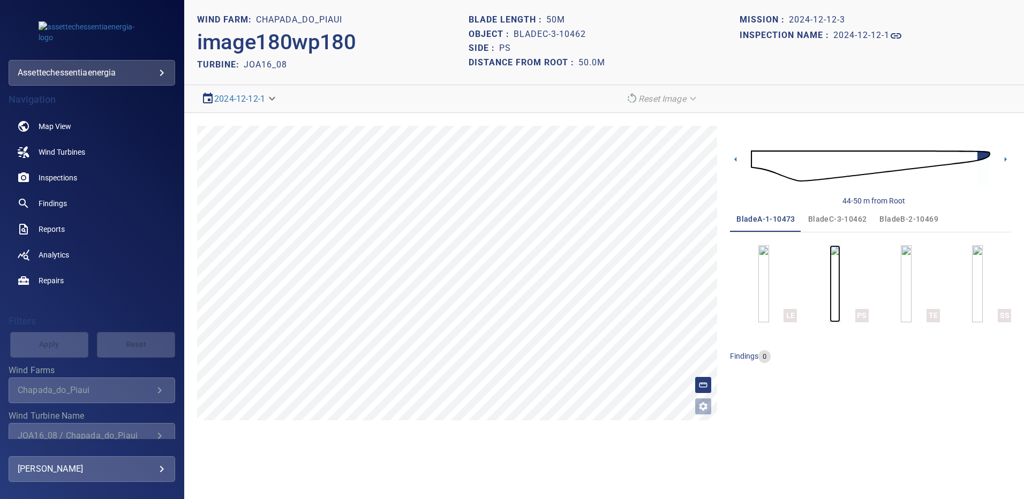
click at [829, 267] on img "button" at bounding box center [834, 283] width 11 height 77
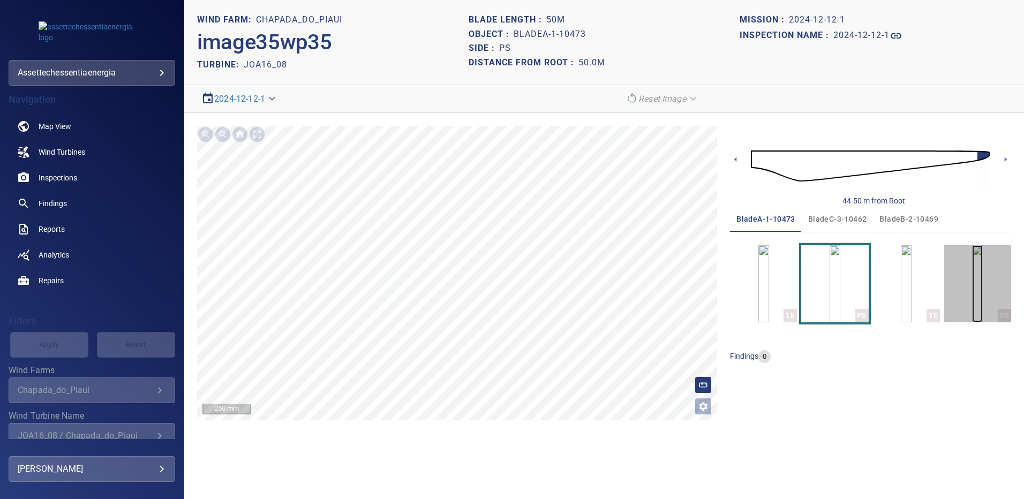
click at [982, 282] on img "button" at bounding box center [977, 283] width 11 height 77
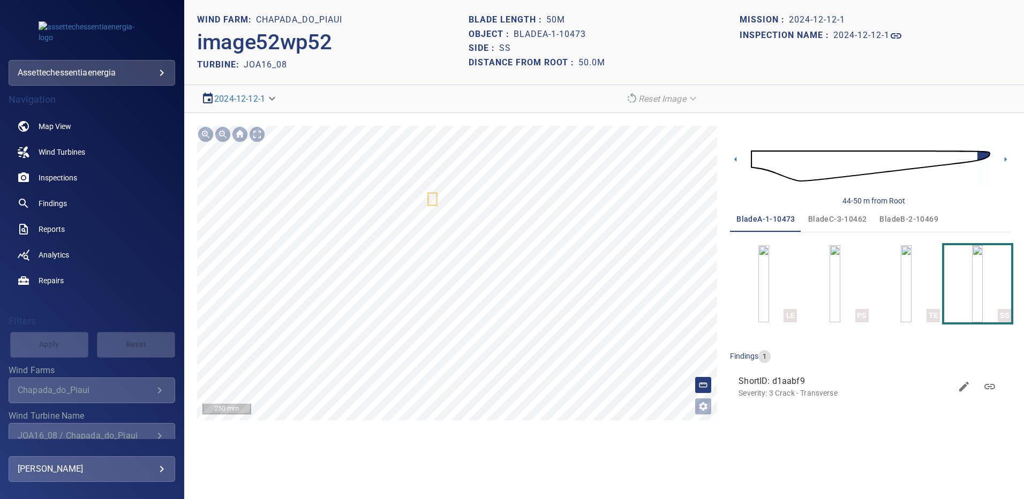
click at [909, 217] on span "bladeB-2-10469" at bounding box center [908, 219] width 59 height 13
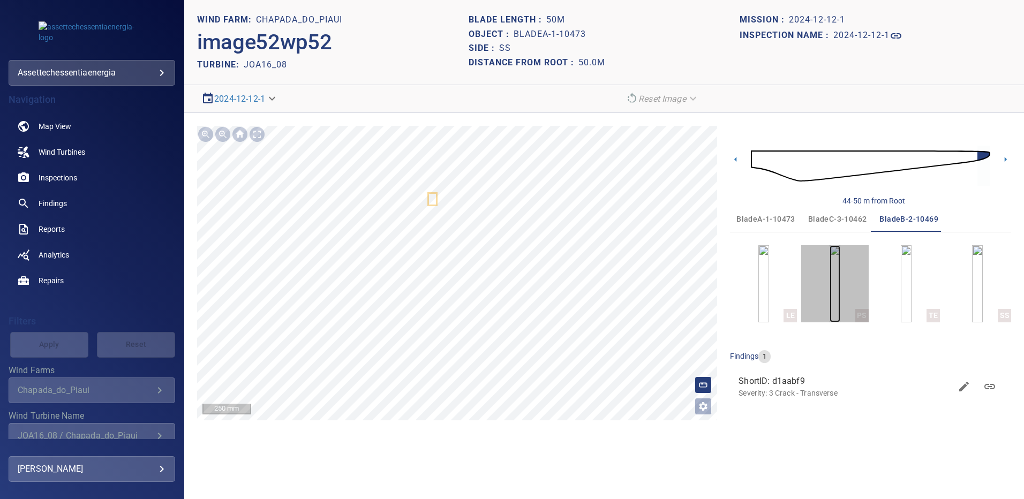
click at [831, 264] on img "button" at bounding box center [834, 283] width 11 height 77
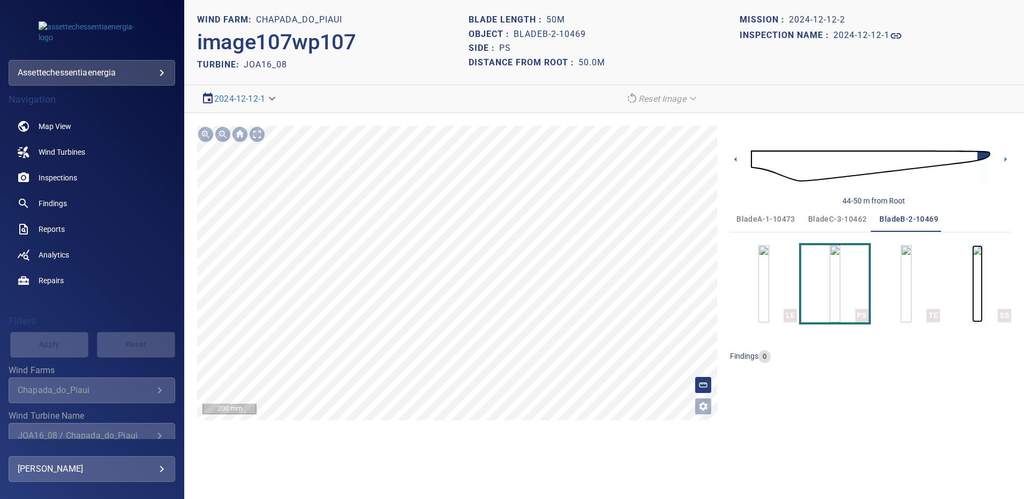
click at [972, 287] on img "button" at bounding box center [977, 283] width 11 height 77
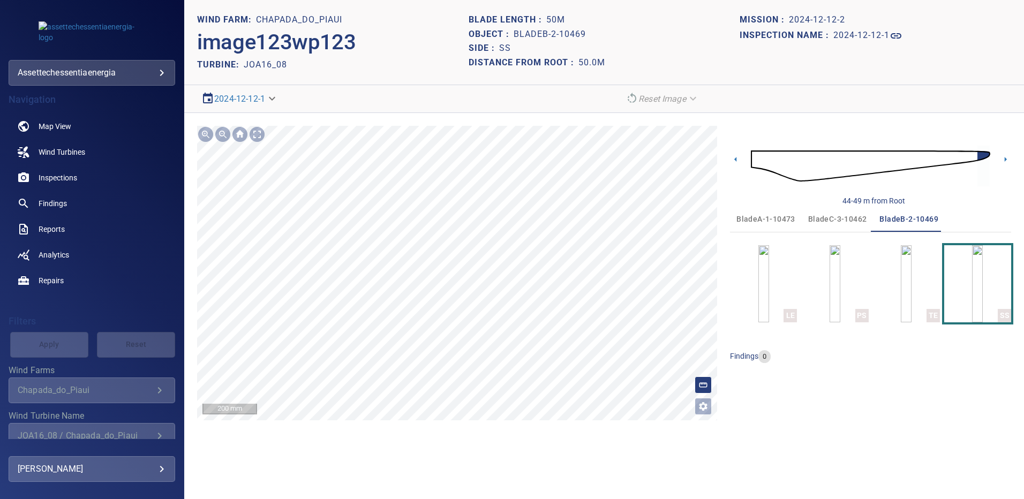
click at [836, 213] on span "bladeC-3-10462" at bounding box center [837, 219] width 59 height 13
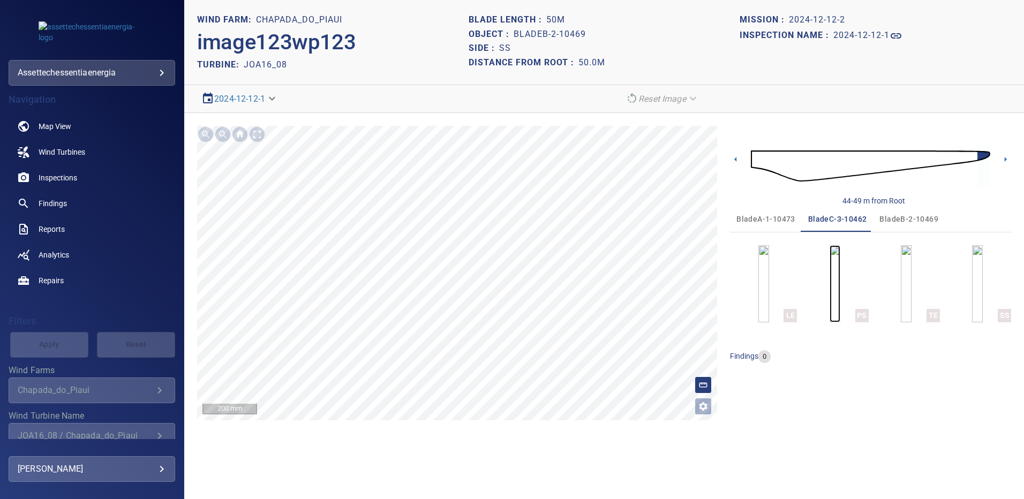
click at [840, 273] on img "button" at bounding box center [834, 283] width 11 height 77
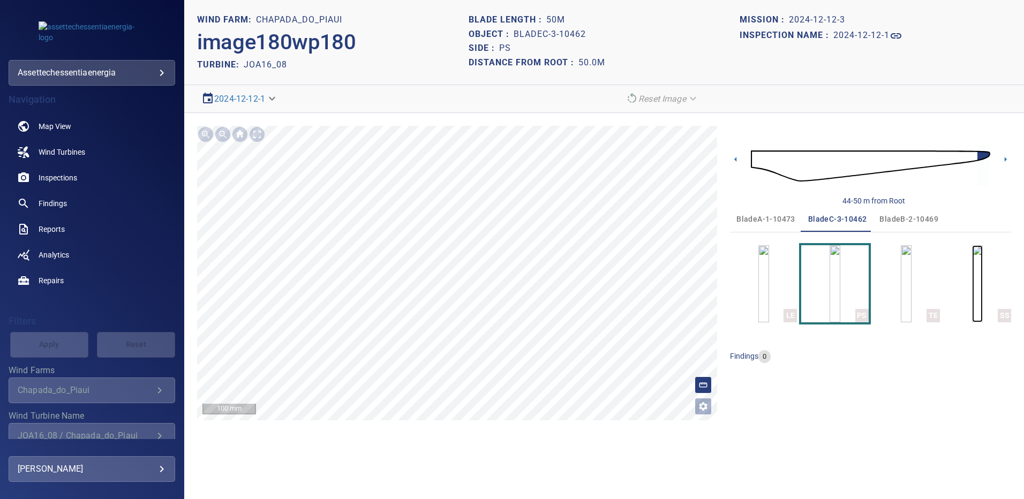
click at [972, 281] on img "button" at bounding box center [977, 283] width 11 height 77
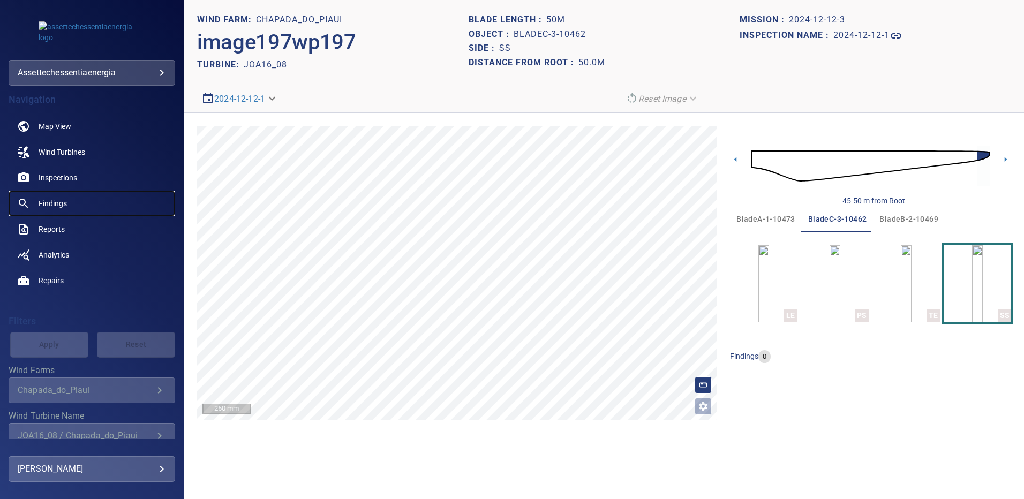
click at [56, 206] on span "Findings" at bounding box center [53, 203] width 28 height 11
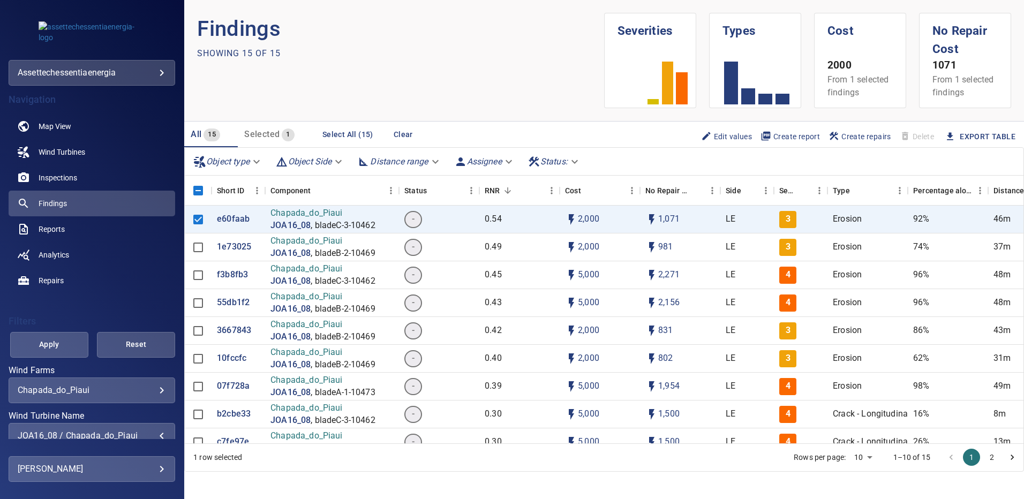
click at [154, 431] on div "JOA16_08 / Chapada_do_Piaui" at bounding box center [92, 435] width 148 height 10
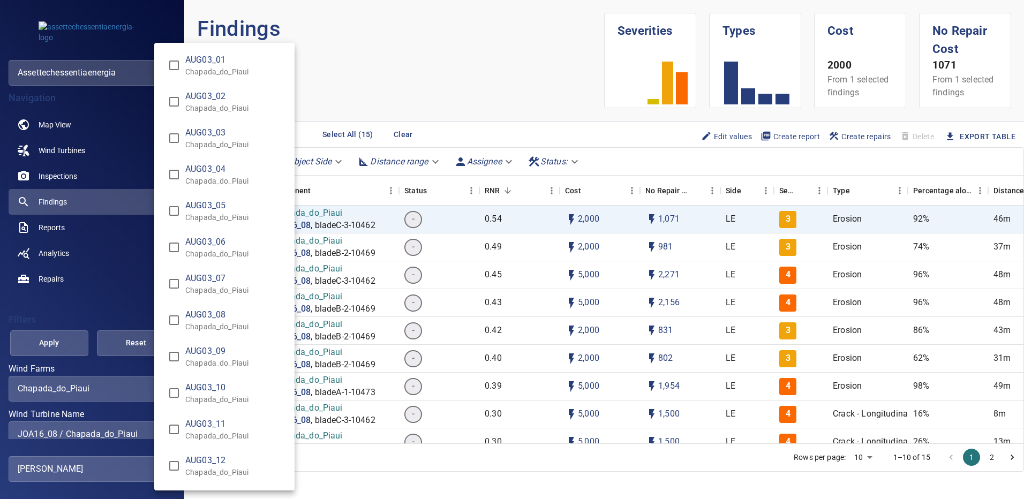
scroll to position [8429, 0]
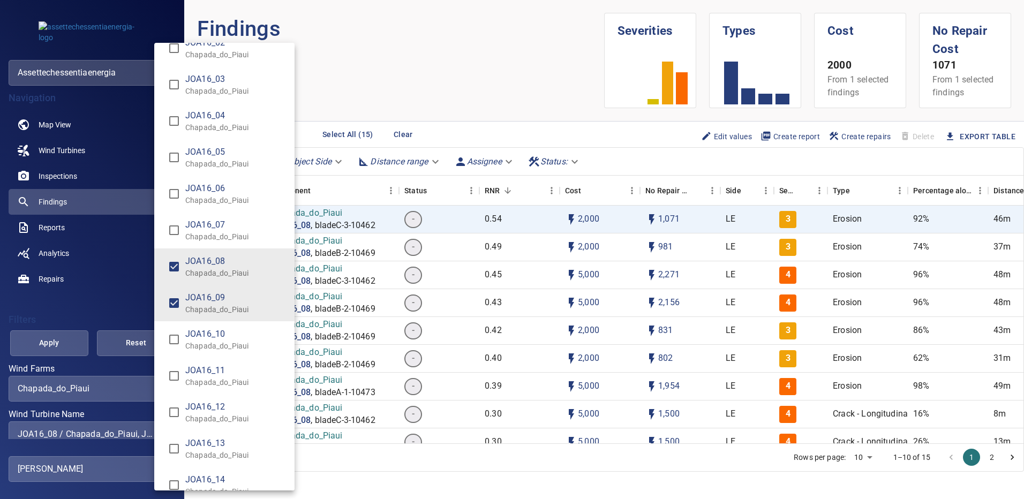
type input "**********"
click at [66, 343] on div "Wind Turbine Name" at bounding box center [512, 249] width 1024 height 499
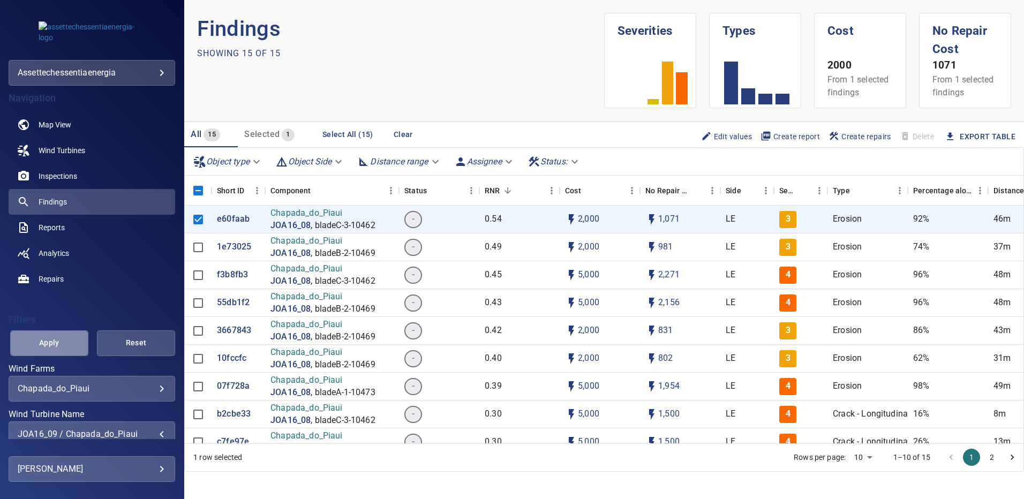
click at [66, 343] on span "Apply" at bounding box center [49, 342] width 51 height 13
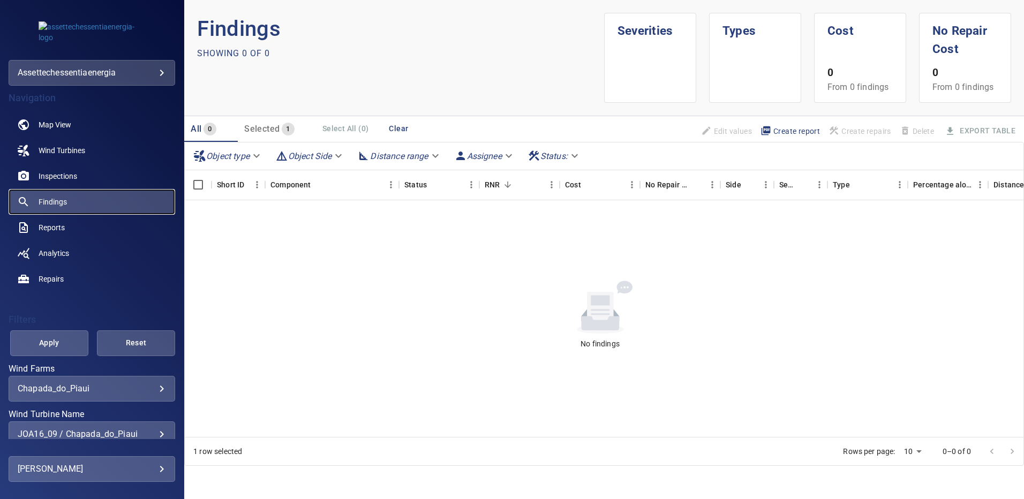
drag, startPoint x: 62, startPoint y: 201, endPoint x: 138, endPoint y: 267, distance: 100.2
click at [62, 201] on span "Findings" at bounding box center [53, 201] width 28 height 11
click at [154, 430] on div "JOA16_09 / Chapada_do_Piaui" at bounding box center [92, 434] width 148 height 10
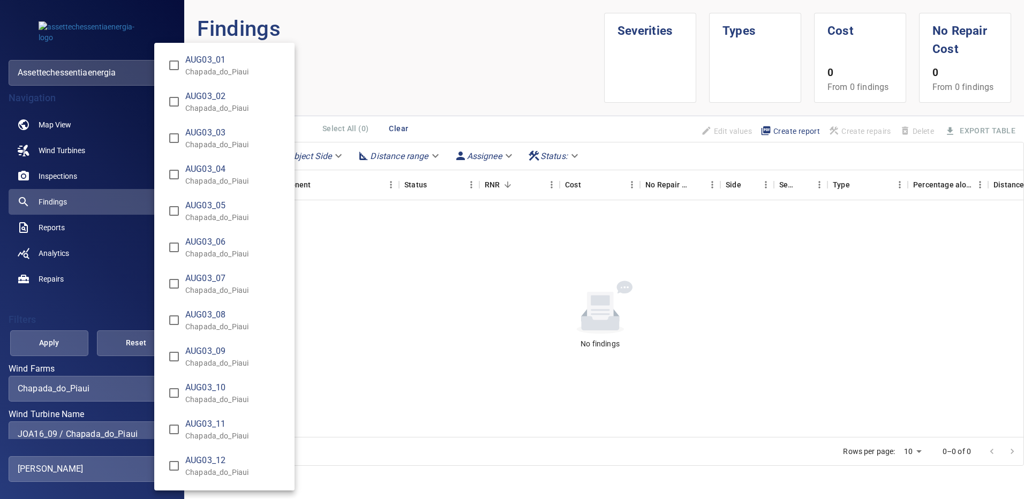
scroll to position [8465, 0]
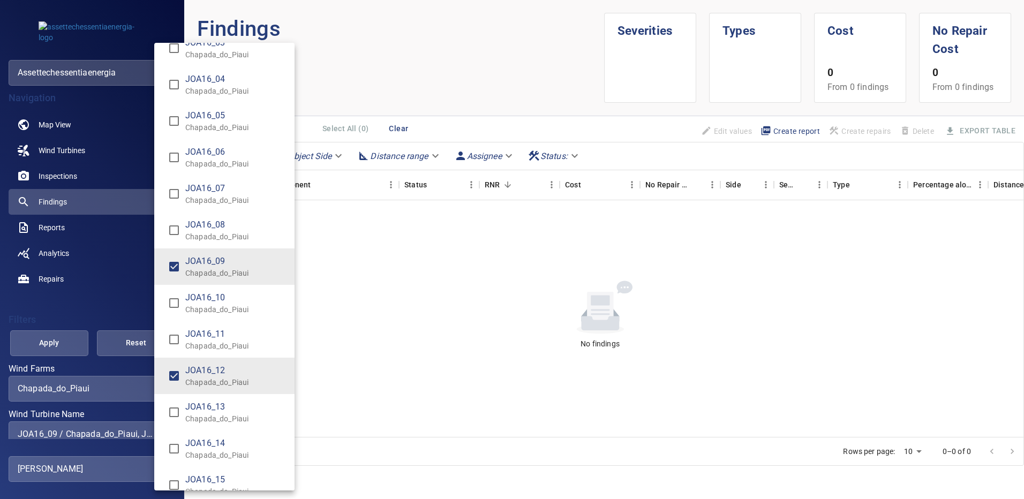
type input "**********"
click at [71, 336] on div "Wind Turbine Name" at bounding box center [512, 249] width 1024 height 499
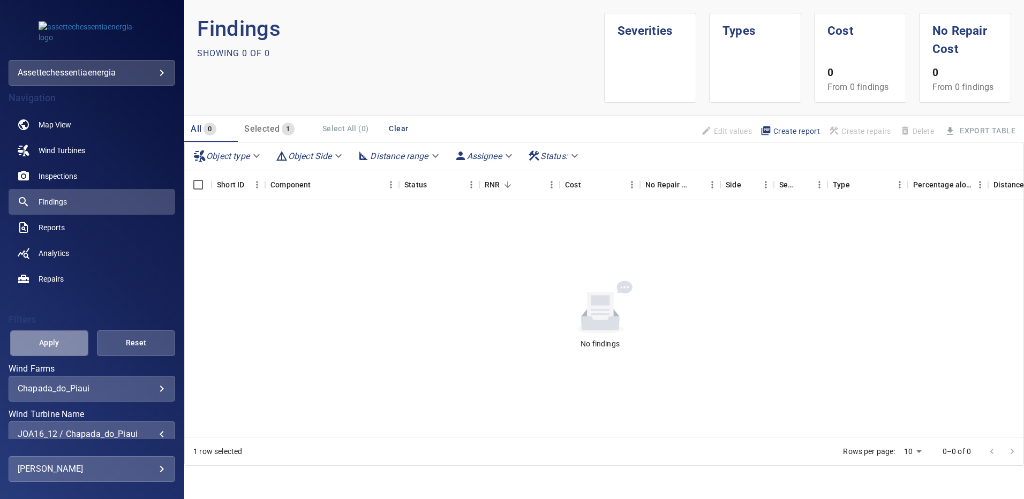
click at [69, 336] on span "Apply" at bounding box center [49, 342] width 51 height 13
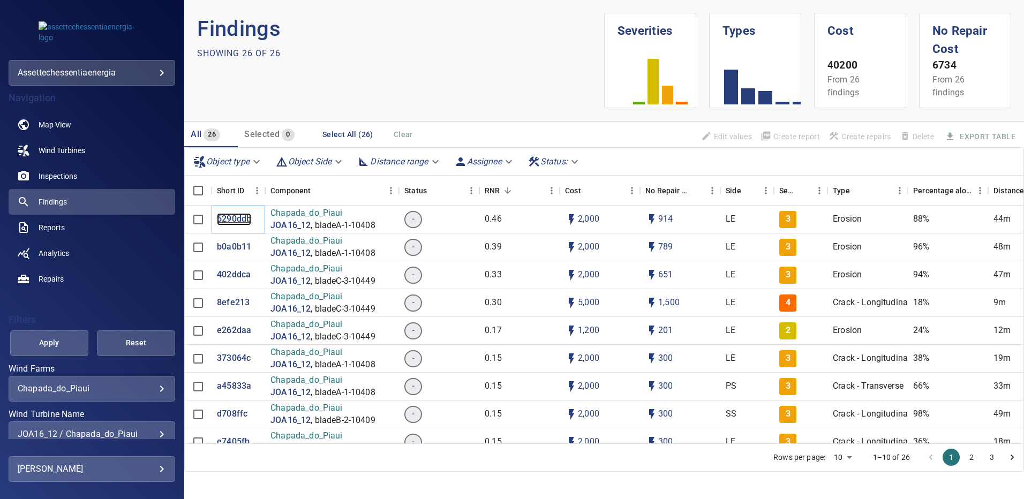
click at [228, 221] on p "6290ddb" at bounding box center [234, 219] width 34 height 12
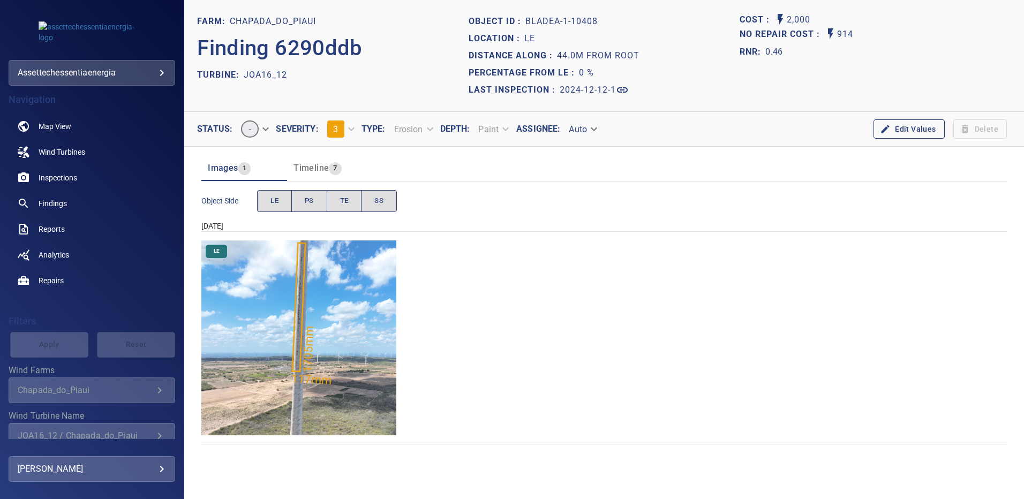
click at [327, 297] on img "Chapada_do_Piaui/JOA16_12/2024-12-12-1/2024-12-12-1/image17wp17.jpg" at bounding box center [298, 337] width 195 height 195
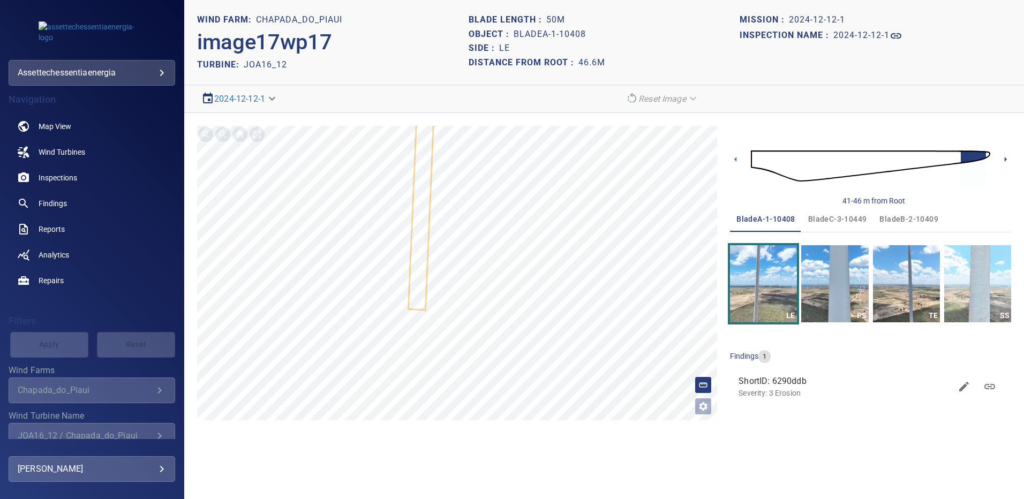
click at [1002, 160] on icon at bounding box center [1005, 159] width 11 height 11
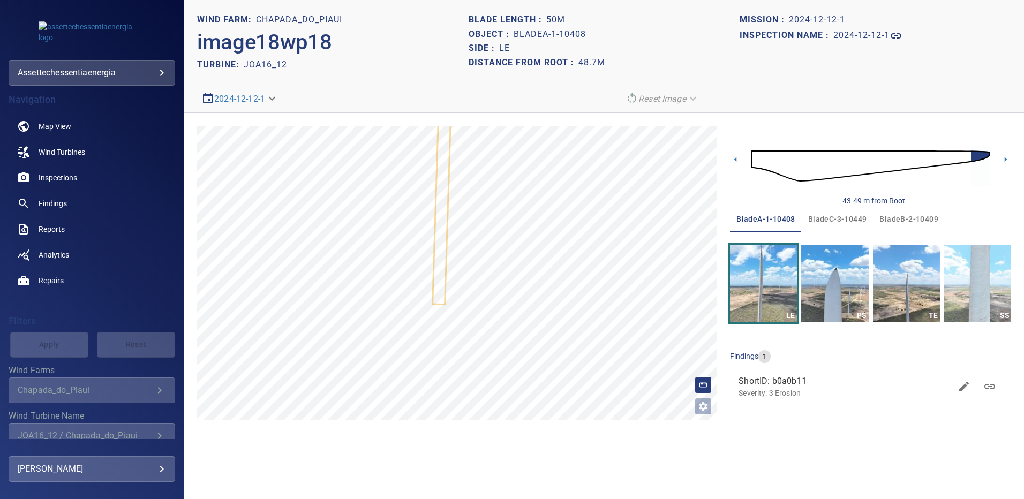
click at [763, 220] on span "bladeA-1-10408" at bounding box center [765, 219] width 59 height 13
click at [829, 270] on img "button" at bounding box center [834, 283] width 67 height 77
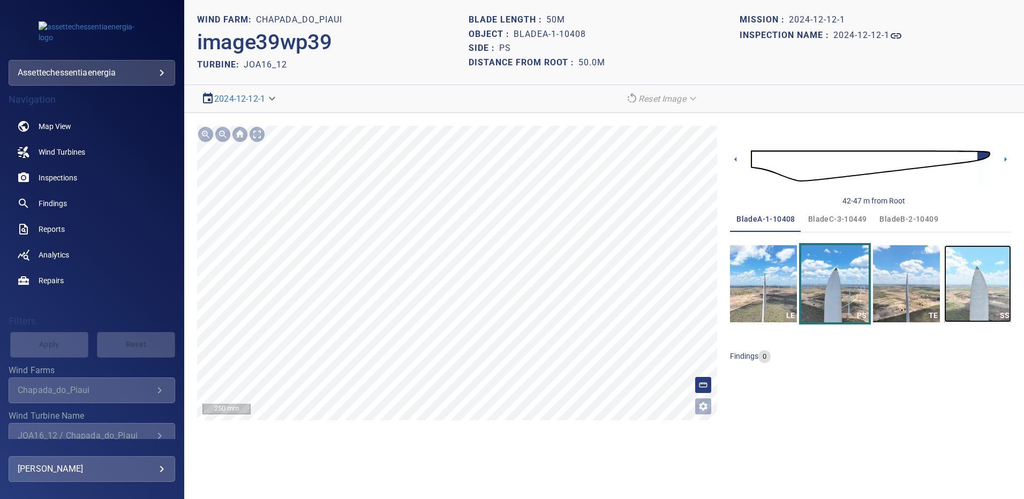
click at [953, 287] on img "button" at bounding box center [977, 283] width 67 height 77
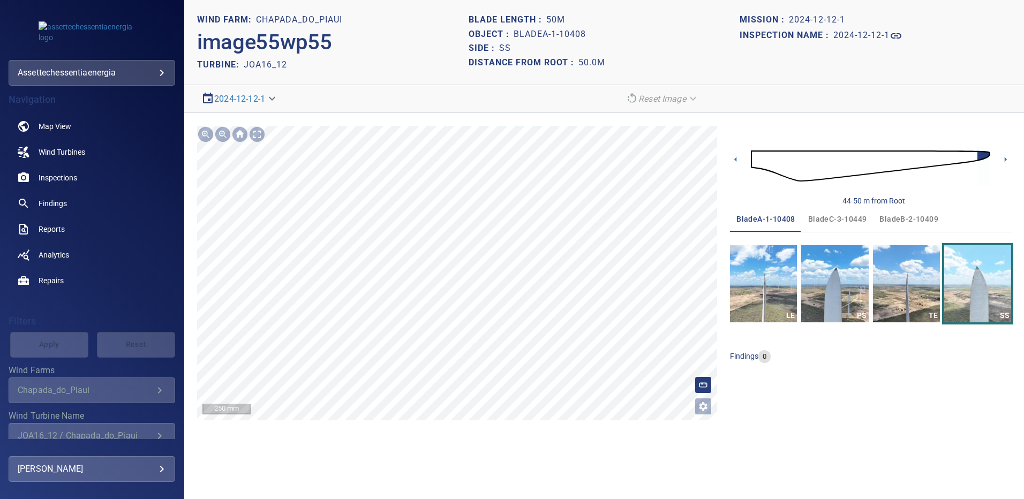
click at [915, 217] on span "bladeB-2-10409" at bounding box center [908, 219] width 59 height 13
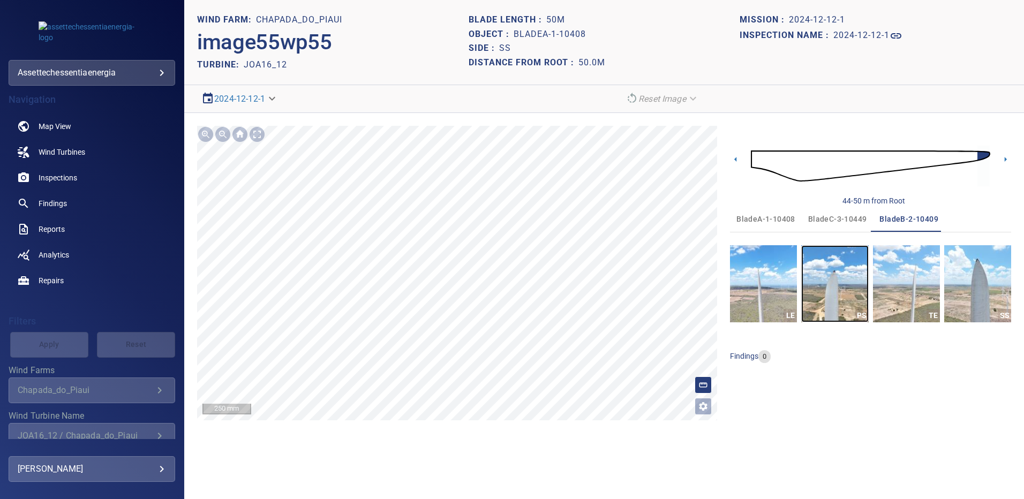
click at [850, 261] on img "button" at bounding box center [834, 283] width 67 height 77
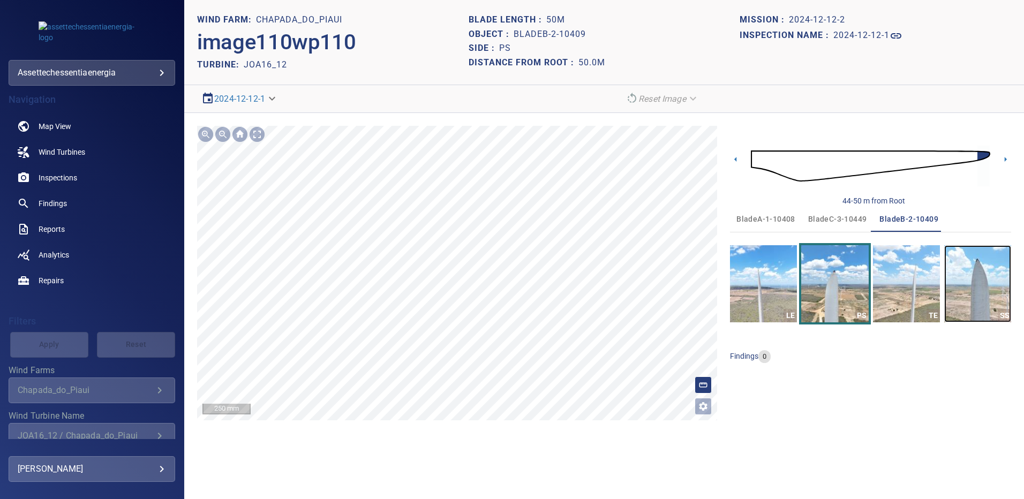
click at [983, 277] on img "button" at bounding box center [977, 283] width 67 height 77
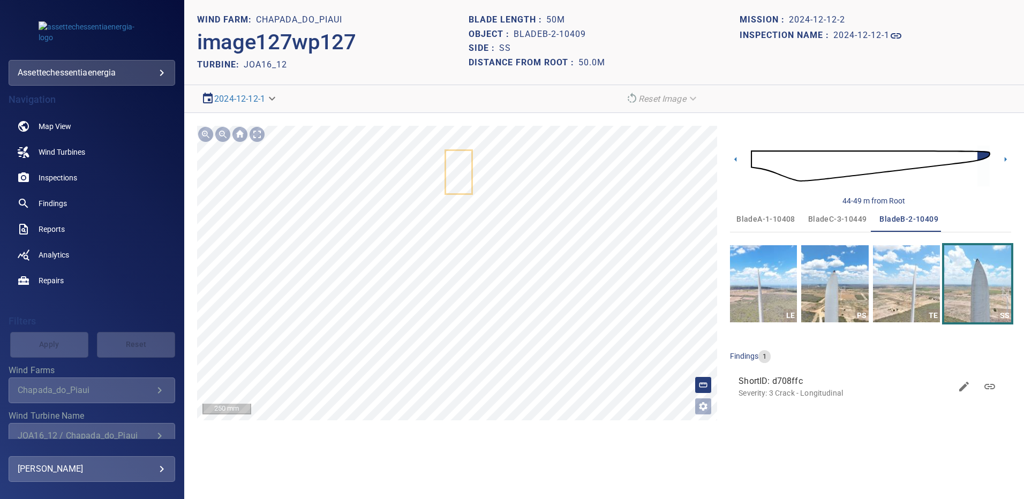
click at [815, 217] on span "bladeC-3-10449" at bounding box center [837, 219] width 59 height 13
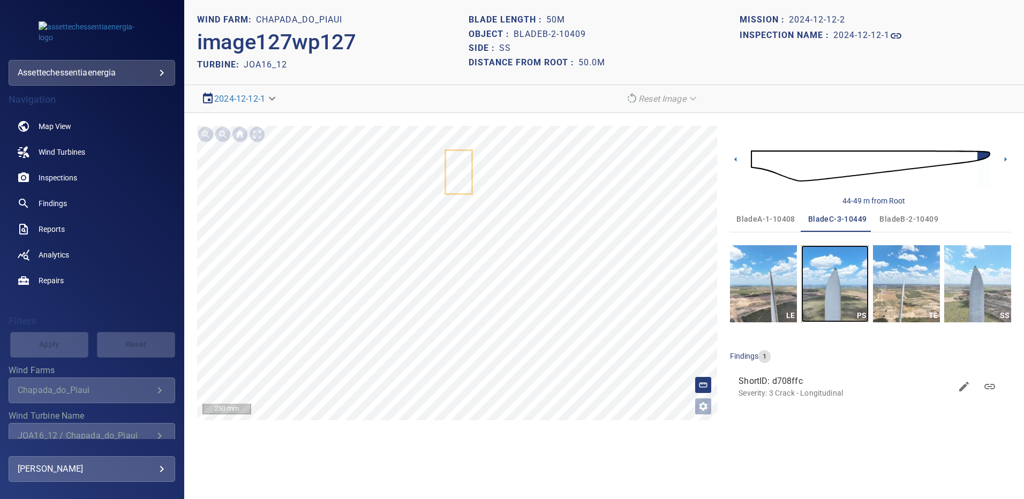
drag, startPoint x: 828, startPoint y: 298, endPoint x: 822, endPoint y: 297, distance: 6.6
click at [829, 298] on img "button" at bounding box center [834, 283] width 67 height 77
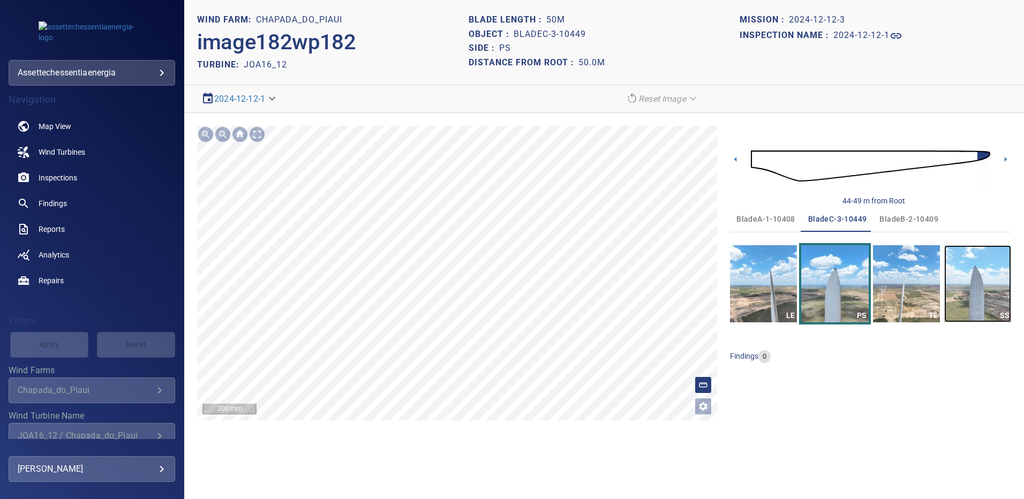
click at [982, 279] on img "button" at bounding box center [977, 283] width 67 height 77
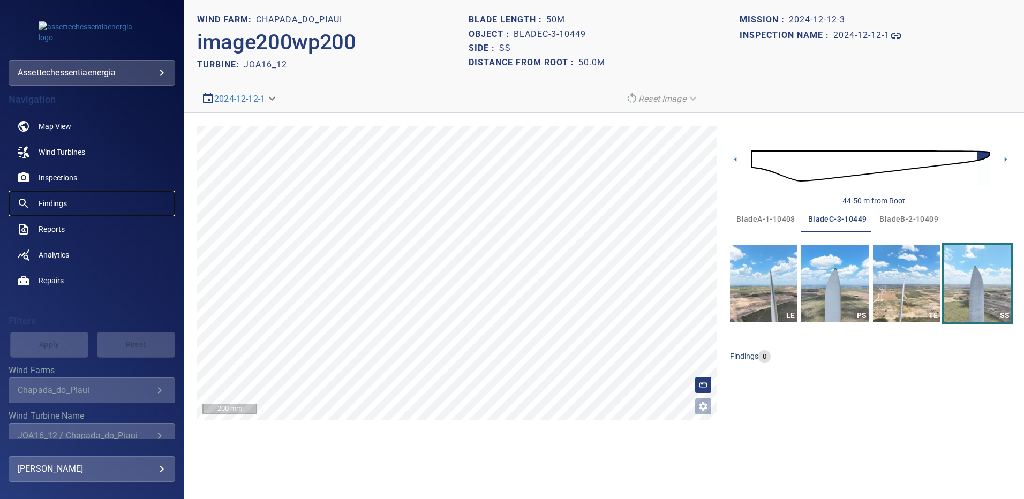
click at [65, 203] on span "Findings" at bounding box center [53, 203] width 28 height 11
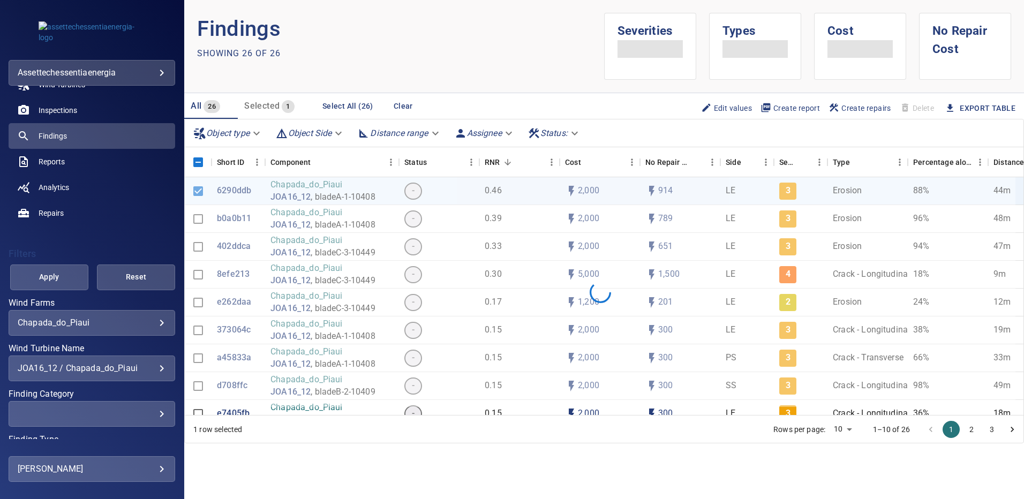
scroll to position [77, 0]
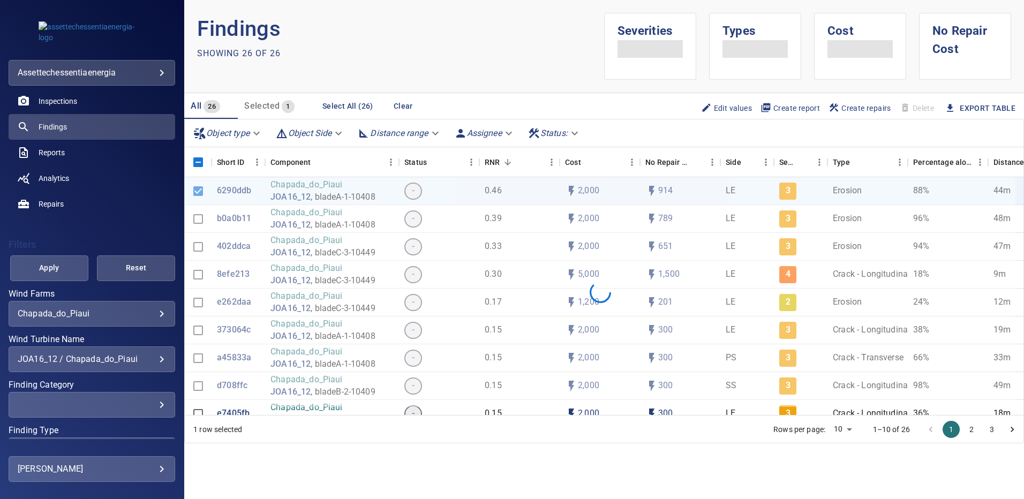
click at [153, 357] on div "JOA16_12 / Chapada_do_Piaui" at bounding box center [92, 359] width 148 height 10
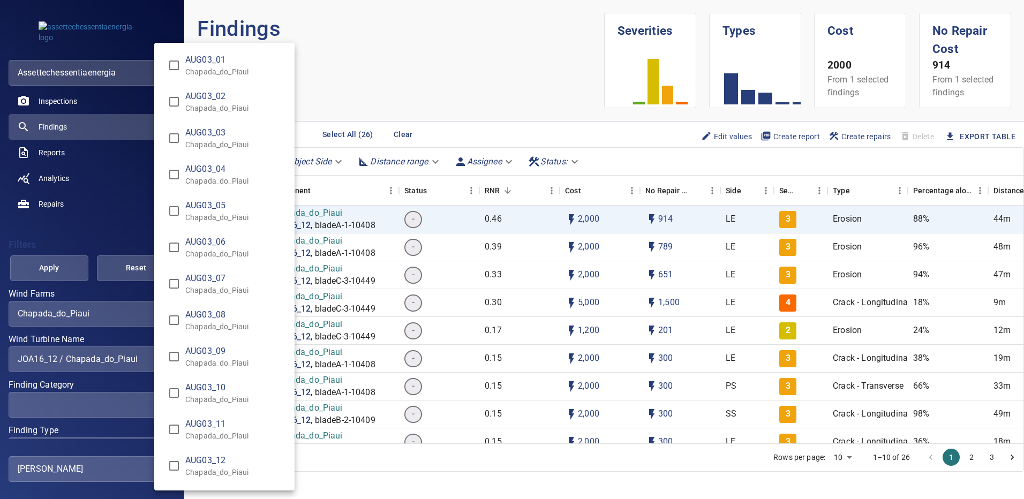
scroll to position [8555, 0]
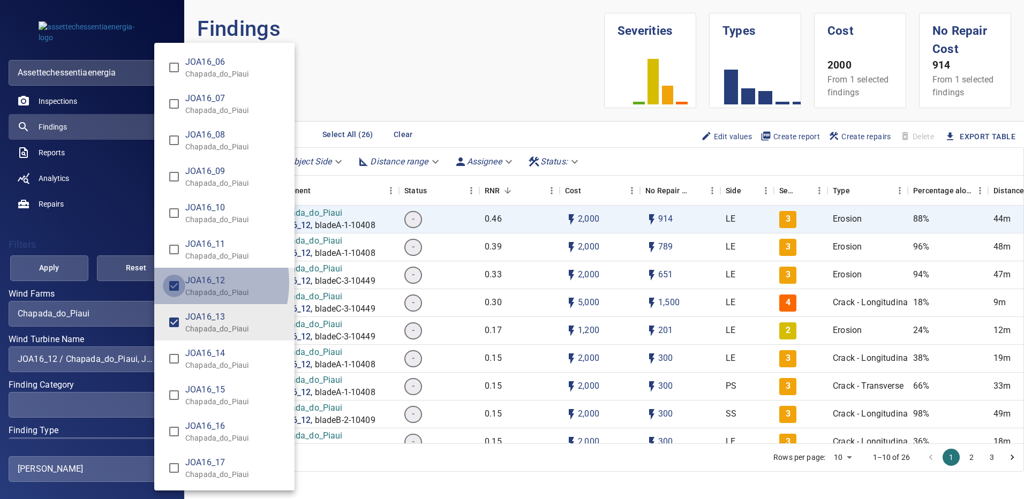
type input "**********"
click at [67, 264] on div "Wind Turbine Name" at bounding box center [512, 249] width 1024 height 499
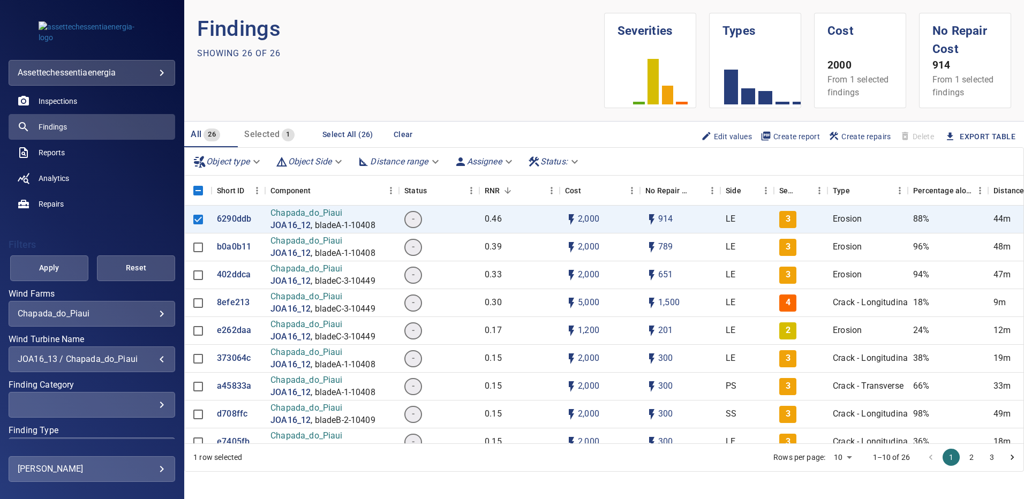
click at [53, 264] on span "Apply" at bounding box center [49, 267] width 51 height 13
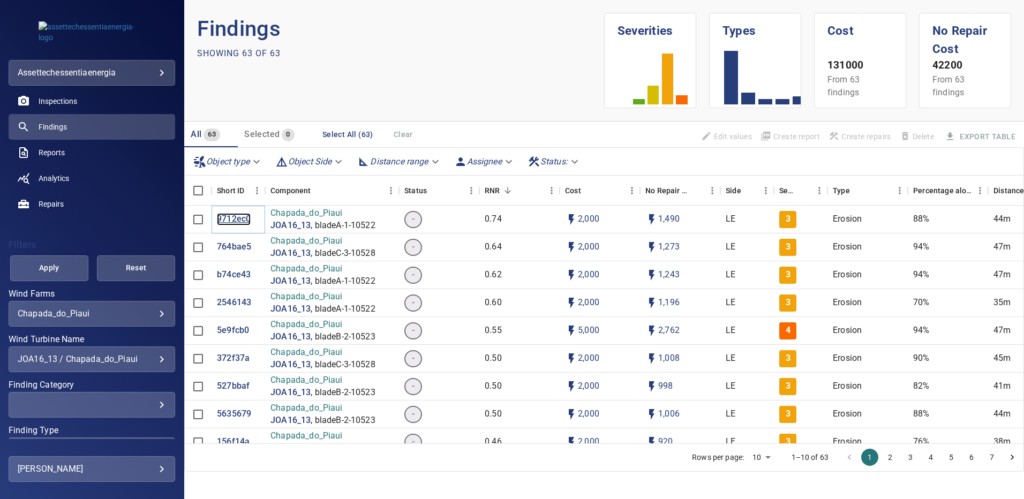
click at [230, 216] on p "9712ec0" at bounding box center [234, 219] width 34 height 12
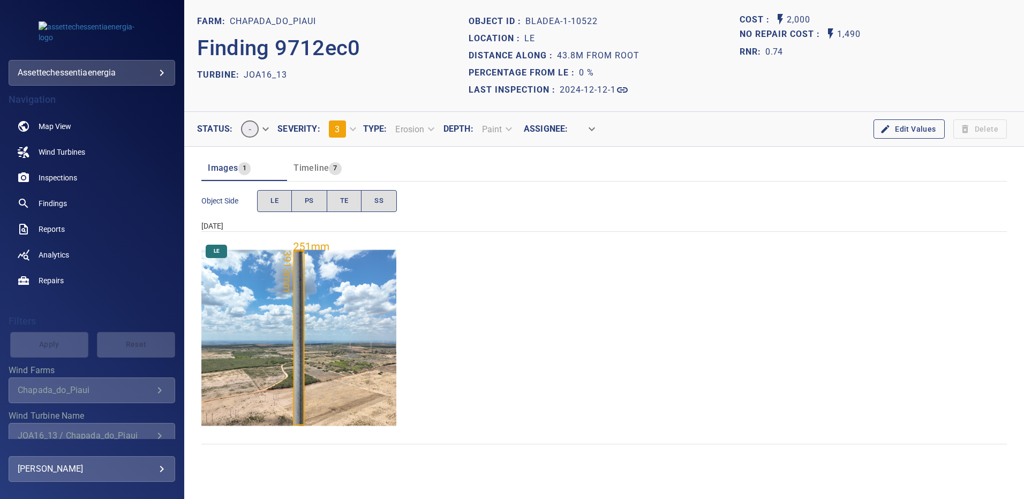
click at [299, 278] on img "Chapada_do_Piaui/JOA16_13/2024-12-12-1/2024-12-12-1/image14wp14.jpg" at bounding box center [298, 337] width 195 height 195
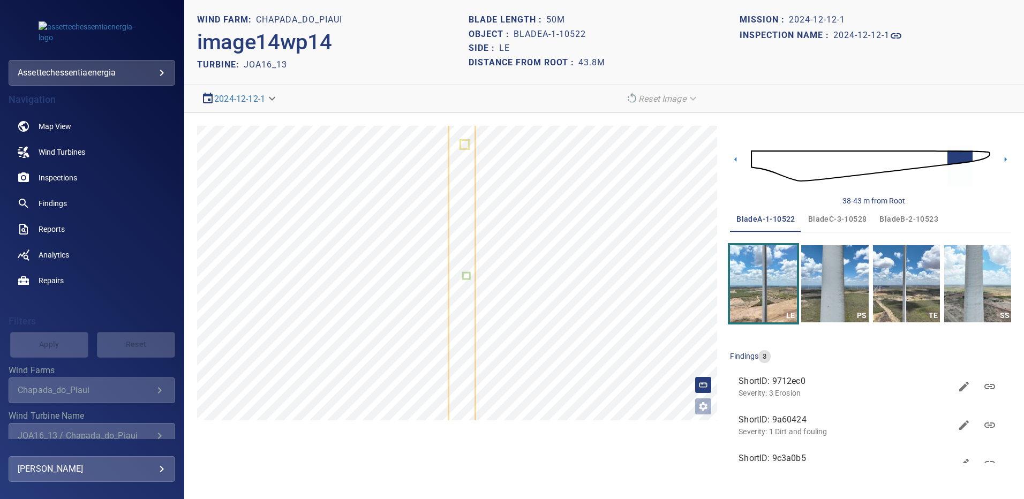
click at [990, 157] on div "38-43 m from Root" at bounding box center [870, 166] width 281 height 80
click at [986, 160] on img at bounding box center [870, 166] width 239 height 58
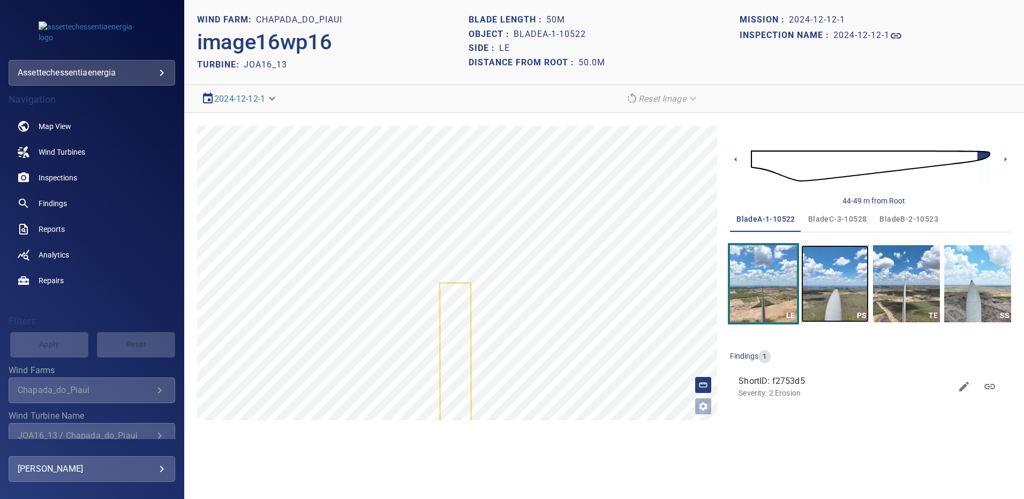
click at [829, 284] on img "button" at bounding box center [834, 283] width 67 height 77
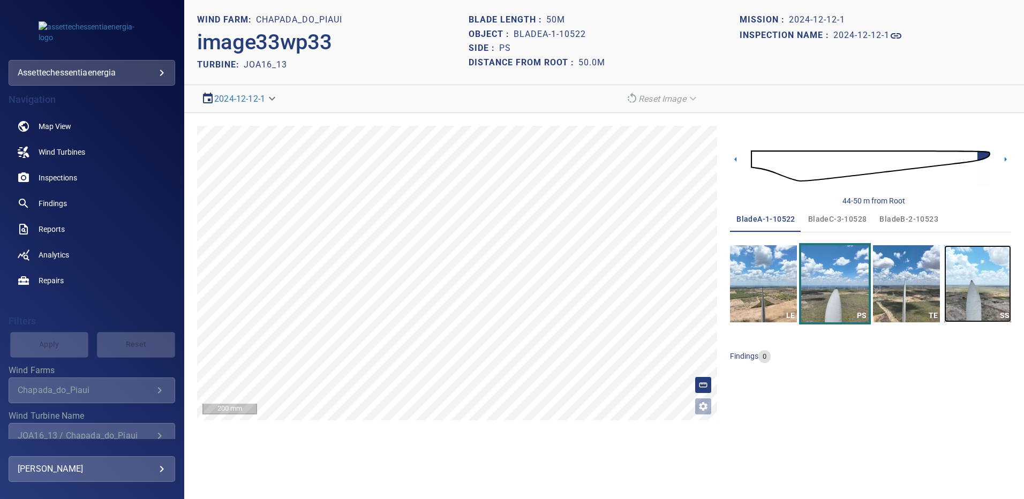
click at [974, 275] on img "button" at bounding box center [977, 283] width 67 height 77
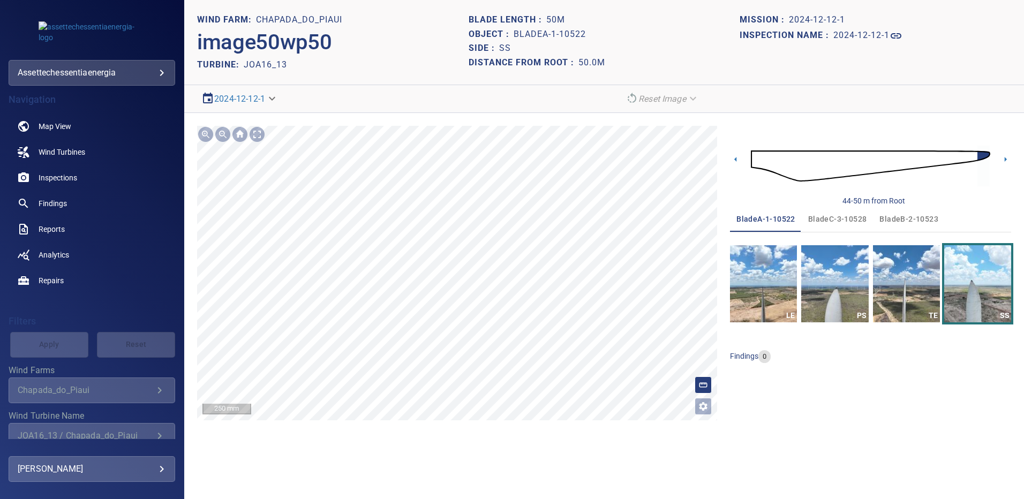
click at [888, 218] on span "bladeB-2-10523" at bounding box center [908, 219] width 59 height 13
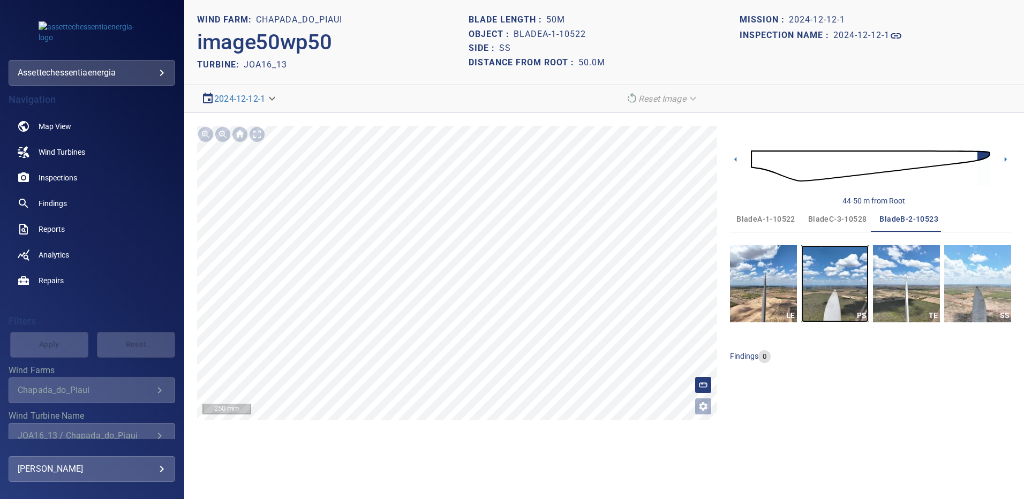
click at [846, 274] on img "button" at bounding box center [834, 283] width 67 height 77
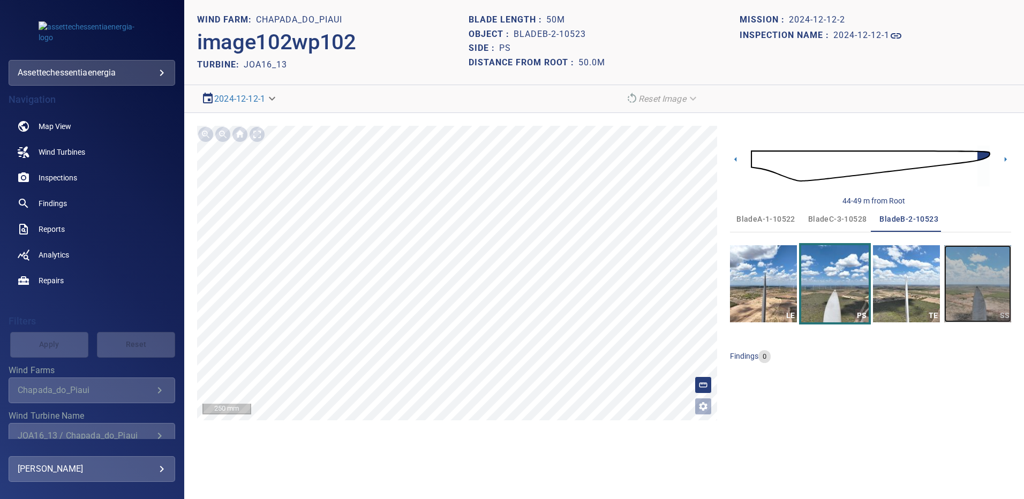
click at [972, 264] on img "button" at bounding box center [977, 283] width 67 height 77
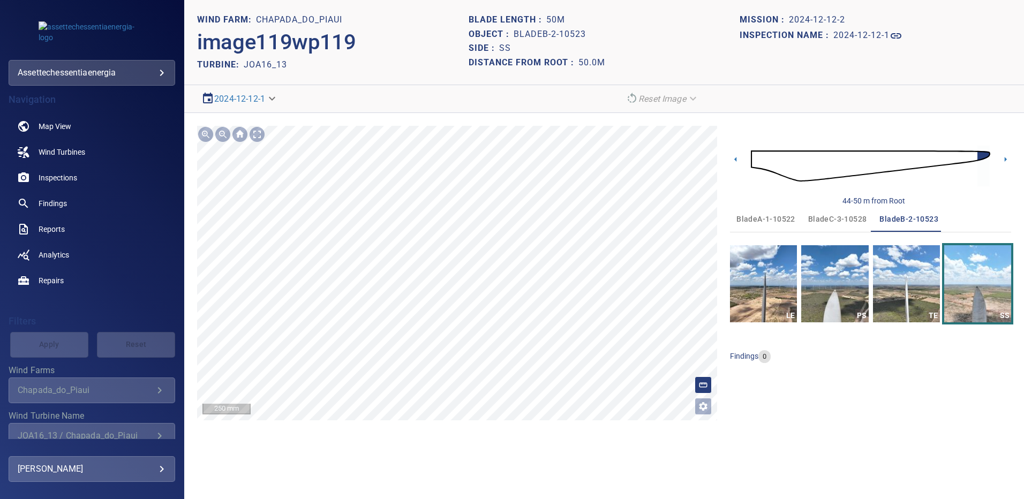
click at [837, 213] on span "bladeC-3-10528" at bounding box center [837, 219] width 59 height 13
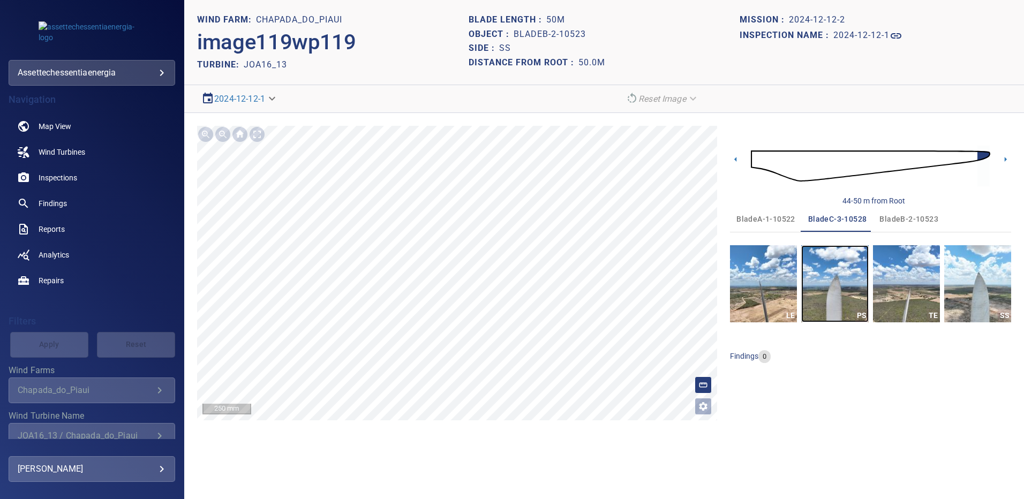
click at [841, 271] on img "button" at bounding box center [834, 283] width 67 height 77
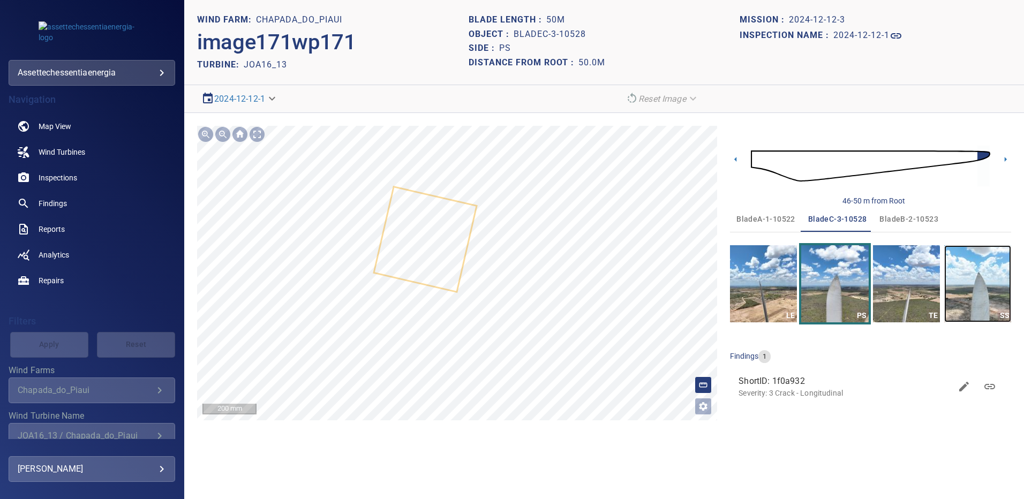
click at [978, 282] on img "button" at bounding box center [977, 283] width 67 height 77
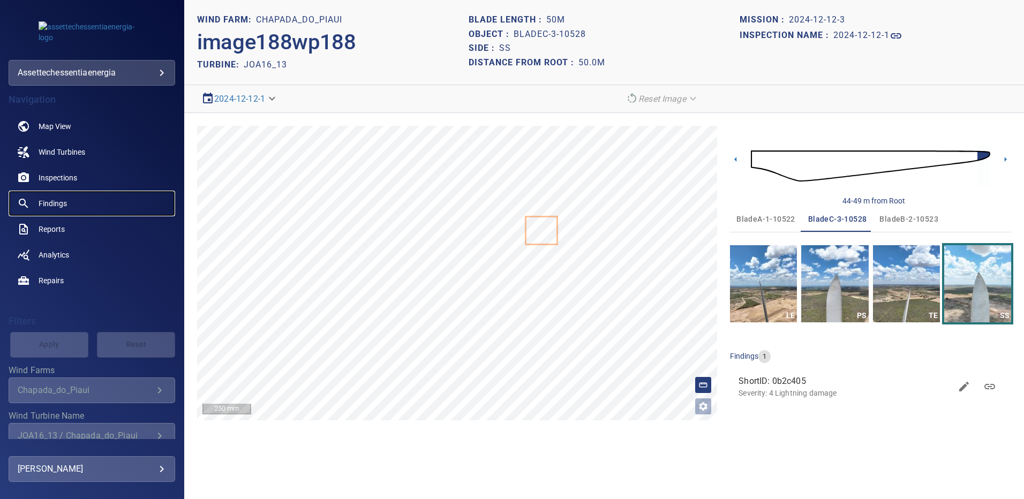
click at [65, 204] on span "Findings" at bounding box center [53, 203] width 28 height 11
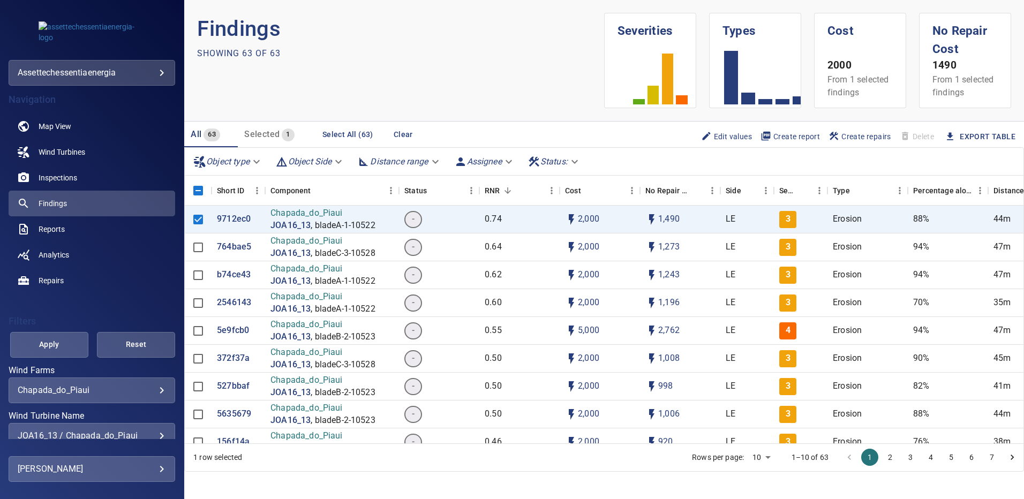
click at [152, 435] on div "JOA16_13 / Chapada_do_Piaui" at bounding box center [92, 435] width 148 height 10
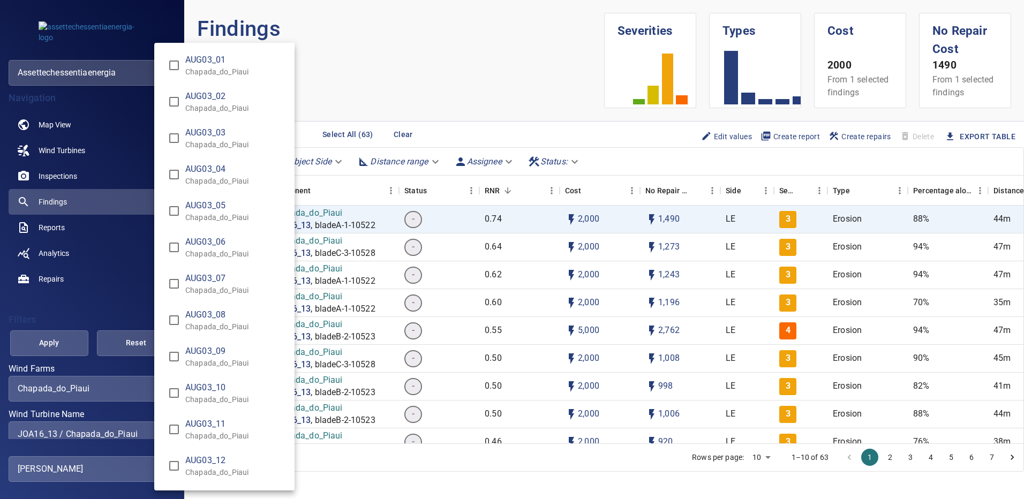
scroll to position [8555, 0]
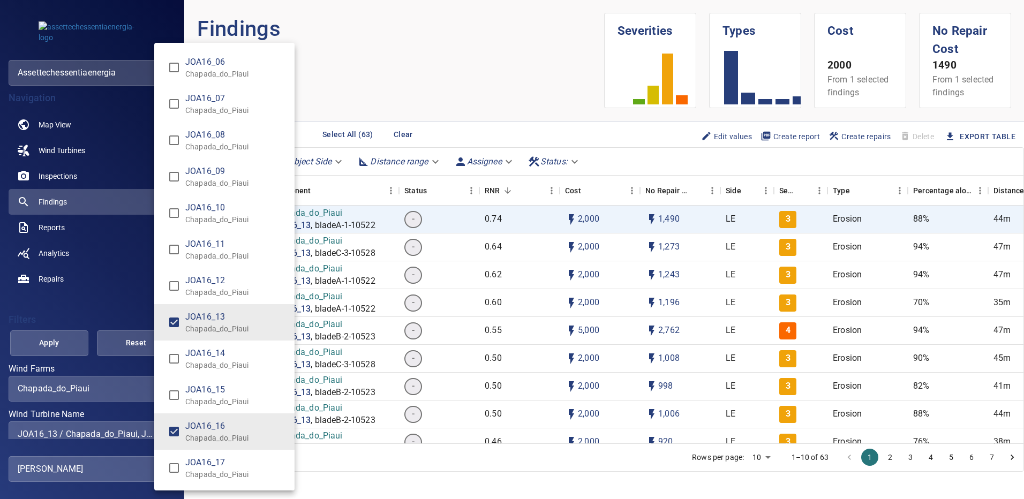
type input "**********"
click at [70, 341] on div "Wind Turbine Name" at bounding box center [512, 249] width 1024 height 499
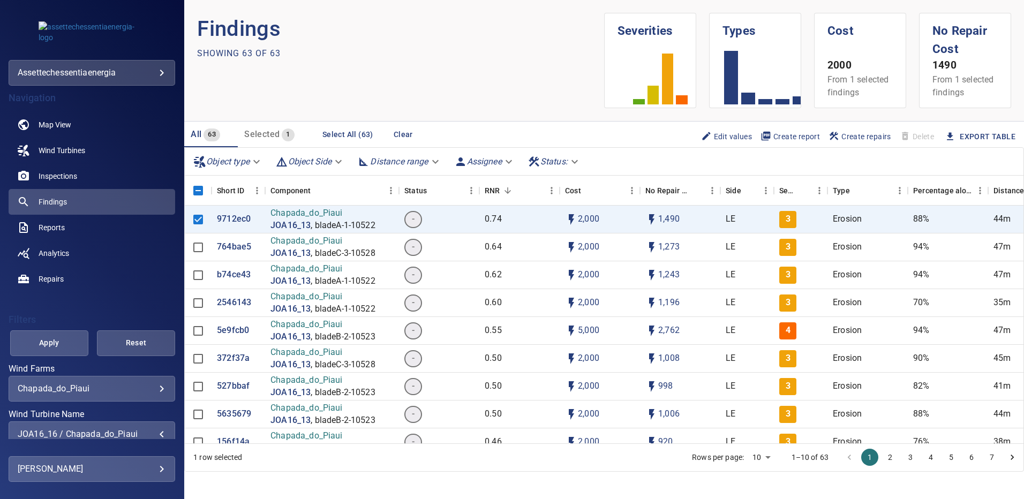
click at [52, 343] on span "Apply" at bounding box center [49, 342] width 51 height 13
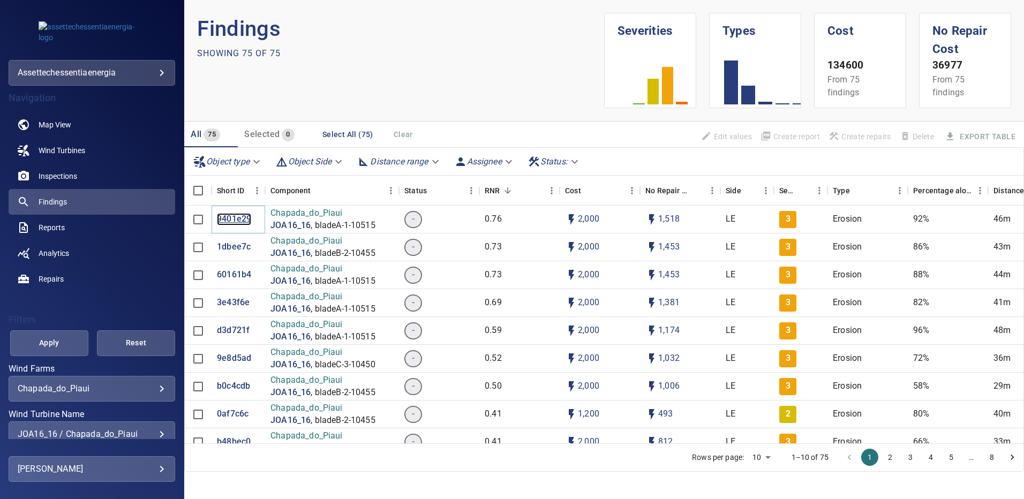
click at [229, 217] on p "9401e29" at bounding box center [234, 219] width 34 height 12
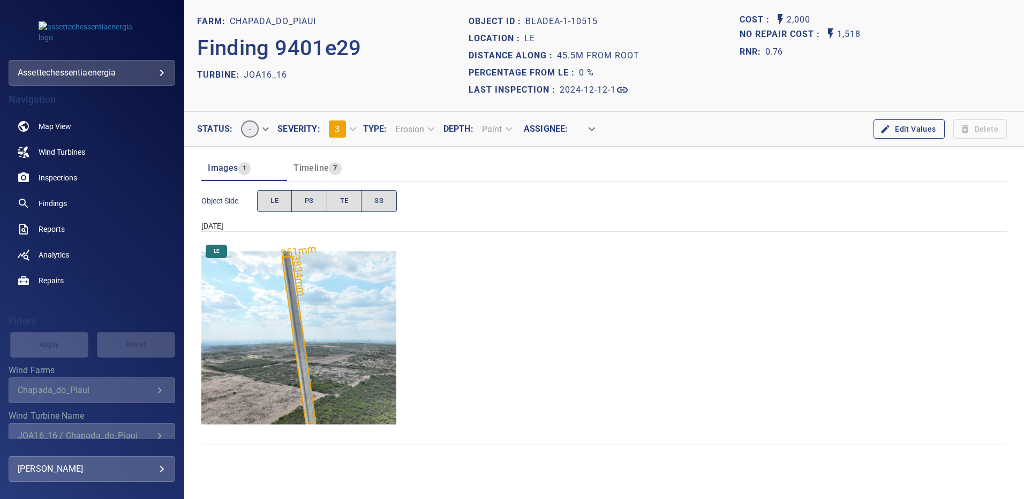
click at [346, 271] on img "Chapada_do_Piaui/JOA16_16/2024-12-12-1/2024-12-12-1/image16wp16.jpg" at bounding box center [298, 337] width 195 height 195
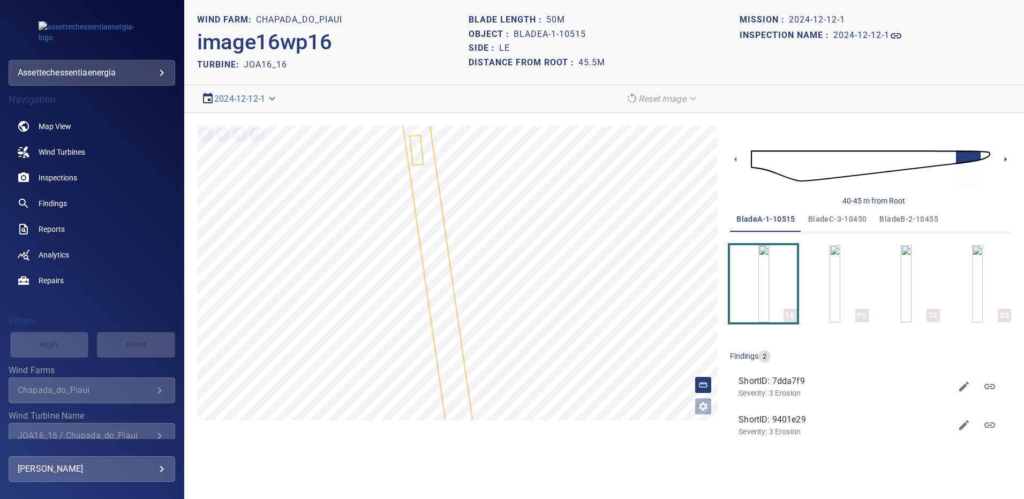
click at [1002, 161] on icon at bounding box center [1005, 159] width 11 height 11
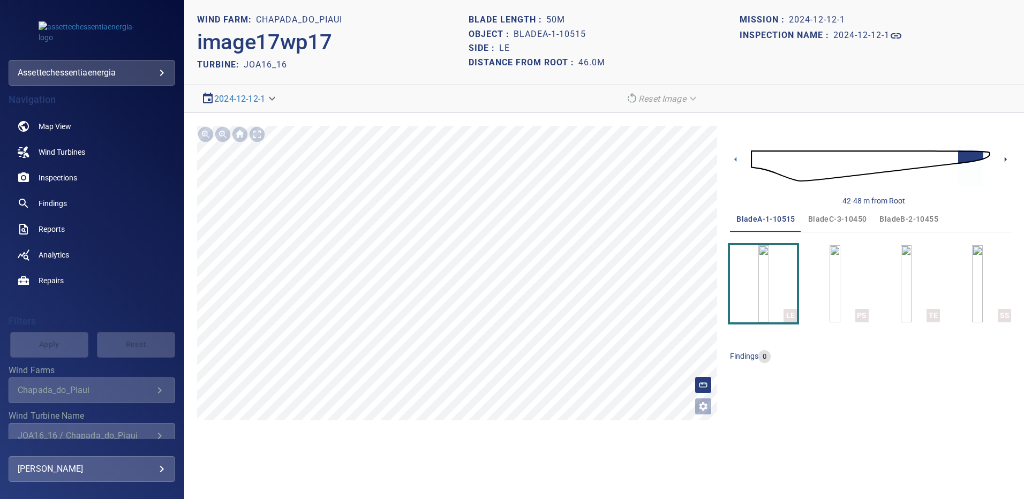
click at [1003, 160] on icon at bounding box center [1005, 159] width 11 height 11
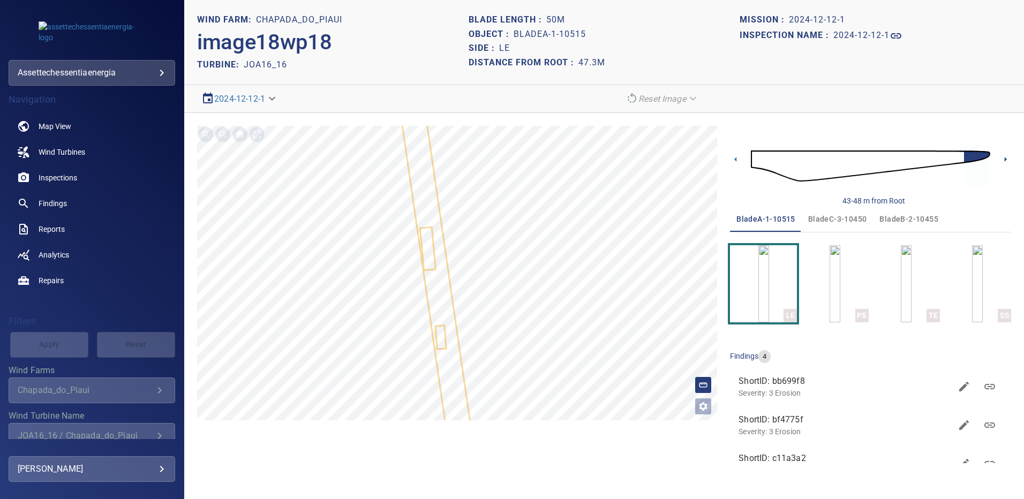
click at [1002, 160] on icon at bounding box center [1005, 159] width 11 height 11
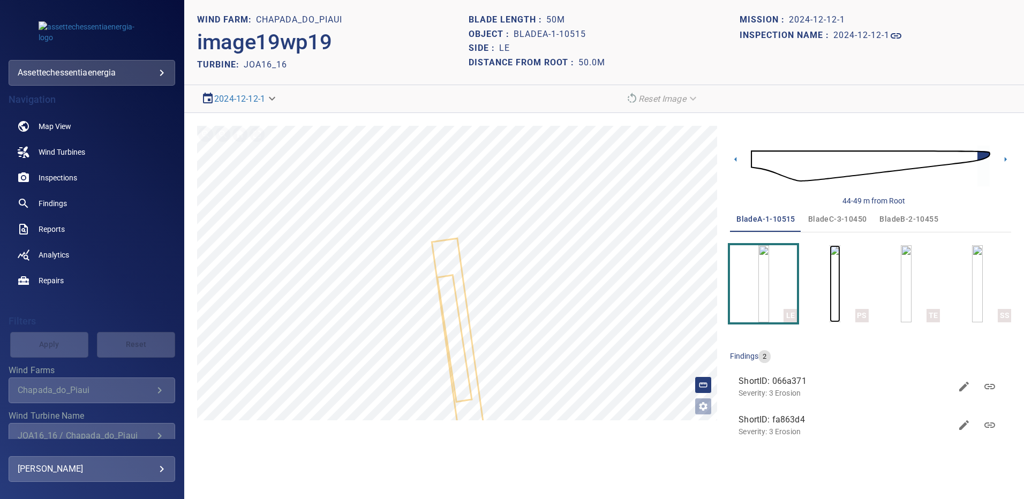
click at [840, 283] on img "button" at bounding box center [834, 283] width 11 height 77
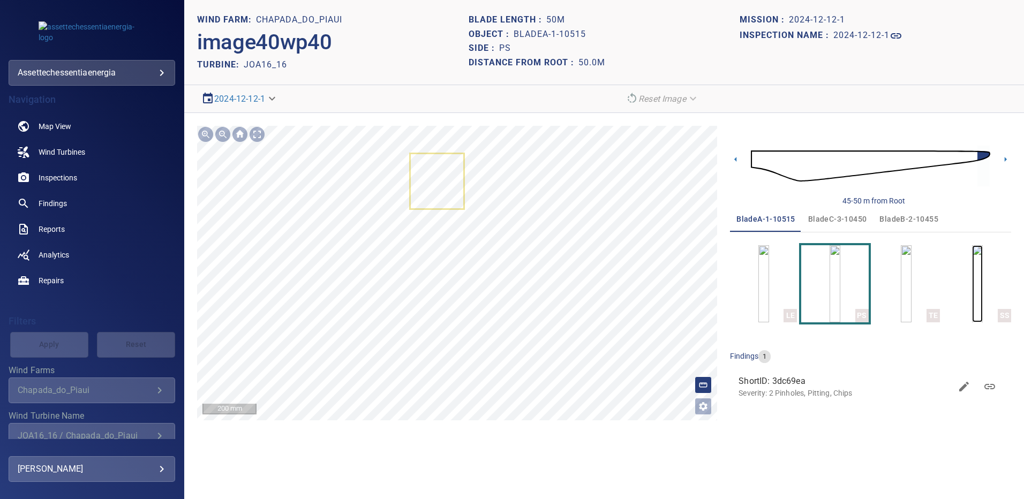
click at [972, 284] on img "button" at bounding box center [977, 283] width 11 height 77
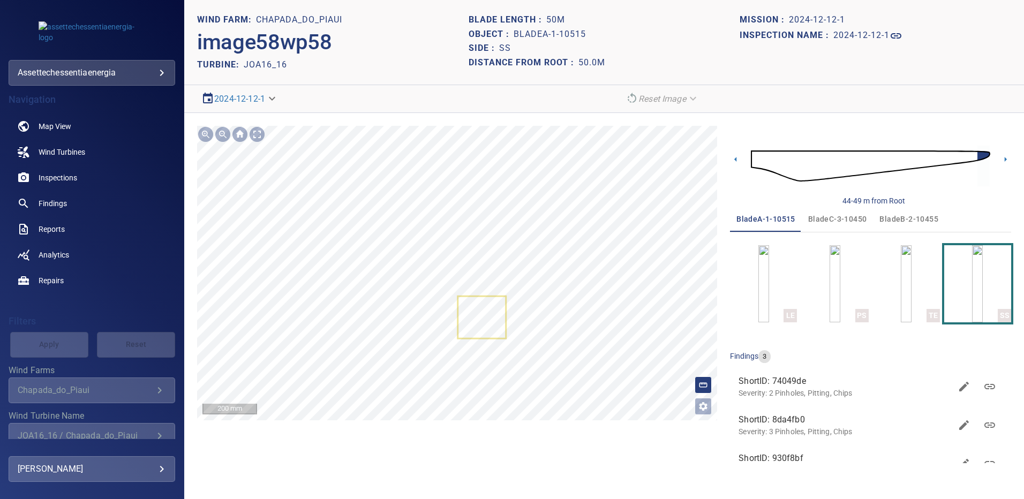
click at [908, 218] on span "bladeB-2-10455" at bounding box center [908, 219] width 59 height 13
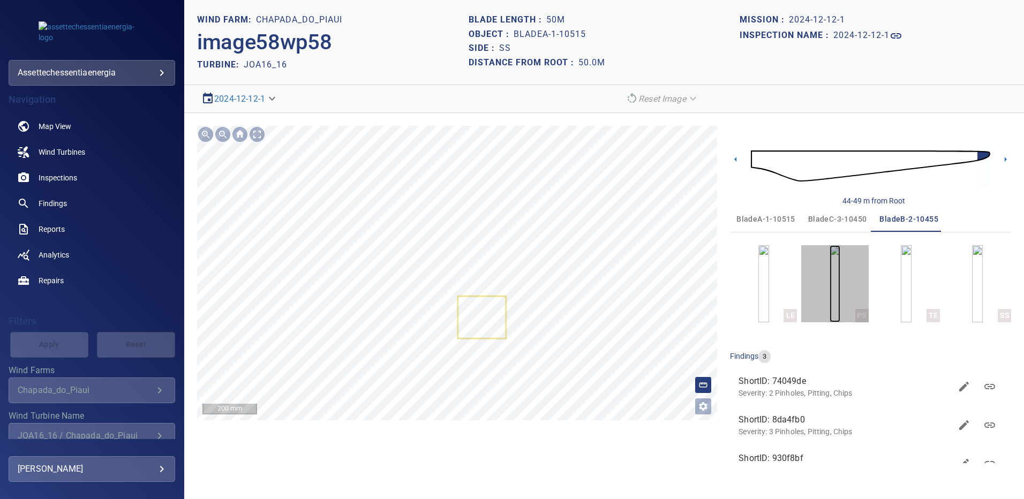
click at [840, 282] on img "button" at bounding box center [834, 283] width 11 height 77
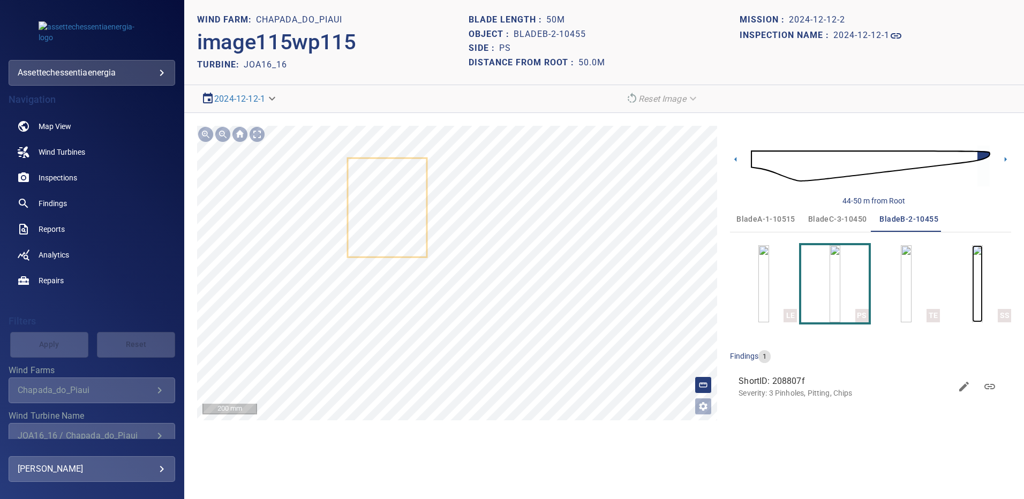
click at [982, 277] on img "button" at bounding box center [977, 283] width 11 height 77
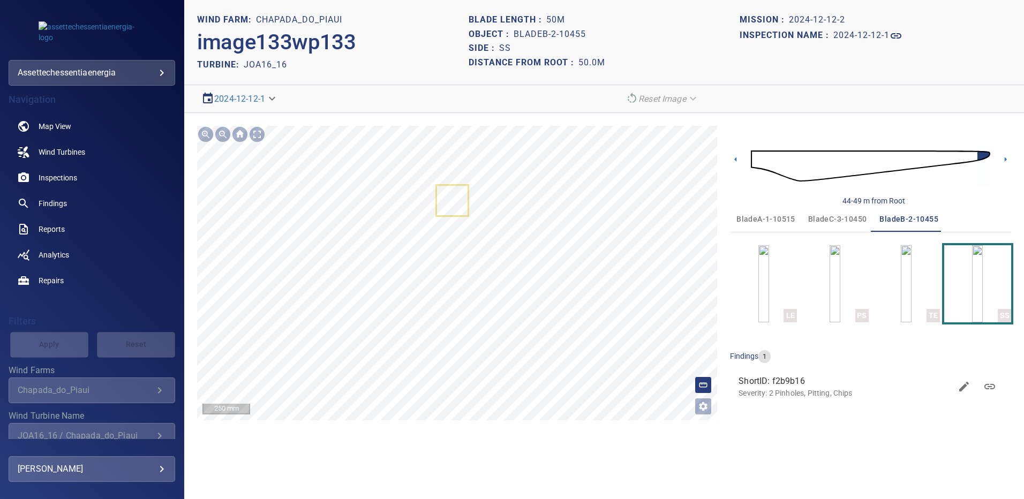
click at [827, 219] on span "bladeC-3-10450" at bounding box center [837, 219] width 59 height 13
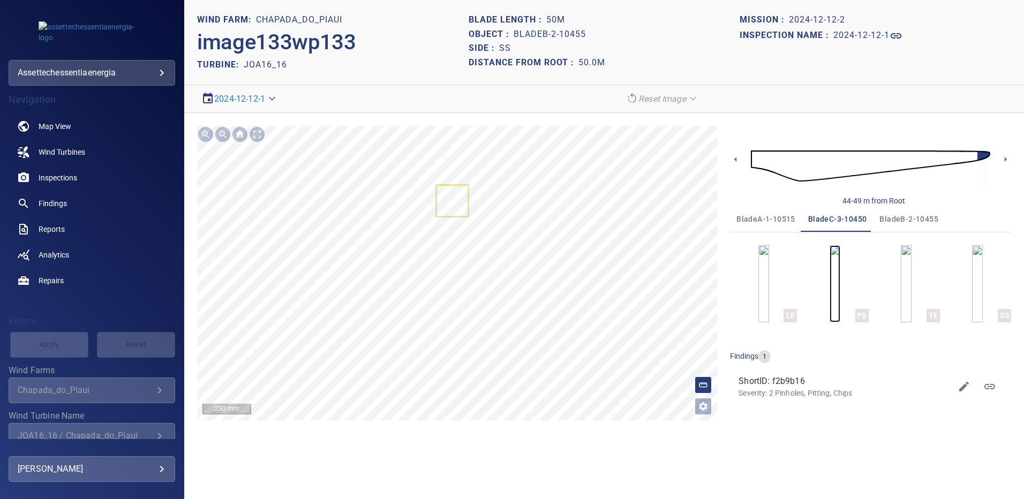
click at [834, 260] on img "button" at bounding box center [834, 283] width 11 height 77
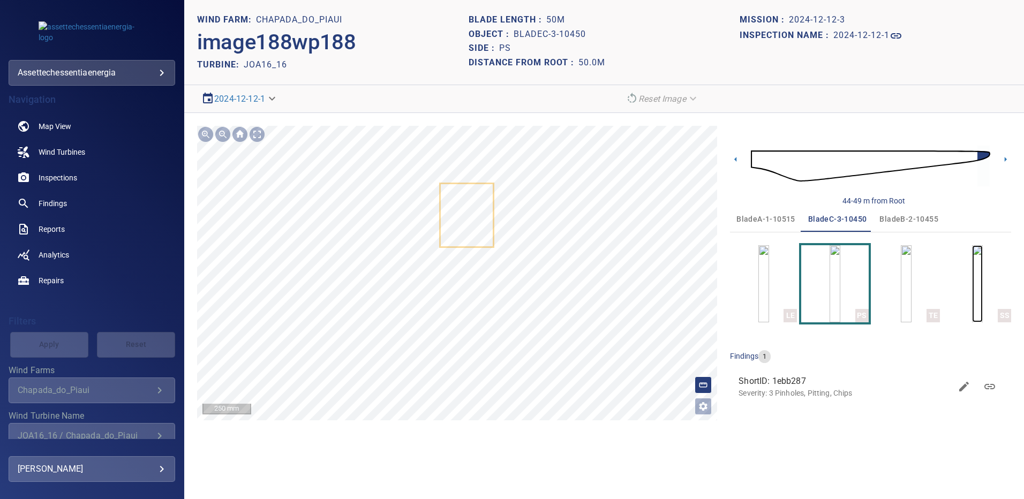
click at [975, 287] on img "button" at bounding box center [977, 283] width 11 height 77
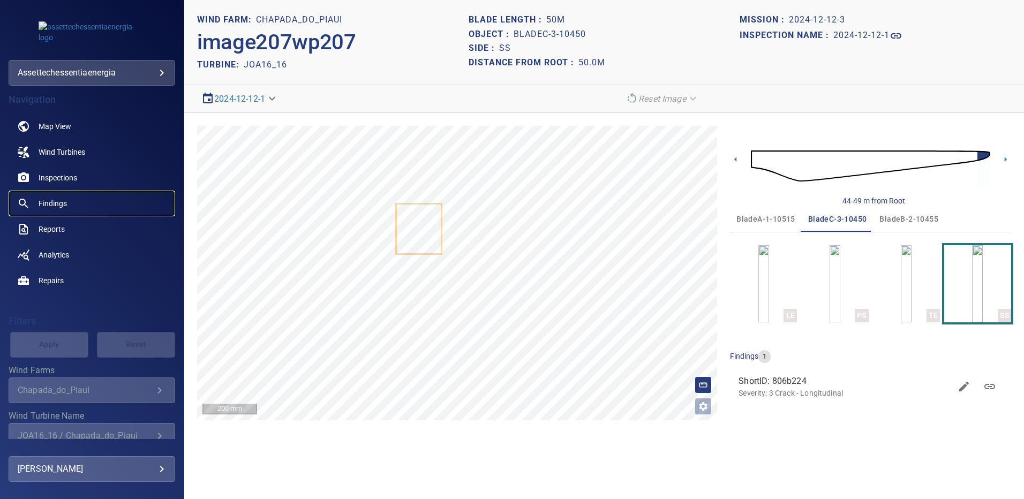
click at [62, 201] on span "Findings" at bounding box center [53, 203] width 28 height 11
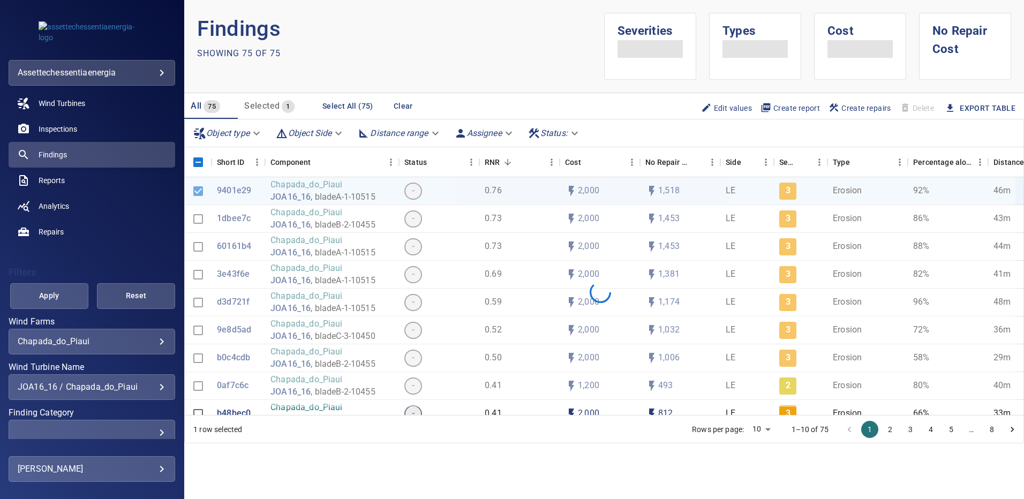
scroll to position [97, 0]
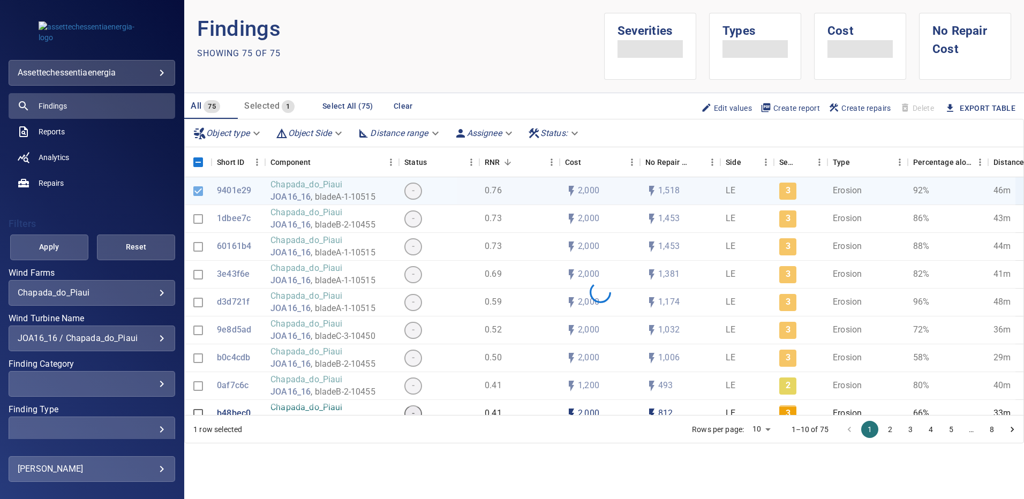
click at [153, 339] on div "JOA16_16 / Chapada_do_Piaui" at bounding box center [92, 338] width 148 height 10
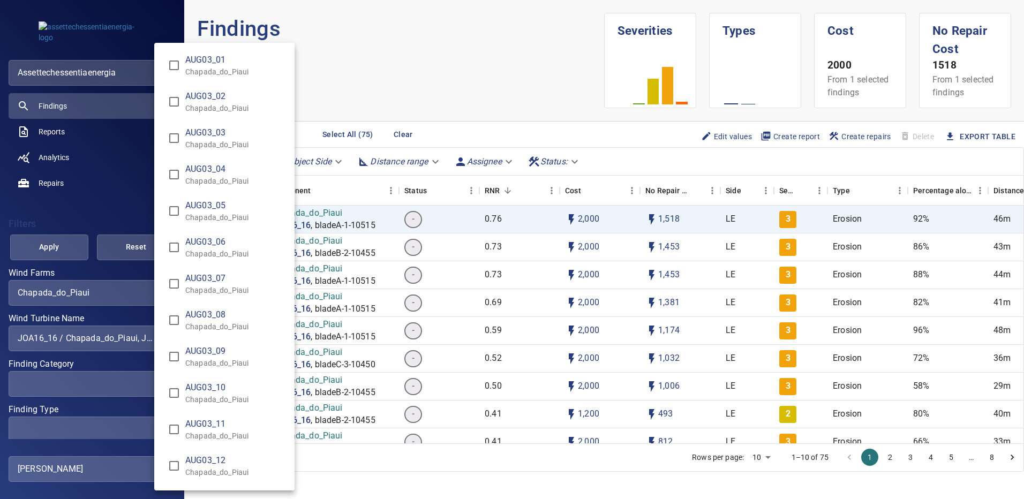
scroll to position [8555, 0]
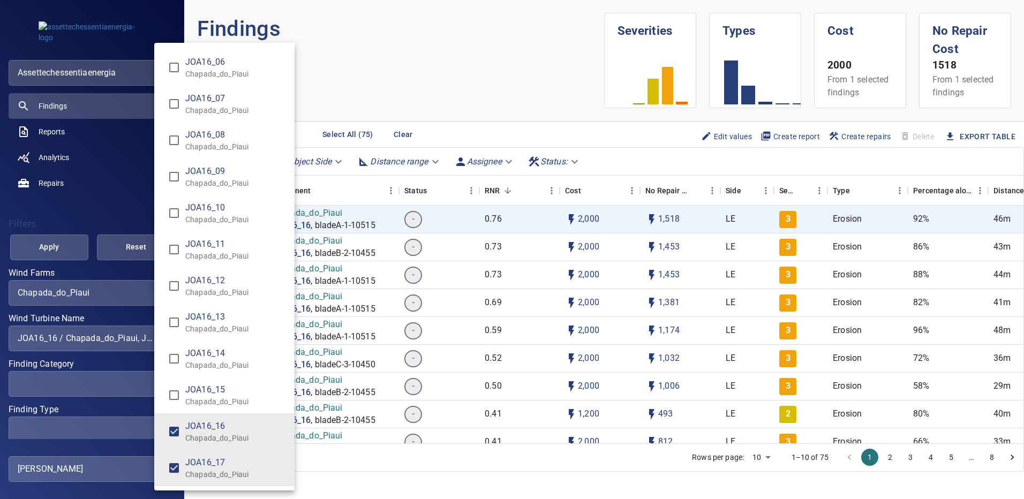
type input "**********"
click at [67, 241] on div "Wind Turbine Name" at bounding box center [512, 249] width 1024 height 499
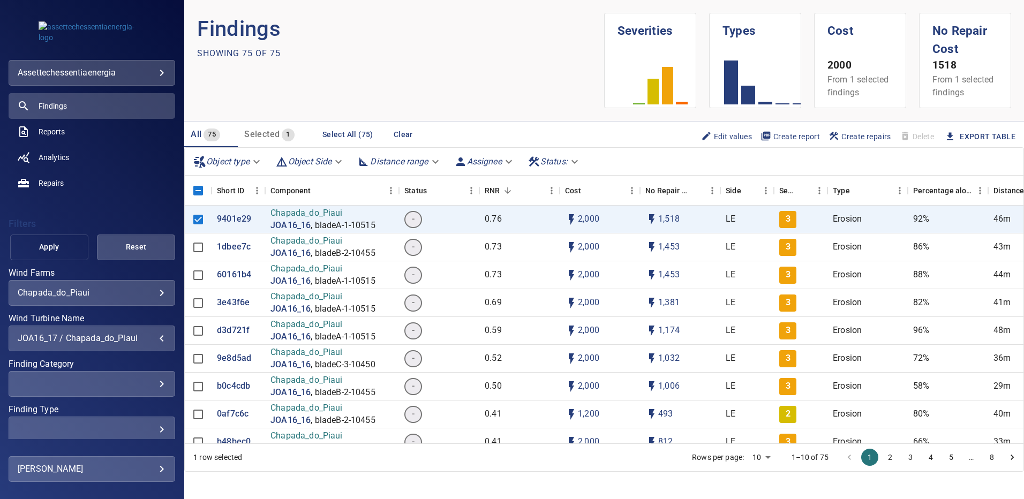
click at [59, 241] on span "Apply" at bounding box center [49, 246] width 51 height 13
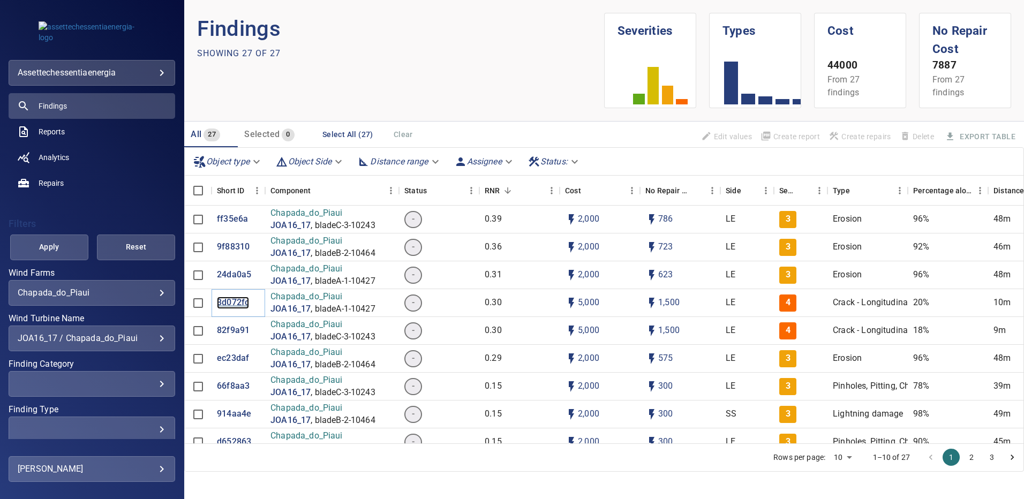
click at [239, 302] on p "3d072fc" at bounding box center [233, 303] width 32 height 12
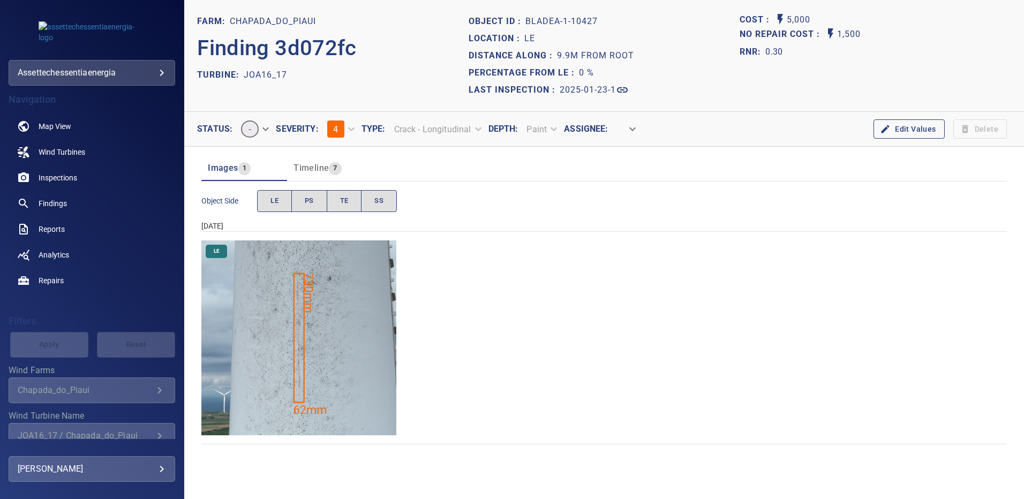
click at [345, 294] on img "Chapada_do_Piaui/JOA16_17/2025-01-23-1/2025-01-23-1/image3wp3.jpg" at bounding box center [298, 337] width 195 height 195
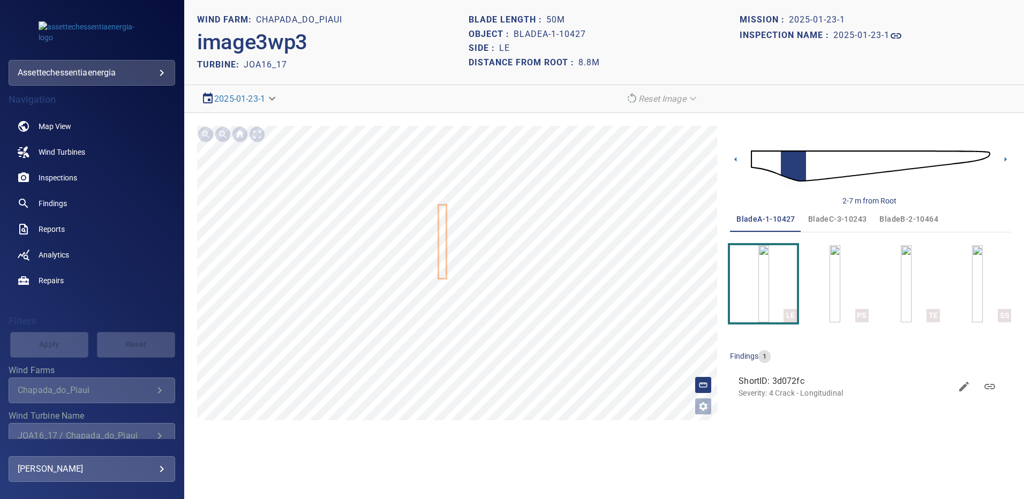
click at [981, 157] on img at bounding box center [870, 166] width 239 height 58
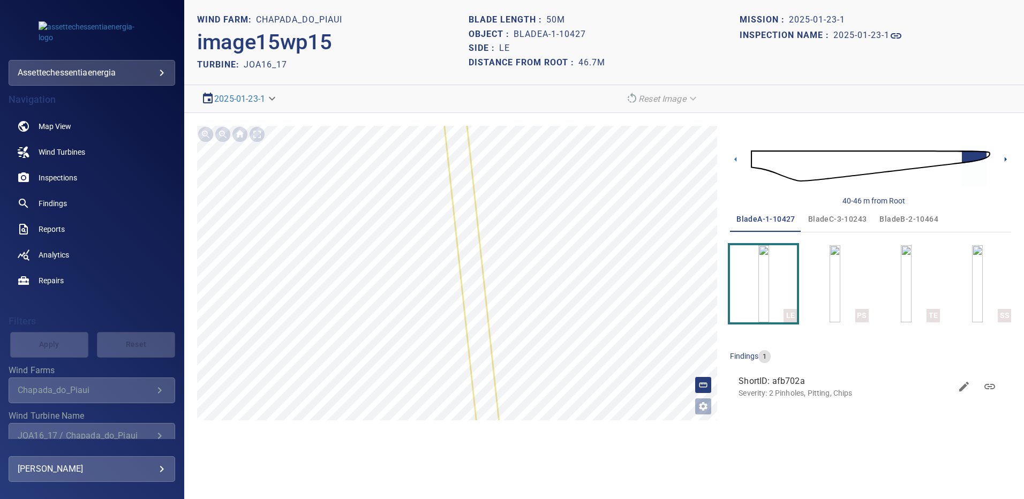
click at [1006, 157] on icon at bounding box center [1005, 159] width 11 height 11
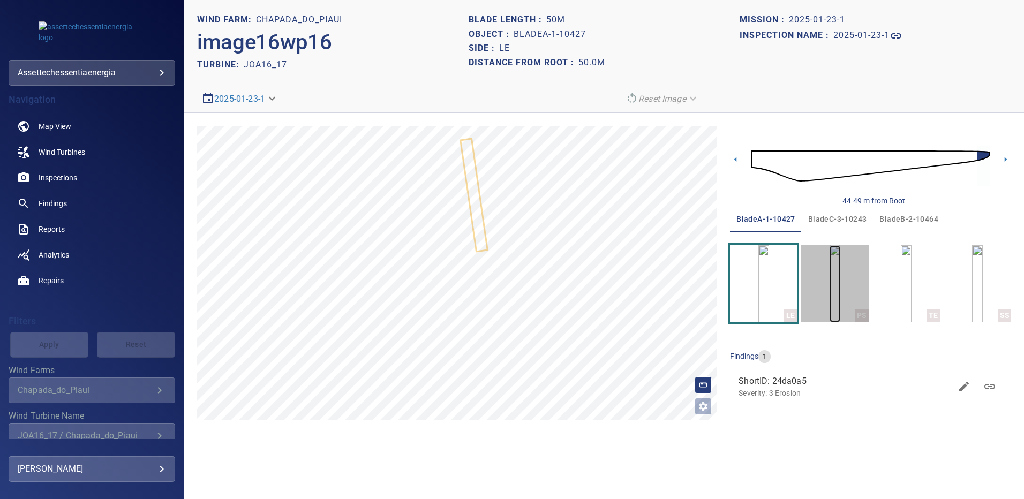
click at [836, 270] on img "button" at bounding box center [834, 283] width 11 height 77
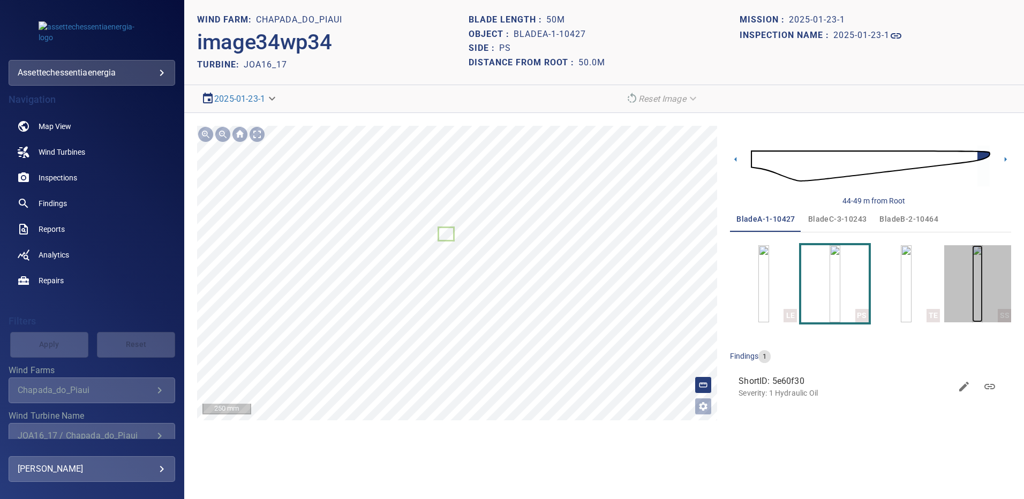
click at [975, 280] on img "button" at bounding box center [977, 283] width 11 height 77
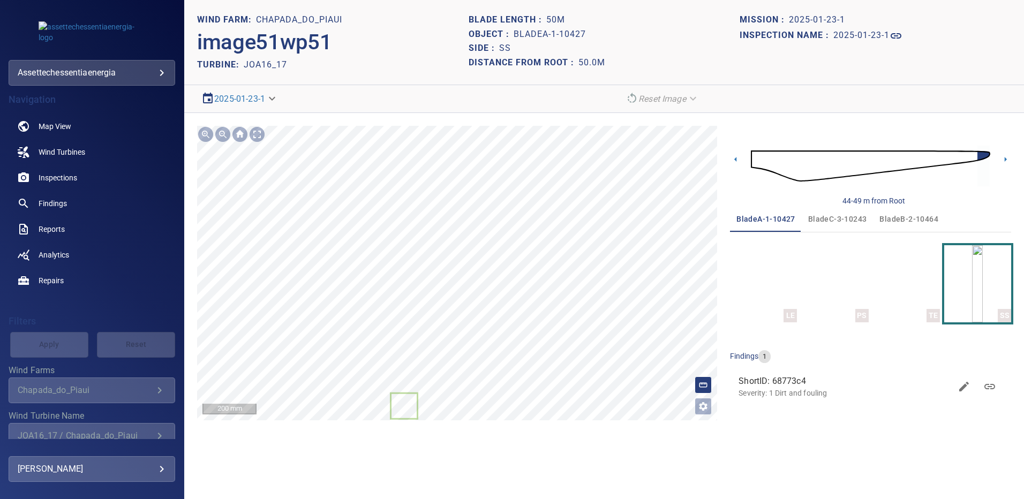
click at [524, 443] on section "**********" at bounding box center [603, 249] width 839 height 499
click at [907, 218] on span "bladeB-2-10464" at bounding box center [908, 219] width 59 height 13
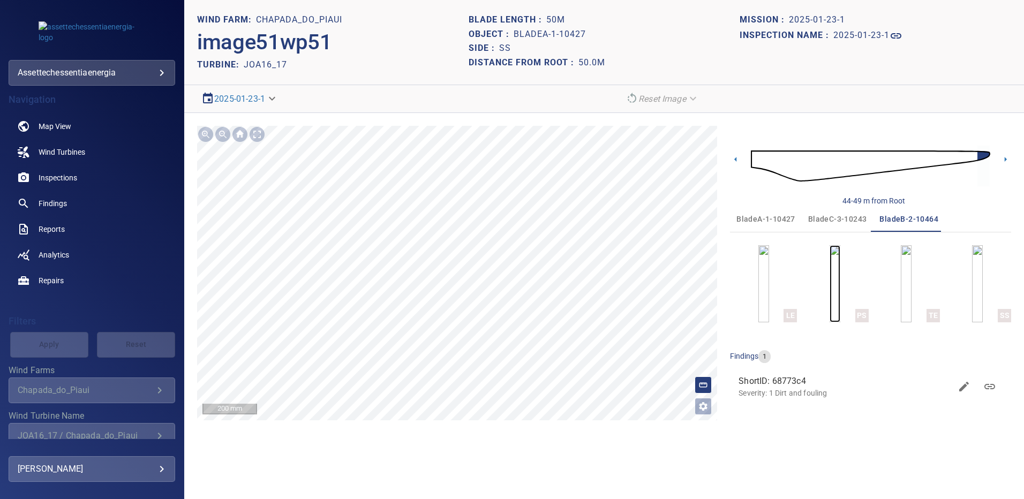
click at [829, 301] on img "button" at bounding box center [834, 283] width 11 height 77
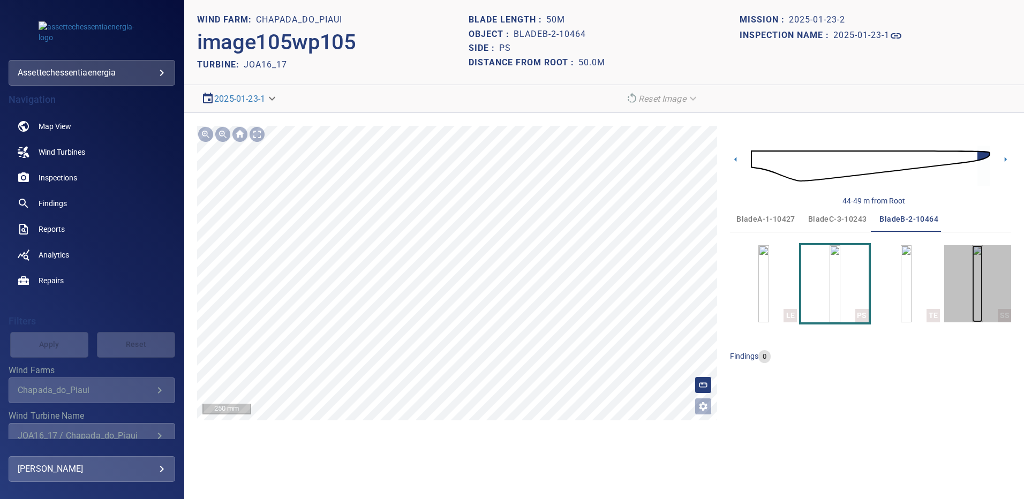
click at [972, 273] on img "button" at bounding box center [977, 283] width 11 height 77
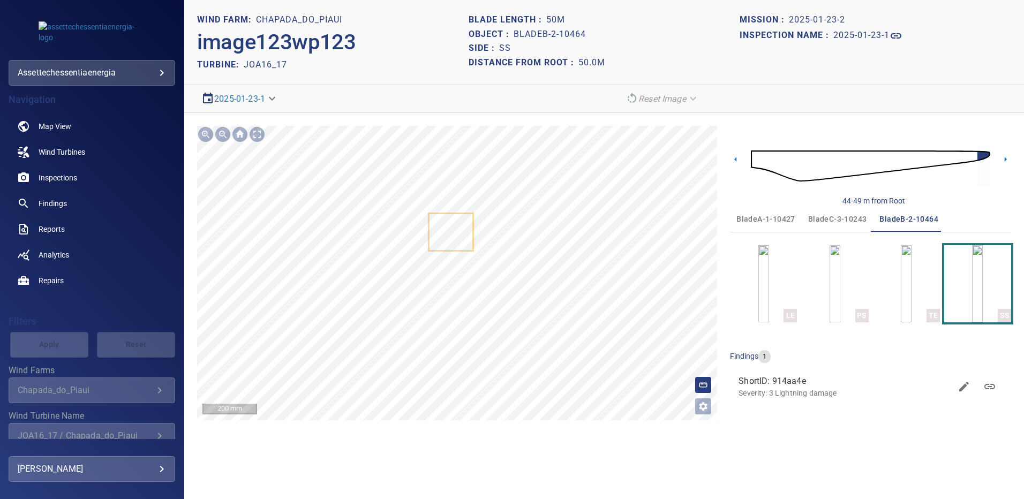
click at [837, 217] on span "bladeC-3-10243" at bounding box center [837, 219] width 59 height 13
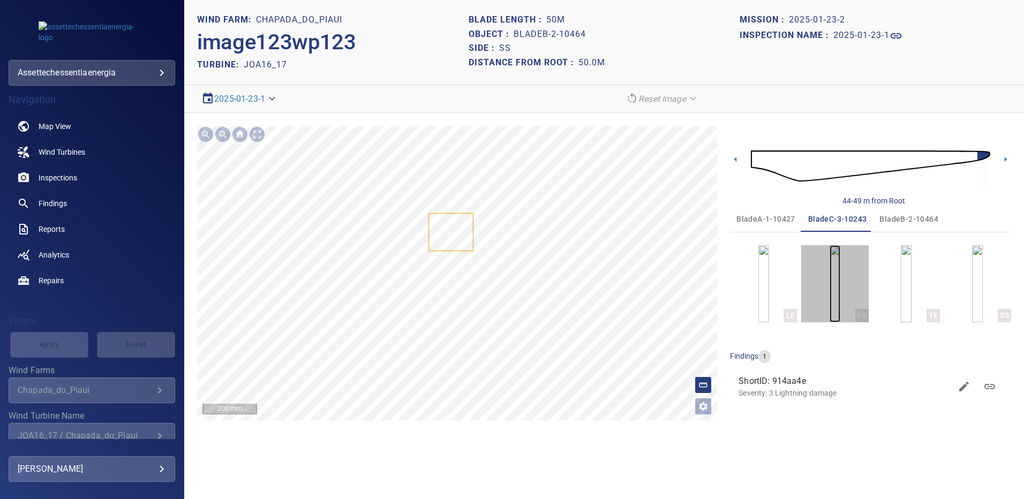
click at [838, 270] on img "button" at bounding box center [834, 283] width 11 height 77
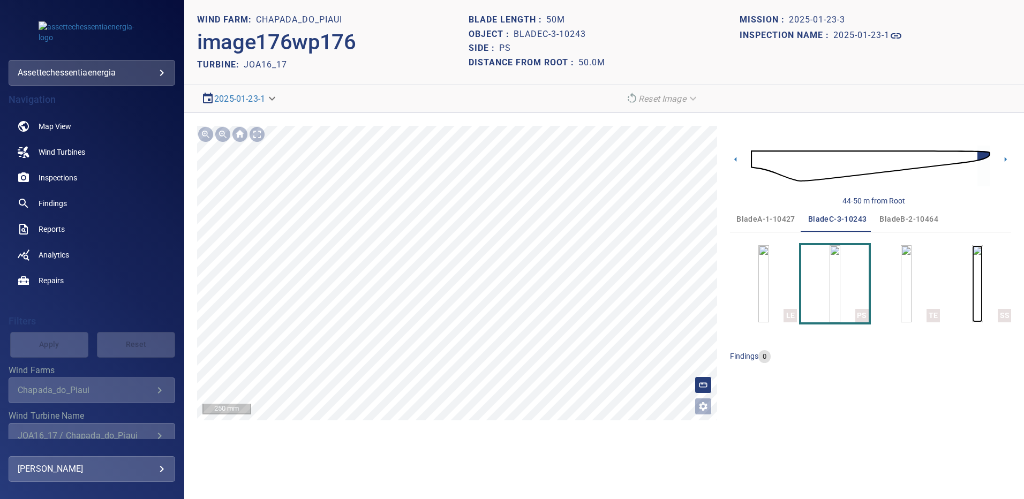
click at [972, 271] on img "button" at bounding box center [977, 283] width 11 height 77
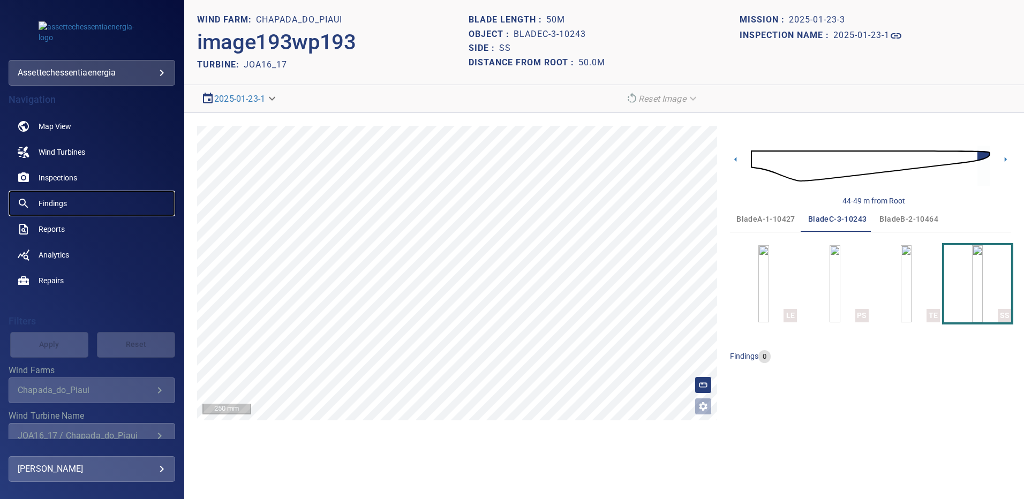
click at [57, 203] on span "Findings" at bounding box center [53, 203] width 28 height 11
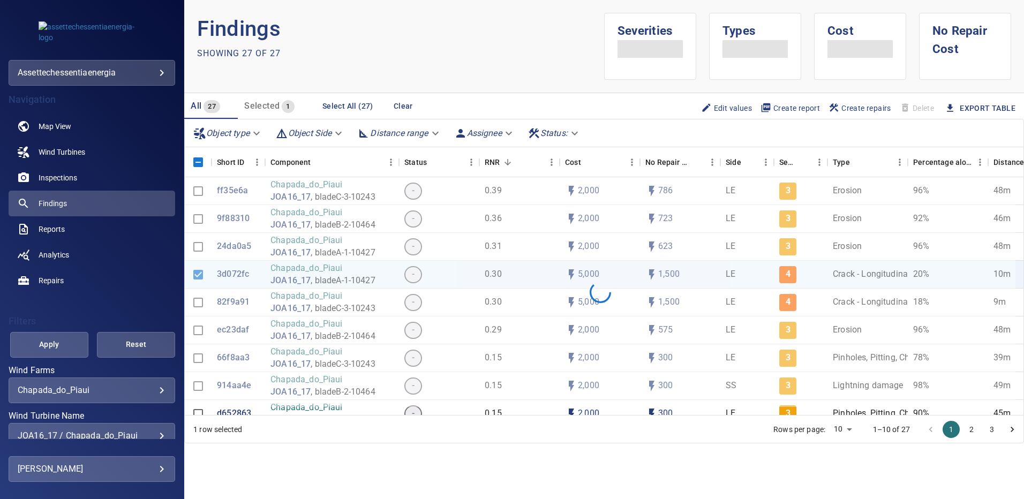
scroll to position [36, 0]
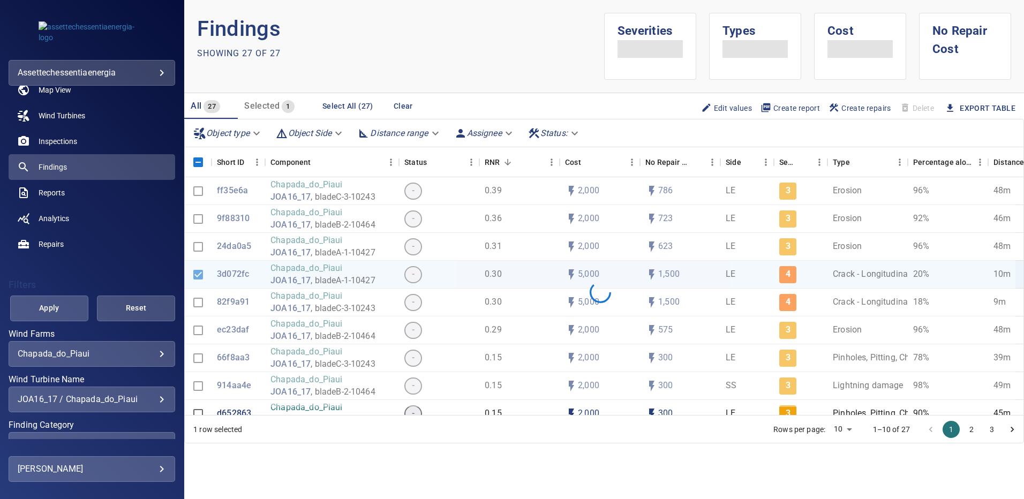
click at [155, 387] on div "**********" at bounding box center [92, 400] width 167 height 26
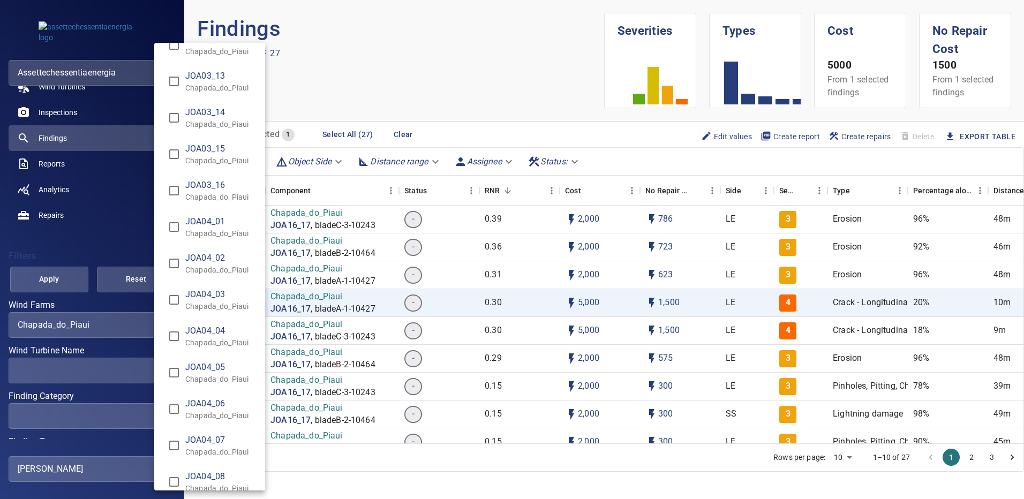
scroll to position [3052, 0]
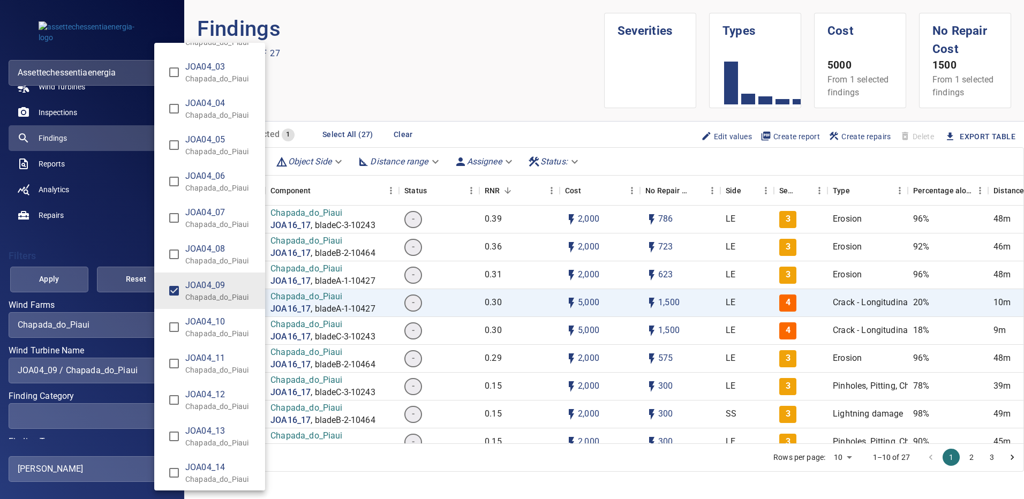
type input "**********"
click at [60, 280] on div "Wind Turbine Name" at bounding box center [512, 249] width 1024 height 499
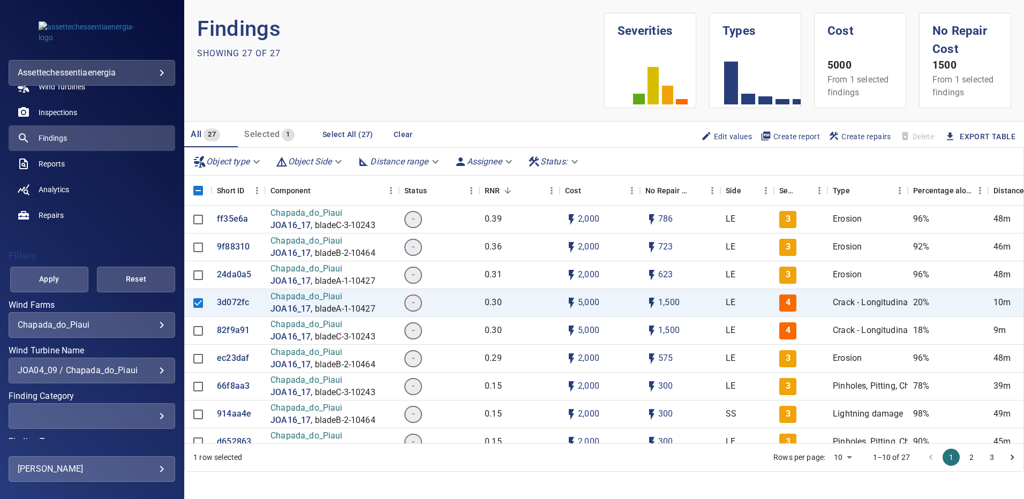
click at [60, 280] on span "Apply" at bounding box center [49, 279] width 51 height 13
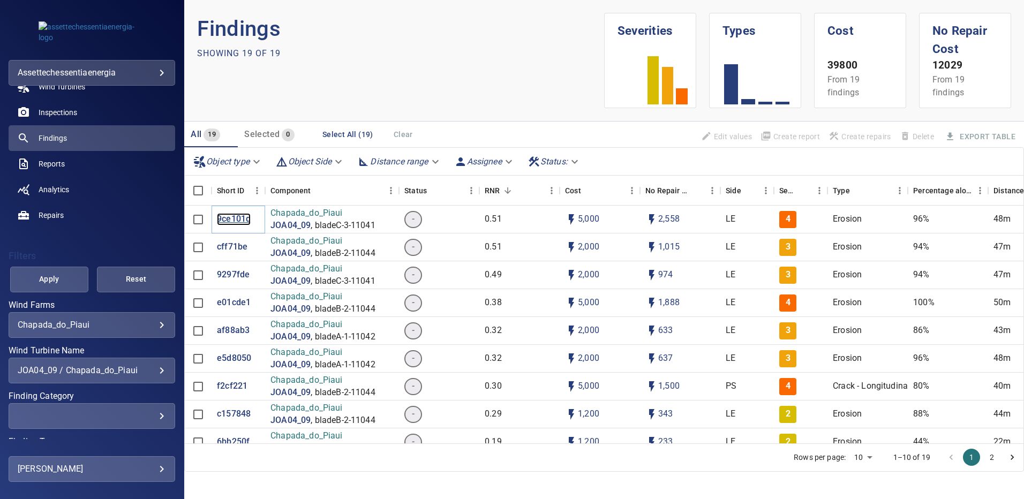
click at [229, 219] on p "9ce101d" at bounding box center [234, 219] width 34 height 12
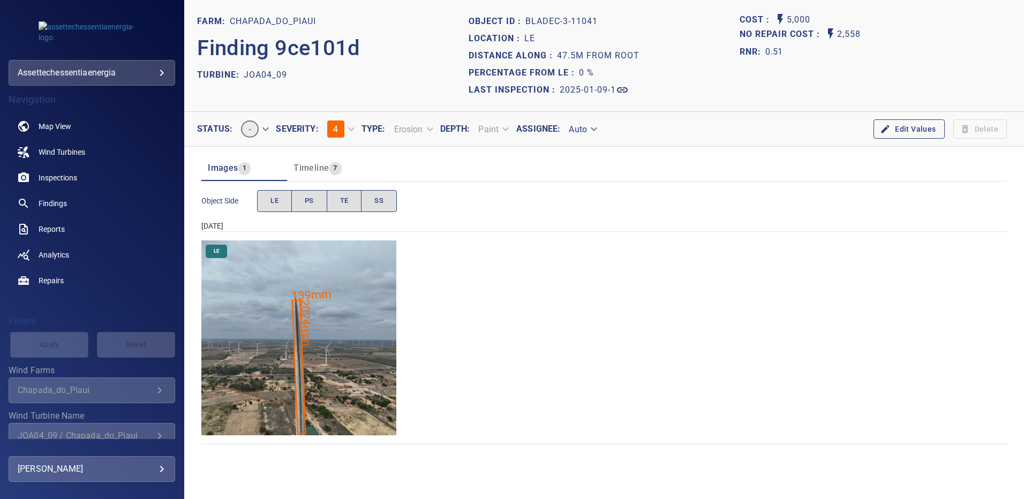
click at [360, 268] on img "Chapada_do_Piaui/JOA04_09/2025-01-09-1/2025-01-09-3/image157wp157.jpg" at bounding box center [298, 337] width 195 height 195
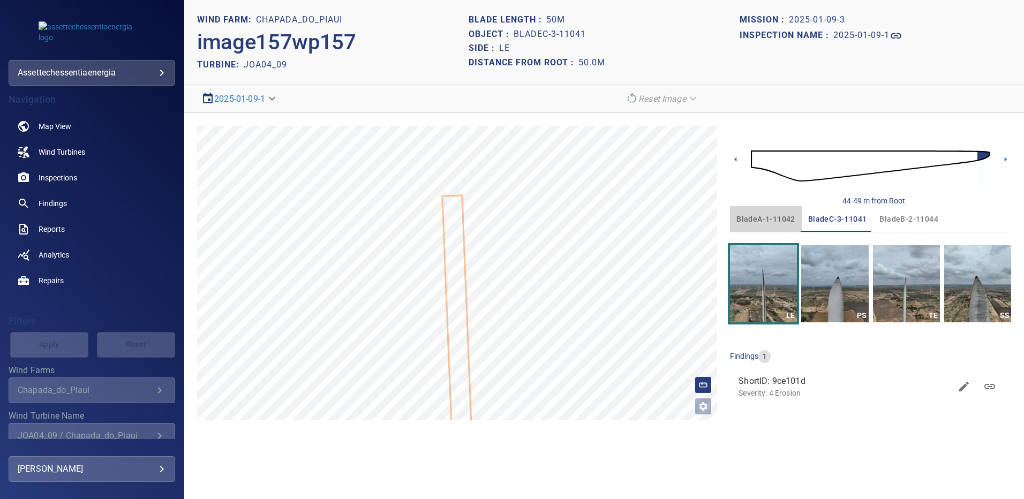
click at [776, 217] on span "bladeA-1-11042" at bounding box center [765, 219] width 59 height 13
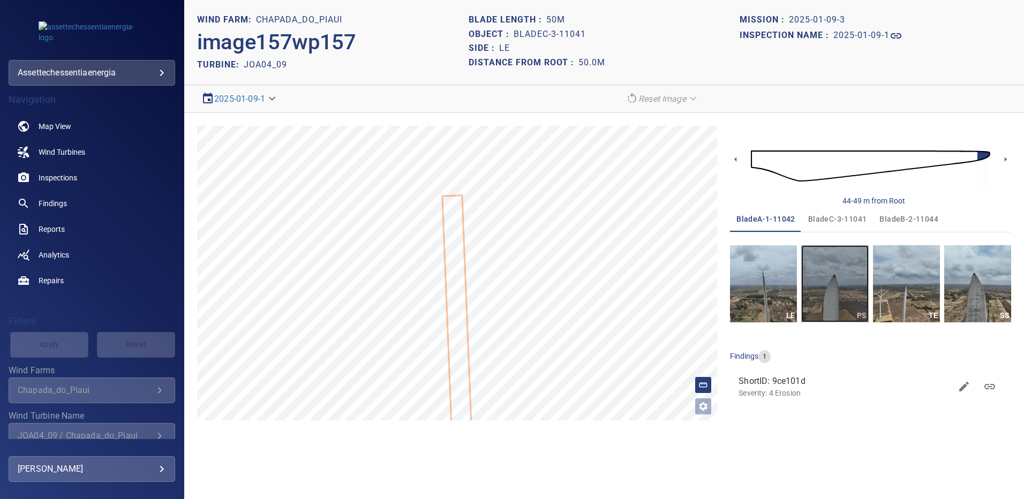
click at [830, 296] on img "button" at bounding box center [834, 283] width 67 height 77
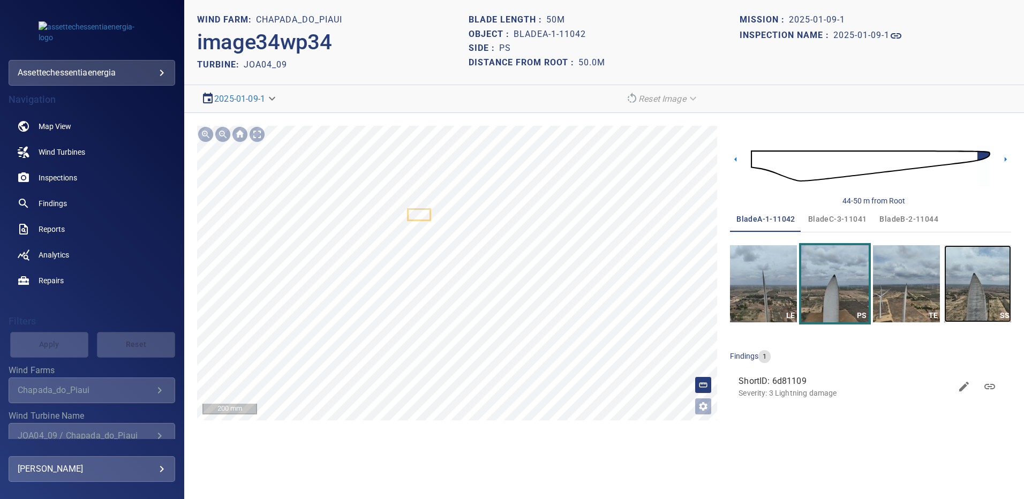
click at [977, 276] on img "button" at bounding box center [977, 283] width 67 height 77
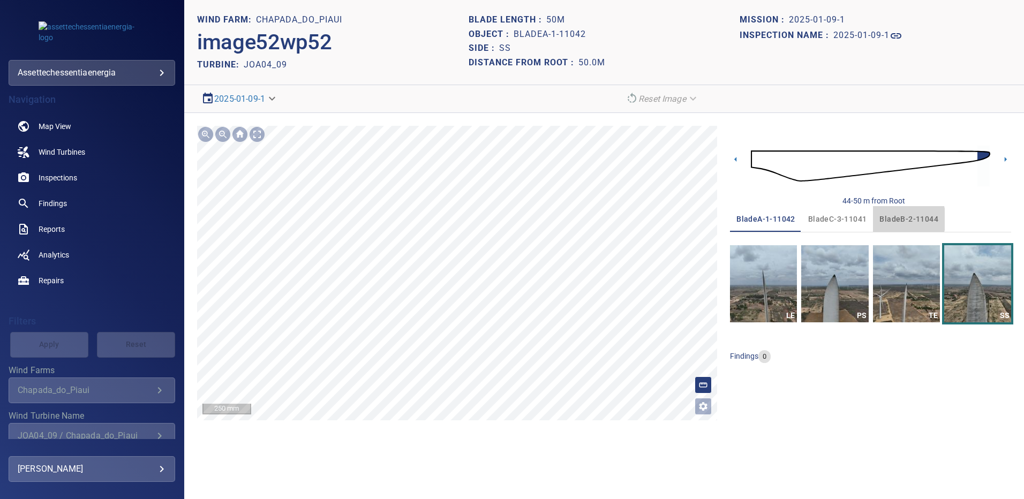
click at [889, 220] on span "bladeB-2-11044" at bounding box center [908, 219] width 59 height 13
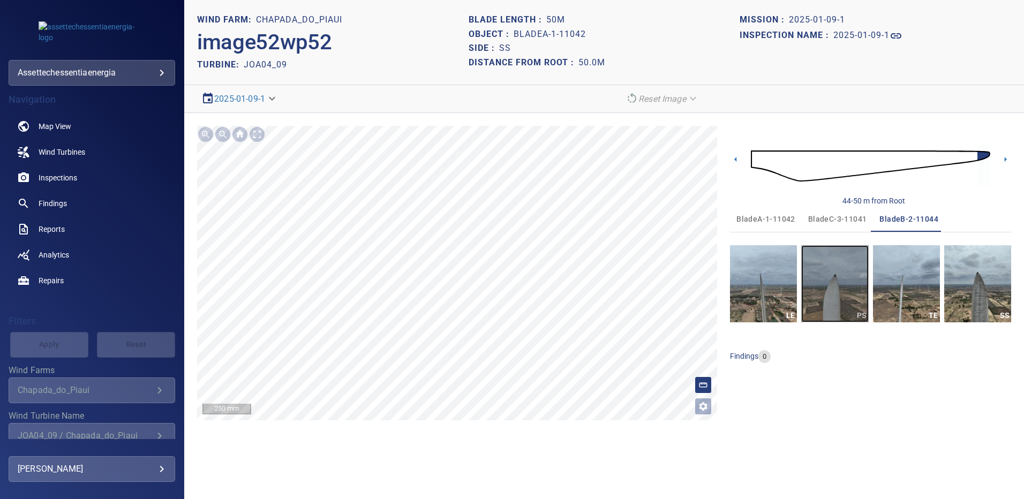
click at [838, 271] on img "button" at bounding box center [834, 283] width 67 height 77
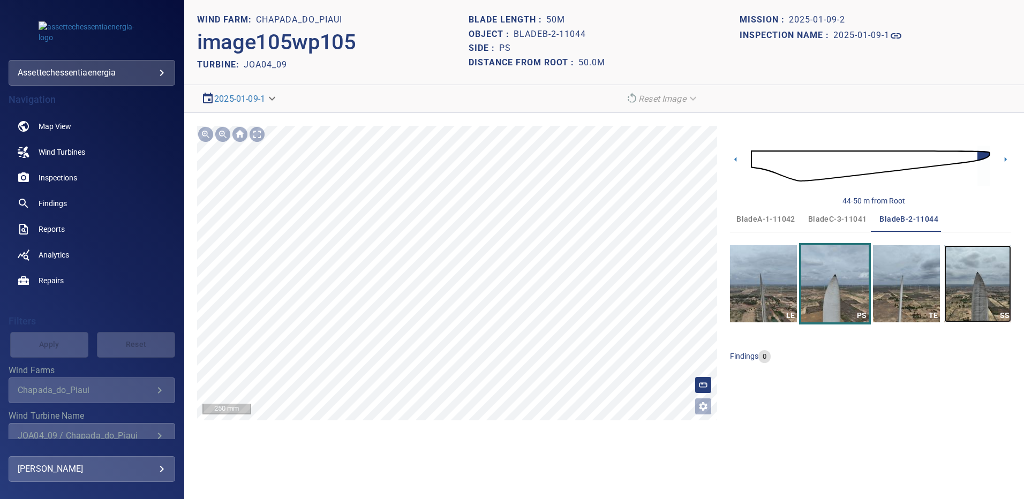
click at [998, 277] on img "button" at bounding box center [977, 283] width 67 height 77
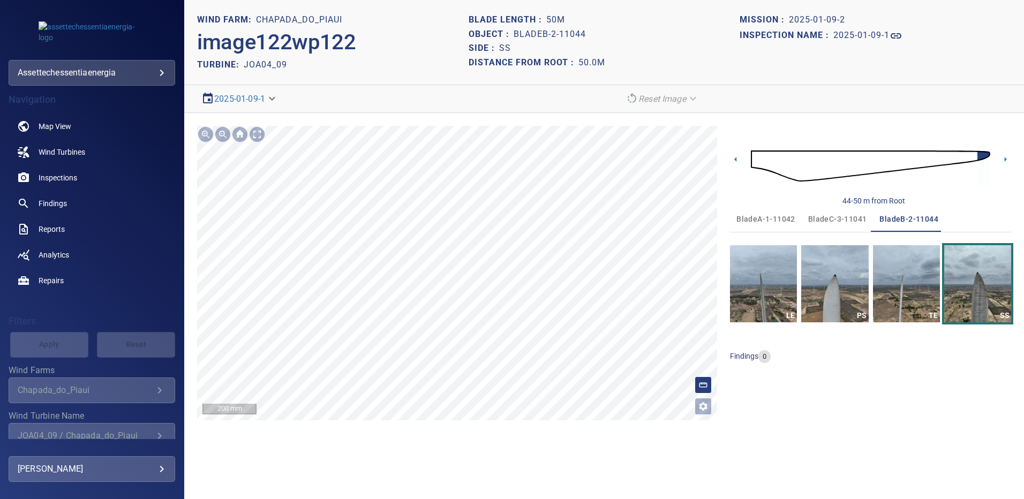
click at [830, 223] on span "bladeC-3-11041" at bounding box center [837, 219] width 59 height 13
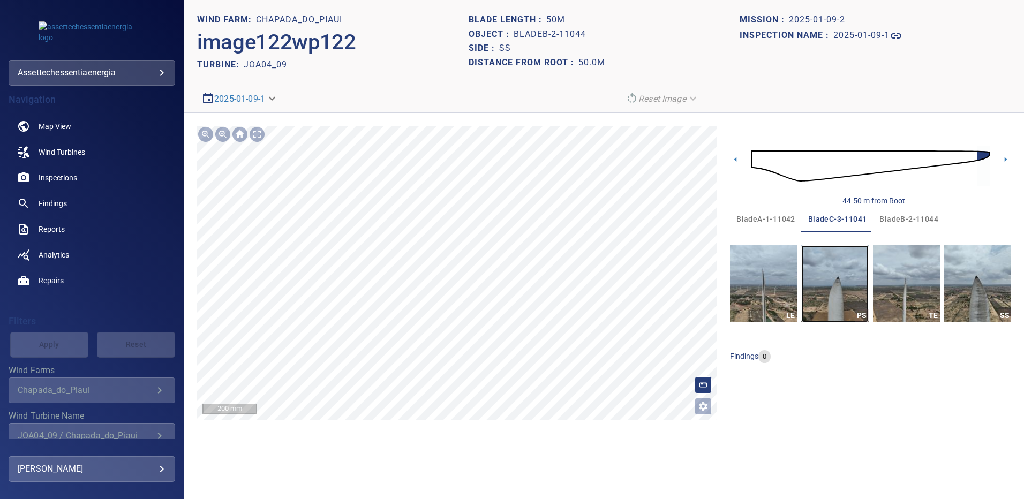
click at [834, 273] on img "button" at bounding box center [834, 283] width 67 height 77
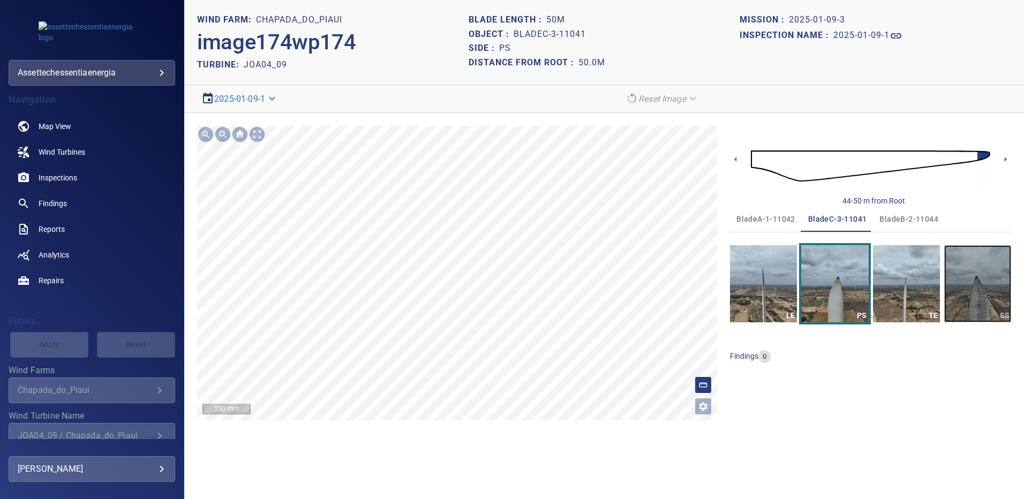
click at [975, 276] on img "button" at bounding box center [977, 283] width 67 height 77
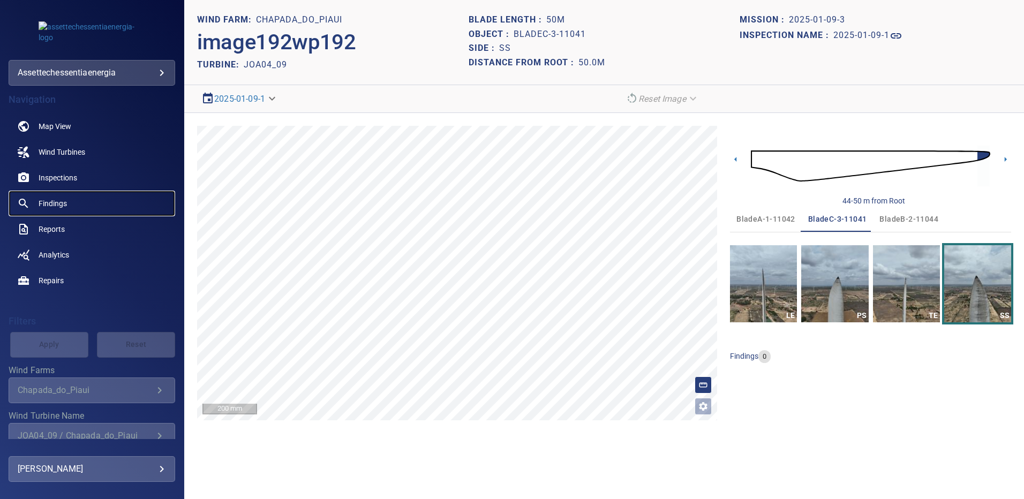
click at [59, 205] on span "Findings" at bounding box center [53, 203] width 28 height 11
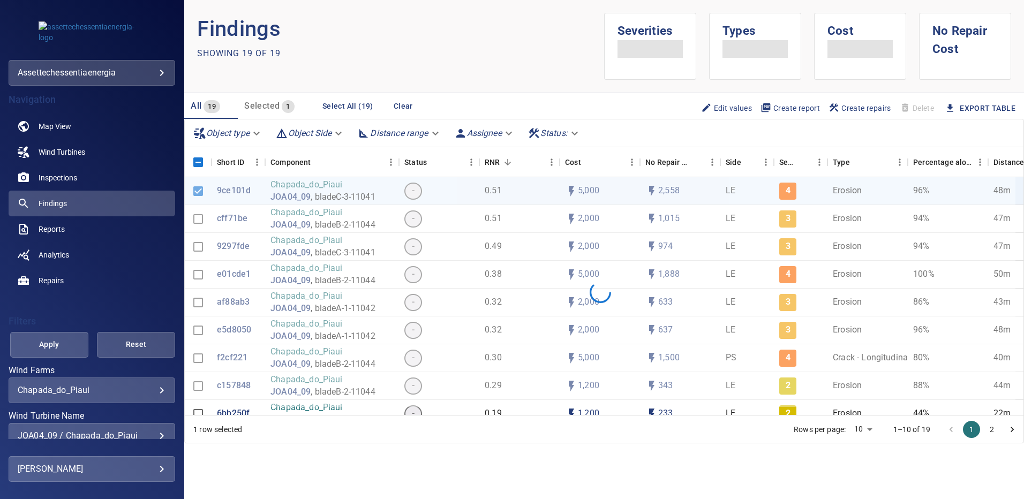
click at [158, 429] on div "**********" at bounding box center [92, 436] width 167 height 26
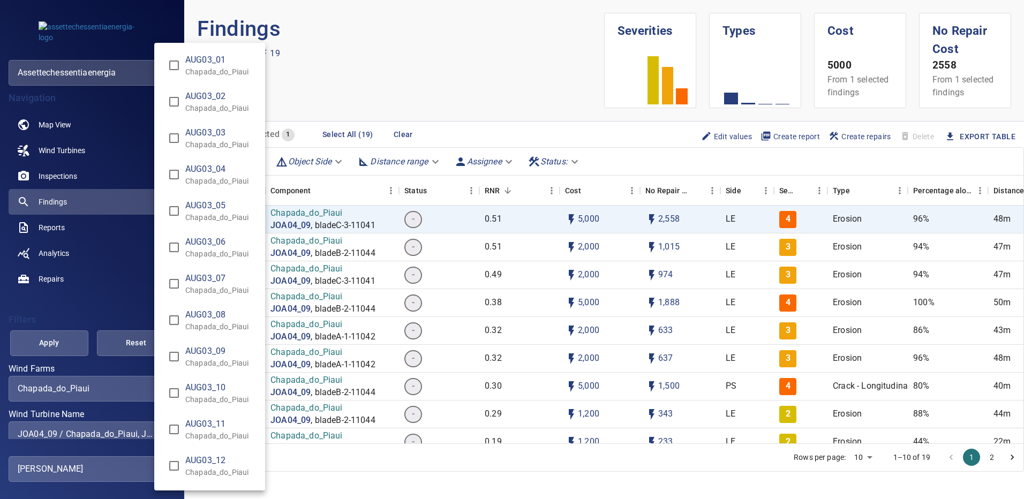
scroll to position [3076, 0]
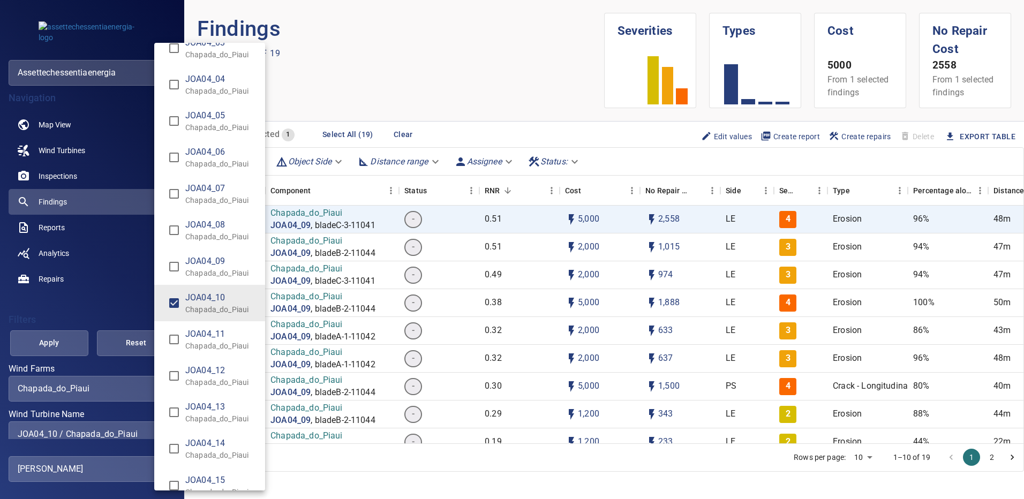
type input "**********"
click at [63, 345] on div "Wind Turbine Name" at bounding box center [512, 249] width 1024 height 499
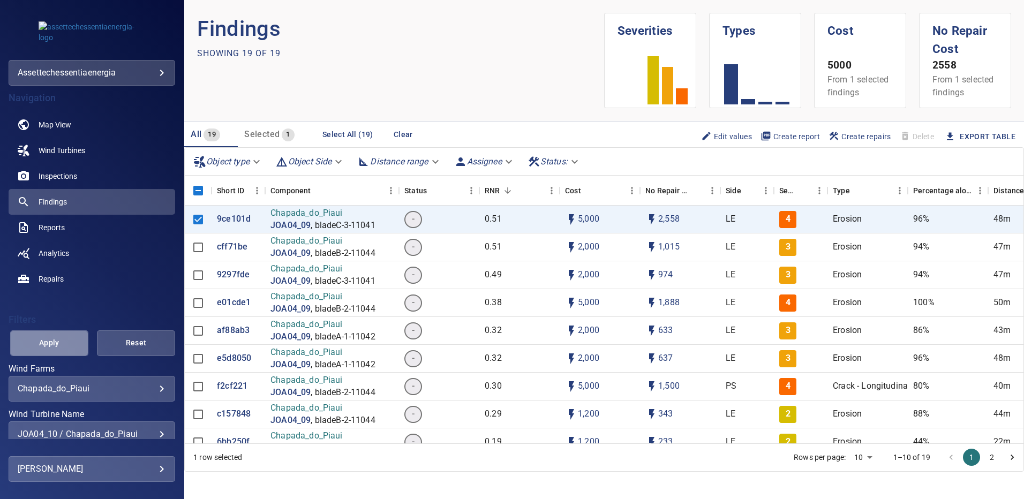
click at [58, 343] on span "Apply" at bounding box center [49, 342] width 51 height 13
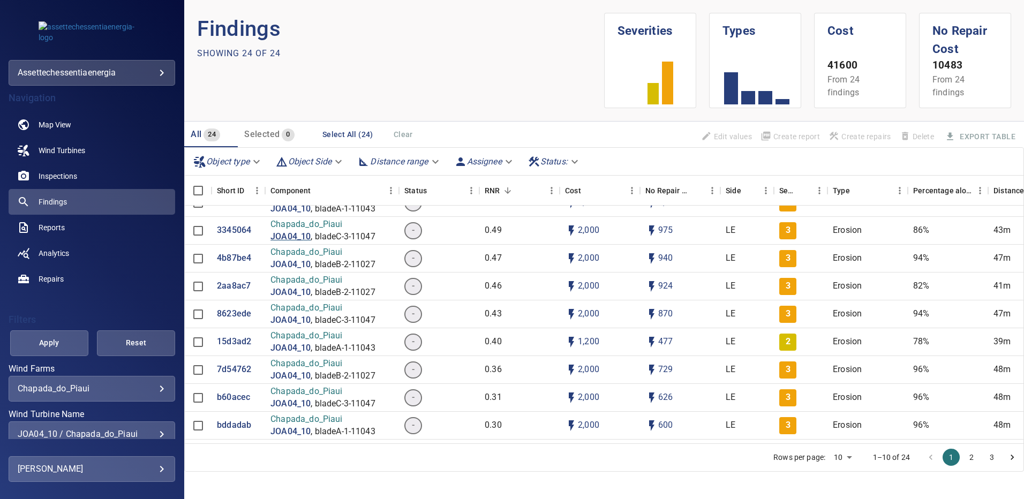
scroll to position [0, 0]
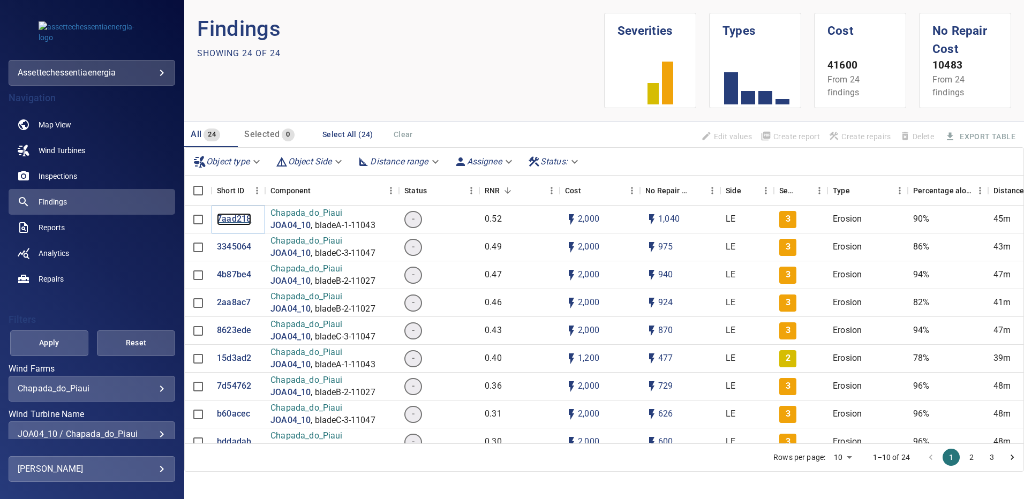
click at [241, 215] on p "7aad218" at bounding box center [234, 219] width 34 height 12
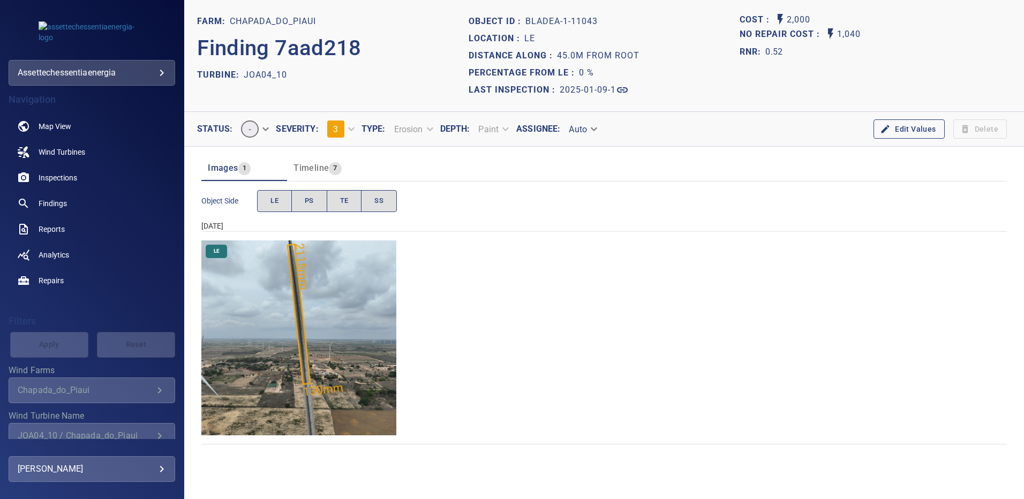
click at [328, 316] on img "Chapada_do_Piaui/JOA04_10/2025-01-09-1/2025-01-09-1/image15wp15.jpg" at bounding box center [298, 337] width 195 height 195
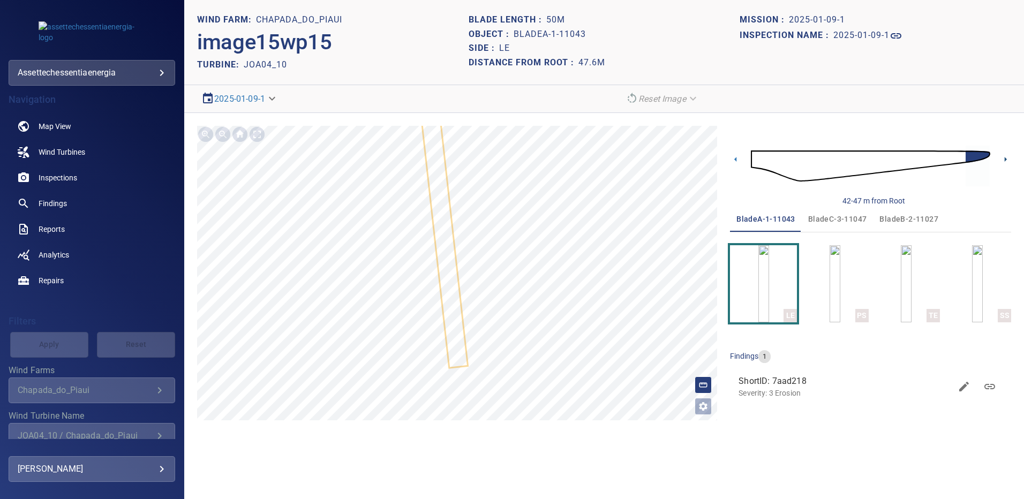
click at [1001, 157] on icon at bounding box center [1005, 159] width 11 height 11
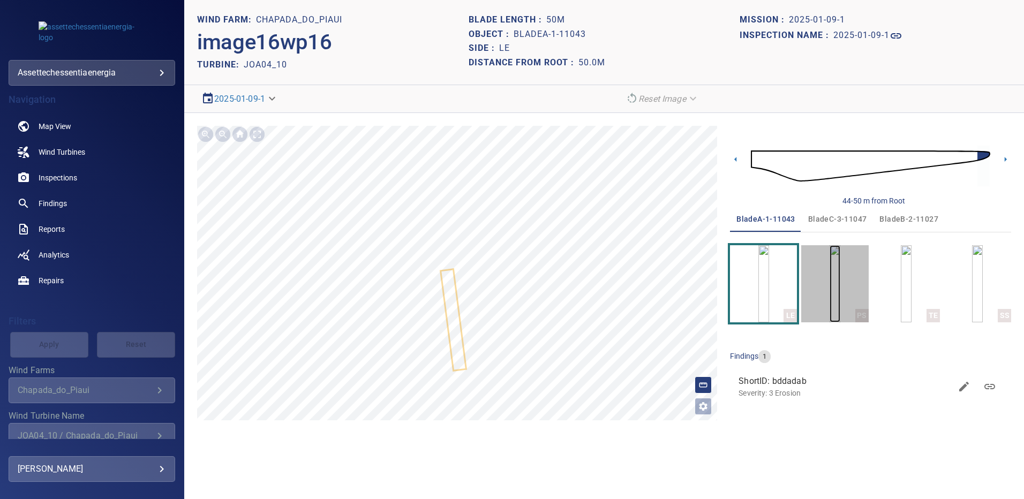
click at [832, 294] on img "button" at bounding box center [834, 283] width 11 height 77
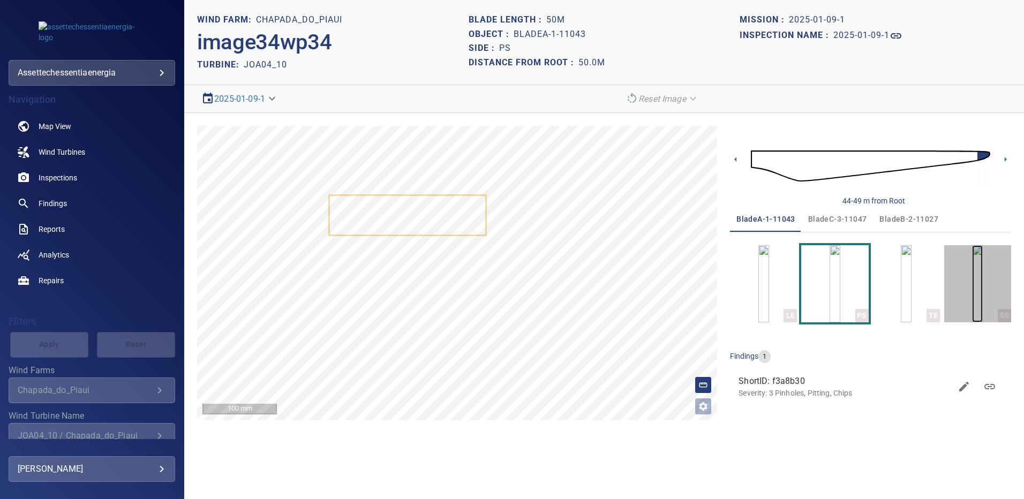
click at [982, 306] on img "button" at bounding box center [977, 283] width 11 height 77
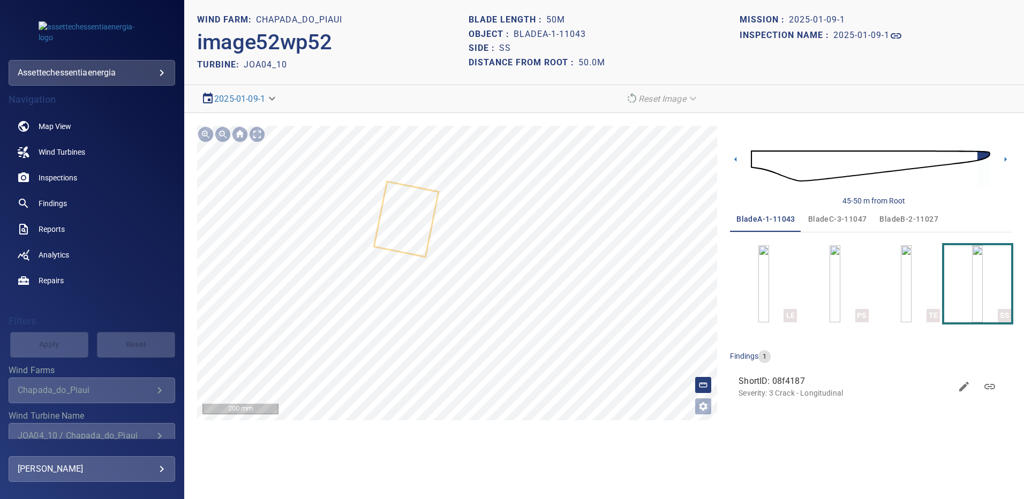
click at [904, 217] on span "bladeB-2-11027" at bounding box center [908, 219] width 59 height 13
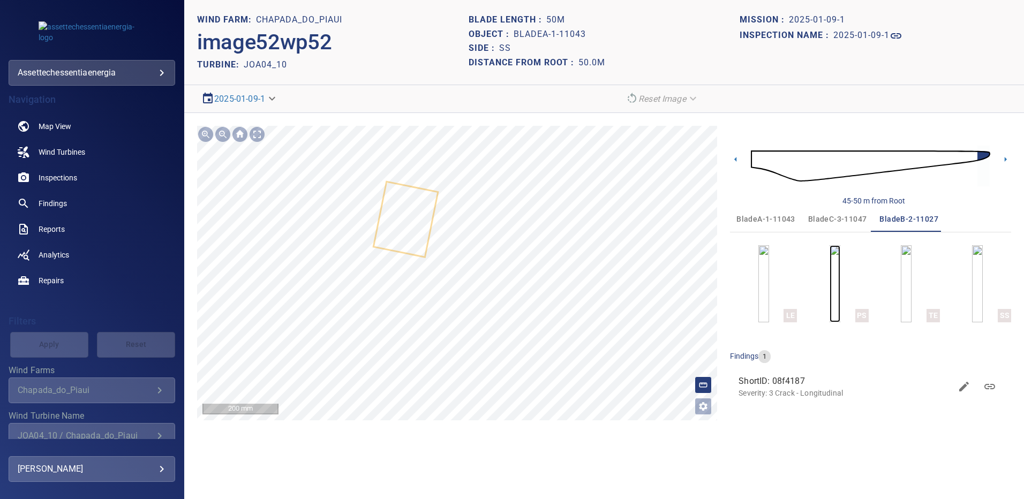
click at [839, 284] on img "button" at bounding box center [834, 283] width 11 height 77
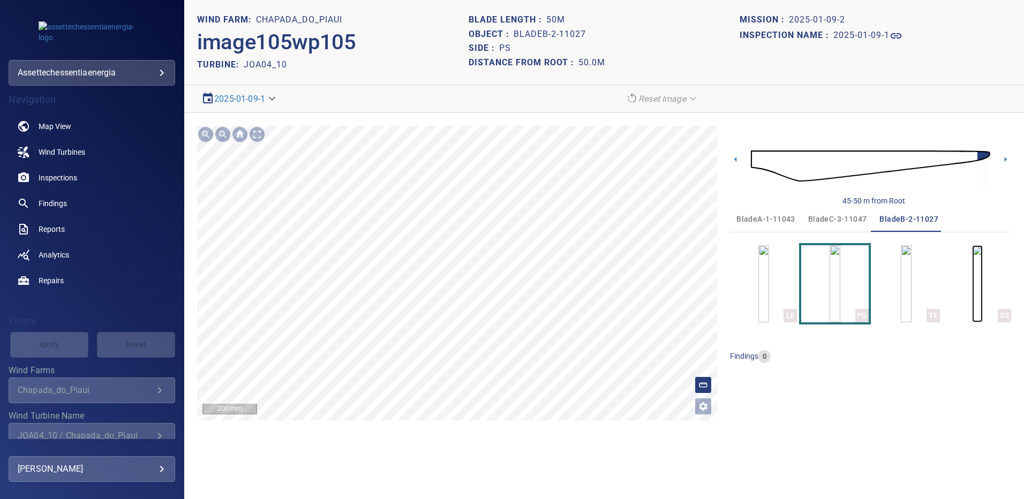
click at [976, 280] on img "button" at bounding box center [977, 283] width 11 height 77
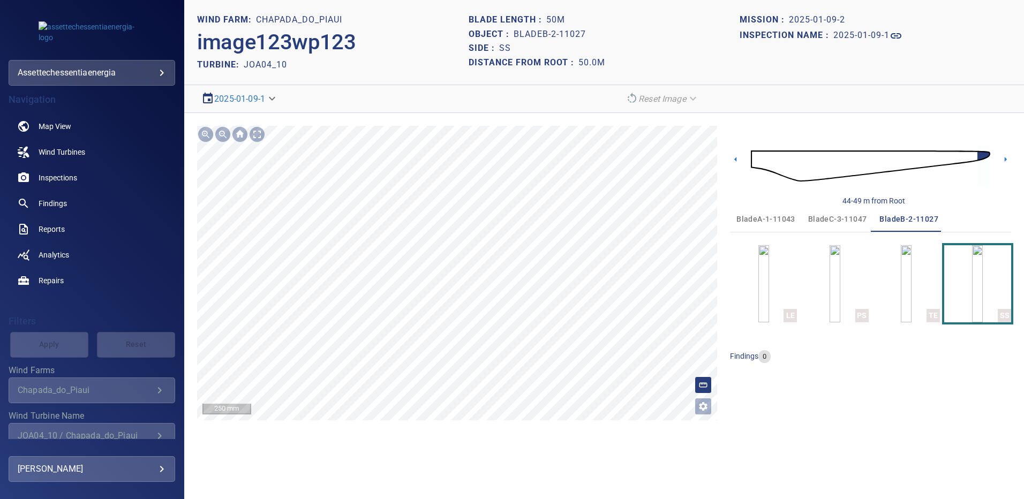
click at [814, 219] on span "bladeC-3-11047" at bounding box center [837, 219] width 59 height 13
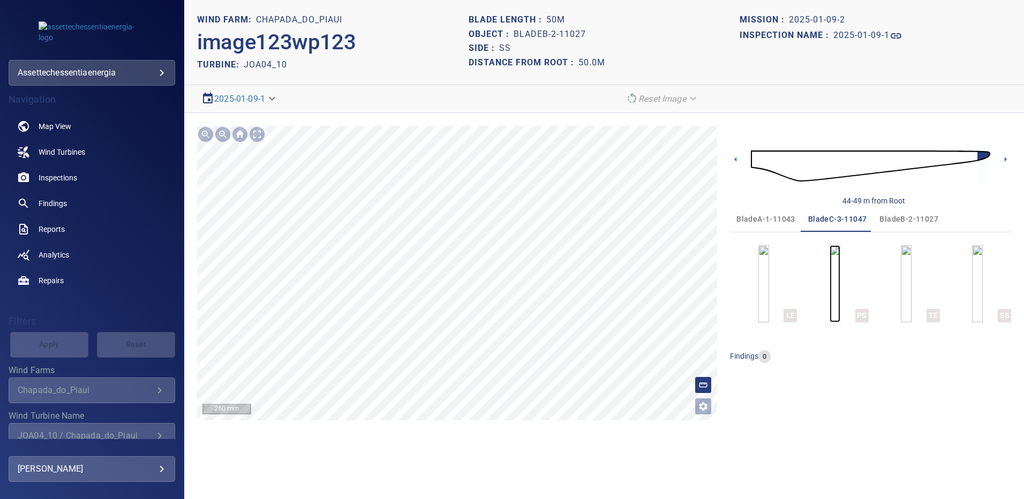
click at [840, 277] on img "button" at bounding box center [834, 283] width 11 height 77
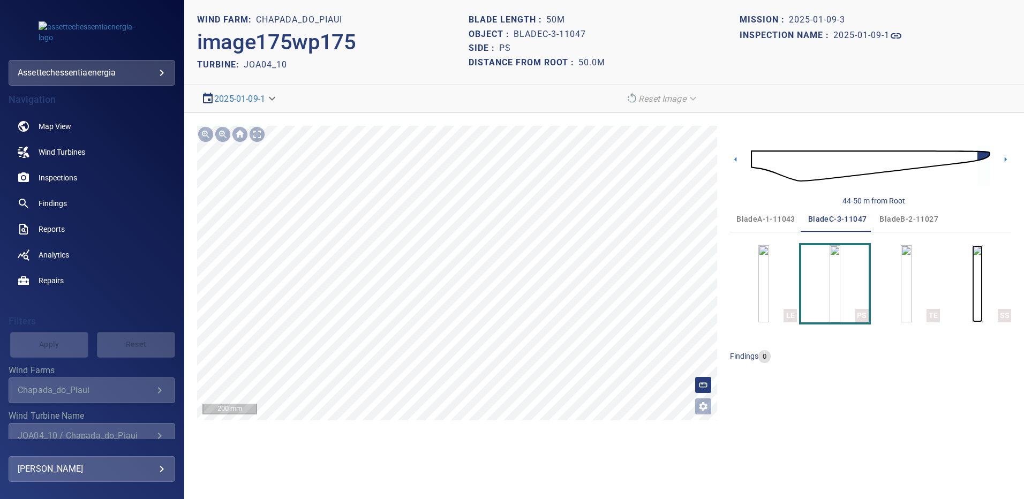
drag, startPoint x: 996, startPoint y: 284, endPoint x: 929, endPoint y: 269, distance: 68.1
click at [982, 285] on img "button" at bounding box center [977, 283] width 11 height 77
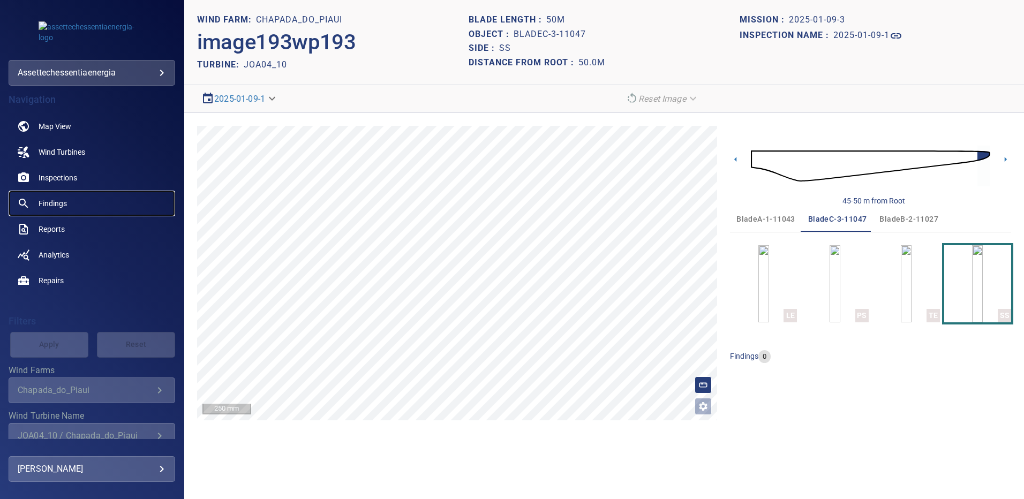
click at [57, 202] on span "Findings" at bounding box center [53, 203] width 28 height 11
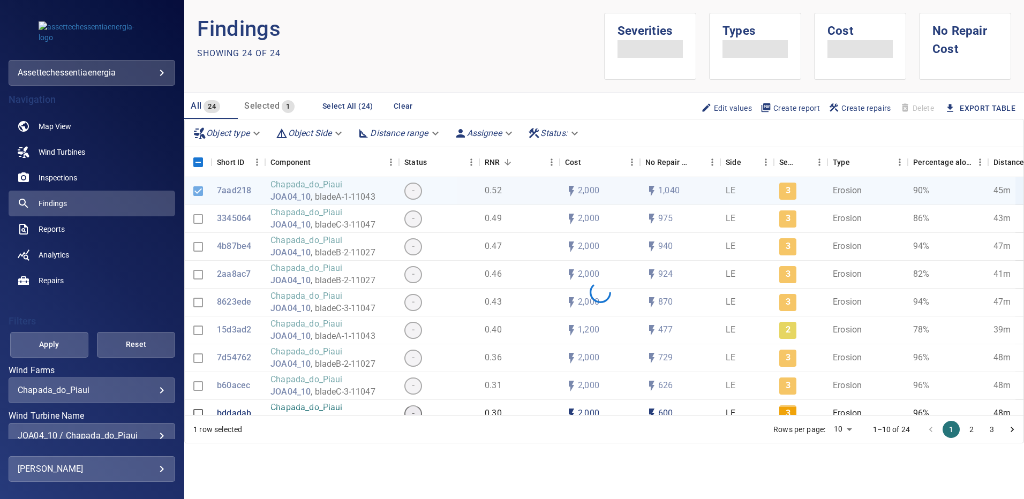
click at [156, 430] on div "**********" at bounding box center [92, 436] width 167 height 26
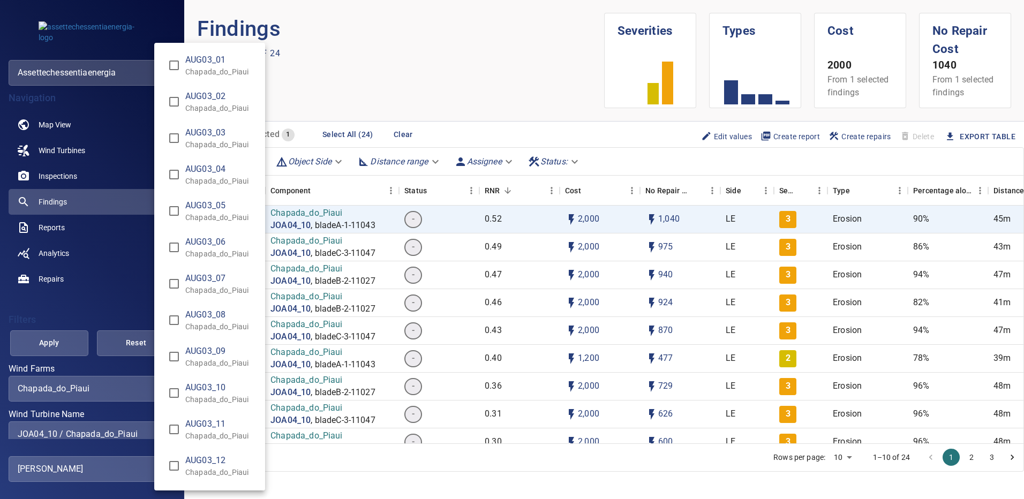
scroll to position [3112, 0]
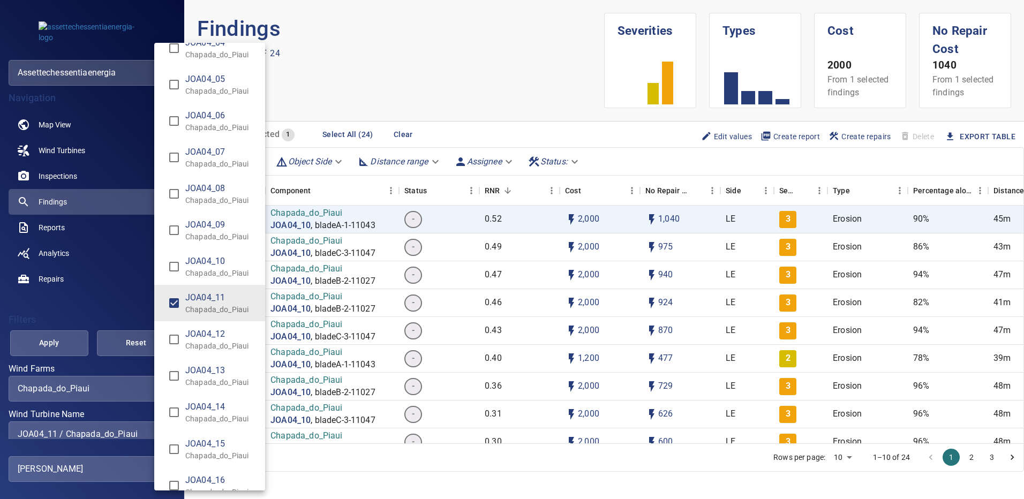
type input "**********"
click at [69, 339] on div "Wind Turbine Name" at bounding box center [512, 249] width 1024 height 499
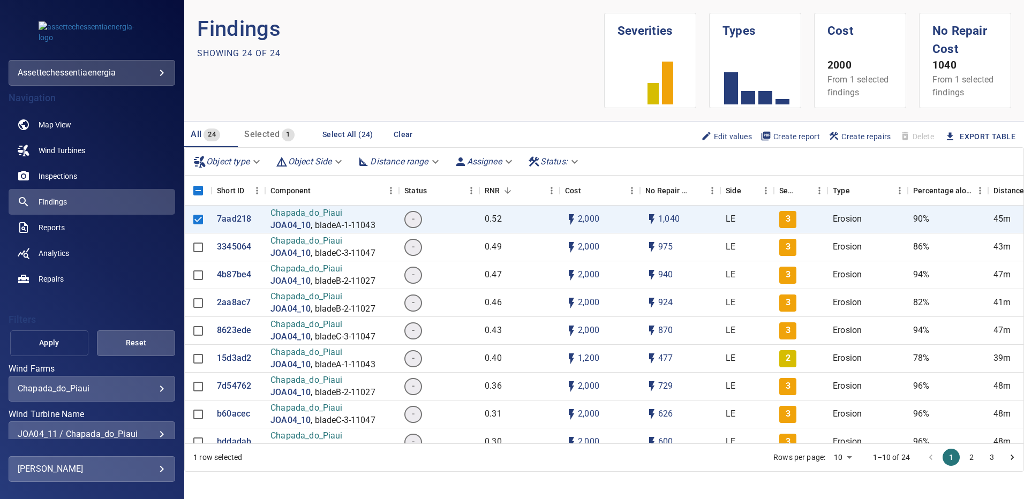
click at [49, 342] on span "Apply" at bounding box center [49, 342] width 51 height 13
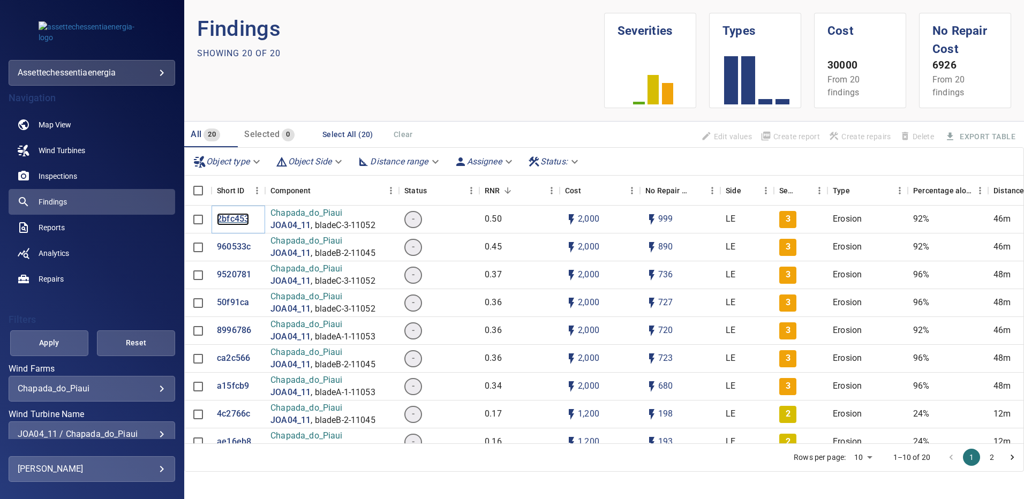
click at [228, 220] on p "2bfc453" at bounding box center [233, 219] width 32 height 12
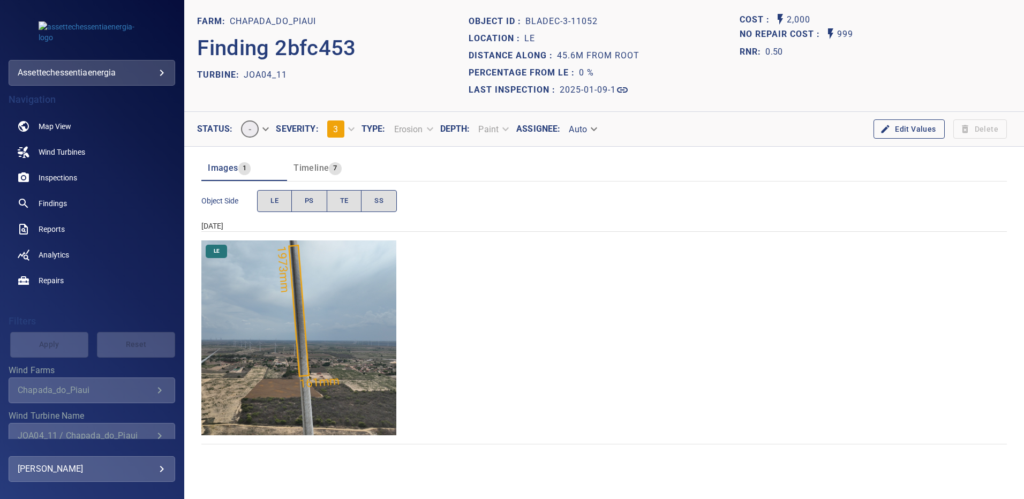
click at [358, 291] on img "Chapada_do_Piaui/JOA04_11/2025-01-09-1/2025-01-09-3/image154wp154.jpg" at bounding box center [298, 337] width 195 height 195
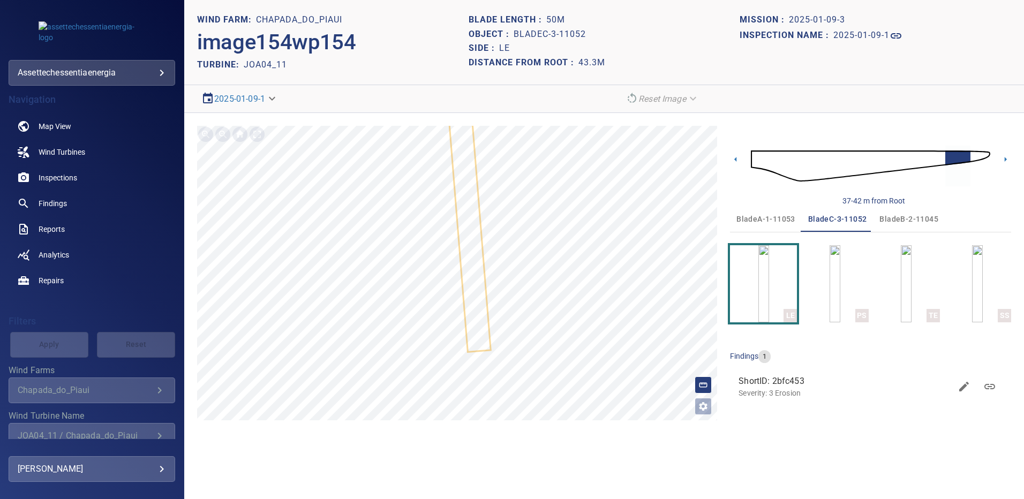
click at [984, 159] on img at bounding box center [870, 166] width 239 height 58
click at [753, 211] on button "bladeA-1-11053" at bounding box center [766, 219] width 72 height 26
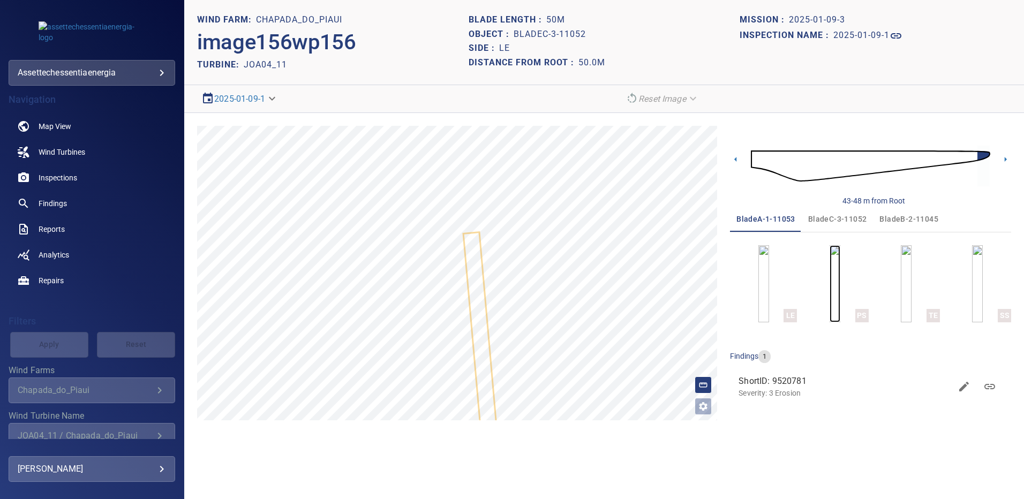
click at [829, 276] on img "button" at bounding box center [834, 283] width 11 height 77
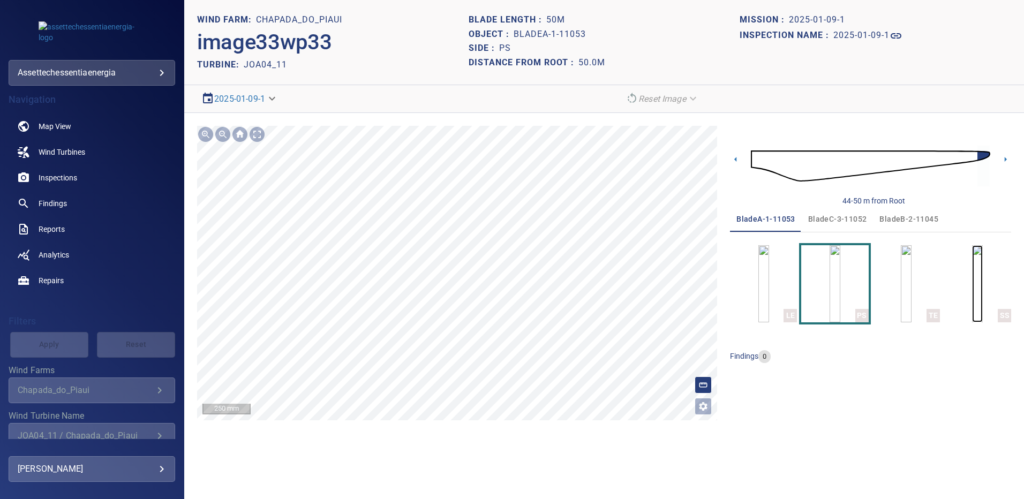
click at [982, 285] on img "button" at bounding box center [977, 283] width 11 height 77
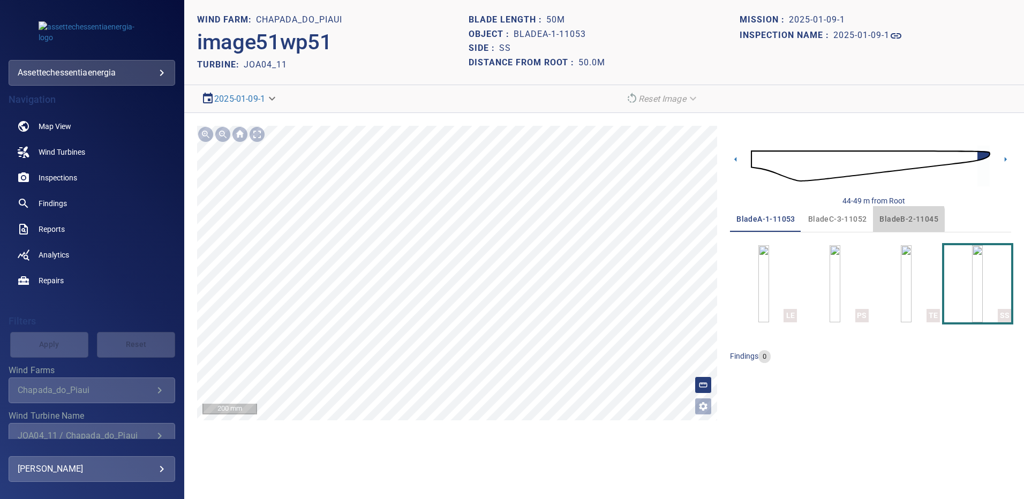
click at [890, 220] on span "bladeB-2-11045" at bounding box center [908, 219] width 59 height 13
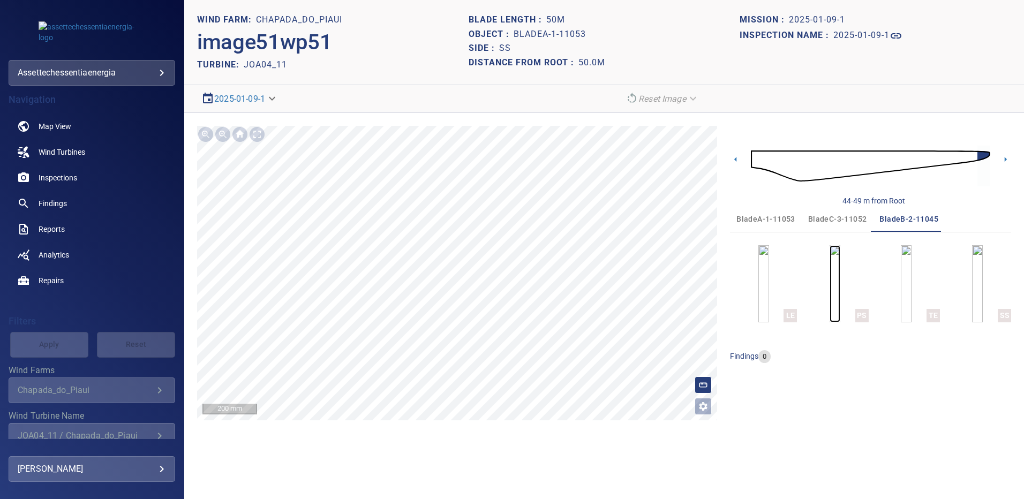
click at [840, 291] on img "button" at bounding box center [834, 283] width 11 height 77
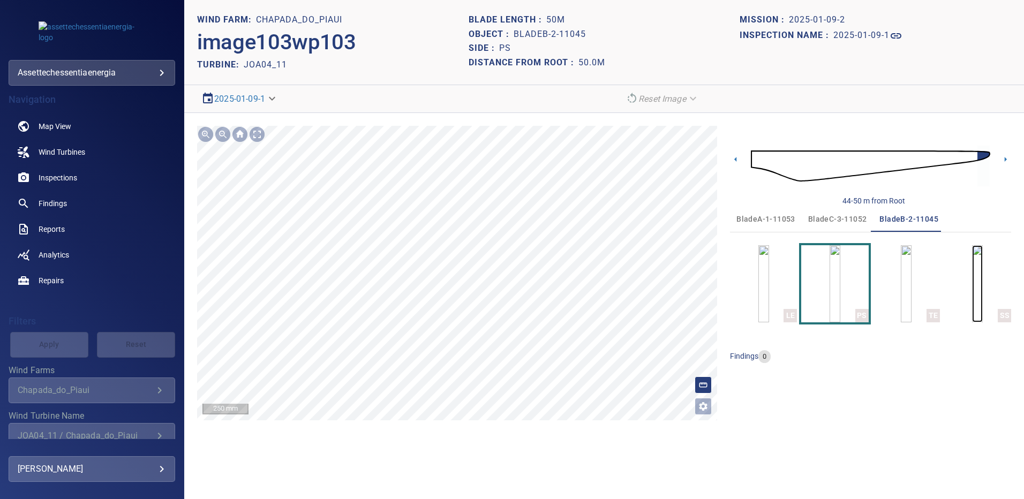
drag, startPoint x: 963, startPoint y: 285, endPoint x: 508, endPoint y: 211, distance: 460.9
click at [972, 285] on img "button" at bounding box center [977, 283] width 11 height 77
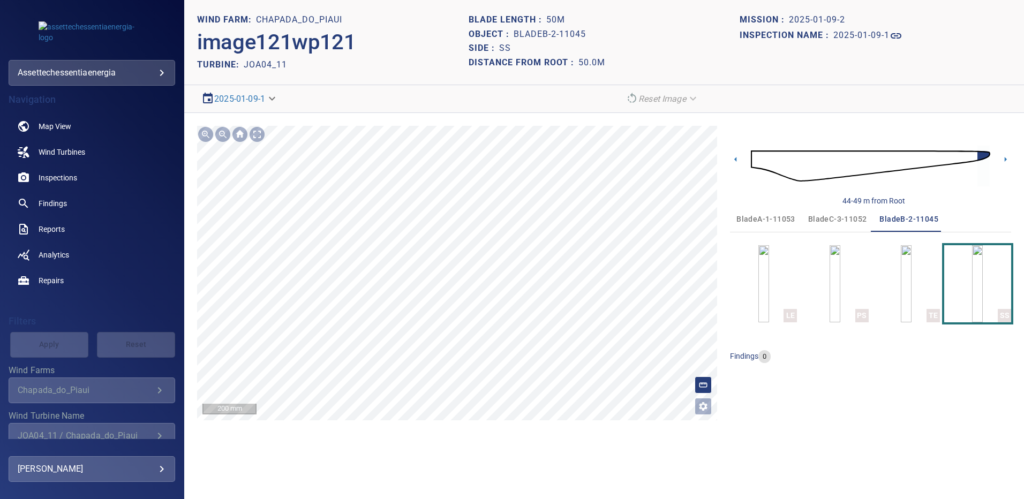
click at [837, 215] on span "bladeC-3-11052" at bounding box center [837, 219] width 59 height 13
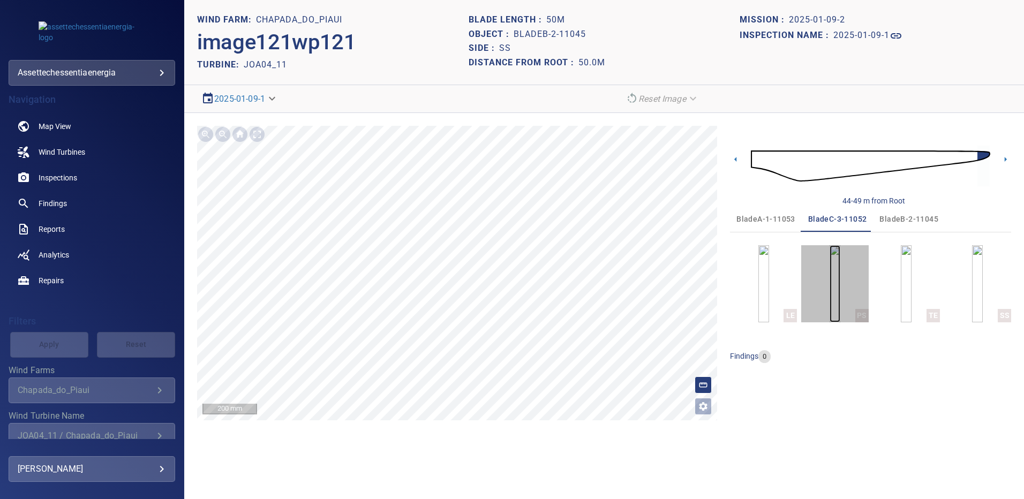
click at [840, 271] on img "button" at bounding box center [834, 283] width 11 height 77
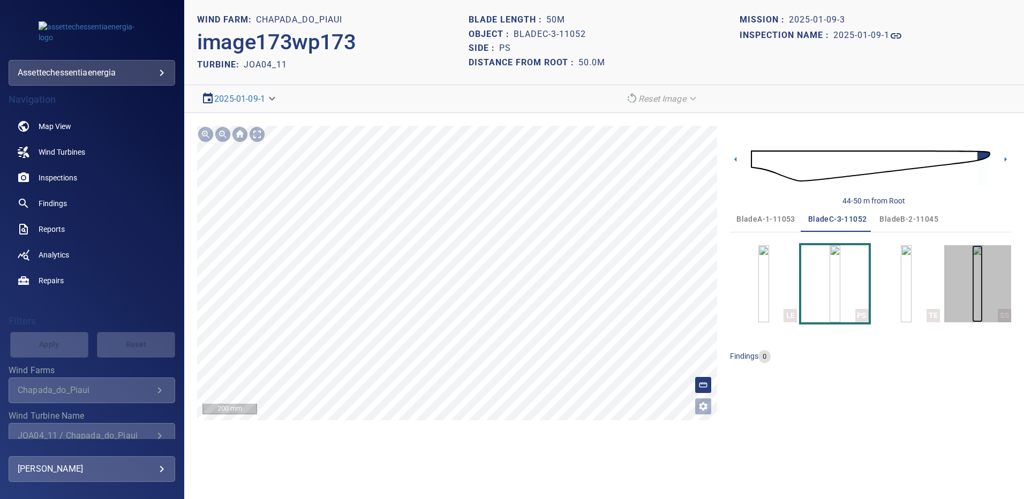
click at [982, 282] on img "button" at bounding box center [977, 283] width 11 height 77
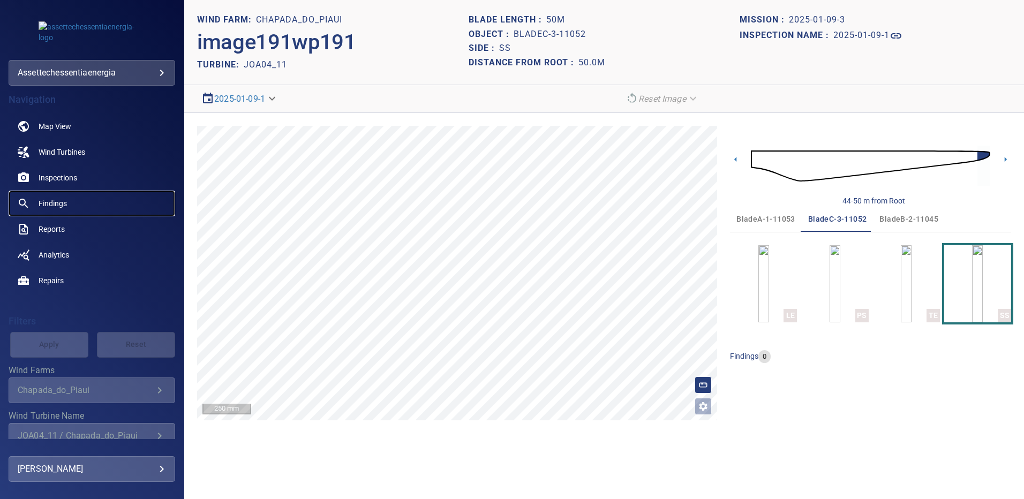
click at [65, 203] on span "Findings" at bounding box center [53, 203] width 28 height 11
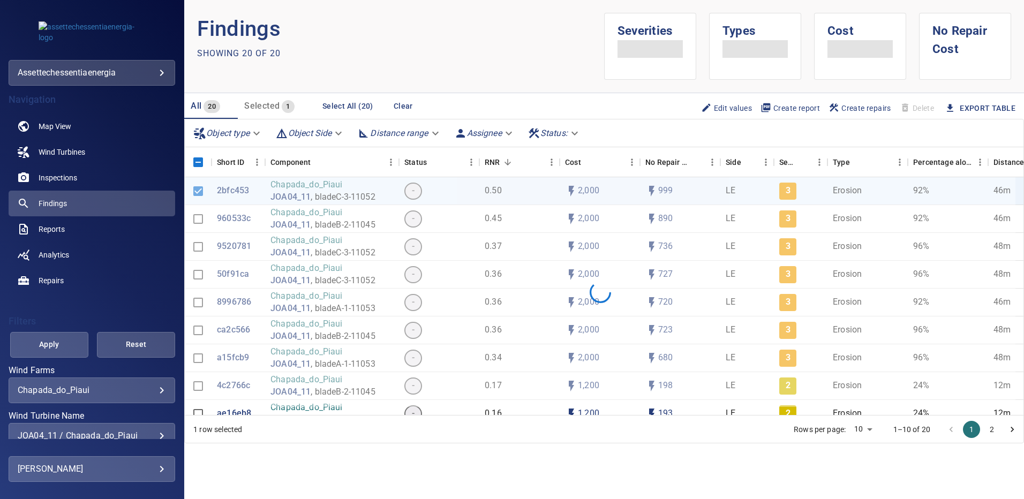
click at [150, 377] on div "**********" at bounding box center [92, 390] width 167 height 26
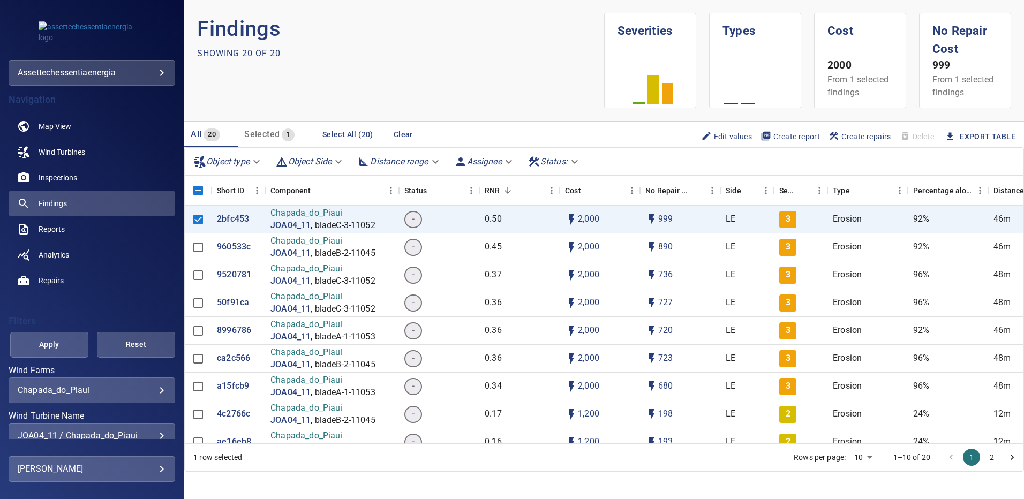
scroll to position [57, 0]
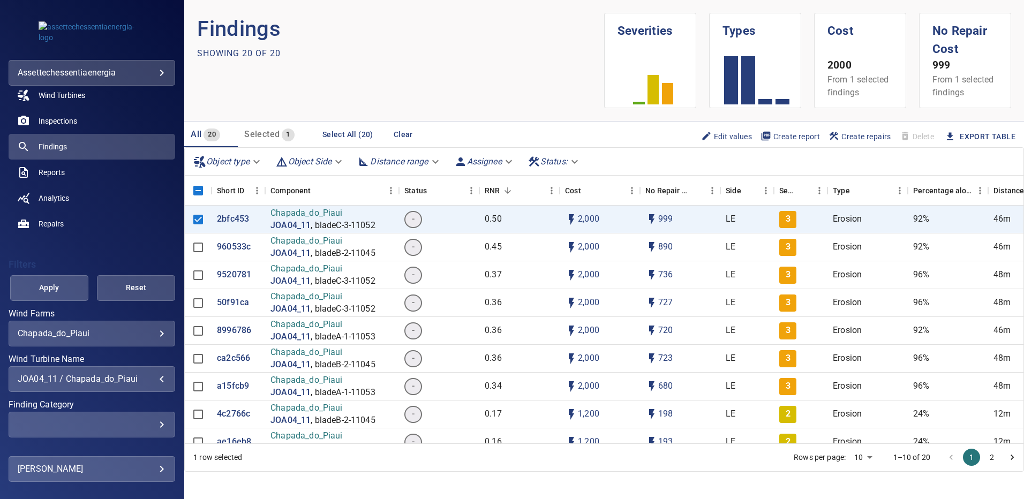
click at [155, 377] on div "JOA04_11 / Chapada_do_Piaui" at bounding box center [92, 379] width 148 height 10
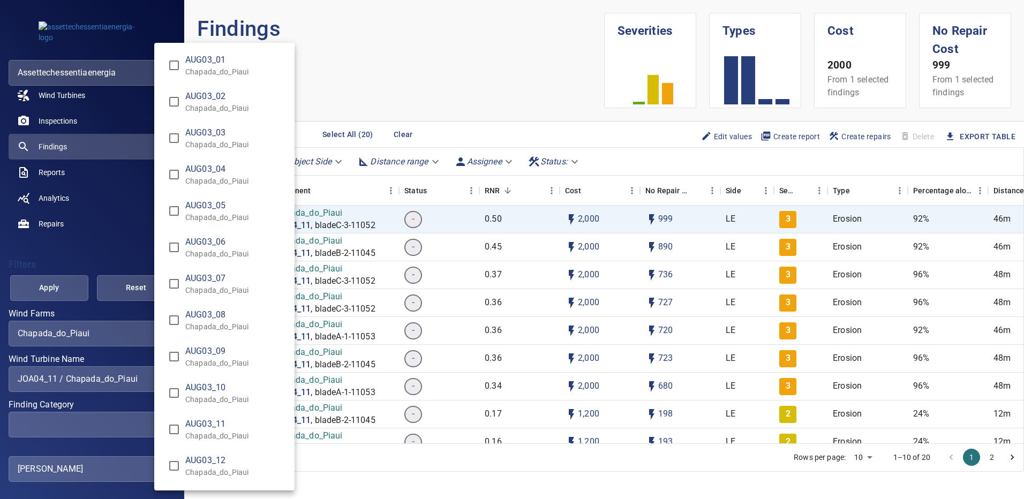
scroll to position [3149, 0]
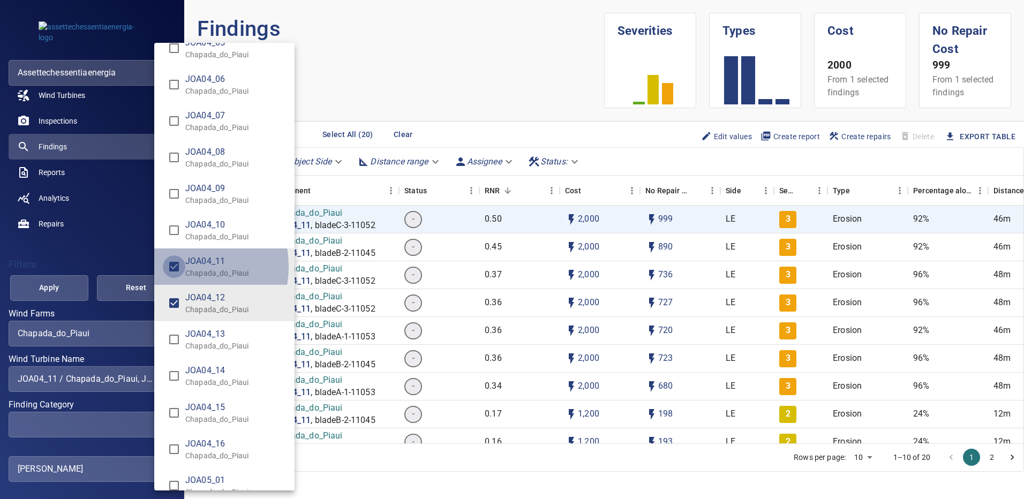
type input "**********"
click at [43, 287] on div "Wind Turbine Name" at bounding box center [512, 249] width 1024 height 499
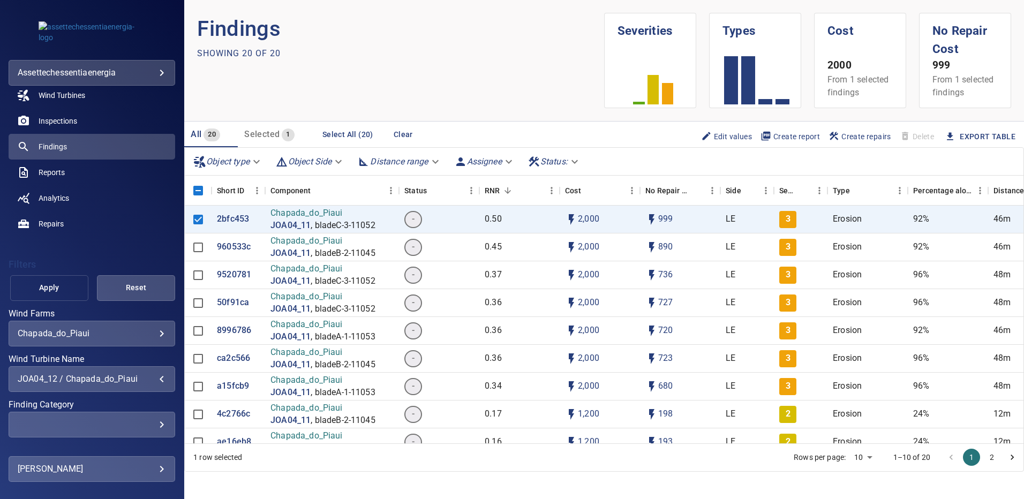
click at [44, 287] on span "Apply" at bounding box center [49, 287] width 51 height 13
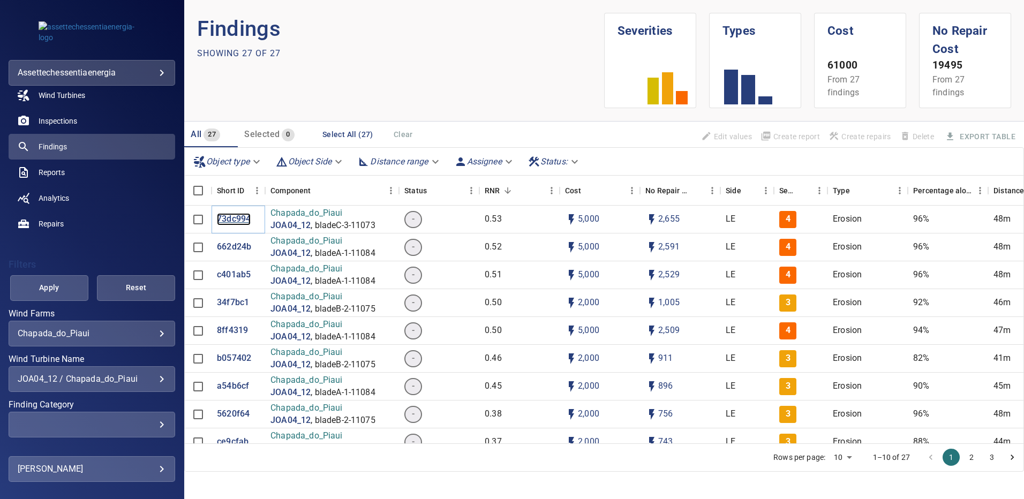
click at [232, 221] on p "73dc994" at bounding box center [234, 219] width 34 height 12
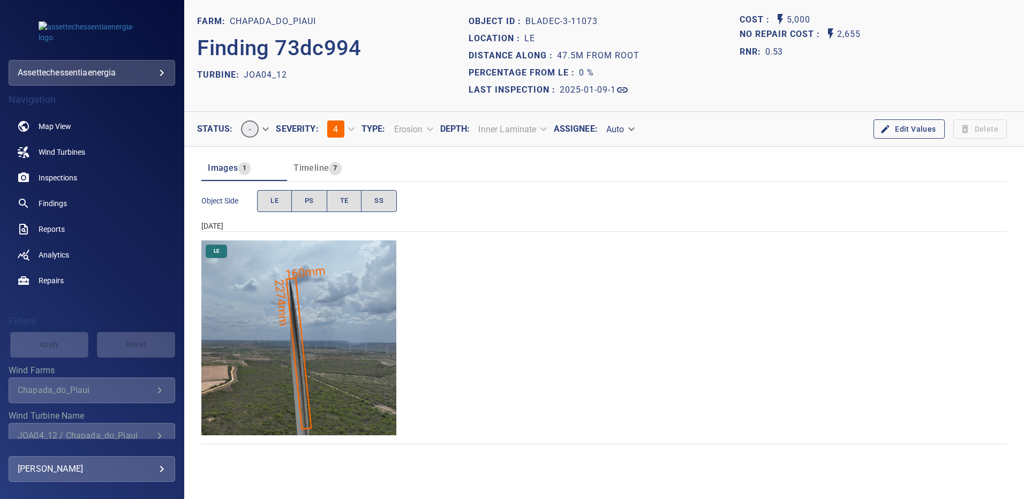
click at [365, 317] on img "Chapada_do_Piaui/JOA04_12/2025-01-09-1/2025-01-09-3/image159wp159.jpg" at bounding box center [298, 337] width 195 height 195
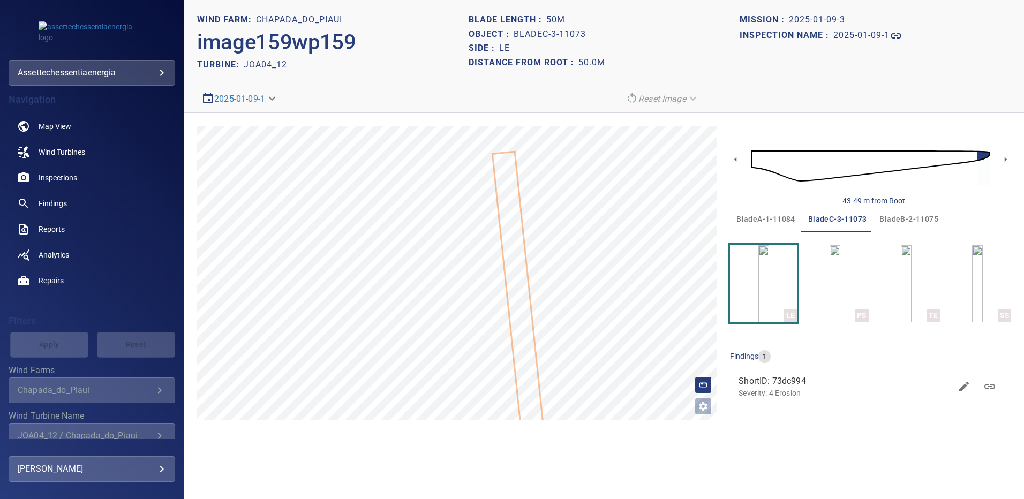
click at [773, 219] on span "bladeA-1-11084" at bounding box center [765, 219] width 59 height 13
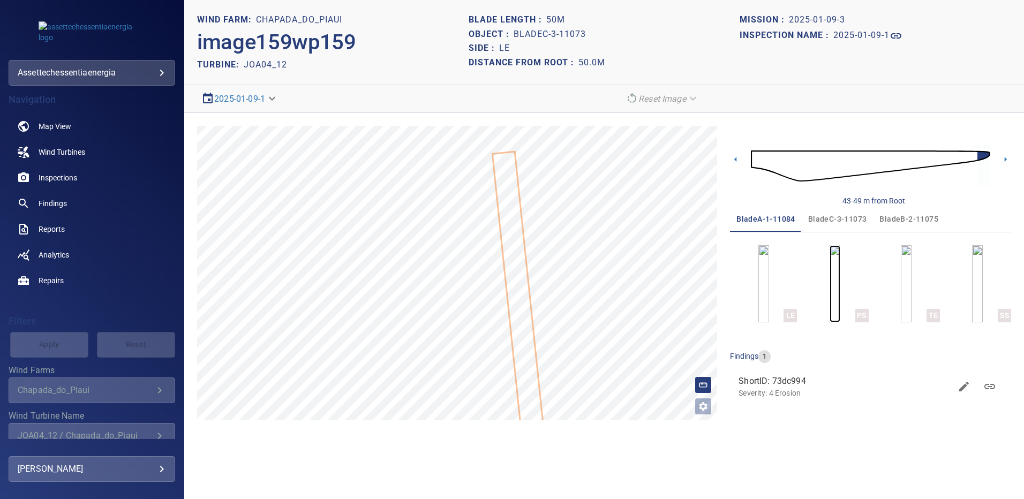
click at [836, 282] on img "button" at bounding box center [834, 283] width 11 height 77
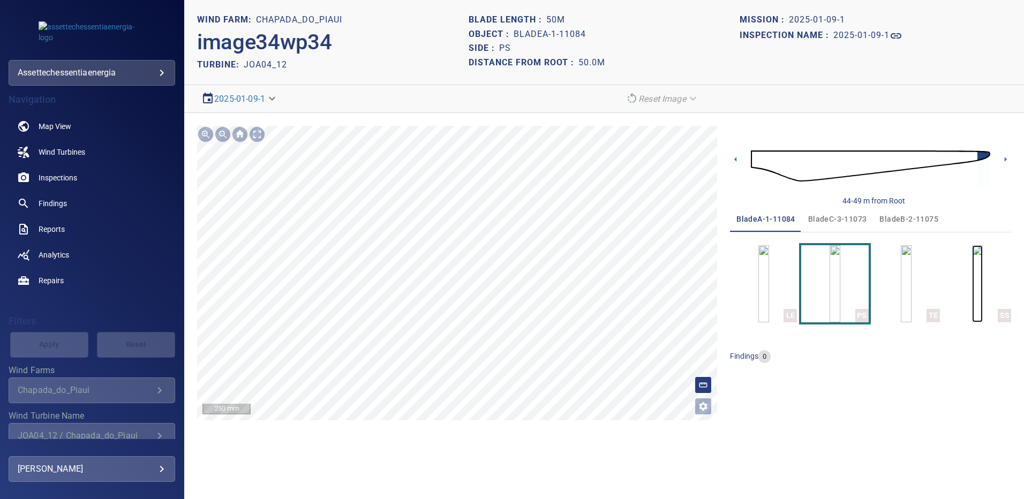
click at [981, 286] on img "button" at bounding box center [977, 283] width 11 height 77
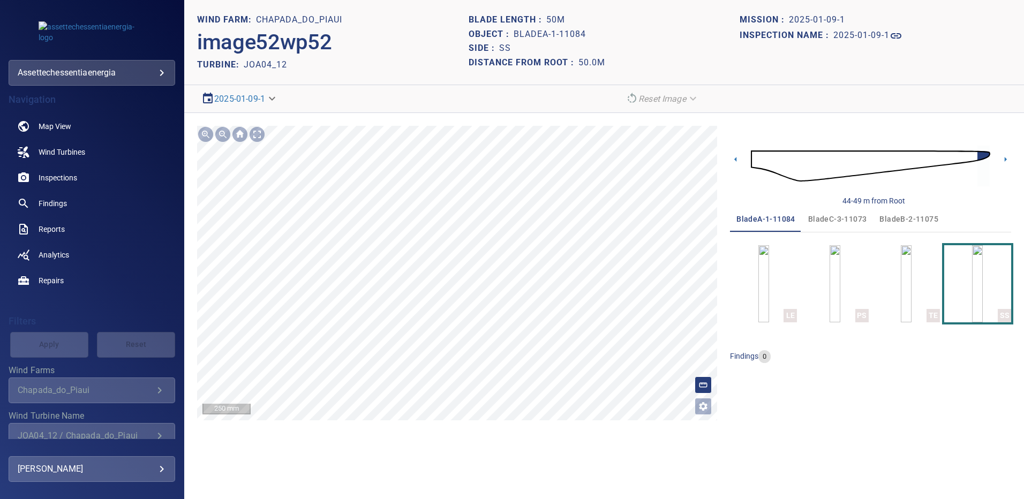
click at [903, 217] on span "bladeB-2-11075" at bounding box center [908, 219] width 59 height 13
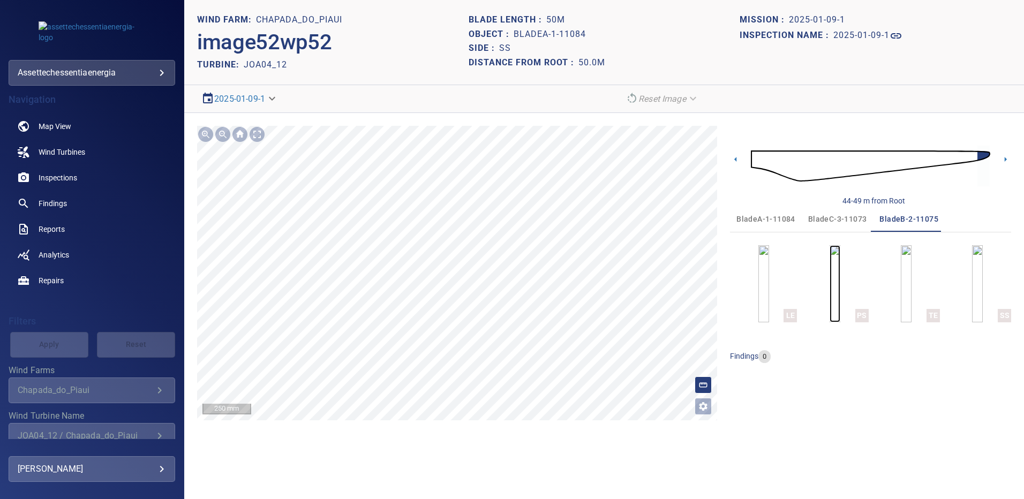
click at [840, 269] on img "button" at bounding box center [834, 283] width 11 height 77
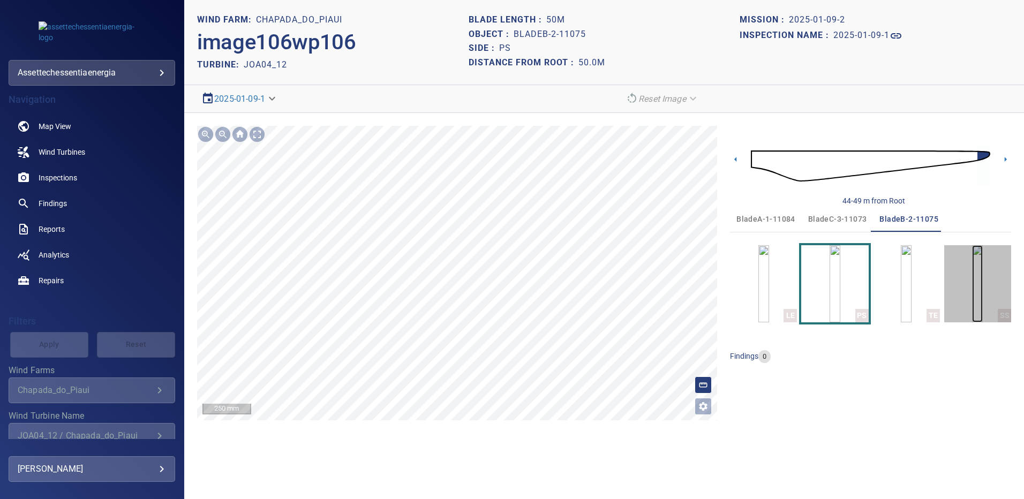
click at [972, 266] on img "button" at bounding box center [977, 283] width 11 height 77
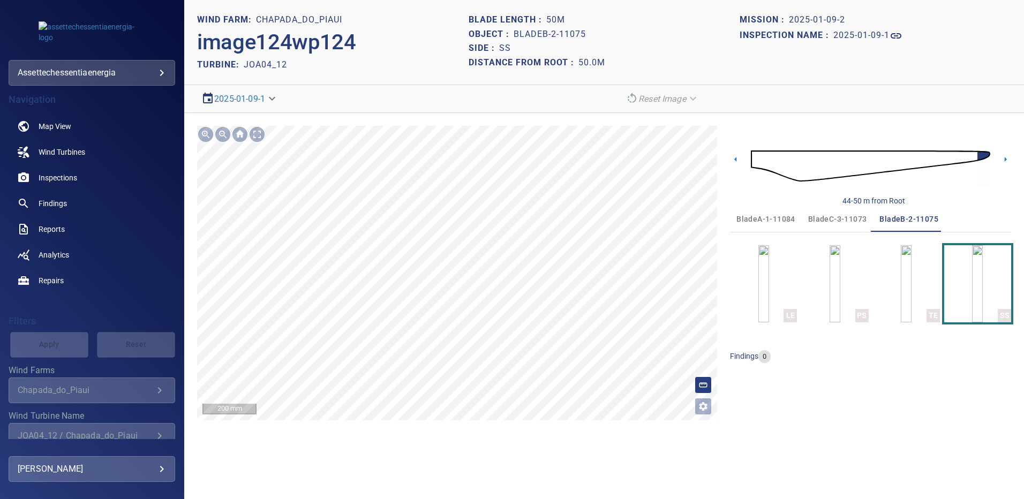
click at [828, 214] on span "bladeC-3-11073" at bounding box center [837, 219] width 59 height 13
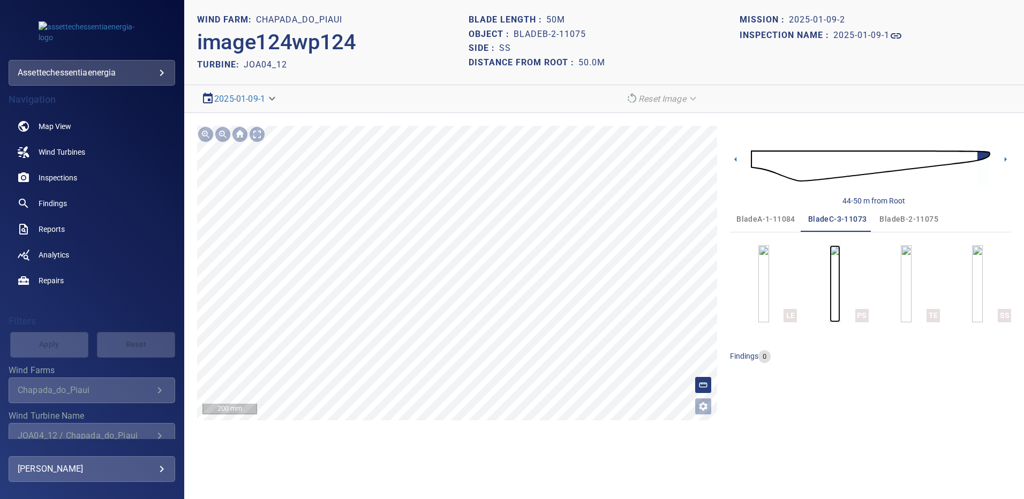
click at [836, 287] on img "button" at bounding box center [834, 283] width 11 height 77
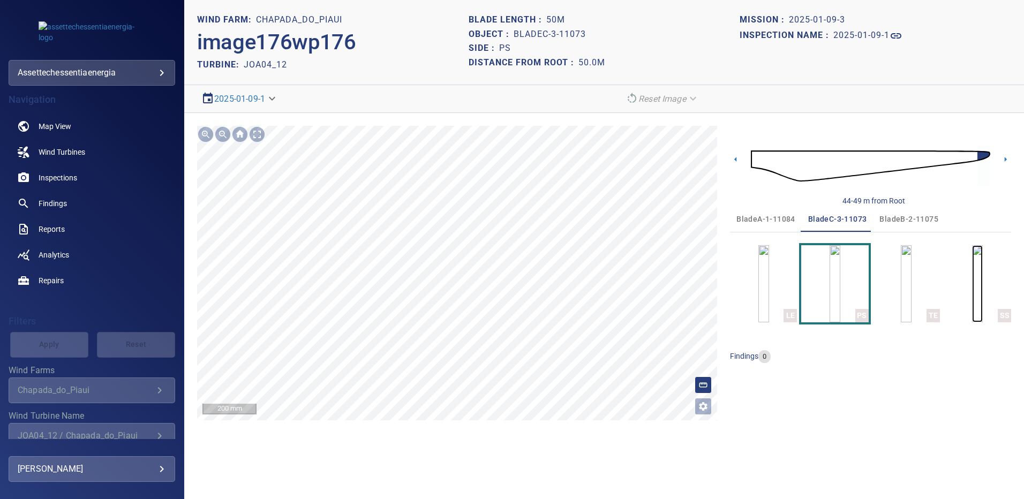
click at [982, 284] on img "button" at bounding box center [977, 283] width 11 height 77
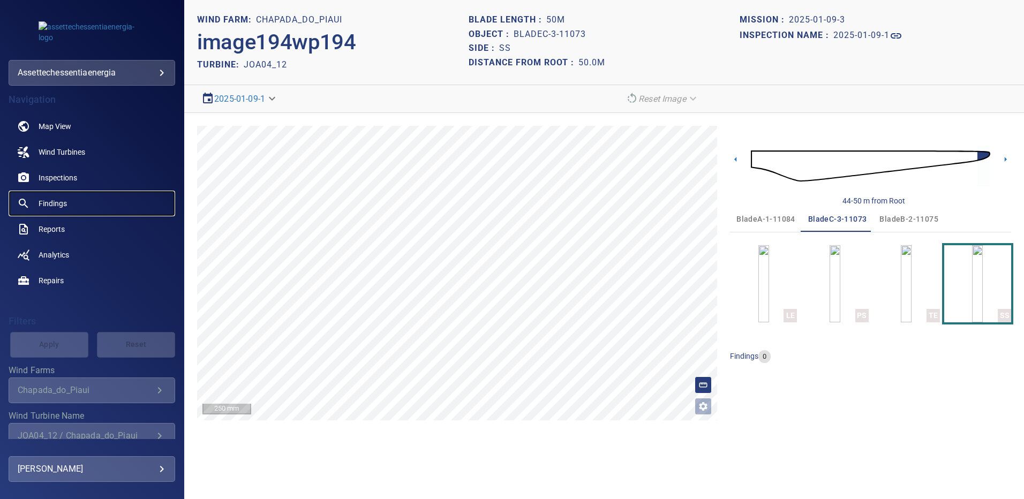
click at [59, 203] on span "Findings" at bounding box center [53, 203] width 28 height 11
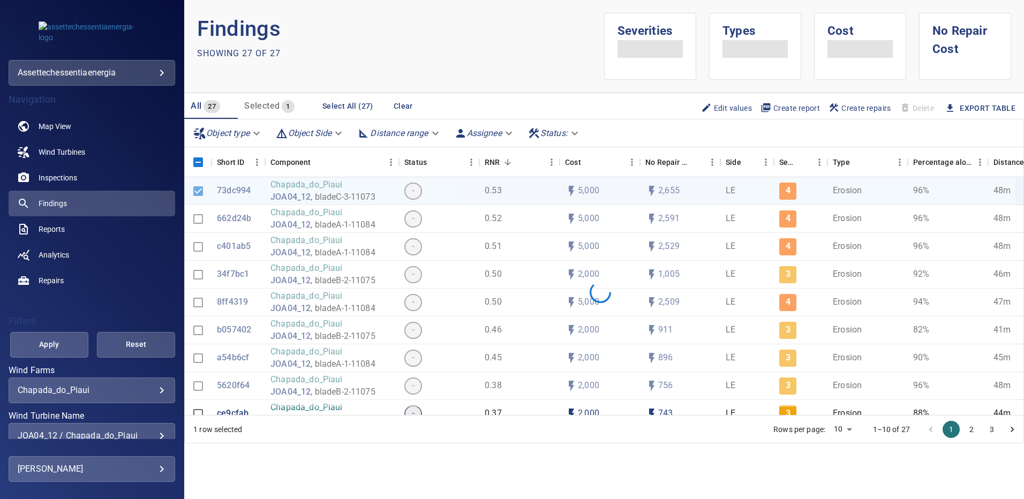
click at [153, 433] on div "JOA04_12 / Chapada_do_Piaui" at bounding box center [92, 435] width 148 height 10
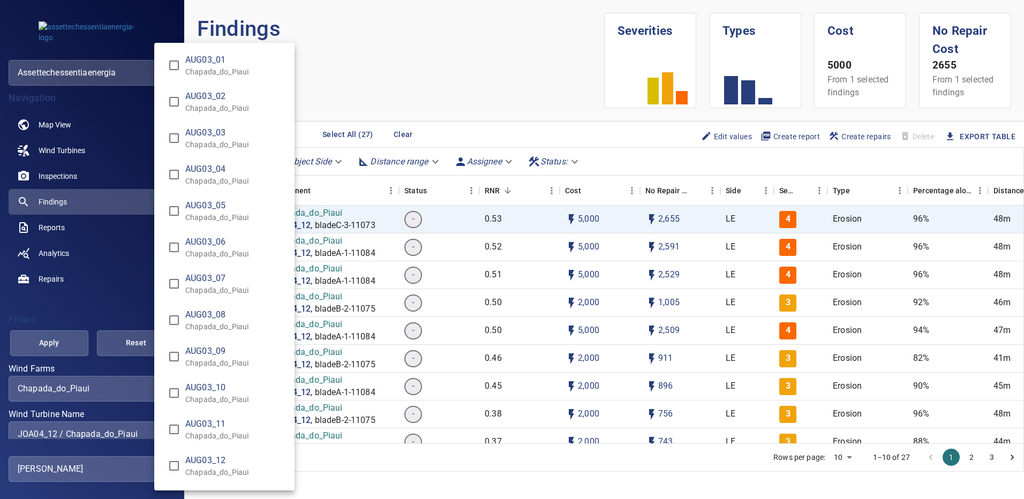
scroll to position [3185, 0]
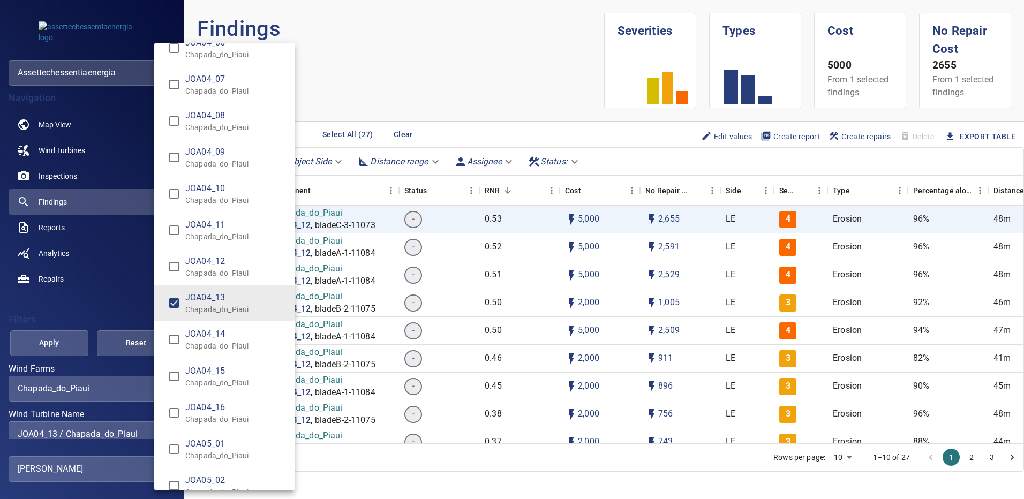
type input "**********"
click at [38, 345] on div "Wind Turbine Name" at bounding box center [512, 249] width 1024 height 499
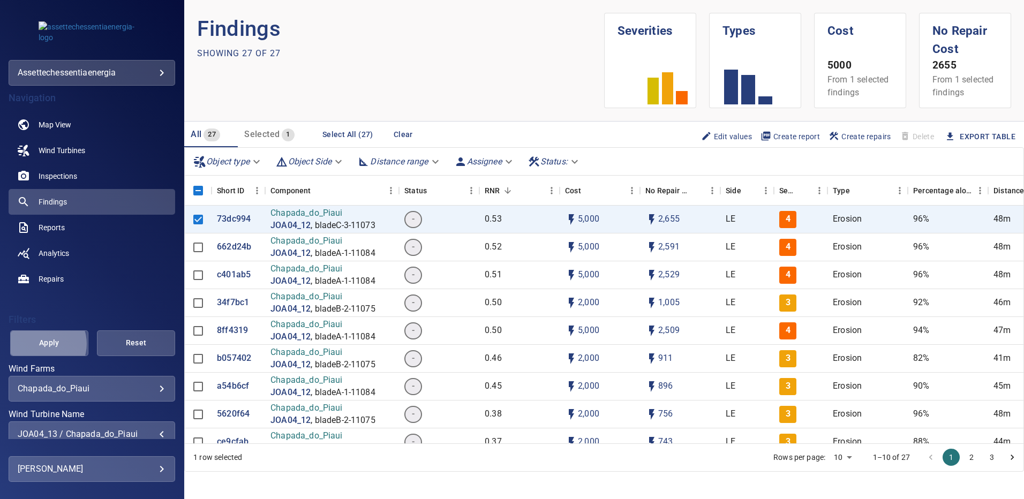
click at [43, 344] on span "Apply" at bounding box center [49, 342] width 51 height 13
